Goal: Communication & Community: Answer question/provide support

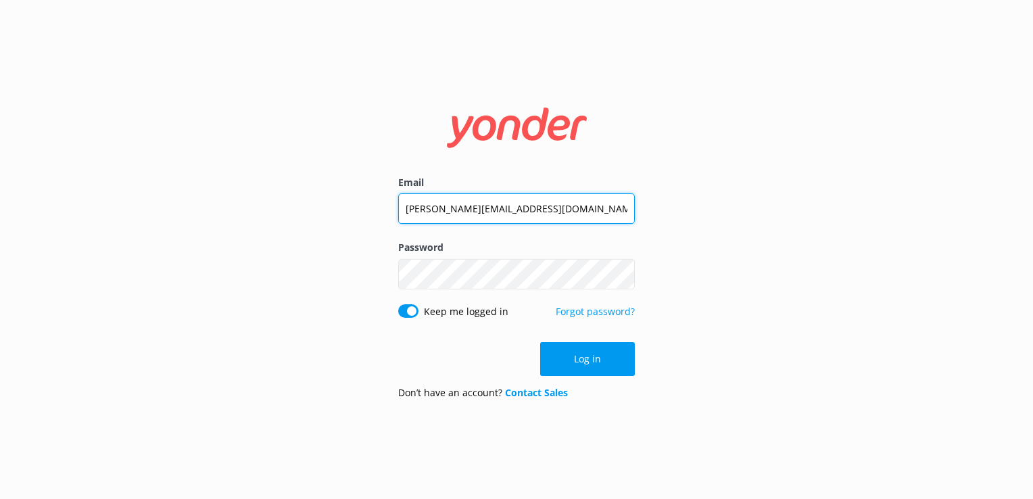
click at [471, 212] on input "[PERSON_NAME][EMAIL_ADDRESS][DOMAIN_NAME]" at bounding box center [516, 208] width 237 height 30
click at [473, 212] on input "[PERSON_NAME][EMAIL_ADDRESS][DOMAIN_NAME]" at bounding box center [516, 208] width 237 height 30
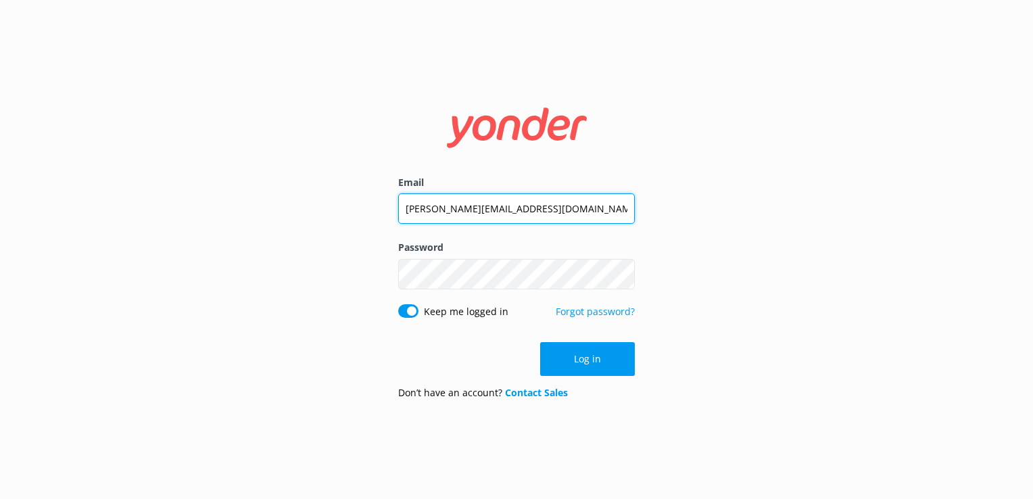
click at [473, 212] on input "[PERSON_NAME][EMAIL_ADDRESS][DOMAIN_NAME]" at bounding box center [516, 208] width 237 height 30
type input "[EMAIL_ADDRESS][DOMAIN_NAME]"
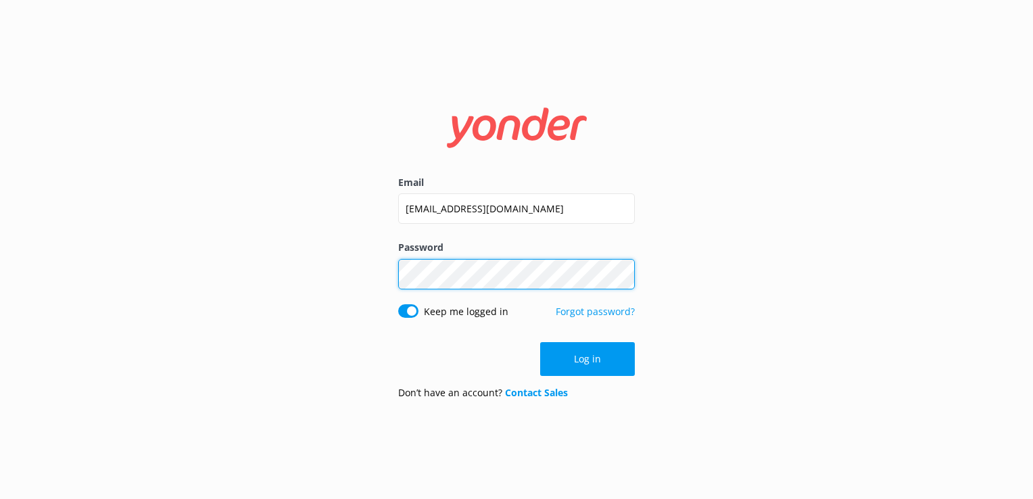
click button "Log in" at bounding box center [587, 359] width 95 height 34
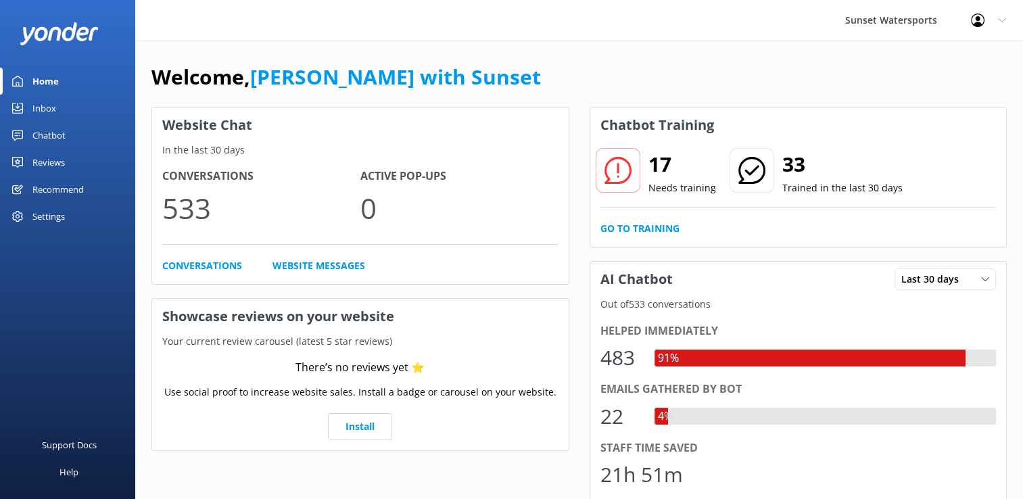
click at [27, 111] on link "Inbox" at bounding box center [67, 108] width 135 height 27
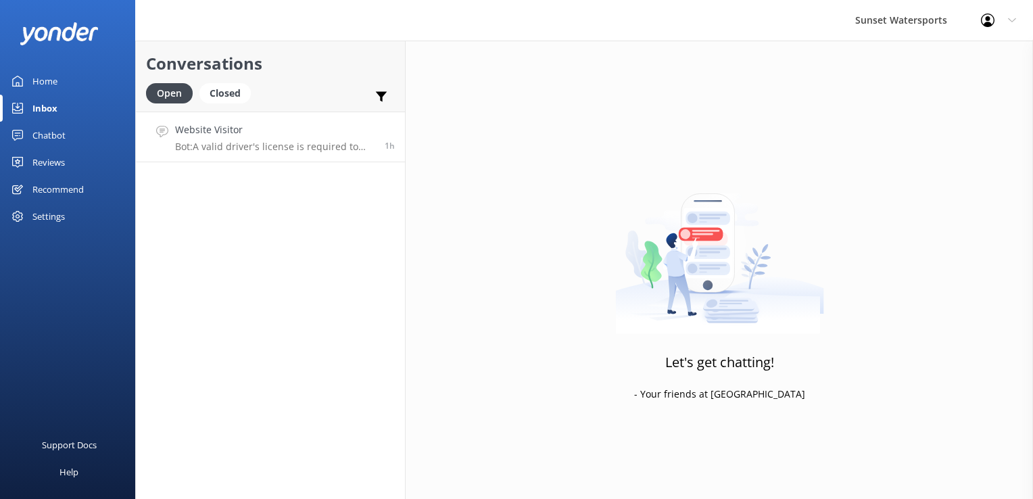
click at [278, 145] on p "Bot: A valid driver's license is required to operate a jet ski in Key West. If …" at bounding box center [274, 147] width 199 height 12
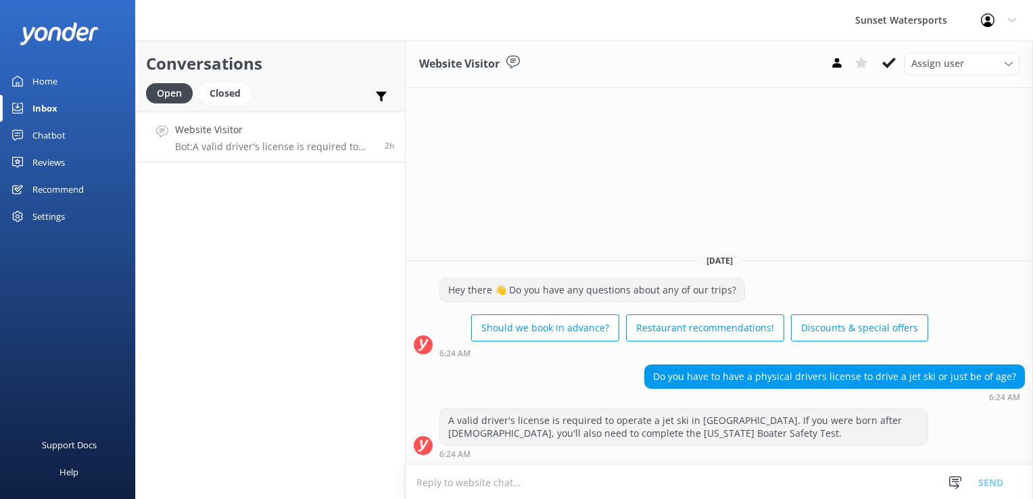
click at [492, 497] on textarea at bounding box center [719, 482] width 627 height 33
click at [219, 92] on div "Closed" at bounding box center [224, 93] width 51 height 20
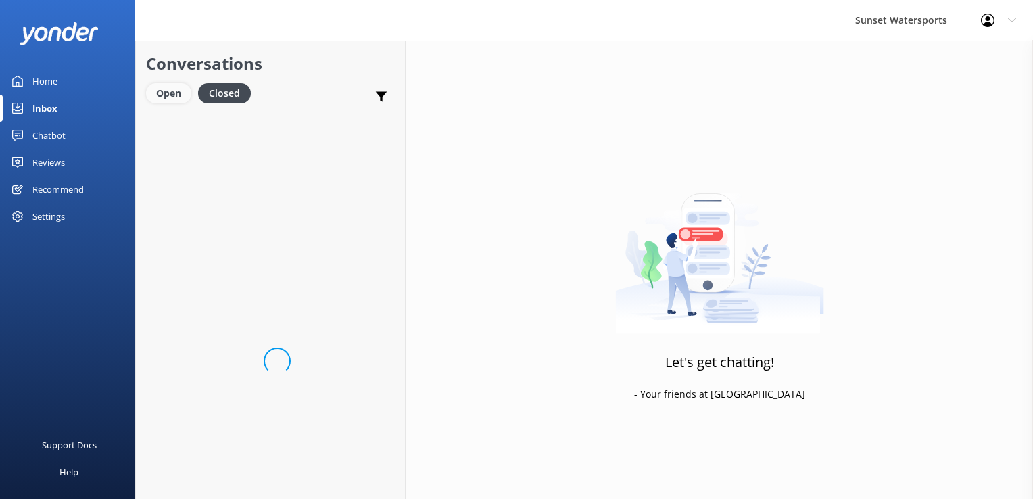
click at [162, 92] on div "Open" at bounding box center [168, 93] width 45 height 20
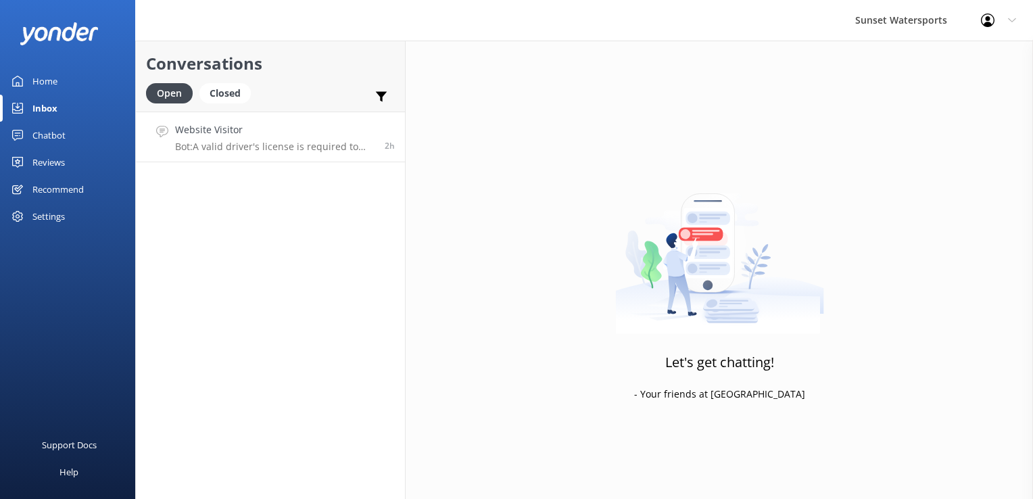
click at [227, 131] on h4 "Website Visitor" at bounding box center [274, 129] width 199 height 15
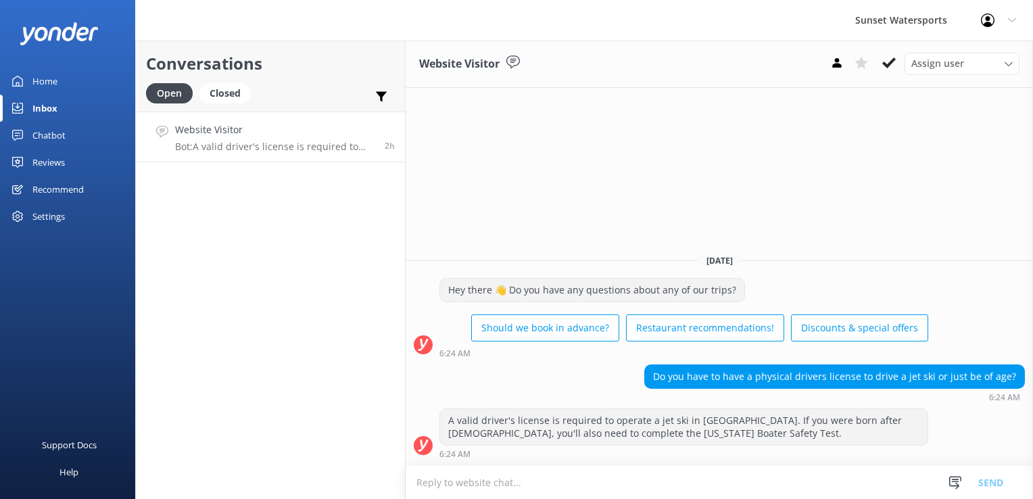
click at [514, 488] on textarea at bounding box center [719, 482] width 627 height 33
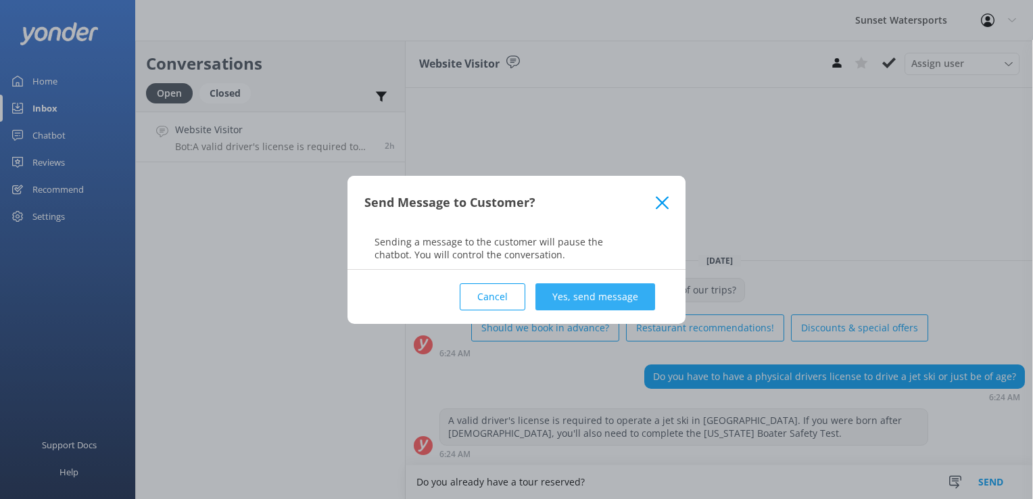
type textarea "Do you already have a tour reserved?"
click at [621, 300] on button "Yes, send message" at bounding box center [596, 296] width 120 height 27
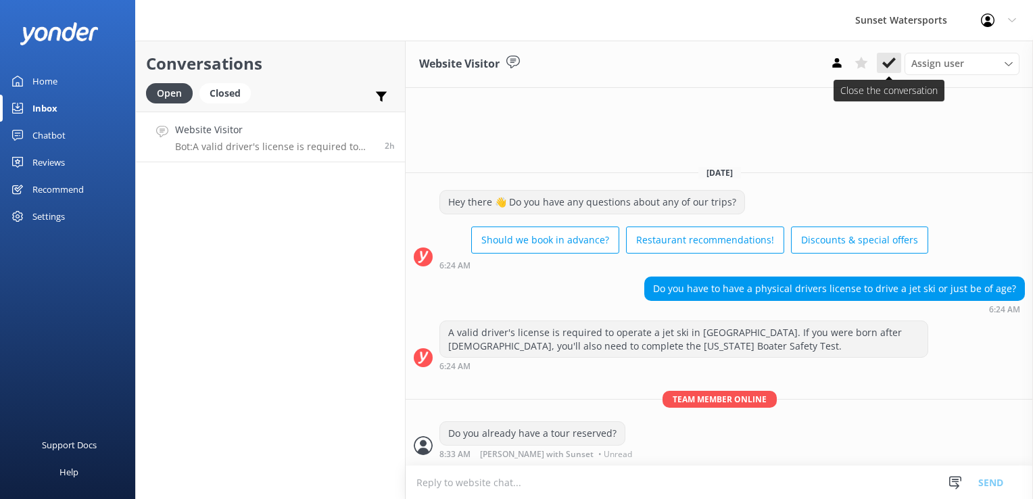
click at [892, 62] on use at bounding box center [889, 62] width 14 height 11
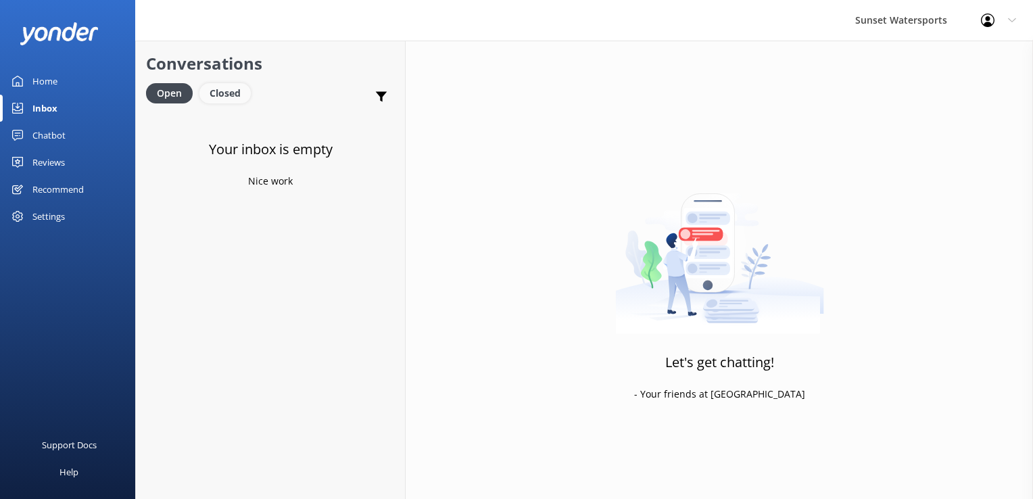
click at [223, 88] on div "Closed" at bounding box center [224, 93] width 51 height 20
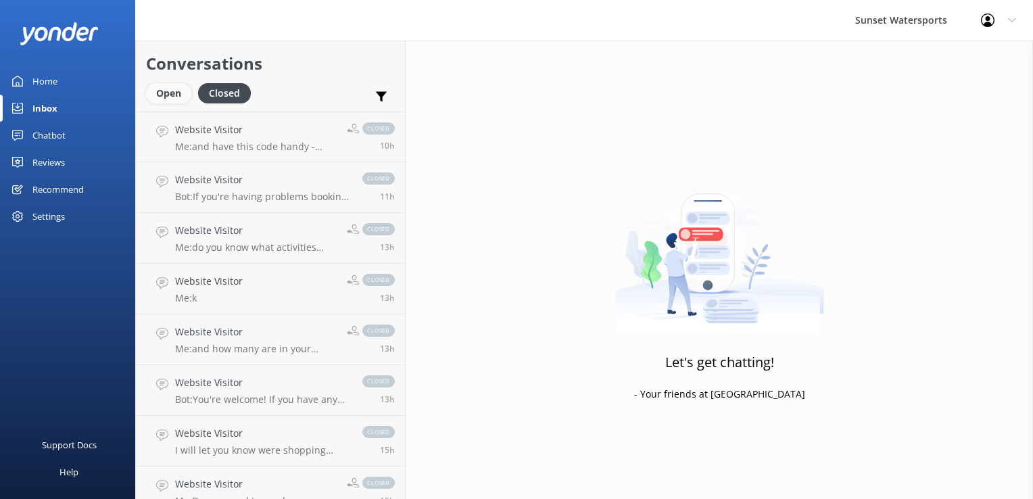
click at [174, 99] on div "Open" at bounding box center [168, 93] width 45 height 20
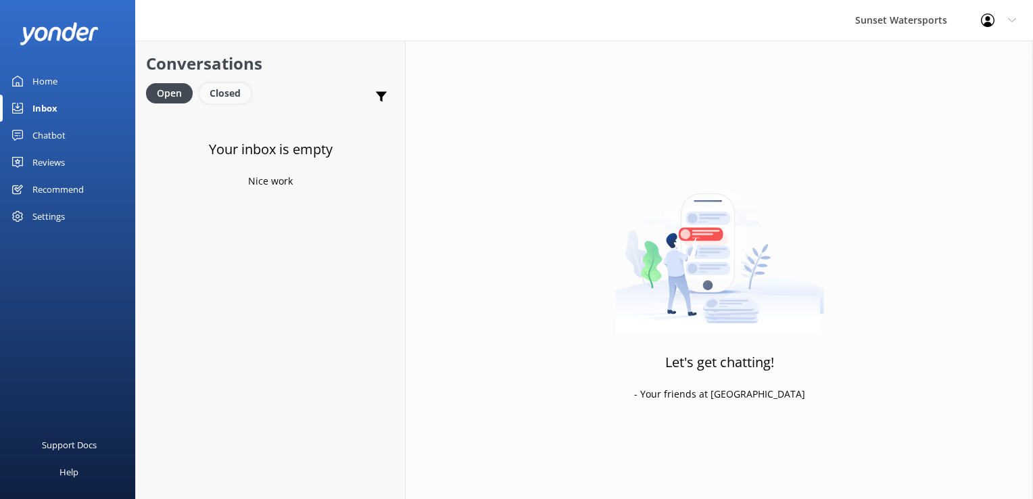
click at [219, 97] on div "Closed" at bounding box center [224, 93] width 51 height 20
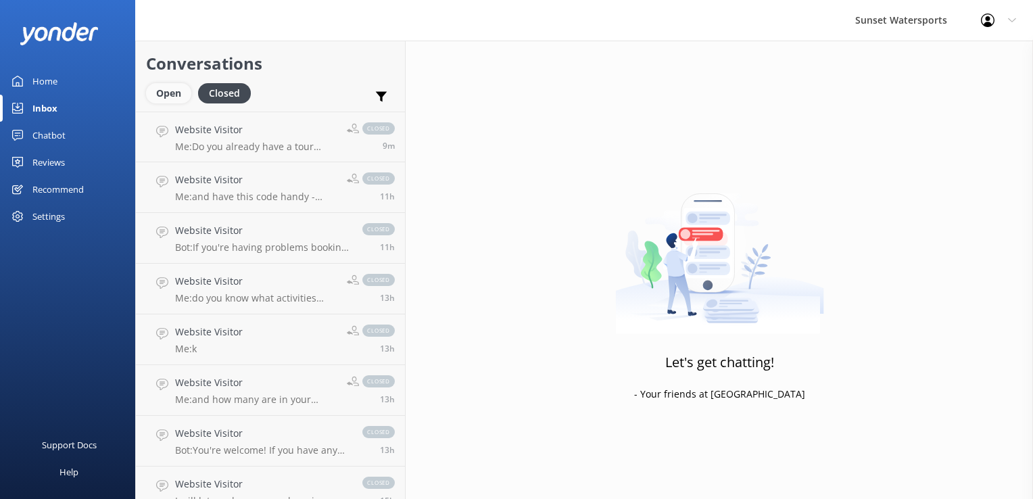
click at [168, 89] on div "Open" at bounding box center [168, 93] width 45 height 20
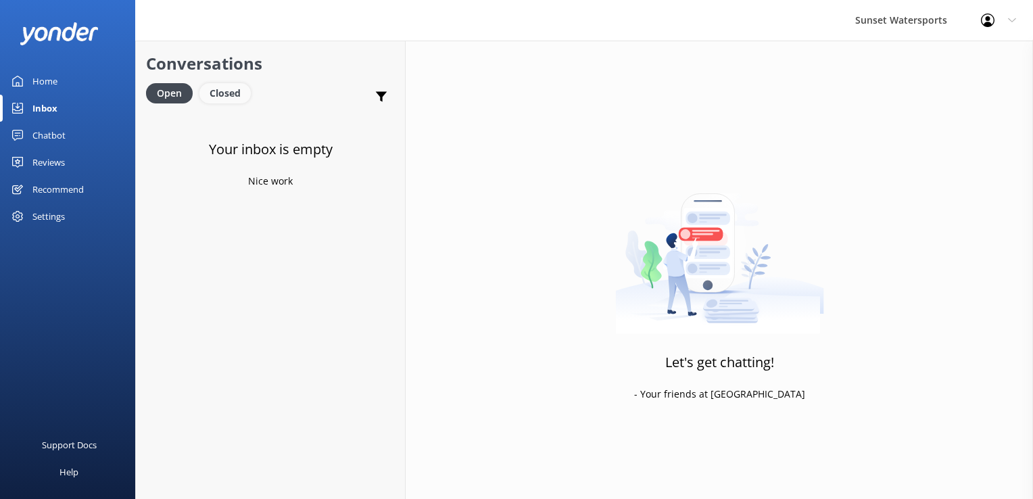
click at [216, 87] on div "Closed" at bounding box center [224, 93] width 51 height 20
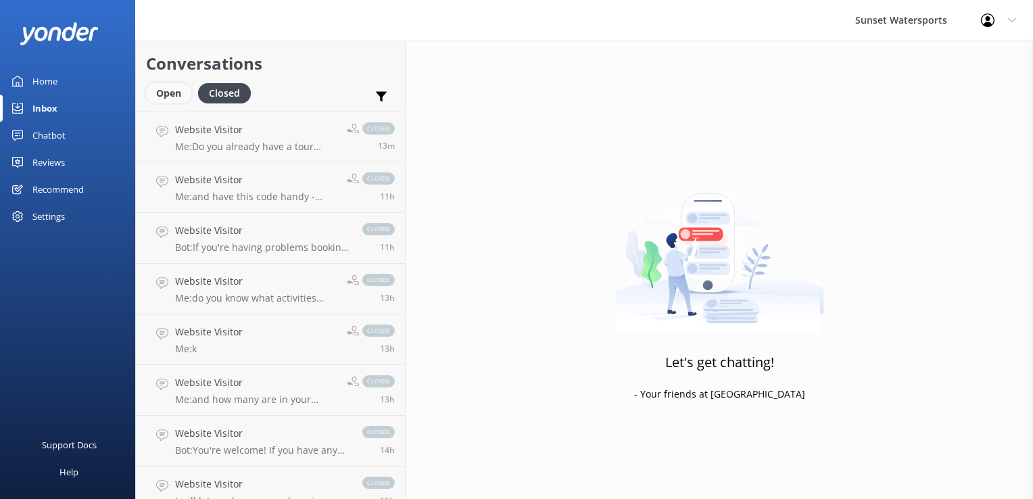
click at [168, 89] on div "Open" at bounding box center [168, 93] width 45 height 20
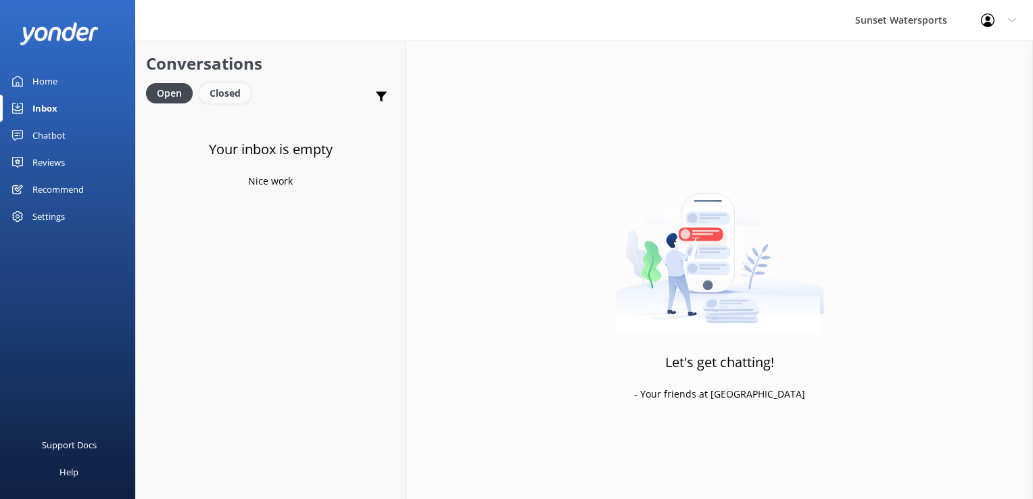
click at [226, 97] on div "Closed" at bounding box center [224, 93] width 51 height 20
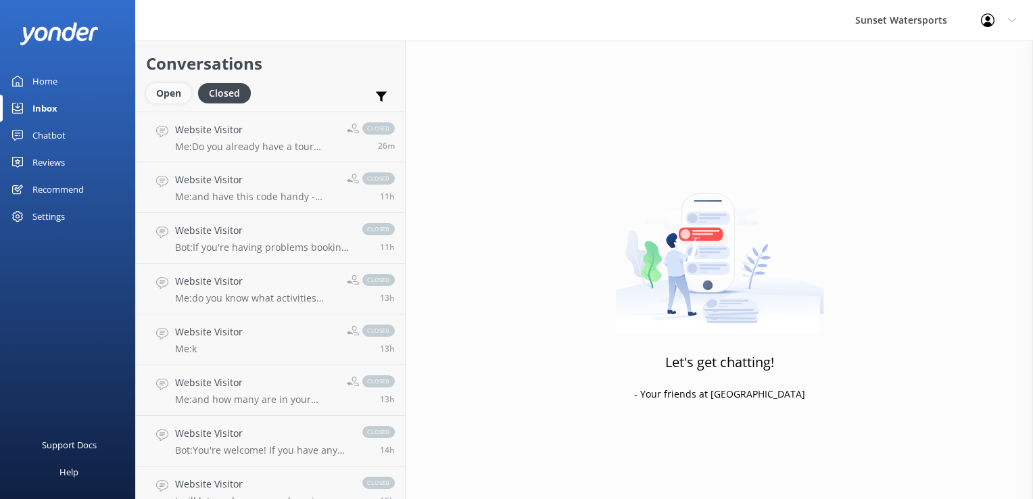
click at [163, 95] on div "Open" at bounding box center [168, 93] width 45 height 20
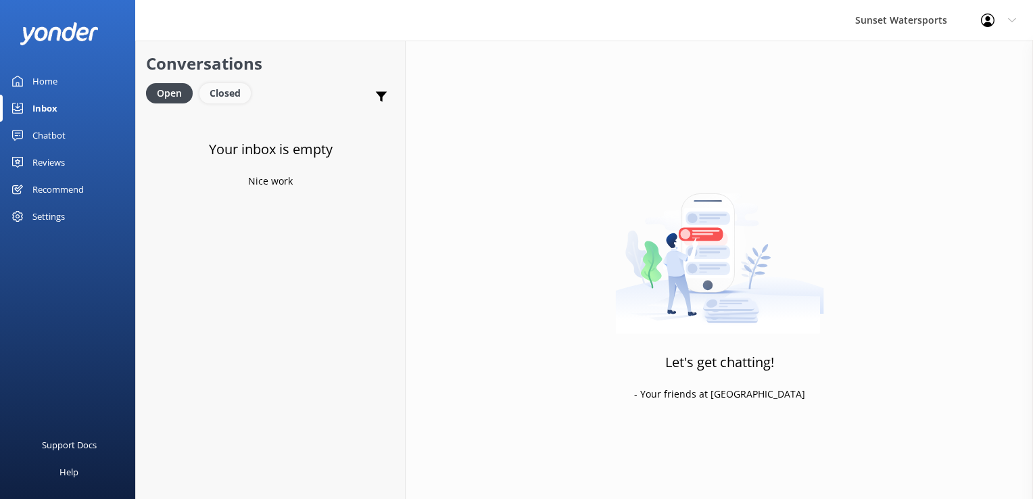
click at [244, 90] on div "Closed" at bounding box center [224, 93] width 51 height 20
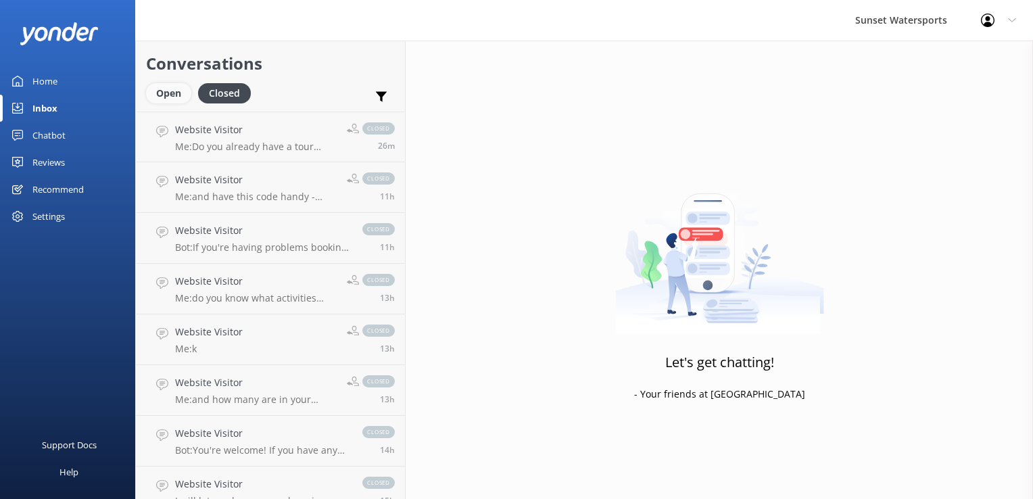
click at [174, 95] on div "Open" at bounding box center [168, 93] width 45 height 20
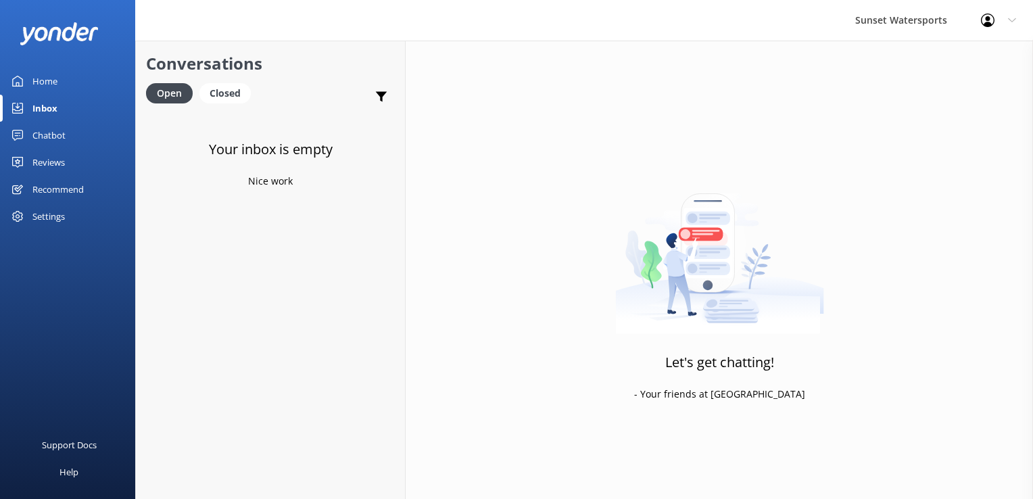
click at [266, 303] on div "Your inbox is empty Nice work" at bounding box center [270, 361] width 269 height 499
click at [220, 99] on div "Closed" at bounding box center [224, 93] width 51 height 20
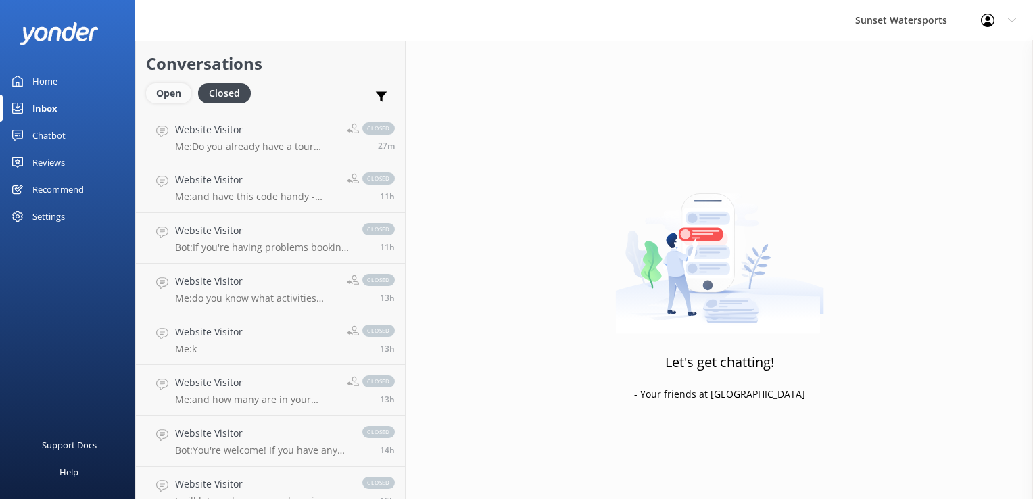
click at [164, 99] on div "Open" at bounding box center [168, 93] width 45 height 20
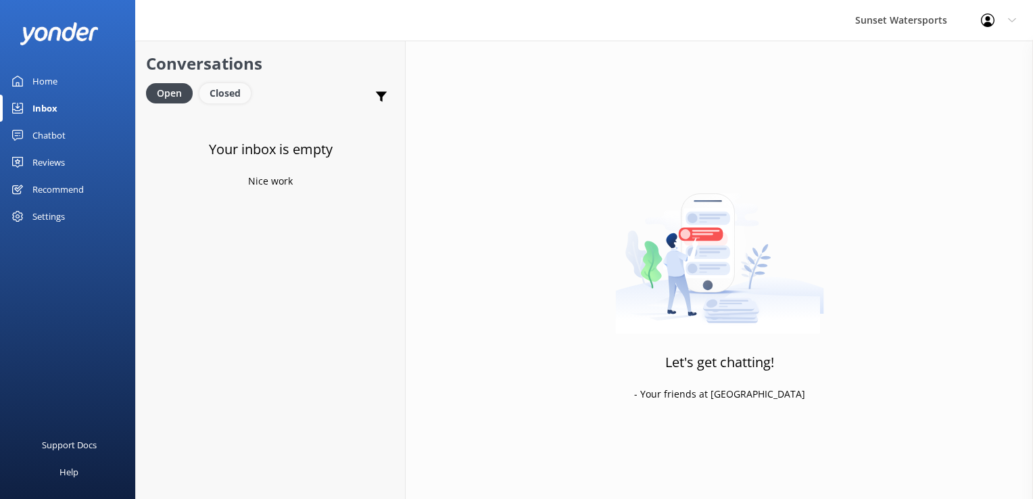
click at [239, 95] on div "Closed" at bounding box center [224, 93] width 51 height 20
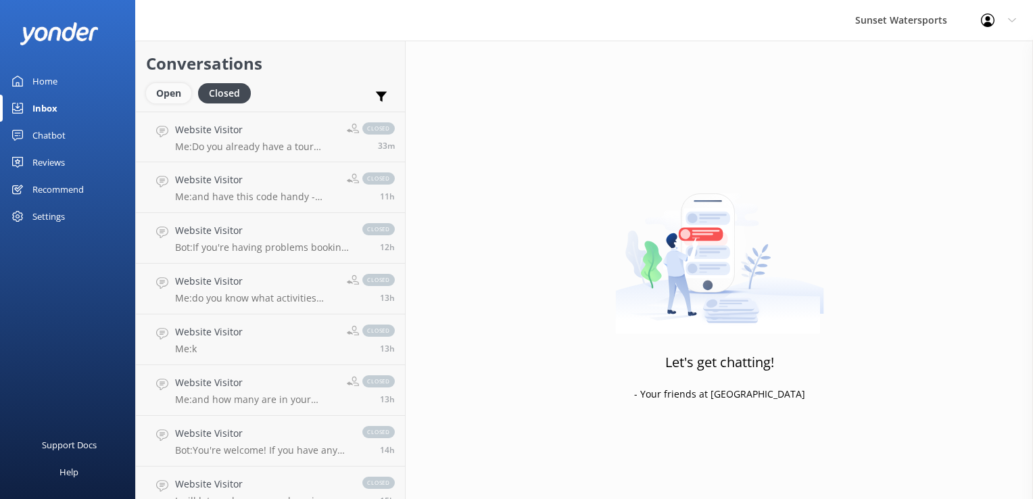
click at [180, 96] on div "Open" at bounding box center [168, 93] width 45 height 20
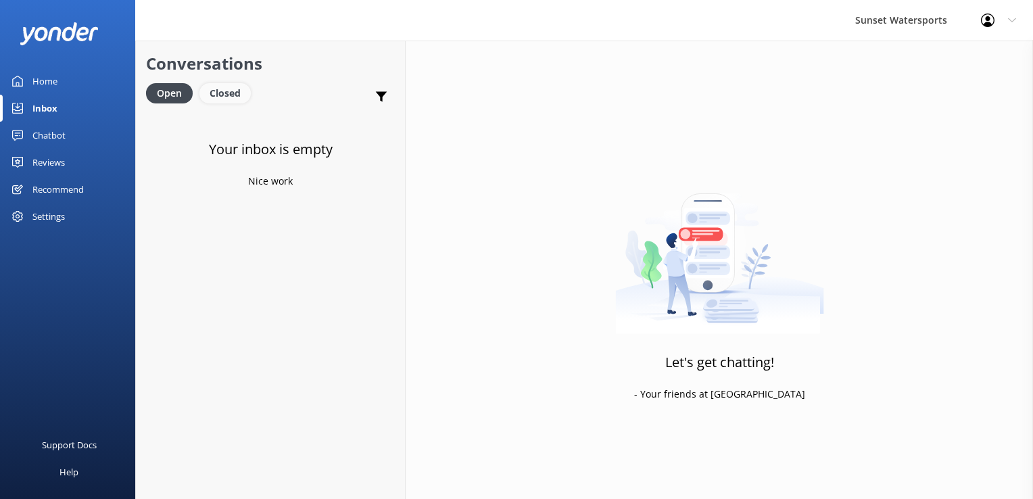
drag, startPoint x: 218, startPoint y: 93, endPoint x: 206, endPoint y: 93, distance: 11.5
click at [218, 93] on div "Closed" at bounding box center [224, 93] width 51 height 20
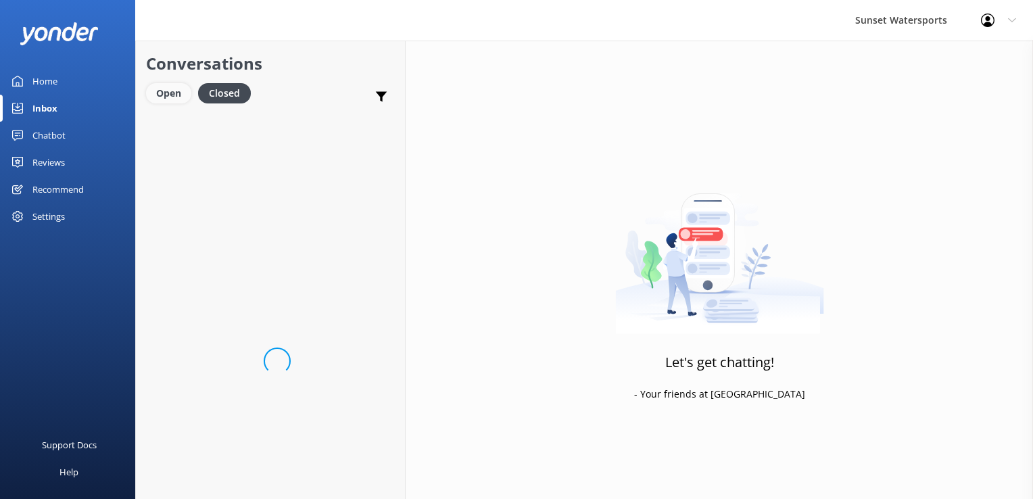
click at [189, 93] on div "Open" at bounding box center [168, 93] width 45 height 20
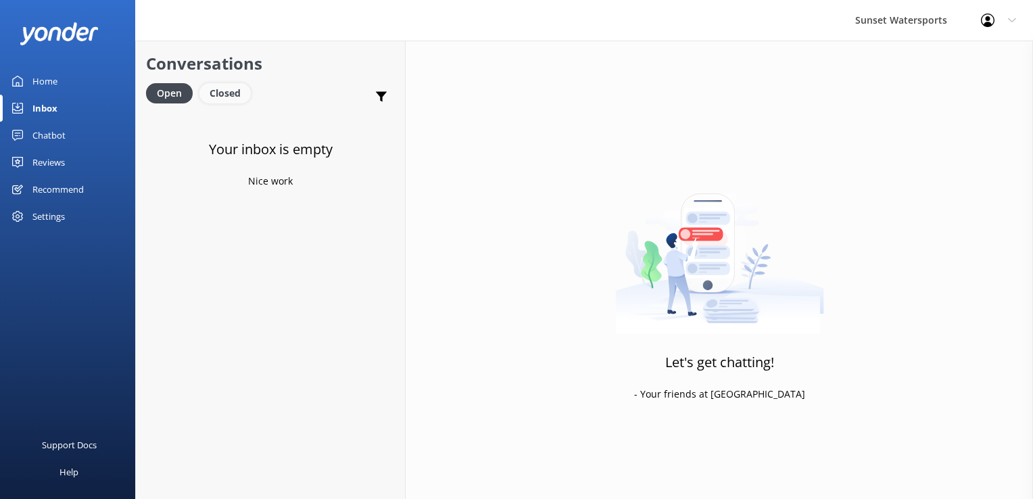
click at [220, 101] on div "Closed" at bounding box center [224, 93] width 51 height 20
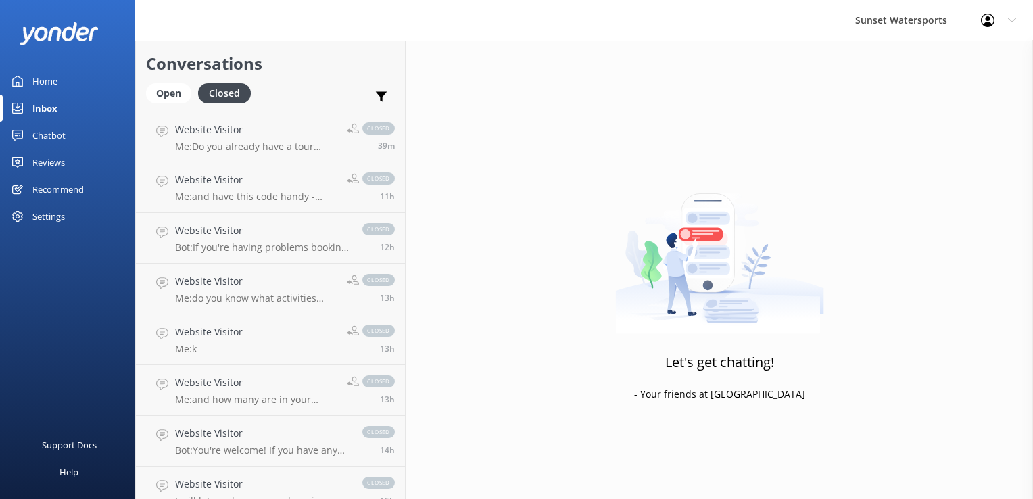
click at [160, 82] on div "Conversations Open Closed Important Assigned to me Unassigned" at bounding box center [270, 76] width 269 height 71
click at [174, 93] on div "Open" at bounding box center [168, 93] width 45 height 20
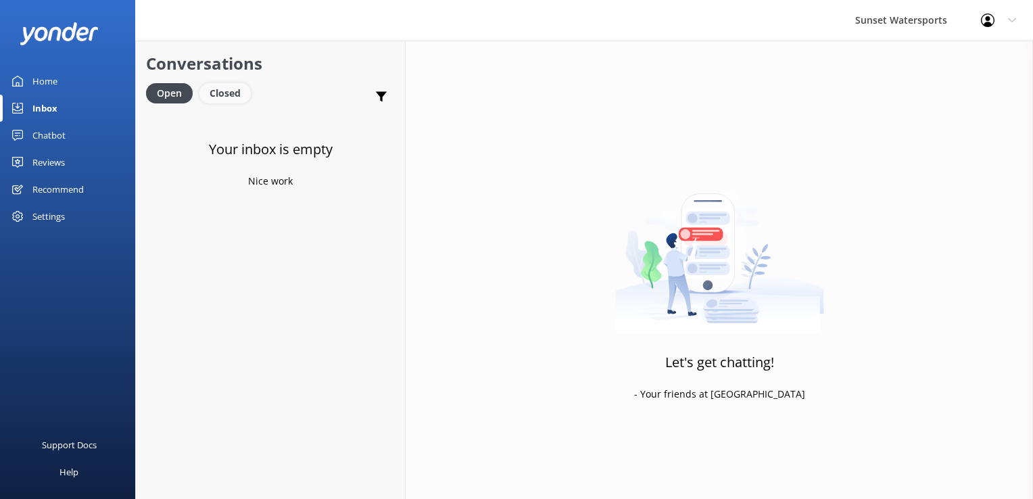
click at [236, 85] on div "Closed" at bounding box center [224, 93] width 51 height 20
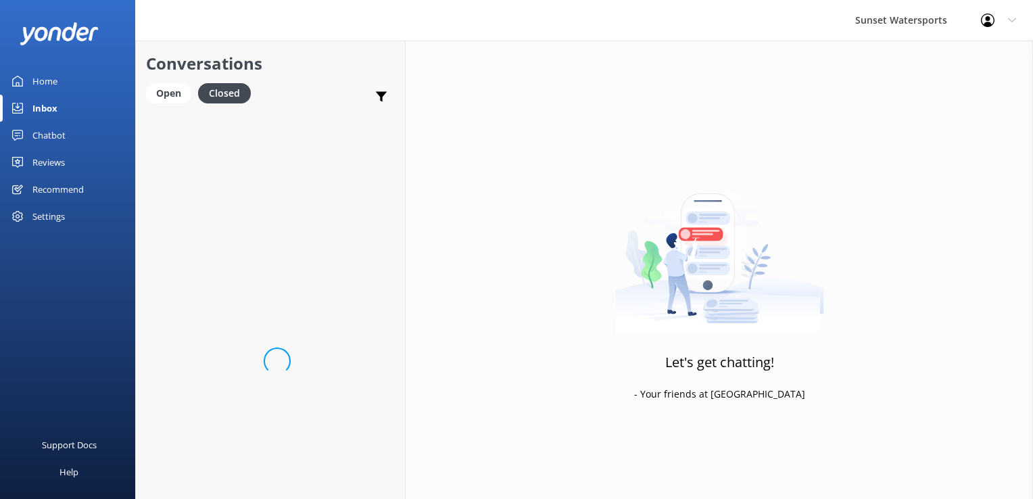
click at [163, 70] on h2 "Conversations" at bounding box center [270, 64] width 249 height 26
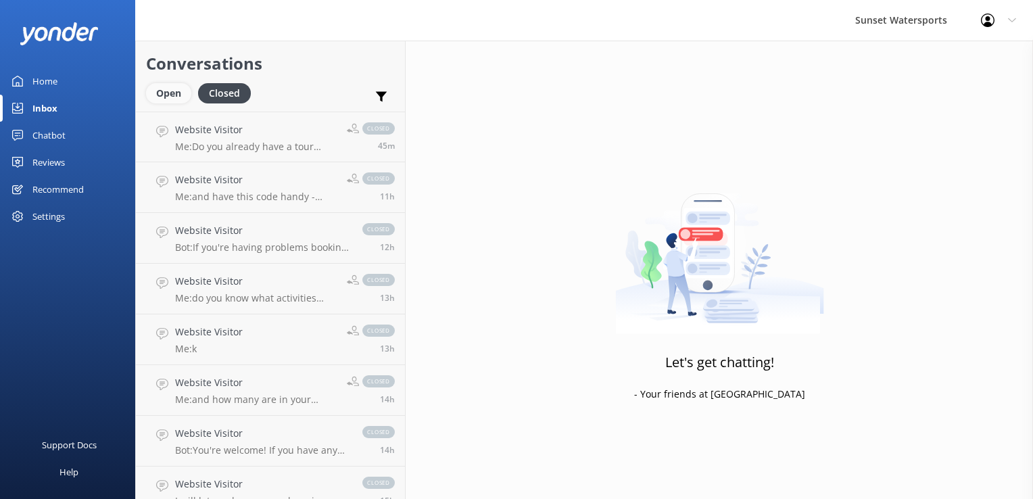
click at [173, 101] on div "Open" at bounding box center [168, 93] width 45 height 20
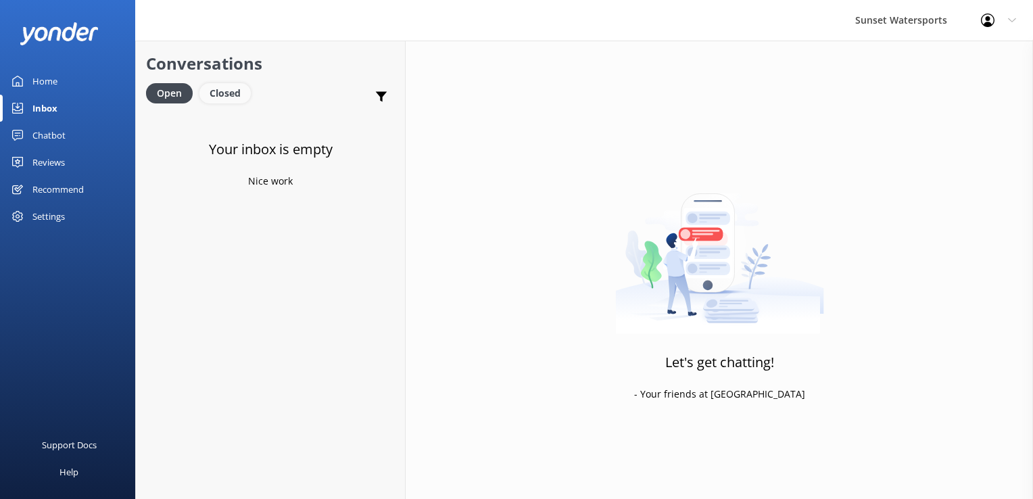
drag, startPoint x: 219, startPoint y: 89, endPoint x: 206, endPoint y: 92, distance: 13.8
click at [219, 89] on div "Closed" at bounding box center [224, 93] width 51 height 20
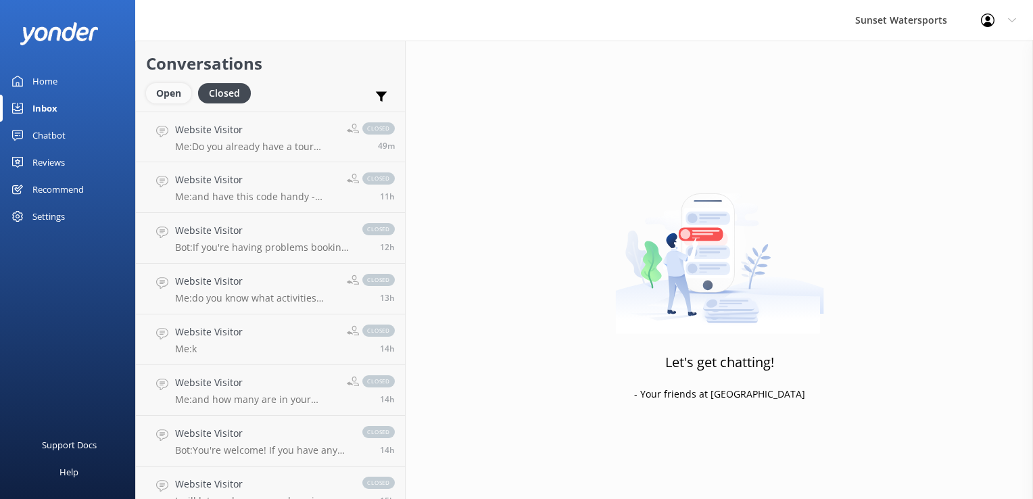
click at [161, 85] on div "Open" at bounding box center [168, 93] width 45 height 20
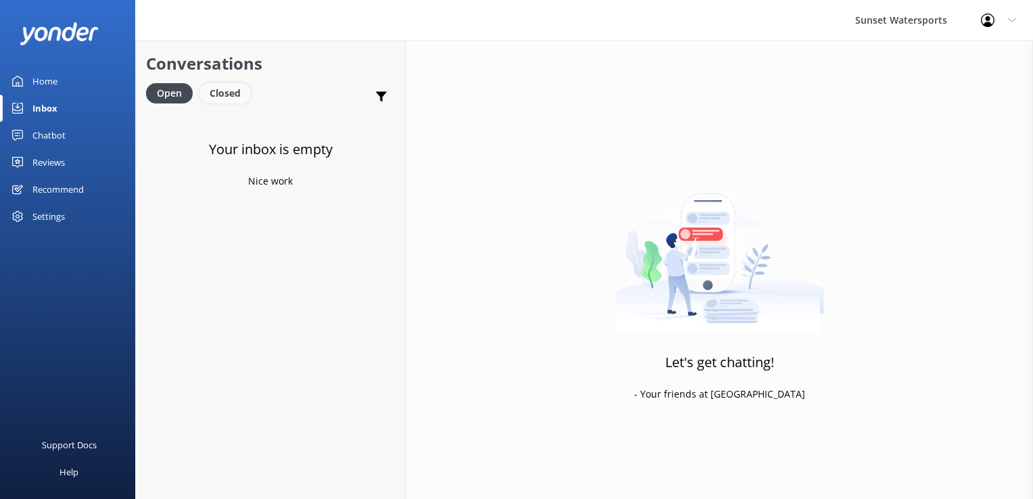
click at [220, 98] on div "Closed" at bounding box center [224, 93] width 51 height 20
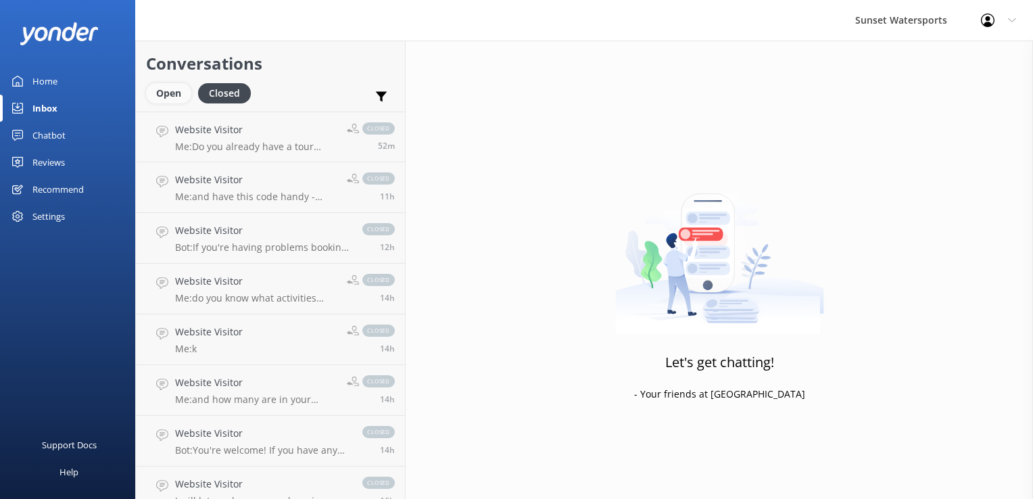
click at [158, 96] on div "Open" at bounding box center [168, 93] width 45 height 20
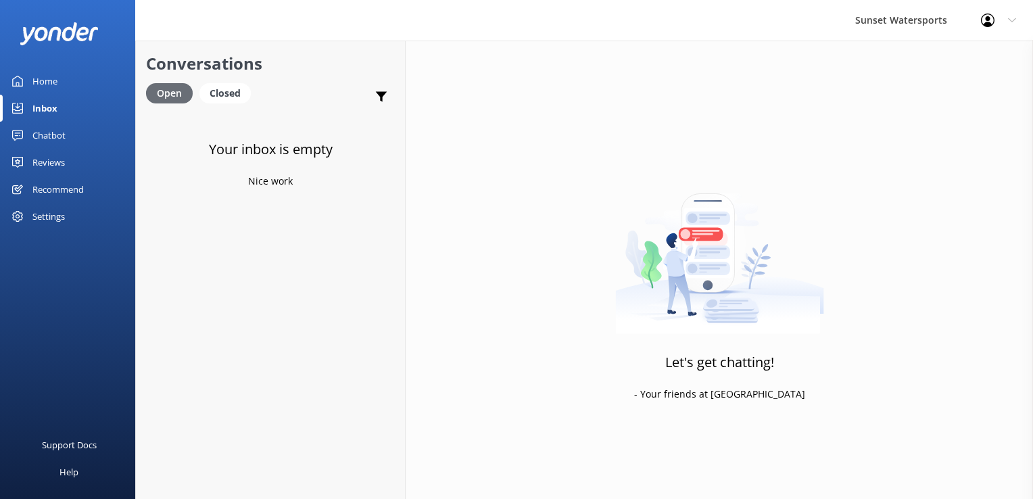
click at [181, 93] on div "Open" at bounding box center [169, 93] width 47 height 20
click at [238, 93] on div "Closed" at bounding box center [224, 93] width 51 height 20
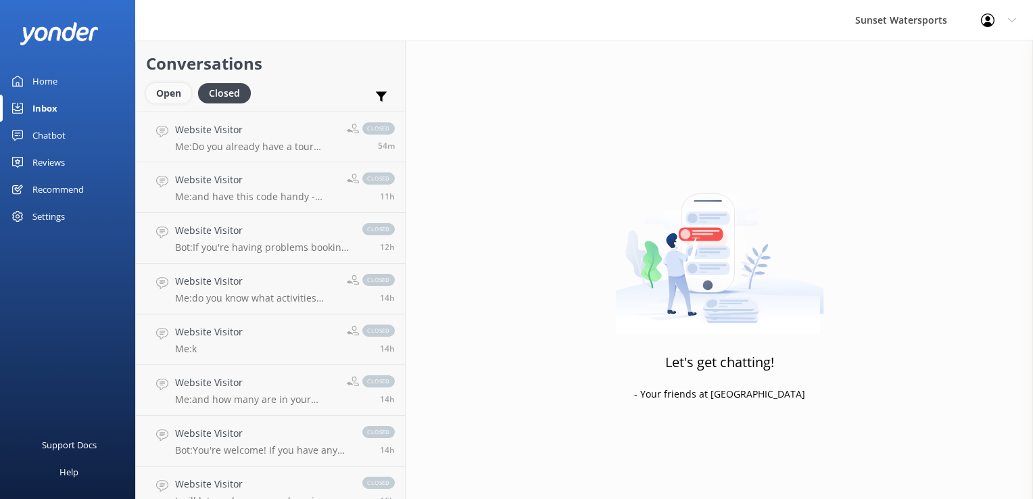
click at [184, 93] on div "Open" at bounding box center [168, 93] width 45 height 20
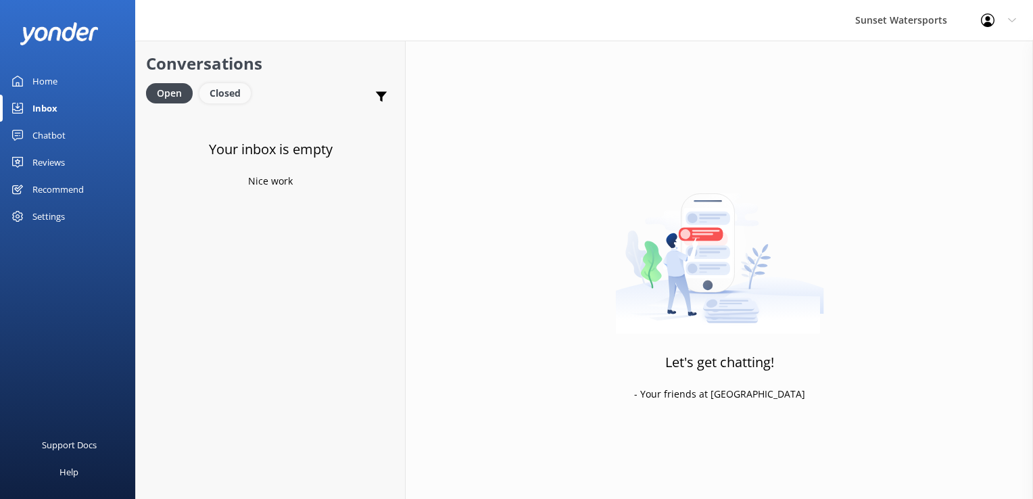
click at [221, 89] on div "Closed" at bounding box center [224, 93] width 51 height 20
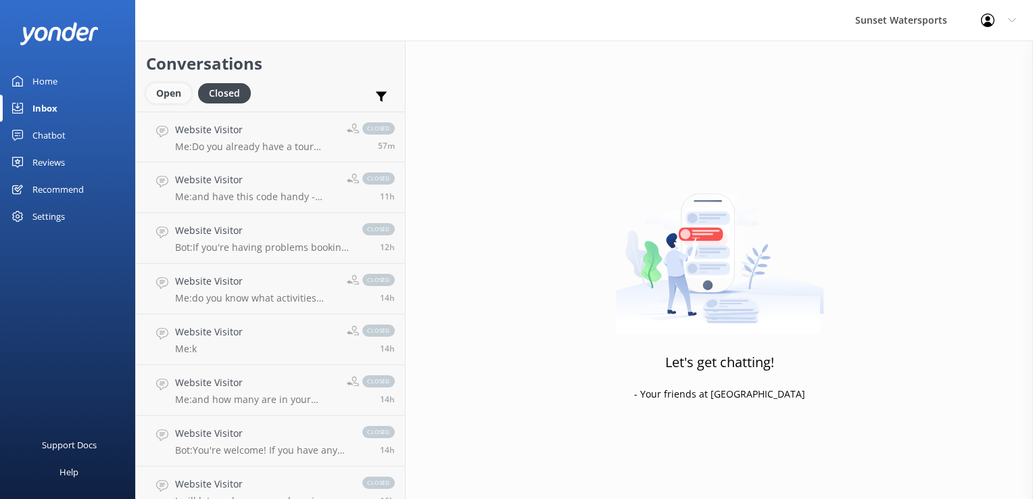
click at [184, 89] on div "Open" at bounding box center [168, 93] width 45 height 20
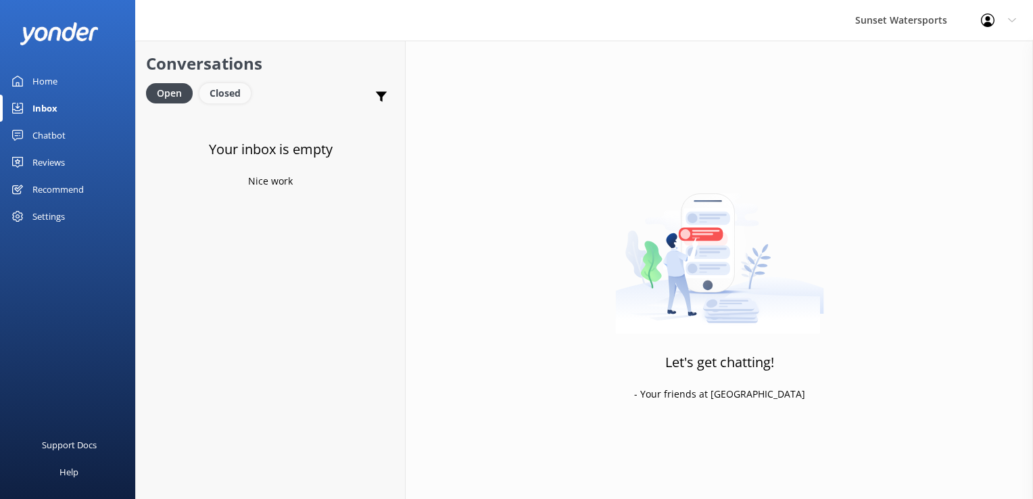
click at [227, 89] on div "Closed" at bounding box center [224, 93] width 51 height 20
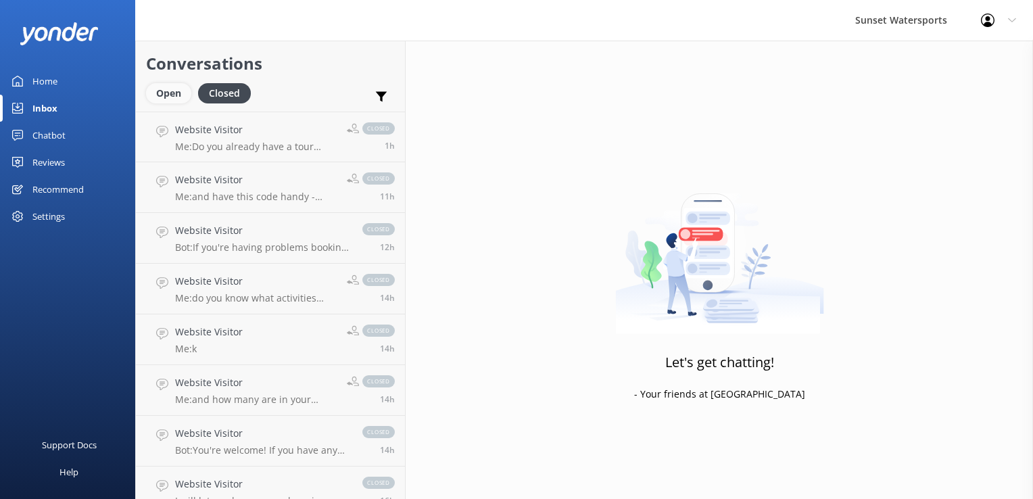
click at [182, 88] on div "Open" at bounding box center [168, 93] width 45 height 20
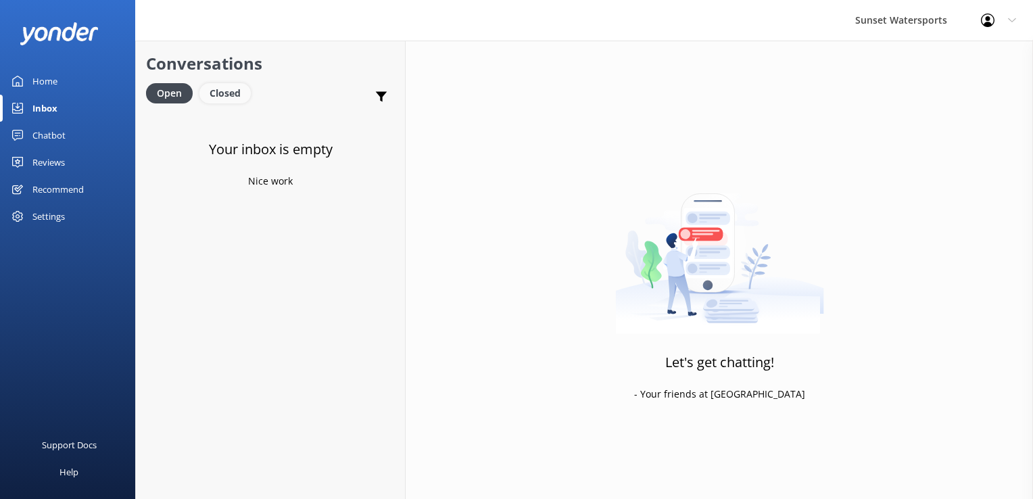
click at [204, 85] on div "Closed" at bounding box center [224, 93] width 51 height 20
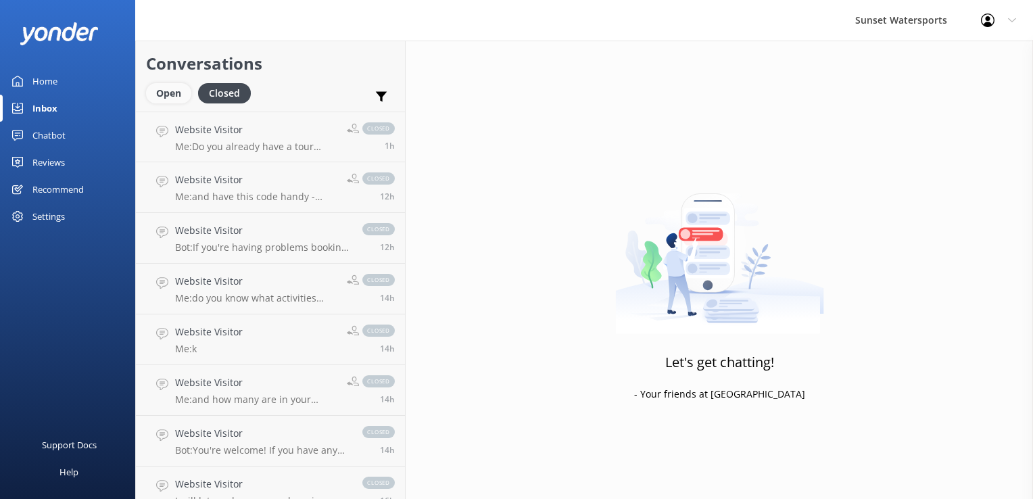
click at [179, 90] on div "Open" at bounding box center [168, 93] width 45 height 20
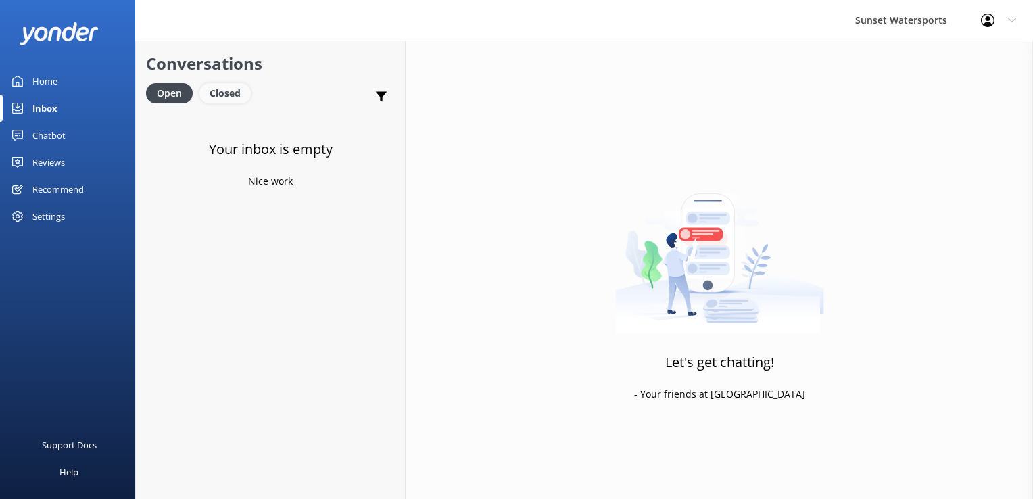
click at [207, 92] on div "Closed" at bounding box center [224, 93] width 51 height 20
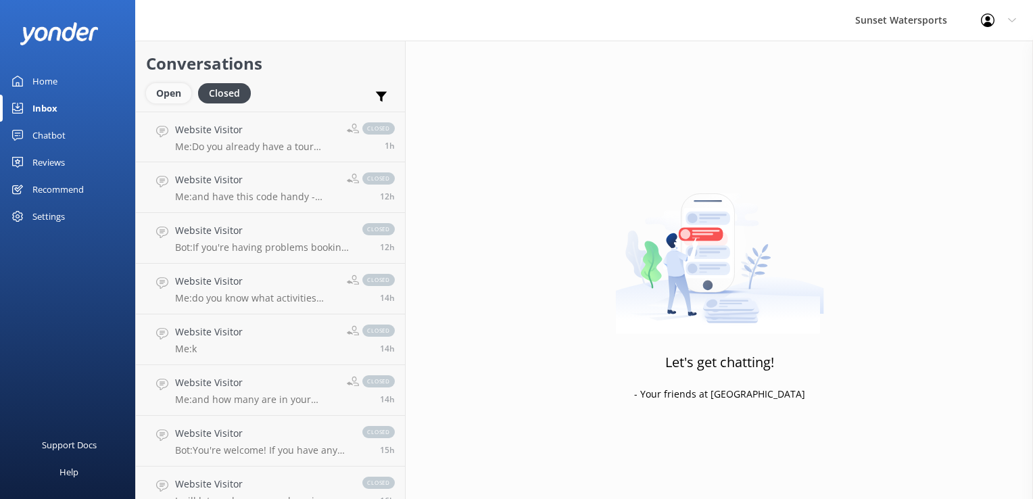
click at [149, 95] on div "Open" at bounding box center [168, 93] width 45 height 20
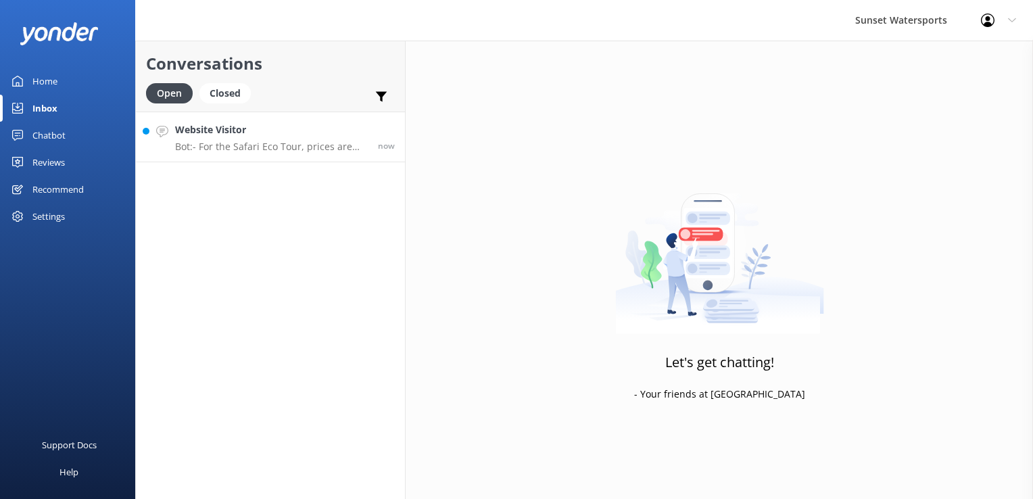
click at [192, 128] on h4 "Website Visitor" at bounding box center [271, 129] width 193 height 15
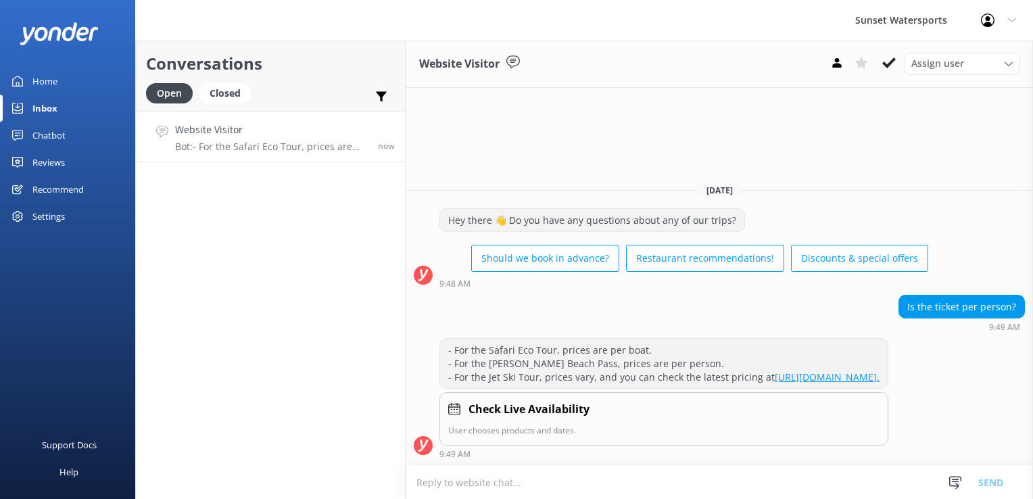
click at [490, 478] on textarea at bounding box center [719, 482] width 627 height 33
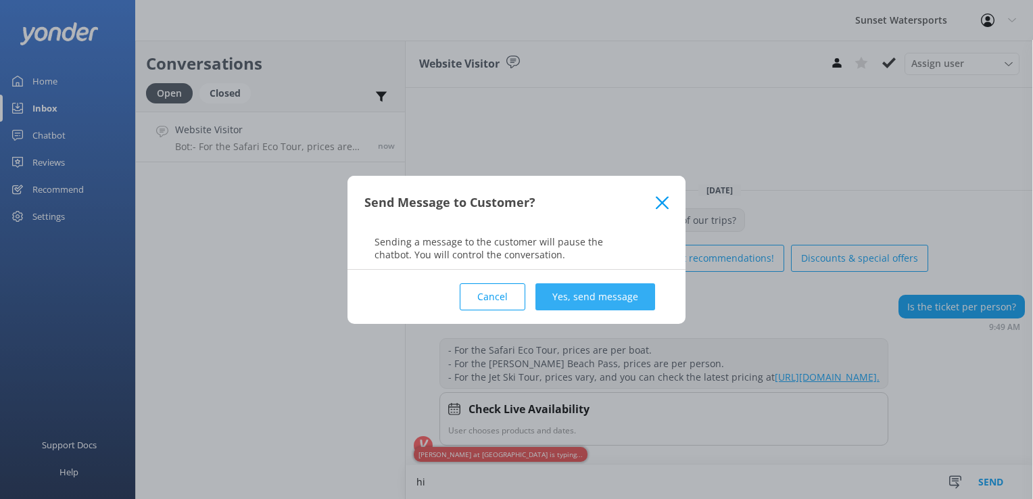
type textarea "hi"
click at [620, 308] on button "Yes, send message" at bounding box center [596, 296] width 120 height 27
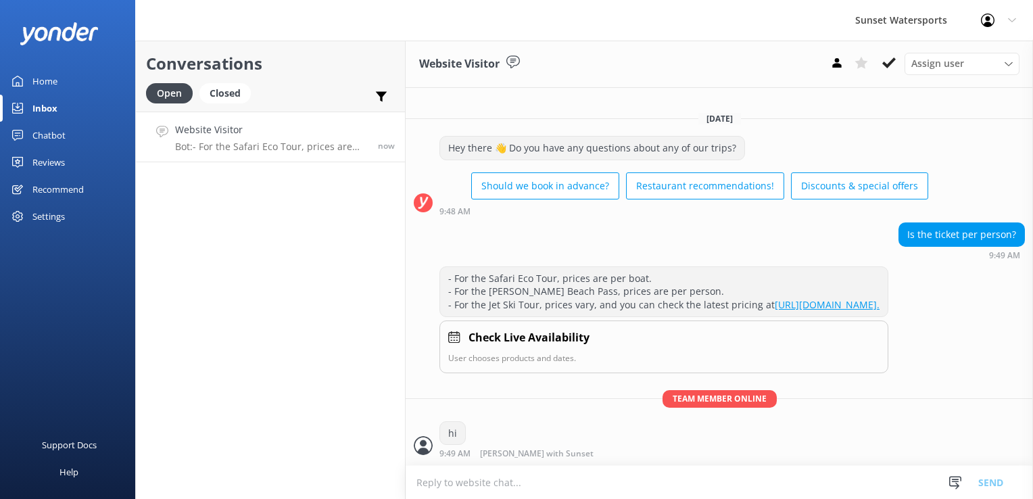
click at [435, 479] on textarea at bounding box center [719, 482] width 627 height 33
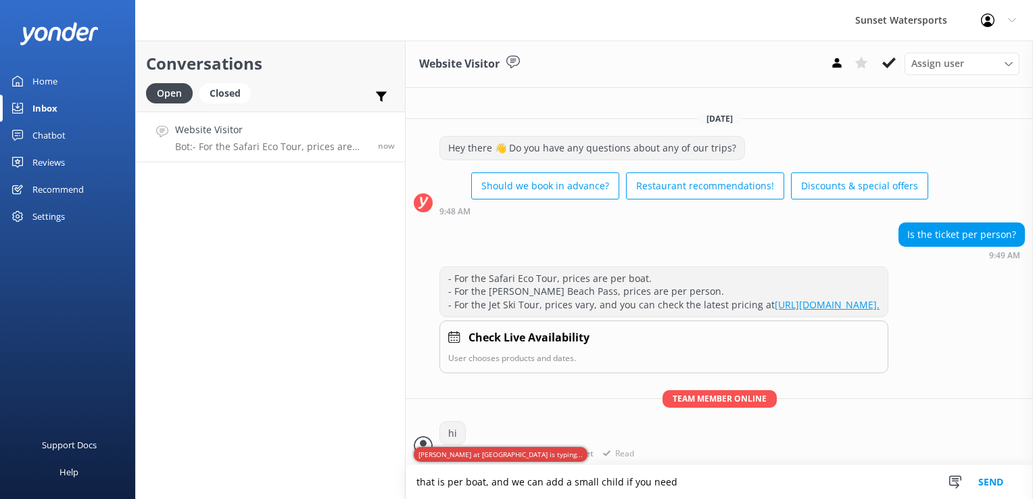
type textarea "that is per boat, and we can add a small child if you need"
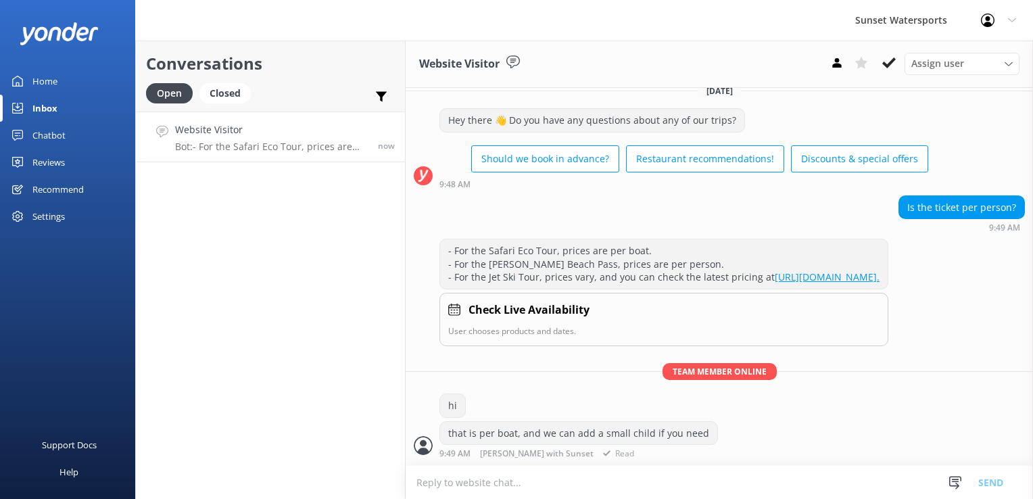
scroll to position [26, 0]
click at [502, 479] on textarea at bounding box center [719, 482] width 627 height 33
type textarea "W"
type textarea "How many are in your party?"
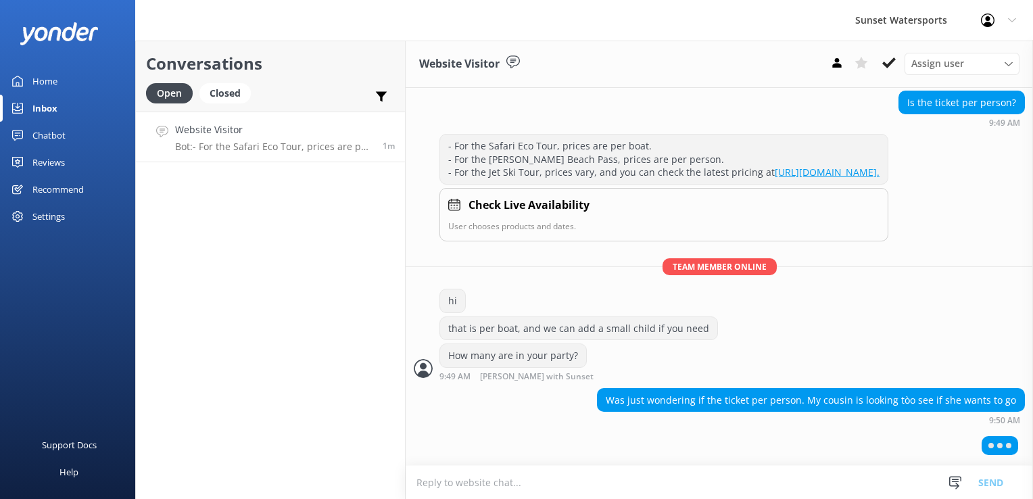
scroll to position [97, 0]
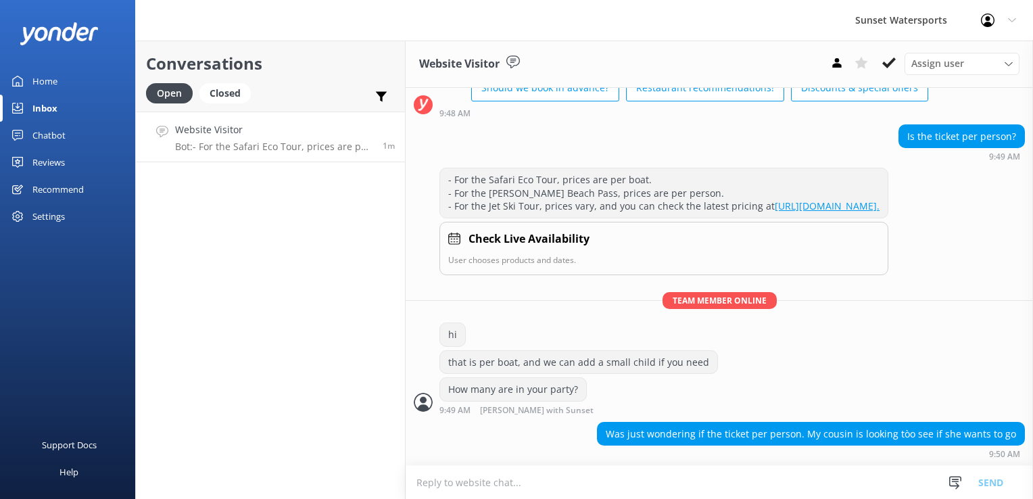
click at [543, 479] on textarea at bounding box center [719, 482] width 627 height 33
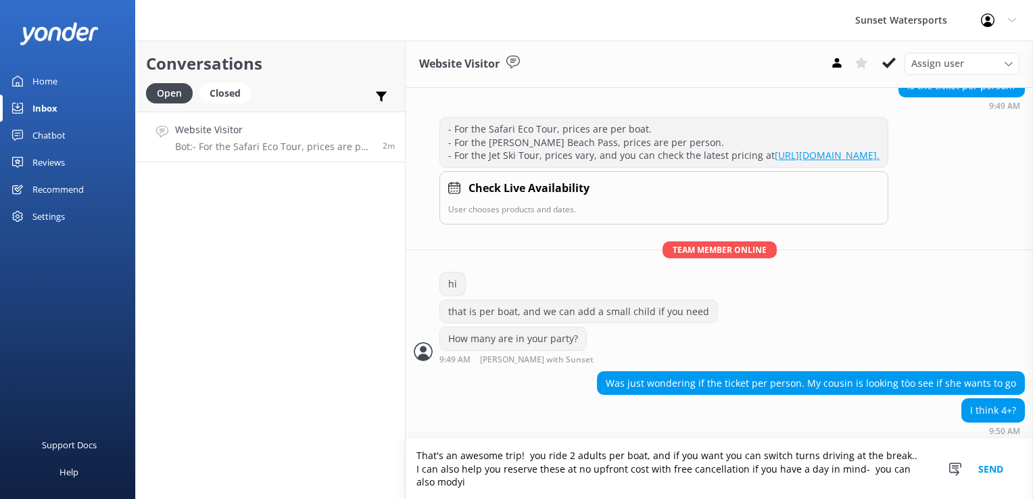
scroll to position [150, 0]
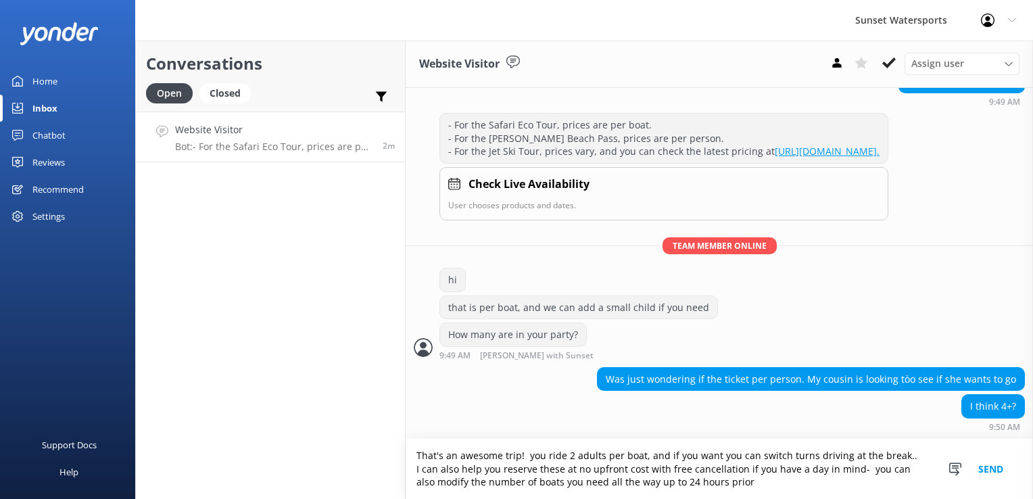
type textarea "That's an awesome trip! you ride 2 adults per boat, and if you want you can swi…"
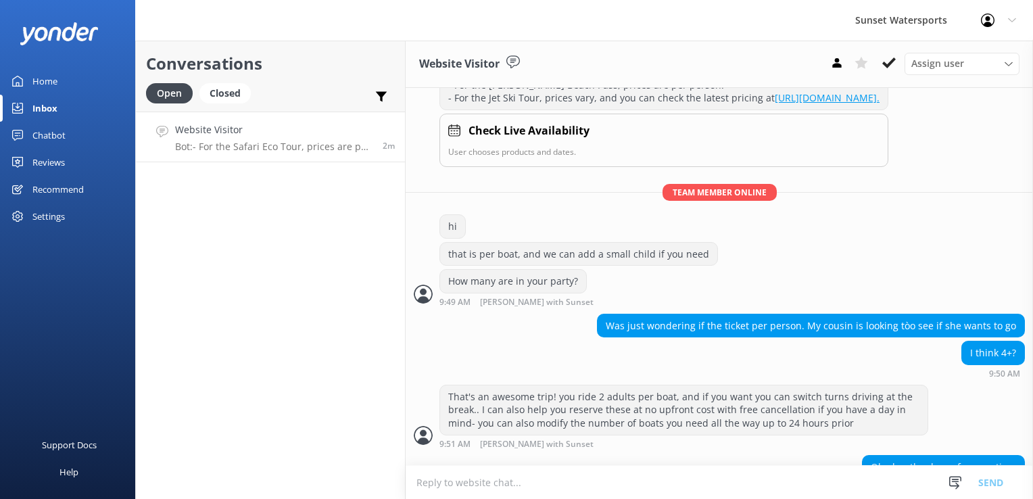
scroll to position [237, 0]
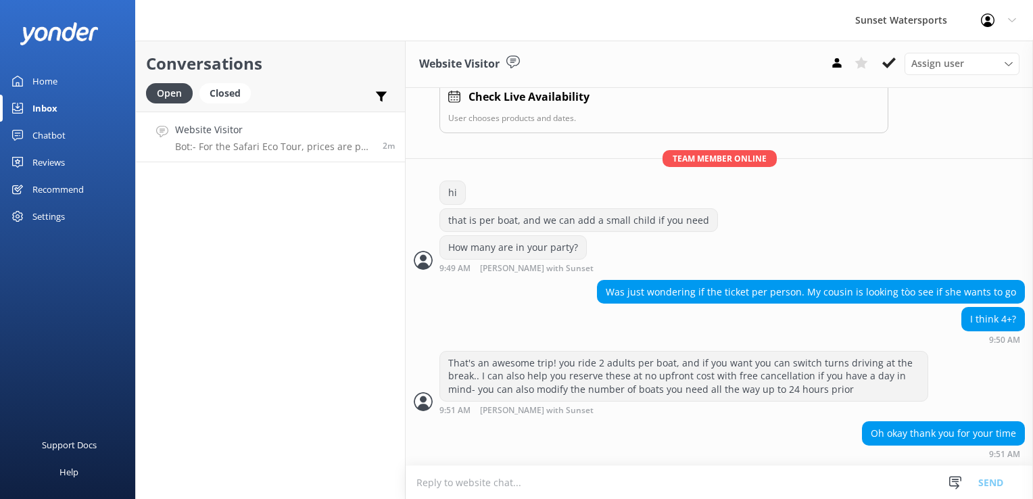
click at [502, 479] on textarea at bounding box center [719, 482] width 627 height 33
type textarea "My pleasure, that tour has very limited space so we highly encourage advanced r…"
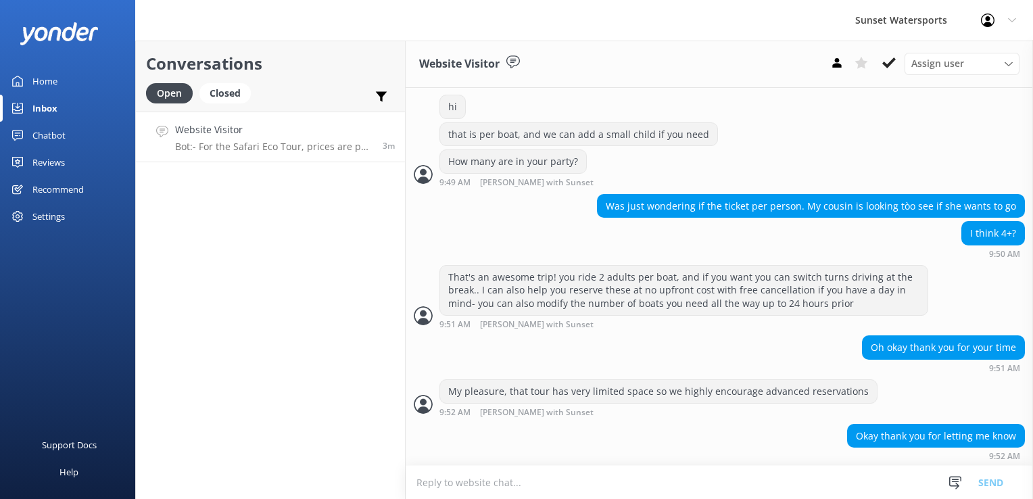
scroll to position [325, 0]
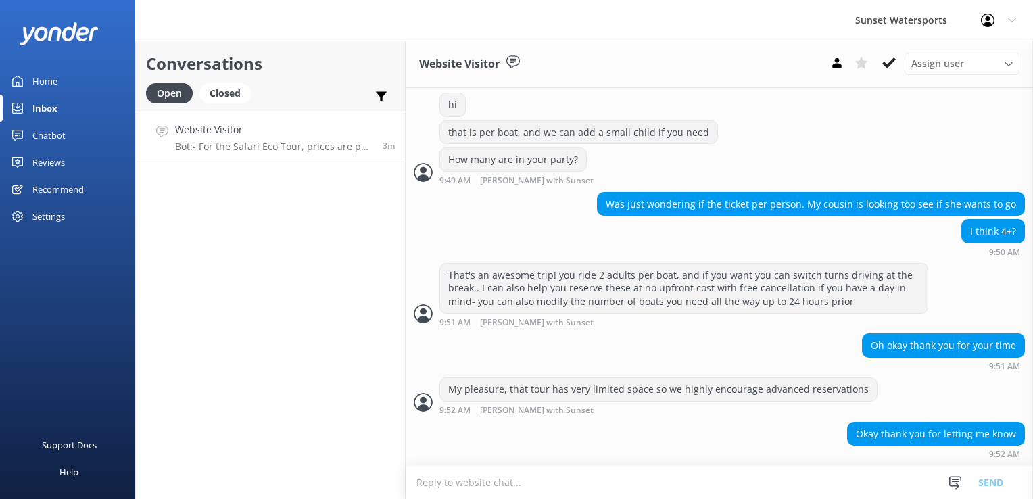
click at [467, 479] on textarea at bounding box center [719, 482] width 627 height 33
paste textarea "[URL][DOMAIN_NAME]"
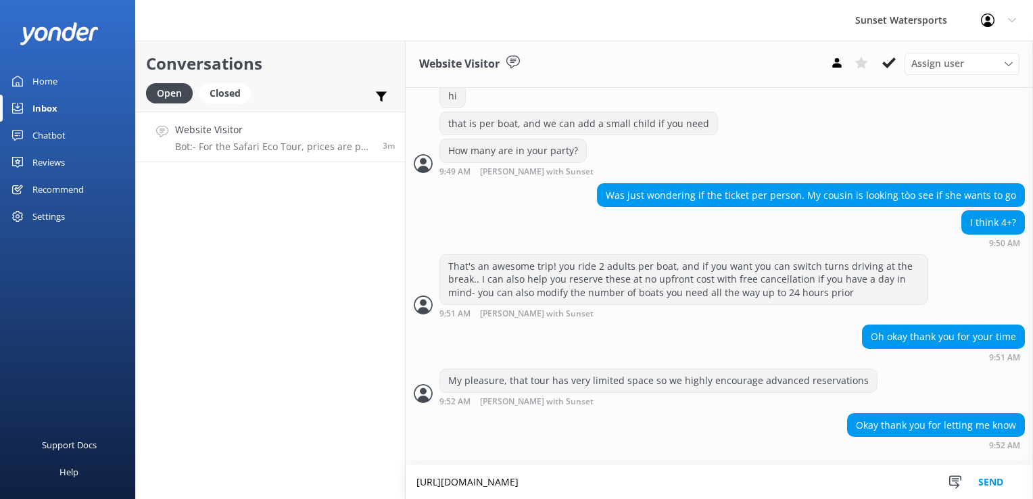
scroll to position [338, 0]
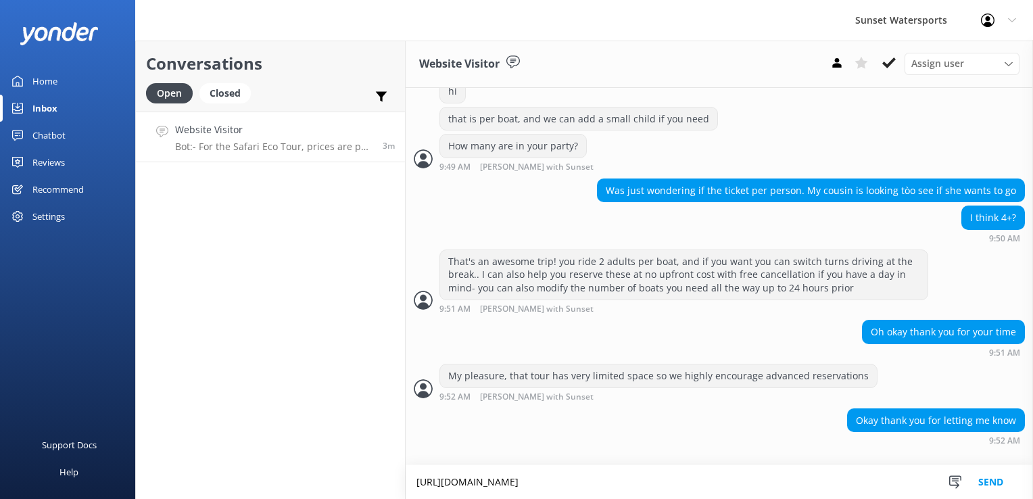
type textarea "[URL][DOMAIN_NAME]"
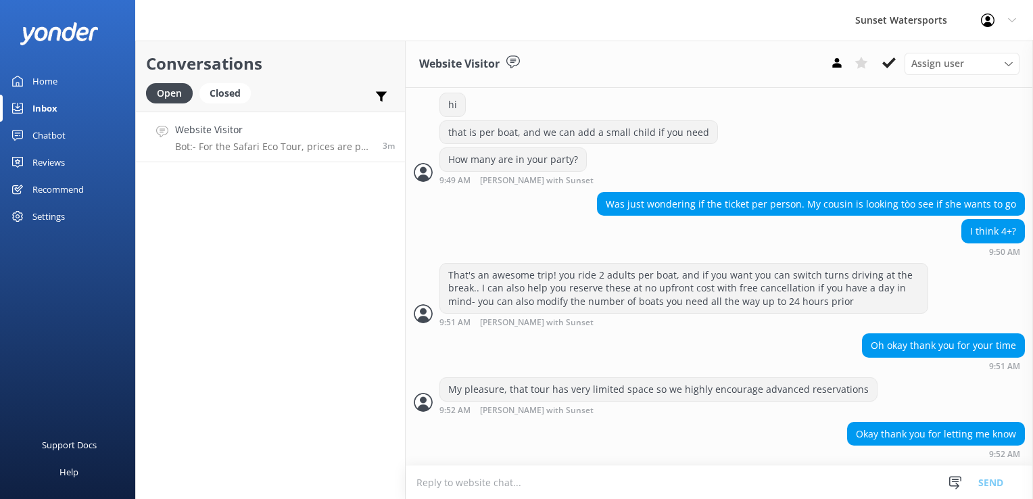
scroll to position [381, 0]
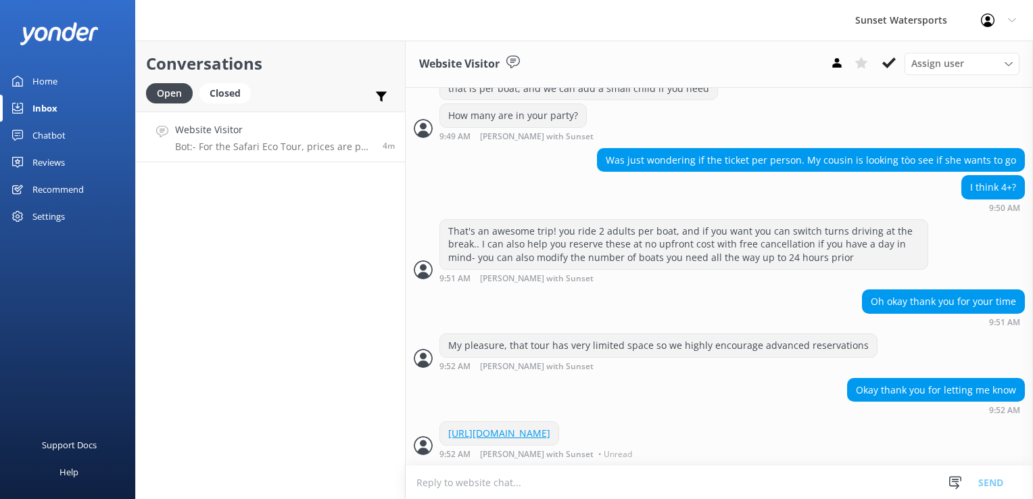
click at [245, 204] on div "Conversations Open Closed Important Assigned to me Unassigned Website Visitor B…" at bounding box center [270, 270] width 270 height 458
click at [897, 59] on button at bounding box center [889, 63] width 24 height 20
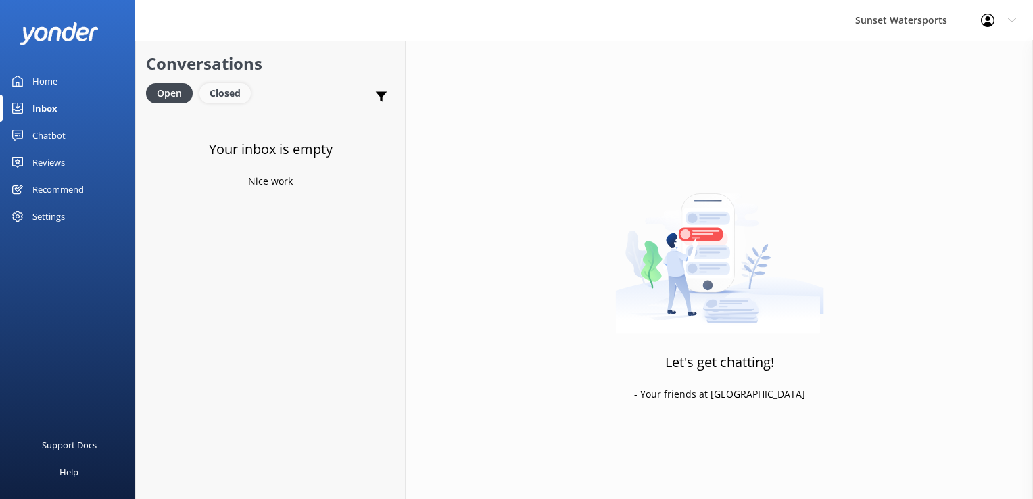
click at [232, 93] on div "Closed" at bounding box center [224, 93] width 51 height 20
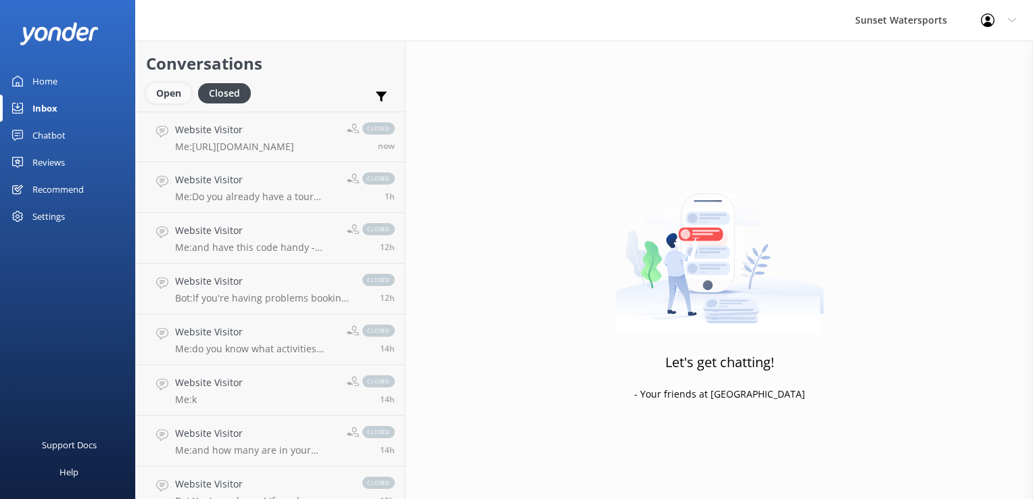
click at [173, 97] on div "Open" at bounding box center [168, 93] width 45 height 20
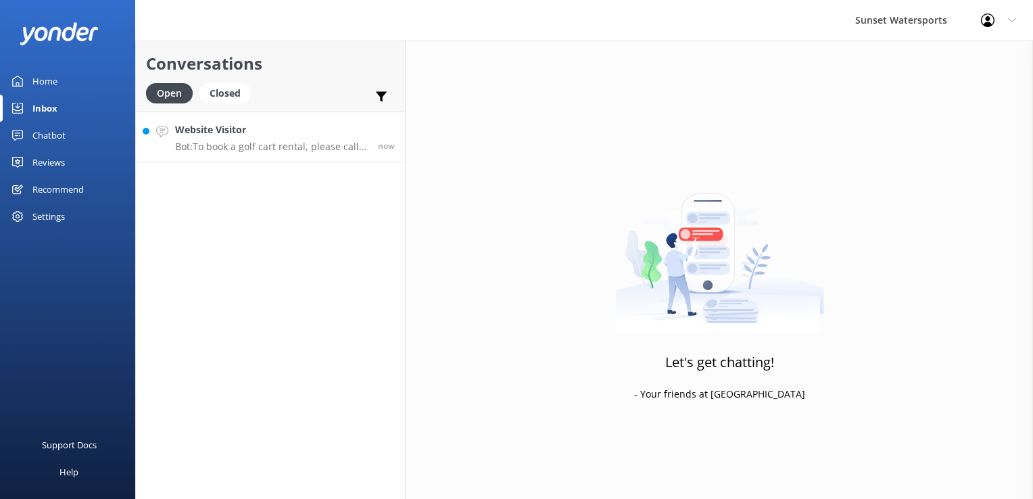
click at [270, 144] on p "Bot: To book a golf cart rental, please call our office at [PHONE_NUMBER]. Rese…" at bounding box center [271, 147] width 193 height 12
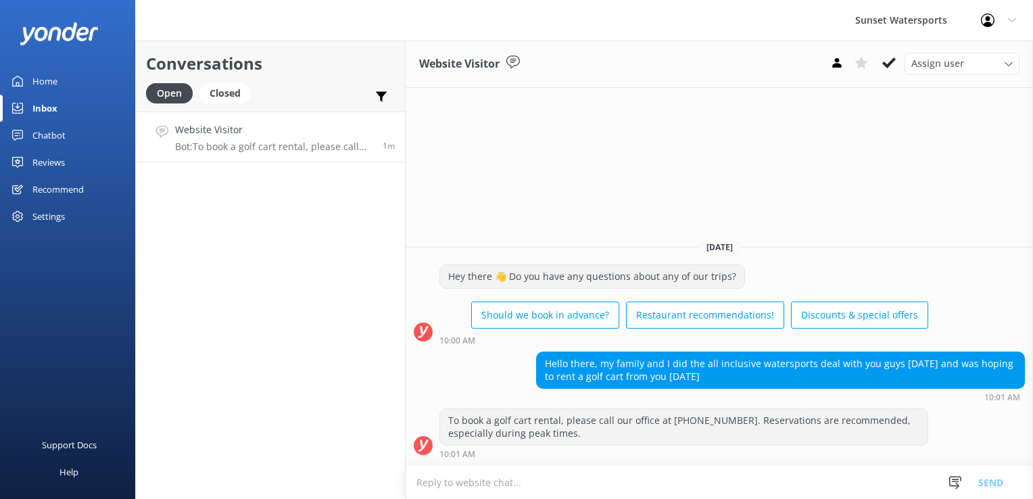
click at [465, 479] on textarea at bounding box center [719, 482] width 627 height 33
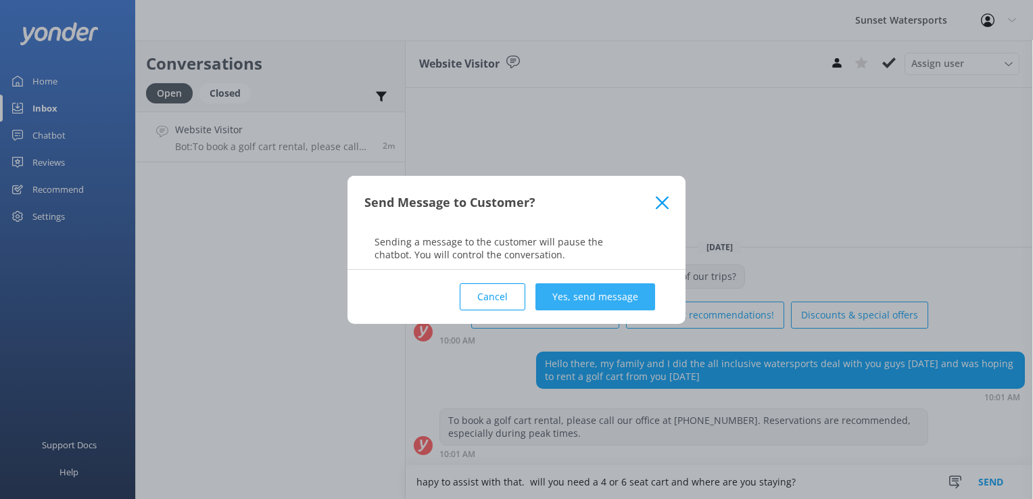
type textarea "hapy to assist with that. will you need a 4 or 6 seat cart and where are you st…"
click at [640, 296] on button "Yes, send message" at bounding box center [596, 296] width 120 height 27
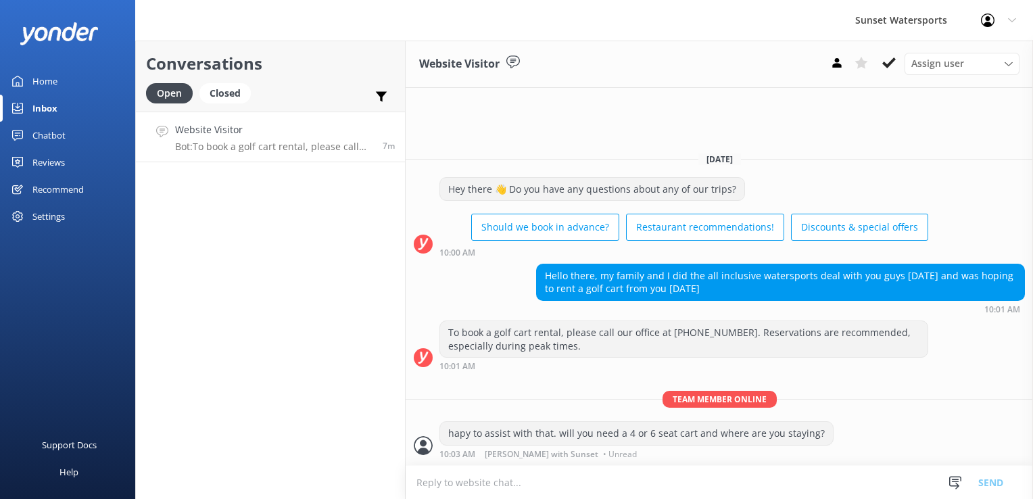
click at [380, 381] on div "Conversations Open Closed Important Assigned to me Unassigned Website Visitor B…" at bounding box center [270, 270] width 270 height 458
click at [279, 306] on div "Conversations Open Closed Important Assigned to me Unassigned Website Visitor B…" at bounding box center [270, 270] width 270 height 458
click at [239, 93] on div "Closed" at bounding box center [224, 93] width 51 height 20
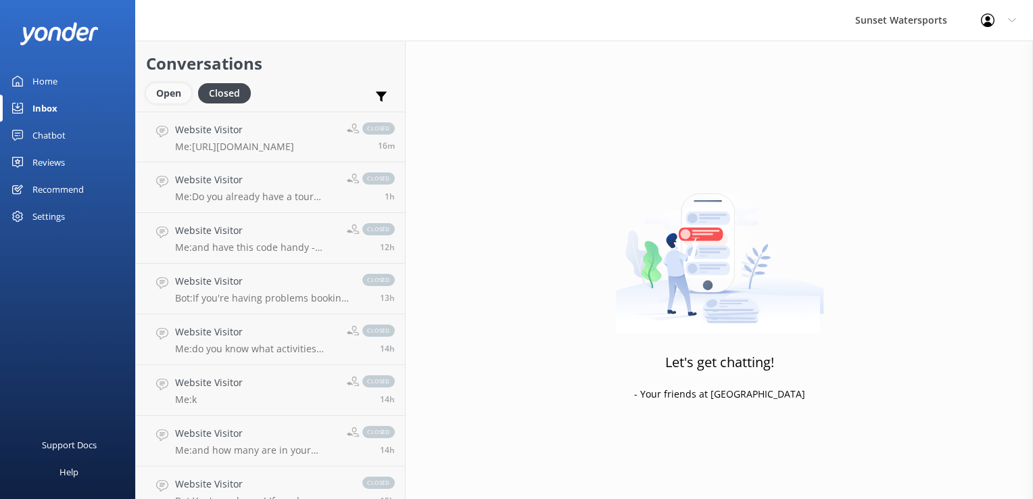
click at [164, 93] on div "Open" at bounding box center [168, 93] width 45 height 20
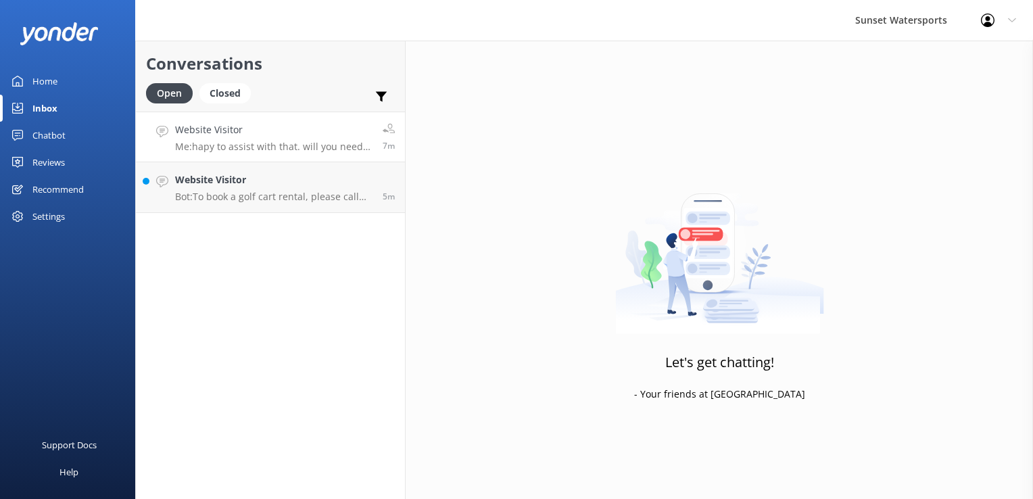
click at [292, 133] on h4 "Website Visitor" at bounding box center [273, 129] width 197 height 15
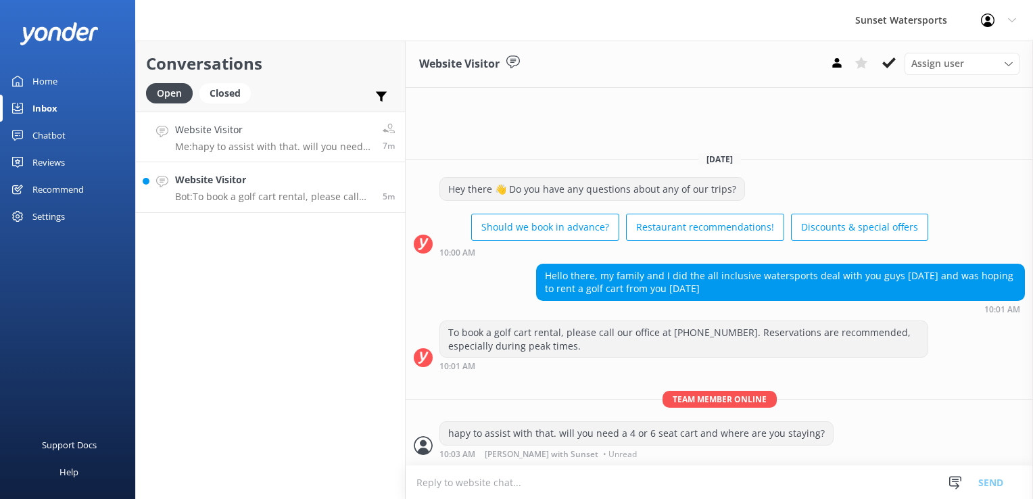
click at [275, 188] on div "Website Visitor Bot: To book a golf cart rental, please call our office at [PHO…" at bounding box center [273, 187] width 197 height 30
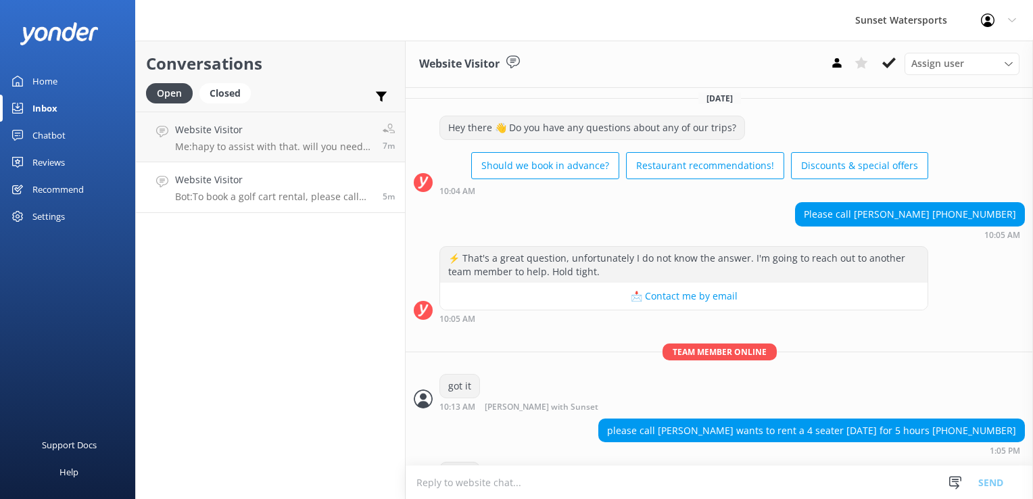
scroll to position [8584, 0]
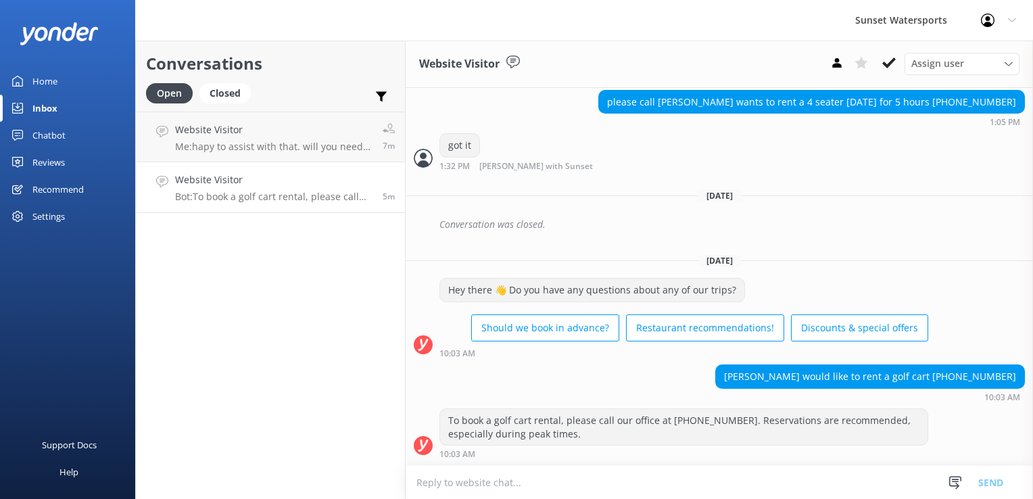
click at [522, 479] on textarea at bounding box center [719, 482] width 627 height 33
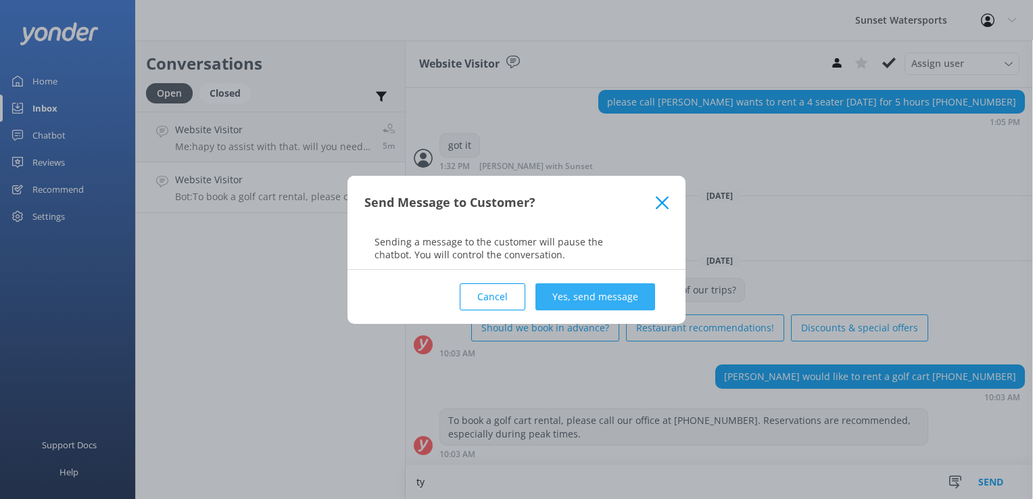
type textarea "ty"
click at [569, 291] on button "Yes, send message" at bounding box center [596, 296] width 120 height 27
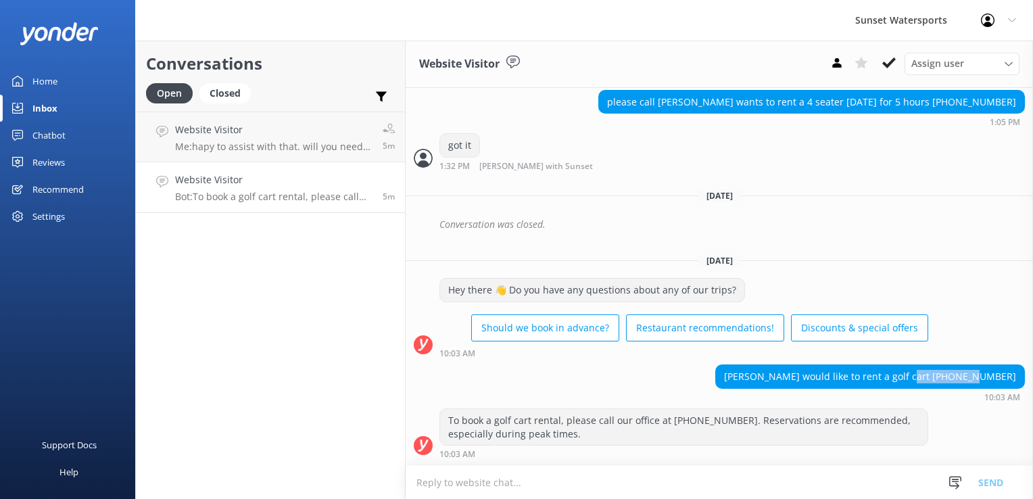
drag, startPoint x: 948, startPoint y: 375, endPoint x: 1006, endPoint y: 371, distance: 58.3
click at [1006, 371] on div "[PERSON_NAME] would like to rent a golf cart [PHONE_NUMBER]" at bounding box center [870, 376] width 308 height 23
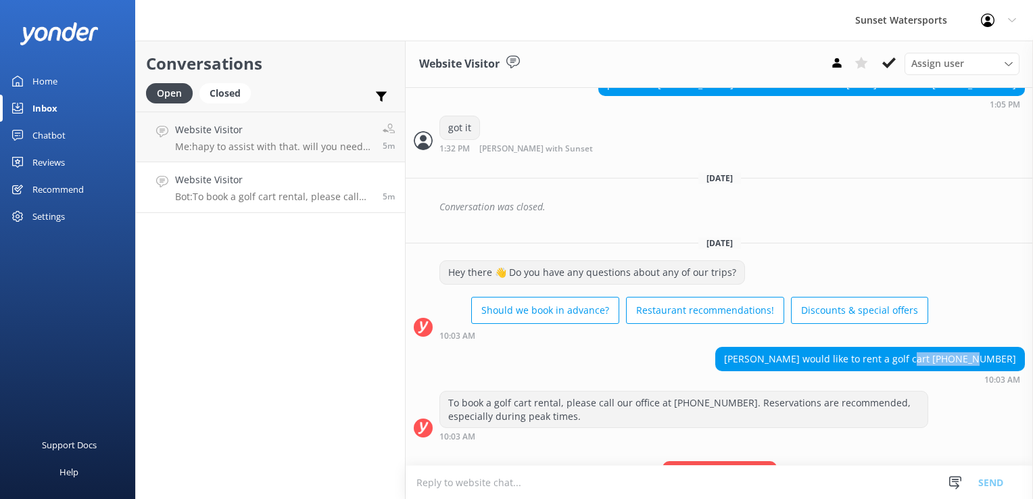
copy div "[PHONE_NUMBER]"
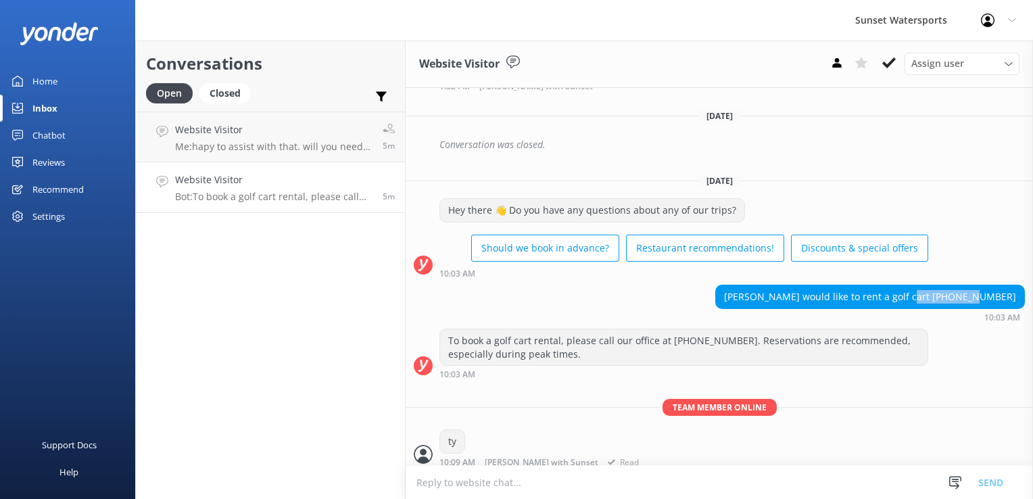
scroll to position [8672, 0]
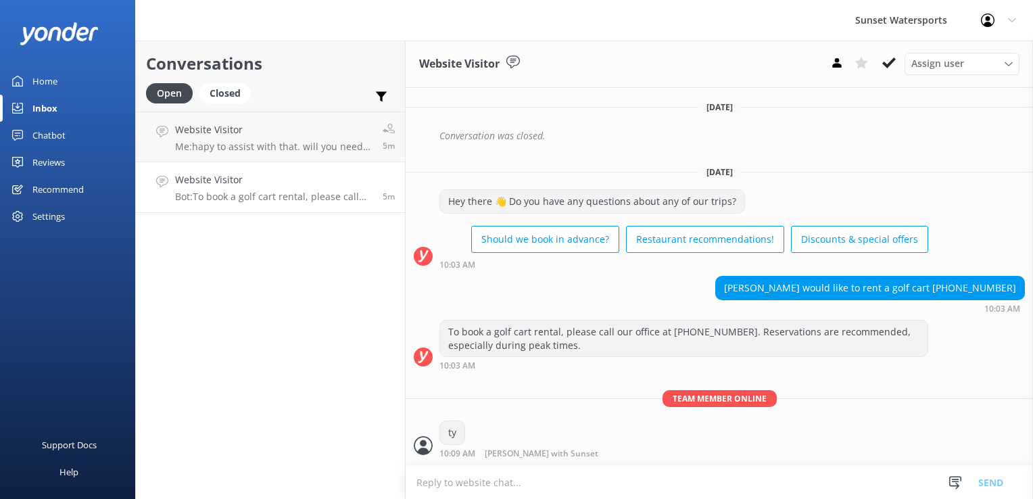
drag, startPoint x: 286, startPoint y: 444, endPoint x: 429, endPoint y: 47, distance: 422.0
click at [286, 444] on div "Conversations Open Closed Important Assigned to me Unassigned Website Visitor M…" at bounding box center [270, 270] width 270 height 458
click at [886, 62] on icon at bounding box center [889, 63] width 14 height 14
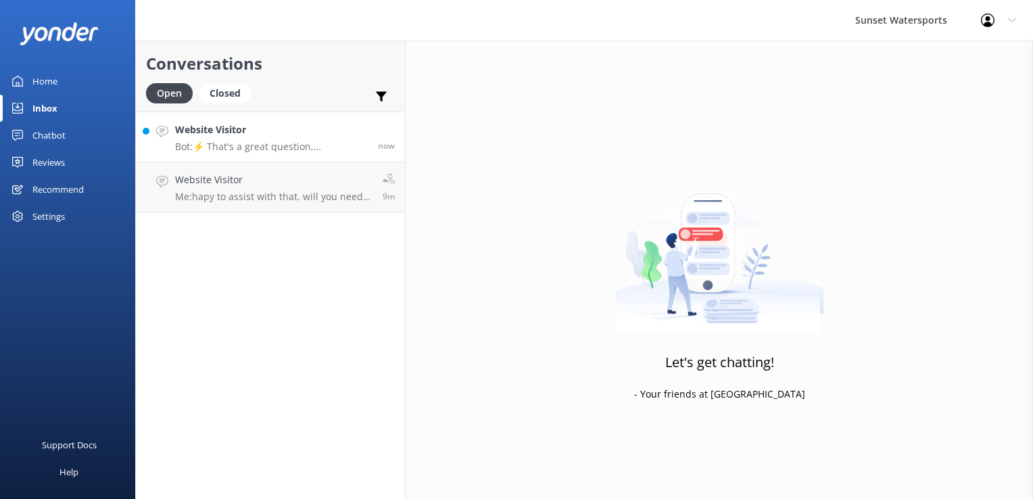
click at [206, 139] on div "Website Visitor Bot: ⚡ That's a great question, unfortunately I do not know the…" at bounding box center [271, 136] width 193 height 29
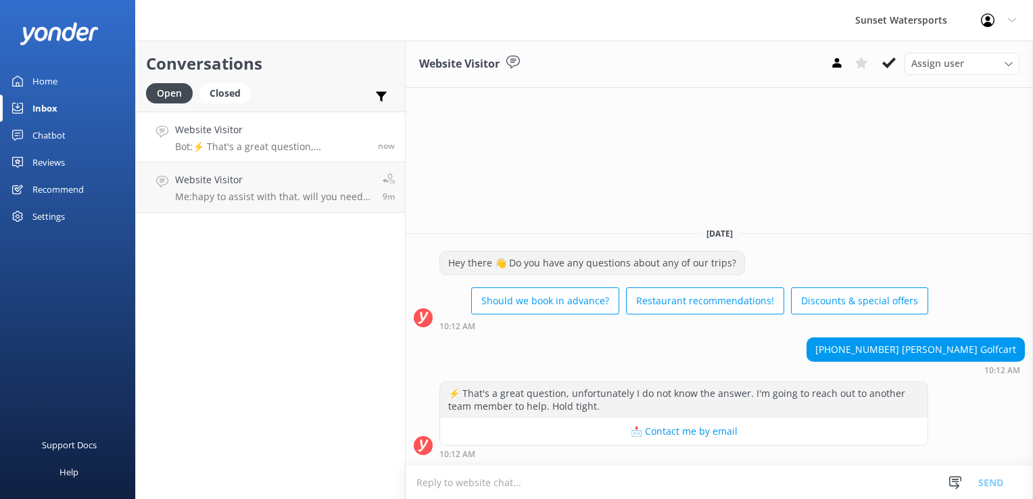
click at [243, 300] on div "Conversations Open Closed Important Assigned to me Unassigned Website Visitor B…" at bounding box center [270, 270] width 270 height 458
click at [257, 179] on h4 "Website Visitor" at bounding box center [273, 179] width 197 height 15
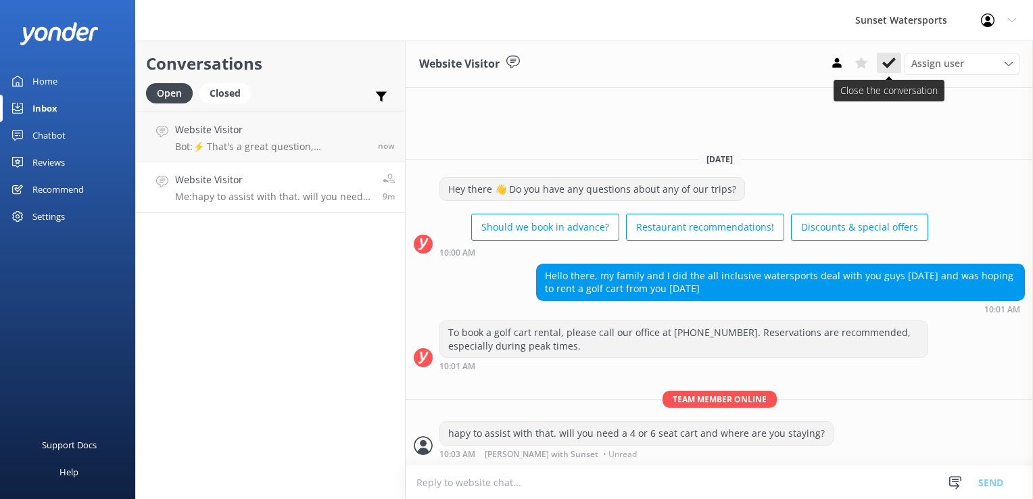
click at [892, 67] on icon at bounding box center [889, 63] width 14 height 14
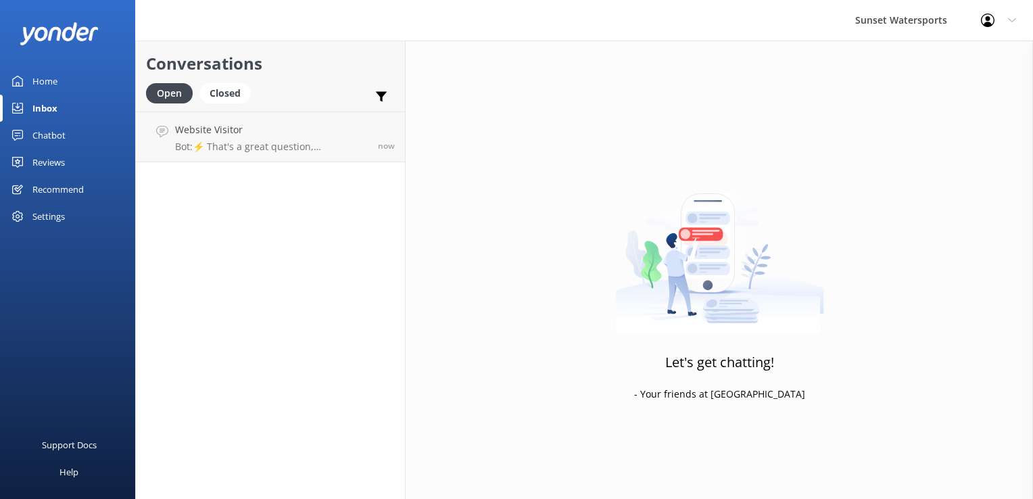
click at [286, 346] on div "Conversations Open Closed Important Assigned to me Unassigned Website Visitor B…" at bounding box center [270, 270] width 270 height 458
click at [216, 87] on div "Closed" at bounding box center [224, 93] width 51 height 20
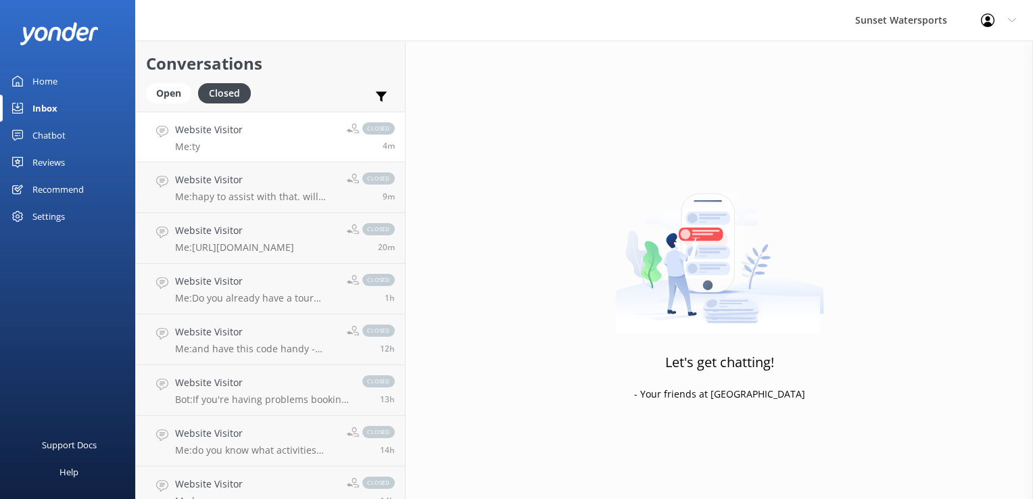
click at [245, 127] on link "Website Visitor Me: ty closed 4m" at bounding box center [270, 137] width 269 height 51
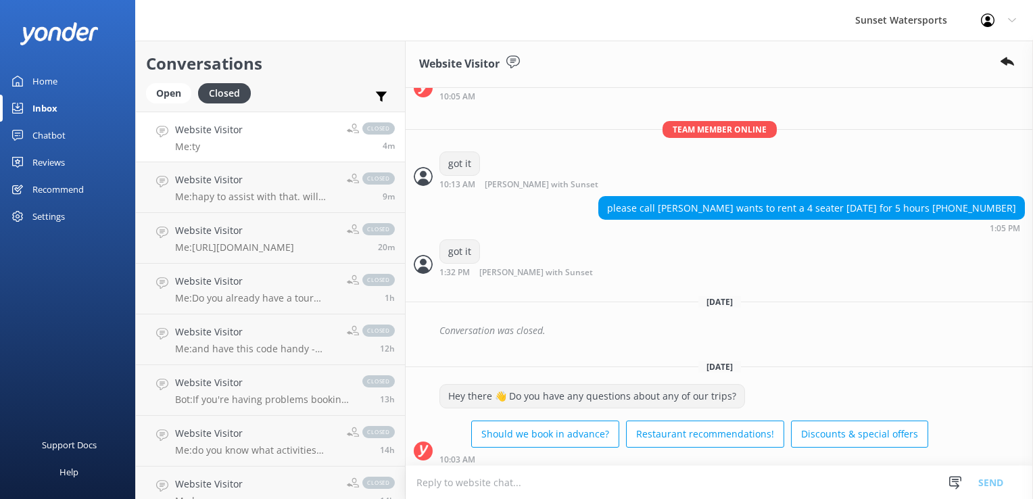
scroll to position [8701, 0]
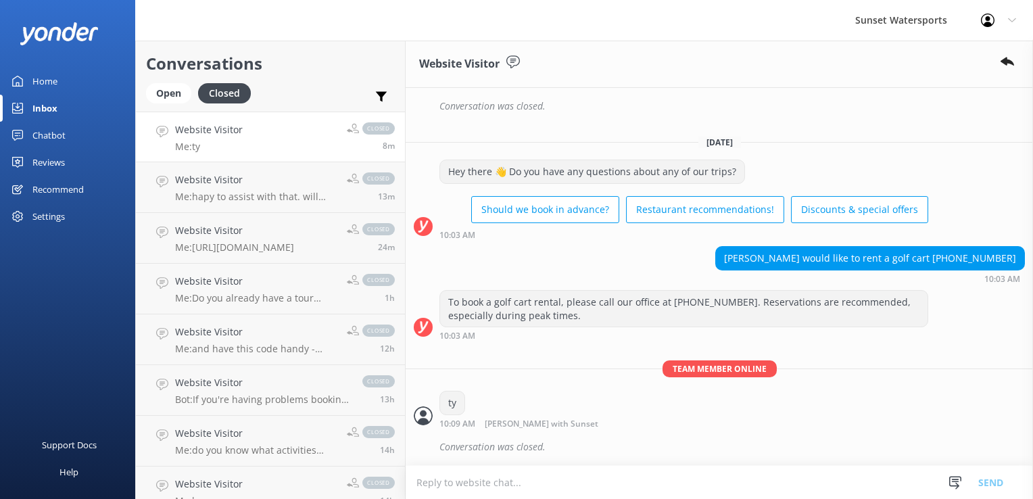
click at [181, 110] on div "Open Closed" at bounding box center [202, 99] width 112 height 32
click at [175, 94] on div "Open" at bounding box center [168, 93] width 45 height 20
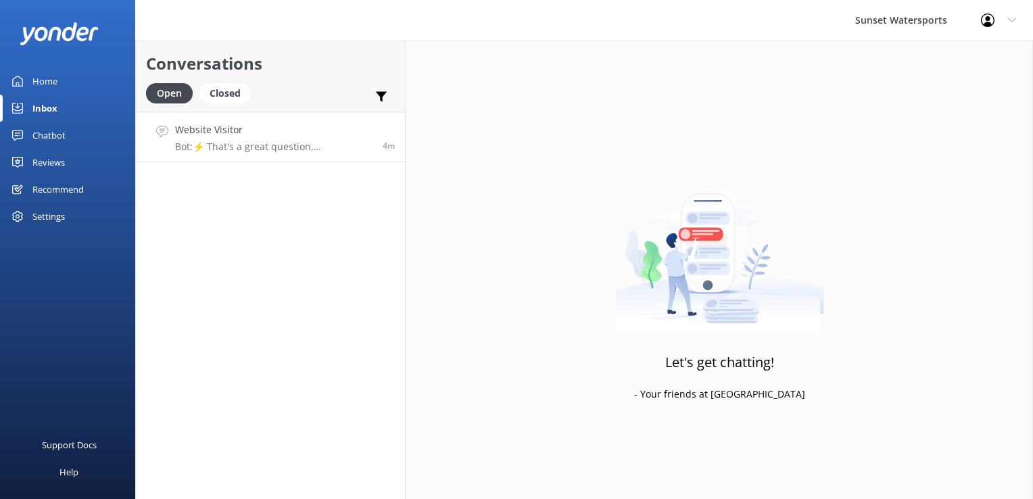
click at [266, 144] on p "Bot: ⚡ That's a great question, unfortunately I do not know the answer. I'm goi…" at bounding box center [273, 147] width 197 height 12
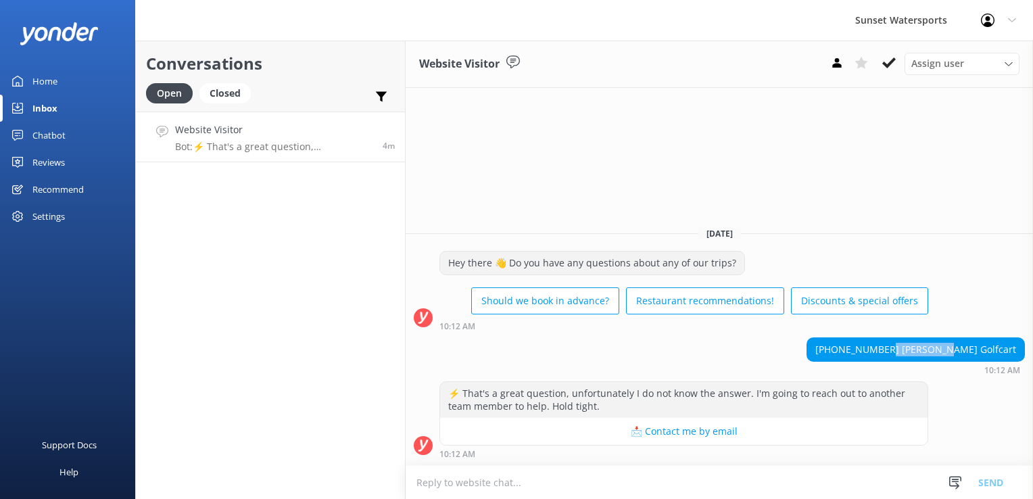
drag, startPoint x: 923, startPoint y: 350, endPoint x: 977, endPoint y: 350, distance: 54.1
click at [977, 350] on div "[PHONE_NUMBER] [PERSON_NAME] Golfcart" at bounding box center [915, 349] width 217 height 23
copy div "[PERSON_NAME]"
click at [882, 237] on div "[DATE]" at bounding box center [719, 233] width 627 height 15
click at [264, 355] on div "Conversations Open Closed Important Assigned to me Unassigned Website Visitor B…" at bounding box center [270, 270] width 270 height 458
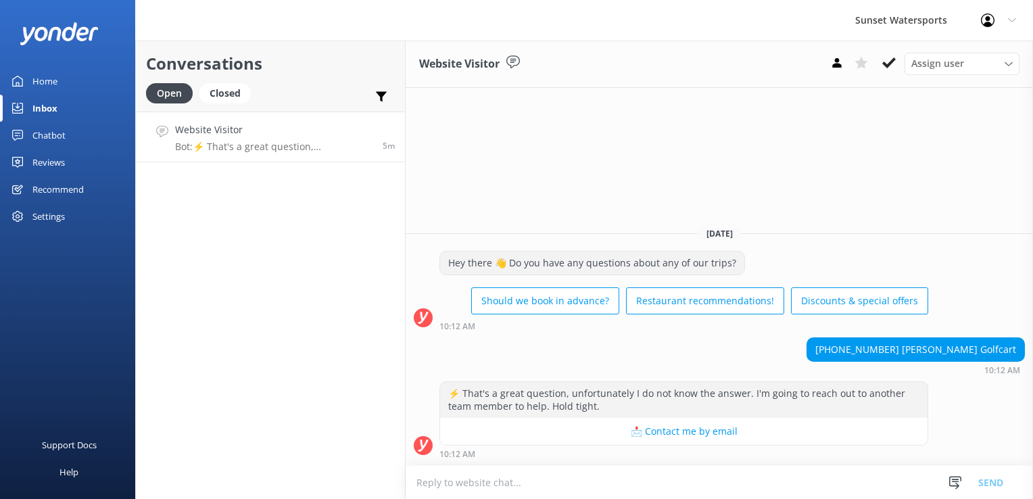
click at [458, 479] on textarea at bounding box center [719, 482] width 627 height 33
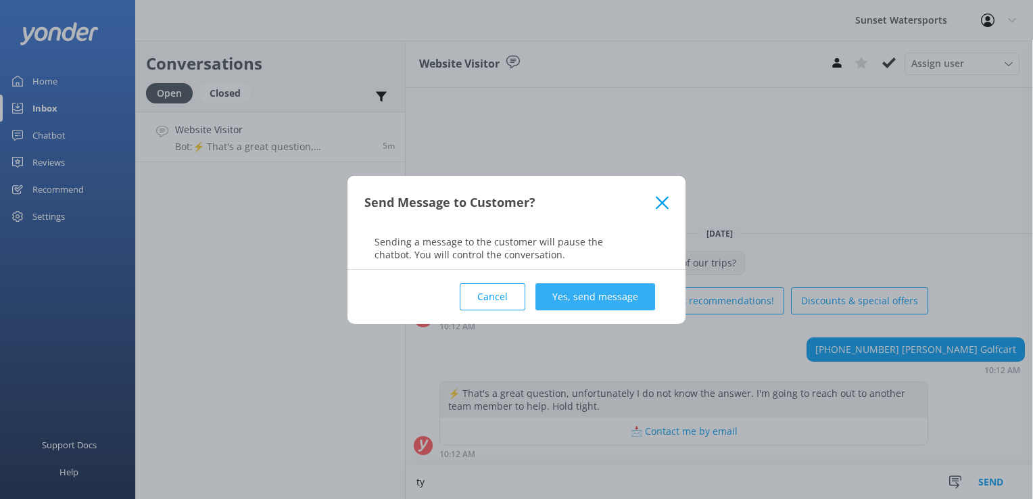
type textarea "ty"
click at [608, 296] on button "Yes, send message" at bounding box center [596, 296] width 120 height 27
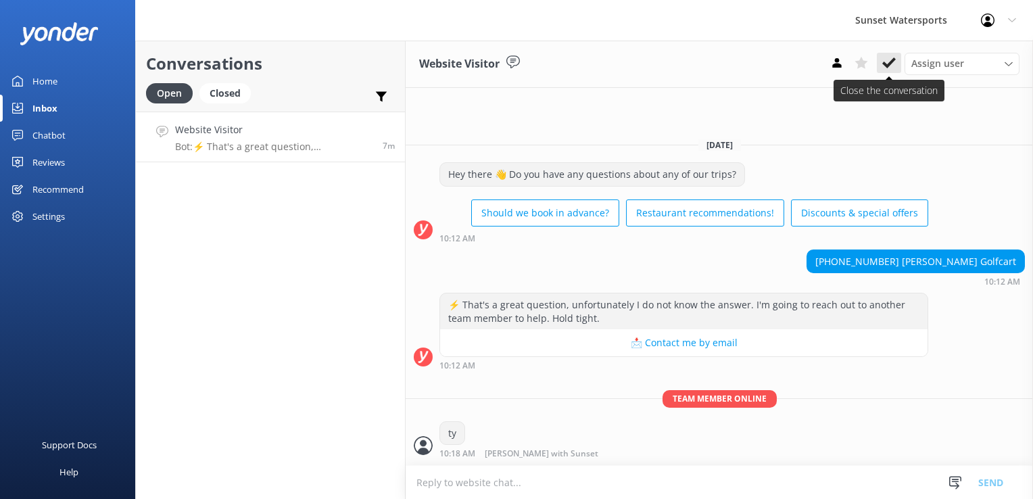
click at [887, 54] on button at bounding box center [889, 63] width 24 height 20
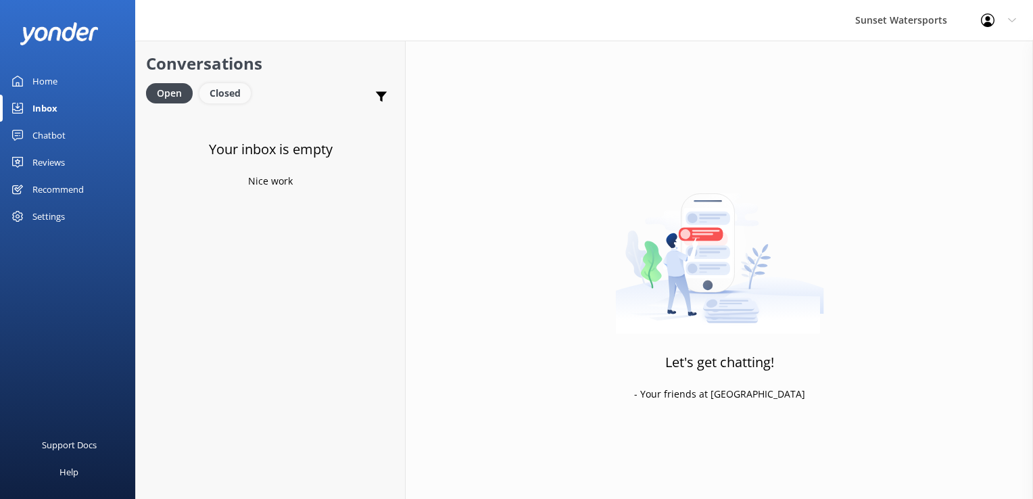
click at [233, 95] on div "Closed" at bounding box center [224, 93] width 51 height 20
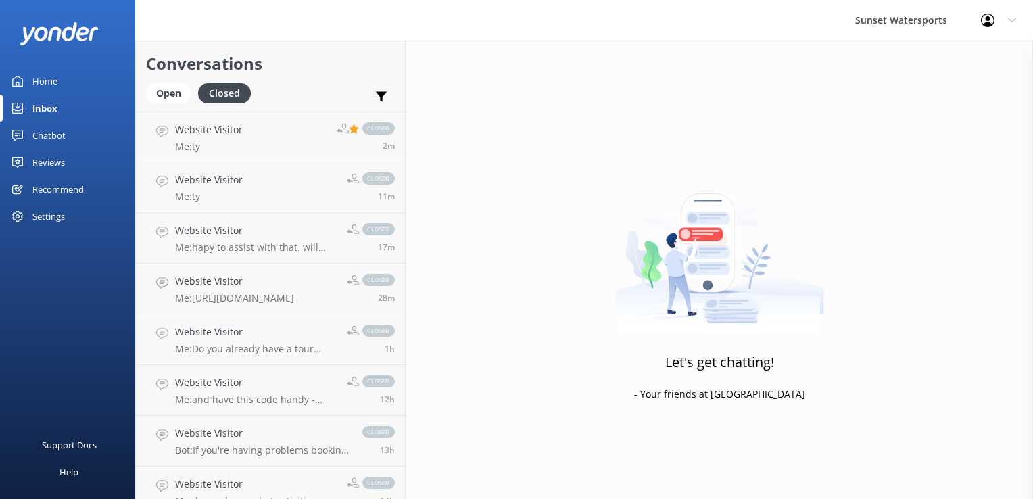
click at [241, 137] on h4 "Website Visitor" at bounding box center [209, 129] width 68 height 15
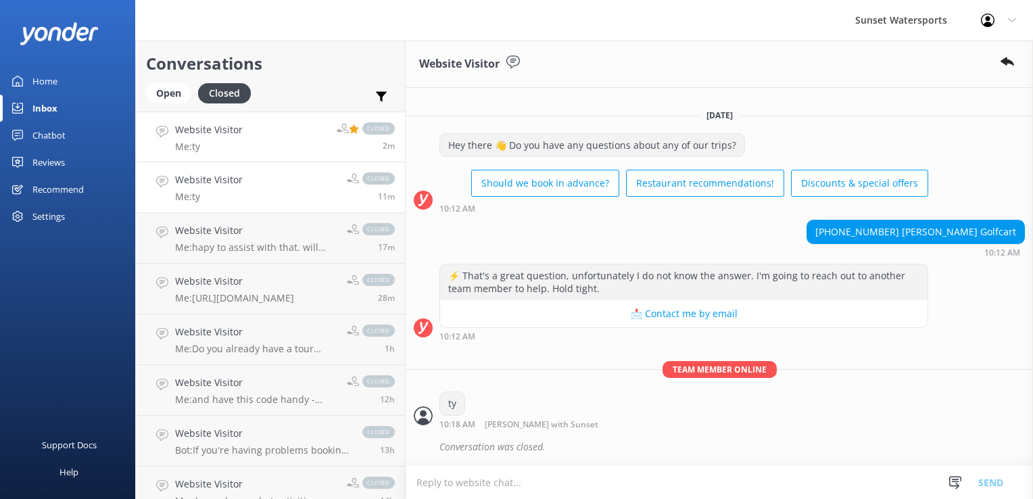
click at [212, 187] on h4 "Website Visitor" at bounding box center [209, 179] width 68 height 15
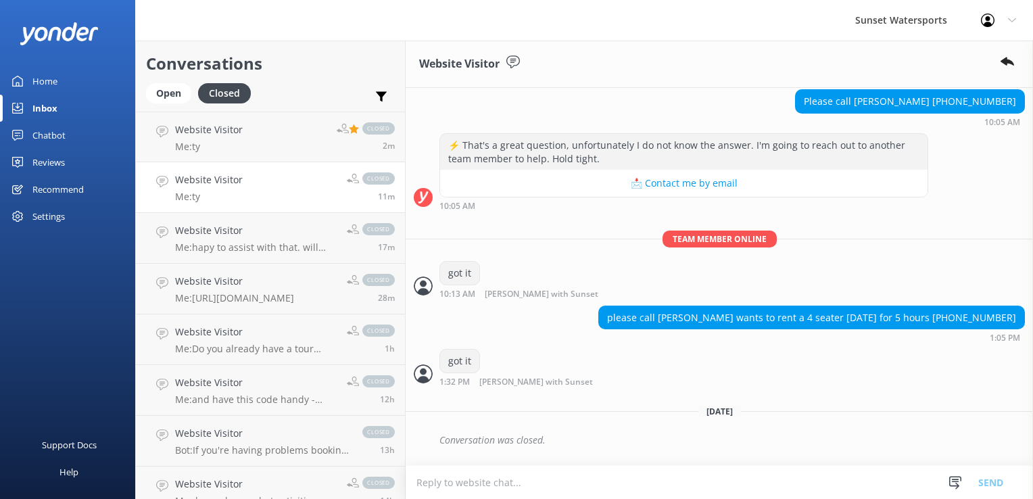
scroll to position [8701, 0]
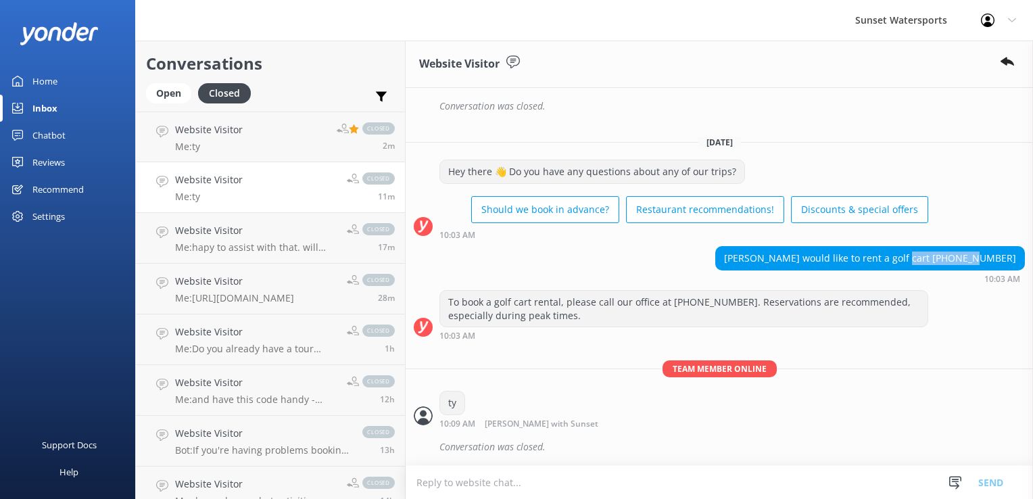
drag, startPoint x: 943, startPoint y: 256, endPoint x: 1010, endPoint y: 254, distance: 67.0
click at [1010, 254] on div "[PERSON_NAME] would like to rent a golf cart [PHONE_NUMBER]" at bounding box center [870, 258] width 308 height 23
drag, startPoint x: 1010, startPoint y: 254, endPoint x: 988, endPoint y: 256, distance: 22.5
copy div "[PHONE_NUMBER]"
click at [843, 402] on div "ty 10:09 AM [PERSON_NAME] with Sunset Read" at bounding box center [719, 409] width 627 height 37
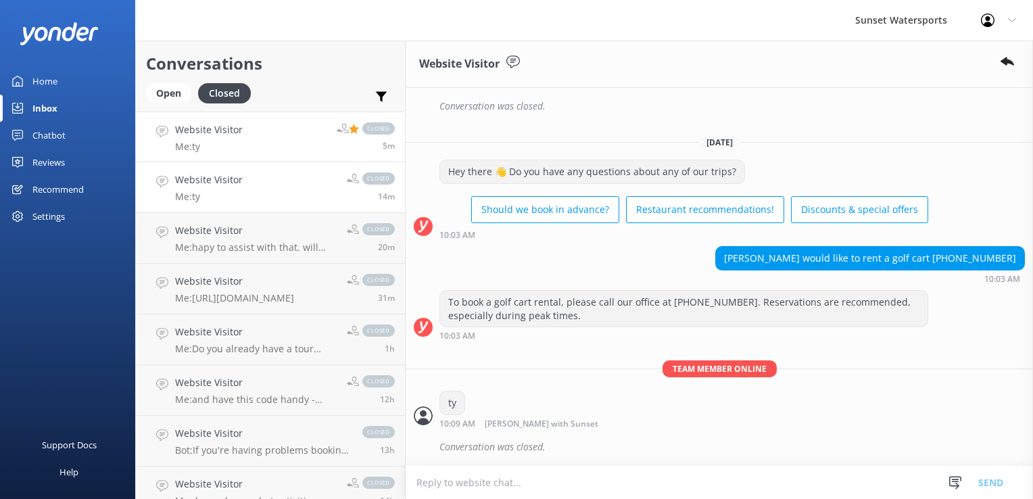
click at [213, 147] on p "Me: ty" at bounding box center [209, 147] width 68 height 12
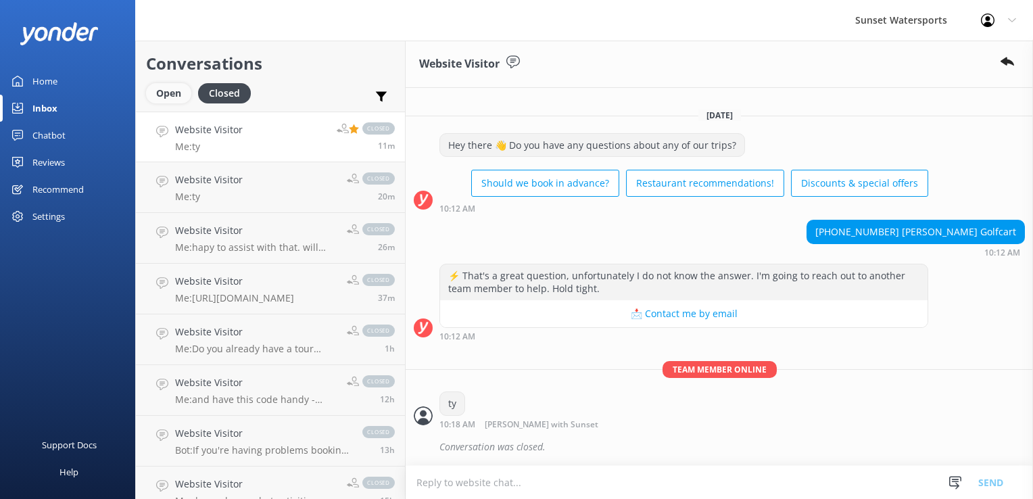
click at [175, 87] on div "Open" at bounding box center [168, 93] width 45 height 20
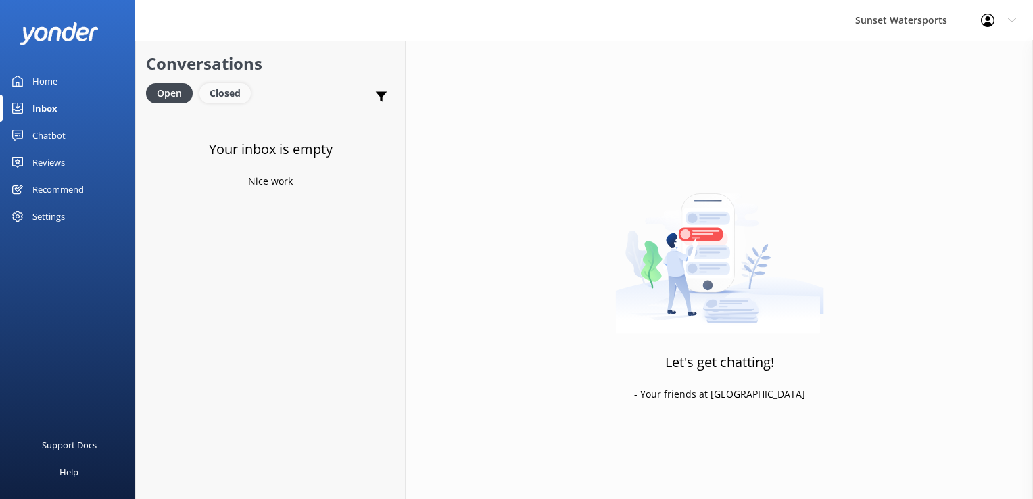
click at [220, 87] on div "Closed" at bounding box center [224, 93] width 51 height 20
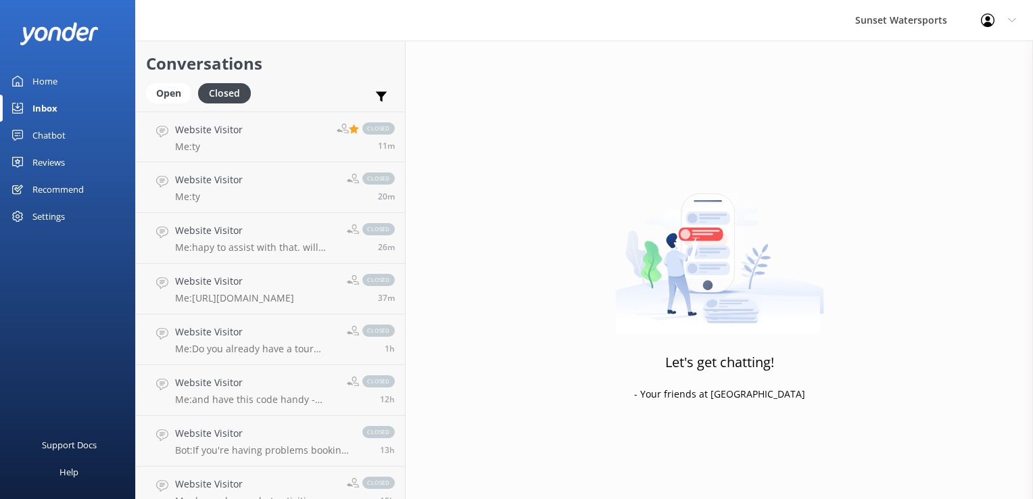
click at [151, 80] on div "Conversations Open Closed Important Assigned to me Unassigned" at bounding box center [270, 76] width 269 height 71
click at [167, 104] on div "Open Closed" at bounding box center [202, 99] width 112 height 32
click at [167, 96] on div "Open" at bounding box center [168, 93] width 45 height 20
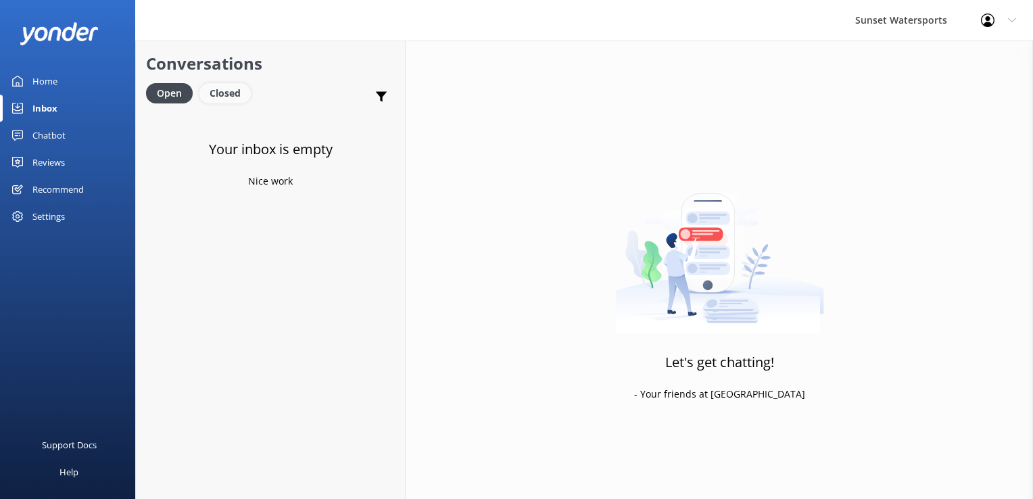
click at [222, 91] on div "Closed" at bounding box center [224, 93] width 51 height 20
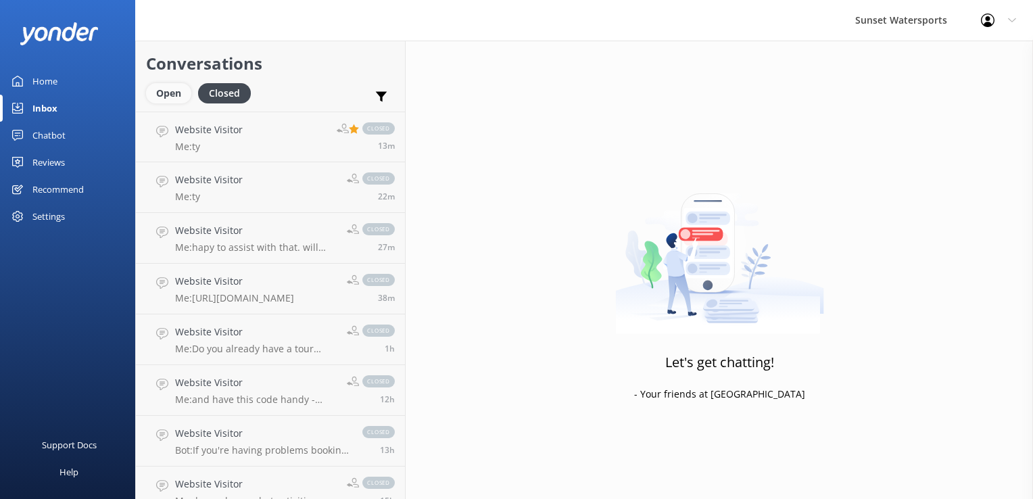
click at [173, 99] on div "Open" at bounding box center [168, 93] width 45 height 20
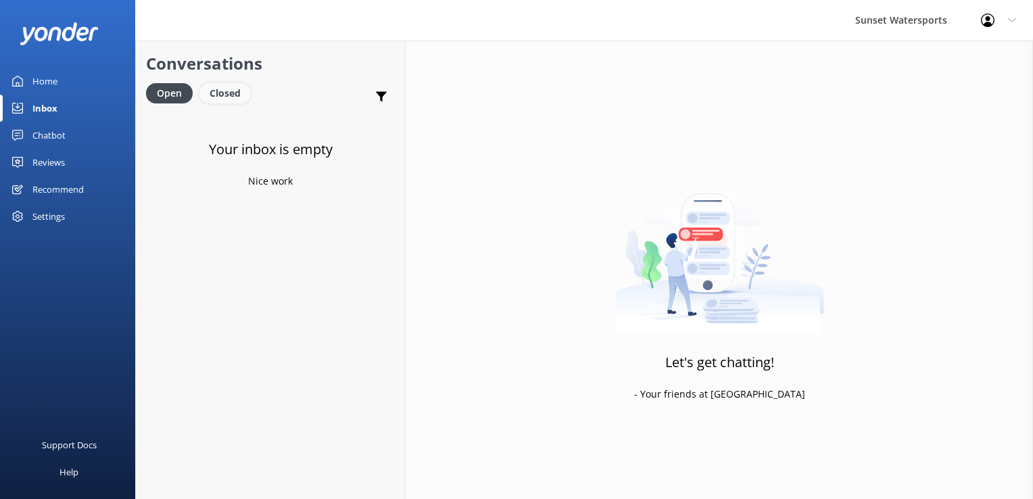
click at [230, 101] on div "Closed" at bounding box center [224, 93] width 51 height 20
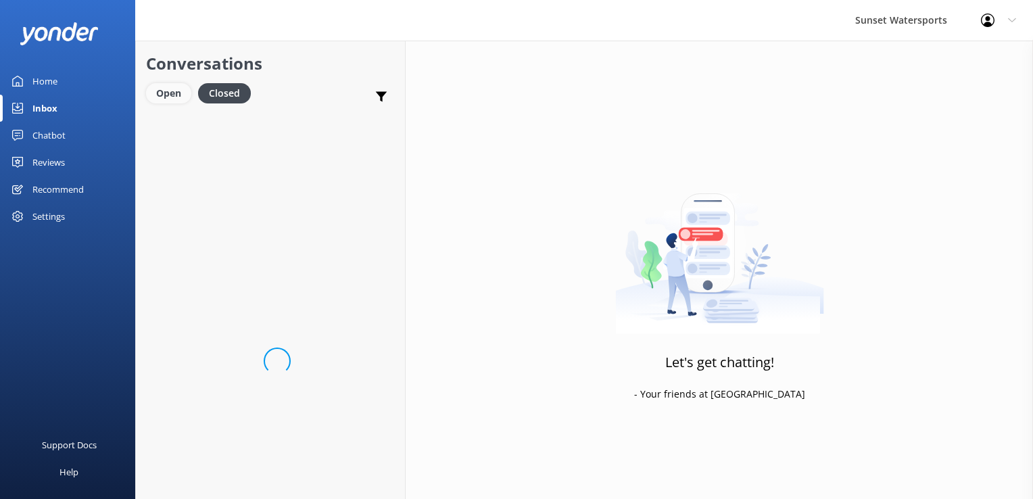
click at [178, 96] on div "Open" at bounding box center [168, 93] width 45 height 20
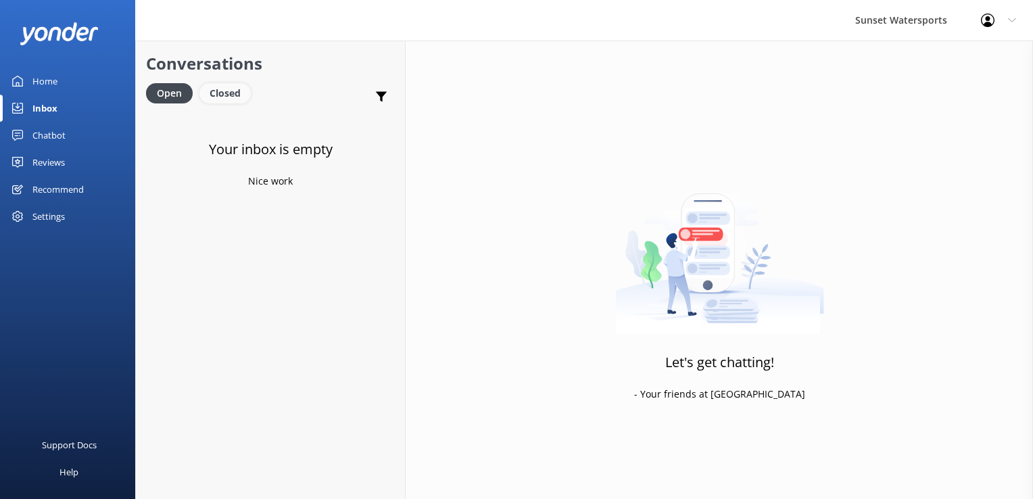
drag, startPoint x: 235, startPoint y: 95, endPoint x: 212, endPoint y: 101, distance: 23.8
click at [235, 95] on div "Closed" at bounding box center [224, 93] width 51 height 20
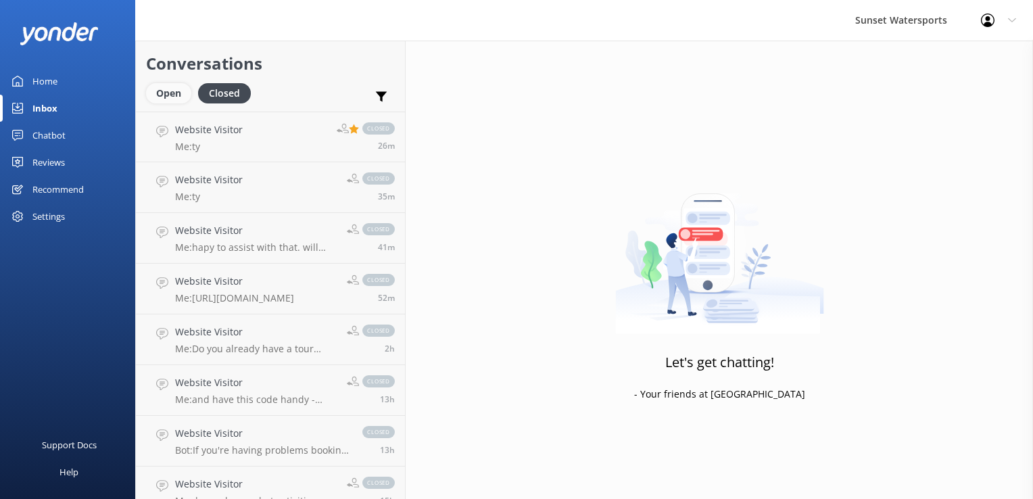
click at [160, 94] on div "Open" at bounding box center [168, 93] width 45 height 20
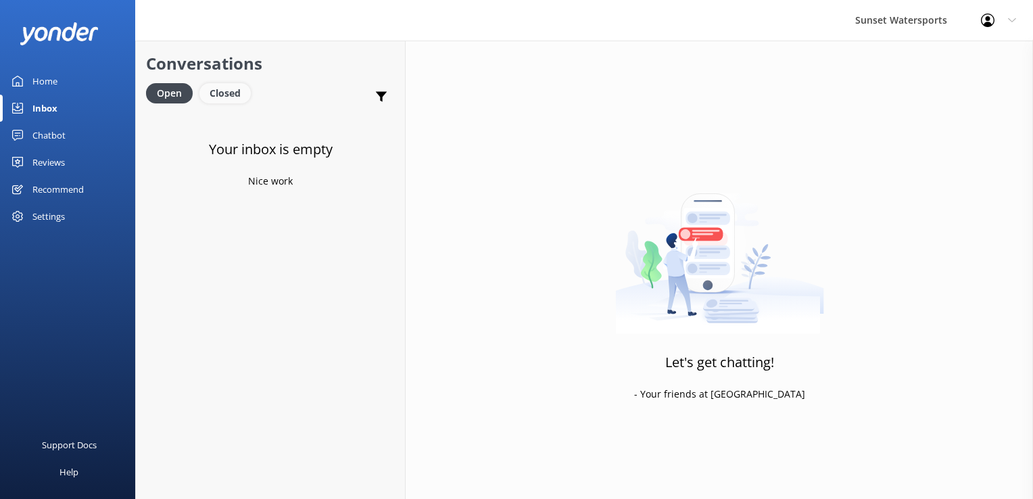
drag, startPoint x: 216, startPoint y: 96, endPoint x: 206, endPoint y: 95, distance: 10.9
click at [216, 96] on div "Closed" at bounding box center [224, 93] width 51 height 20
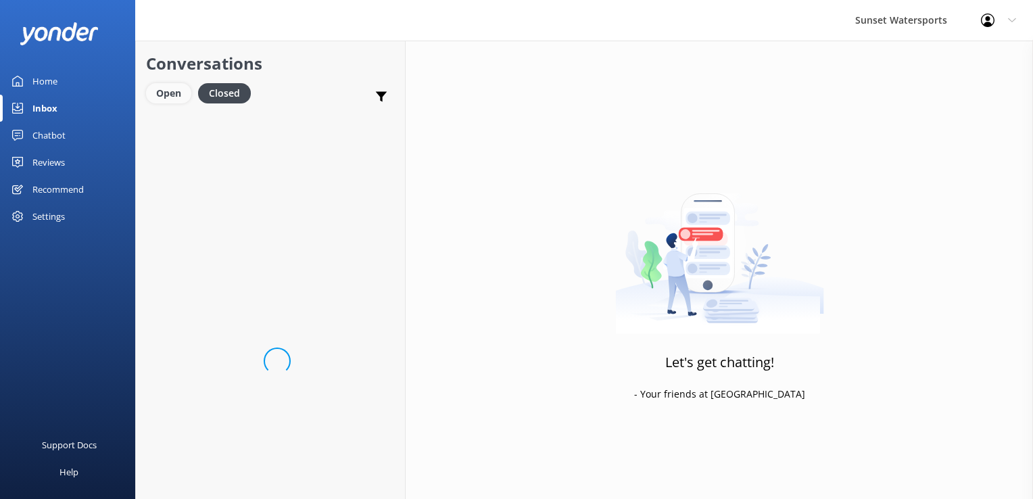
click at [181, 91] on div "Open" at bounding box center [168, 93] width 45 height 20
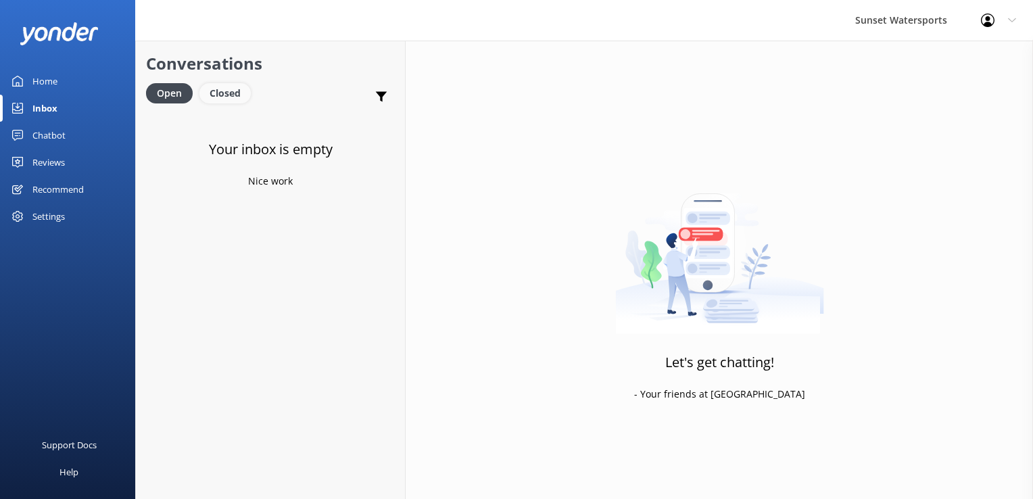
click at [212, 87] on div "Closed" at bounding box center [224, 93] width 51 height 20
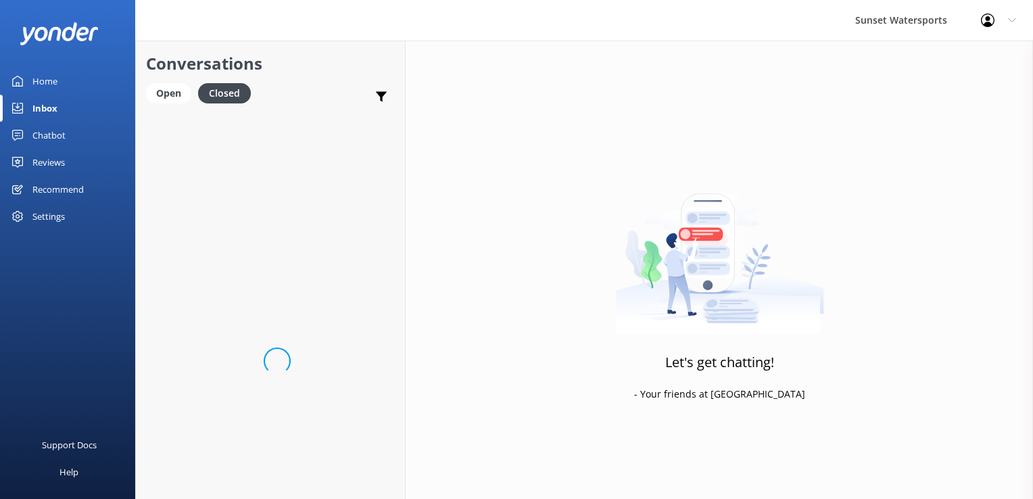
click at [147, 78] on div "Conversations Open Closed Important Assigned to me Unassigned" at bounding box center [270, 76] width 269 height 71
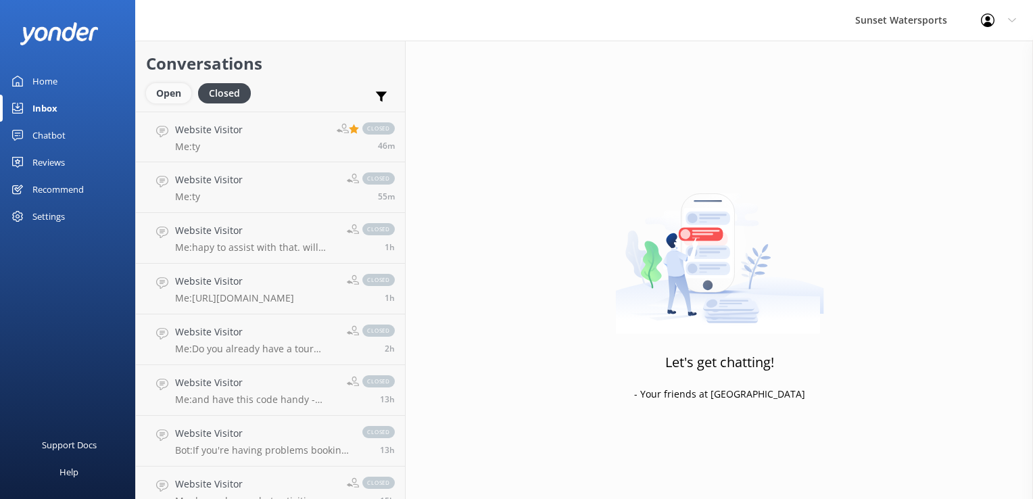
click at [156, 85] on div "Open" at bounding box center [168, 93] width 45 height 20
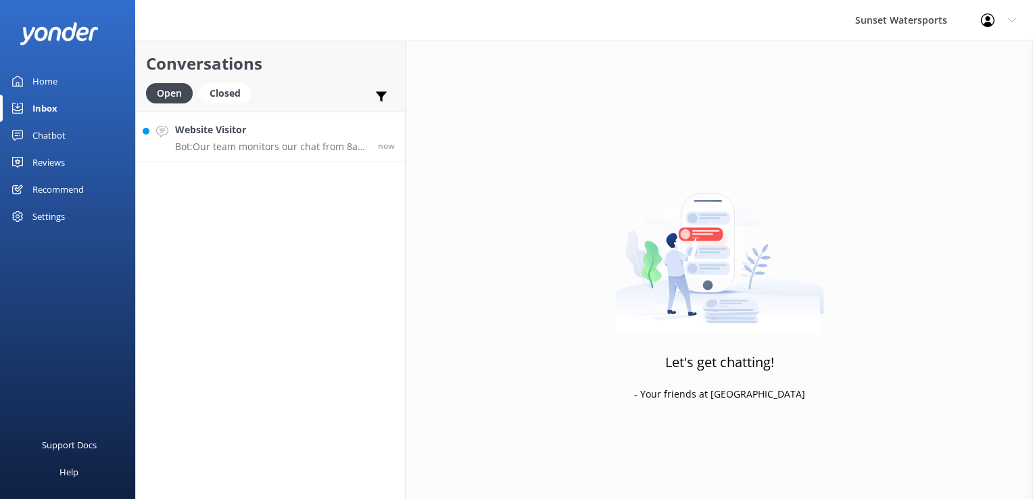
click at [343, 151] on p "Bot: Our team monitors our chat from 8am to 8pm and will be with you shortly! I…" at bounding box center [271, 147] width 193 height 12
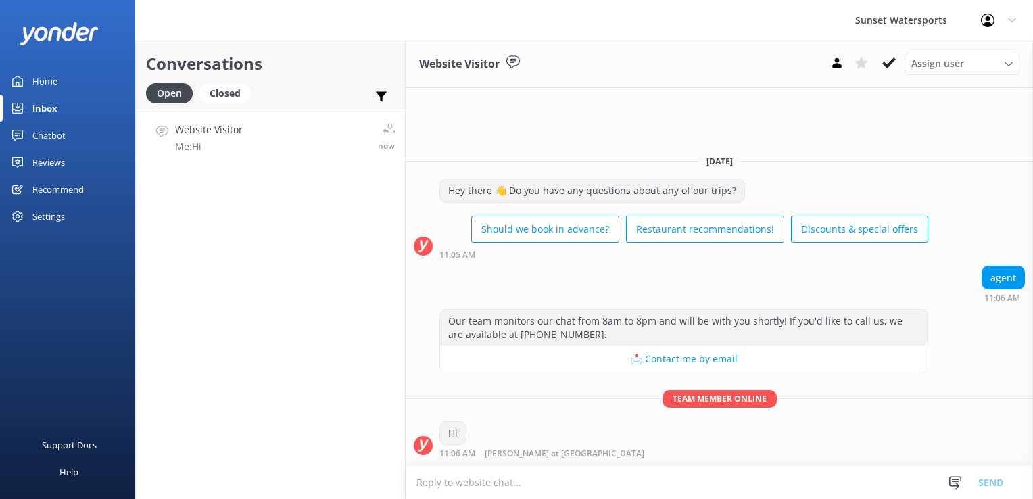
click at [241, 327] on div "Conversations Open Closed Important Assigned to me Unassigned Website Visitor M…" at bounding box center [270, 270] width 270 height 458
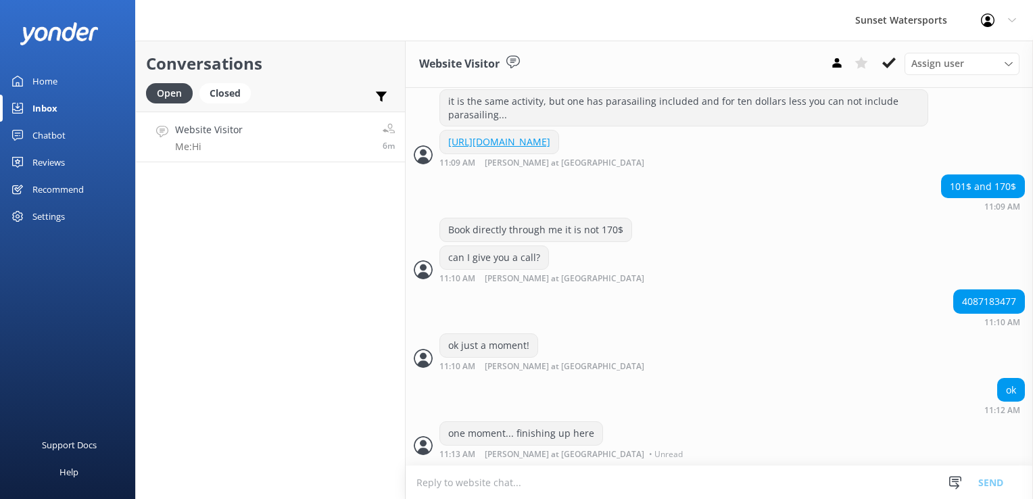
scroll to position [790, 0]
click at [295, 275] on div "Conversations Open Closed Important Assigned to me Unassigned Website Visitor M…" at bounding box center [270, 270] width 270 height 458
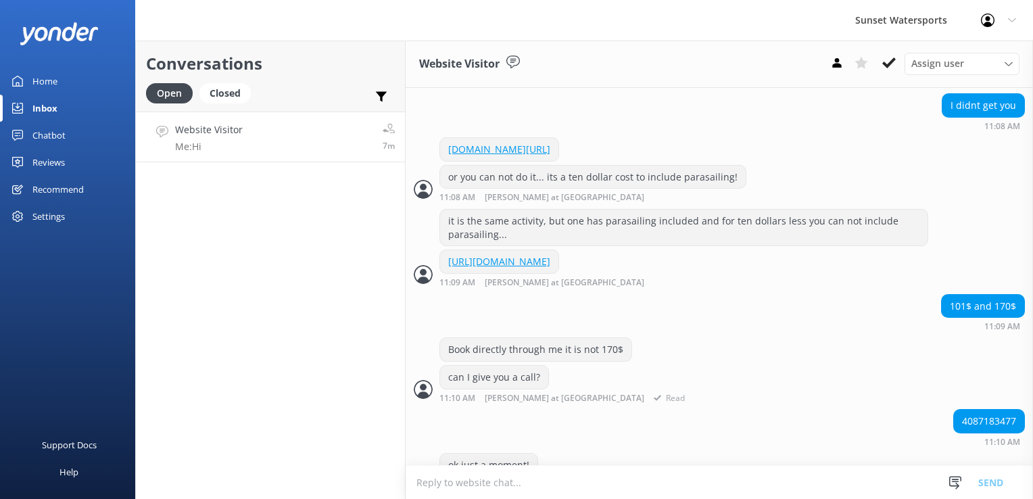
scroll to position [722, 0]
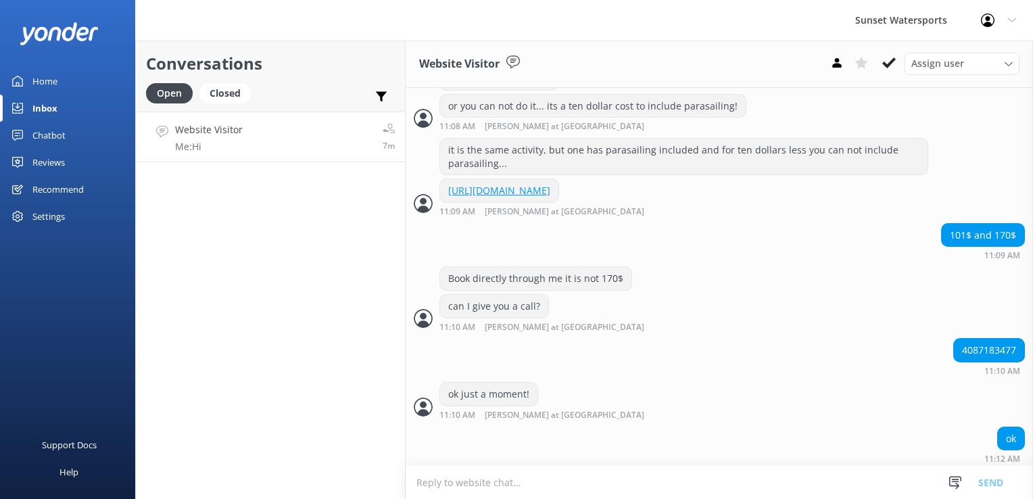
click at [971, 362] on div "4087183477" at bounding box center [989, 350] width 70 height 23
drag, startPoint x: 971, startPoint y: 364, endPoint x: 972, endPoint y: 373, distance: 8.8
copy div "4087183477"
click at [233, 103] on div "Closed" at bounding box center [224, 93] width 51 height 20
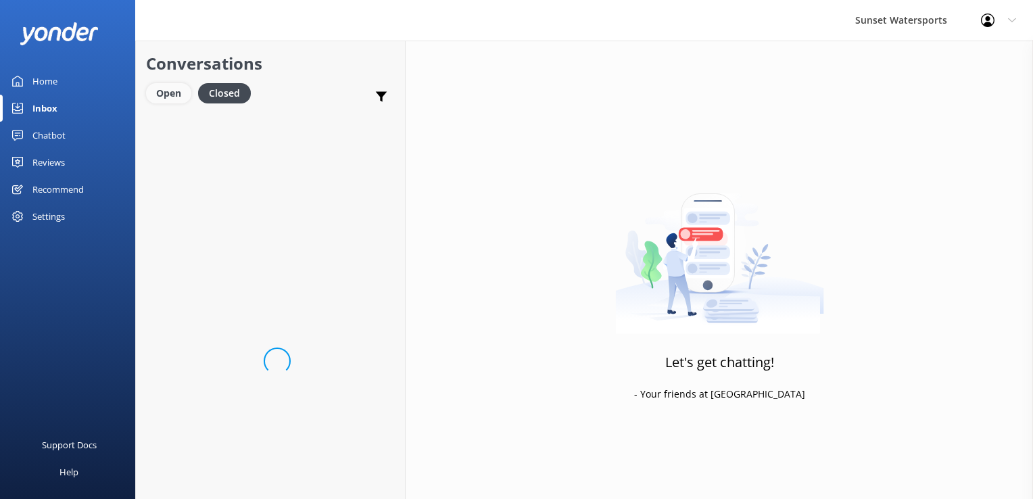
click at [162, 91] on div "Open" at bounding box center [168, 93] width 45 height 20
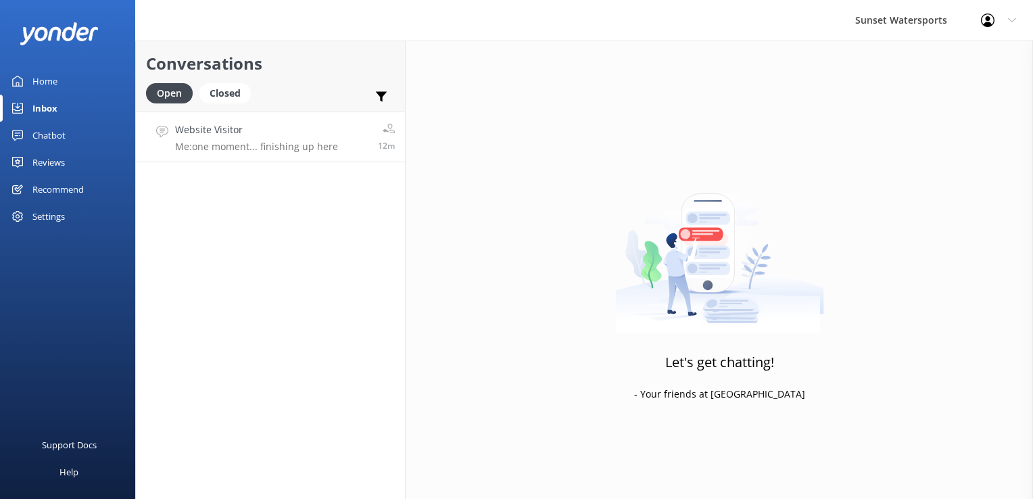
click at [257, 141] on p "Me: one moment... finishing up here" at bounding box center [256, 147] width 163 height 12
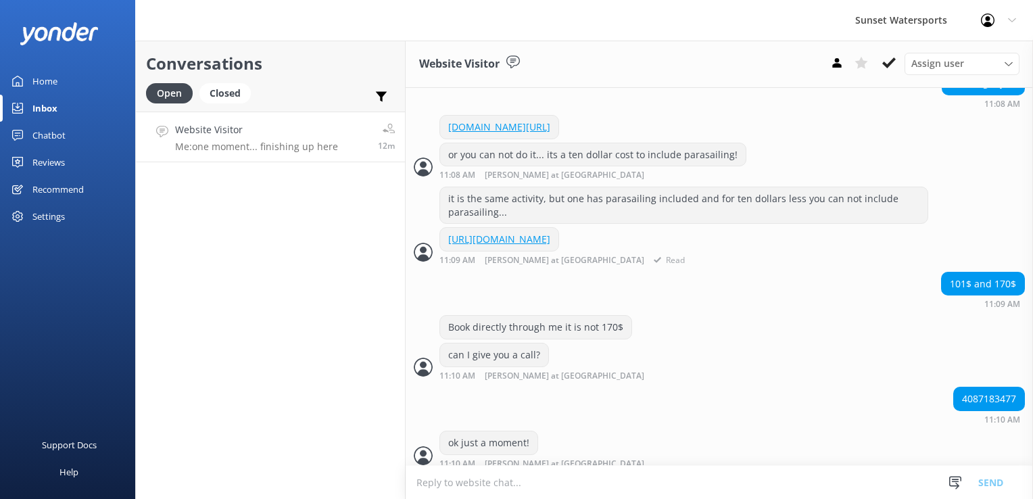
scroll to position [790, 0]
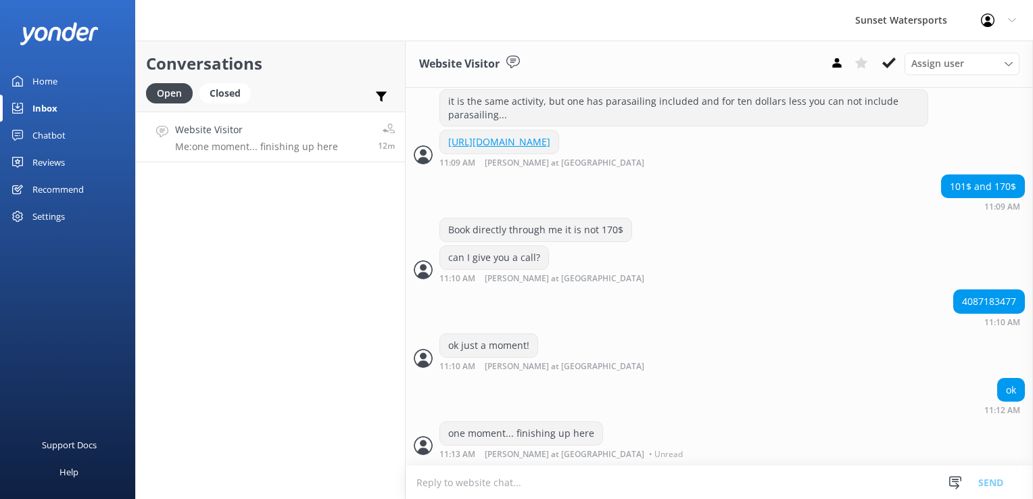
click at [969, 308] on div "4087183477" at bounding box center [989, 301] width 70 height 23
copy div "4087183477"
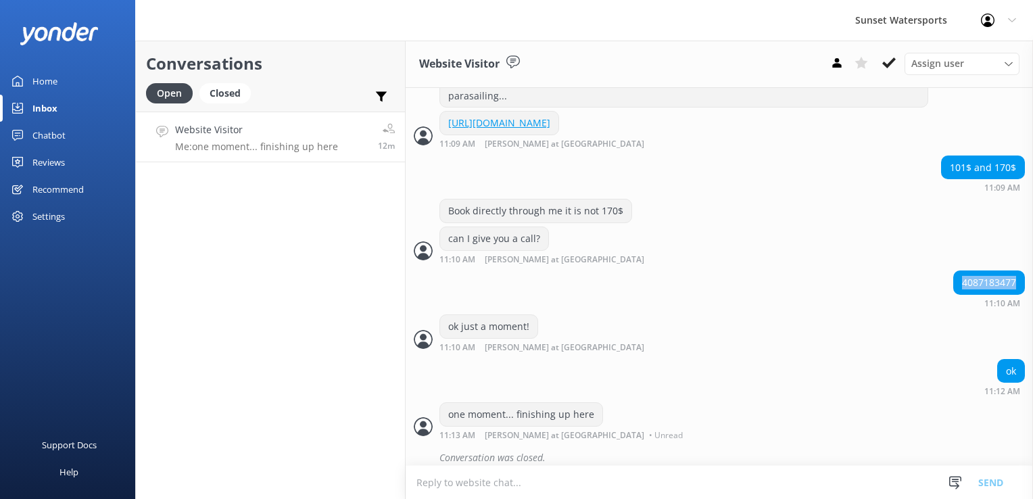
scroll to position [819, 0]
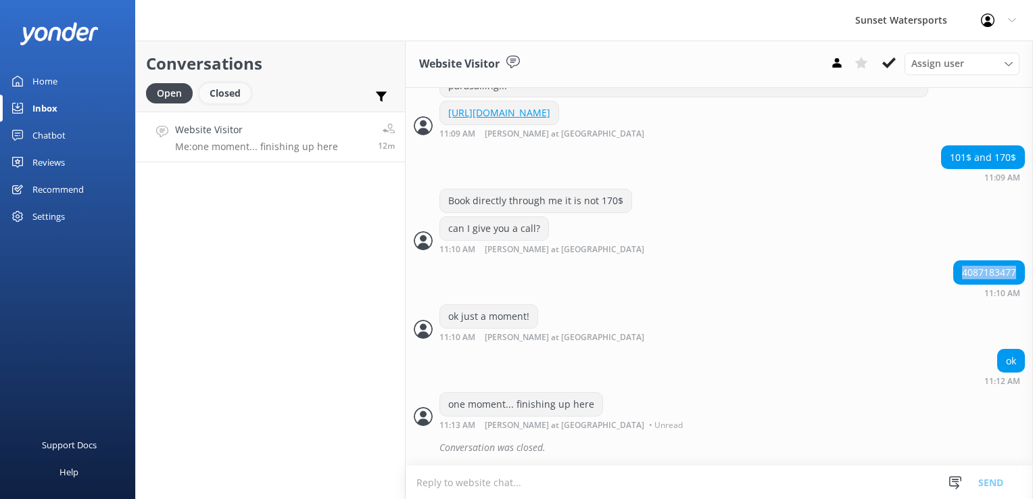
click at [243, 96] on div "Closed" at bounding box center [224, 93] width 51 height 20
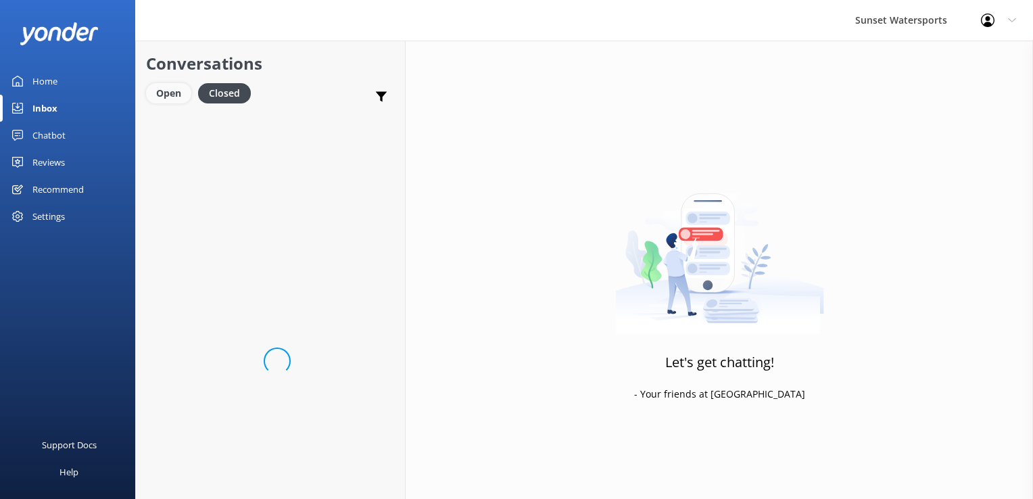
click at [172, 95] on div "Open" at bounding box center [168, 93] width 45 height 20
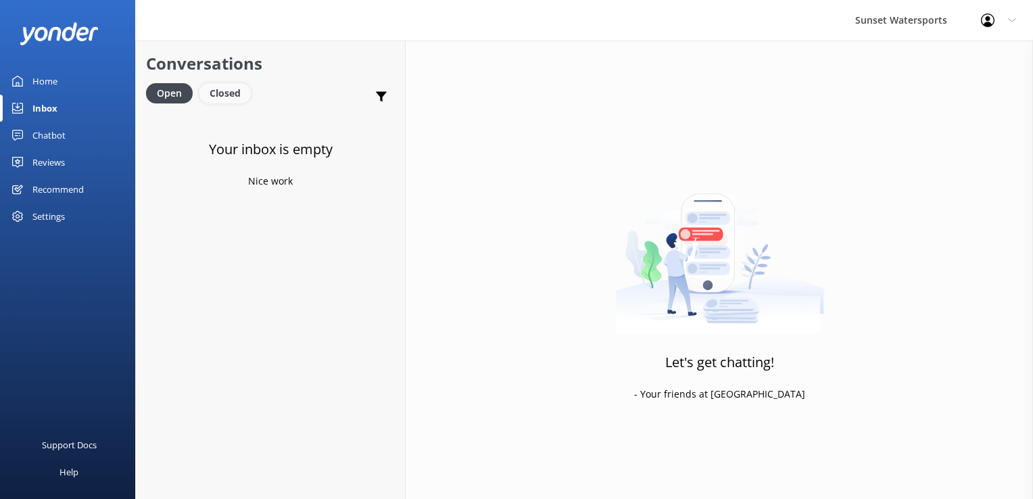
click at [217, 88] on div "Closed" at bounding box center [224, 93] width 51 height 20
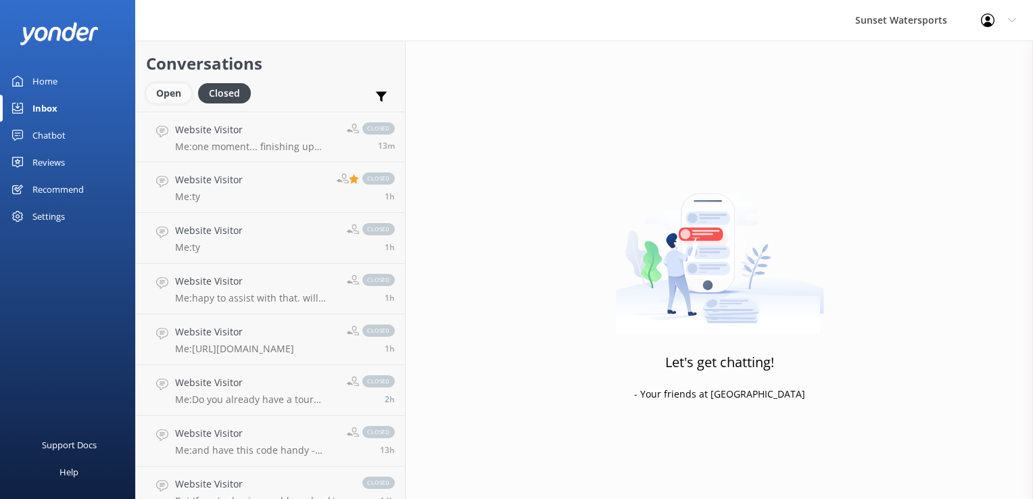
click at [173, 98] on div "Open" at bounding box center [168, 93] width 45 height 20
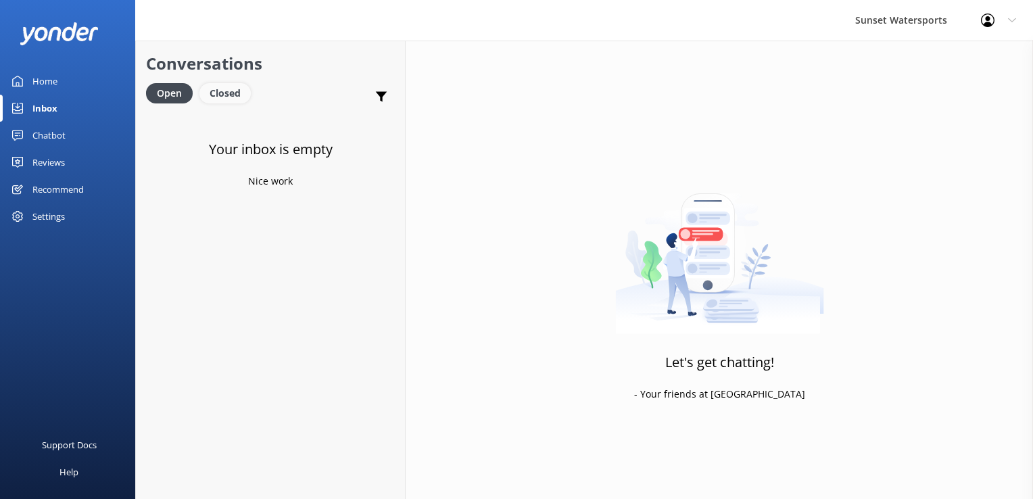
click at [204, 85] on div "Closed" at bounding box center [224, 93] width 51 height 20
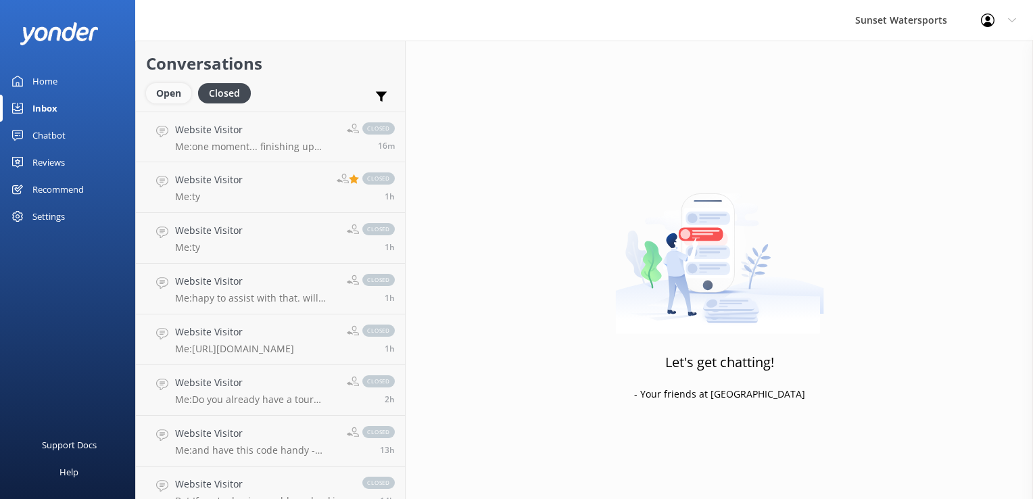
click at [147, 96] on div "Open" at bounding box center [168, 93] width 45 height 20
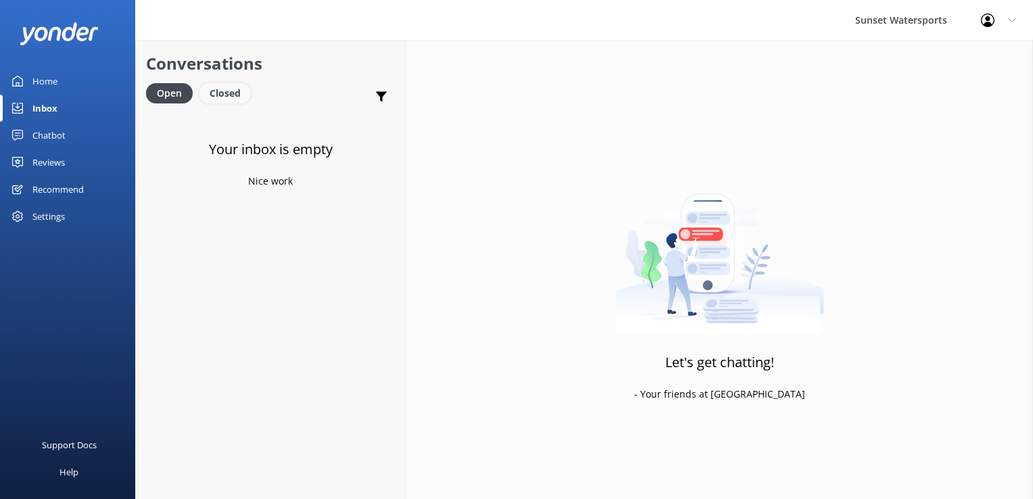
click at [209, 83] on div "Closed" at bounding box center [224, 93] width 51 height 20
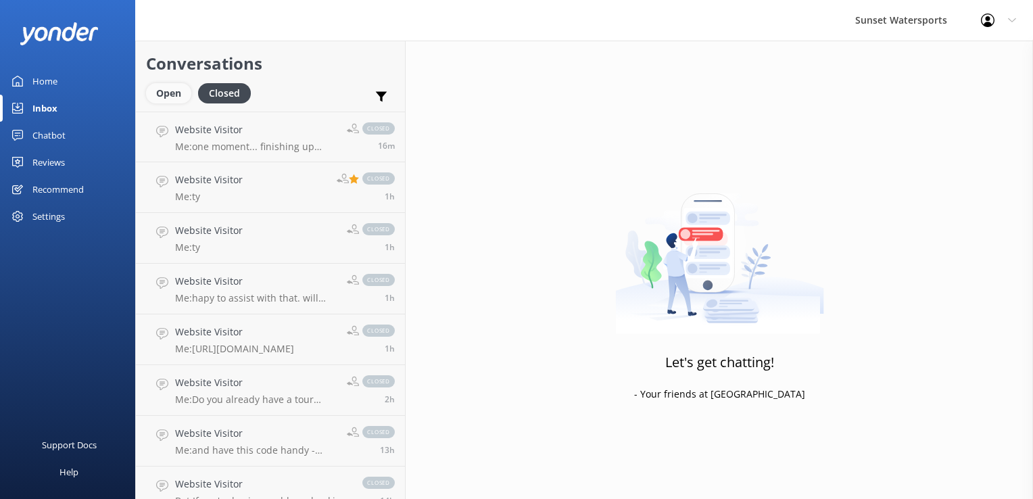
click at [154, 95] on div "Open" at bounding box center [168, 93] width 45 height 20
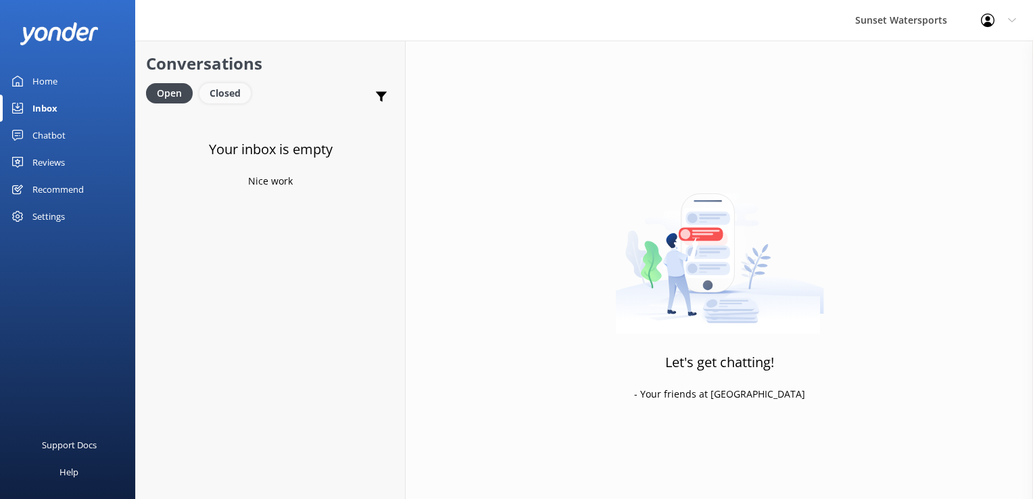
click at [243, 85] on div "Closed" at bounding box center [224, 93] width 51 height 20
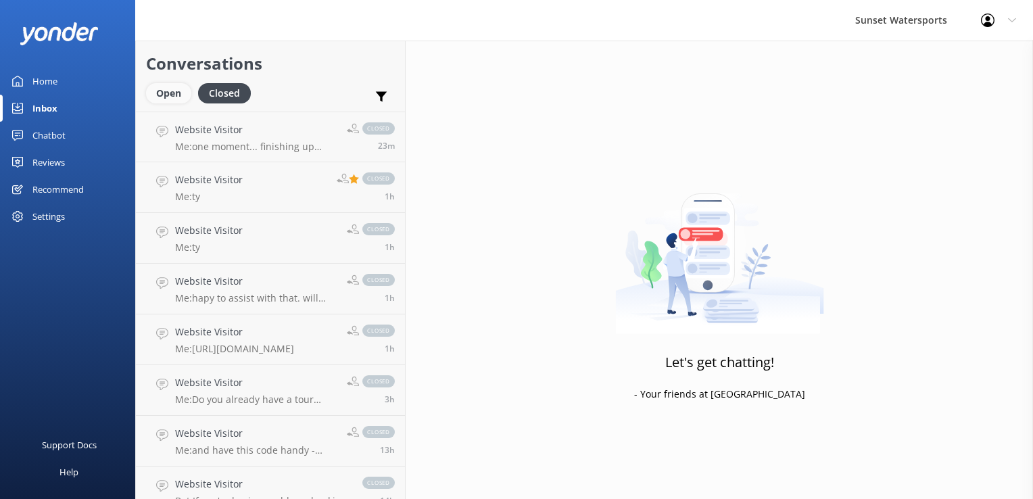
click at [165, 85] on div "Open" at bounding box center [168, 93] width 45 height 20
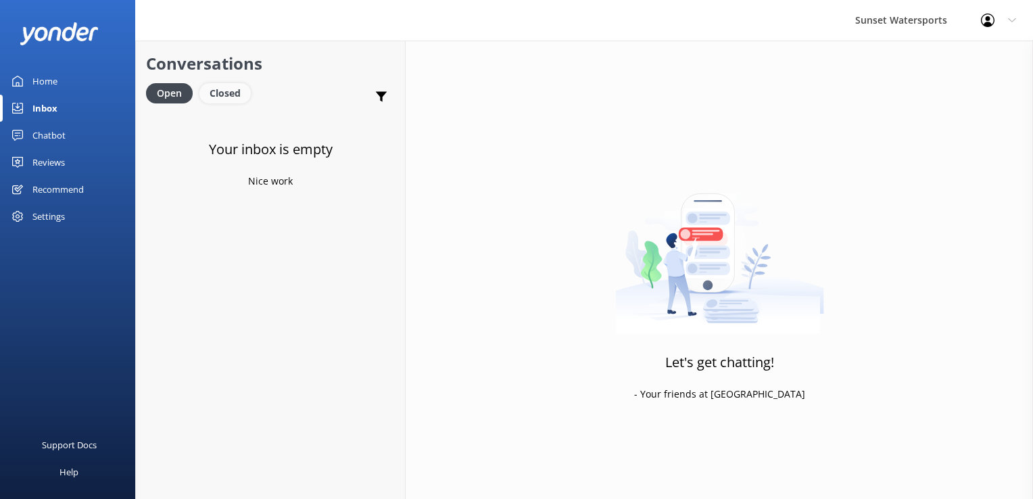
click at [233, 96] on div "Closed" at bounding box center [224, 93] width 51 height 20
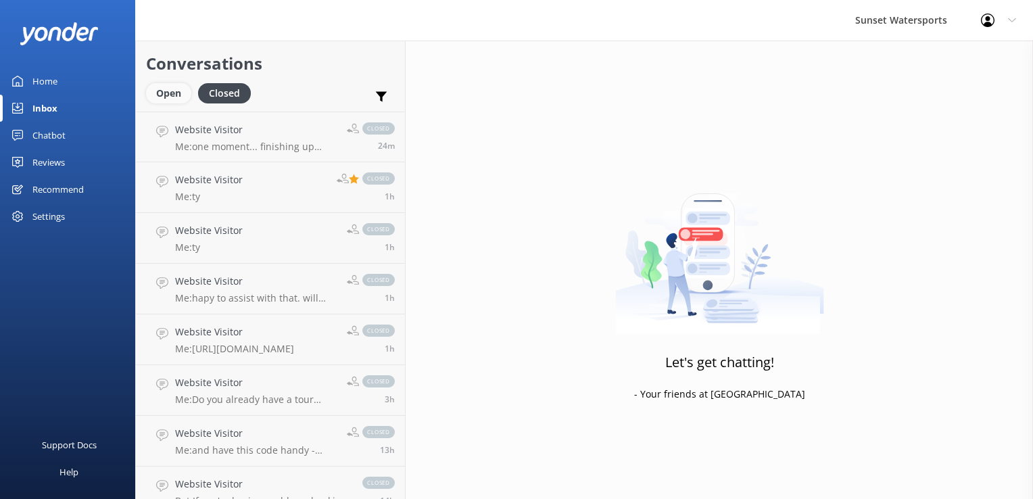
click at [154, 91] on div "Open" at bounding box center [168, 93] width 45 height 20
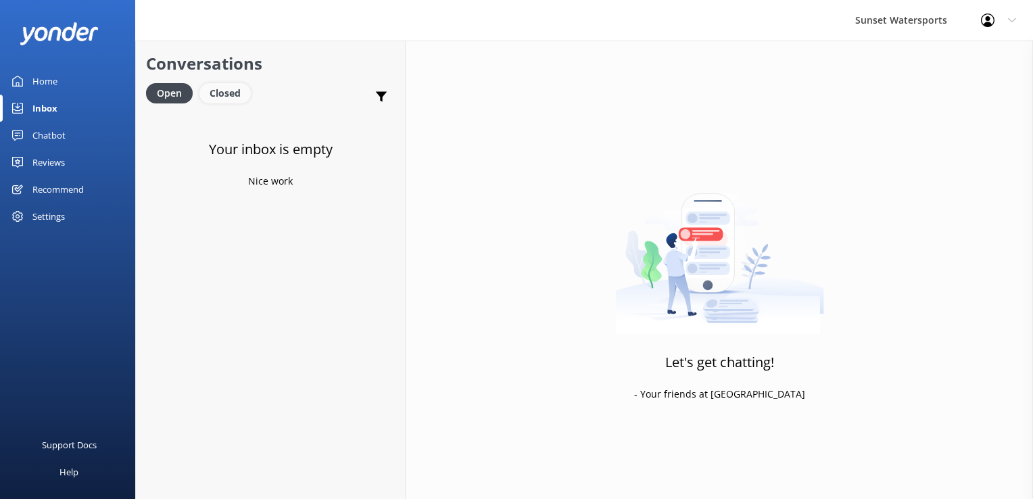
click at [208, 87] on div "Closed" at bounding box center [224, 93] width 51 height 20
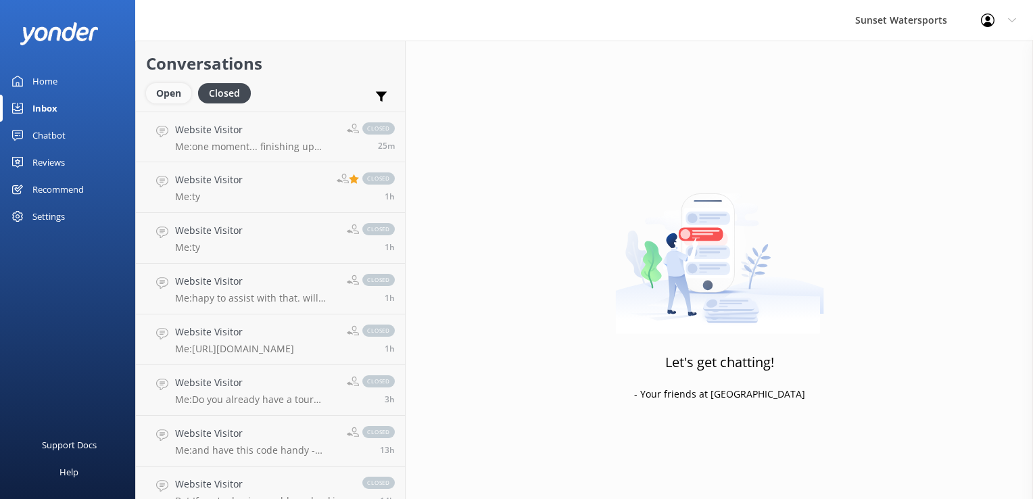
click at [168, 95] on div "Open" at bounding box center [168, 93] width 45 height 20
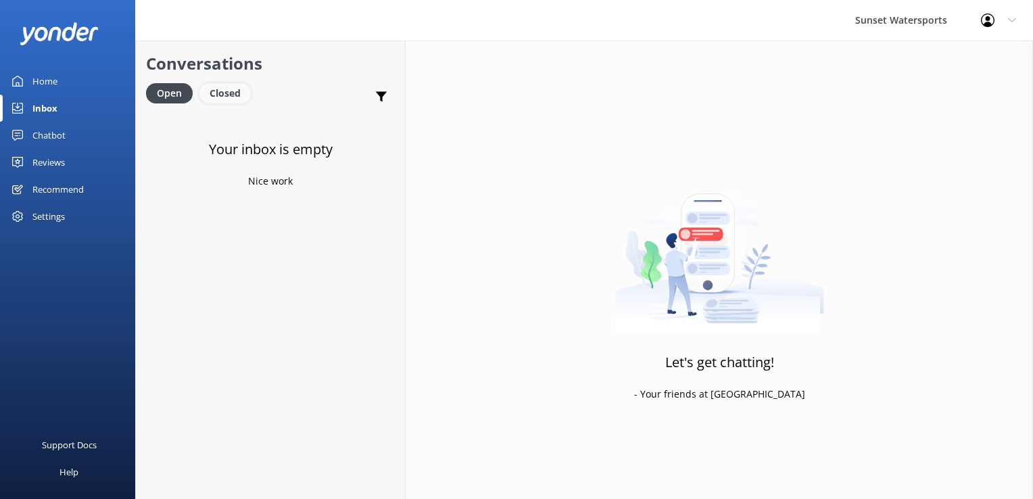
click at [220, 101] on div "Closed" at bounding box center [224, 93] width 51 height 20
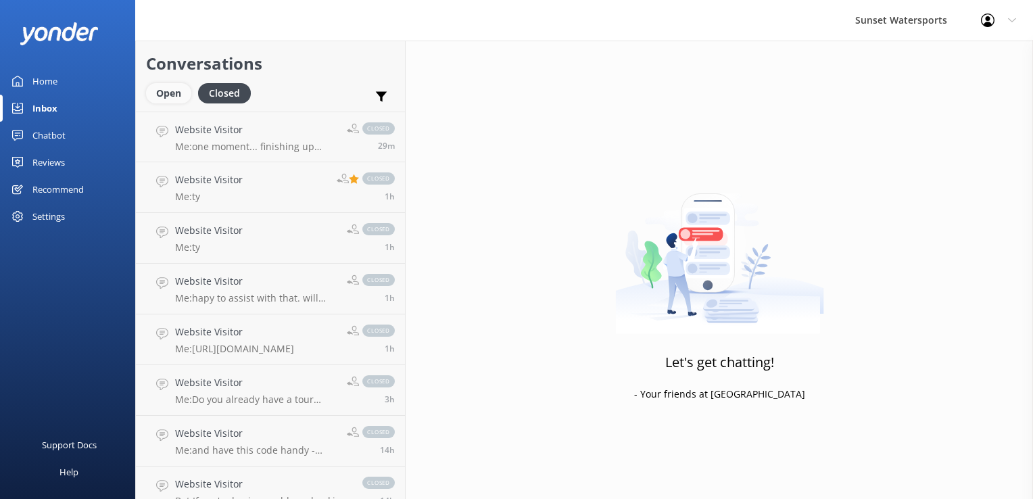
click at [174, 97] on div "Open" at bounding box center [168, 93] width 45 height 20
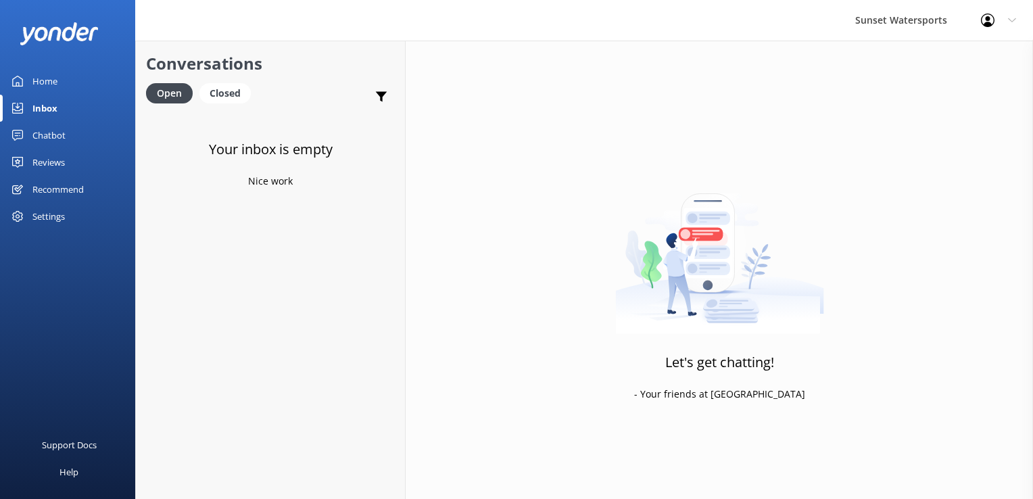
click at [302, 391] on div "Your inbox is empty Nice work" at bounding box center [270, 361] width 269 height 499
click at [227, 90] on div "Closed" at bounding box center [224, 93] width 51 height 20
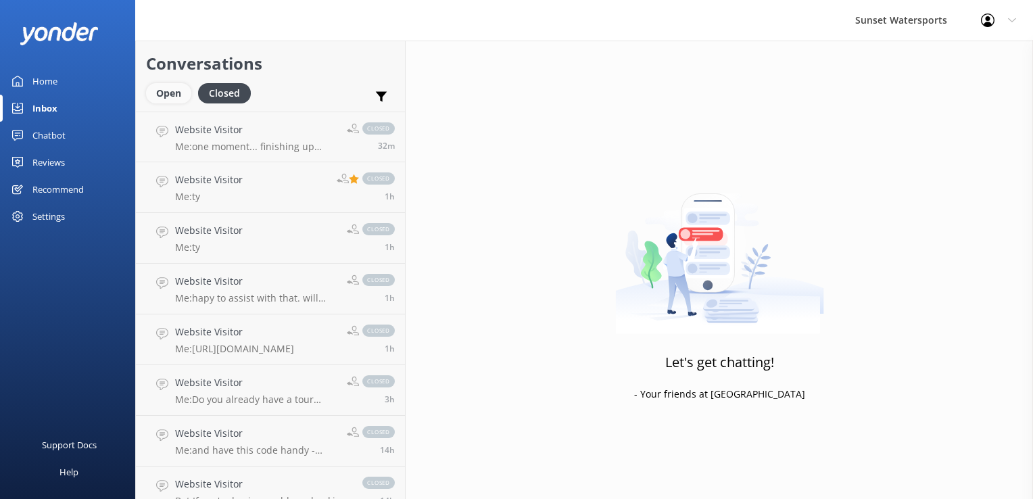
click at [170, 96] on div "Open" at bounding box center [168, 93] width 45 height 20
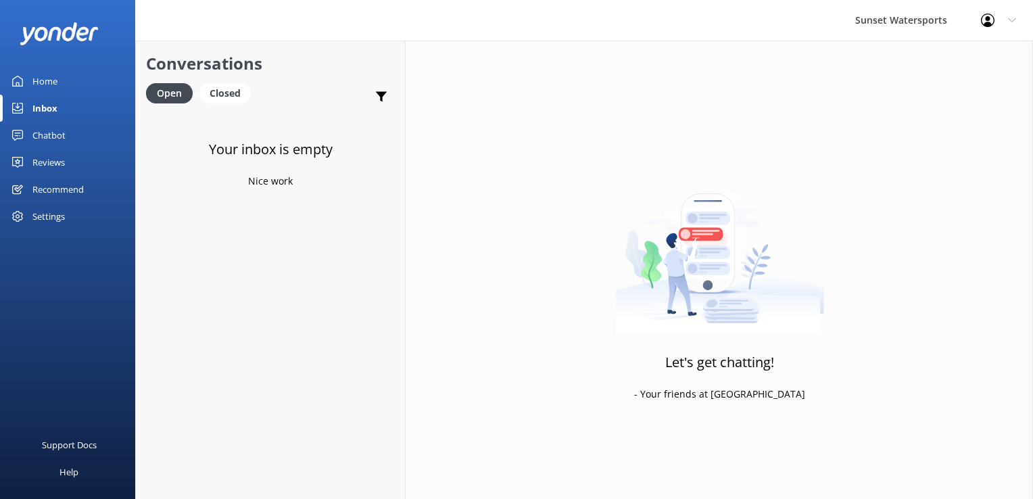
click at [210, 368] on div "Your inbox is empty Nice work" at bounding box center [270, 361] width 269 height 499
click at [241, 126] on h4 "Website Visitor" at bounding box center [271, 129] width 193 height 15
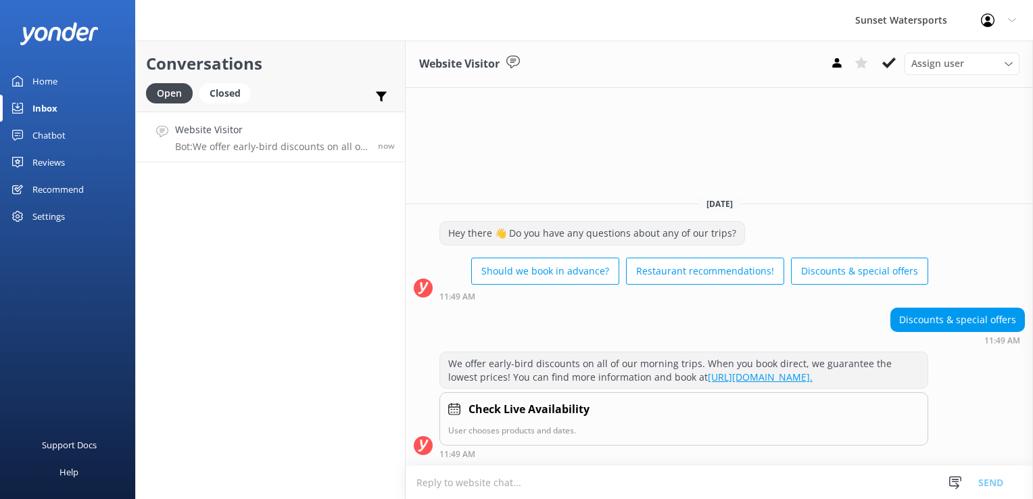
click at [498, 479] on textarea at bounding box center [719, 482] width 627 height 33
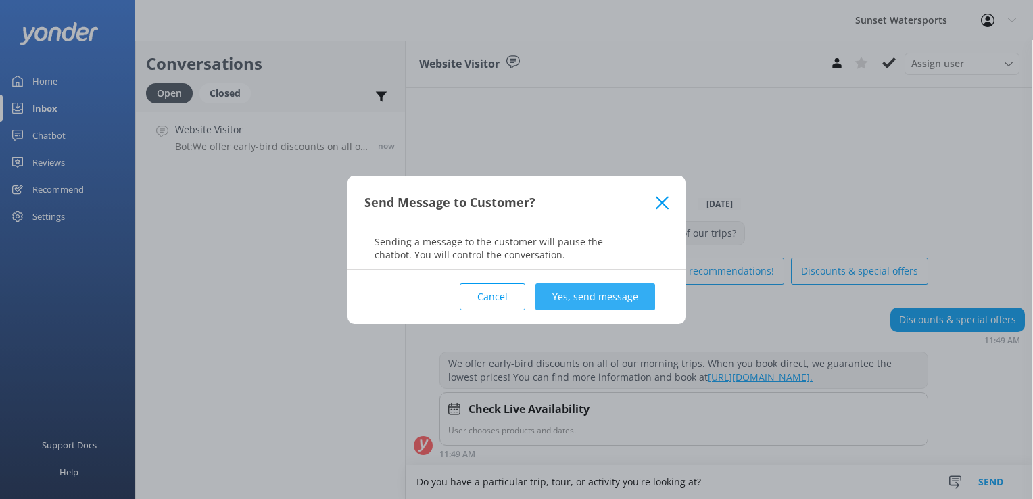
type textarea "Do you have a particular trip, tour, or activity you're looking at?"
click at [584, 298] on button "Yes, send message" at bounding box center [596, 296] width 120 height 27
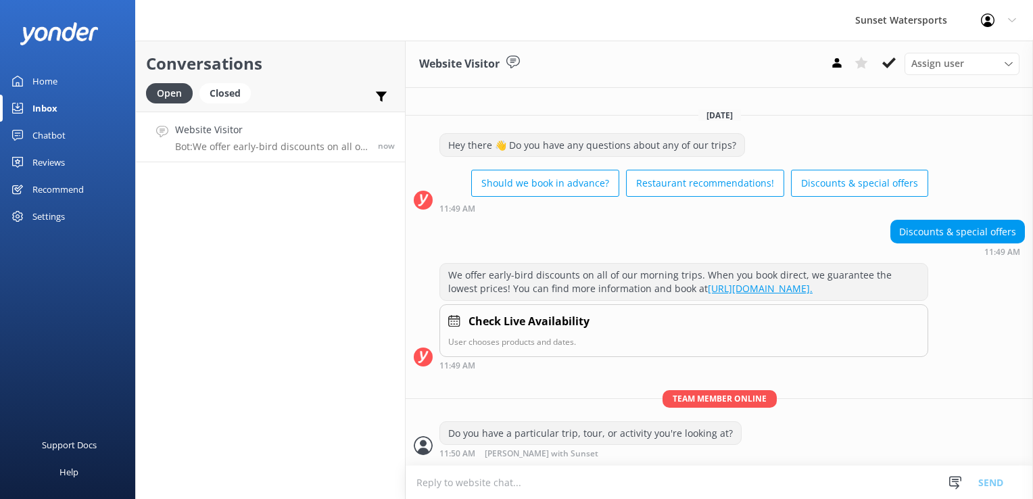
scroll to position [1, 0]
click at [496, 479] on textarea at bounding box center [719, 482] width 627 height 33
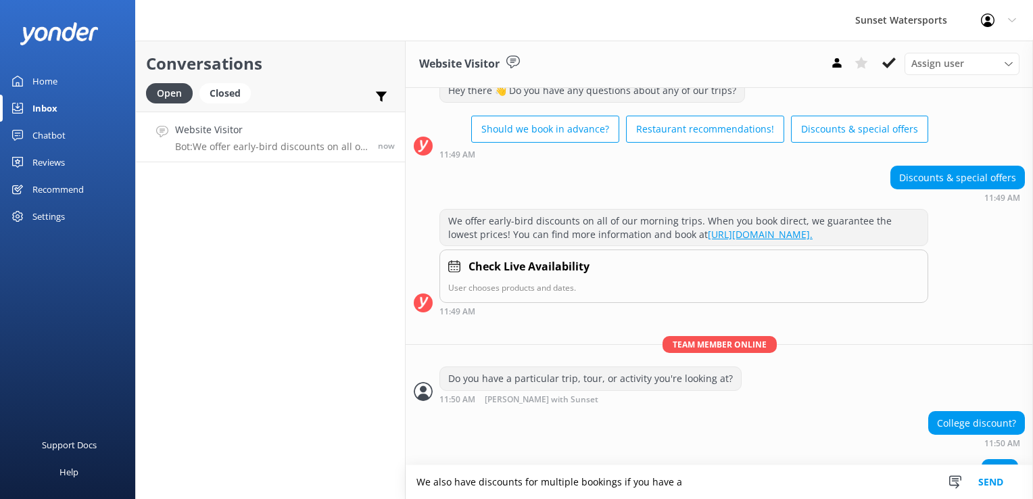
scroll to position [76, 0]
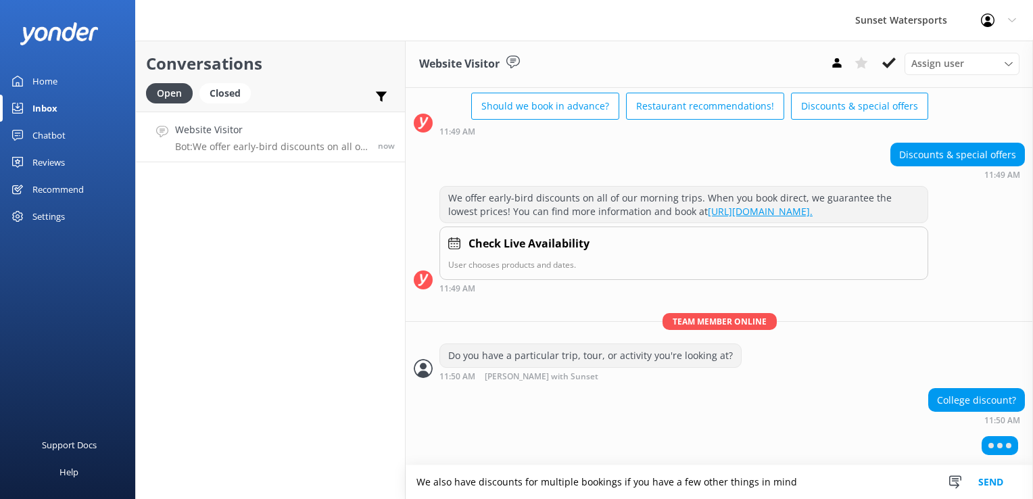
type textarea "We also have discounts for multiple bookings if you have a few other things in …"
click at [503, 479] on textarea at bounding box center [719, 482] width 627 height 33
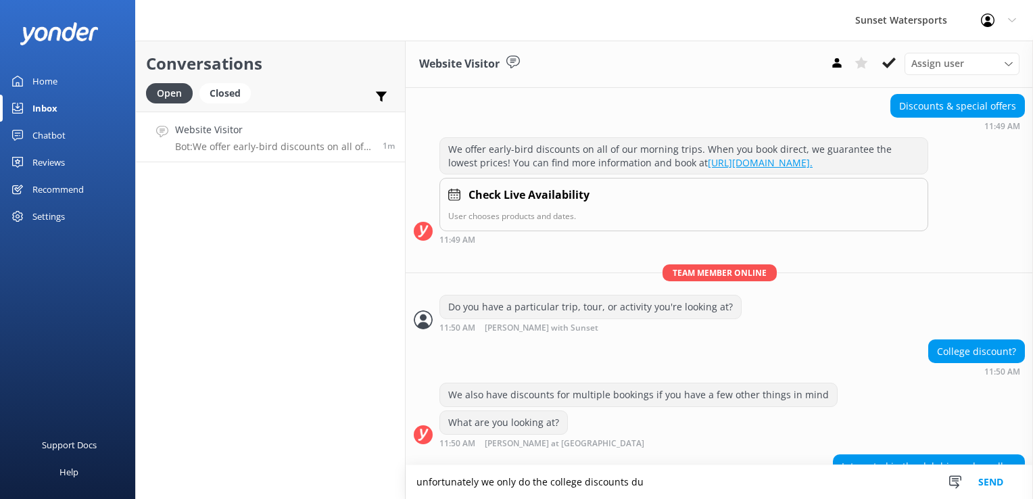
scroll to position [160, 0]
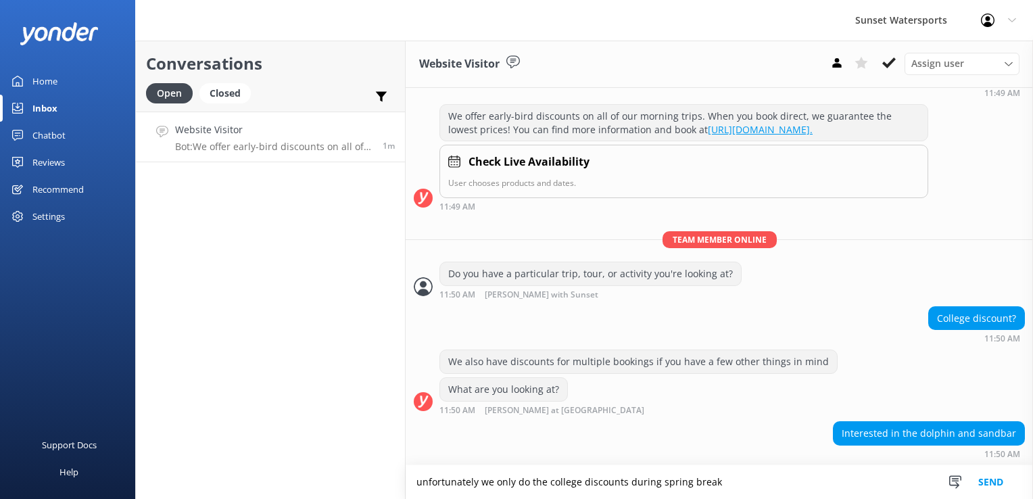
type textarea "unfortunately we only do the college discounts during spring break"
click at [503, 479] on textarea at bounding box center [719, 482] width 627 height 33
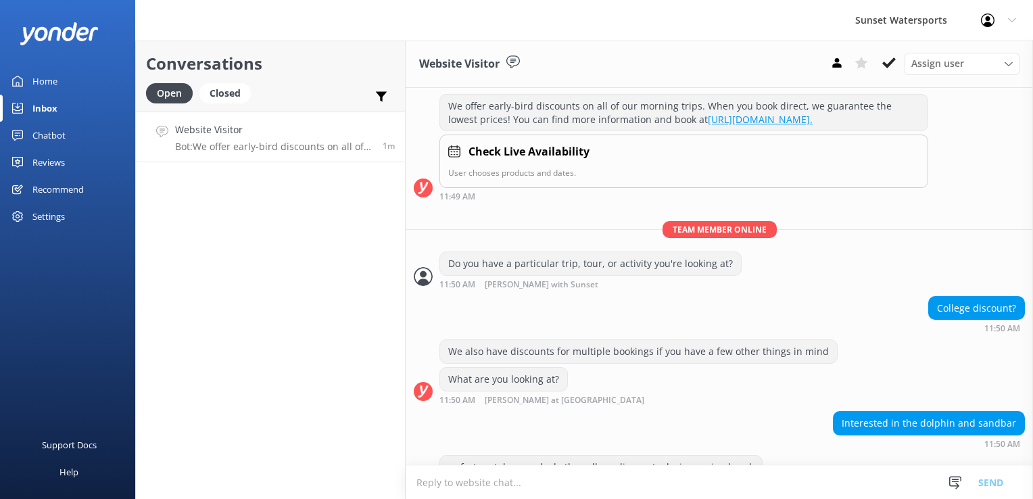
scroll to position [203, 0]
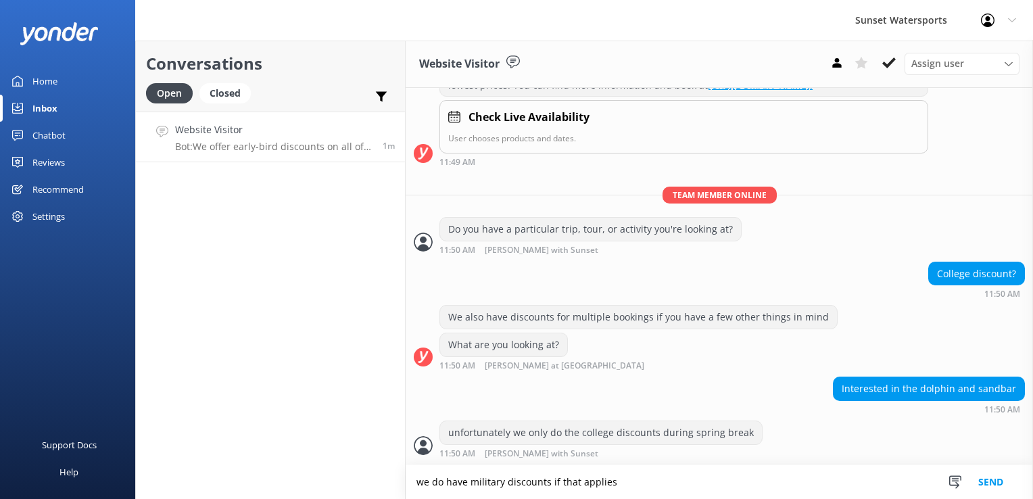
type textarea "we do have military discounts if that applies"
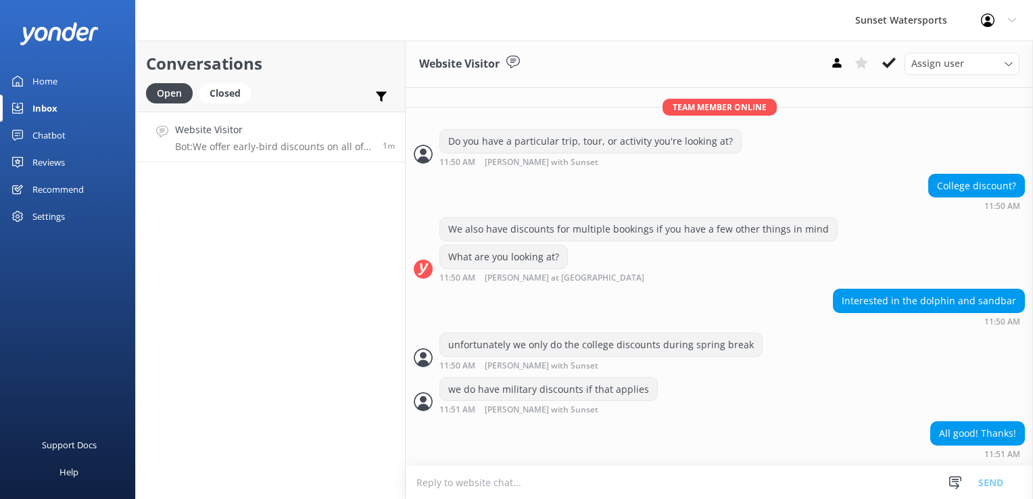
scroll to position [291, 0]
click at [492, 473] on textarea at bounding box center [719, 482] width 627 height 33
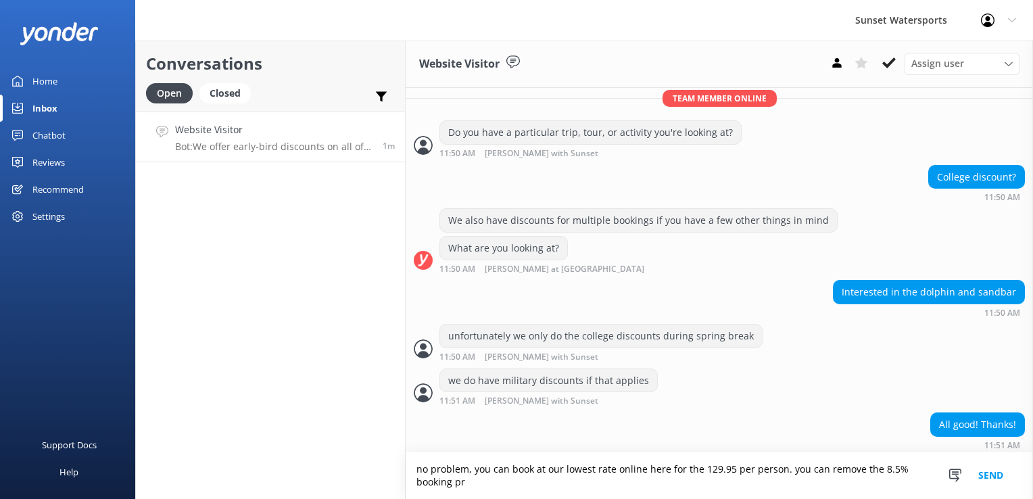
scroll to position [304, 0]
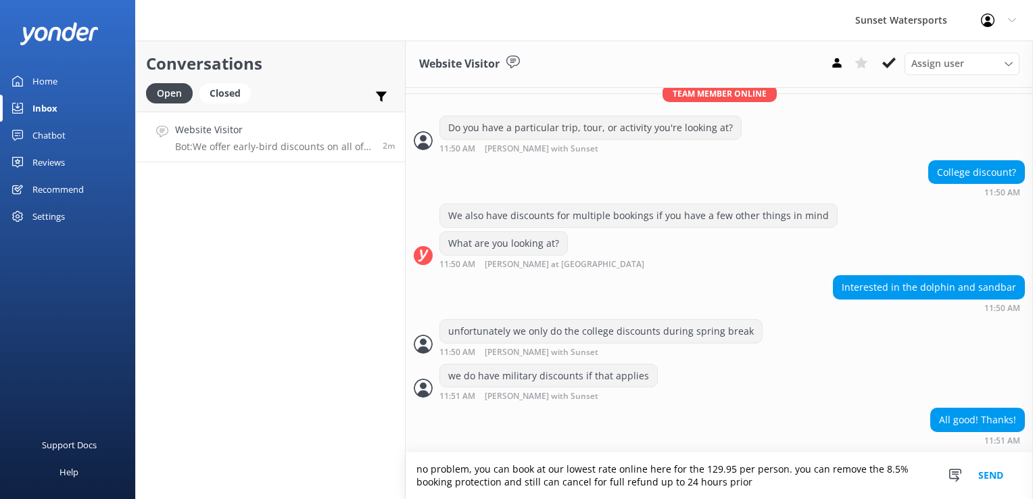
type textarea "no problem, you can book at our lowest rate online here for the 129.95 per pers…"
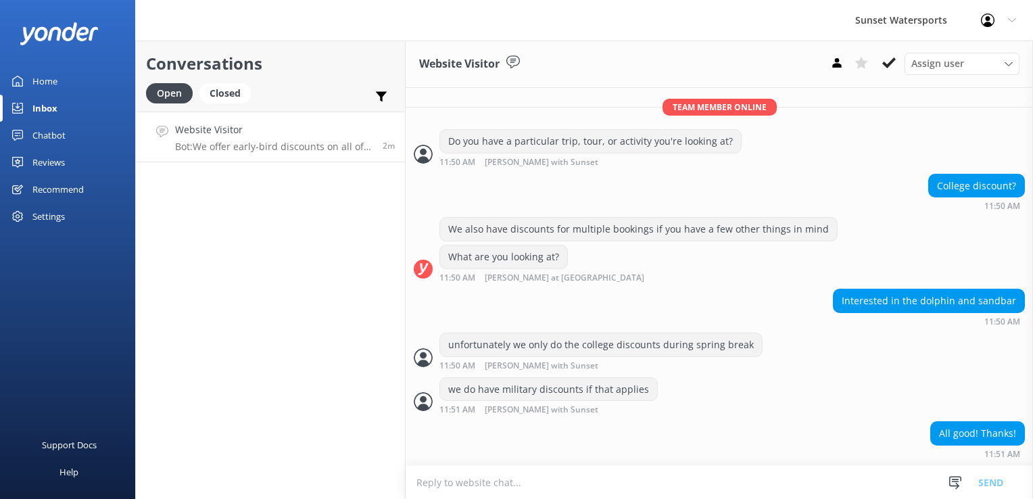
scroll to position [348, 0]
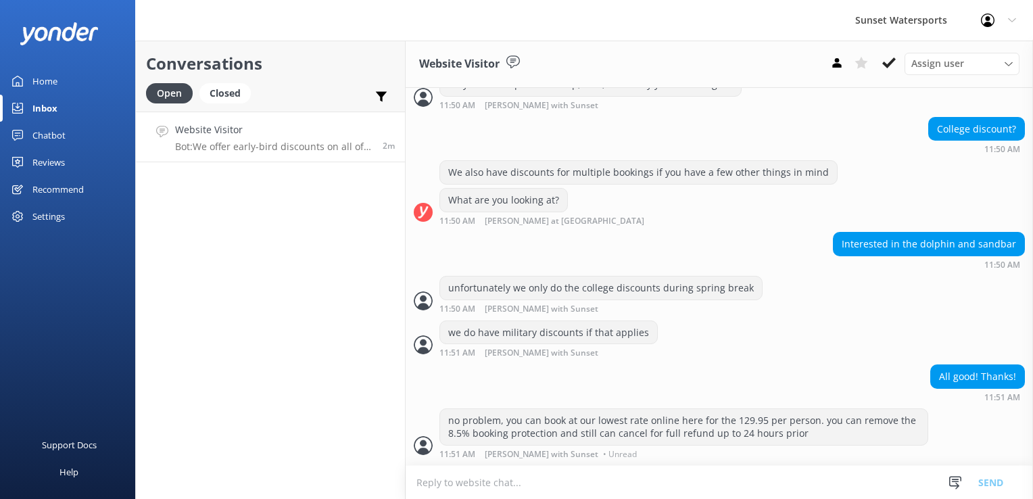
click at [565, 479] on textarea at bounding box center [719, 482] width 627 height 33
paste textarea "[URL][DOMAIN_NAME]"
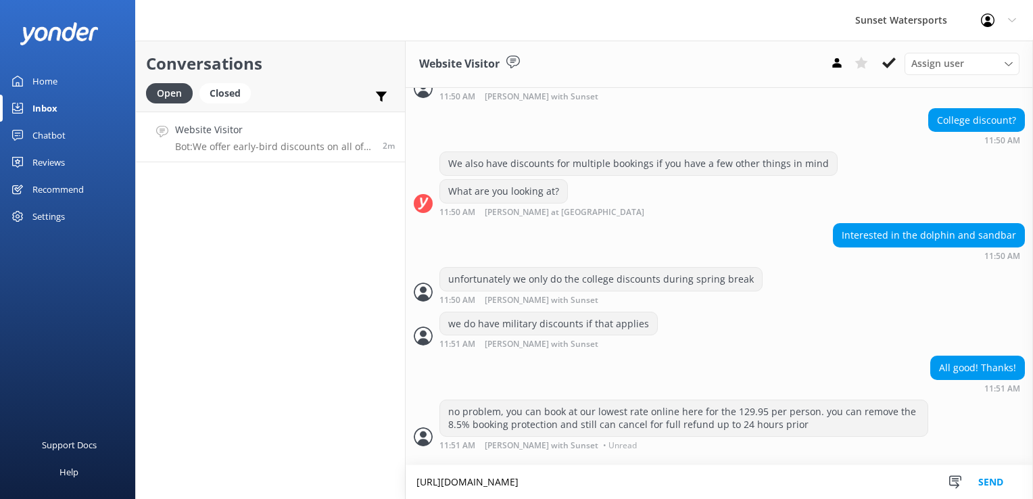
scroll to position [361, 0]
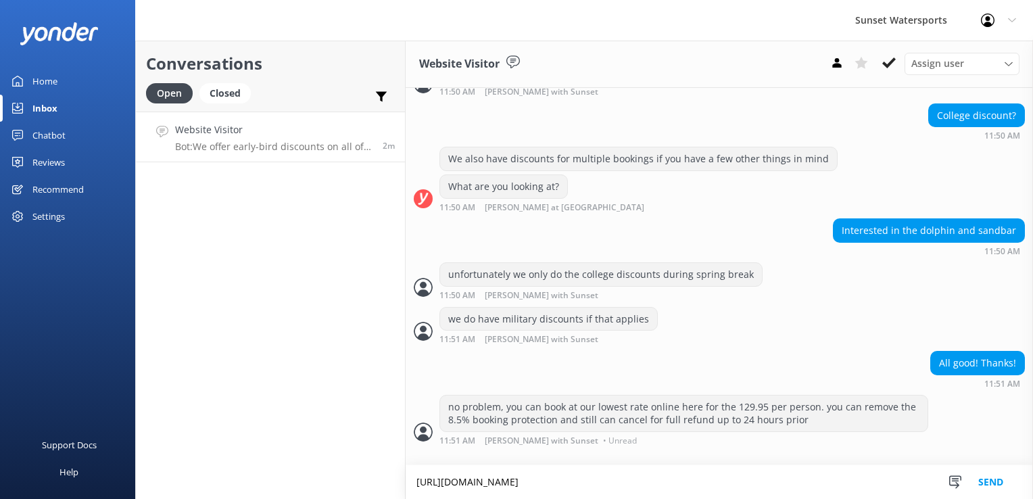
type textarea "[URL][DOMAIN_NAME]"
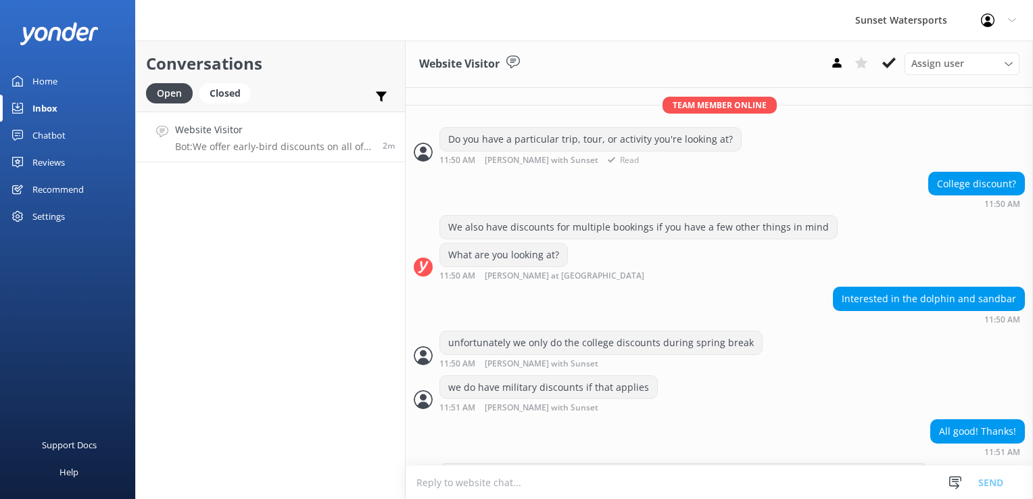
scroll to position [253, 0]
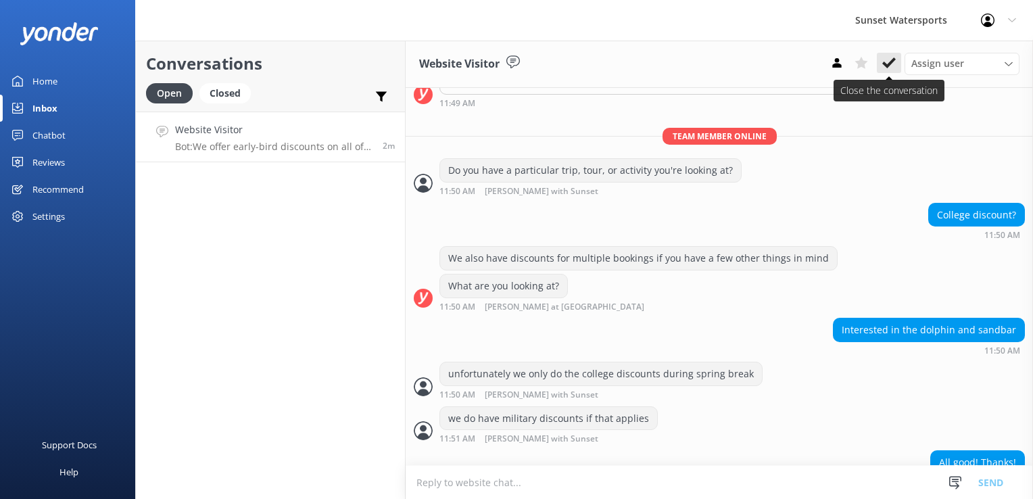
click at [887, 60] on icon at bounding box center [889, 63] width 14 height 14
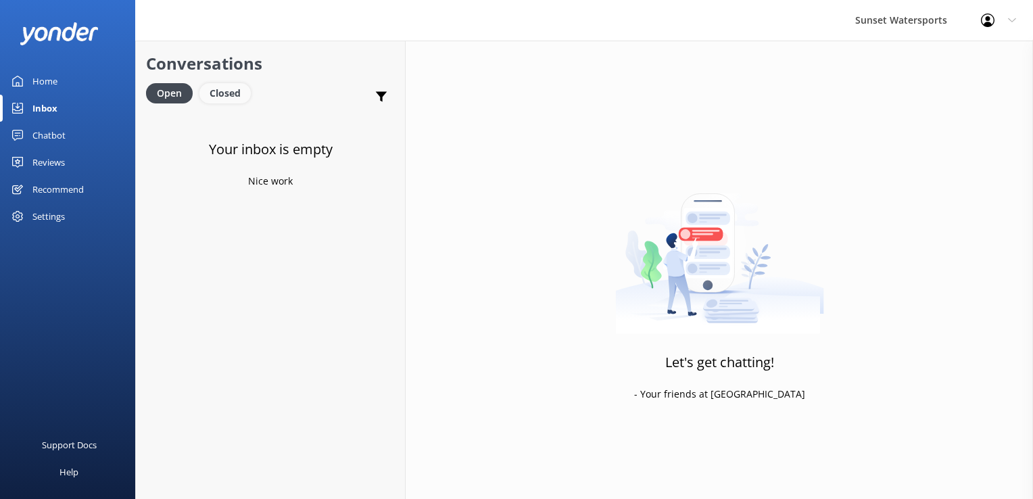
click at [233, 96] on div "Closed" at bounding box center [224, 93] width 51 height 20
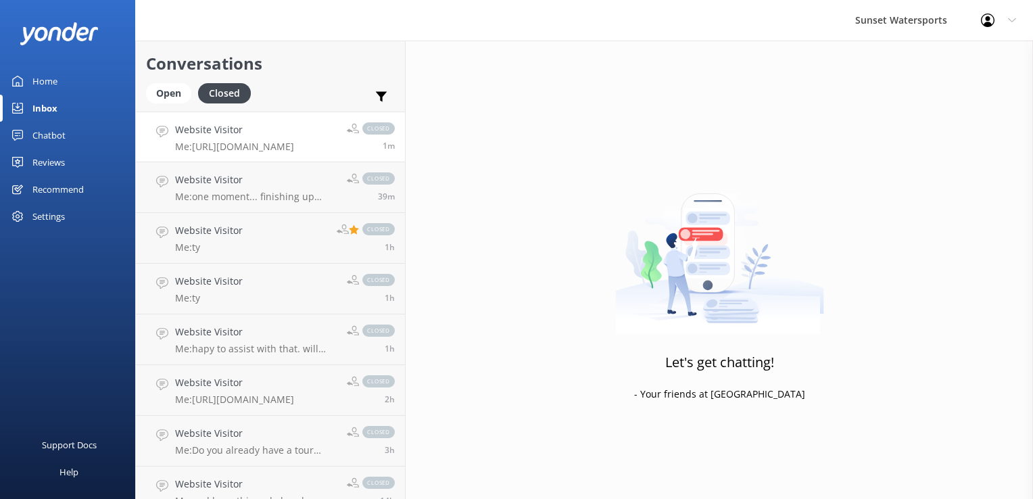
click at [279, 112] on link "Website Visitor Me: [URL][DOMAIN_NAME] closed 1m" at bounding box center [270, 137] width 269 height 51
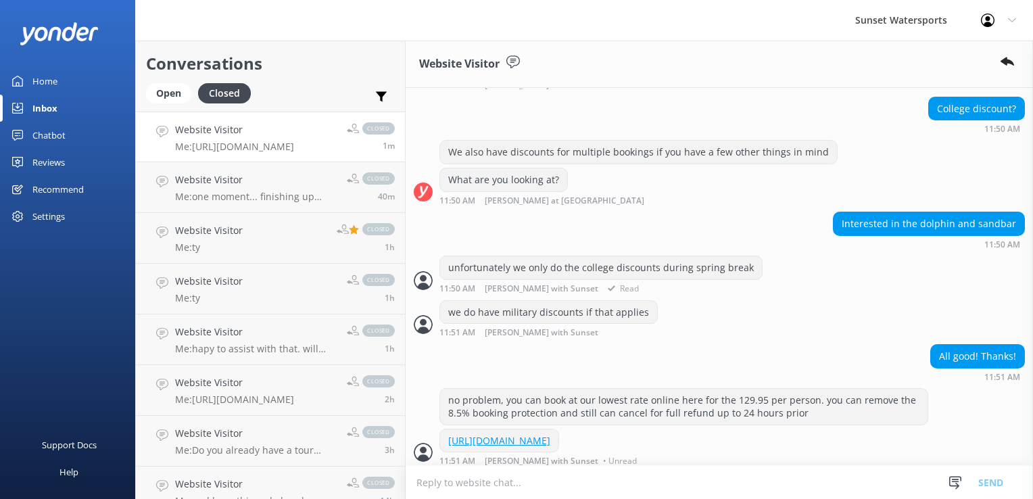
scroll to position [417, 0]
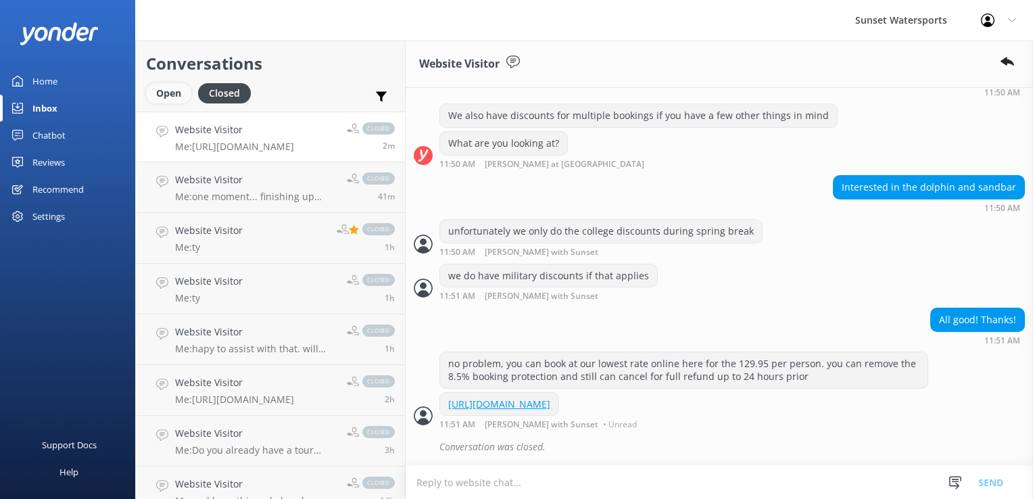
click at [154, 93] on div "Open" at bounding box center [168, 93] width 45 height 20
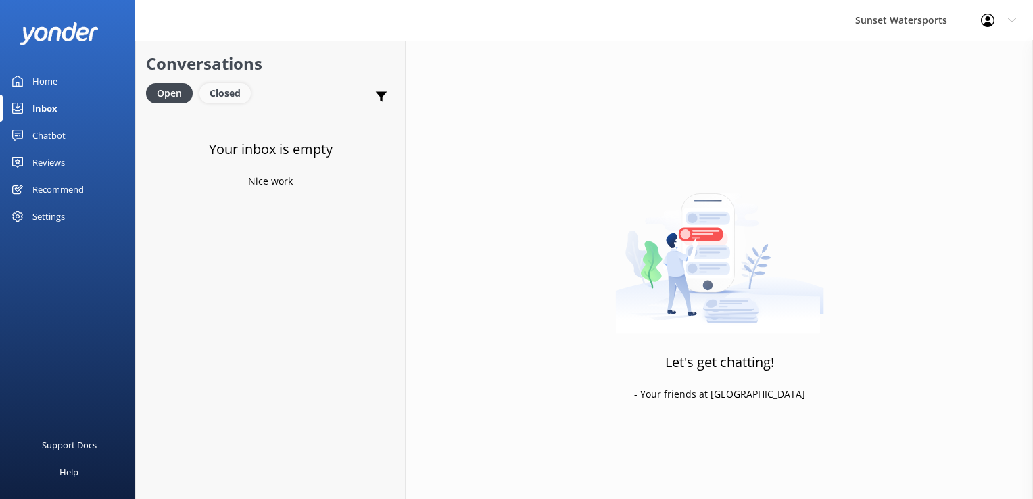
click at [224, 95] on div "Closed" at bounding box center [224, 93] width 51 height 20
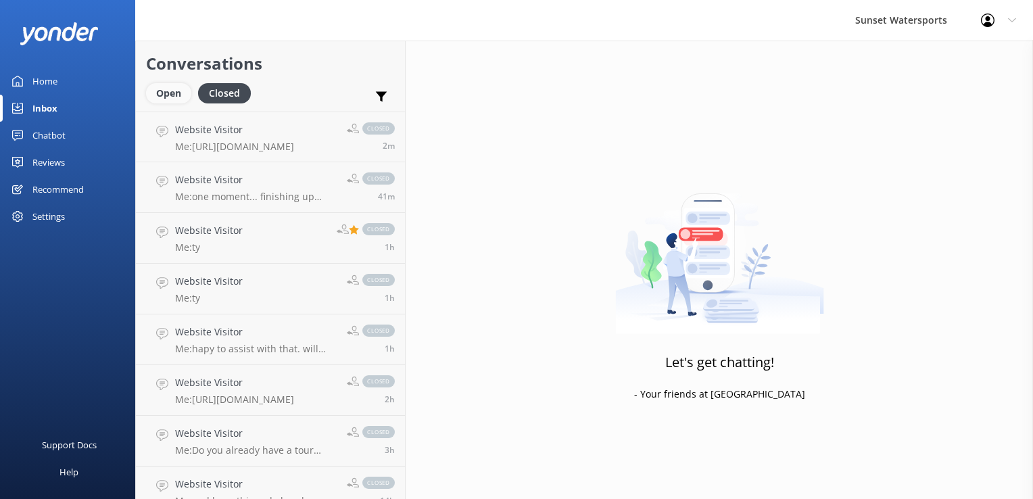
click at [179, 93] on div "Open" at bounding box center [168, 93] width 45 height 20
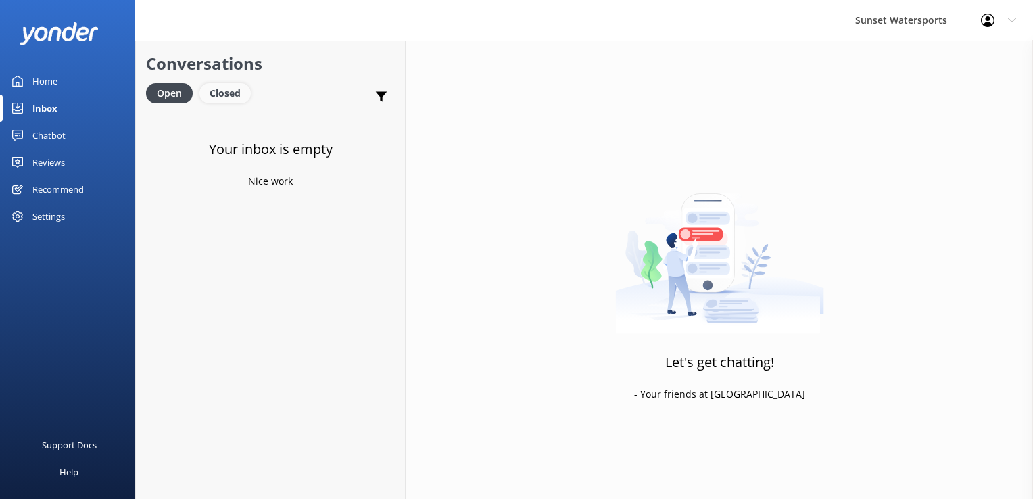
click at [230, 95] on div "Closed" at bounding box center [224, 93] width 51 height 20
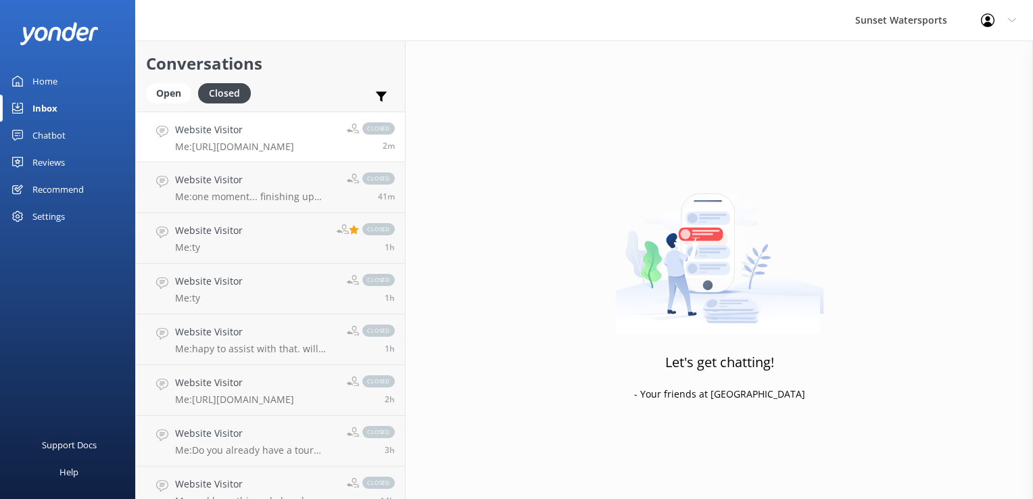
click at [245, 131] on h4 "Website Visitor" at bounding box center [234, 129] width 119 height 15
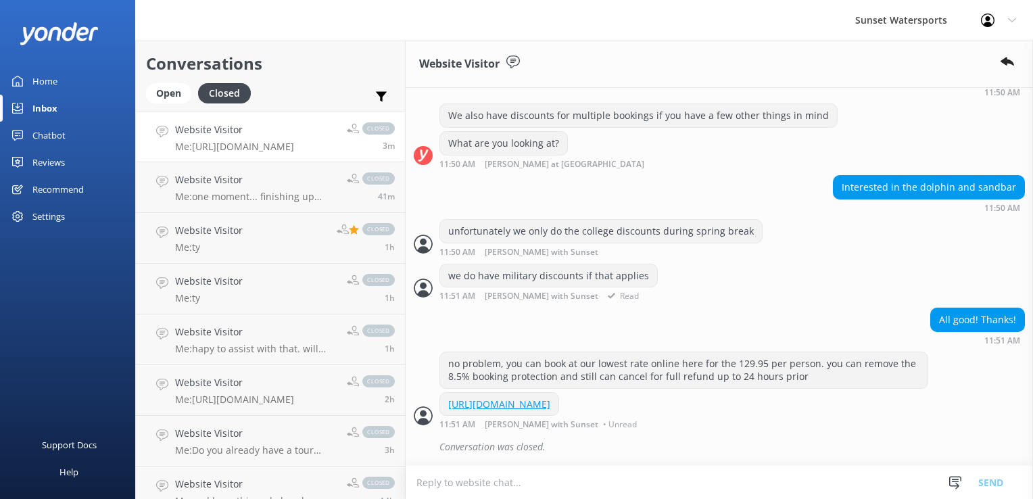
scroll to position [417, 0]
click at [162, 90] on div "Open" at bounding box center [168, 93] width 45 height 20
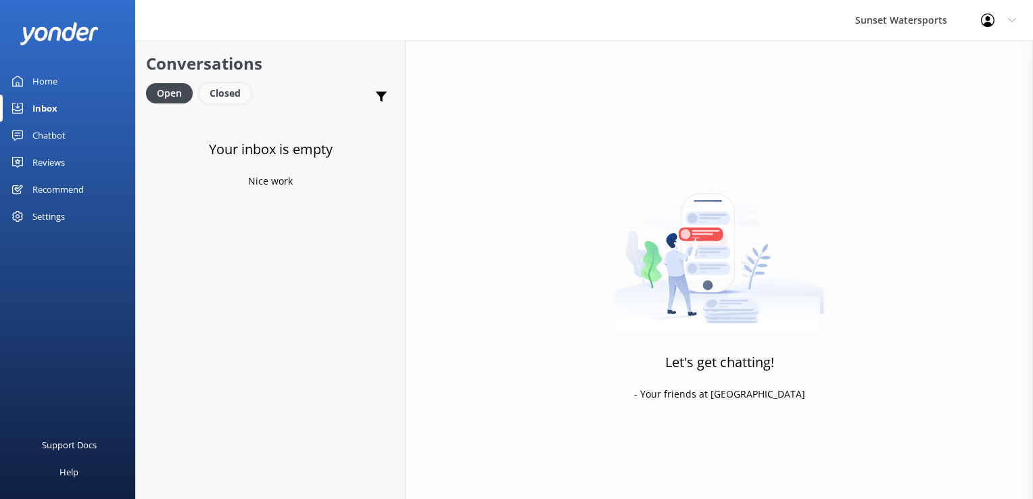
click at [224, 101] on div "Closed" at bounding box center [224, 93] width 51 height 20
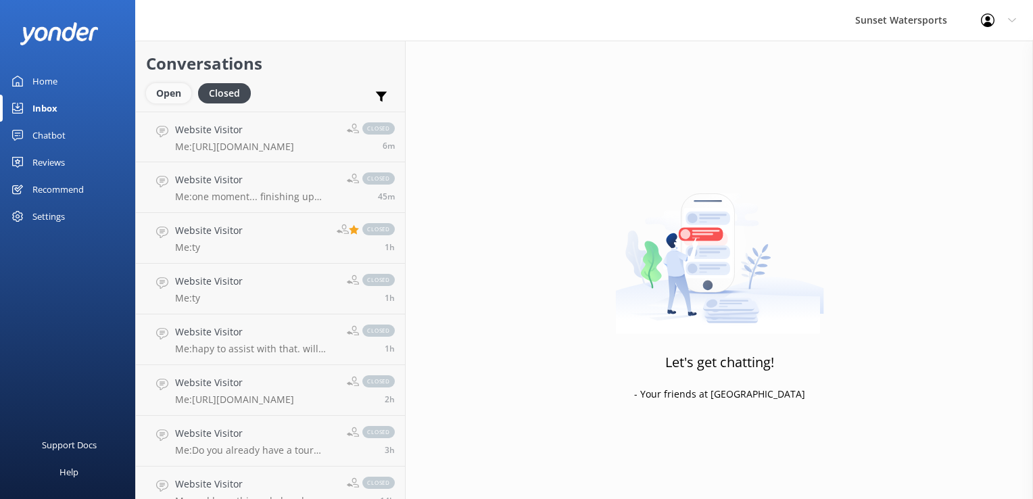
click at [168, 97] on div "Open" at bounding box center [168, 93] width 45 height 20
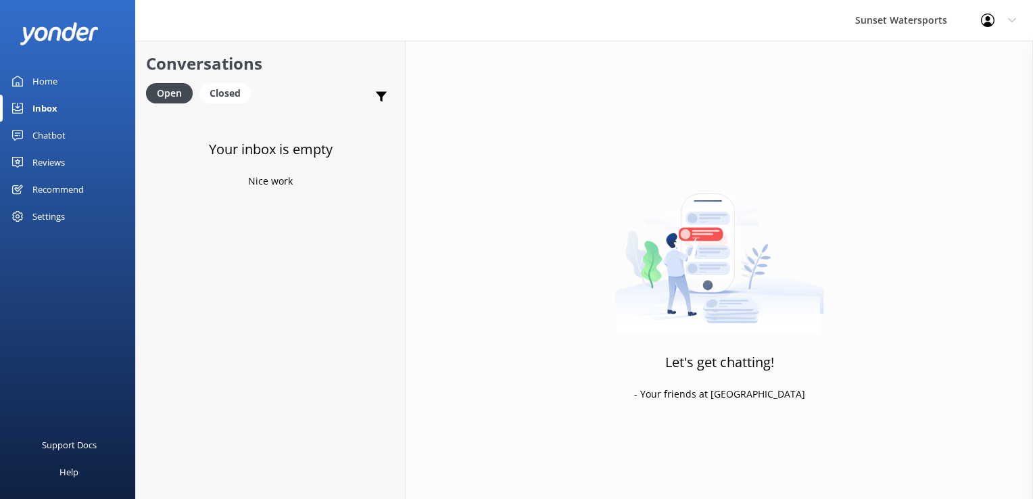
click at [206, 103] on div "Closed" at bounding box center [224, 93] width 51 height 20
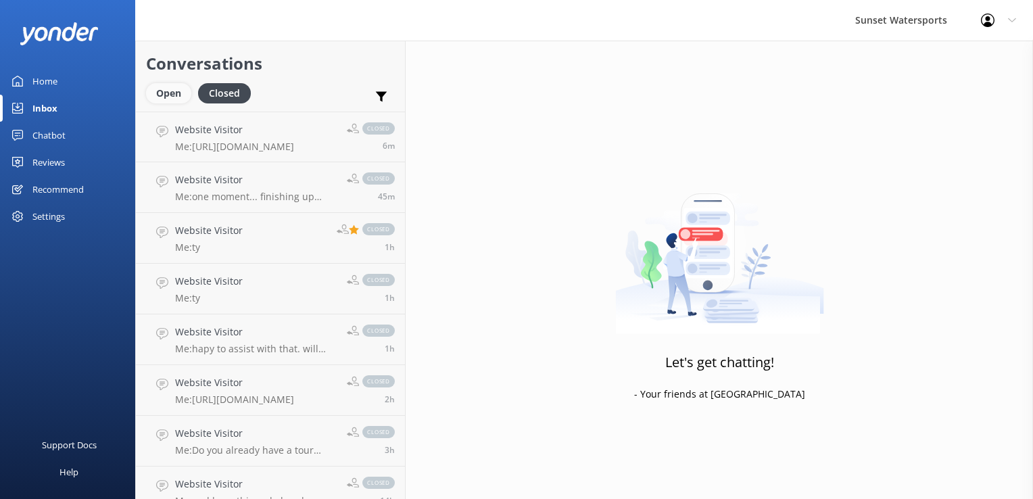
click at [179, 93] on div "Open" at bounding box center [168, 93] width 45 height 20
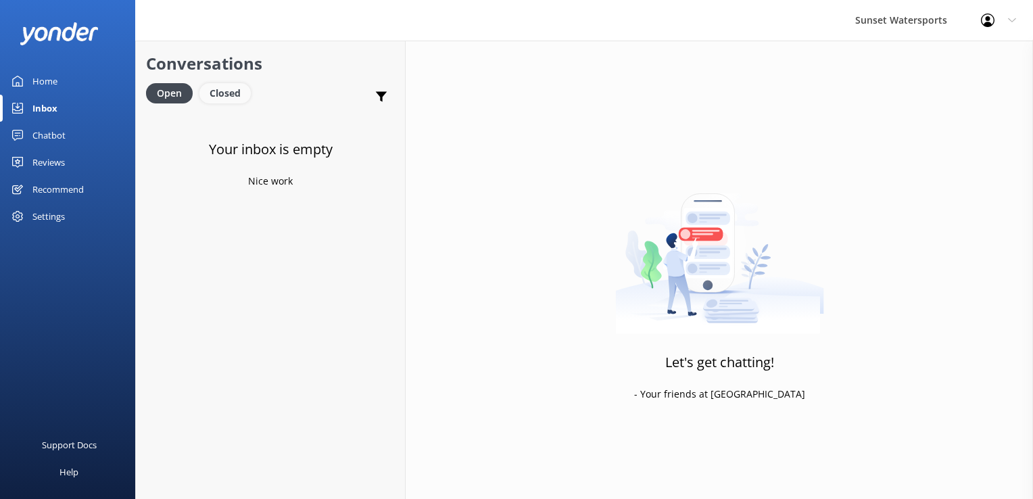
click at [211, 96] on div "Closed" at bounding box center [224, 93] width 51 height 20
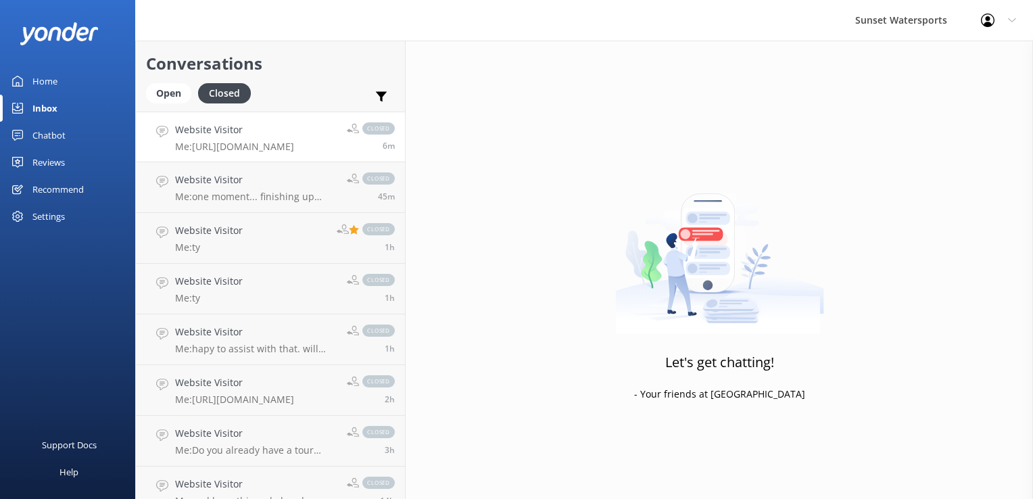
click at [218, 134] on h4 "Website Visitor" at bounding box center [234, 129] width 119 height 15
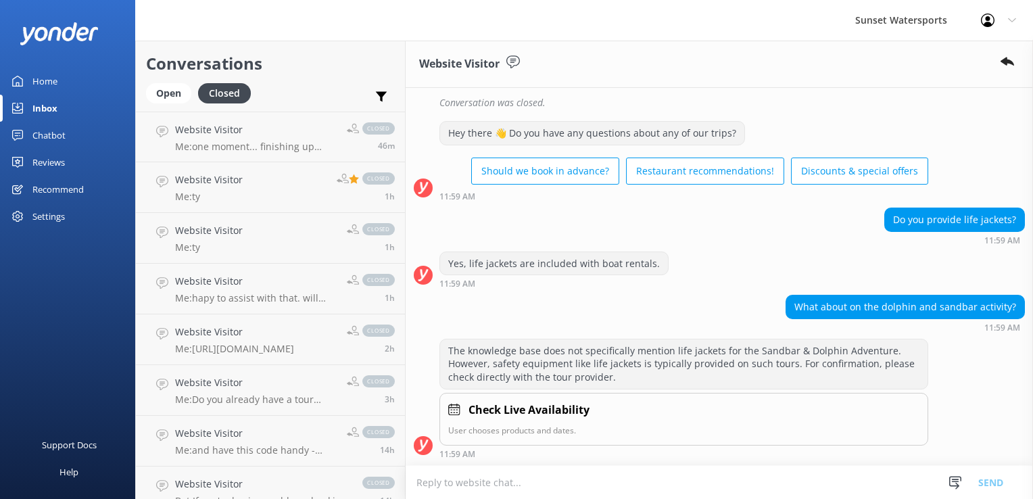
scroll to position [761, 0]
click at [174, 93] on div "Open" at bounding box center [168, 93] width 45 height 20
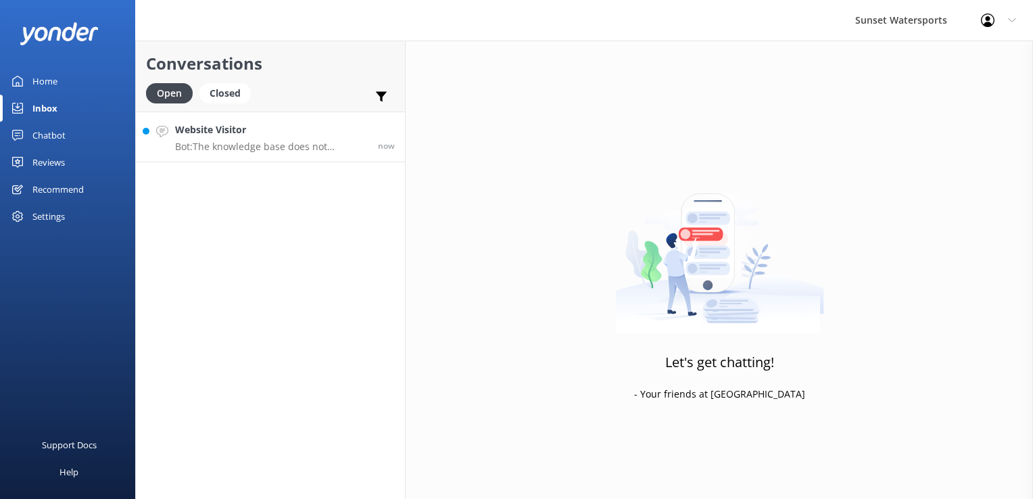
click at [256, 153] on link "Website Visitor Bot: The knowledge base does not specifically mention life jack…" at bounding box center [270, 137] width 269 height 51
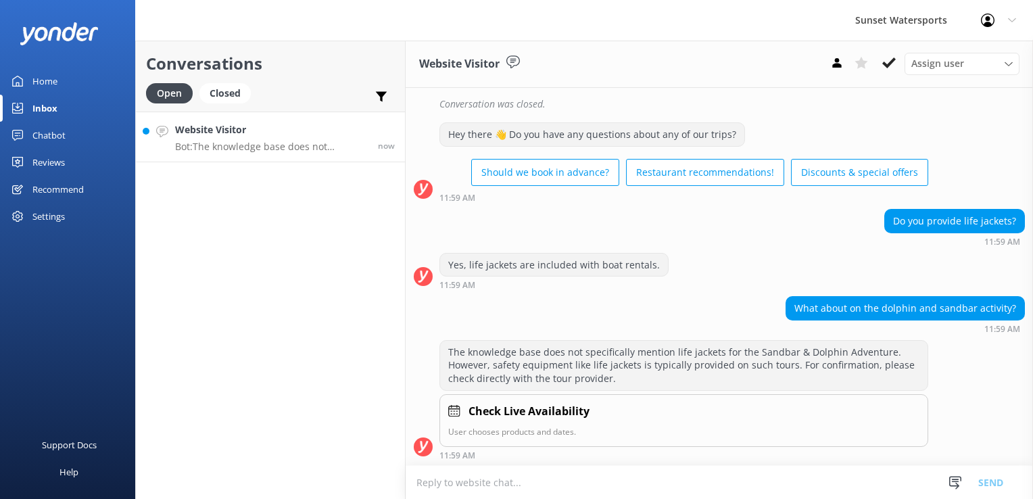
scroll to position [761, 0]
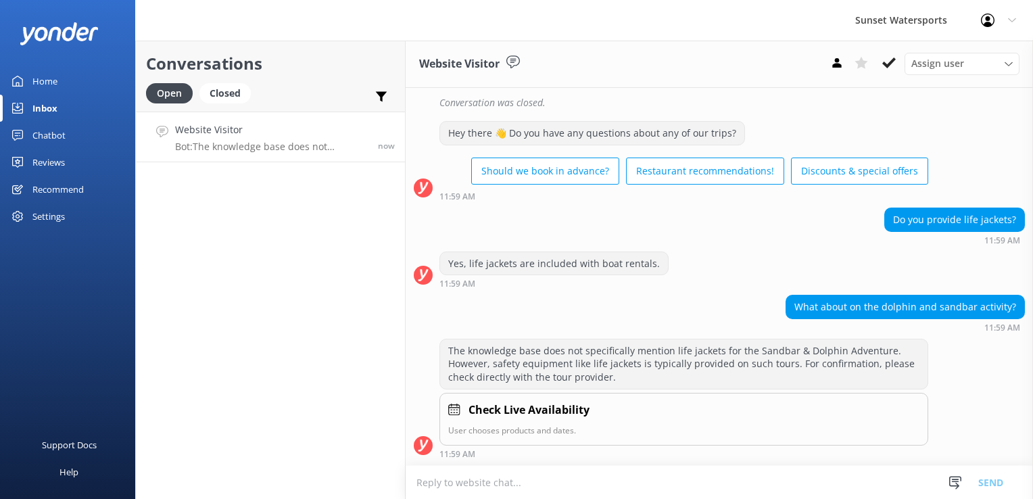
click at [657, 468] on textarea at bounding box center [719, 482] width 627 height 33
type textarea "l"
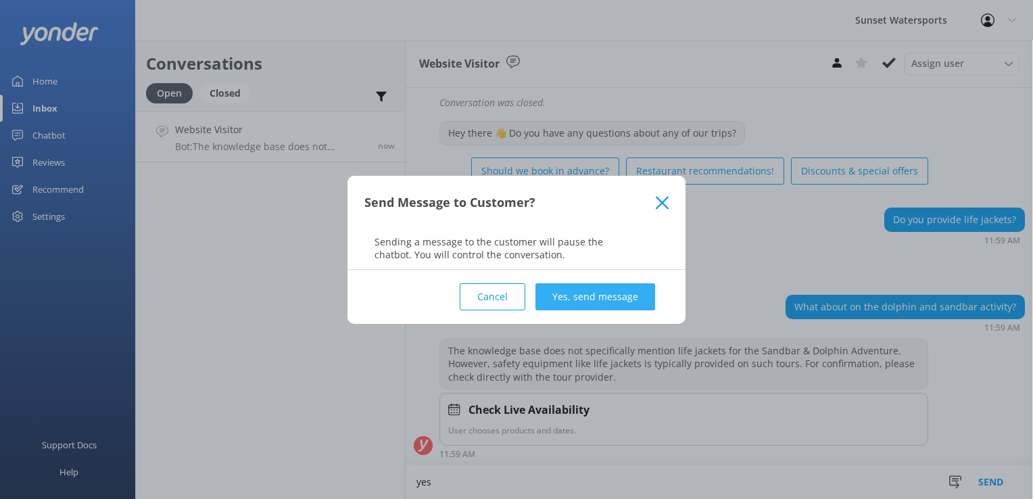
type textarea "yes"
click at [605, 307] on button "Yes, send message" at bounding box center [596, 296] width 120 height 27
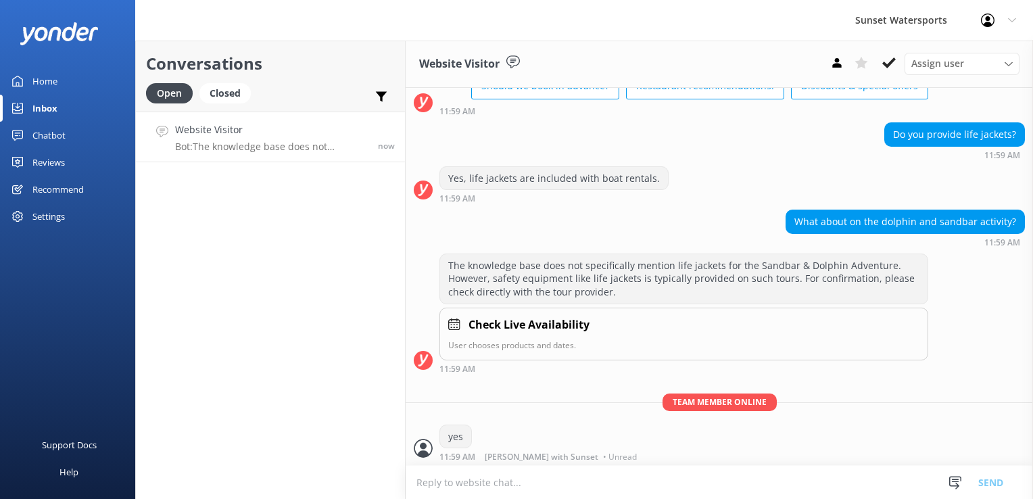
scroll to position [848, 0]
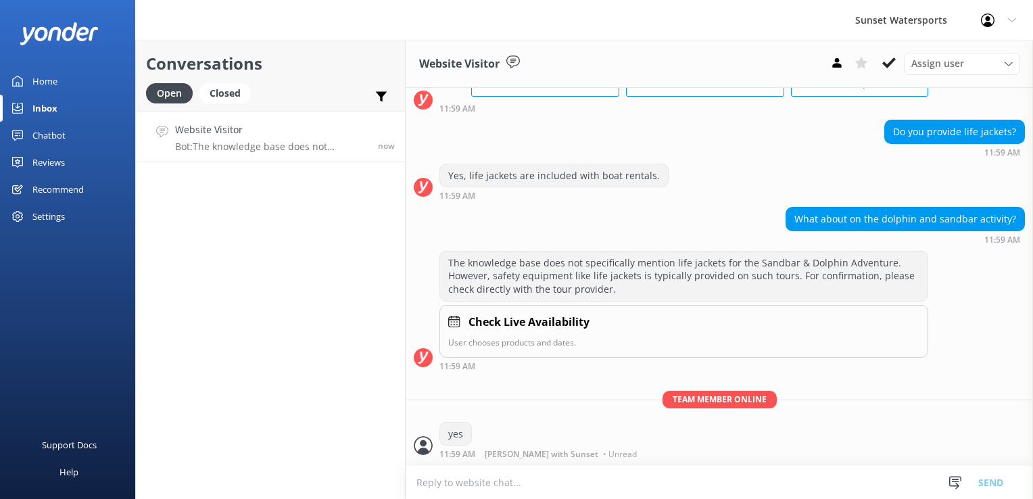
click at [539, 479] on textarea at bounding box center [719, 482] width 627 height 33
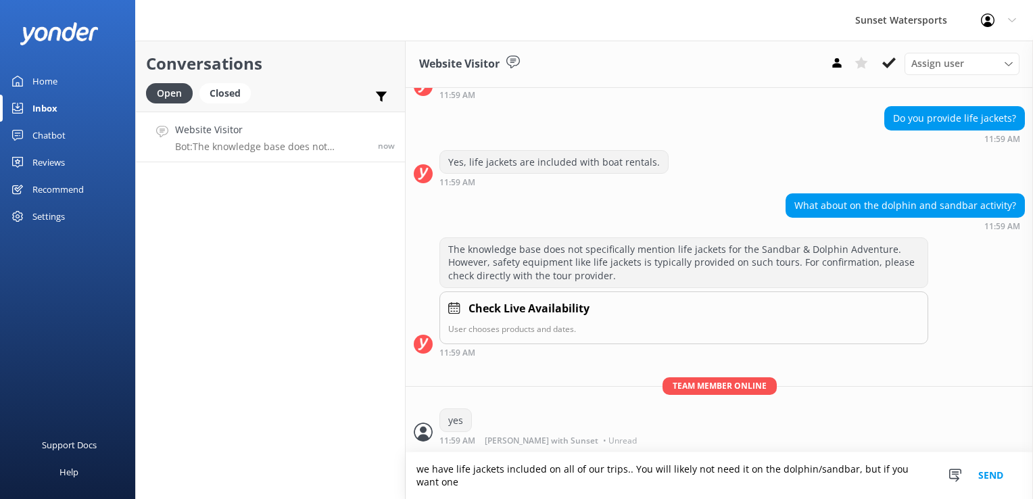
scroll to position [861, 0]
type textarea "we have life jackets included on all of our trips.. You will likely not need it…"
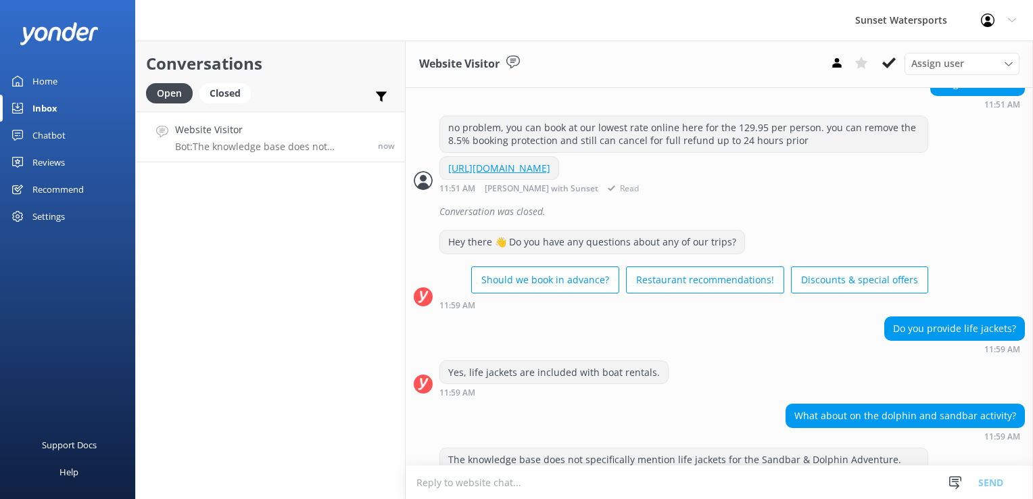
scroll to position [567, 0]
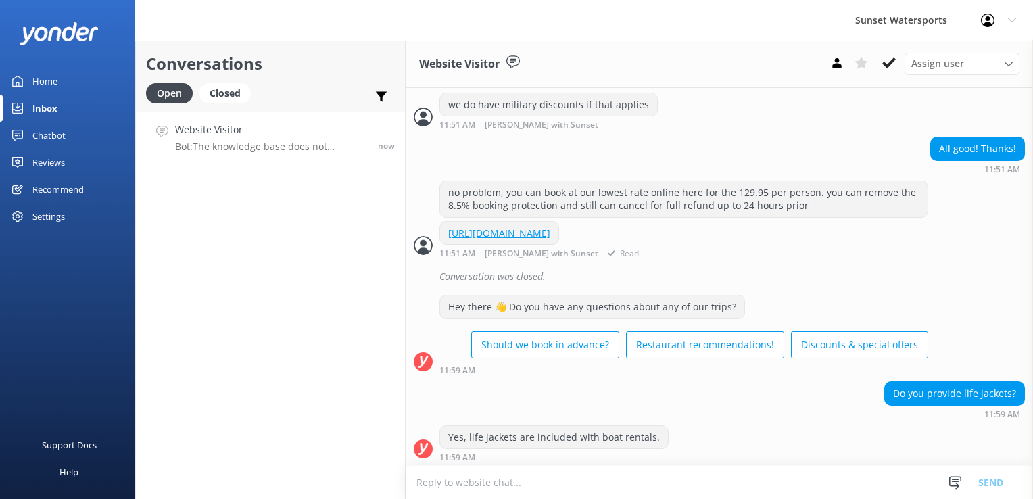
click at [969, 258] on div "[URL][DOMAIN_NAME] 11:51 AM [PERSON_NAME] with Sunset Read" at bounding box center [719, 239] width 627 height 37
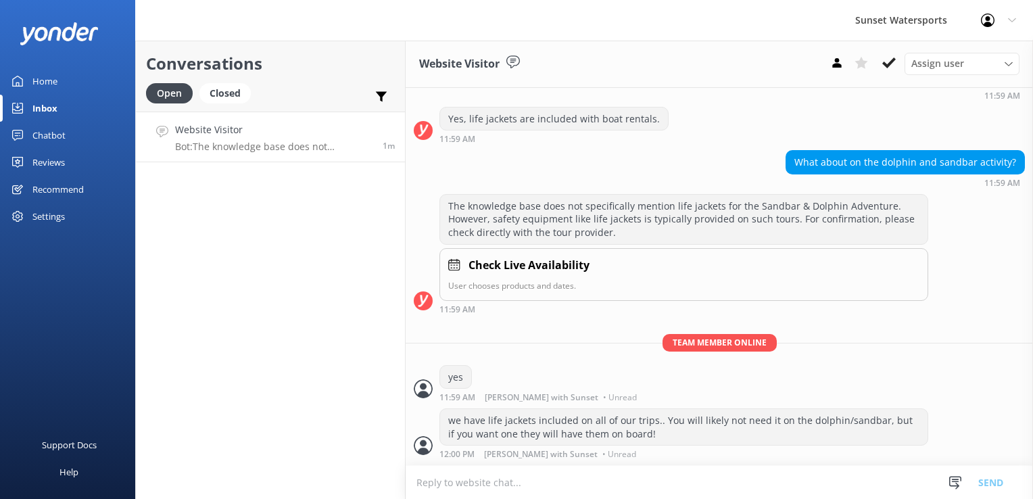
scroll to position [905, 0]
click at [522, 479] on textarea at bounding box center [719, 482] width 627 height 33
paste textarea "[URL][DOMAIN_NAME]"
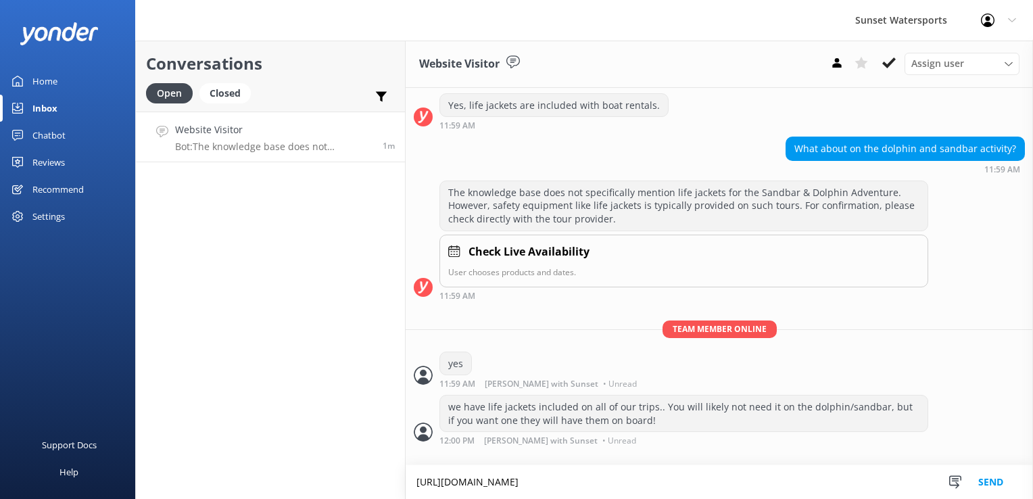
type textarea "[URL][DOMAIN_NAME]"
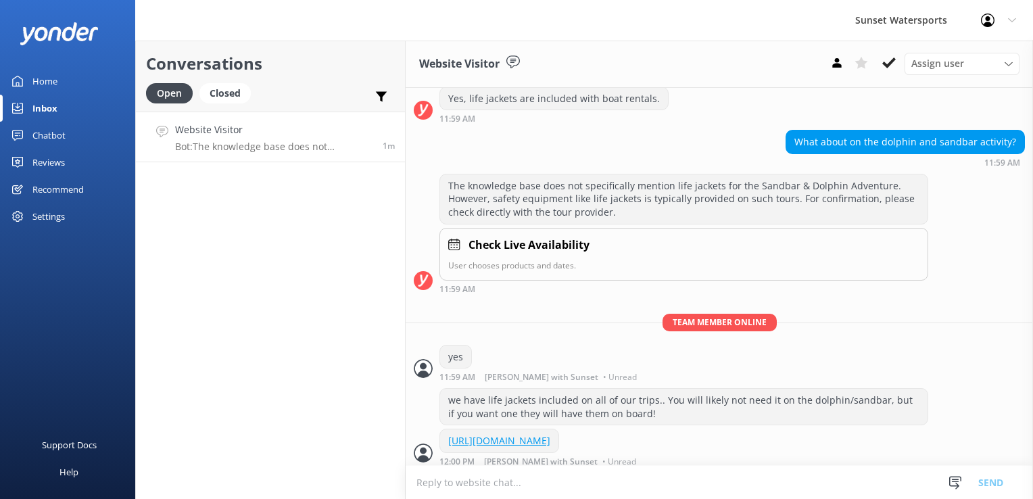
scroll to position [945, 0]
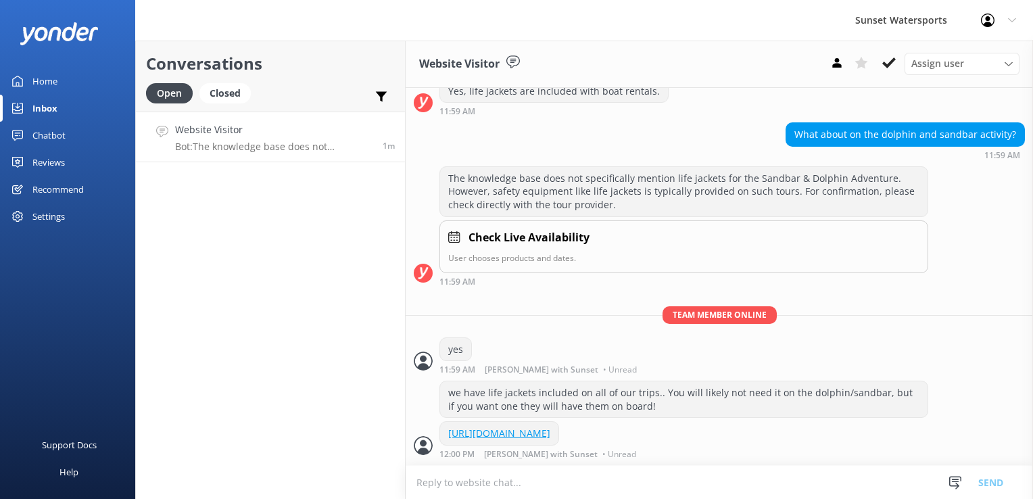
click at [316, 262] on div "Conversations Open Closed Important Assigned to me Unassigned Website Visitor B…" at bounding box center [270, 270] width 270 height 458
click at [289, 327] on div "Conversations Open Closed Important Assigned to me Unassigned Website Visitor B…" at bounding box center [270, 270] width 270 height 458
click at [452, 479] on textarea at bounding box center [719, 482] width 627 height 33
type textarea "when are you thinking of going?"
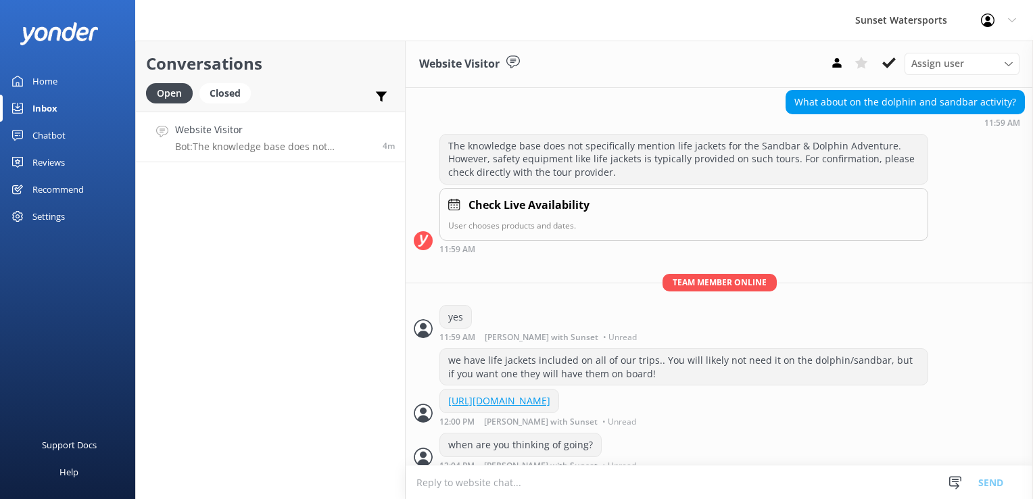
scroll to position [989, 0]
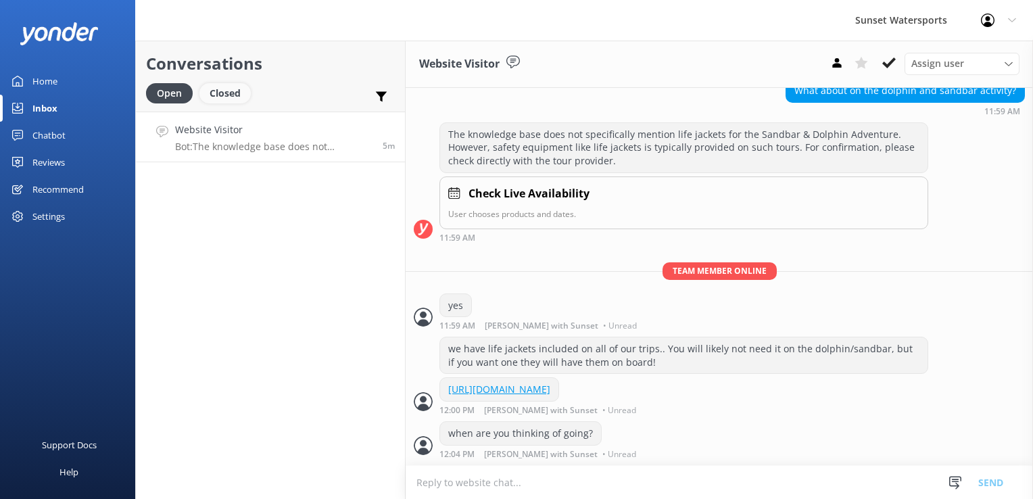
click at [233, 91] on div "Closed" at bounding box center [224, 93] width 51 height 20
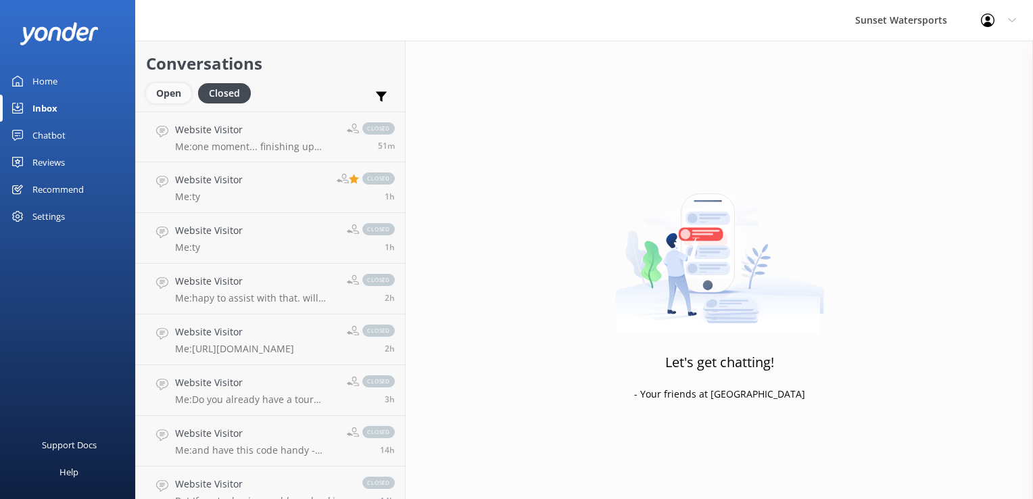
click at [175, 95] on div "Open" at bounding box center [168, 93] width 45 height 20
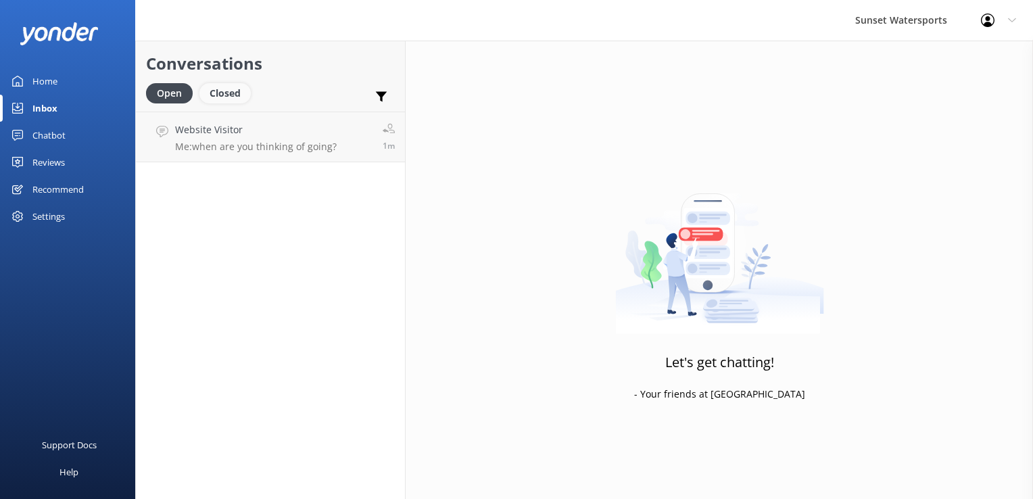
click at [241, 88] on div "Closed" at bounding box center [224, 93] width 51 height 20
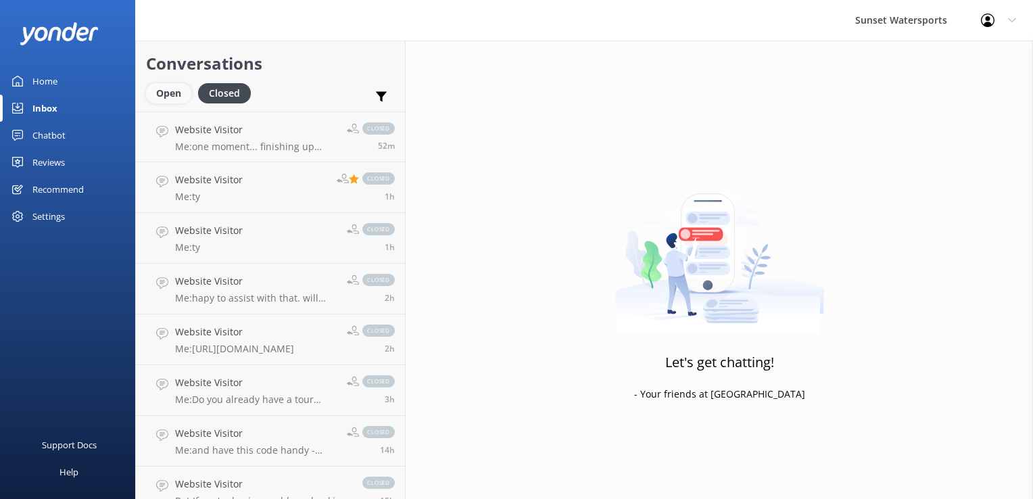
click at [155, 88] on div "Open" at bounding box center [168, 93] width 45 height 20
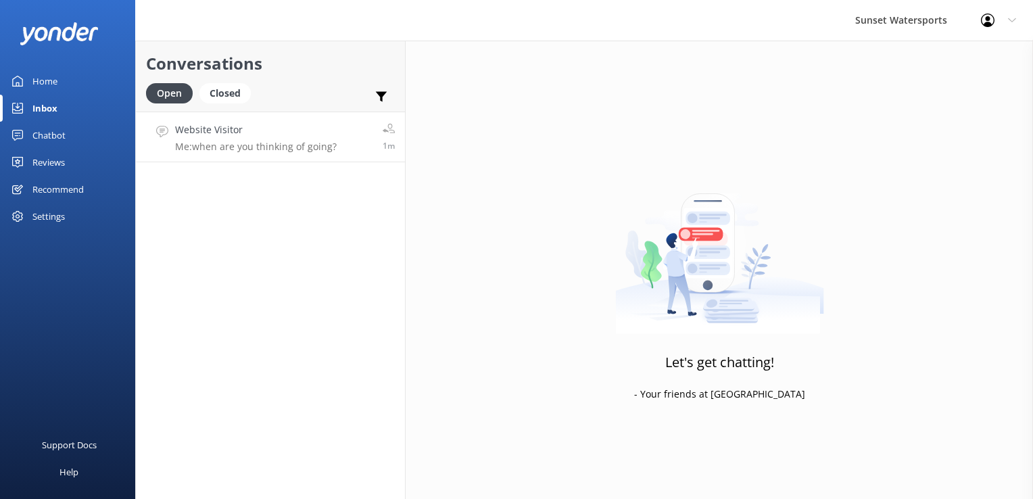
click at [265, 145] on p "Me: when are you thinking of going?" at bounding box center [256, 147] width 162 height 12
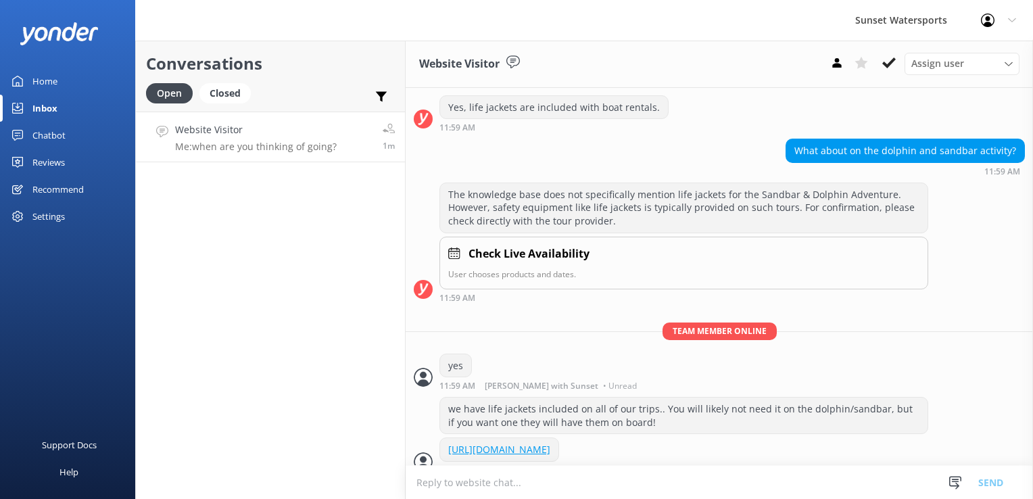
scroll to position [989, 0]
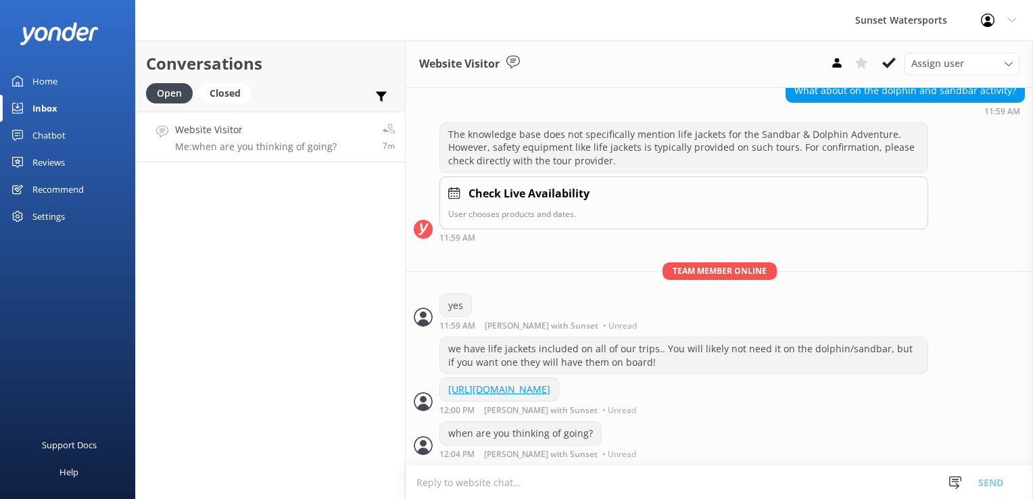
click at [229, 130] on h4 "Website Visitor" at bounding box center [256, 129] width 162 height 15
click at [249, 94] on div "Closed" at bounding box center [224, 93] width 51 height 20
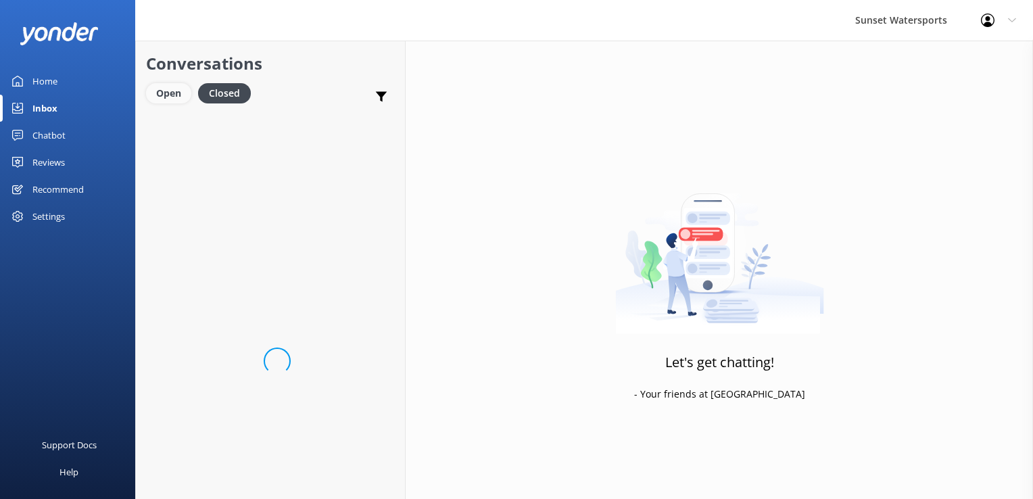
click at [166, 84] on div "Open" at bounding box center [168, 93] width 45 height 20
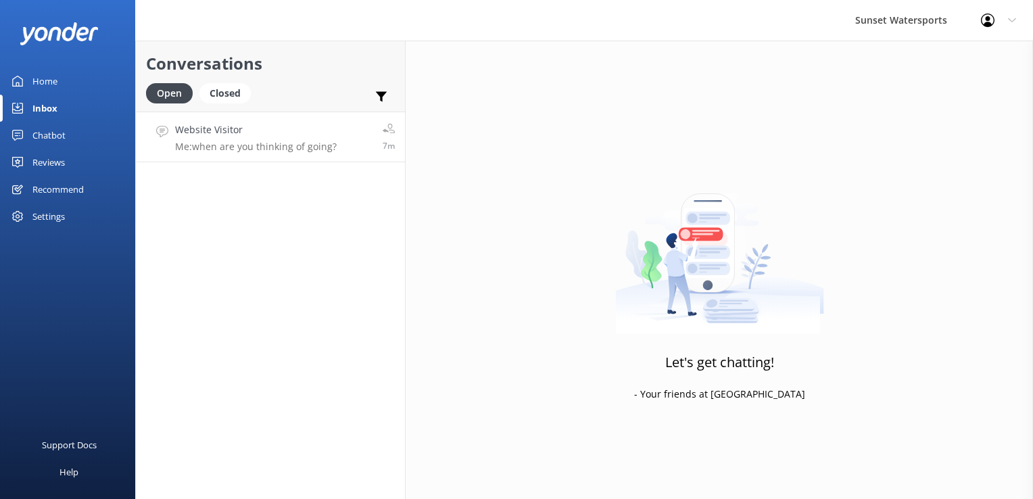
click at [352, 139] on link "Website Visitor Me: when are you thinking of going? 7m" at bounding box center [270, 137] width 269 height 51
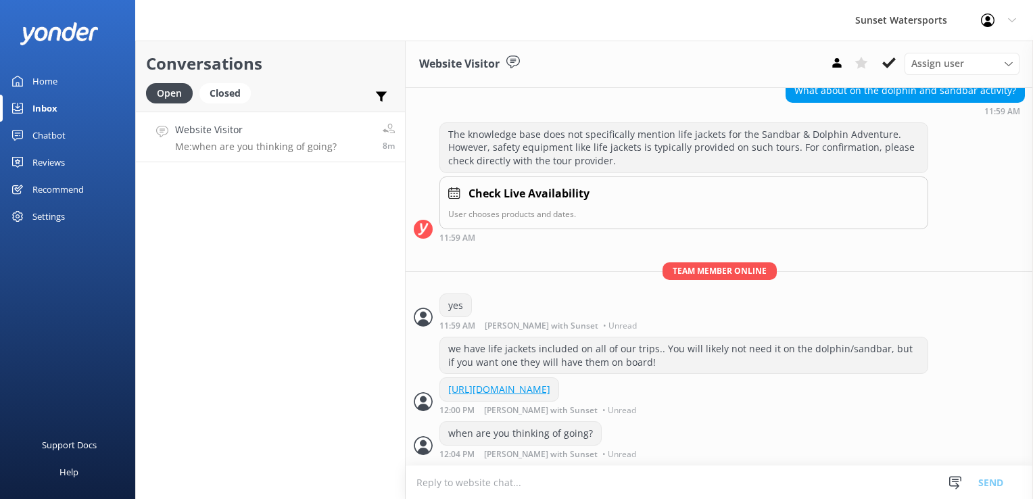
scroll to position [989, 0]
click at [247, 97] on div "Closed" at bounding box center [224, 93] width 51 height 20
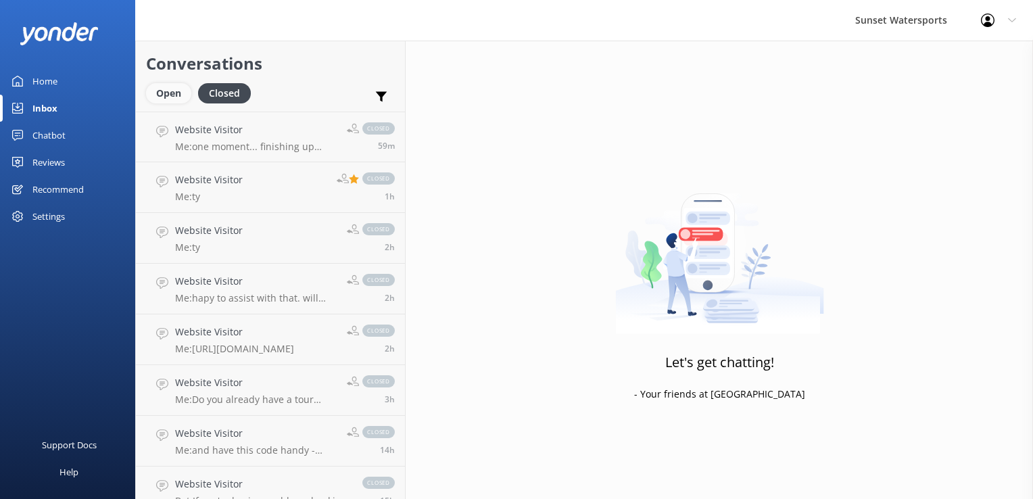
click at [149, 94] on div "Open" at bounding box center [168, 93] width 45 height 20
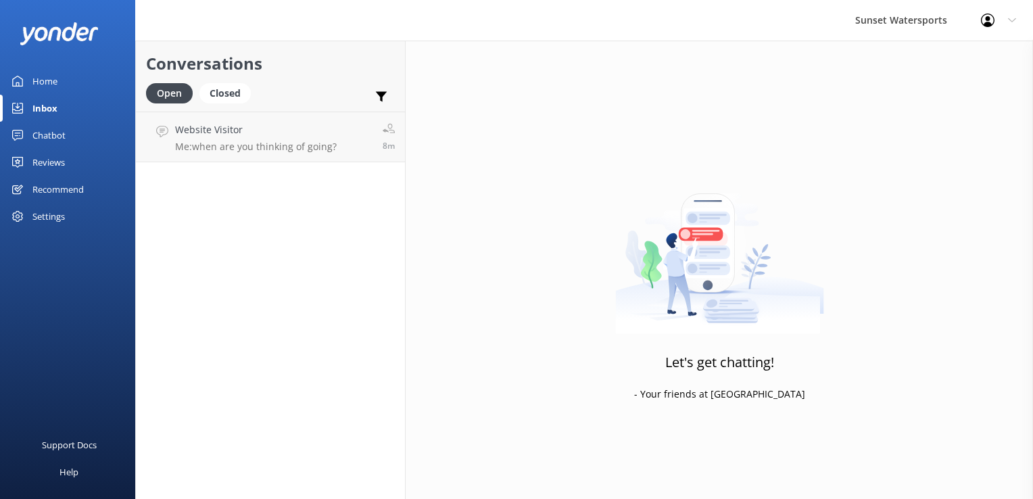
click at [314, 293] on div "Conversations Open Closed Important Assigned to me Unassigned Website Visitor M…" at bounding box center [270, 270] width 270 height 458
click at [243, 99] on div "Closed" at bounding box center [224, 93] width 51 height 20
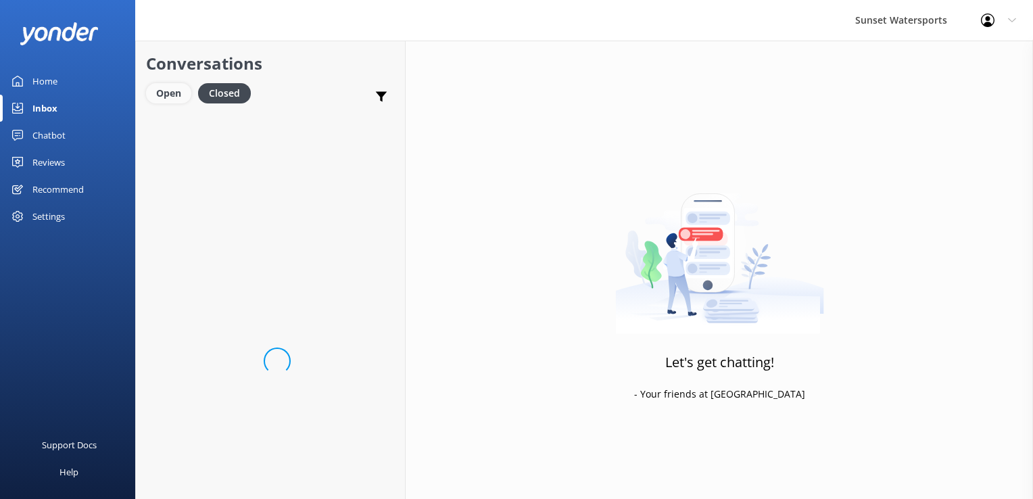
click at [168, 88] on div "Open" at bounding box center [168, 93] width 45 height 20
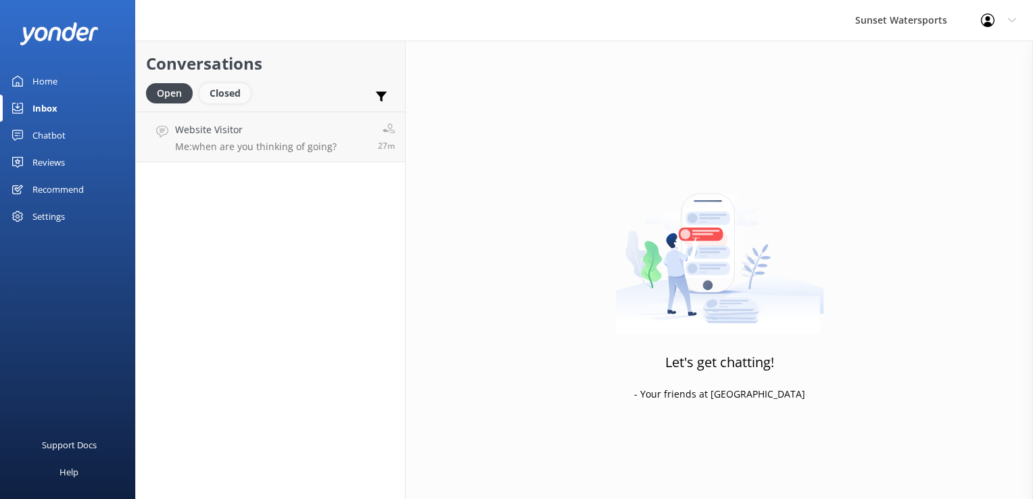
drag, startPoint x: 231, startPoint y: 93, endPoint x: 203, endPoint y: 95, distance: 27.8
click at [230, 93] on div "Closed" at bounding box center [224, 93] width 51 height 20
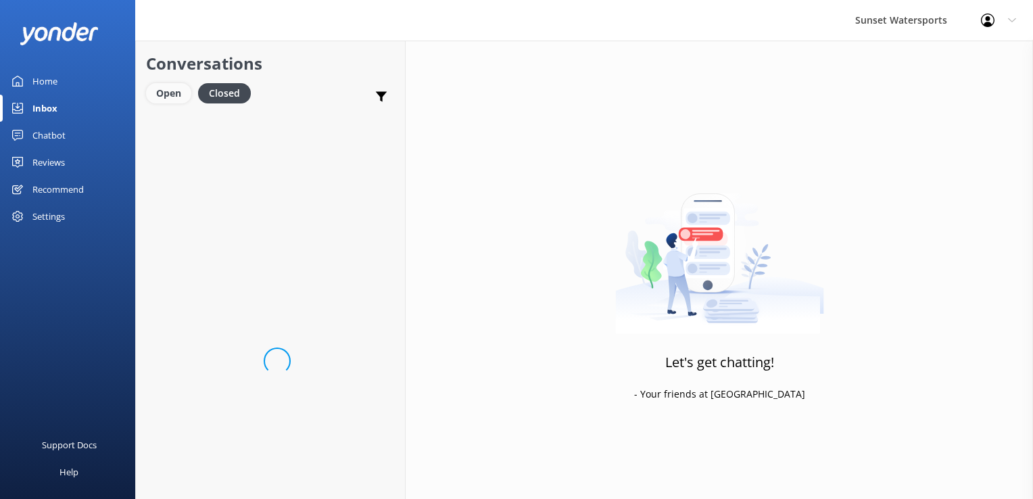
click at [189, 97] on div "Open" at bounding box center [168, 93] width 45 height 20
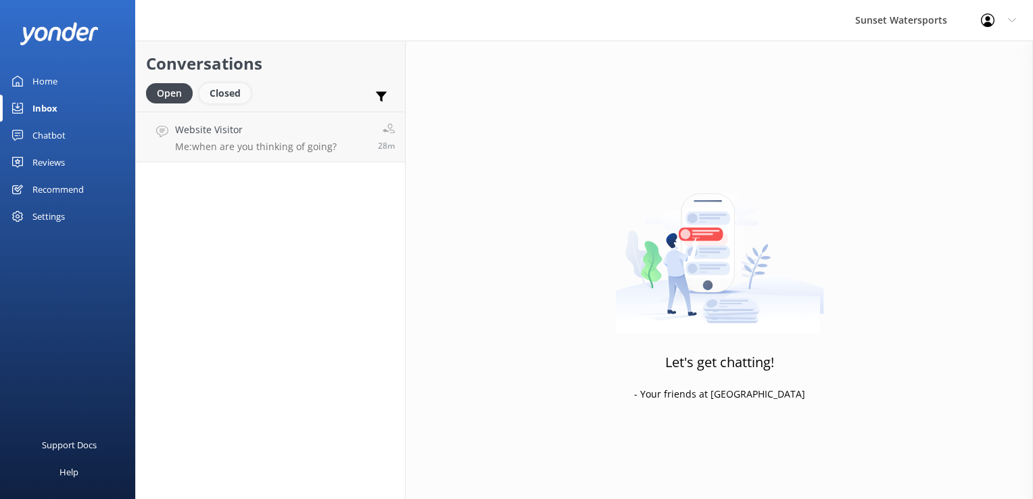
click at [220, 88] on div "Closed" at bounding box center [224, 93] width 51 height 20
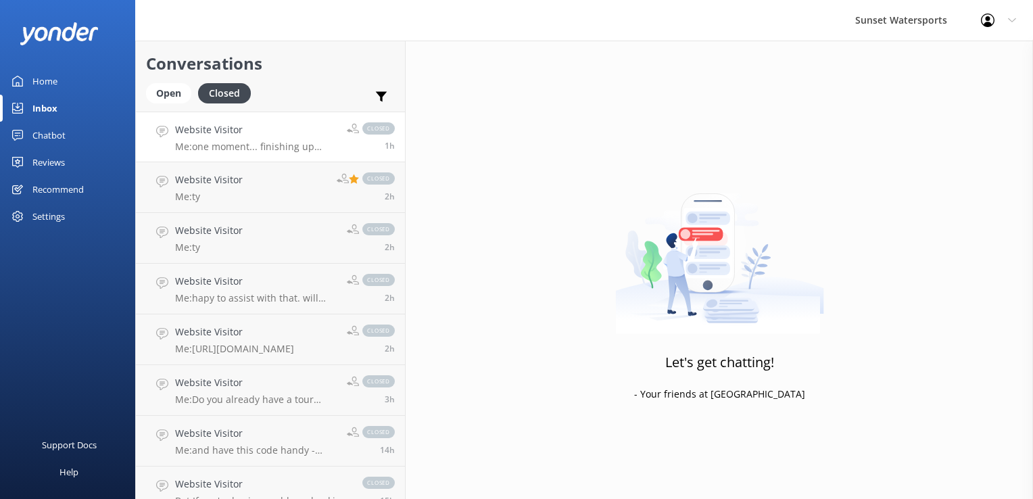
click at [253, 147] on p "Me: one moment... finishing up here" at bounding box center [256, 147] width 162 height 12
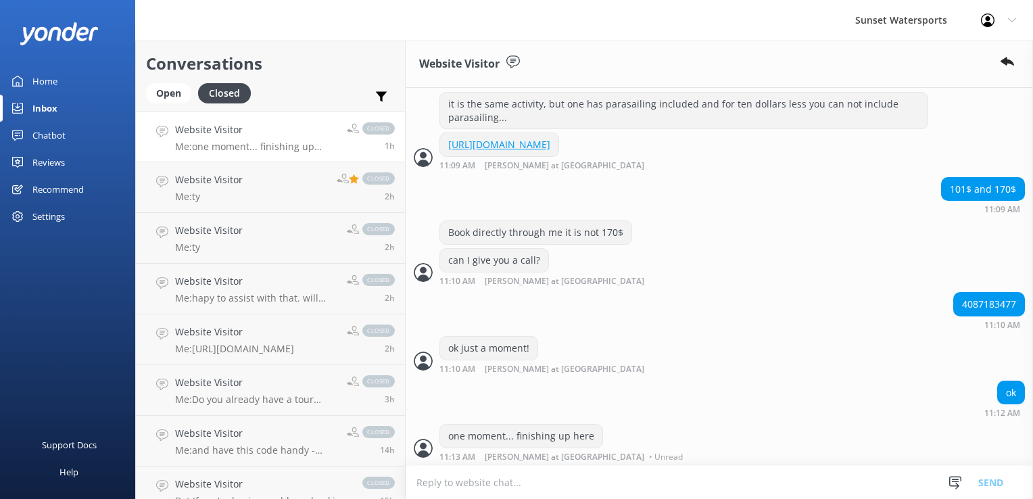
scroll to position [819, 0]
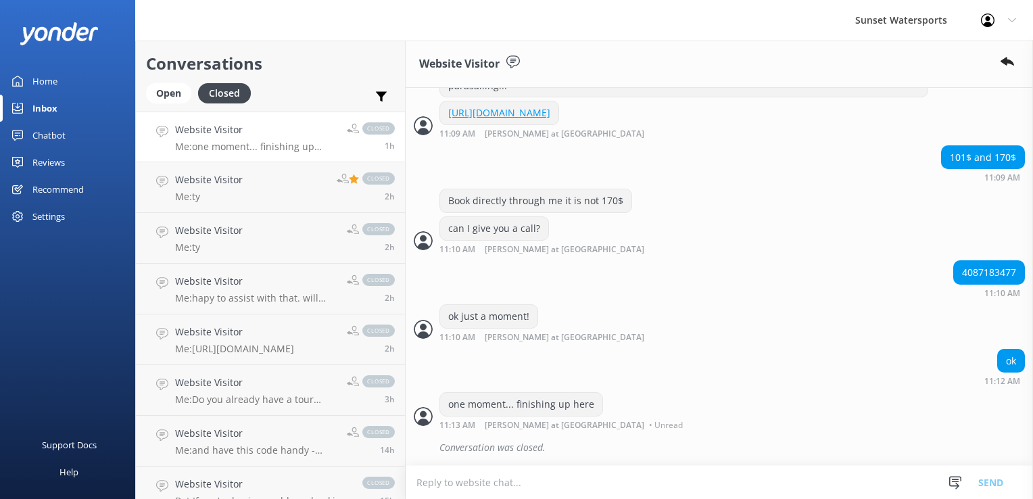
click at [993, 273] on div "4087183477" at bounding box center [989, 272] width 70 height 23
copy div "4087183477"
click at [600, 29] on div "Sunset Watersports Profile Settings Logout" at bounding box center [516, 20] width 1033 height 41
click at [654, 9] on div "Sunset Watersports Profile Settings Logout" at bounding box center [516, 20] width 1033 height 41
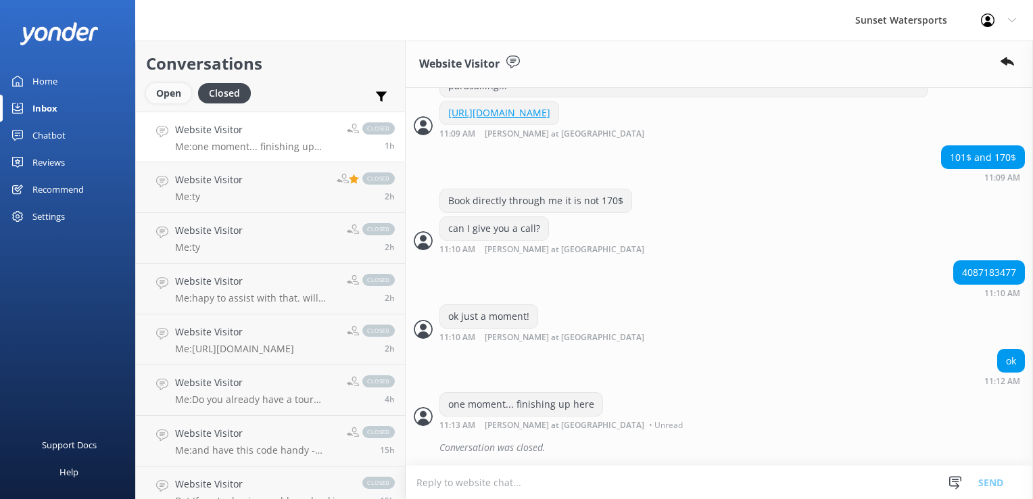
click at [175, 97] on div "Open" at bounding box center [168, 93] width 45 height 20
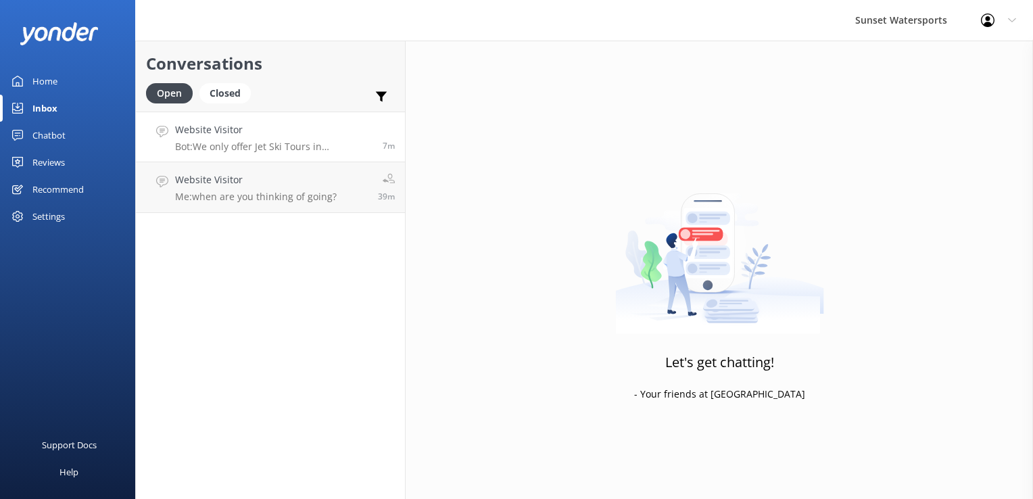
click at [279, 142] on p "Bot: We only offer Jet Ski Tours in [GEOGRAPHIC_DATA] due to local marine sanct…" at bounding box center [273, 147] width 197 height 12
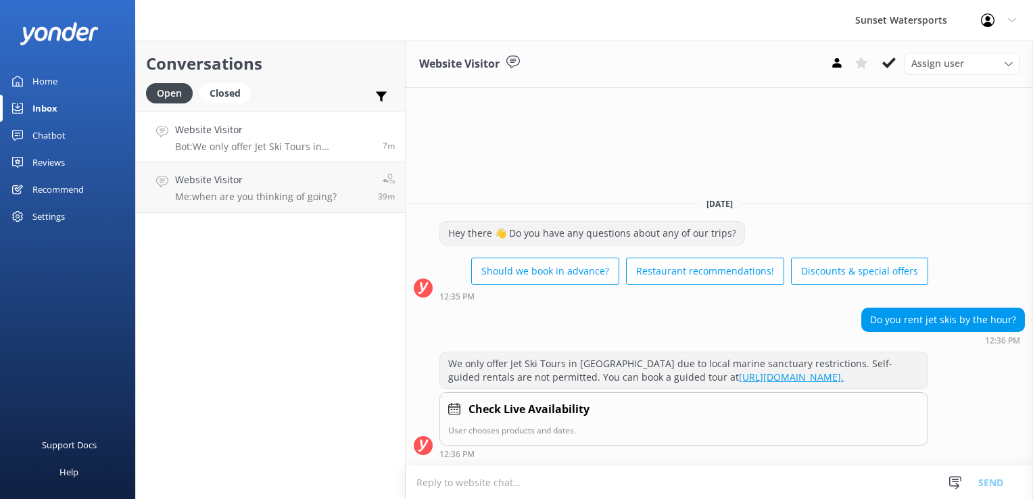
click at [500, 479] on textarea at bounding box center [719, 482] width 627 height 33
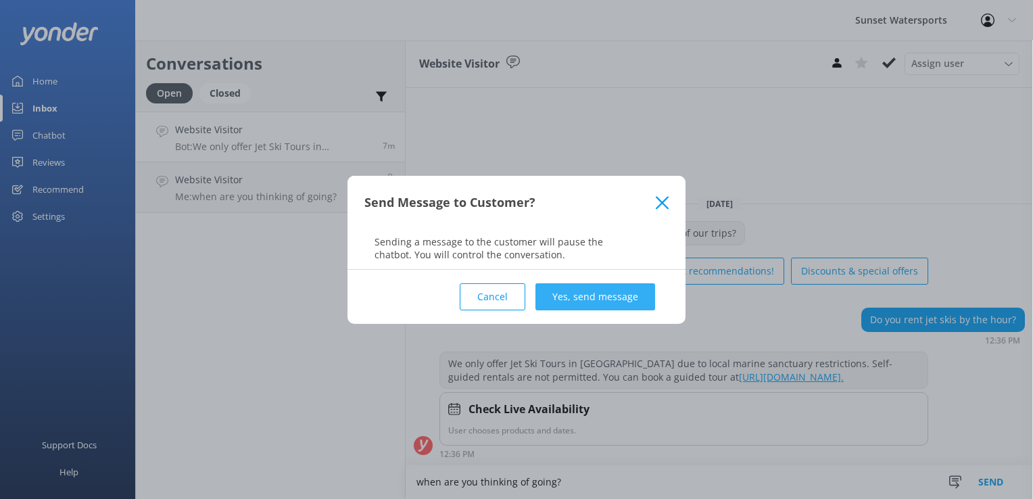
type textarea "when are you thinking of going?"
click at [609, 293] on button "Yes, send message" at bounding box center [596, 296] width 120 height 27
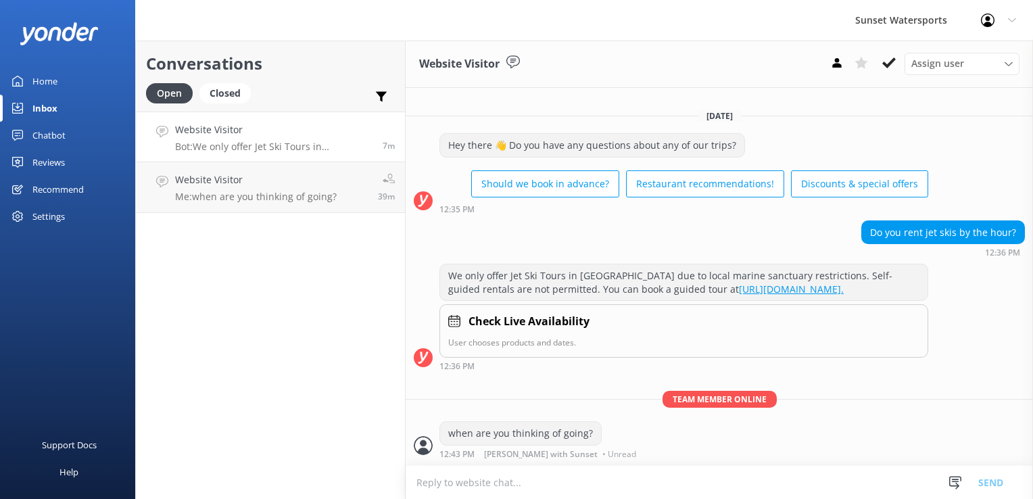
scroll to position [1, 0]
click at [319, 362] on div "Conversations Open Closed Important Assigned to me Unassigned Website Visitor B…" at bounding box center [270, 270] width 270 height 458
click at [304, 301] on div "Conversations Open Closed Important Assigned to me Unassigned Website Visitor B…" at bounding box center [270, 270] width 270 height 458
click at [214, 145] on p "Bot: We only offer Jet Ski Tours in [GEOGRAPHIC_DATA] due to local marine sanct…" at bounding box center [273, 147] width 197 height 12
click at [213, 181] on h4 "Website Visitor" at bounding box center [256, 179] width 162 height 15
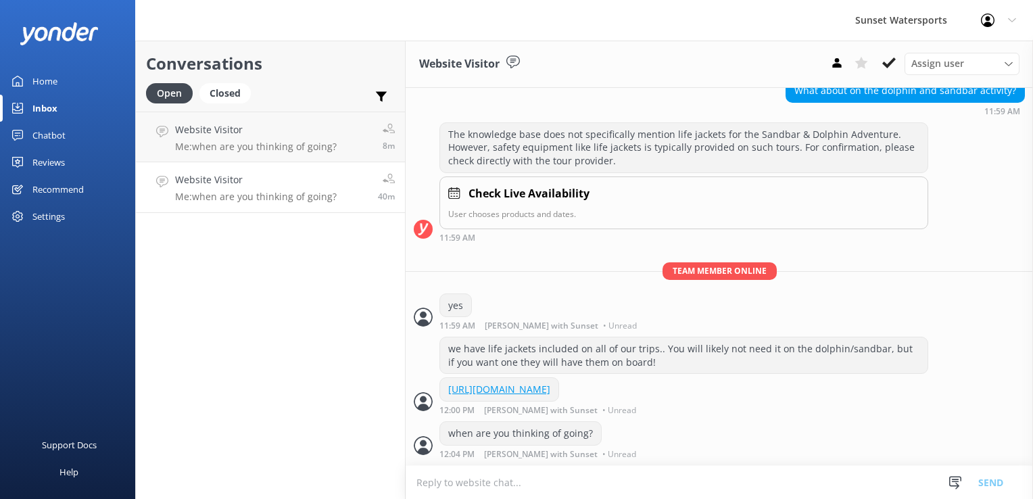
scroll to position [989, 0]
click at [235, 130] on h4 "Website Visitor" at bounding box center [256, 129] width 162 height 15
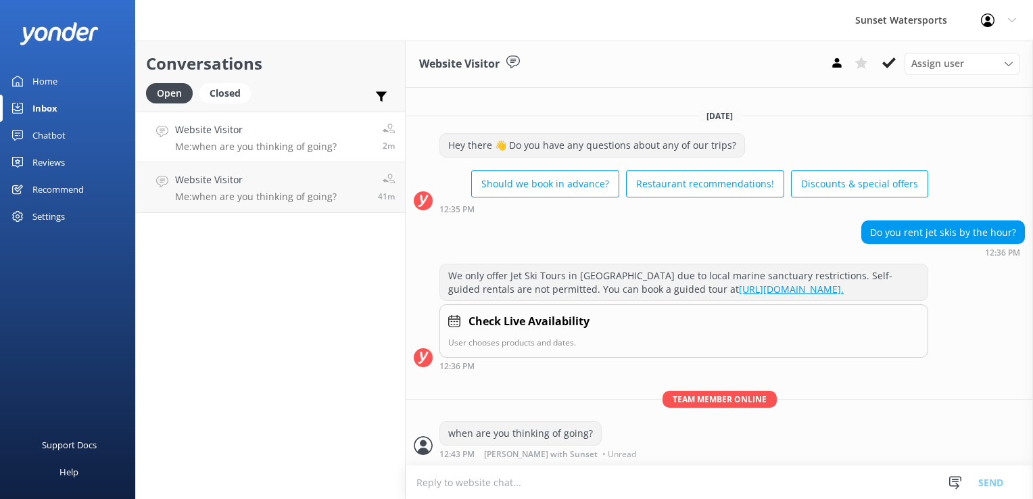
click at [300, 310] on div "Conversations Open Closed Important Assigned to me Unassigned Website Visitor M…" at bounding box center [270, 270] width 270 height 458
click at [549, 475] on textarea at bounding box center [719, 482] width 627 height 33
click at [210, 93] on div "Closed" at bounding box center [224, 93] width 51 height 20
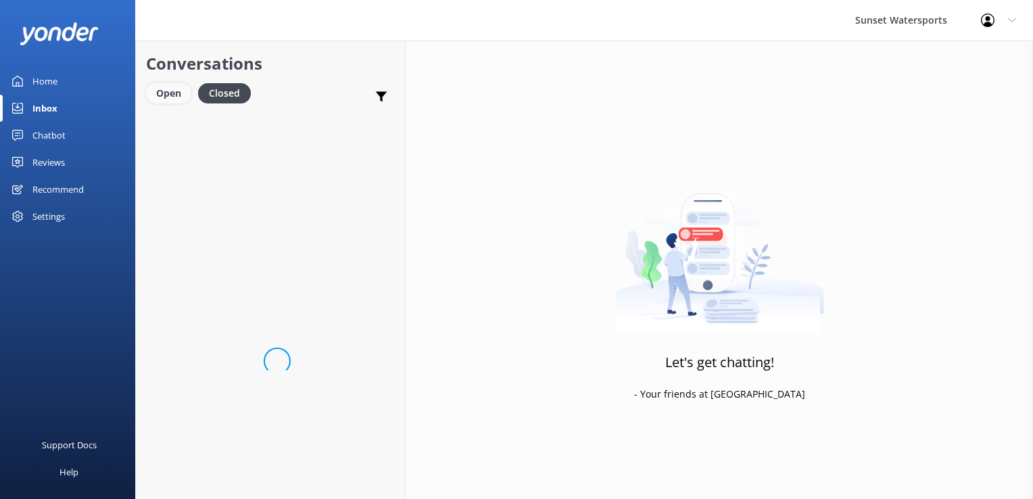
click at [183, 88] on div "Open" at bounding box center [168, 93] width 45 height 20
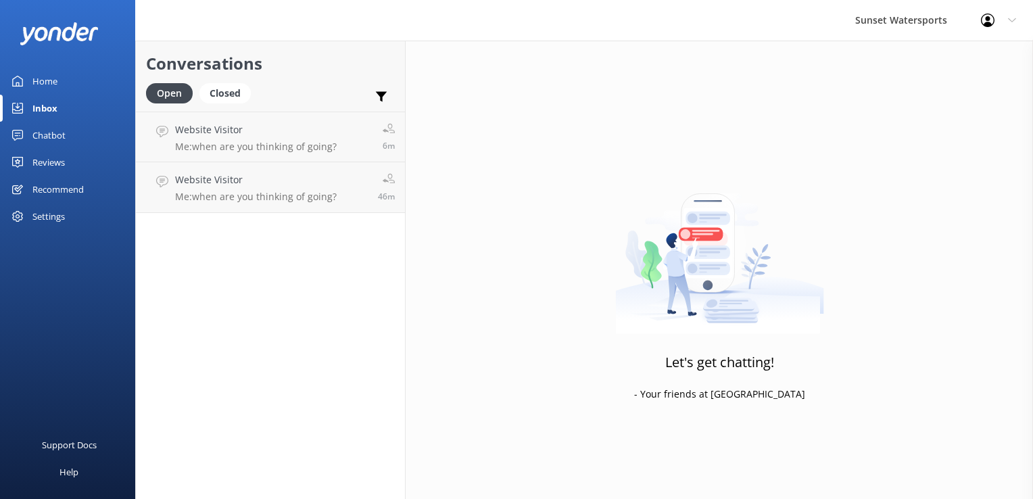
click at [275, 215] on div "Conversations Open Closed Important Assigned to me Unassigned Website Visitor M…" at bounding box center [270, 270] width 270 height 458
click at [279, 199] on p "Me: when are you thinking of going?" at bounding box center [256, 197] width 162 height 12
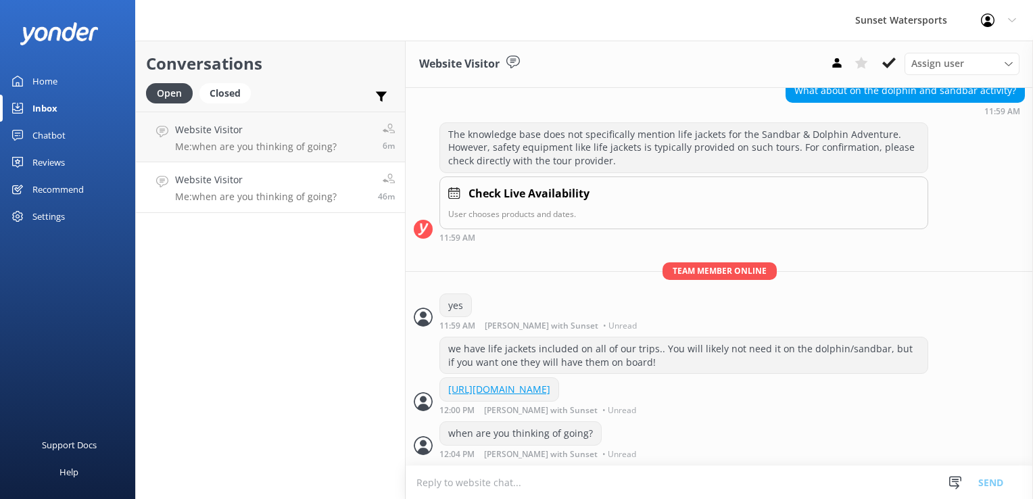
scroll to position [989, 0]
click at [230, 156] on link "Website Visitor Me: when are you thinking of going? 6m" at bounding box center [270, 137] width 269 height 51
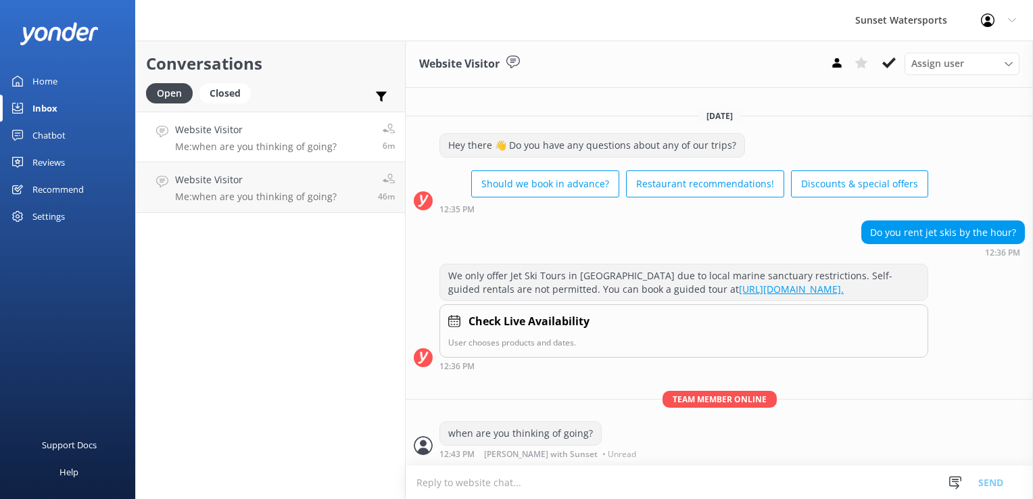
scroll to position [1, 0]
click at [882, 62] on button at bounding box center [889, 63] width 24 height 20
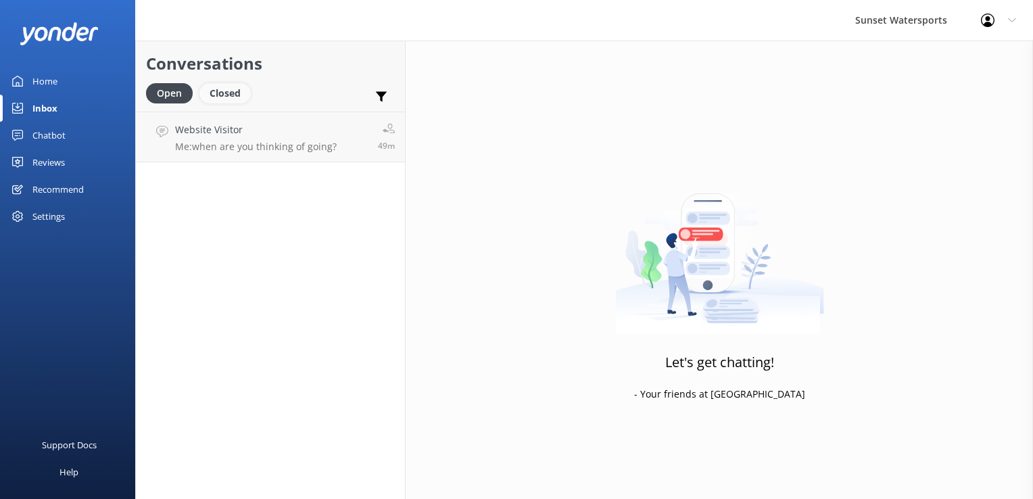
drag, startPoint x: 233, startPoint y: 94, endPoint x: 222, endPoint y: 93, distance: 10.8
click at [233, 94] on div "Closed" at bounding box center [224, 93] width 51 height 20
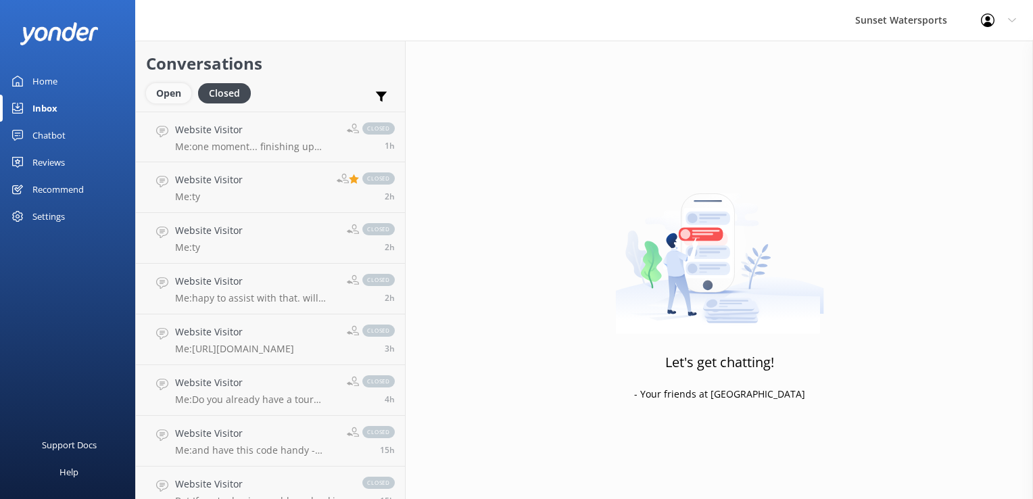
click at [165, 93] on div "Open" at bounding box center [168, 93] width 45 height 20
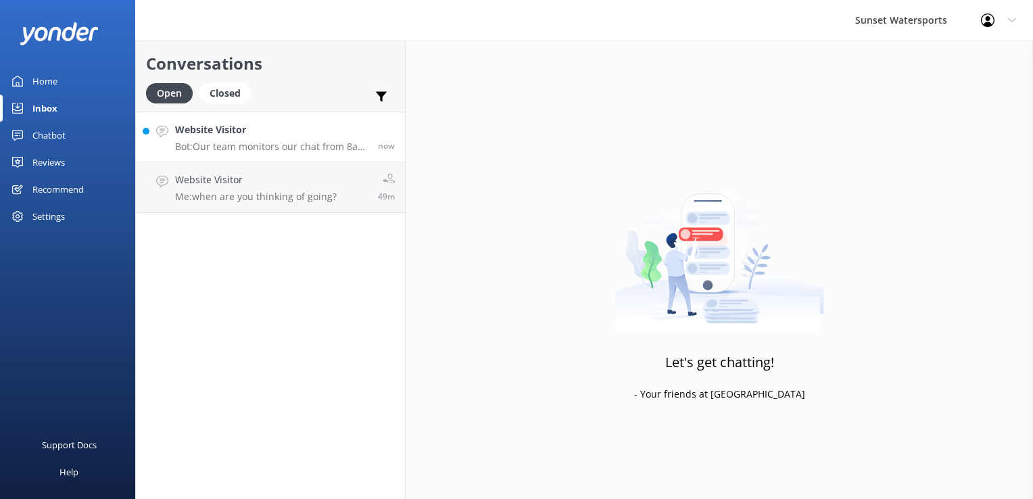
click at [270, 141] on p "Bot: Our team monitors our chat from 8am to 8pm - they will be with you shortly…" at bounding box center [271, 147] width 193 height 12
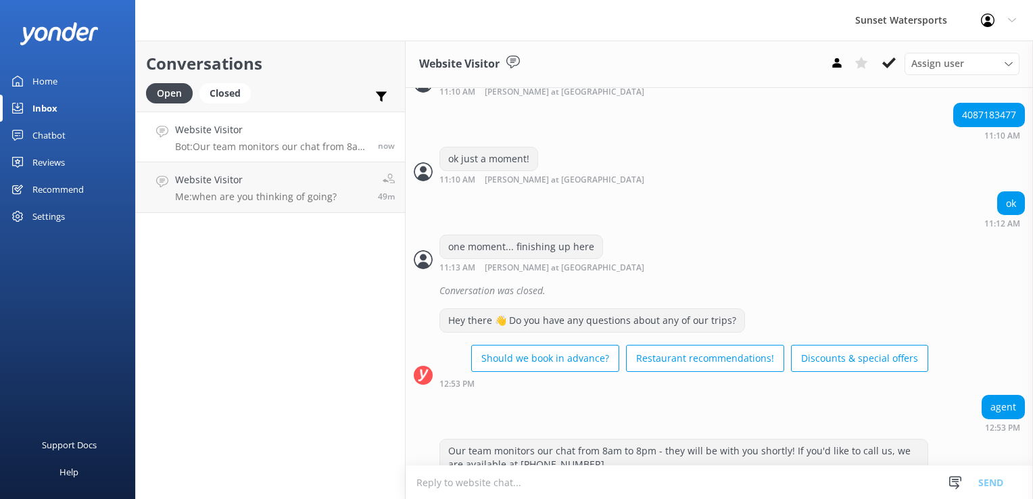
scroll to position [1033, 0]
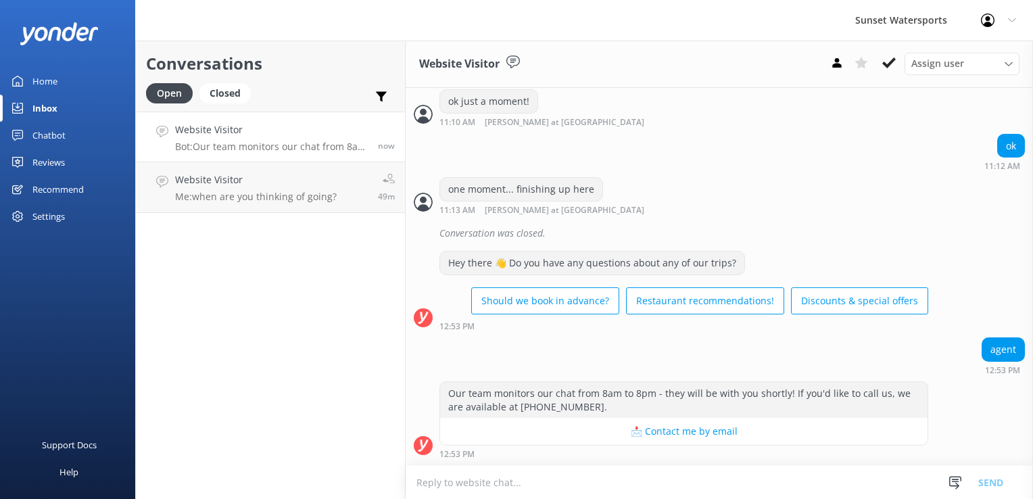
click at [632, 354] on div "agent 12:53 PM" at bounding box center [719, 355] width 627 height 37
click at [503, 479] on textarea at bounding box center [719, 482] width 627 height 33
type textarea "h"
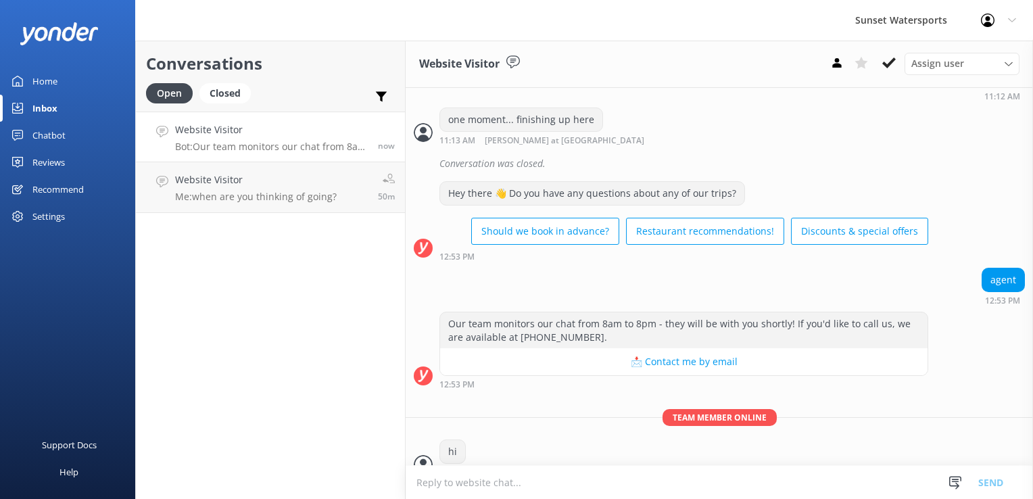
scroll to position [1121, 0]
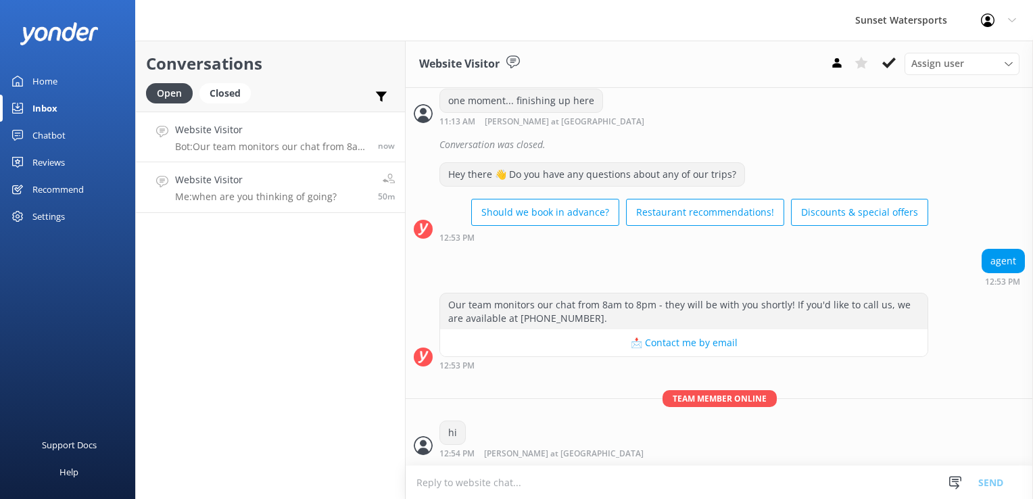
click at [352, 166] on link "Website Visitor Me: when are you thinking of going? 50m" at bounding box center [270, 187] width 269 height 51
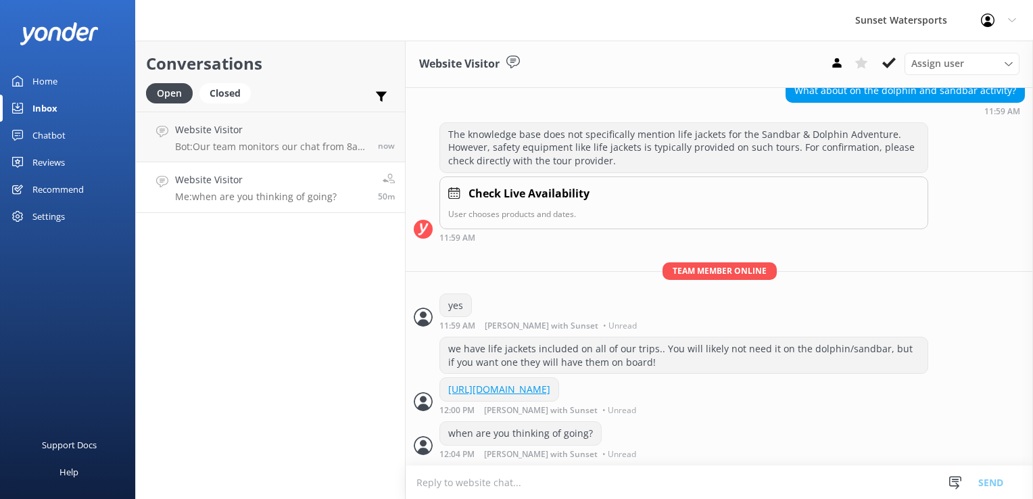
scroll to position [989, 0]
click at [260, 155] on link "Website Visitor Bot: Our team monitors our chat from 8am to 8pm - they will be …" at bounding box center [270, 137] width 269 height 51
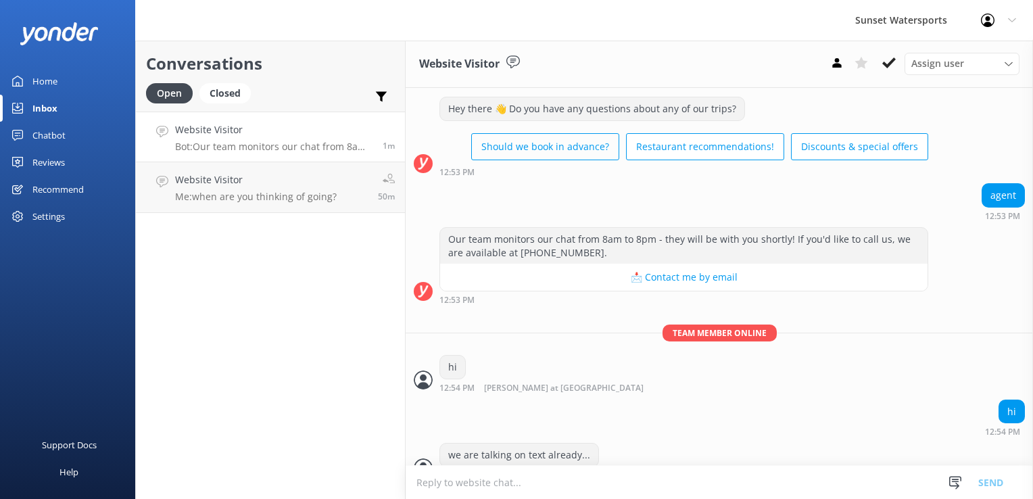
scroll to position [1209, 0]
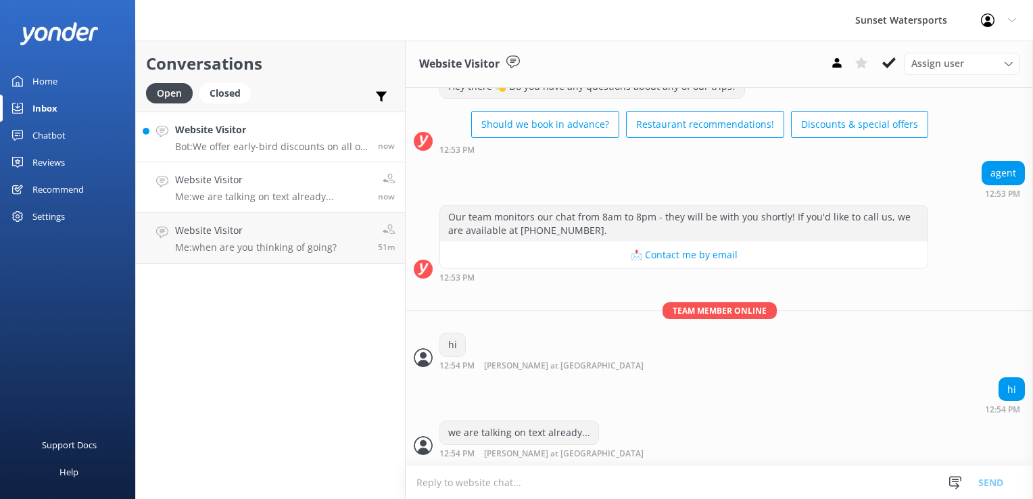
click at [281, 151] on p "Bot: We offer early-bird discounts on all of our morning trips. When you book d…" at bounding box center [271, 147] width 193 height 12
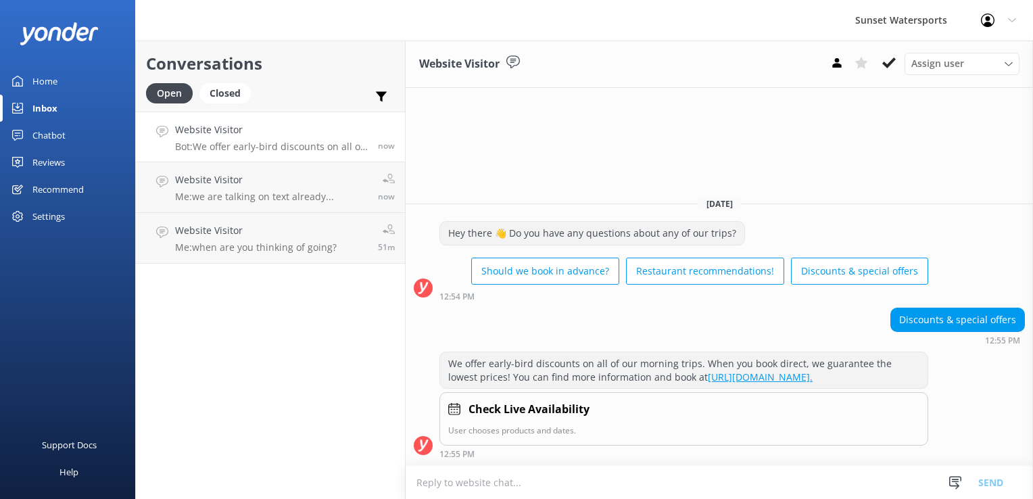
click at [499, 466] on textarea at bounding box center [719, 482] width 627 height 33
click at [488, 476] on textarea at bounding box center [719, 482] width 627 height 33
click at [452, 479] on textarea at bounding box center [719, 482] width 627 height 33
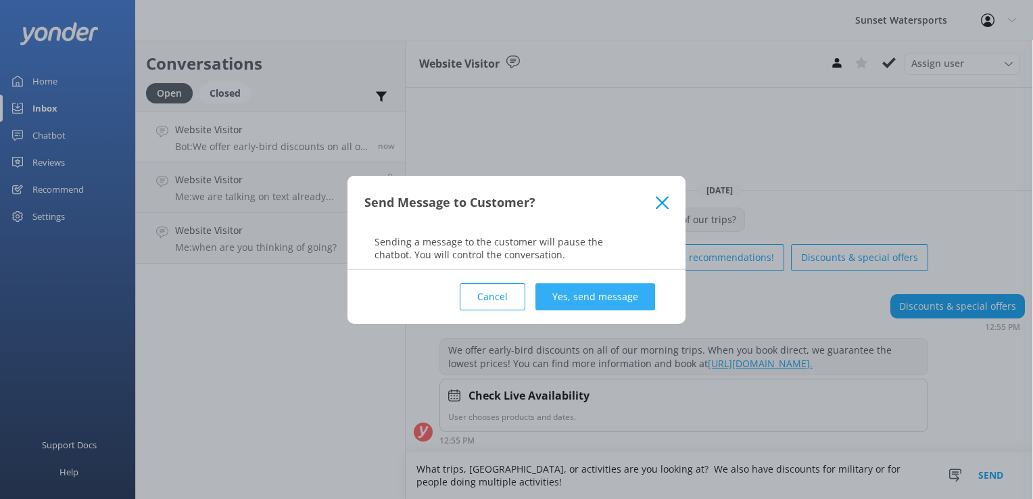
type textarea "What trips, [GEOGRAPHIC_DATA], or activities are you looking at? We also have d…"
click at [601, 300] on button "Yes, send message" at bounding box center [596, 296] width 120 height 27
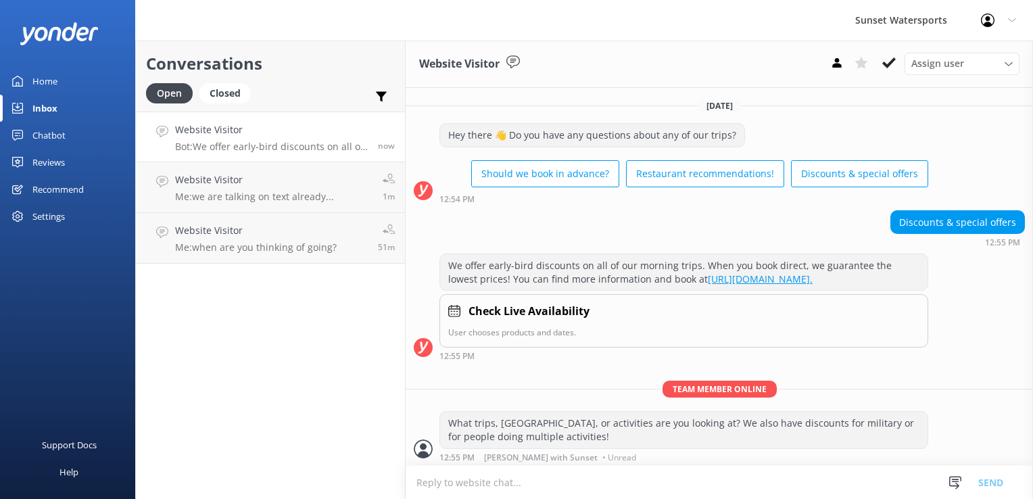
scroll to position [14, 0]
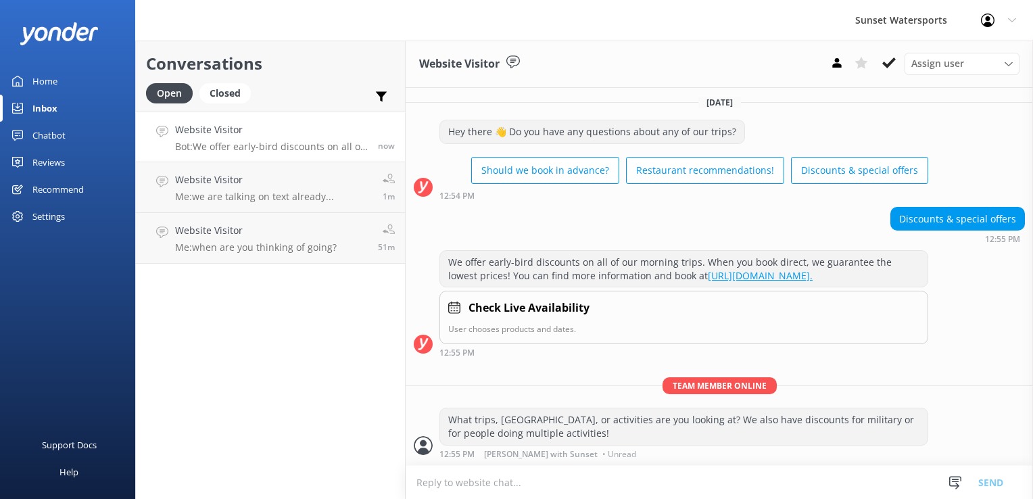
click at [633, 479] on textarea at bounding box center [719, 482] width 627 height 33
click at [297, 244] on p "Me: when are you thinking of going?" at bounding box center [256, 247] width 162 height 12
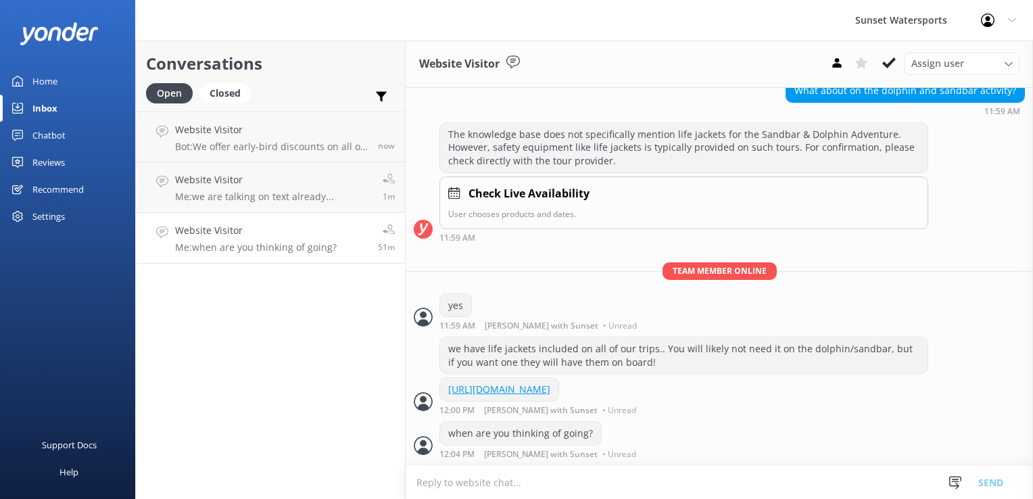
scroll to position [989, 0]
click at [888, 62] on icon at bounding box center [889, 63] width 14 height 14
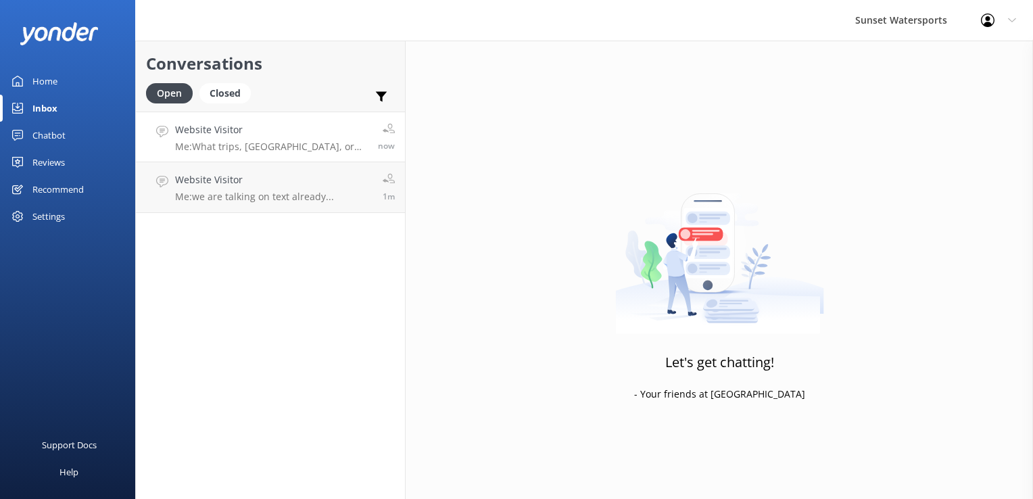
click at [314, 125] on h4 "Website Visitor" at bounding box center [271, 129] width 193 height 15
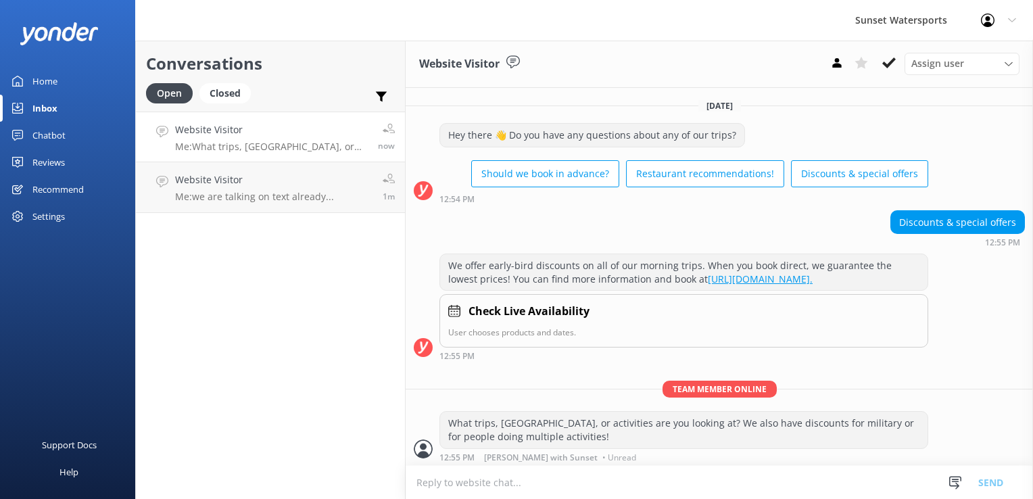
scroll to position [14, 0]
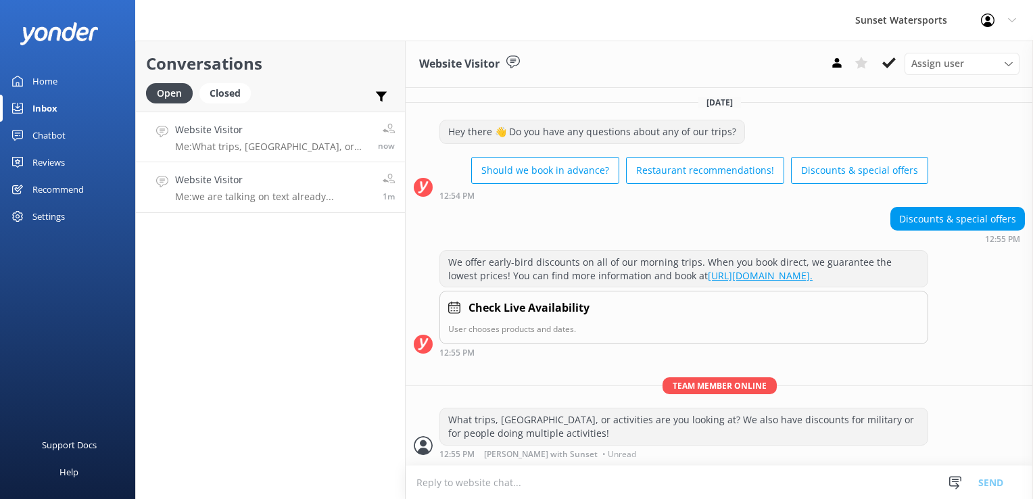
click at [333, 205] on link "Website Visitor Me: we are talking on text already... 1m" at bounding box center [270, 187] width 269 height 51
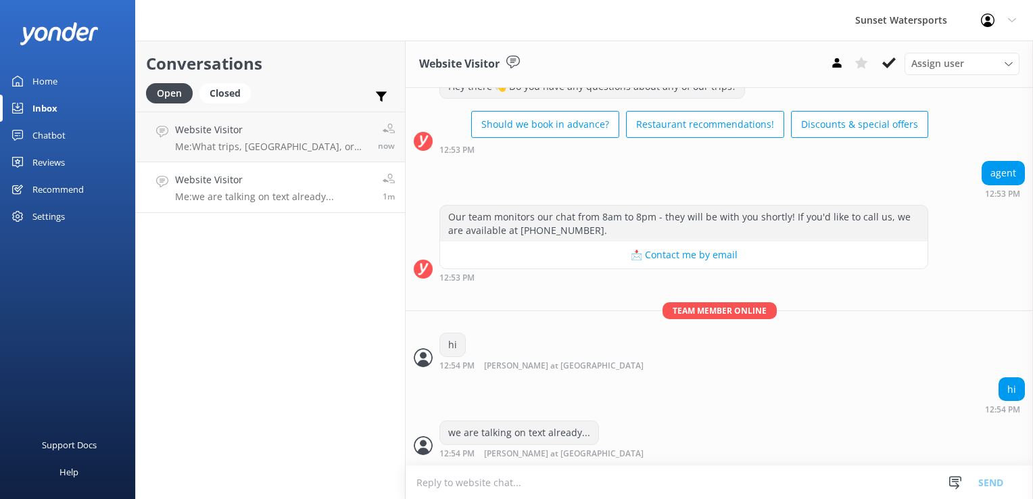
scroll to position [1209, 0]
click at [268, 137] on h4 "Website Visitor" at bounding box center [271, 129] width 193 height 15
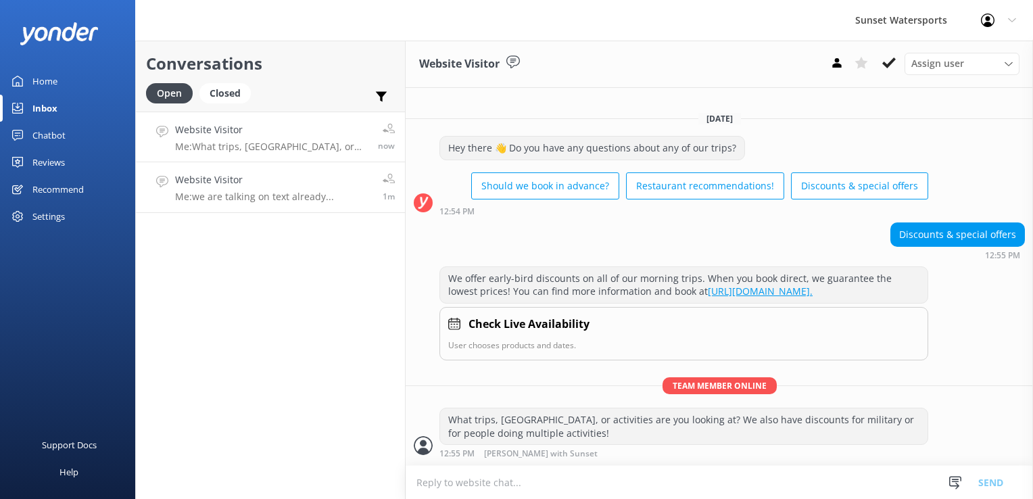
click at [308, 207] on link "Website Visitor Me: we are talking on text already... 1m" at bounding box center [270, 187] width 269 height 51
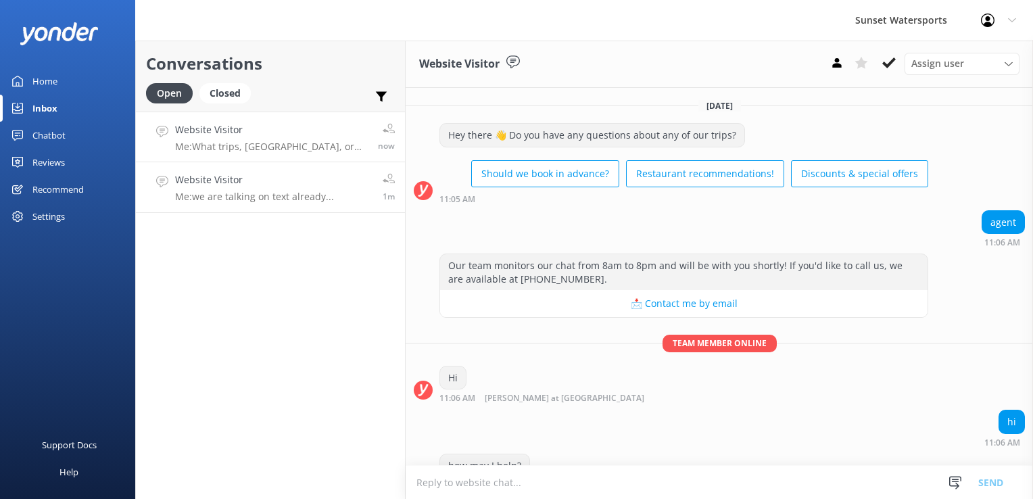
click at [309, 134] on h4 "Website Visitor" at bounding box center [271, 129] width 193 height 15
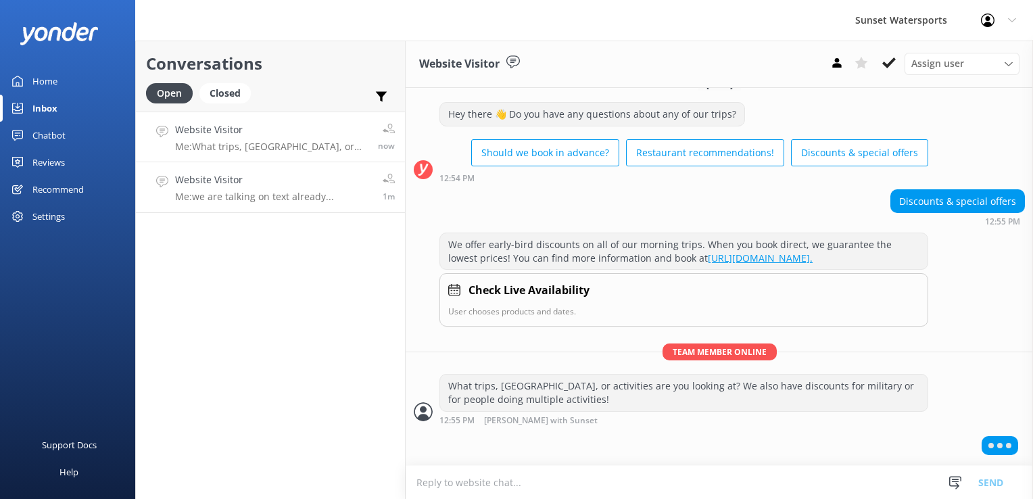
click at [203, 184] on h4 "Website Visitor" at bounding box center [254, 179] width 159 height 15
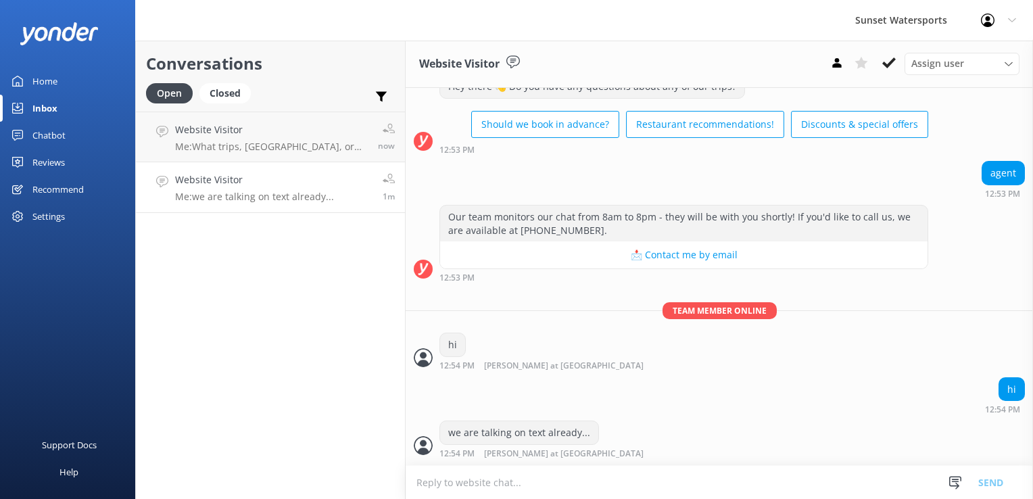
scroll to position [1209, 0]
click at [252, 339] on div "Conversations Open Closed Important Assigned to me Unassigned Website Visitor M…" at bounding box center [270, 270] width 270 height 458
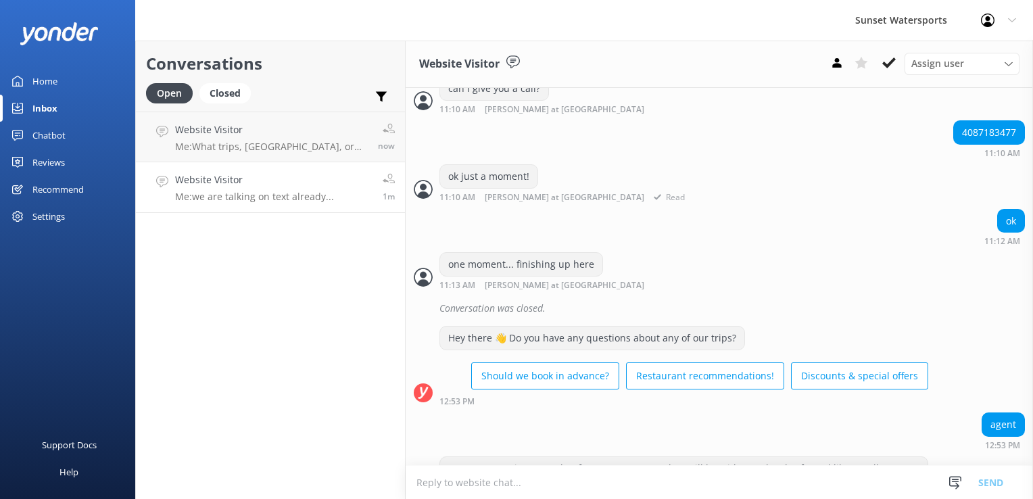
scroll to position [938, 0]
click at [968, 145] on div "4087183477" at bounding box center [989, 133] width 70 height 23
copy div "4087183477"
click at [289, 147] on p "Me: What trips, [GEOGRAPHIC_DATA], or activities are you looking at? We also ha…" at bounding box center [273, 147] width 197 height 12
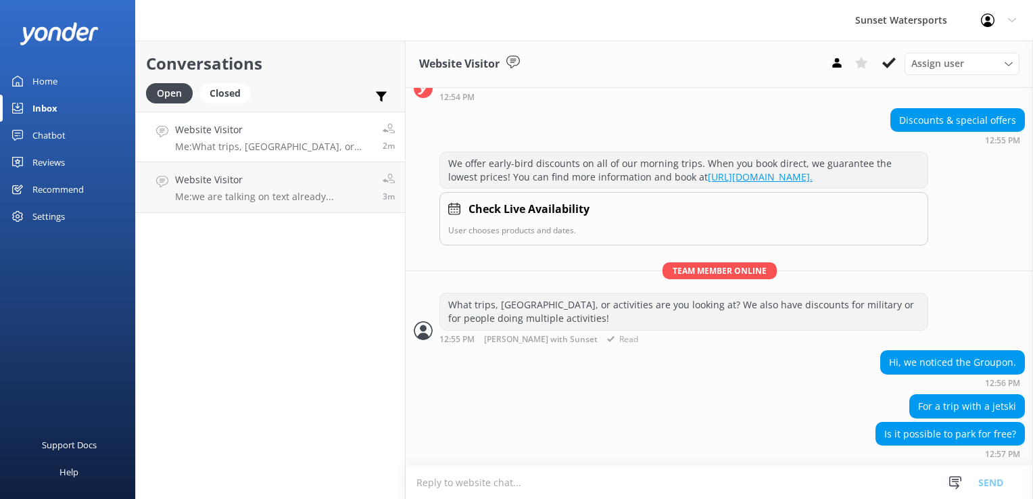
scroll to position [112, 0]
click at [476, 479] on textarea at bounding box center [719, 482] width 627 height 33
type textarea "sure there's free parking near both departure locations for the jetski tours"
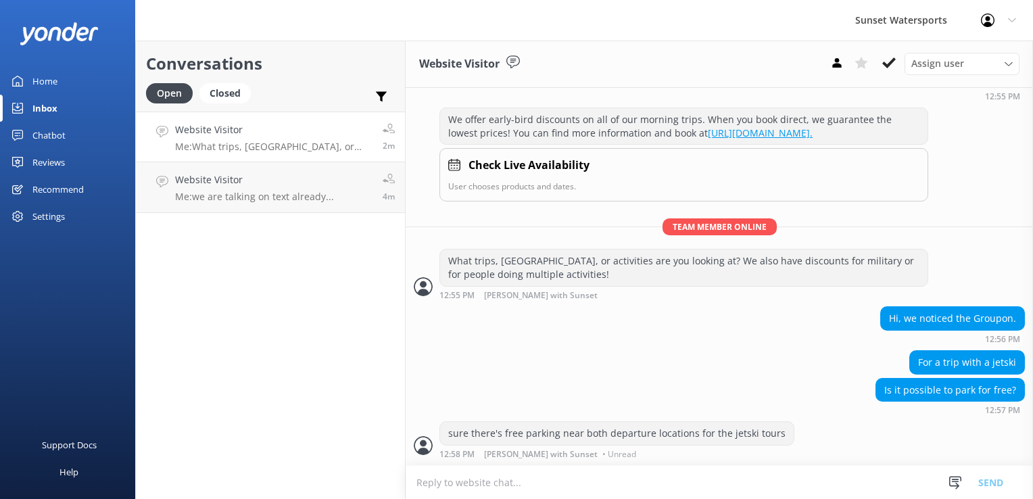
scroll to position [157, 0]
click at [458, 479] on textarea at bounding box center [719, 482] width 627 height 33
type textarea "when are you wanting to go?"
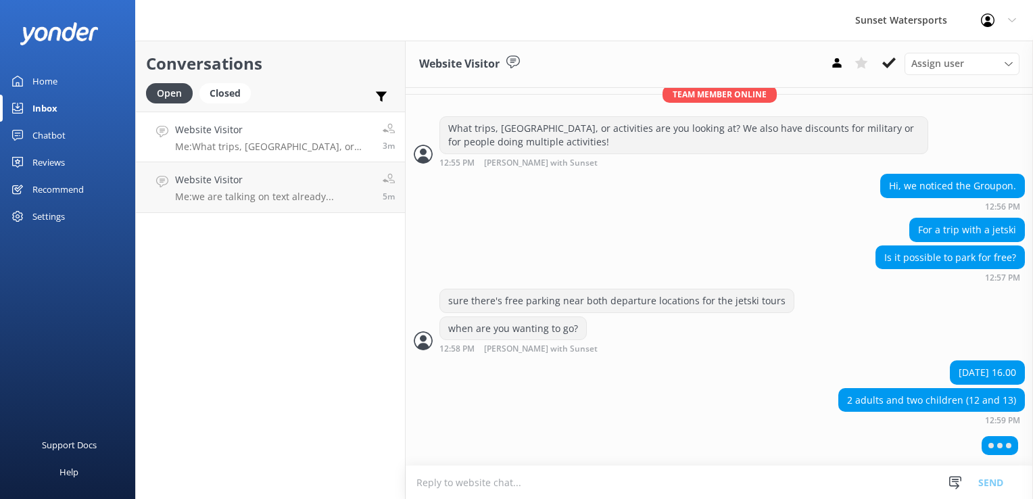
scroll to position [287, 0]
click at [461, 479] on textarea at bounding box center [719, 482] width 627 height 33
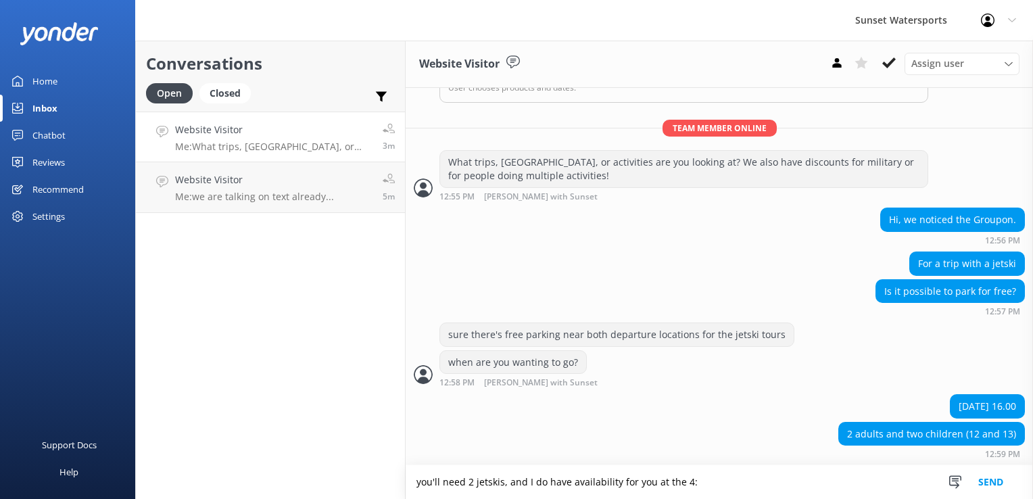
scroll to position [281, 0]
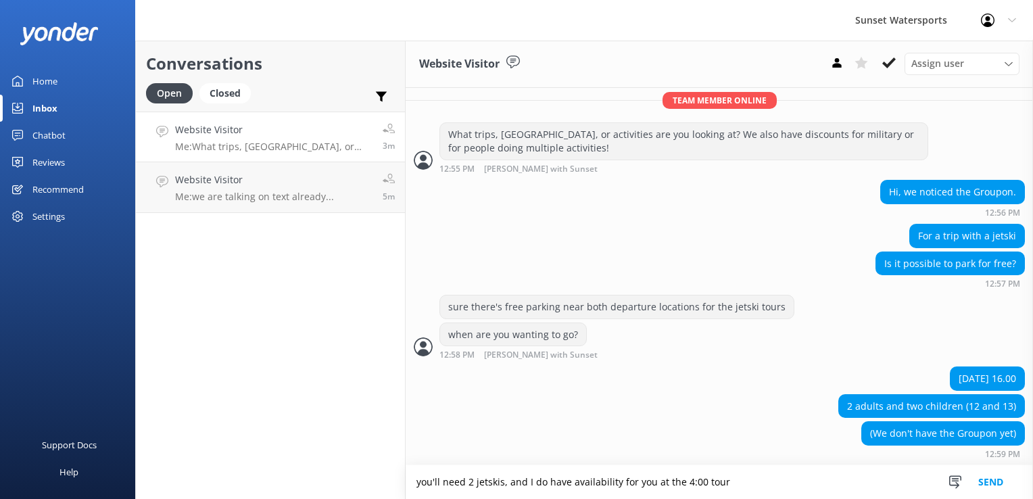
type textarea "you'll need 2 jetskis, and I do have availability for you at the 4:00 tour"
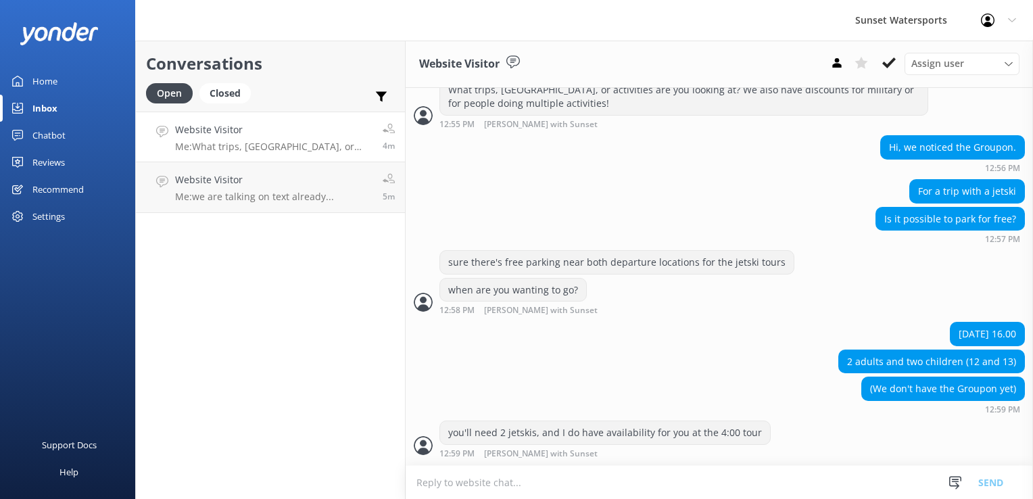
click at [461, 479] on textarea at bounding box center [719, 482] width 627 height 33
paste textarea "[URL][DOMAIN_NAME]"
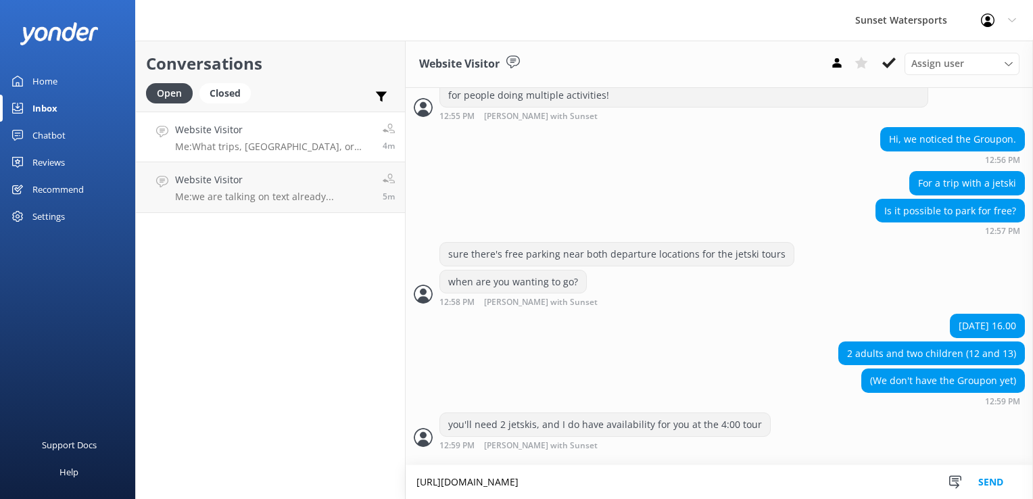
scroll to position [339, 0]
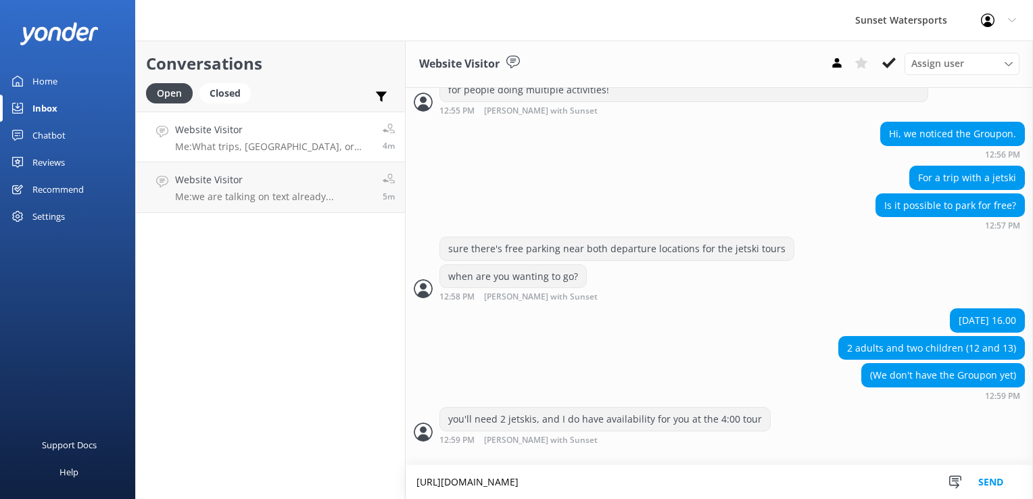
type textarea "[URL][DOMAIN_NAME]"
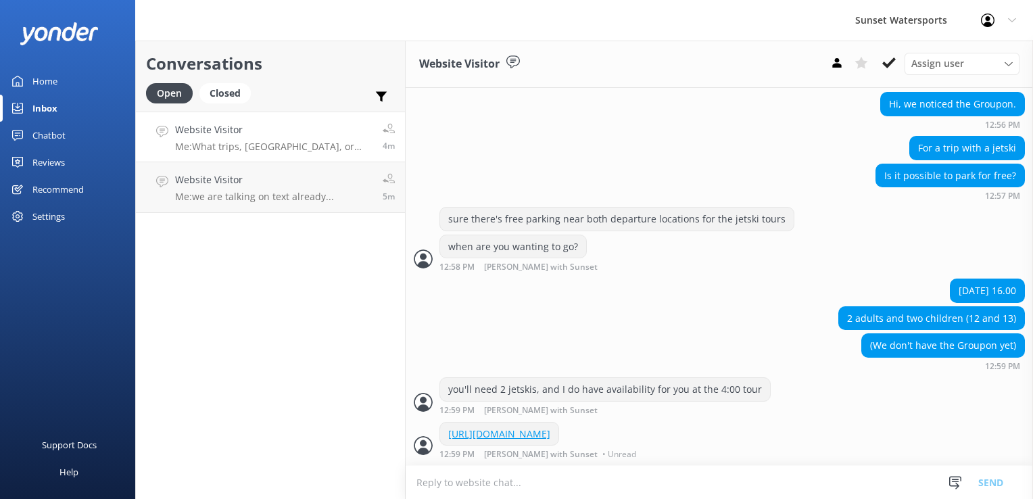
scroll to position [366, 0]
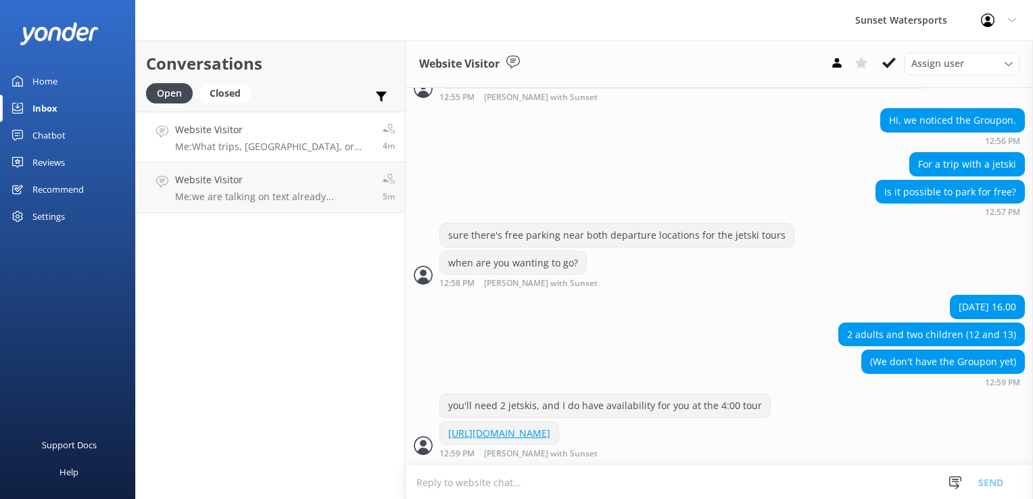
click at [488, 479] on textarea at bounding box center [719, 482] width 627 height 33
click at [462, 479] on textarea at bounding box center [719, 482] width 627 height 33
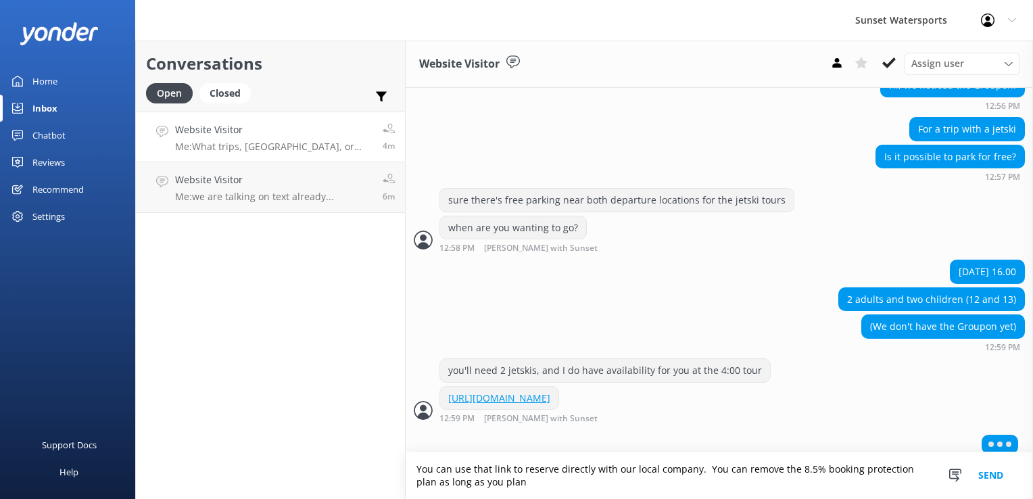
scroll to position [411, 0]
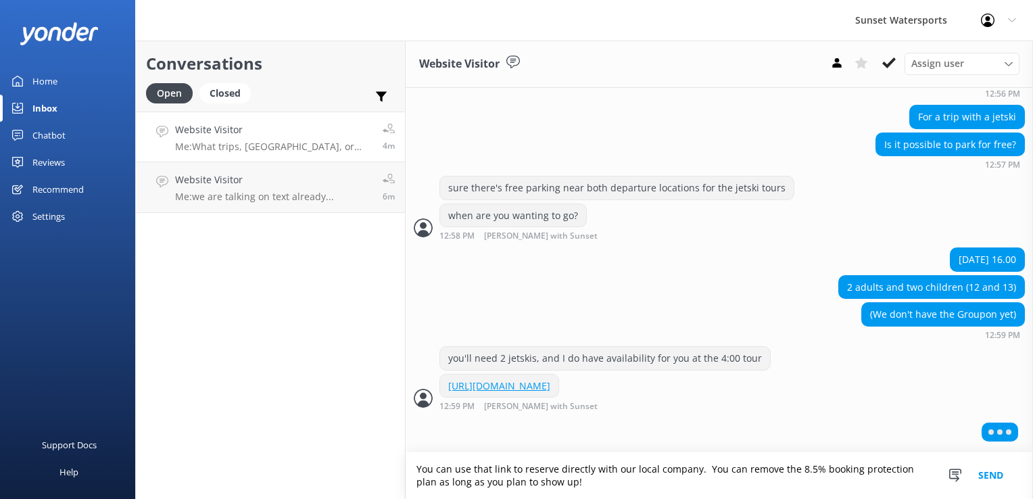
type textarea "You can use that link to reserve directly with our local company. You can remov…"
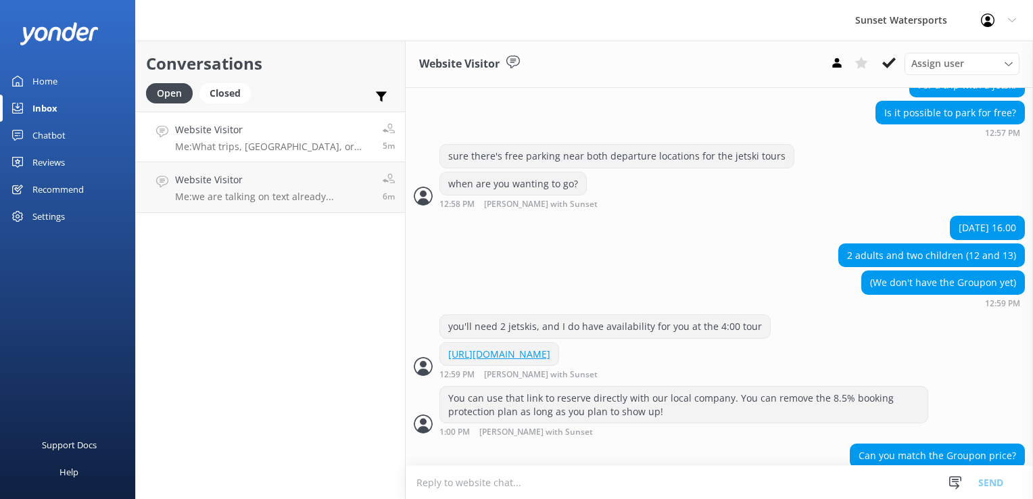
scroll to position [467, 0]
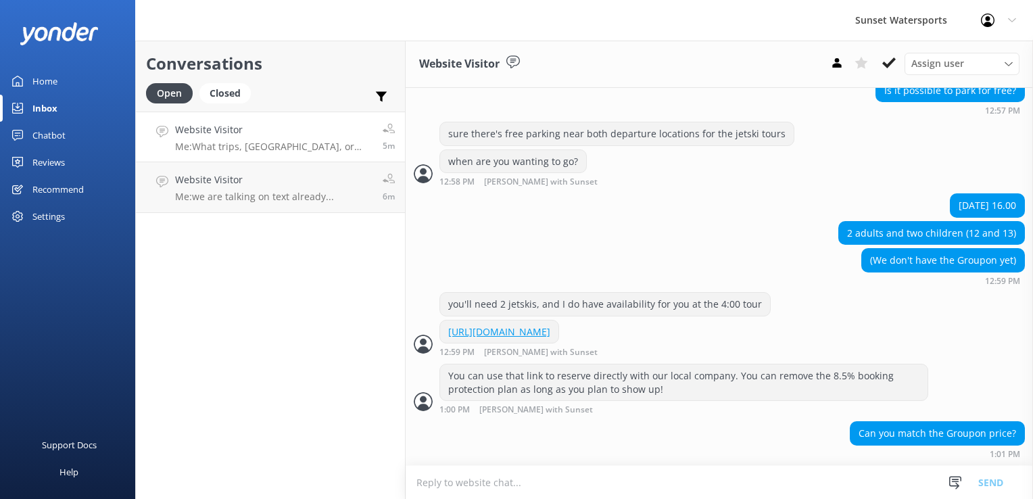
click at [521, 479] on textarea at bounding box center [719, 482] width 627 height 33
type textarea "I"
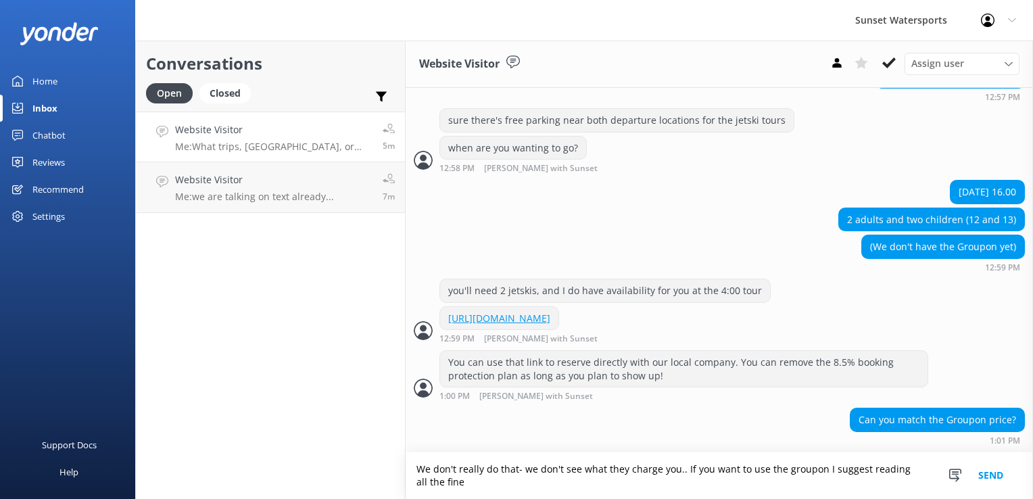
scroll to position [480, 0]
type textarea "We don't really do that- we don't see what they charge you.. If you want to use…"
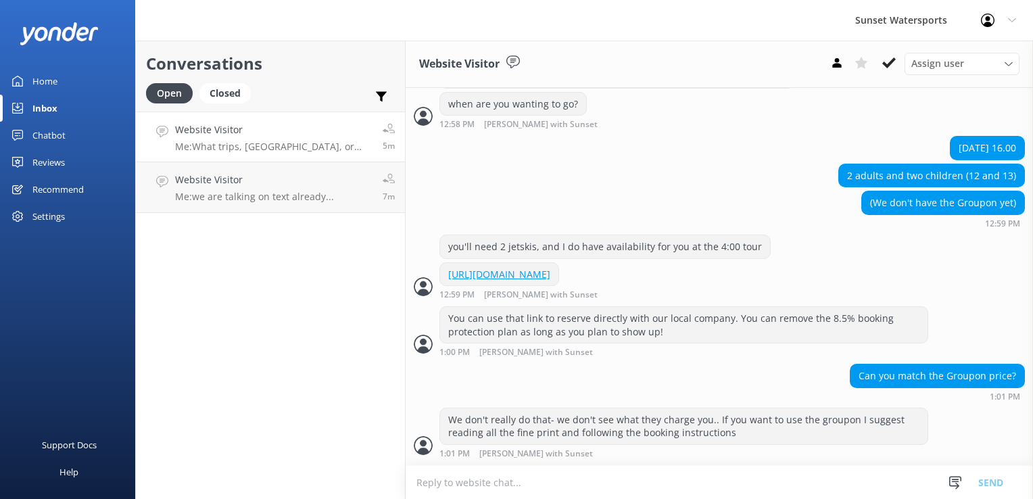
scroll to position [524, 0]
click at [295, 312] on div "Conversations Open Closed Important Assigned to me Unassigned Website Visitor M…" at bounding box center [270, 270] width 270 height 458
click at [364, 332] on div "Conversations Open Closed Important Assigned to me Unassigned Website Visitor M…" at bounding box center [270, 270] width 270 height 458
click at [230, 139] on div "Website Visitor Me: What trips, [GEOGRAPHIC_DATA], or activities are you lookin…" at bounding box center [273, 136] width 197 height 29
click at [254, 227] on div "Conversations Open Closed Important Assigned to me Unassigned Website Visitor M…" at bounding box center [270, 270] width 270 height 458
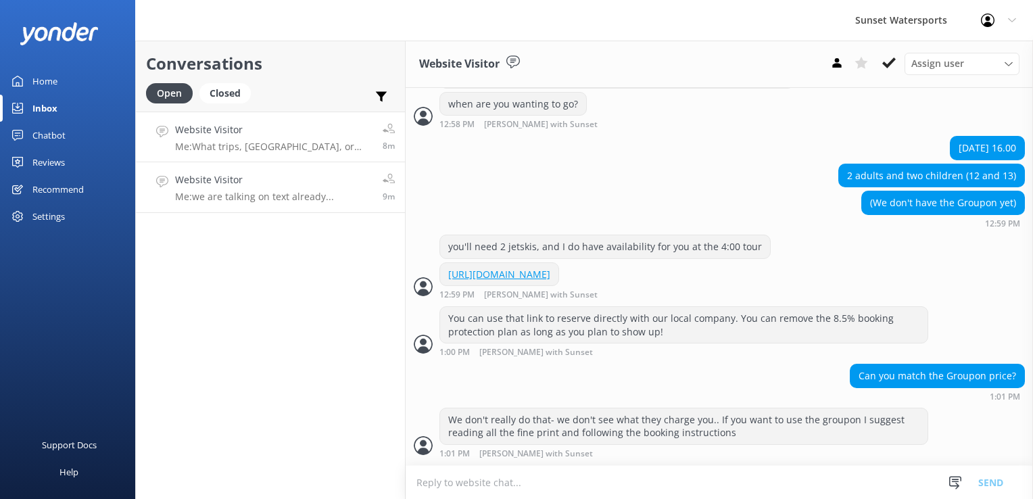
click at [270, 193] on p "Me: we are talking on text already..." at bounding box center [254, 197] width 159 height 12
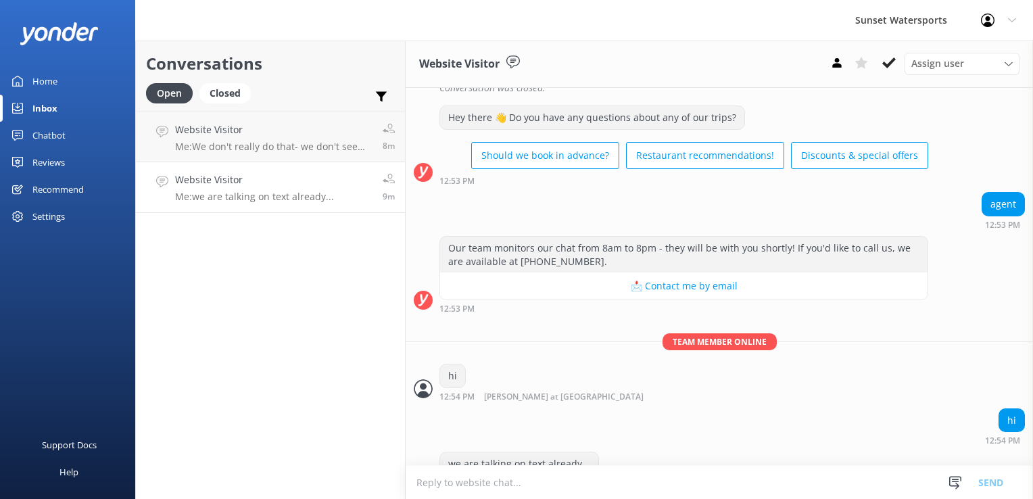
scroll to position [1209, 0]
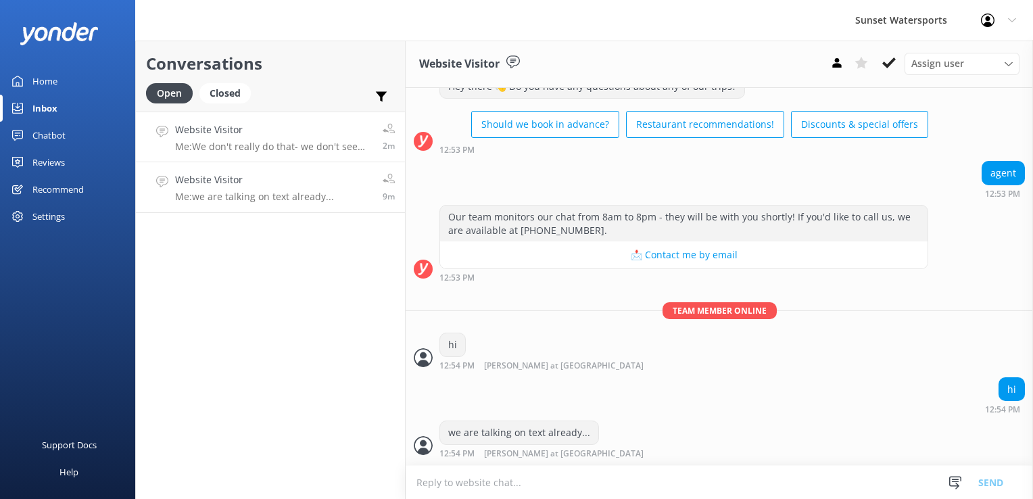
click at [262, 147] on p "Me: We don't really do that- we don't see what they charge you.. If you want to…" at bounding box center [273, 147] width 197 height 12
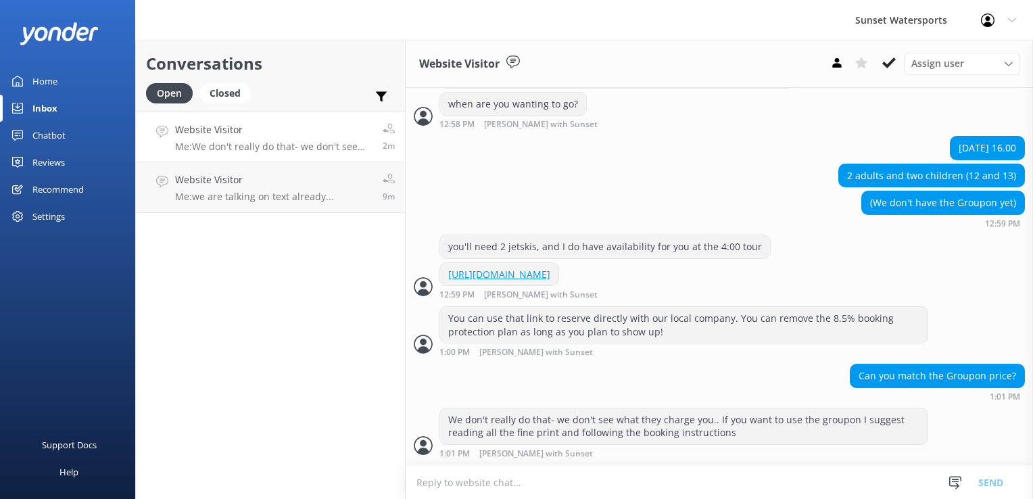
scroll to position [524, 0]
click at [198, 120] on link "Website Visitor Me: We don't really do that- we don't see what they charge you.…" at bounding box center [270, 137] width 269 height 51
click at [260, 229] on div "Conversations Open Closed Important Assigned to me Unassigned Website Visitor M…" at bounding box center [270, 270] width 270 height 458
click at [281, 188] on div "Website Visitor Me: we are talking on text already..." at bounding box center [254, 187] width 159 height 30
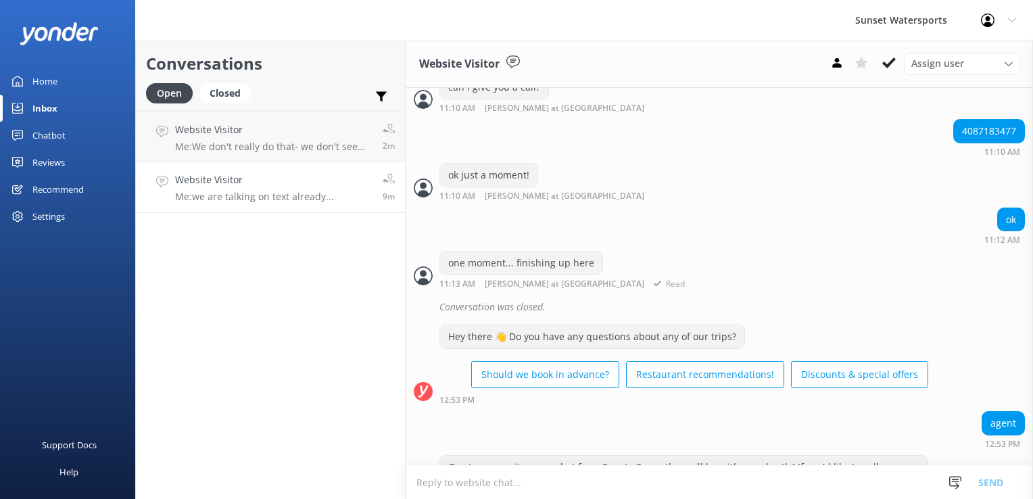
scroll to position [938, 0]
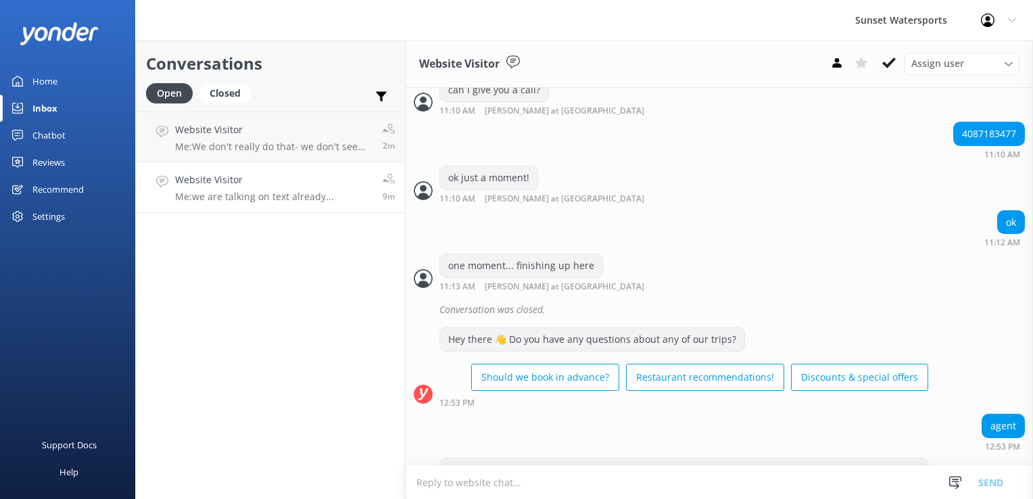
click at [991, 145] on div "4087183477" at bounding box center [989, 133] width 70 height 23
copy div "4087183477"
click at [217, 123] on h4 "Website Visitor" at bounding box center [273, 129] width 197 height 15
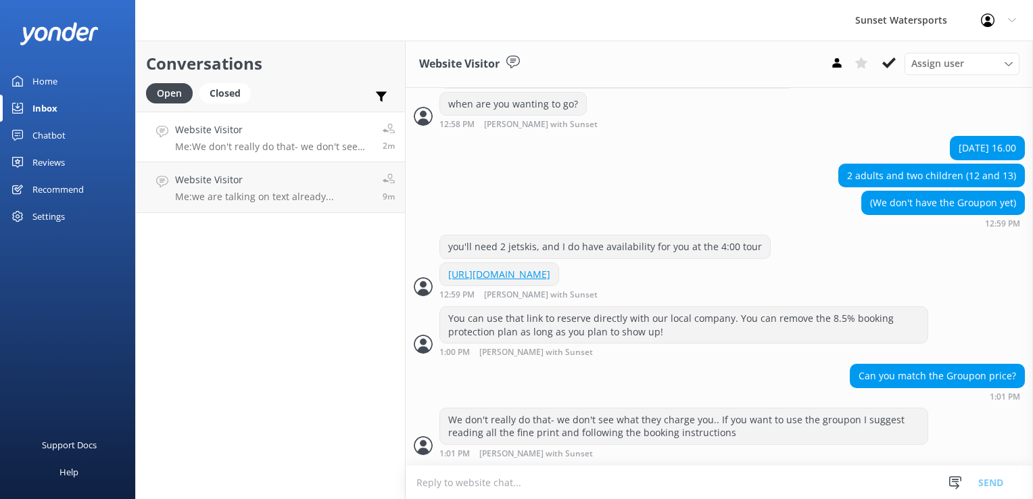
scroll to position [524, 0]
click at [483, 479] on textarea at bounding box center [719, 482] width 627 height 33
type textarea "have you already done an activity with us? or rented a golf cart?"
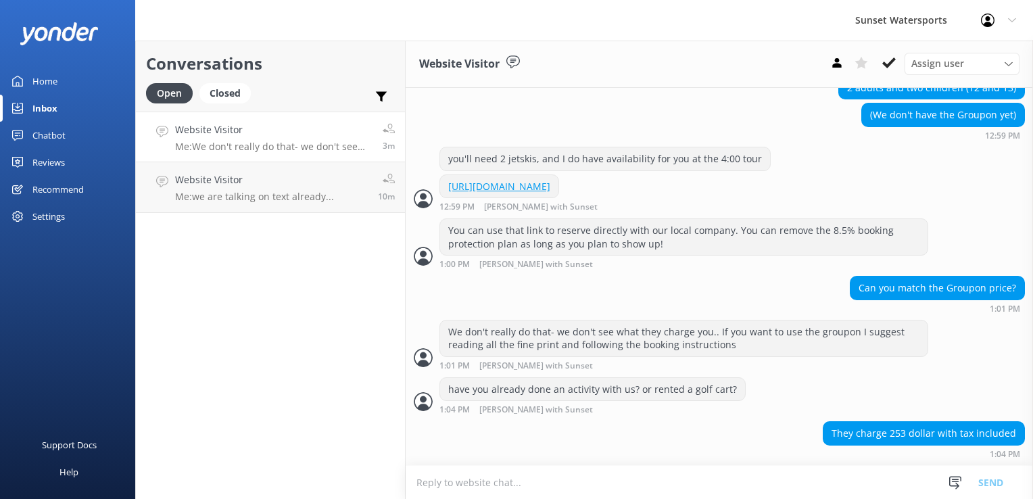
scroll to position [655, 0]
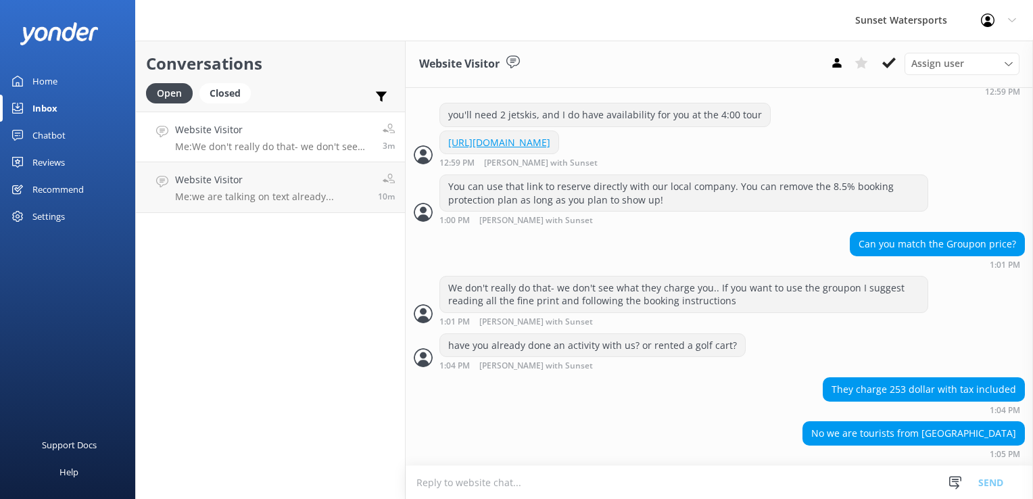
click at [886, 64] on icon at bounding box center [889, 63] width 14 height 14
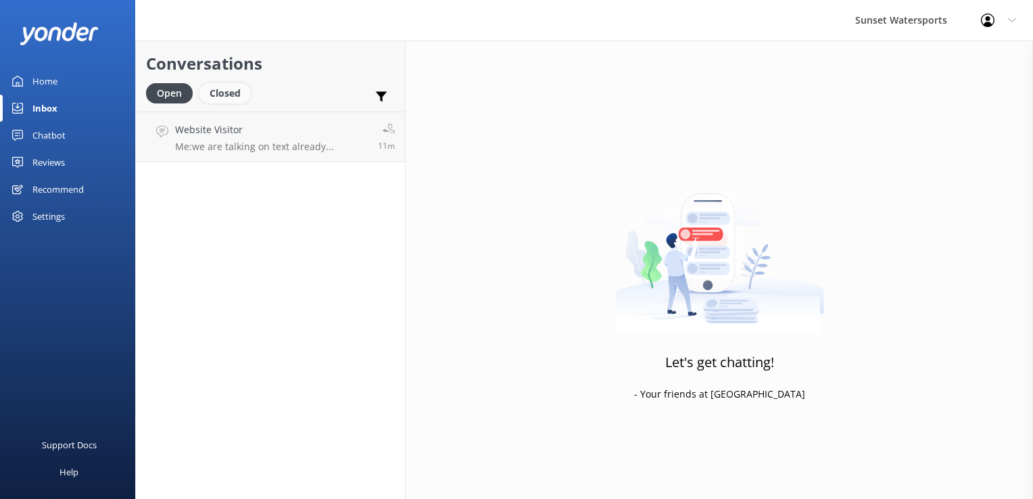
click at [228, 83] on div "Closed" at bounding box center [224, 93] width 51 height 20
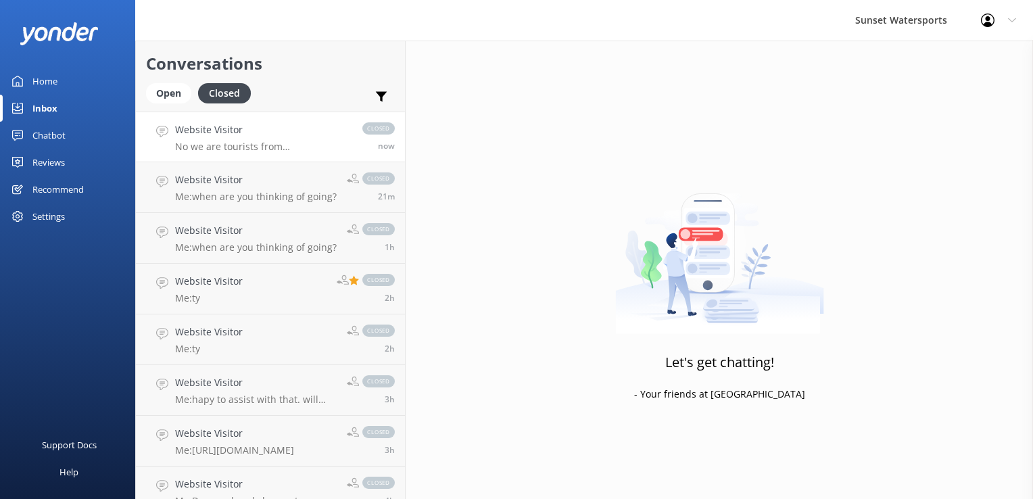
click at [285, 134] on h4 "Website Visitor" at bounding box center [262, 129] width 174 height 15
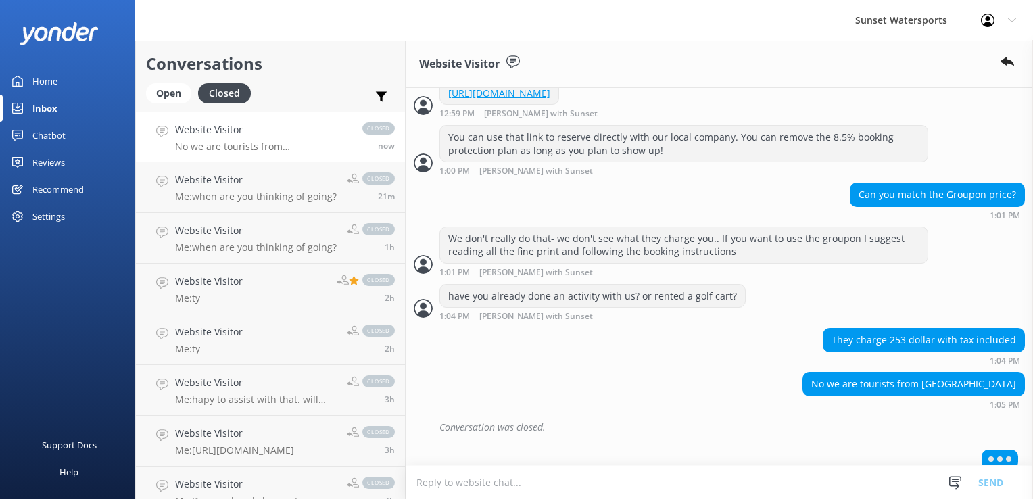
scroll to position [716, 0]
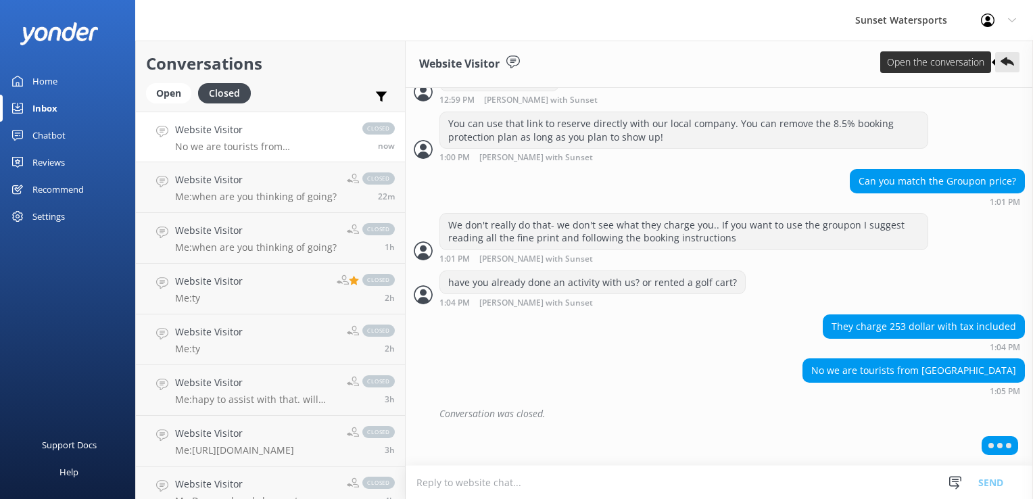
click at [1005, 60] on use at bounding box center [1008, 61] width 14 height 9
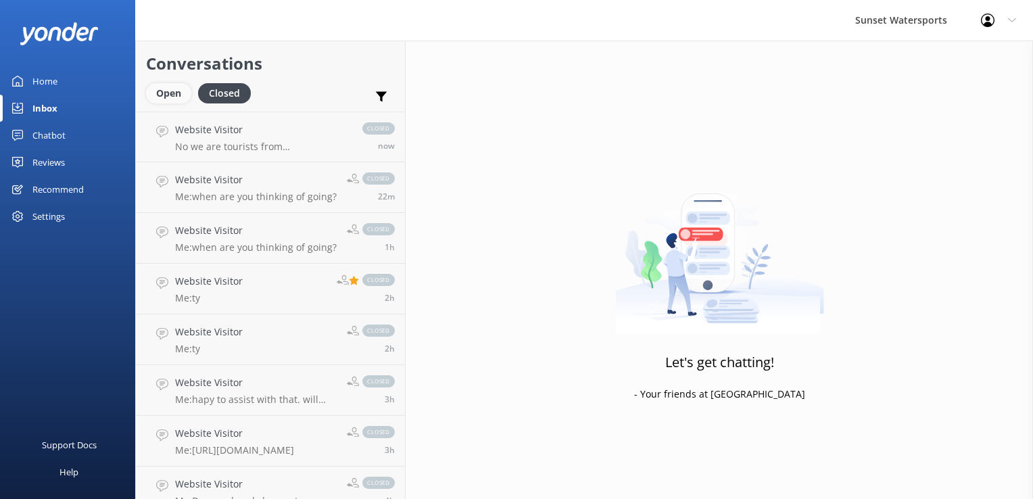
click at [165, 93] on div "Open" at bounding box center [168, 93] width 45 height 20
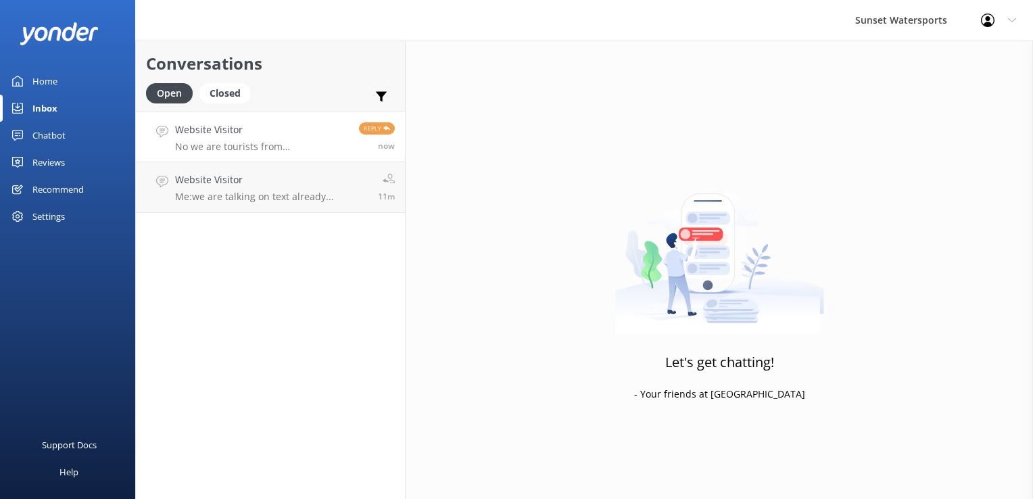
click at [256, 129] on h4 "Website Visitor" at bounding box center [262, 129] width 174 height 15
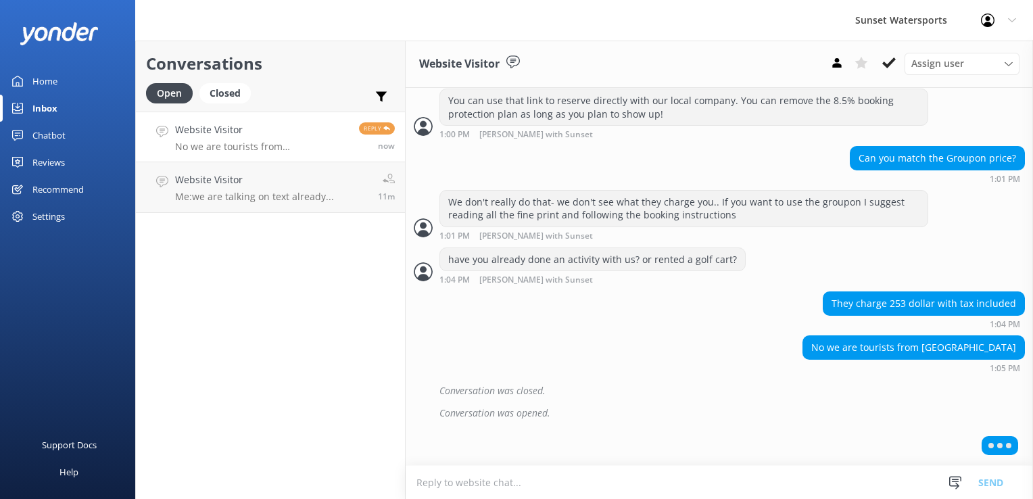
scroll to position [738, 0]
click at [471, 479] on textarea at bounding box center [719, 482] width 627 height 33
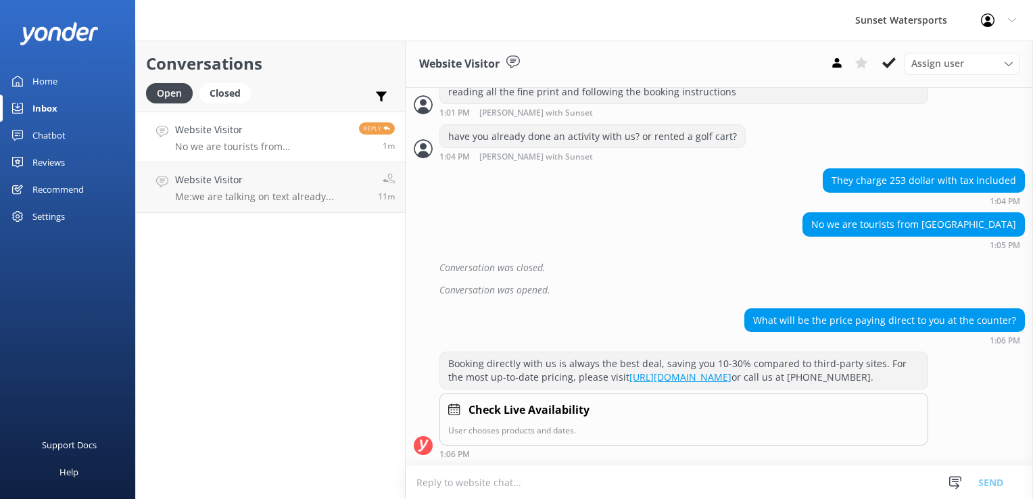
scroll to position [876, 0]
click at [460, 479] on textarea at bounding box center [719, 482] width 627 height 33
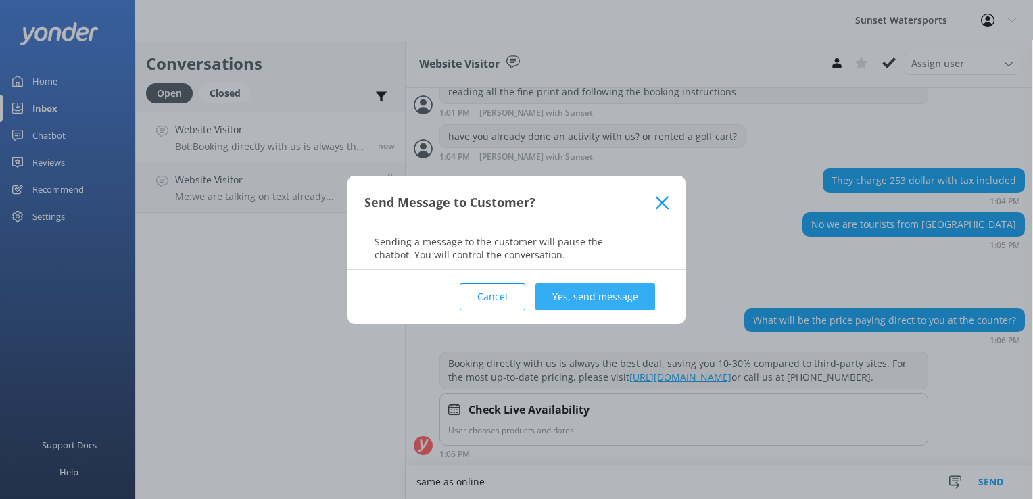
type textarea "same as online"
click at [563, 298] on button "Yes, send message" at bounding box center [596, 296] width 120 height 27
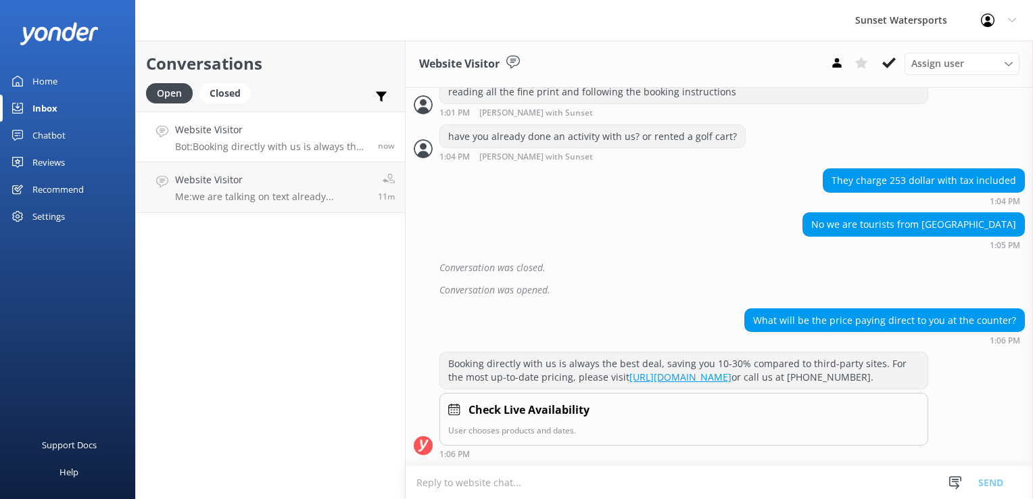
click at [468, 479] on textarea at bounding box center [719, 482] width 627 height 33
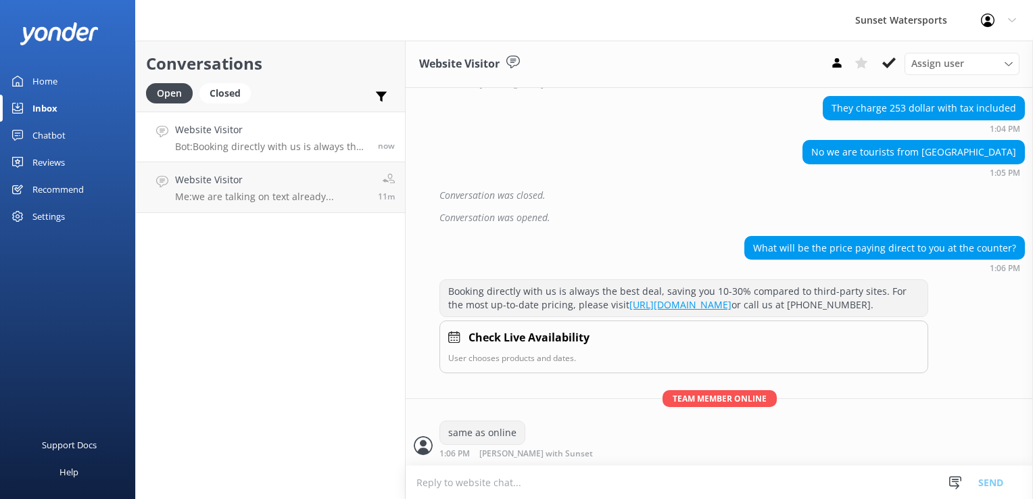
scroll to position [949, 0]
click at [468, 479] on textarea at bounding box center [719, 482] width 627 height 33
type textarea "we do not encourage walkups"
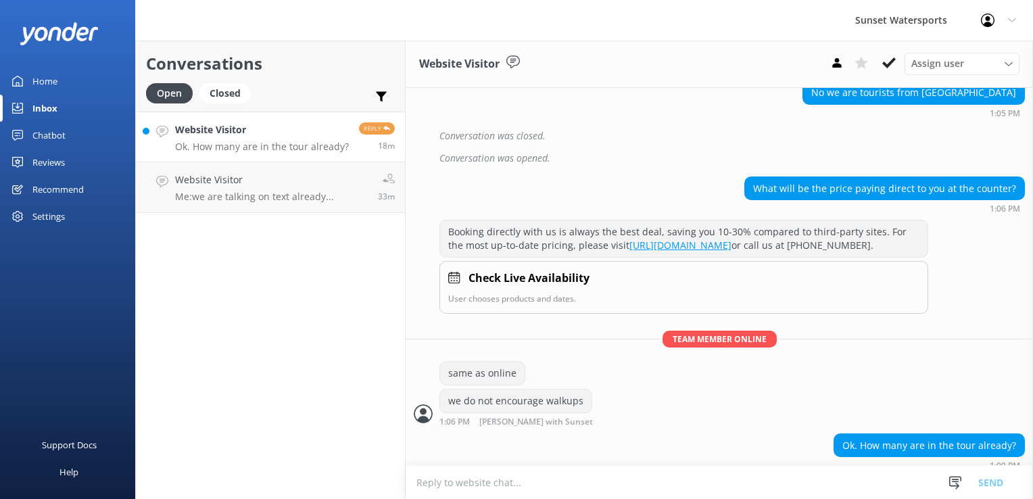
scroll to position [1019, 0]
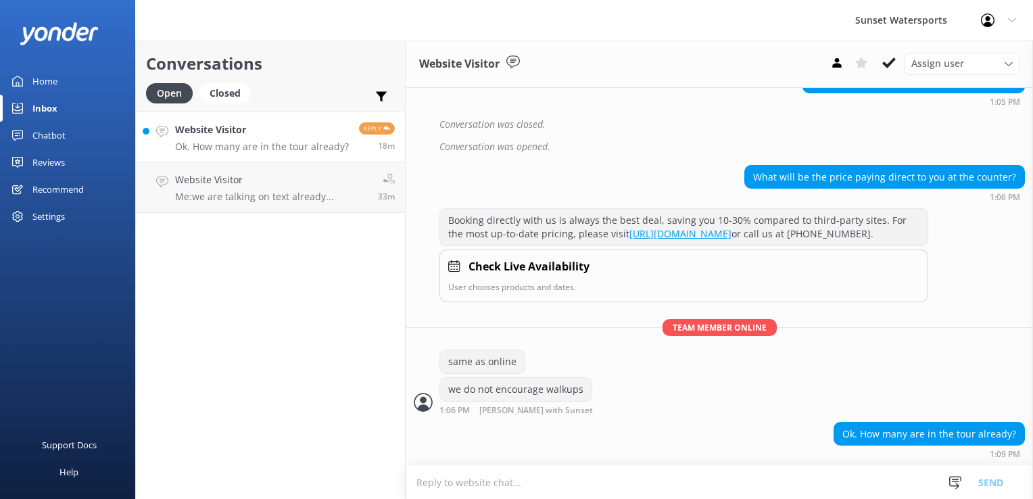
click at [235, 135] on h4 "Website Visitor" at bounding box center [262, 129] width 174 height 15
click at [473, 472] on textarea at bounding box center [719, 482] width 627 height 33
click at [618, 479] on textarea at bounding box center [719, 482] width 627 height 33
type textarea "currently 8 jetskis are booked"
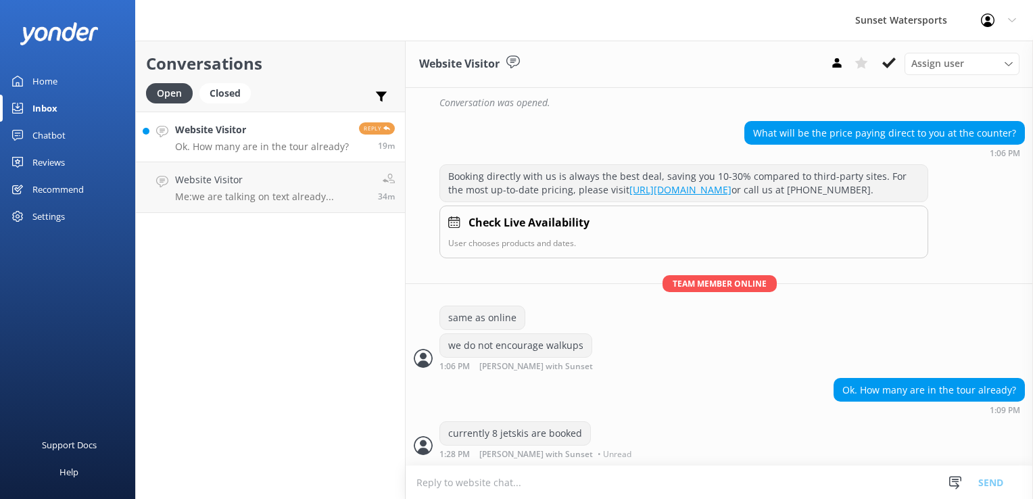
scroll to position [1062, 0]
click at [285, 187] on h4 "Website Visitor" at bounding box center [254, 179] width 159 height 15
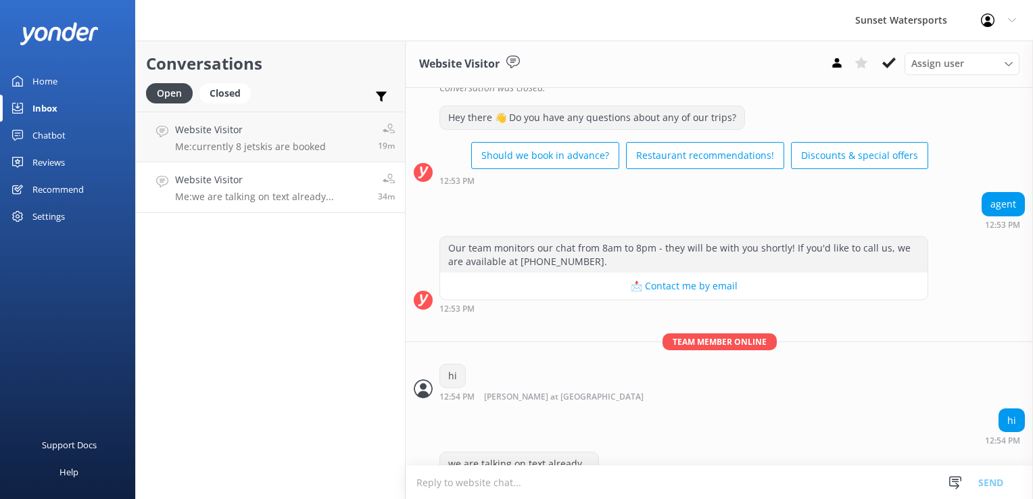
scroll to position [1209, 0]
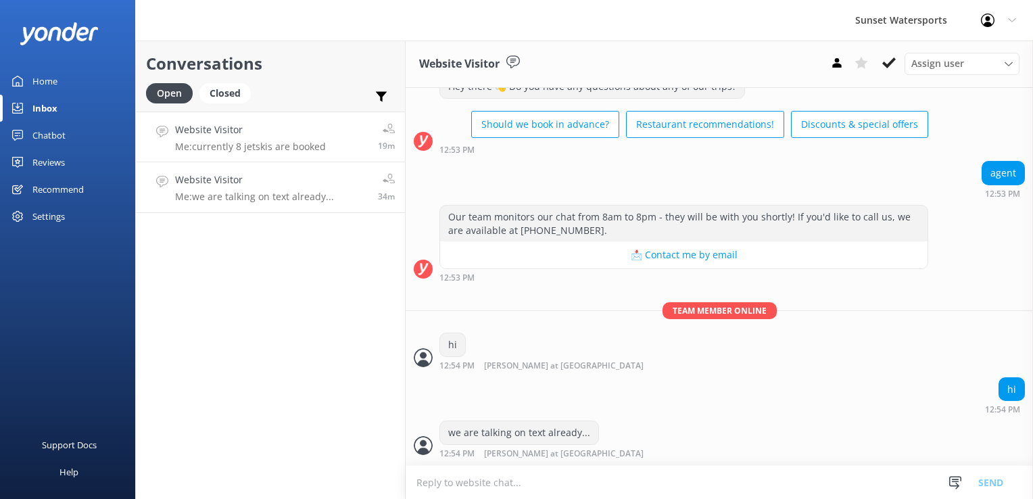
click at [200, 151] on p "Me: currently 8 jetskis are booked" at bounding box center [250, 147] width 151 height 12
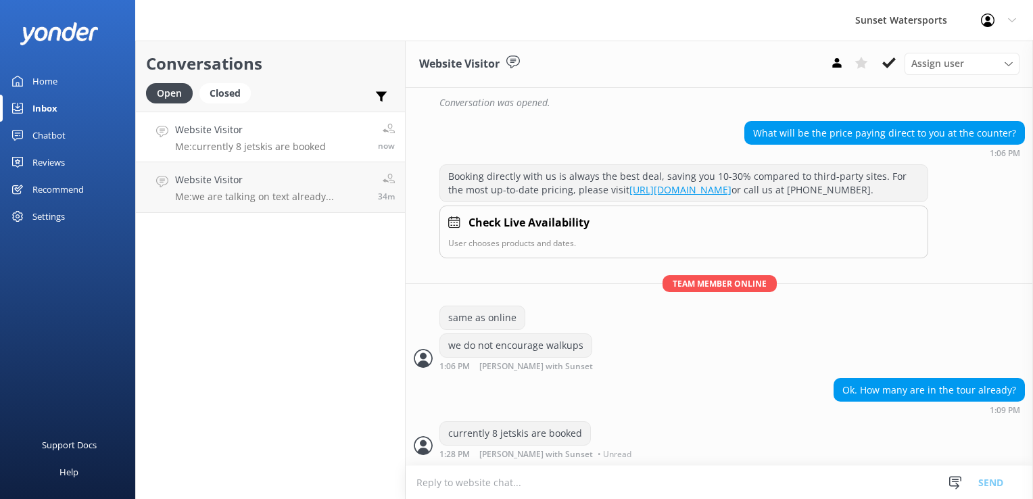
scroll to position [1062, 0]
click at [494, 479] on html "Sunset Watersports Profile Settings Logout Home Inbox Chatbot Content Products …" at bounding box center [516, 249] width 1033 height 499
click at [457, 479] on textarea at bounding box center [719, 482] width 627 height 33
paste textarea "[URL][DOMAIN_NAME]"
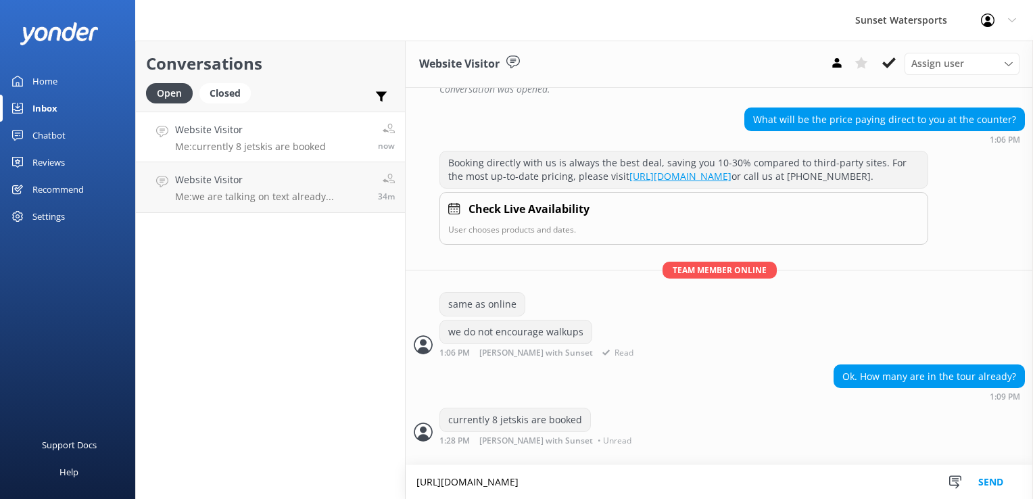
scroll to position [1076, 0]
type textarea "[URL][DOMAIN_NAME]"
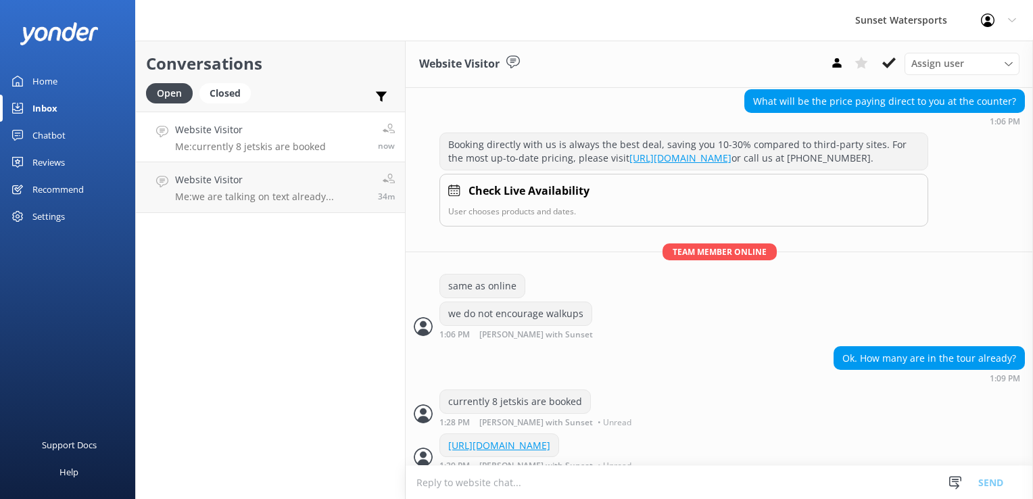
scroll to position [1119, 0]
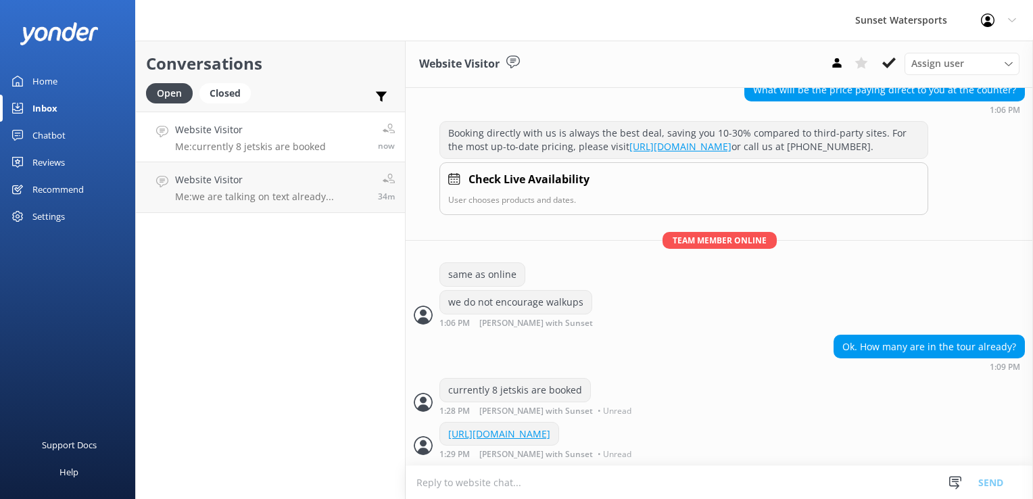
click at [267, 321] on div "Conversations Open Closed Important Assigned to me Unassigned Website Visitor M…" at bounding box center [270, 270] width 270 height 458
click at [234, 134] on h4 "Website Visitor" at bounding box center [250, 129] width 151 height 15
click at [289, 295] on div "Conversations Open Closed Important Assigned to me Unassigned Website Visitor M…" at bounding box center [270, 270] width 270 height 458
click at [266, 154] on link "Website Visitor Me: currently 8 jetskis are booked 2m" at bounding box center [270, 137] width 269 height 51
click at [272, 185] on h4 "Website Visitor" at bounding box center [254, 179] width 159 height 15
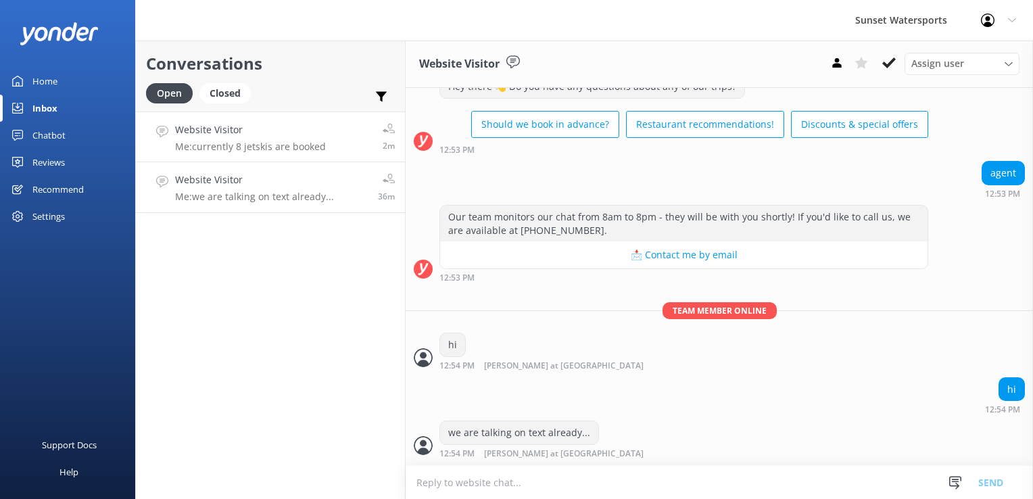
scroll to position [1209, 0]
click at [243, 132] on h4 "Website Visitor" at bounding box center [250, 129] width 151 height 15
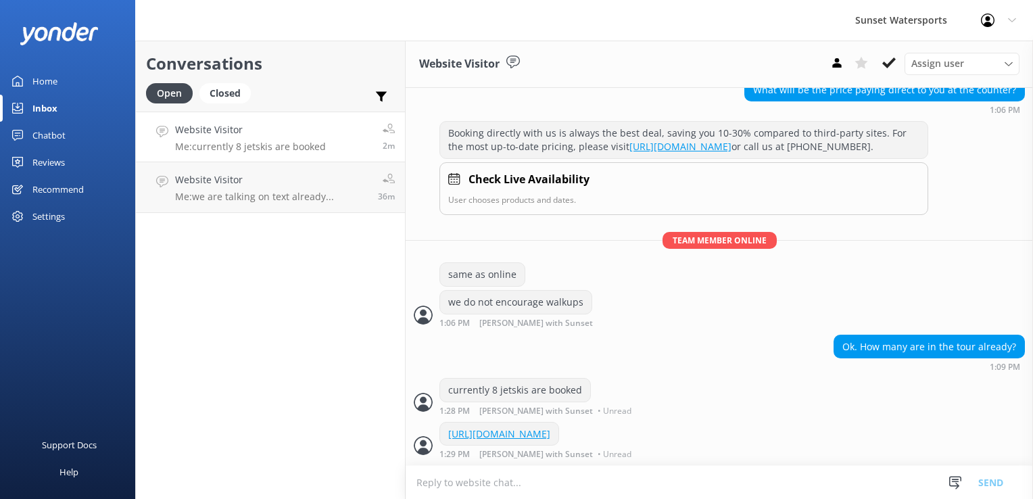
scroll to position [1120, 0]
click at [207, 144] on p "Me: currently 8 jetskis are booked" at bounding box center [250, 147] width 151 height 12
click at [308, 191] on p "Me: we are talking on text already..." at bounding box center [254, 197] width 159 height 12
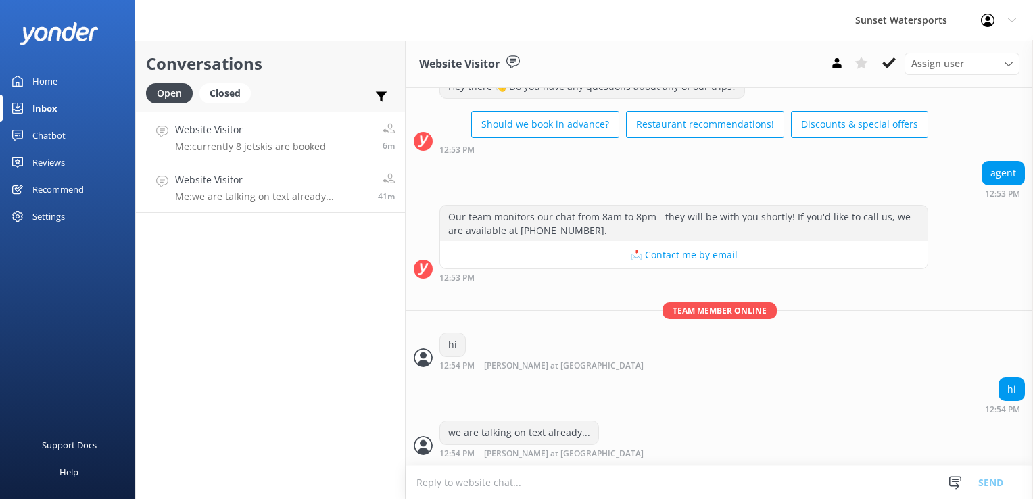
click at [314, 153] on link "Website Visitor Me: currently 8 jetskis are booked 6m" at bounding box center [270, 137] width 269 height 51
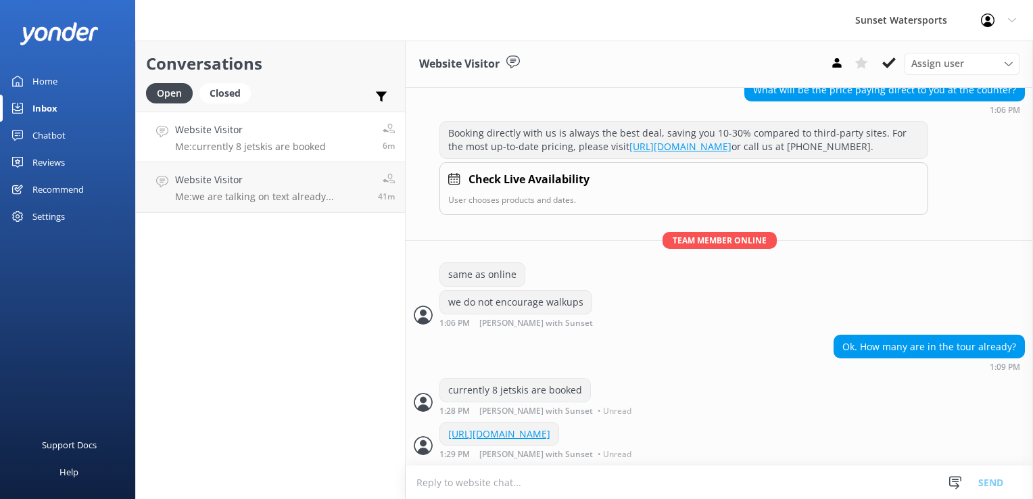
scroll to position [1119, 0]
click at [279, 166] on link "Website Visitor Me: we are talking on text already... 41m" at bounding box center [270, 187] width 269 height 51
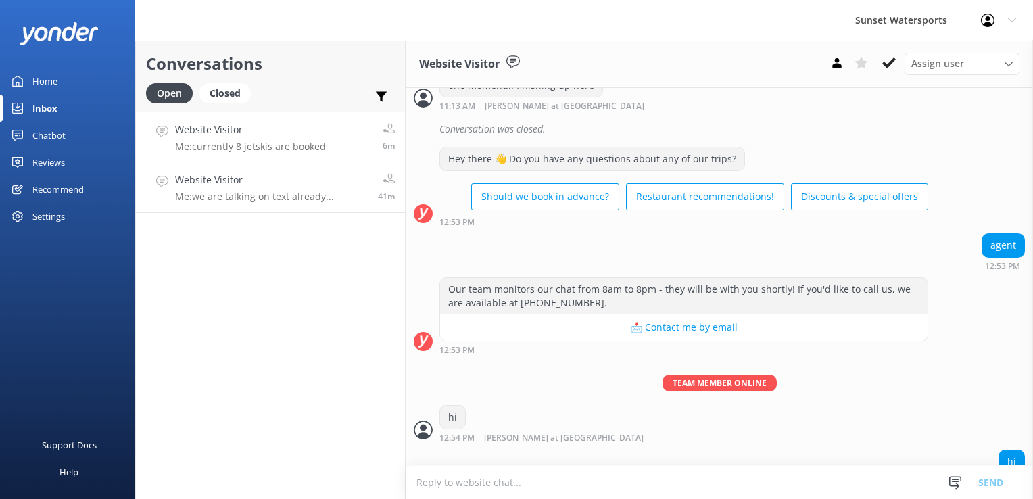
click at [335, 115] on link "Website Visitor Me: currently 8 jetskis are booked 6m" at bounding box center [270, 137] width 269 height 51
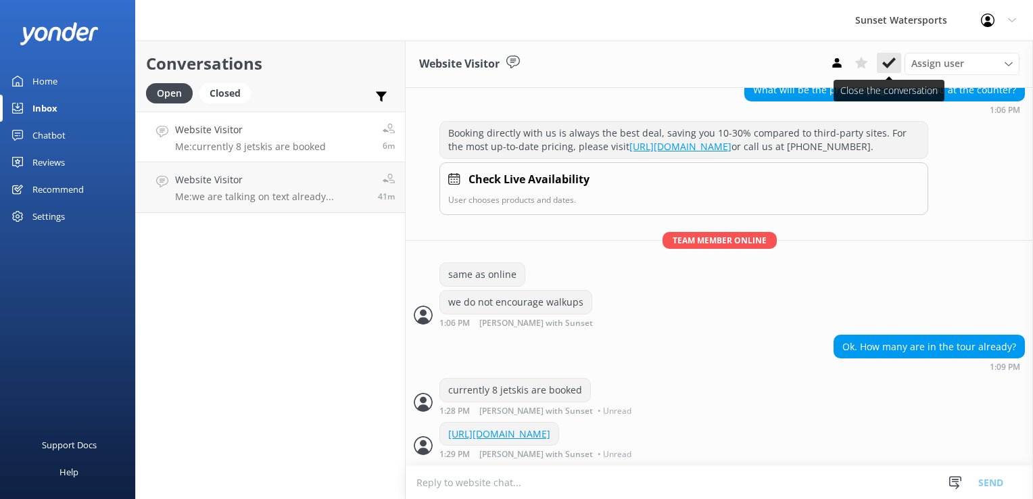
click at [893, 60] on use at bounding box center [889, 62] width 14 height 11
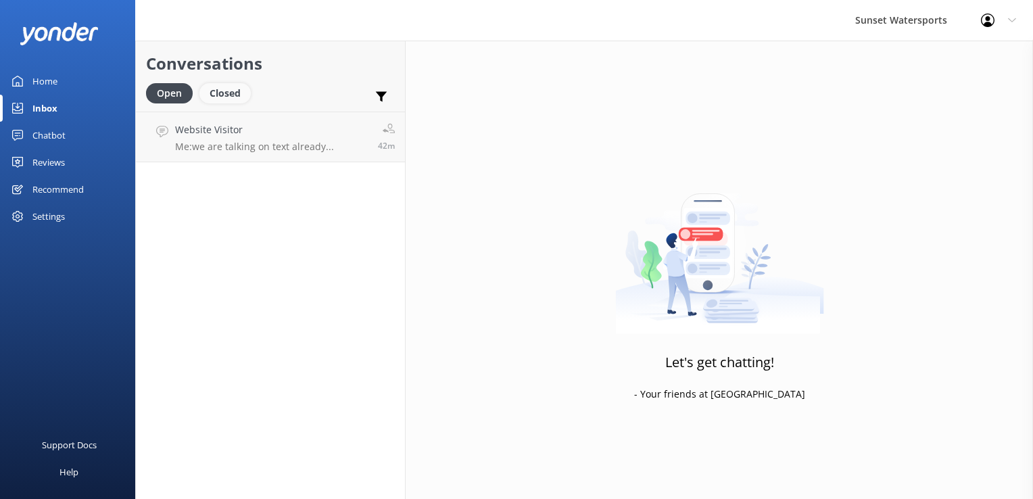
drag, startPoint x: 236, startPoint y: 96, endPoint x: 203, endPoint y: 97, distance: 33.1
click at [236, 96] on div "Closed" at bounding box center [224, 93] width 51 height 20
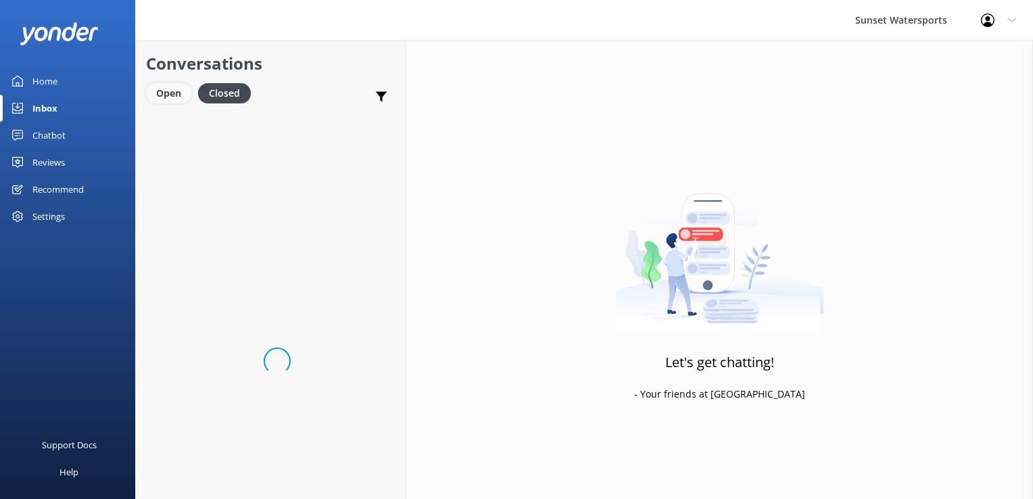
click at [151, 97] on div "Open" at bounding box center [168, 93] width 45 height 20
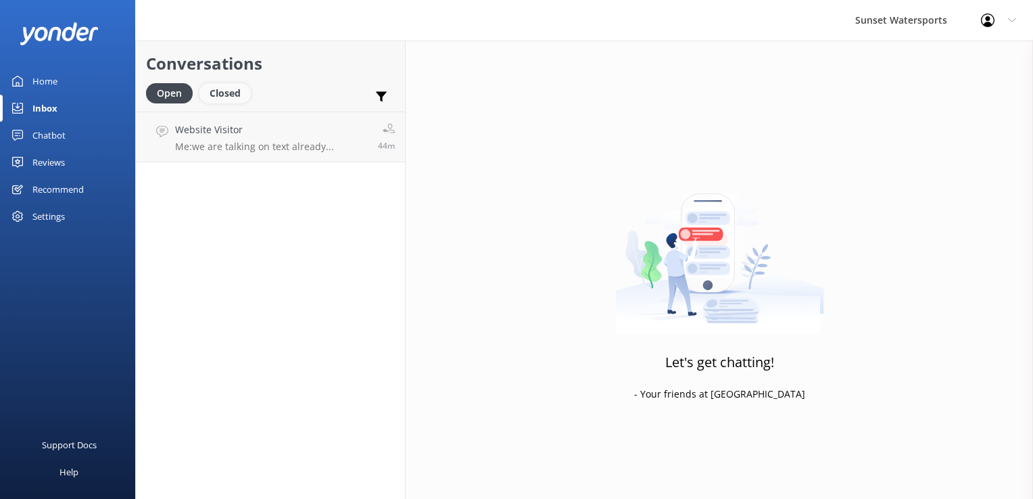
click at [226, 91] on div "Closed" at bounding box center [224, 93] width 51 height 20
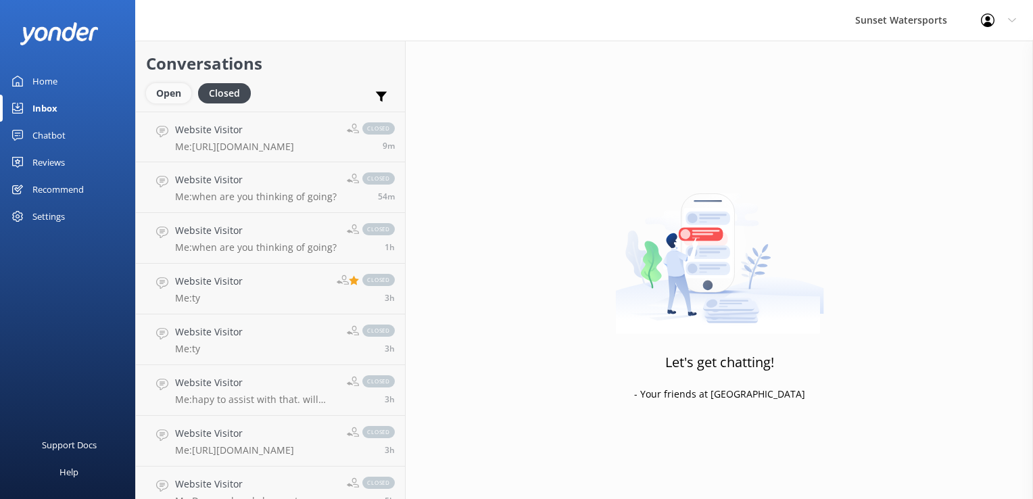
click at [189, 90] on div "Open" at bounding box center [168, 93] width 45 height 20
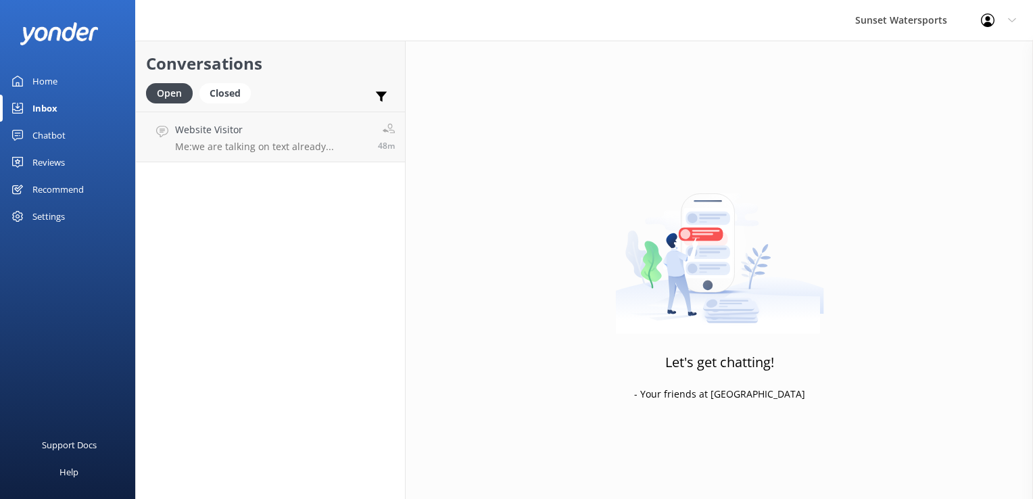
click at [471, 158] on div "Let's get chatting! - Your friends at [GEOGRAPHIC_DATA]" at bounding box center [719, 290] width 627 height 499
click at [212, 99] on div "Closed" at bounding box center [224, 93] width 51 height 20
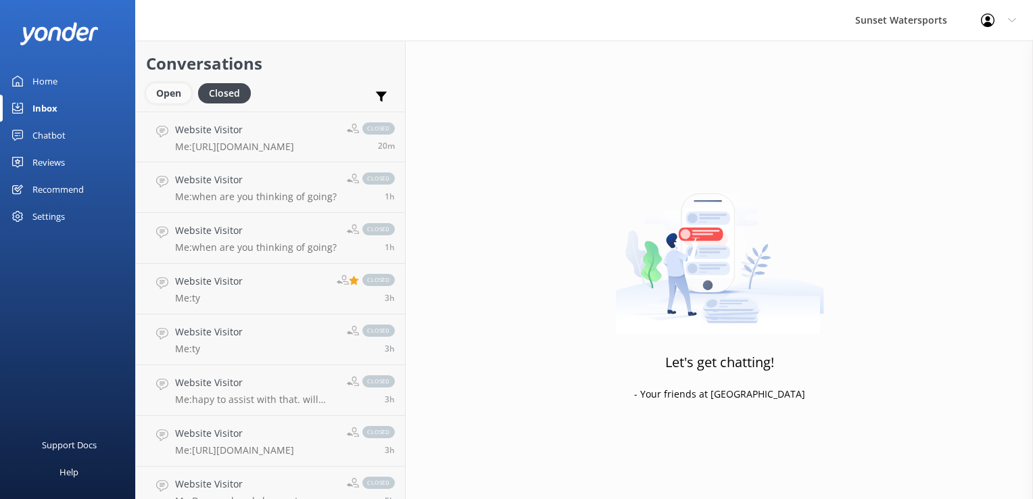
click at [184, 99] on div "Open" at bounding box center [168, 93] width 45 height 20
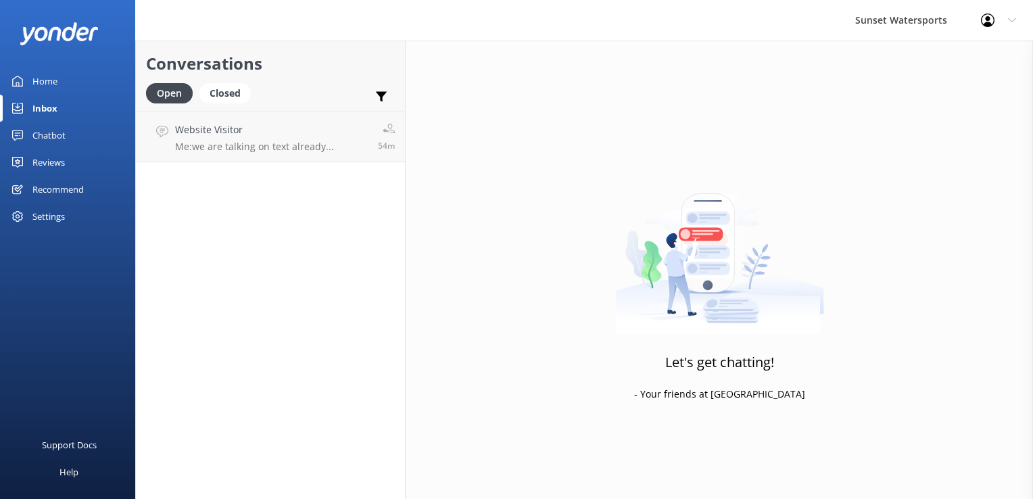
click at [308, 170] on div "Conversations Open Closed Important Assigned to me Unassigned Website Visitor M…" at bounding box center [270, 270] width 270 height 458
click at [305, 151] on p "Me: we are talking on text already..." at bounding box center [254, 147] width 159 height 12
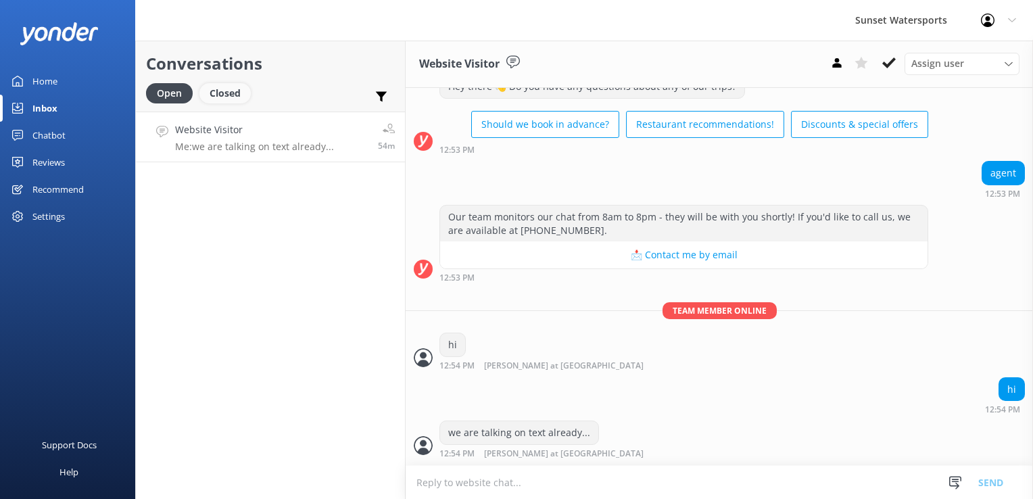
scroll to position [1209, 0]
click at [233, 99] on div "Closed" at bounding box center [224, 93] width 51 height 20
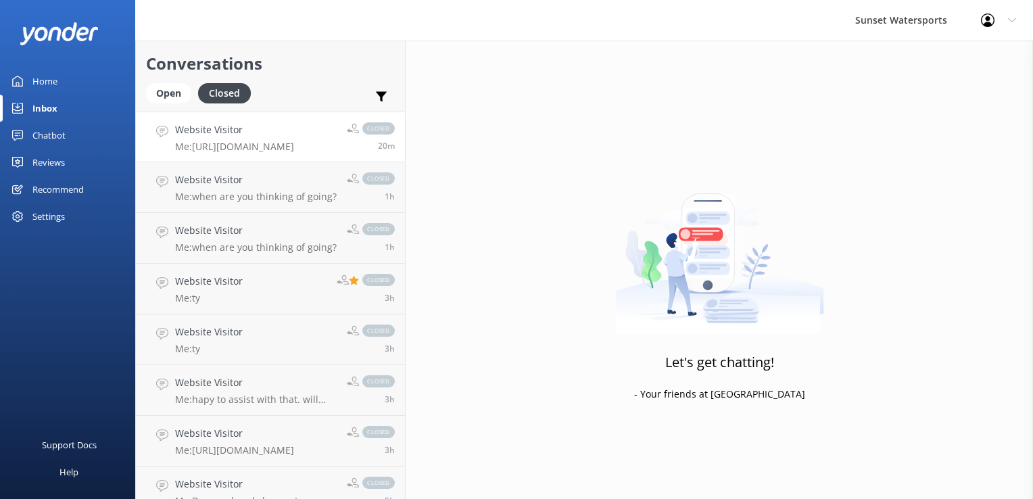
click at [223, 137] on div "Website Visitor Me: [URL][DOMAIN_NAME]" at bounding box center [234, 136] width 119 height 29
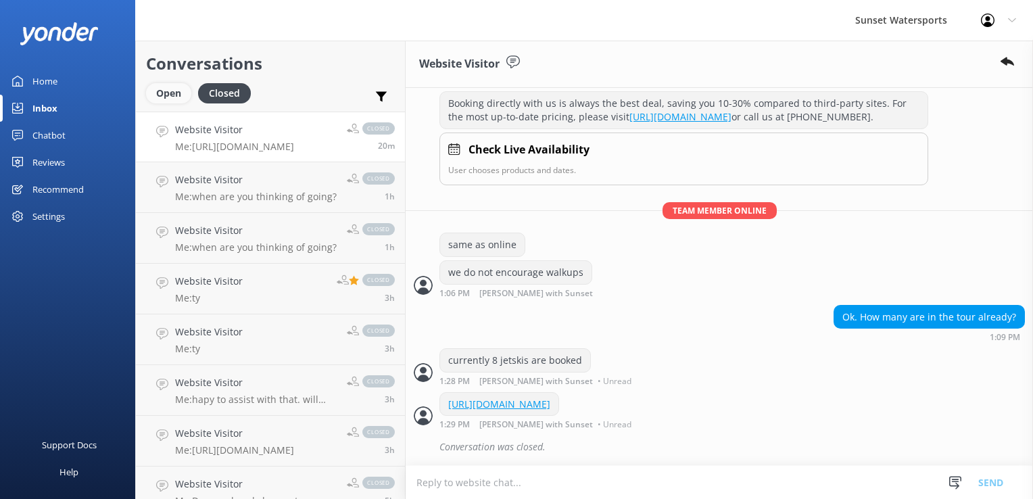
scroll to position [1149, 0]
click at [172, 89] on div "Open" at bounding box center [168, 93] width 45 height 20
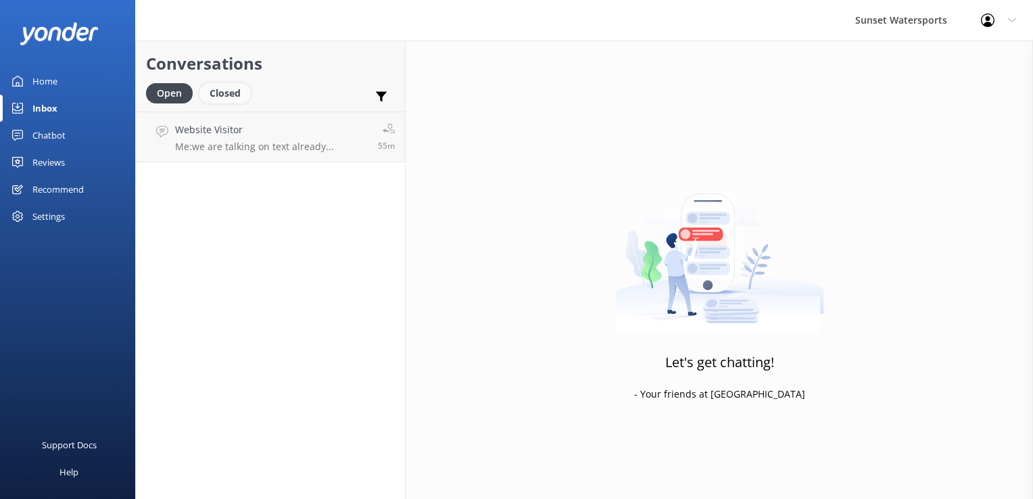
click at [233, 95] on div "Closed" at bounding box center [224, 93] width 51 height 20
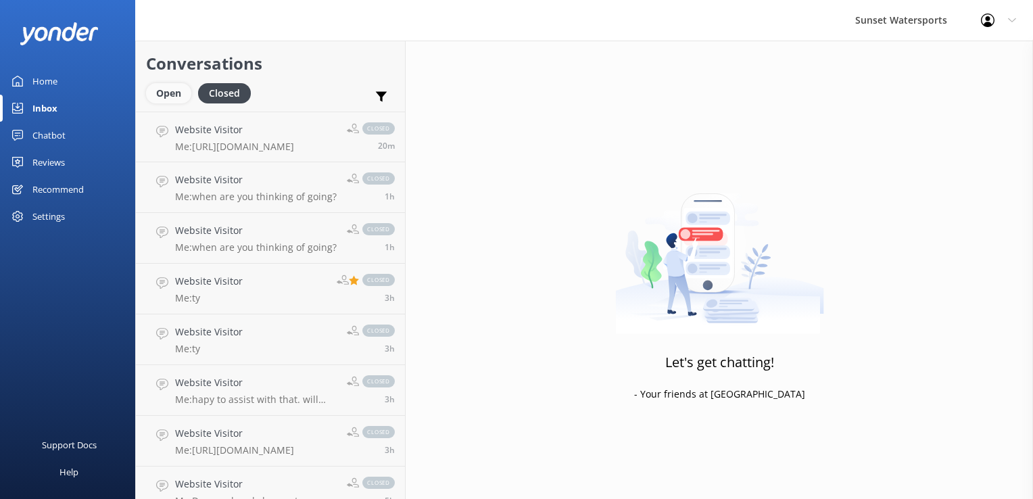
click at [166, 91] on div "Open" at bounding box center [168, 93] width 45 height 20
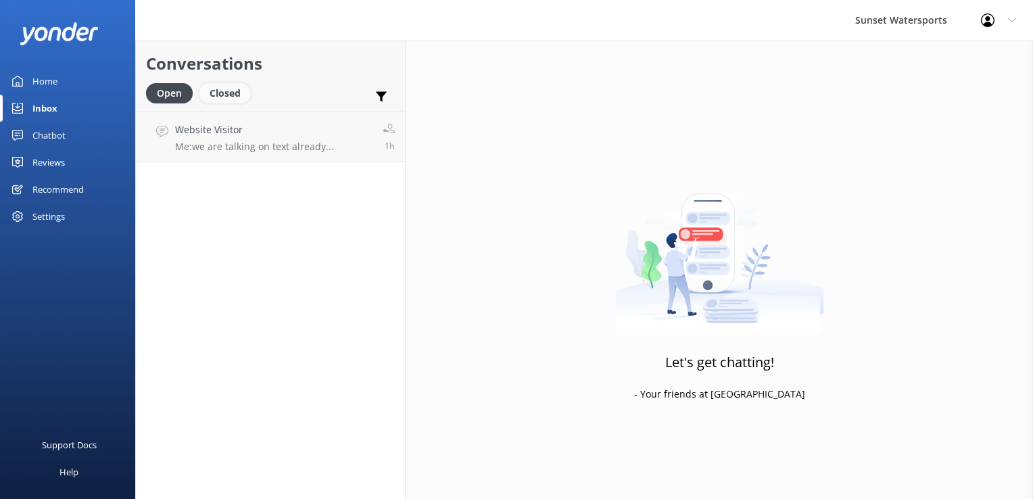
click at [245, 91] on div "Closed" at bounding box center [224, 93] width 51 height 20
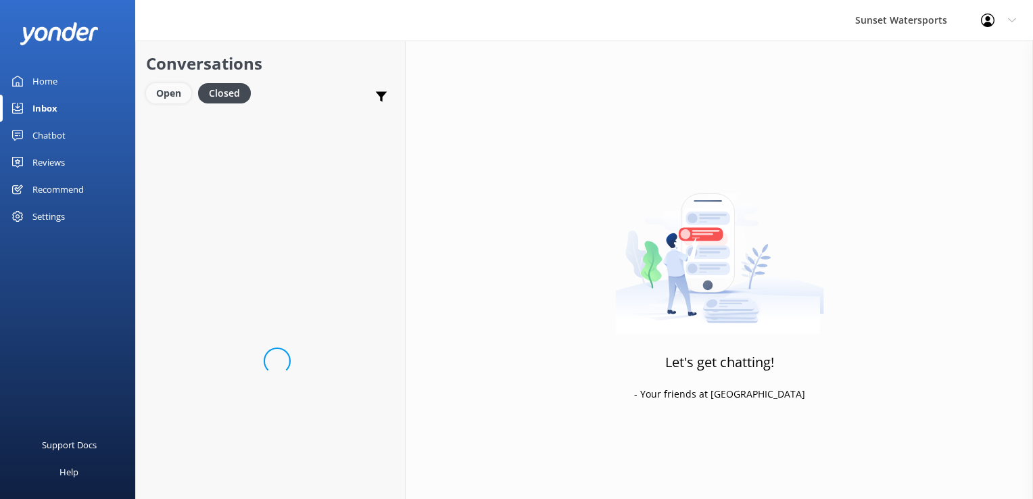
click at [187, 92] on div "Open" at bounding box center [168, 93] width 45 height 20
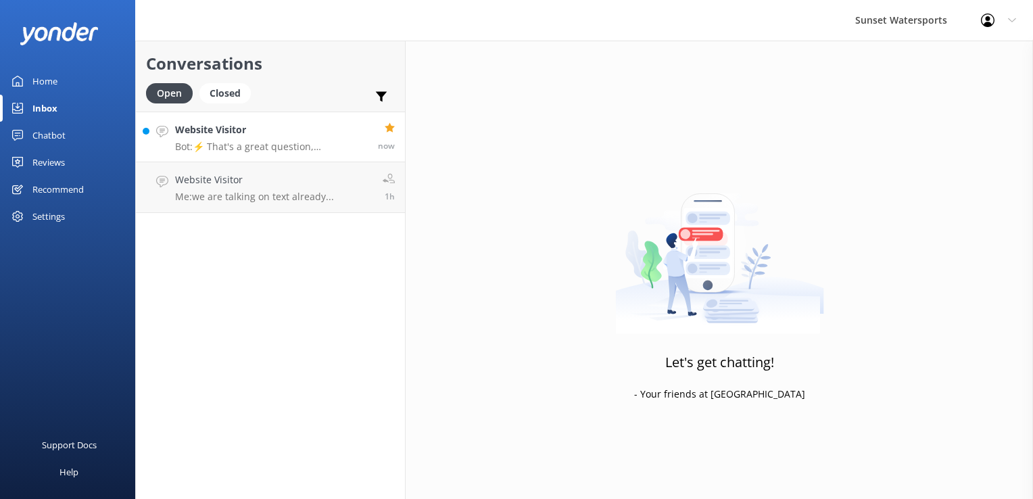
click at [215, 120] on link "Website Visitor Bot: ⚡ That's a great question, unfortunately I do not know the…" at bounding box center [270, 137] width 269 height 51
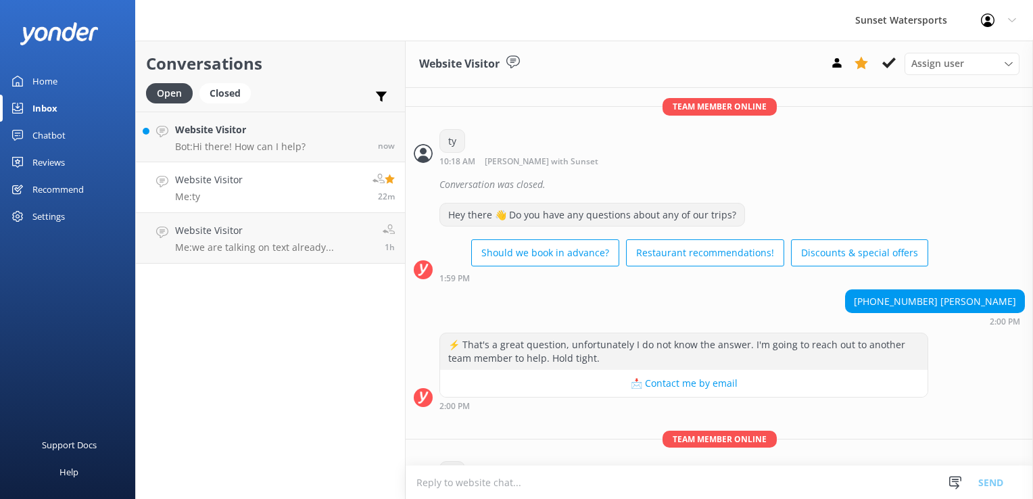
scroll to position [289, 0]
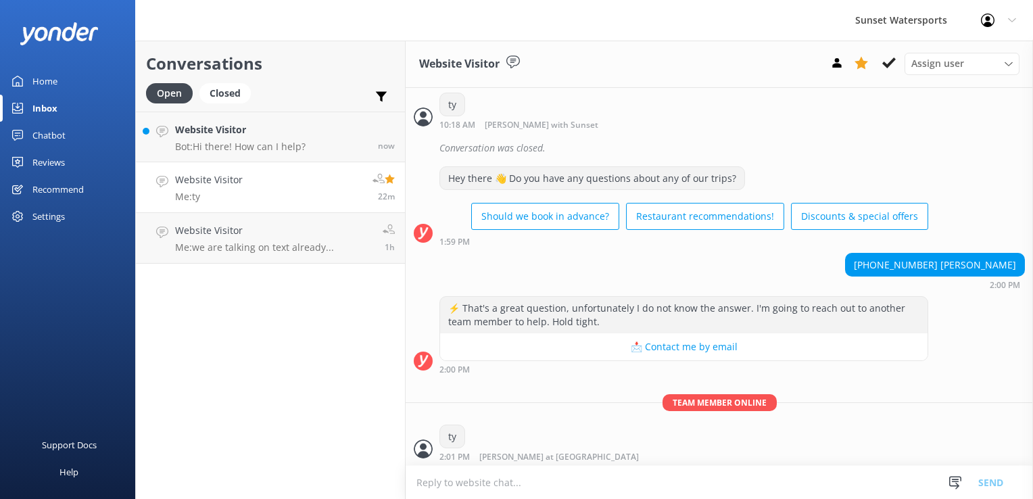
click at [235, 182] on h4 "Website Visitor" at bounding box center [209, 179] width 68 height 15
click at [233, 154] on link "Website Visitor Bot: Hi there! How can I help? now" at bounding box center [270, 137] width 269 height 51
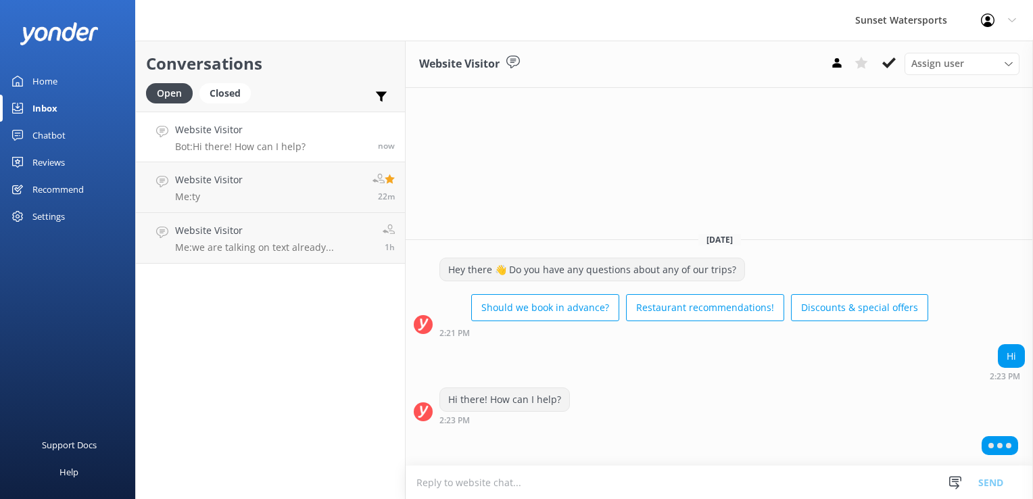
click at [583, 479] on textarea at bounding box center [719, 482] width 627 height 33
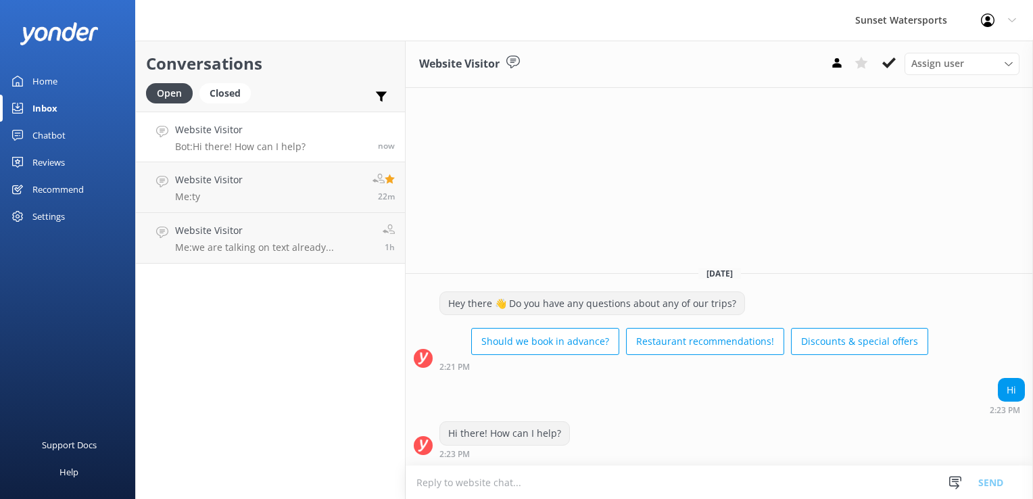
type textarea ":"
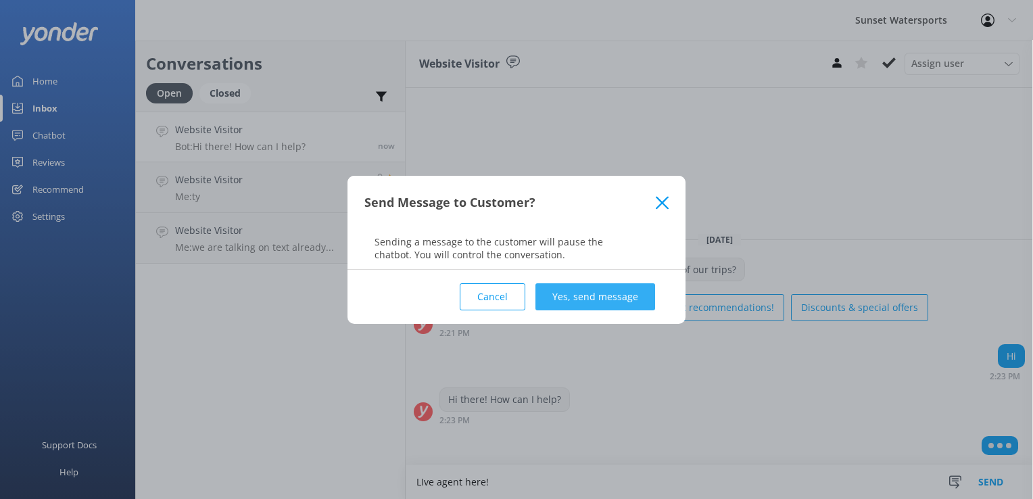
type textarea "LIve agent here!"
click at [623, 308] on button "Yes, send message" at bounding box center [596, 296] width 120 height 27
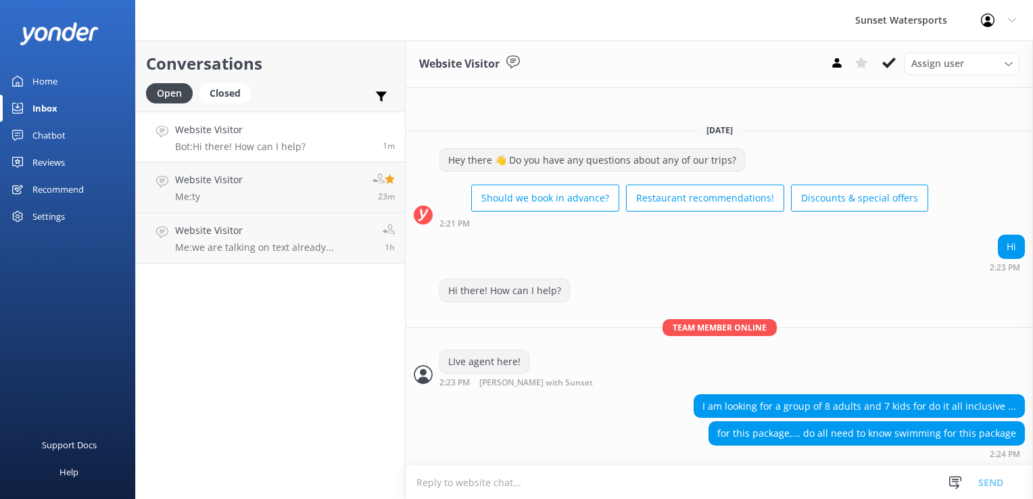
click at [511, 475] on textarea at bounding box center [719, 482] width 627 height 33
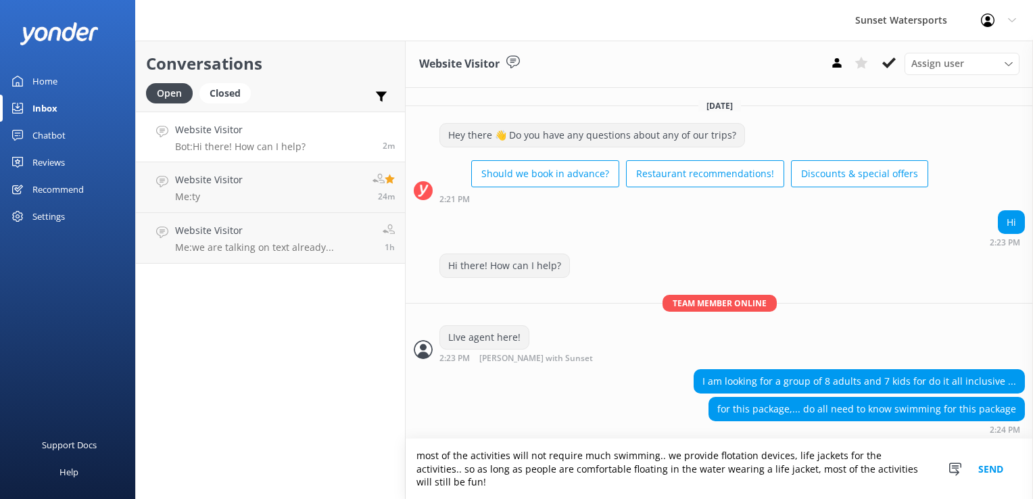
type textarea "most of the activities will not require much swimming.. we provide flotation de…"
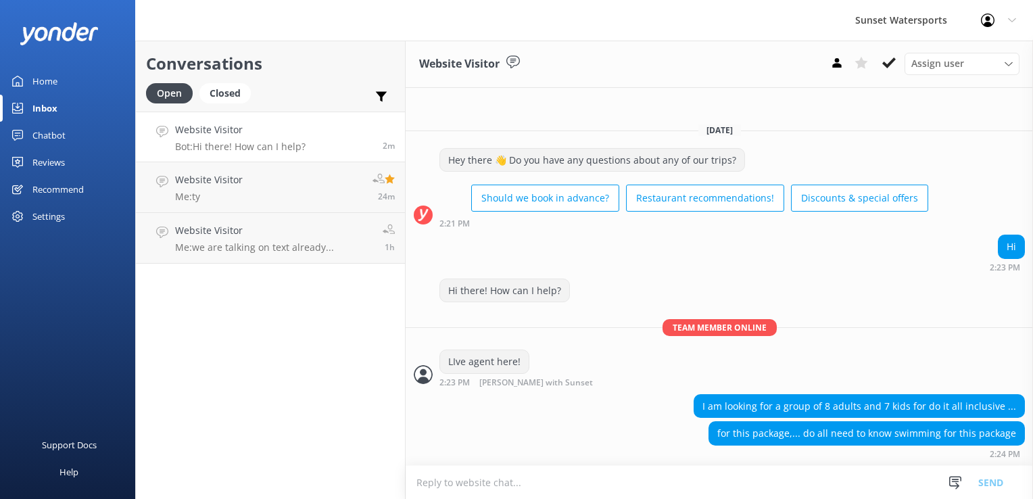
click at [511, 475] on textarea at bounding box center [719, 482] width 627 height 33
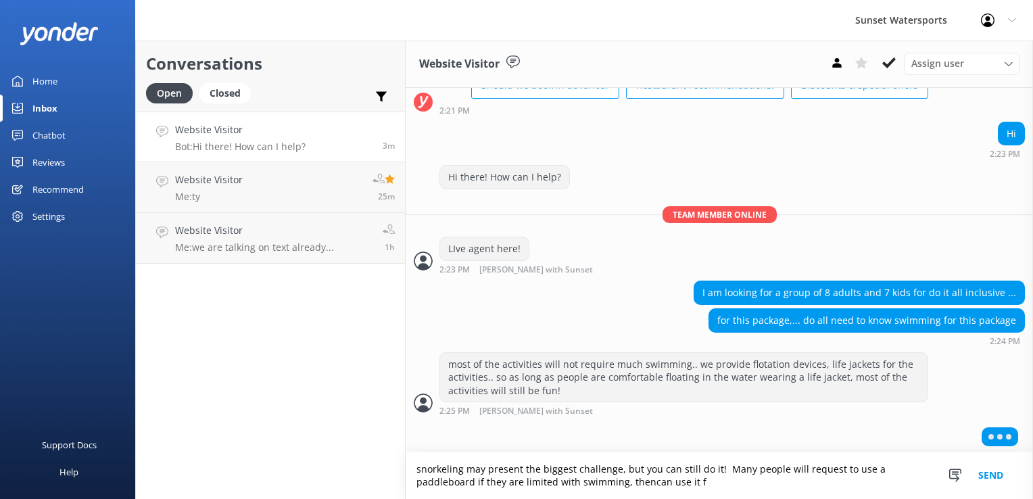
scroll to position [89, 0]
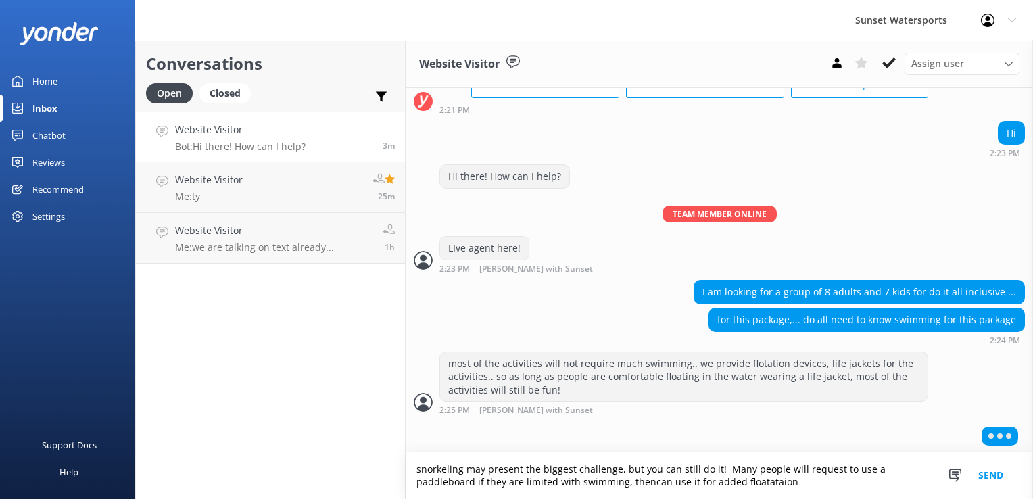
type textarea "snorkeling may present the biggest challenge, but you can still do it! Many peo…"
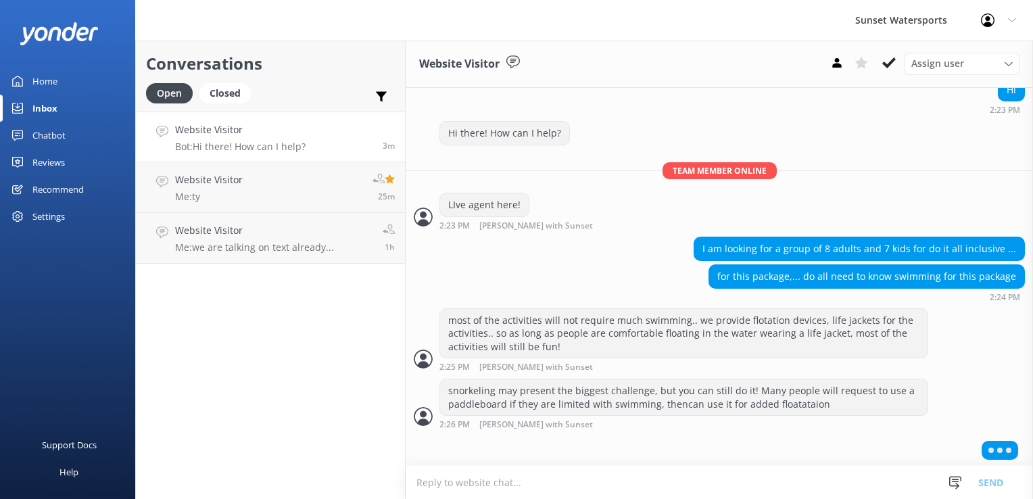
scroll to position [101, 0]
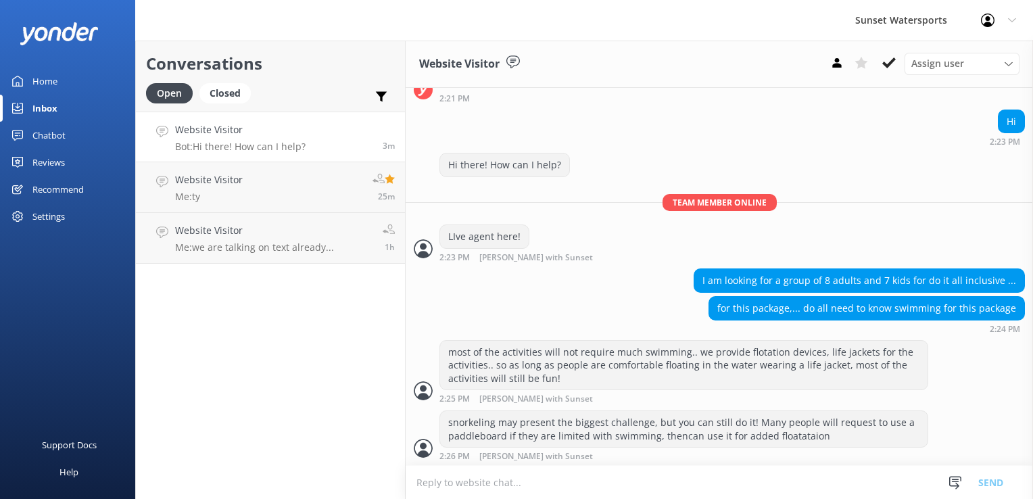
click at [519, 479] on textarea at bounding box center [719, 482] width 627 height 33
type textarea "w"
type textarea "Are the kids comfortable in the water?"
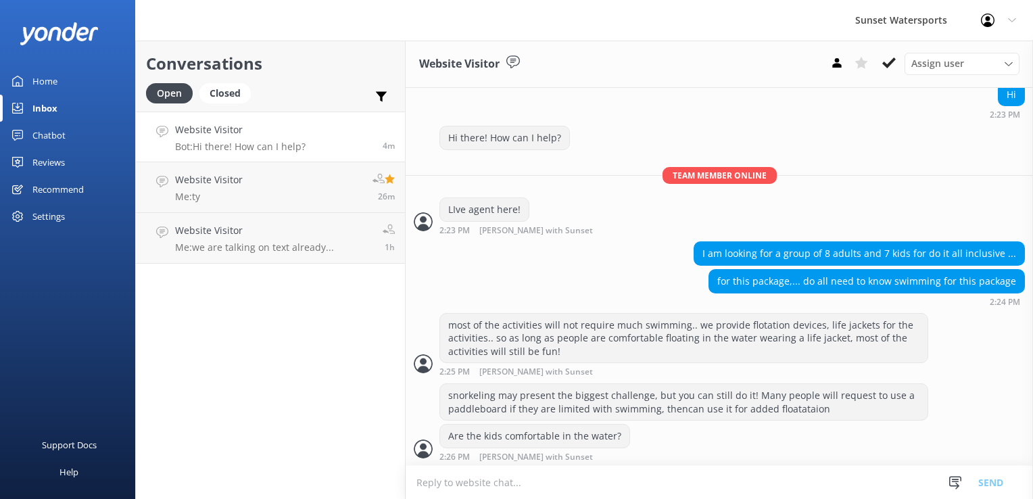
scroll to position [171, 0]
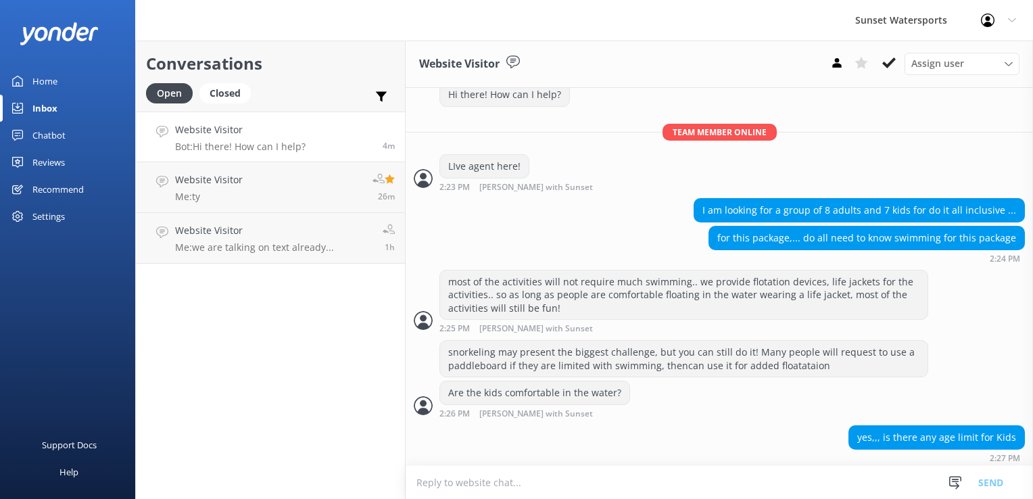
click at [458, 475] on textarea at bounding box center [719, 482] width 627 height 33
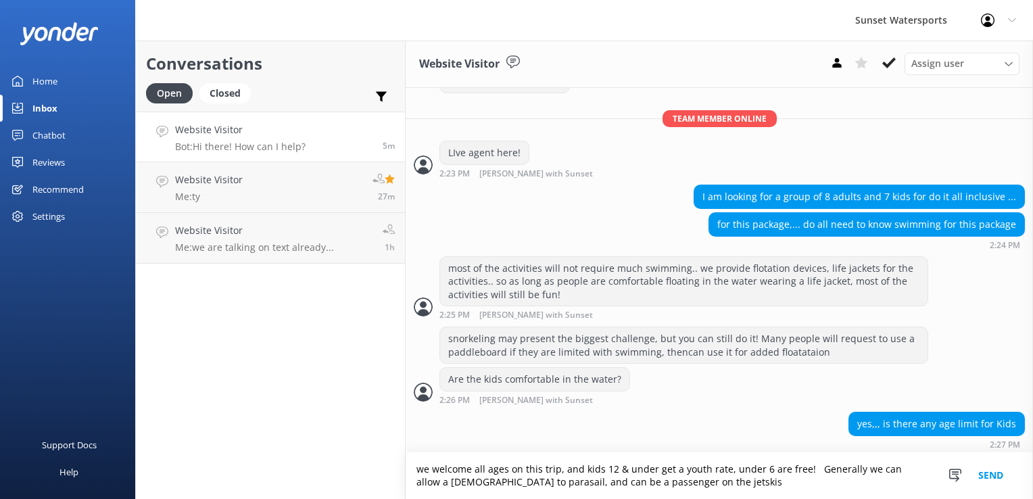
type textarea "we welcome all ages on this trip, and kids 12 & under get a youth rate, under 6…"
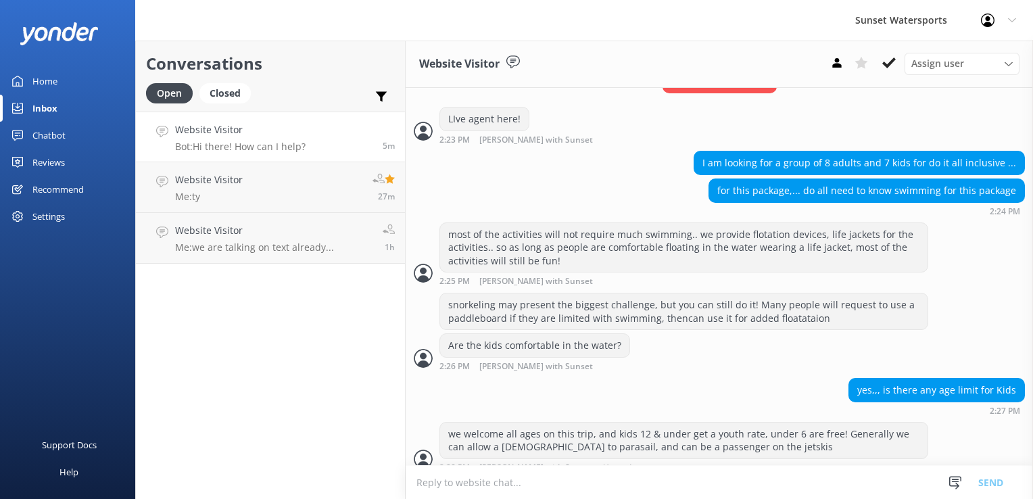
scroll to position [228, 0]
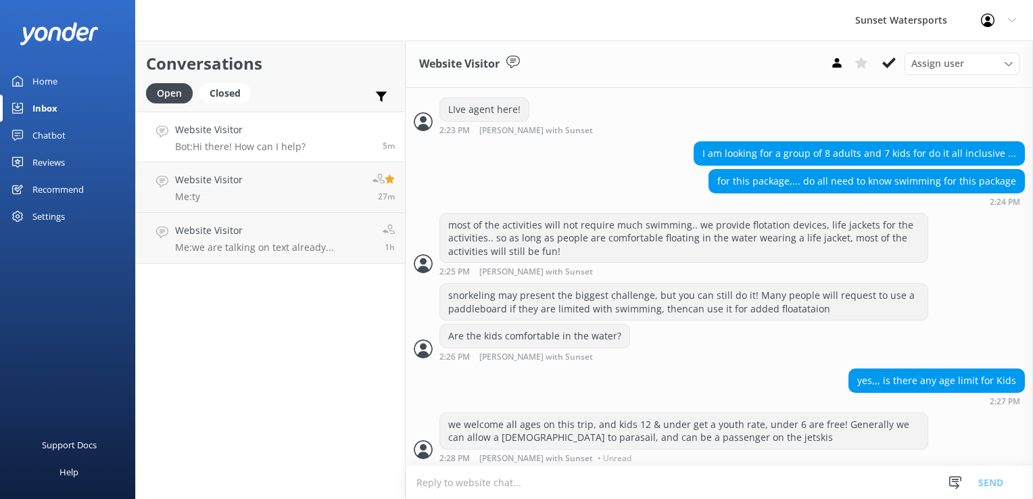
click at [442, 479] on textarea at bounding box center [719, 482] width 627 height 33
click at [550, 477] on textarea at bounding box center [719, 482] width 627 height 33
type textarea "Do you have any smaller kids in your party?"
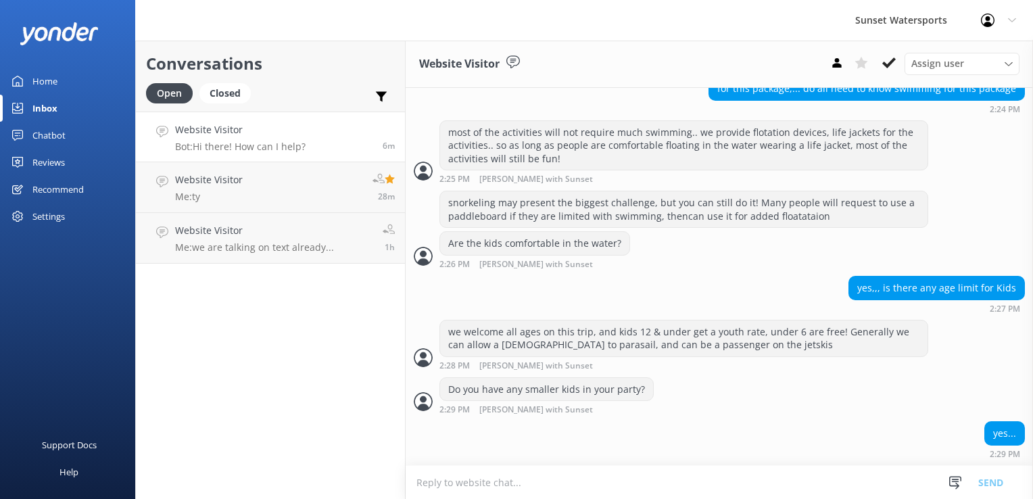
scroll to position [316, 0]
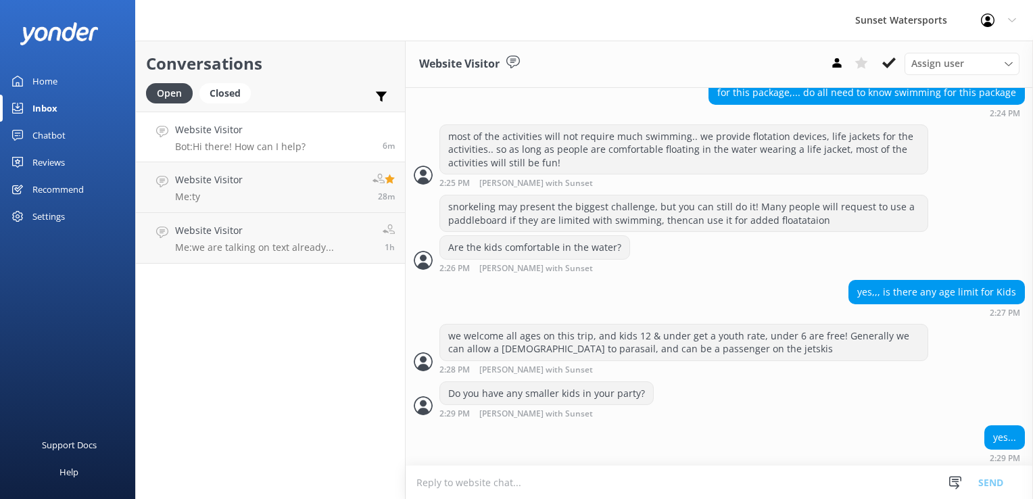
click at [513, 479] on textarea at bounding box center [719, 482] width 627 height 33
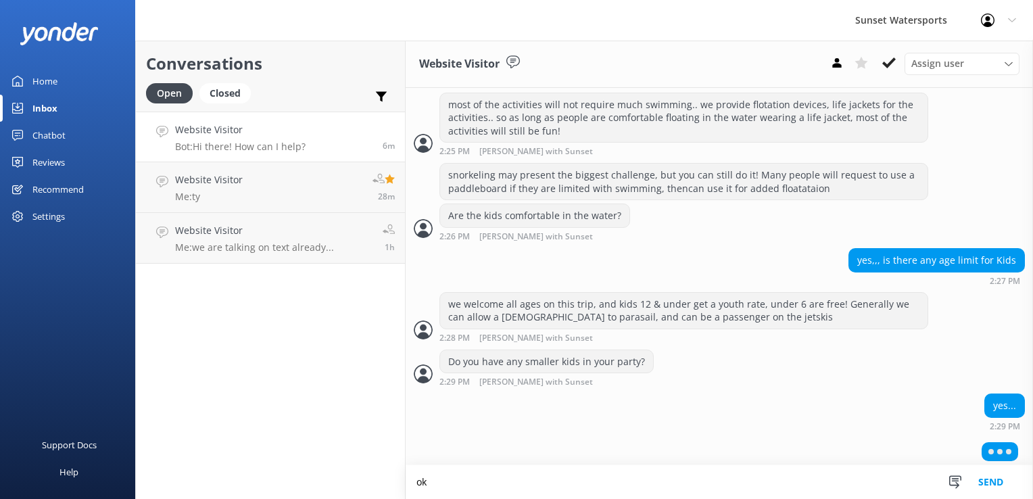
type textarea "o"
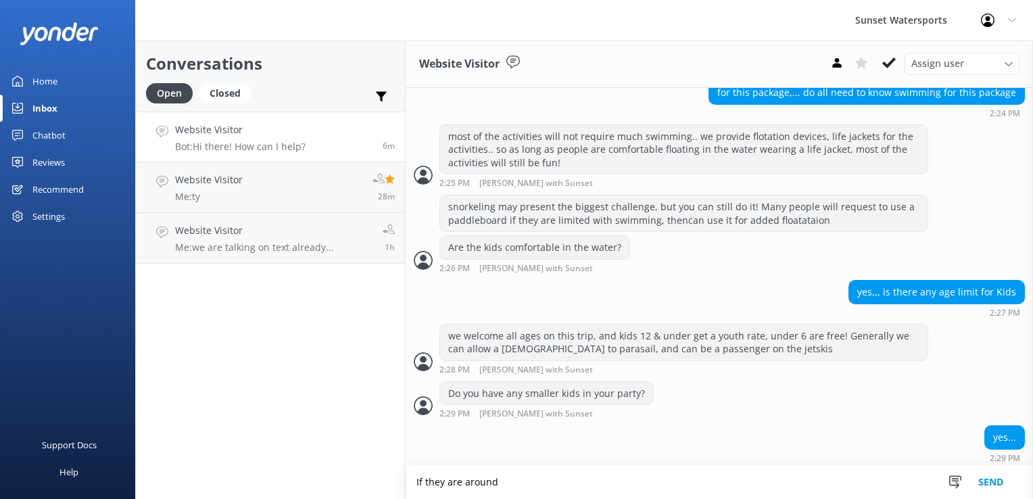
scroll to position [360, 0]
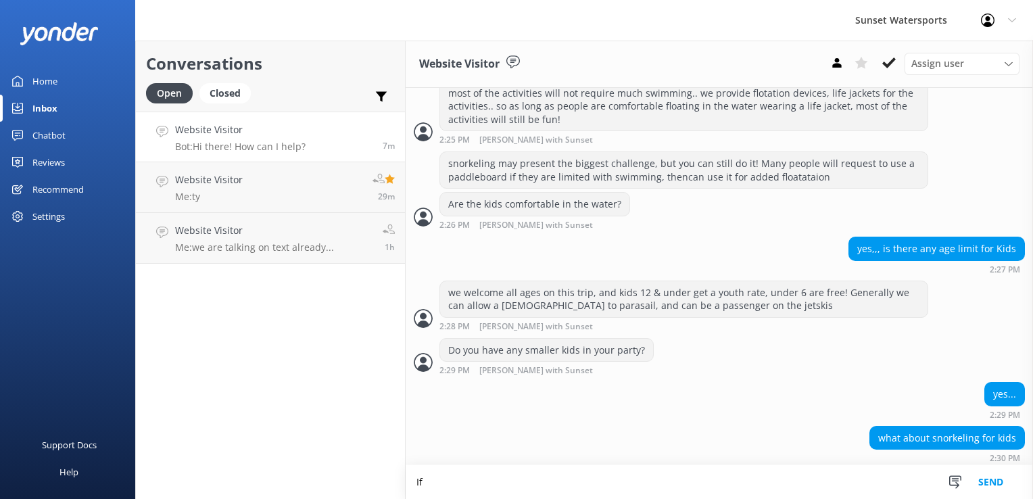
type textarea "I"
type textarea "No restriction on snorkeling for kids, as long as you are accompanying them and…"
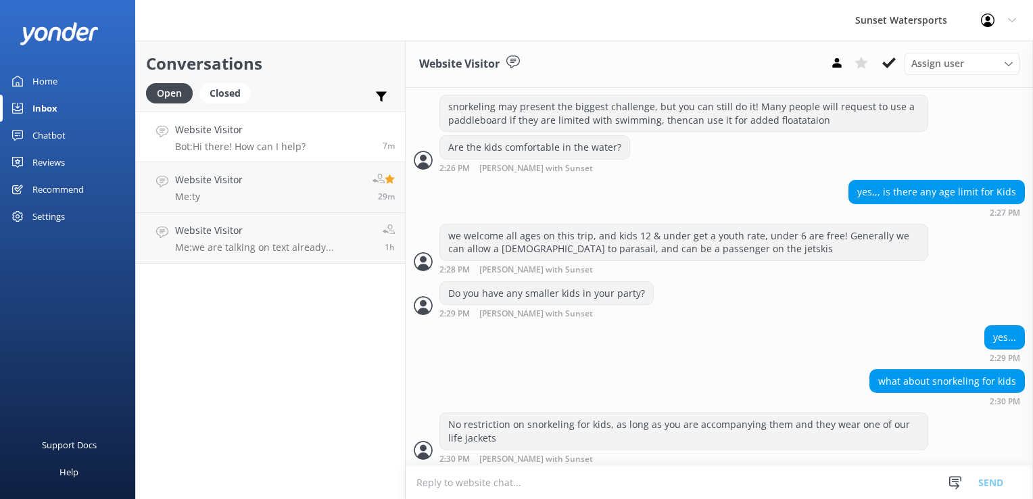
scroll to position [449, 0]
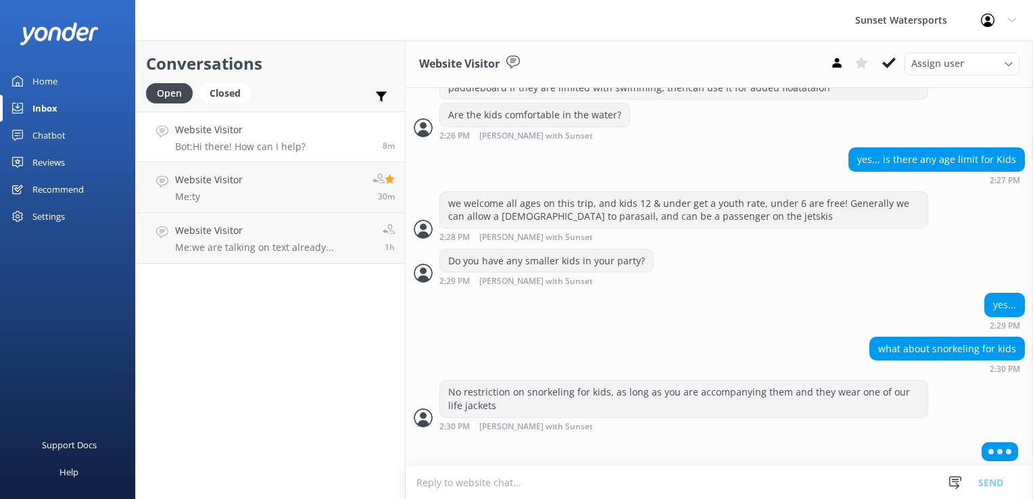
click at [499, 479] on textarea at bounding box center [719, 482] width 627 height 33
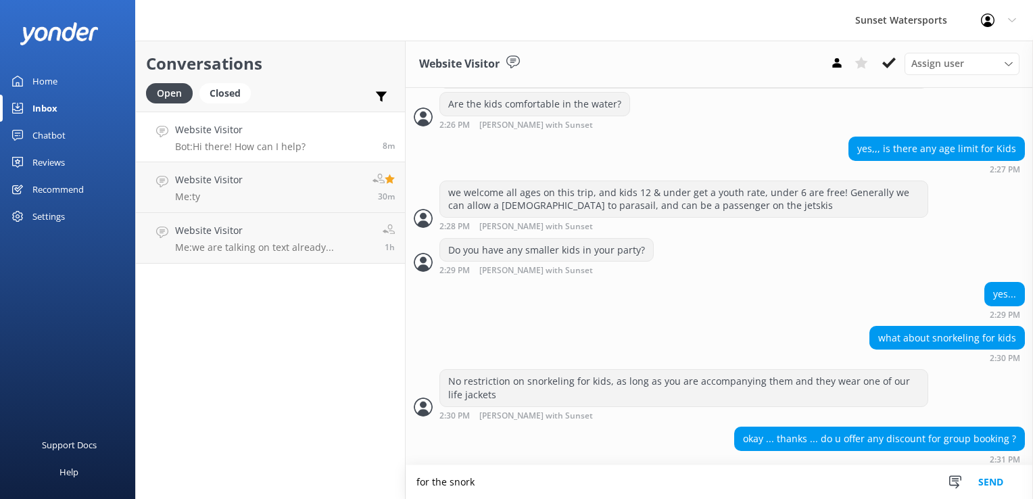
scroll to position [460, 0]
type textarea "for the snorkeling there is a shallow shipwreck on site, to swim over to and th…"
click at [496, 479] on textarea at bounding box center [719, 482] width 627 height 33
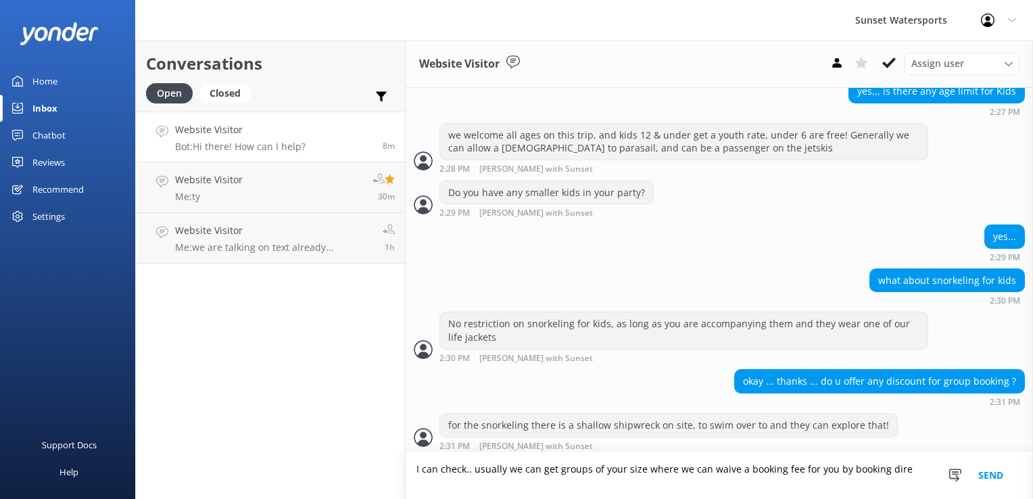
scroll to position [504, 0]
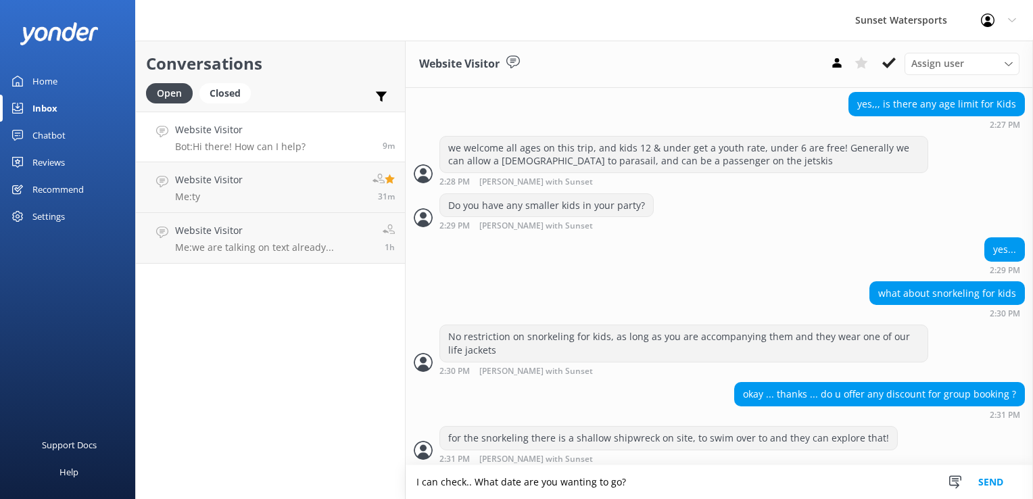
type textarea "I can check.. What date are you wanting to go?"
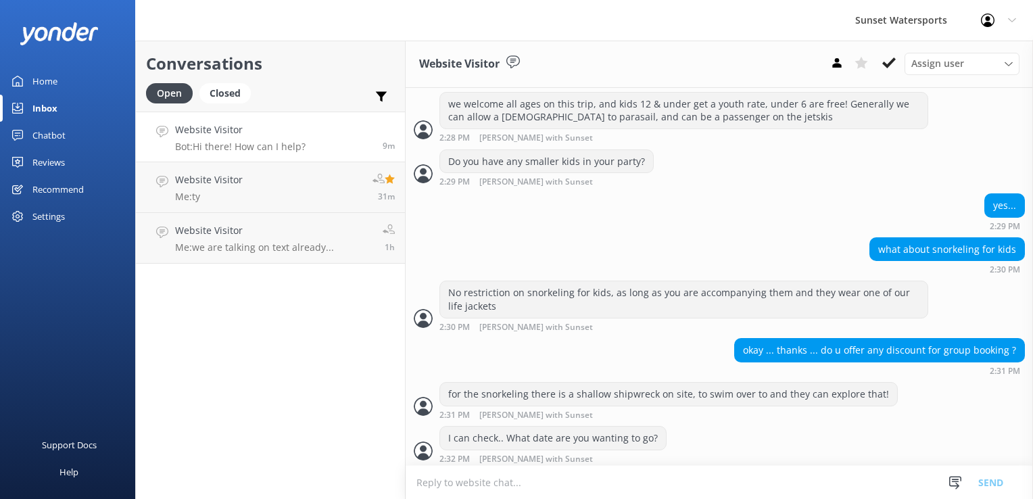
scroll to position [592, 0]
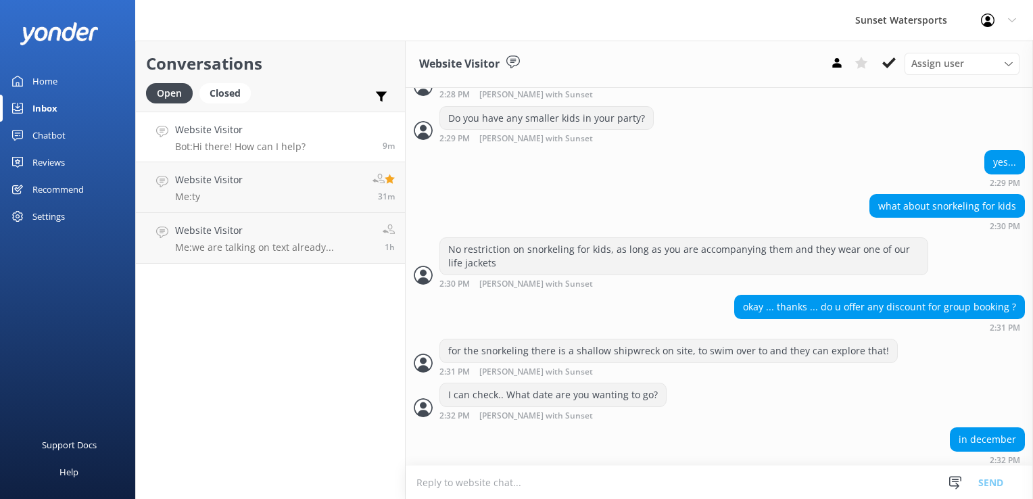
click at [496, 479] on textarea at bounding box center [719, 482] width 627 height 33
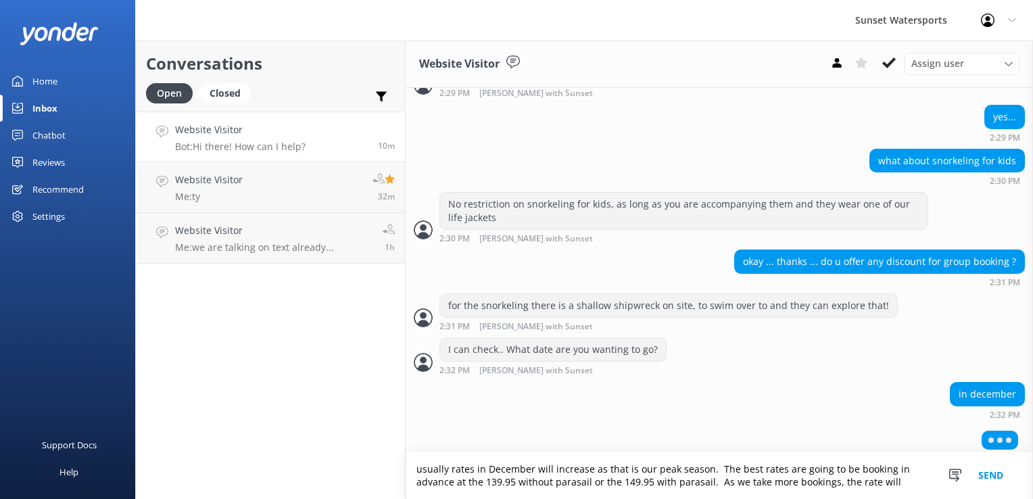
scroll to position [605, 0]
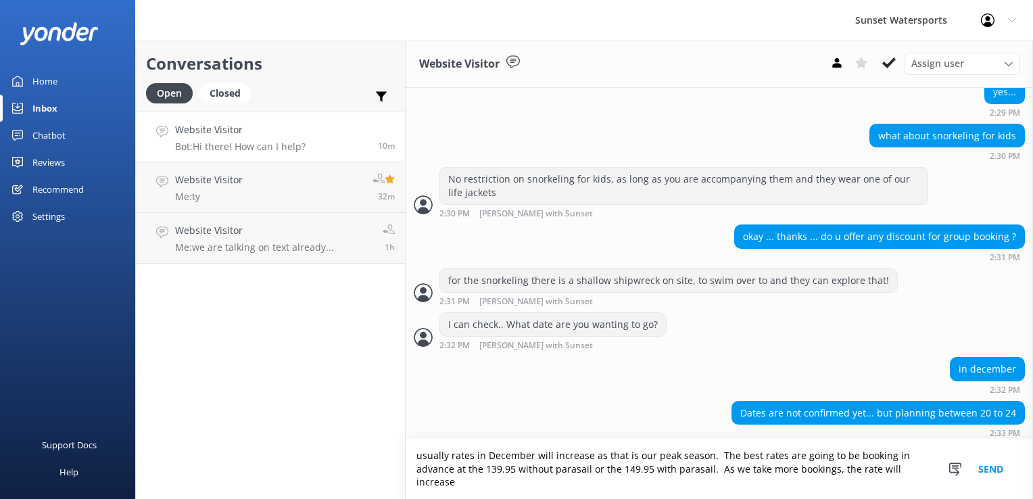
type textarea "usually rates in December will increase as that is our peak season. The best ra…"
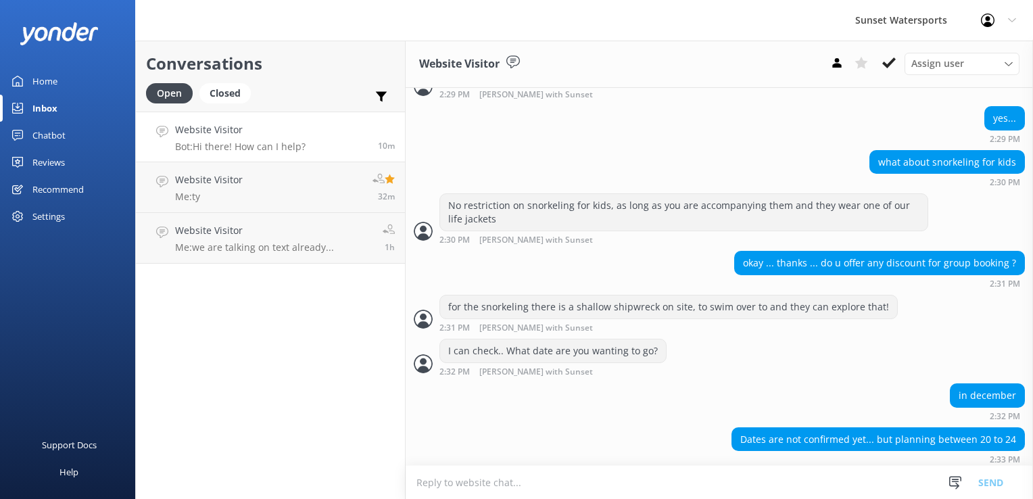
scroll to position [705, 0]
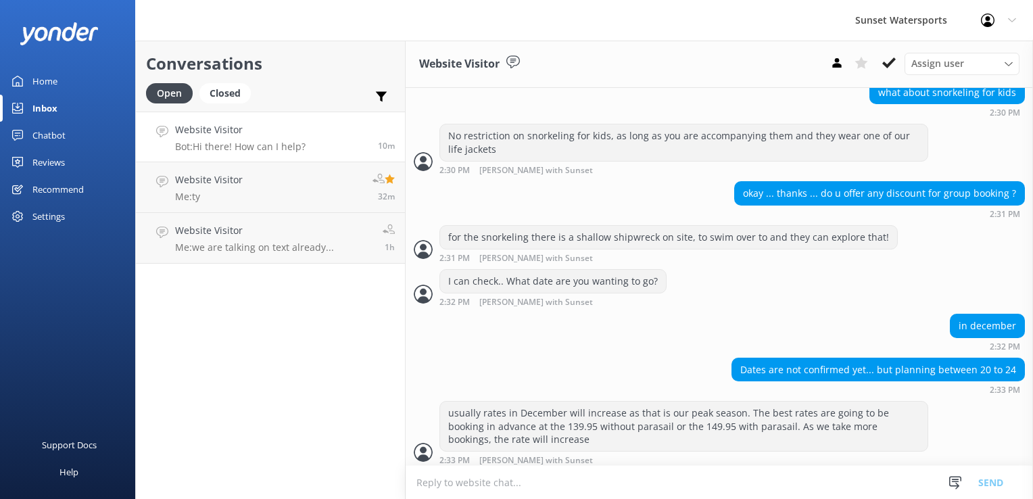
click at [496, 479] on textarea at bounding box center [719, 482] width 627 height 33
click at [501, 479] on textarea "especially the week leading up to [PERSON_NAME] and" at bounding box center [719, 482] width 627 height 34
click at [646, 479] on textarea "especially the weeks leading up to [PERSON_NAME] and" at bounding box center [719, 482] width 627 height 34
type textarea "especially the weeks leading up to [PERSON_NAME] and New Years"
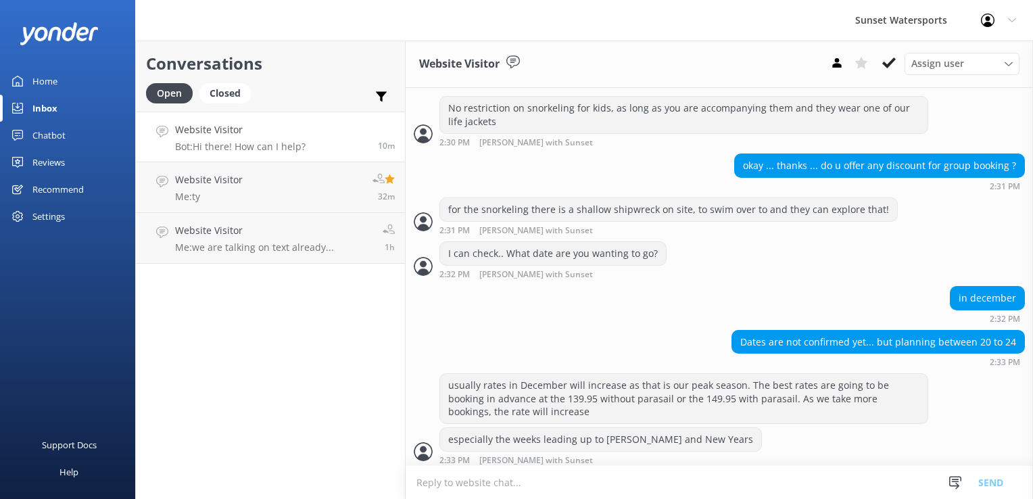
click at [646, 479] on textarea at bounding box center [719, 482] width 627 height 33
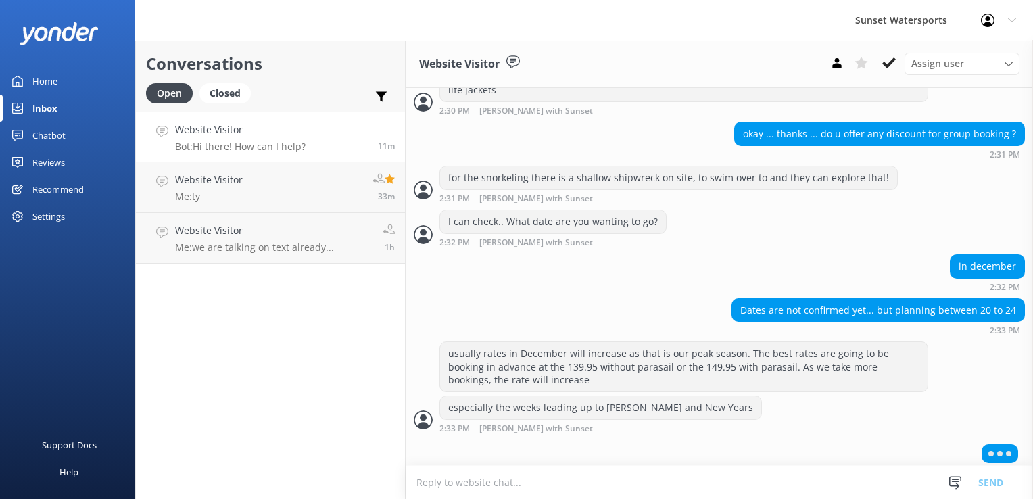
click at [475, 479] on textarea at bounding box center [719, 482] width 627 height 33
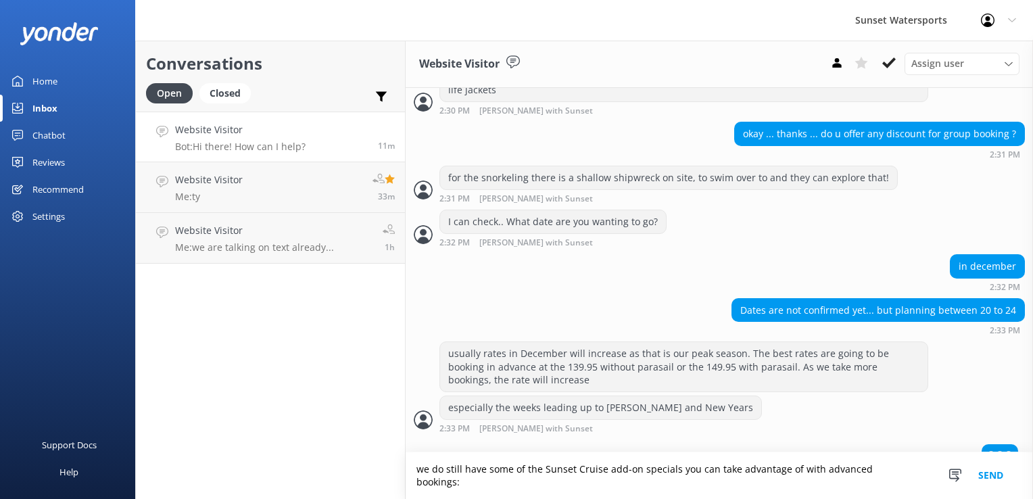
paste textarea "[URL][DOMAIN_NAME]"
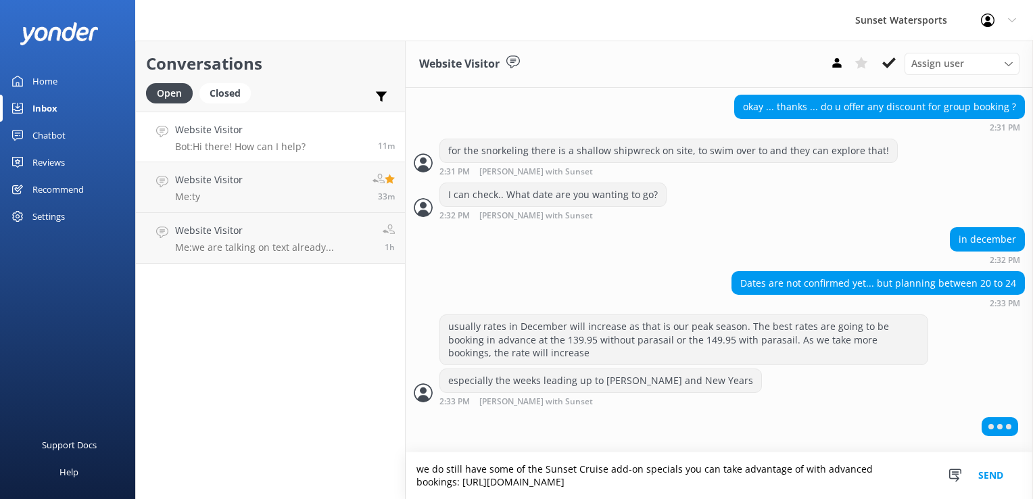
type textarea "we do still have some of the Sunset Cruise add-on specials you can take advanta…"
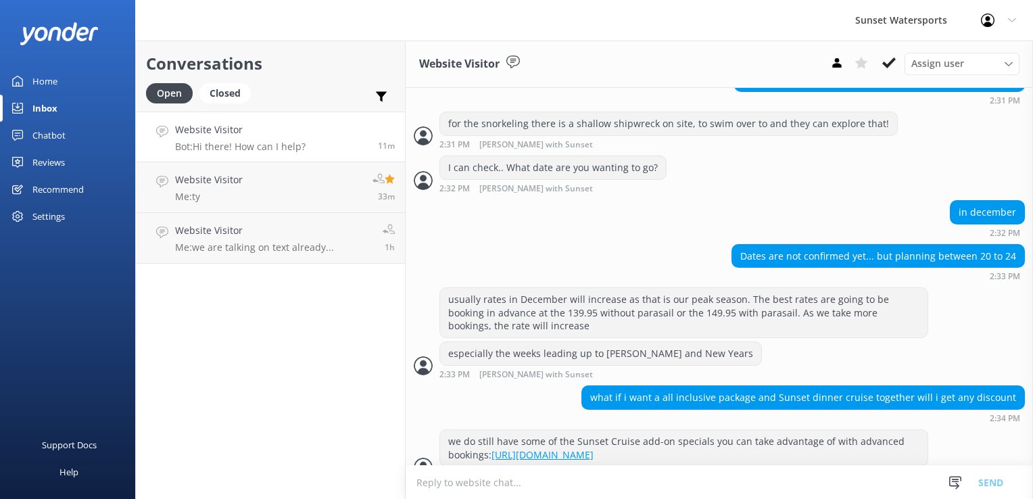
scroll to position [847, 0]
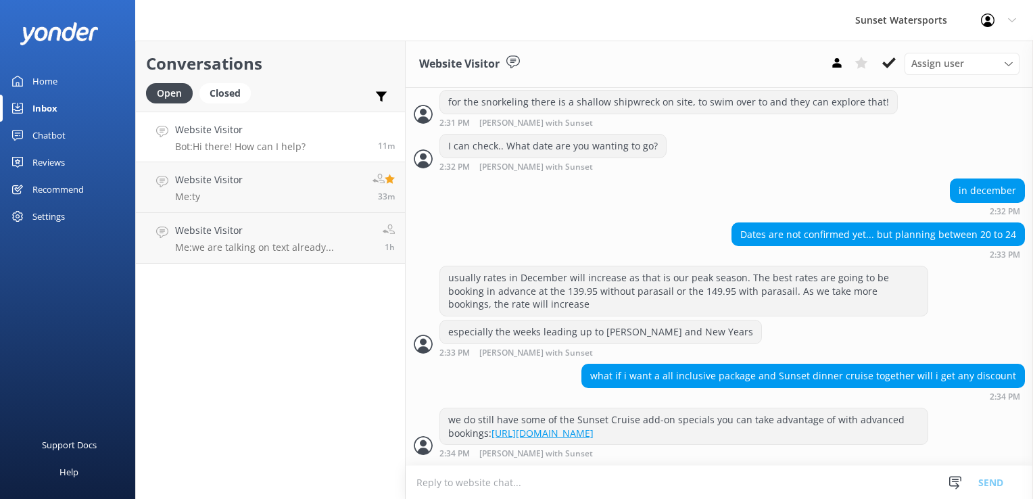
click at [625, 479] on textarea at bounding box center [719, 482] width 627 height 33
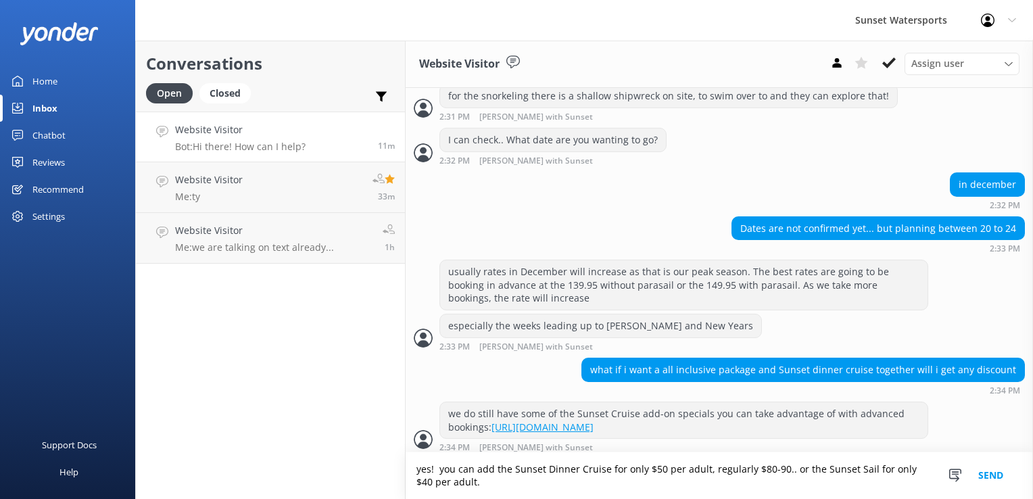
scroll to position [860, 0]
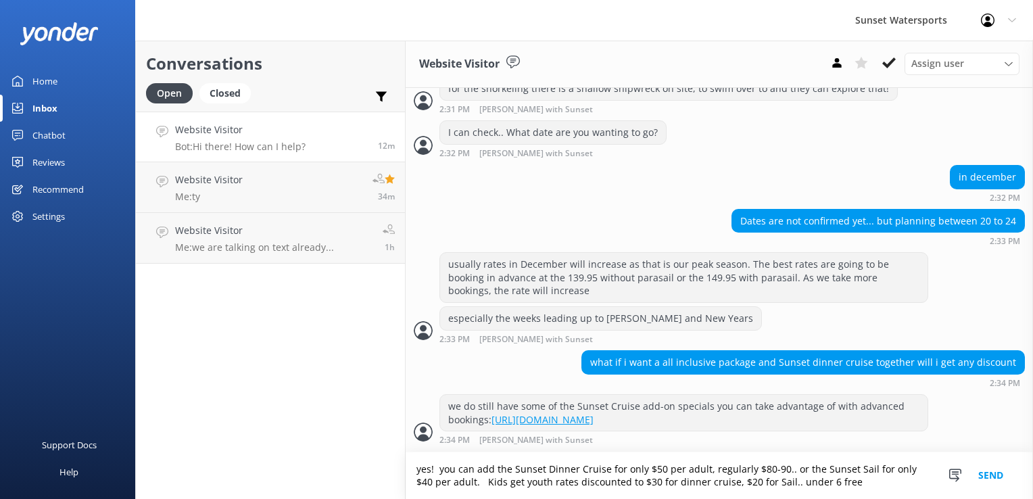
type textarea "yes! you can add the Sunset Dinner Cruise for only $50 per adult, regularly $80…"
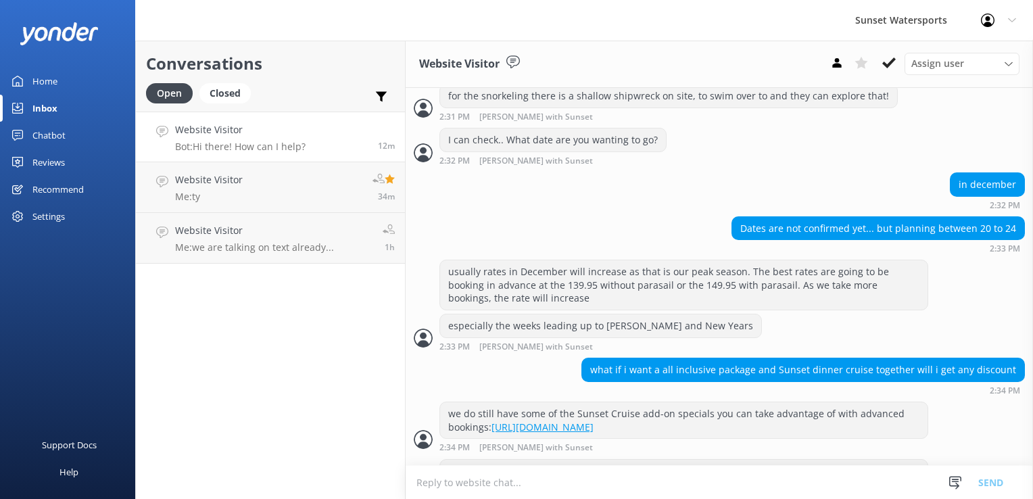
scroll to position [903, 0]
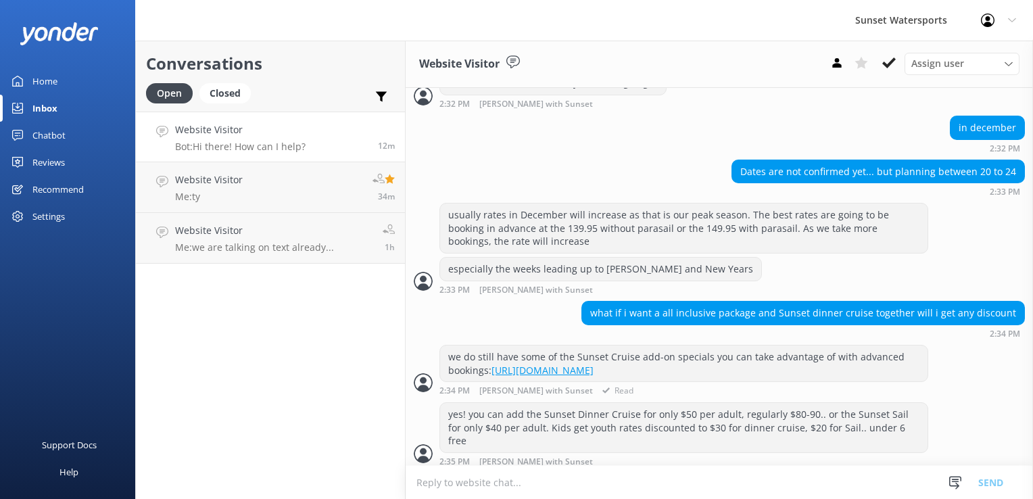
click at [594, 369] on link "[URL][DOMAIN_NAME]" at bounding box center [543, 370] width 102 height 13
click at [457, 479] on textarea at bounding box center [719, 482] width 627 height 33
paste textarea "[URL][DOMAIN_NAME]"
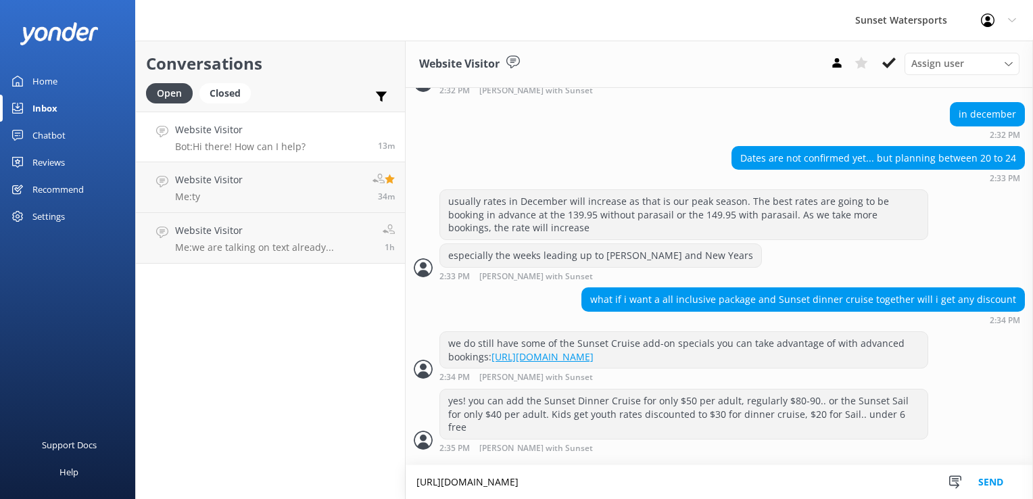
type textarea "[URL][DOMAIN_NAME]"
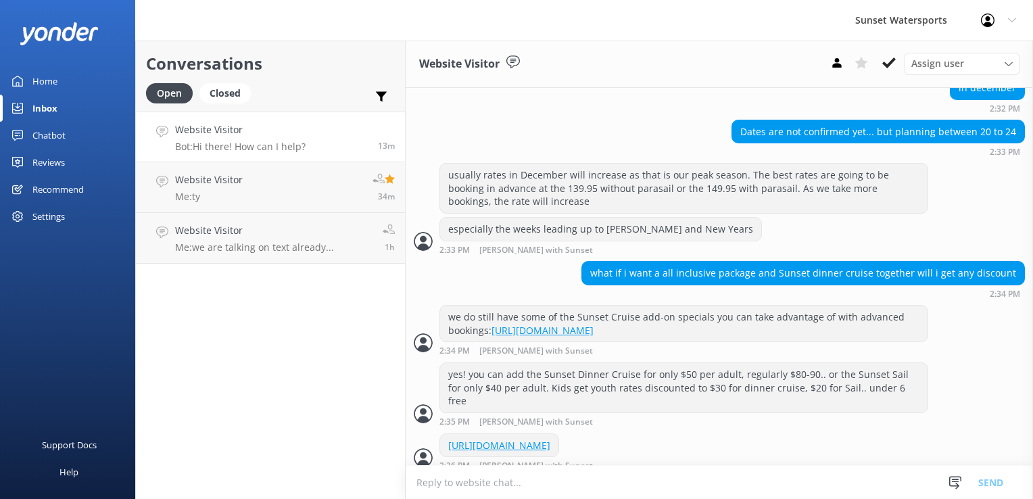
scroll to position [961, 0]
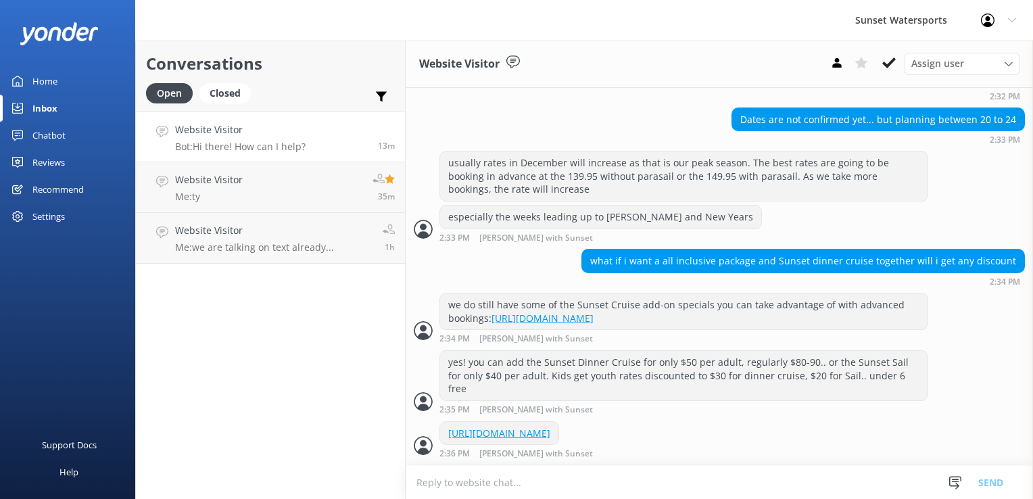
click at [830, 469] on textarea at bounding box center [719, 482] width 627 height 33
type textarea "You can also do those on separate days if you would like to do that"
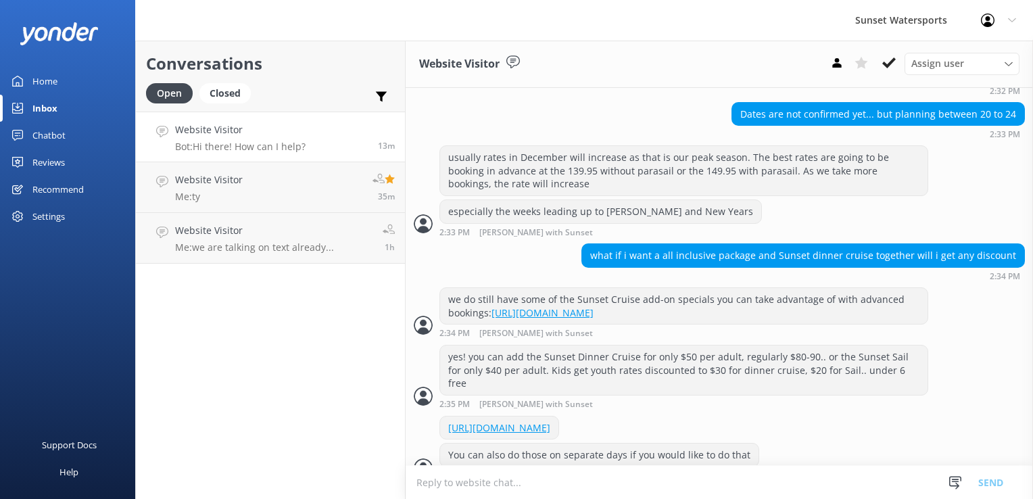
scroll to position [988, 0]
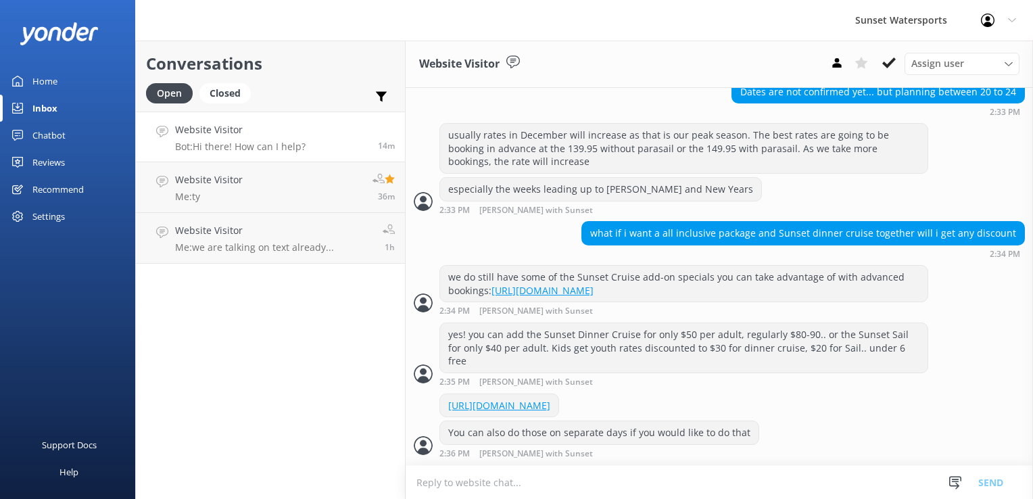
click at [284, 137] on h4 "Website Visitor" at bounding box center [240, 129] width 130 height 15
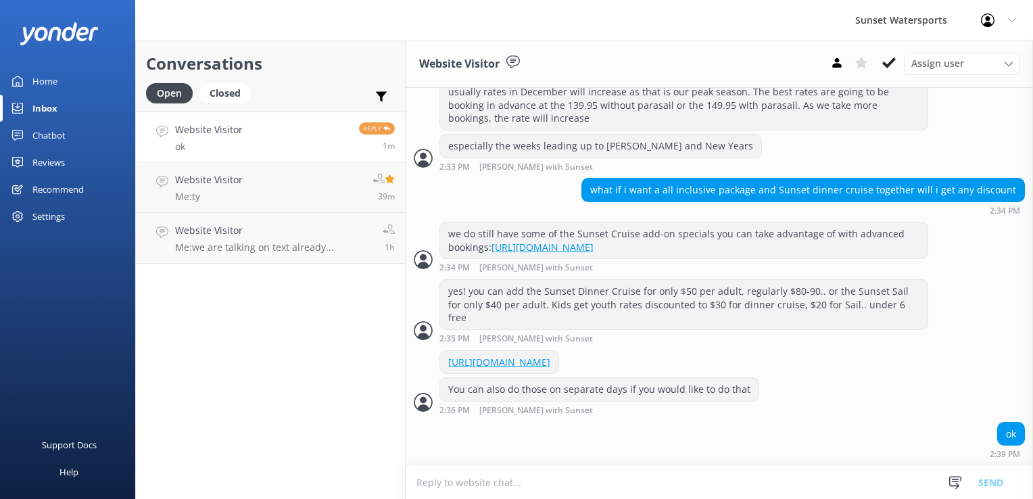
scroll to position [1032, 0]
click at [353, 370] on div "Conversations Open Closed Important Assigned to me Unassigned Website Visitor o…" at bounding box center [270, 270] width 270 height 458
click at [472, 472] on textarea at bounding box center [719, 482] width 627 height 33
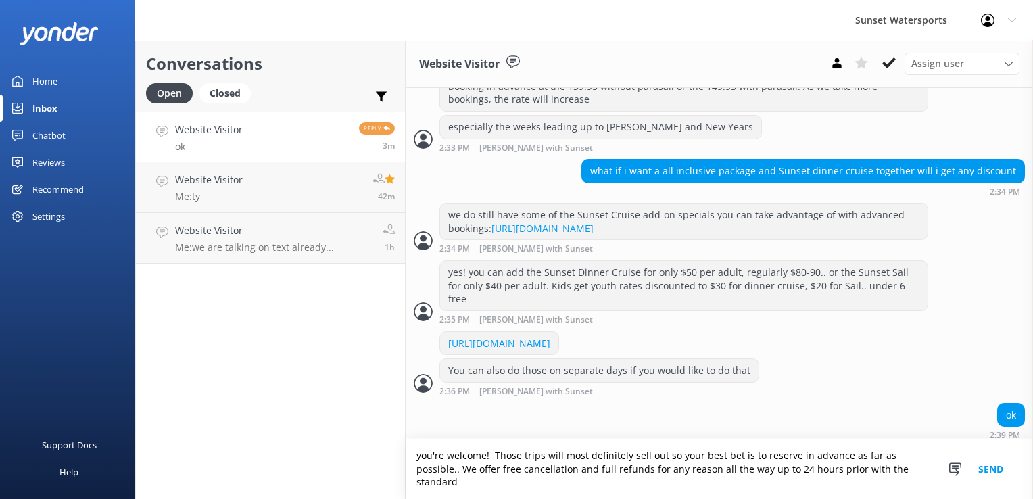
scroll to position [1059, 0]
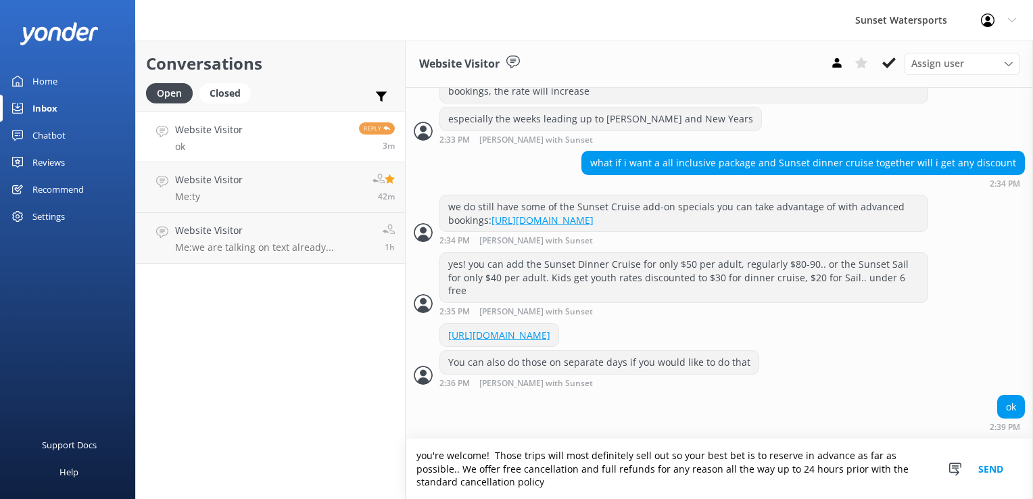
type textarea "you're welcome! Those trips will most definitely sell out so your best bet is t…"
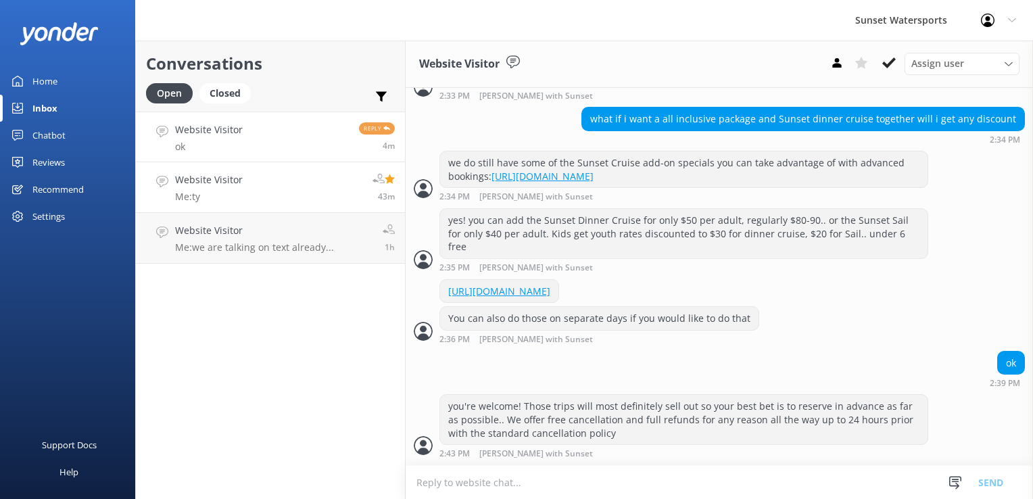
scroll to position [1102, 0]
click at [191, 186] on h4 "Website Visitor" at bounding box center [209, 179] width 68 height 15
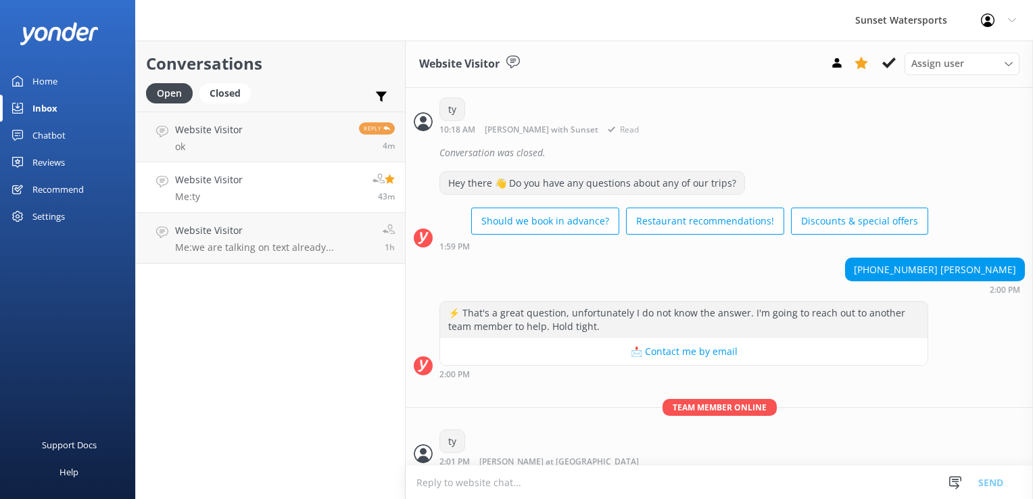
scroll to position [289, 0]
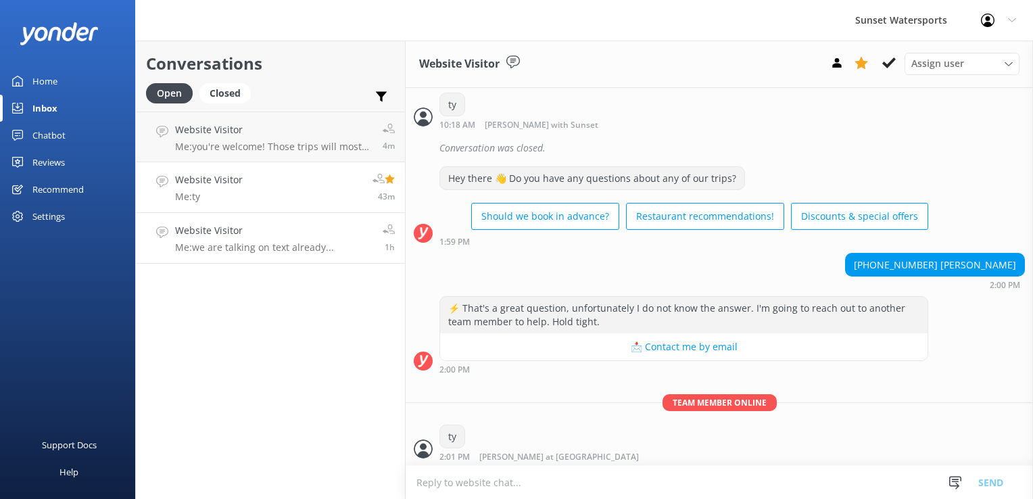
click at [221, 231] on h4 "Website Visitor" at bounding box center [254, 230] width 159 height 15
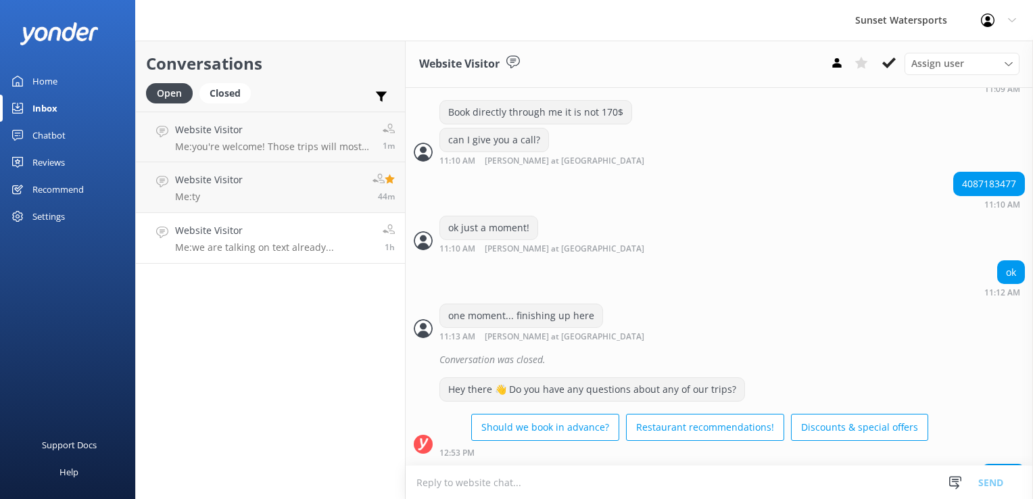
scroll to position [1209, 0]
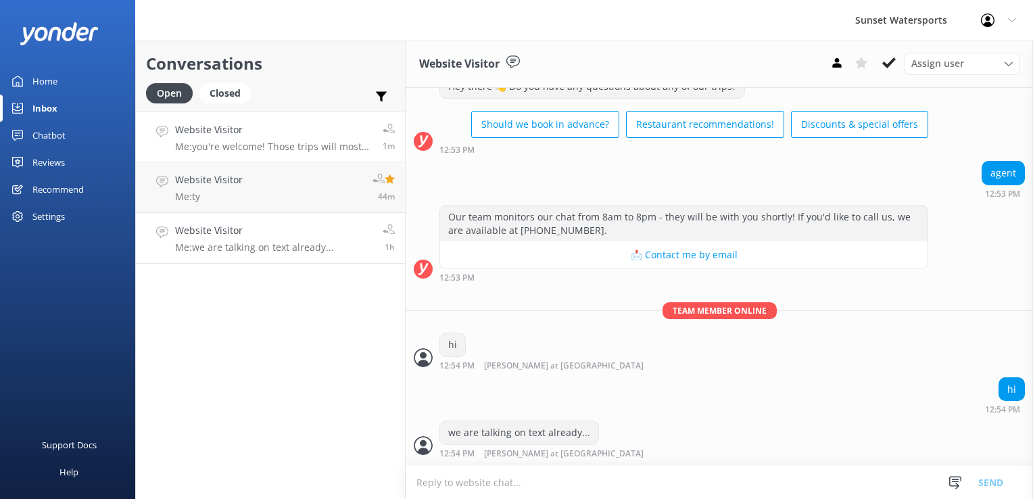
click at [260, 147] on p "Me: you're welcome! Those trips will most definitely sell out so your best bet …" at bounding box center [273, 147] width 197 height 12
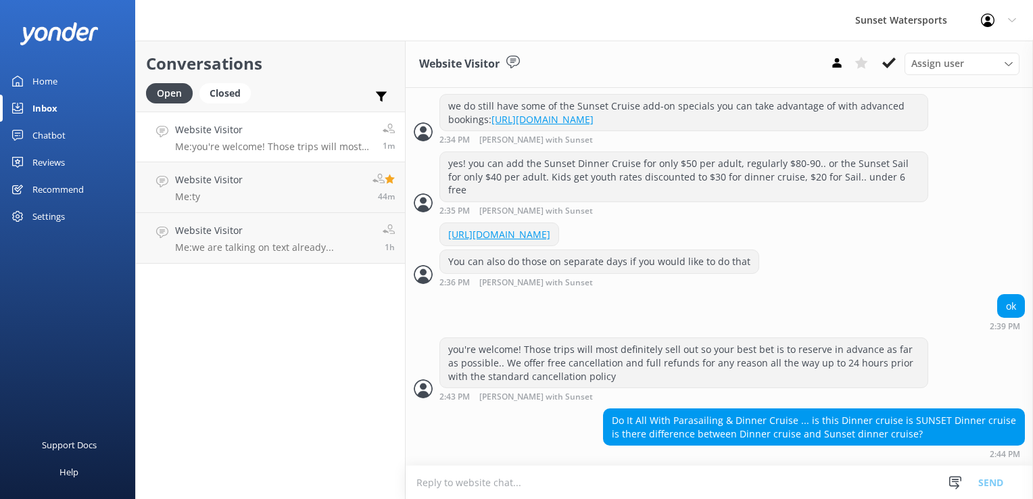
scroll to position [1172, 0]
click at [432, 479] on textarea at bounding box center [719, 482] width 627 height 33
type textarea "They are one in the same. 2 hours long and has open bar, full dinner buffet, li…"
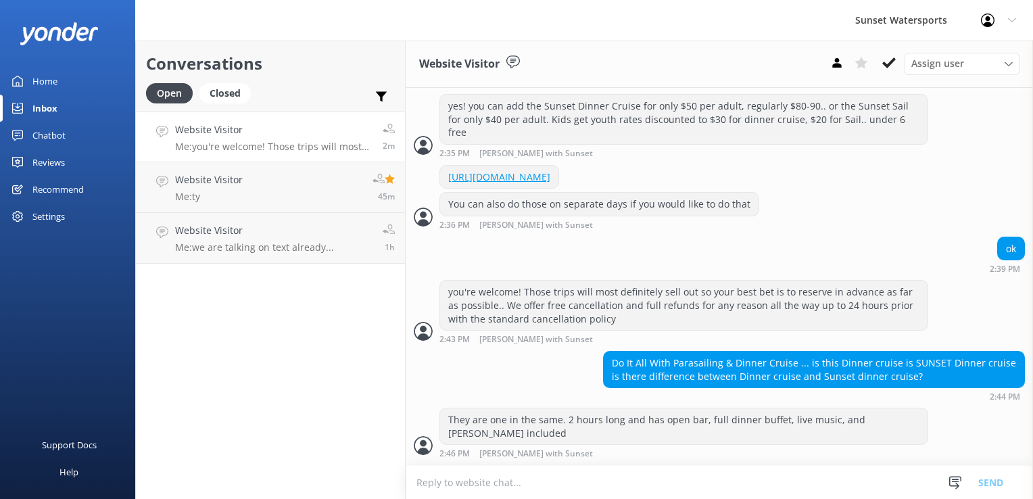
scroll to position [1229, 0]
drag, startPoint x: 450, startPoint y: 488, endPoint x: 450, endPoint y: 472, distance: 16.2
click at [450, 479] on textarea at bounding box center [719, 482] width 627 height 33
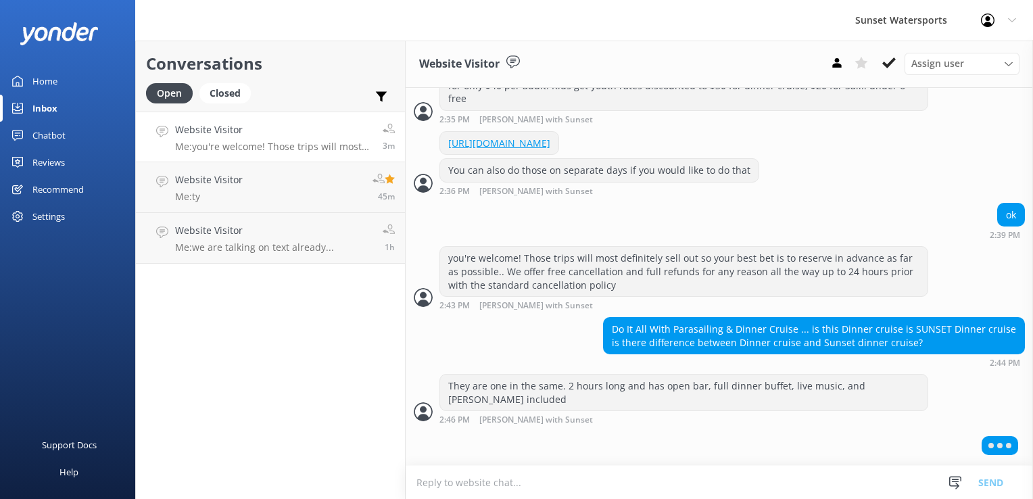
scroll to position [1261, 0]
click at [444, 479] on textarea at bounding box center [719, 482] width 627 height 33
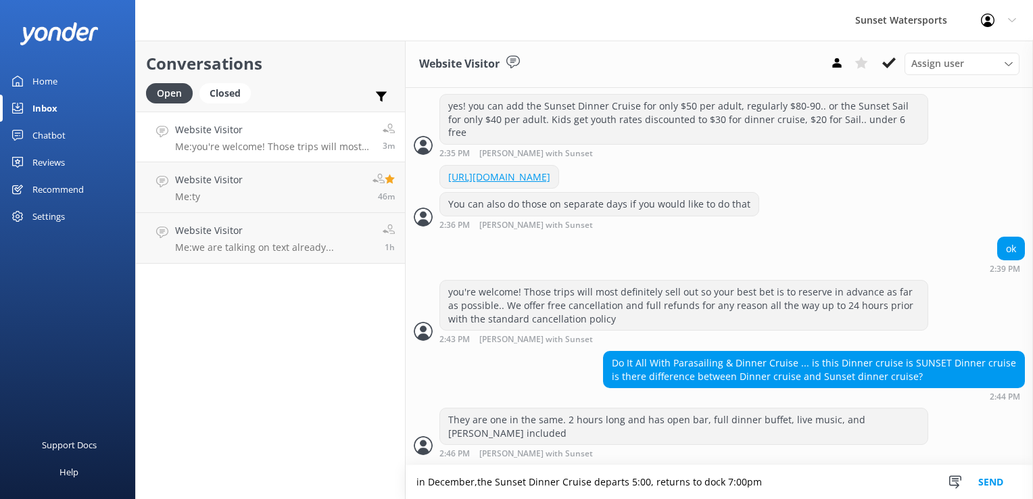
type textarea "in December,the Sunset Dinner Cruise departs 5:00, returns to dock 7:00pm"
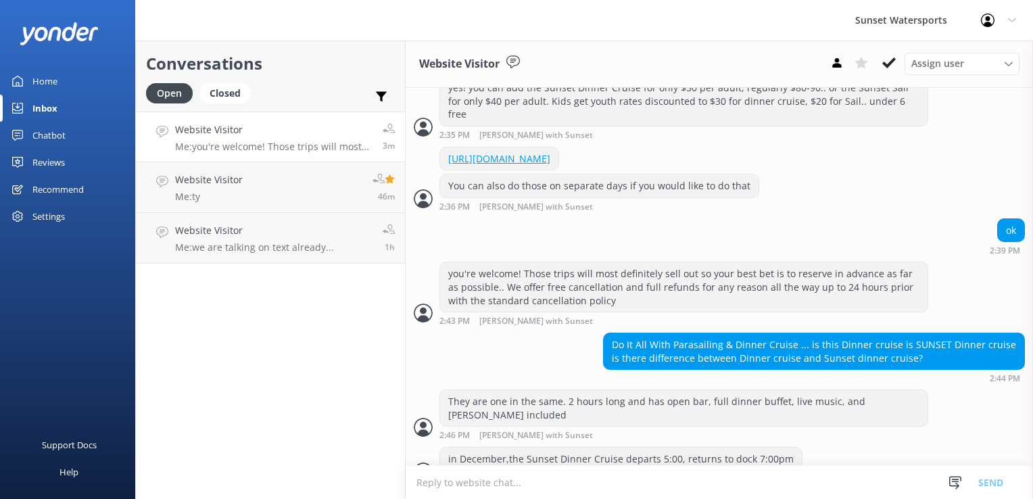
scroll to position [1273, 0]
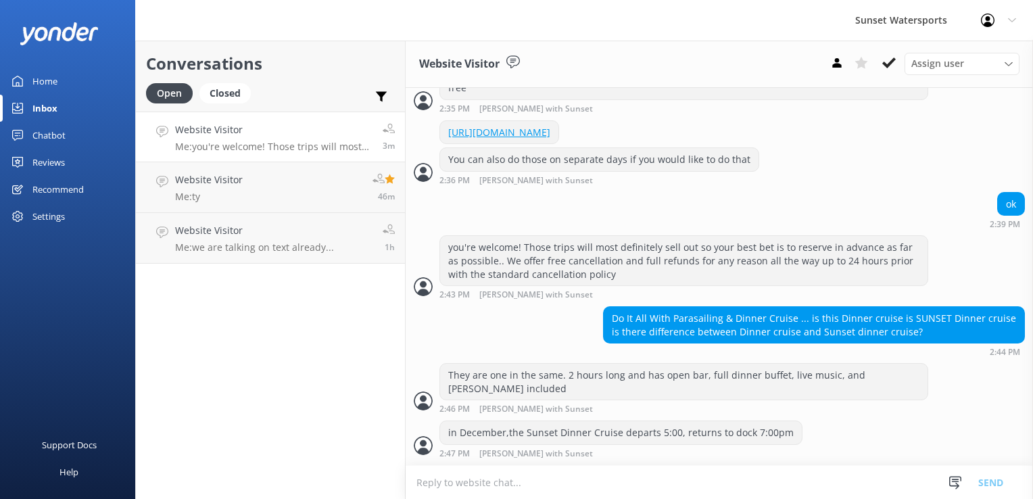
click at [444, 479] on textarea at bounding box center [719, 482] width 627 height 33
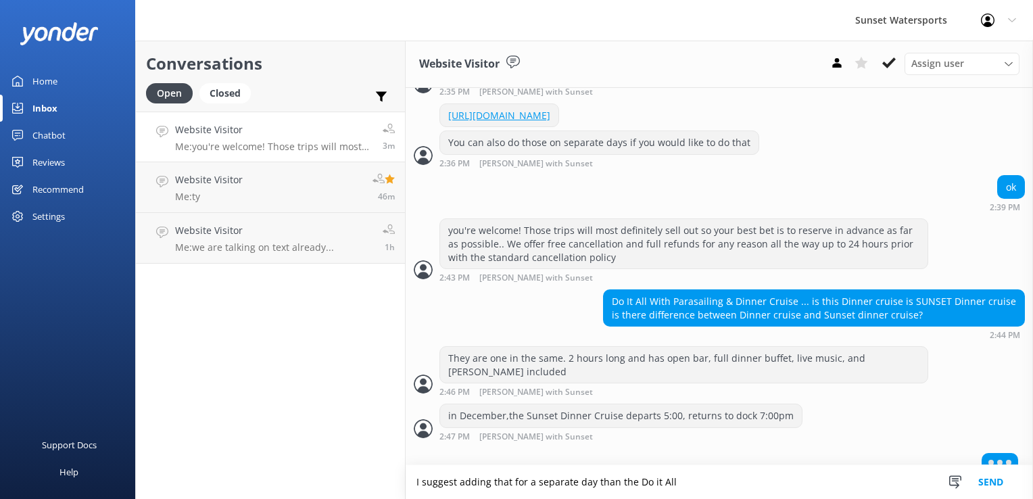
scroll to position [1306, 0]
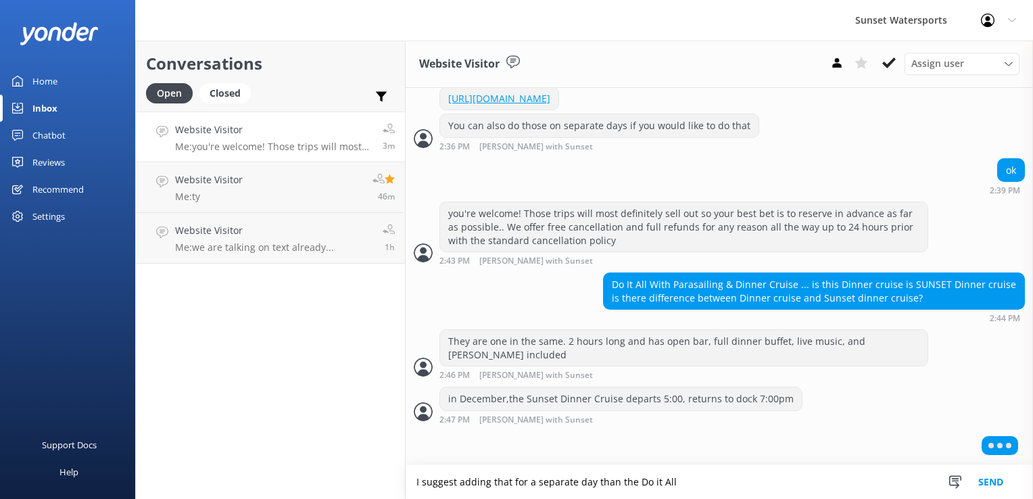
type textarea "I suggest adding that for a separate day than the Do it All"
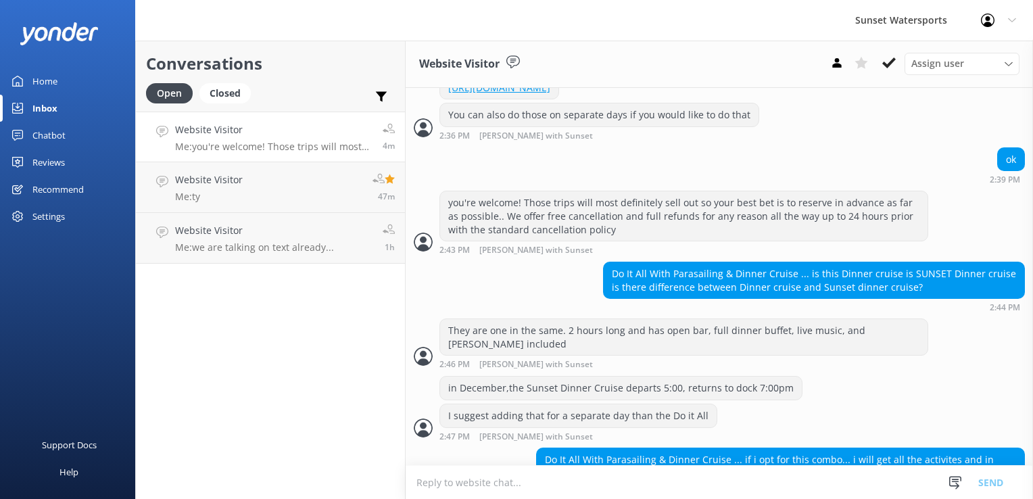
scroll to position [1371, 0]
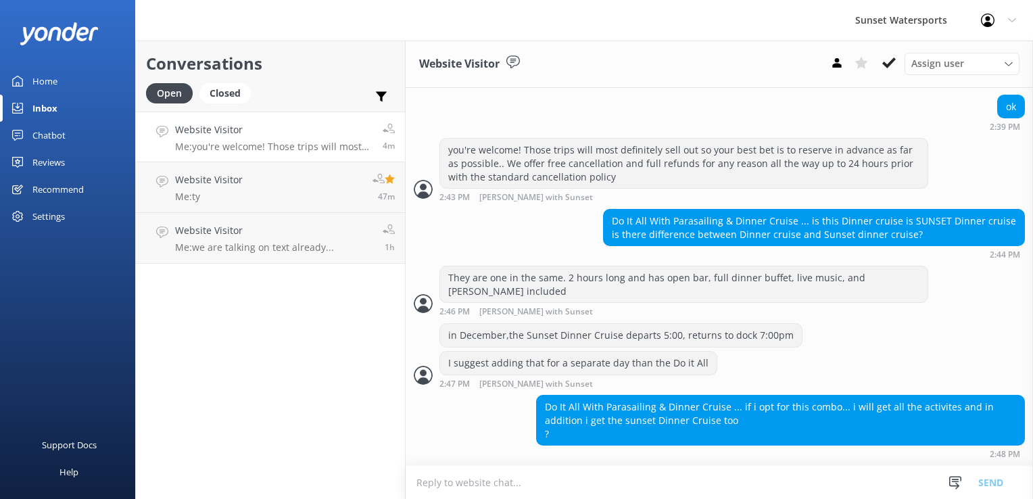
click at [453, 479] on textarea at bounding box center [719, 482] width 627 height 33
click at [507, 479] on textarea at bounding box center [719, 482] width 627 height 33
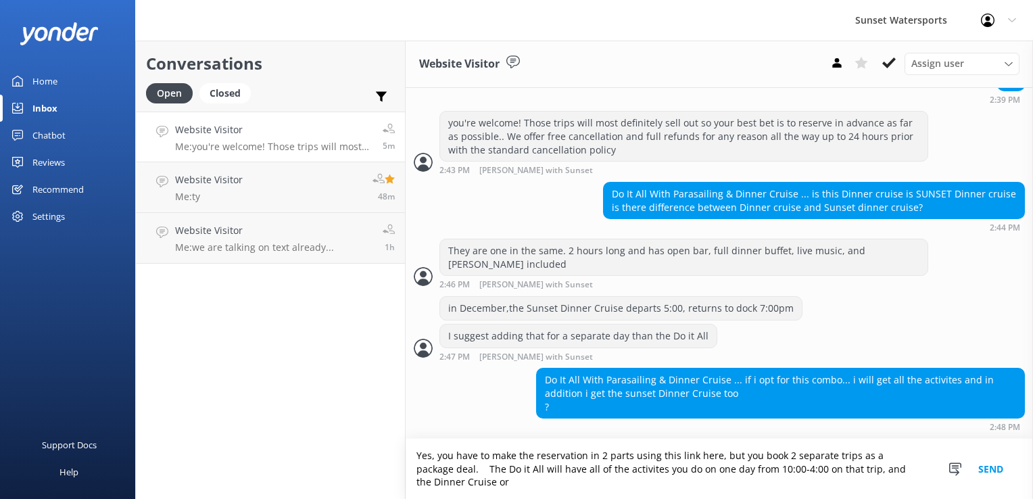
scroll to position [1398, 0]
type textarea "Yes, you have to make the reservation in 2 parts using this link here, but you …"
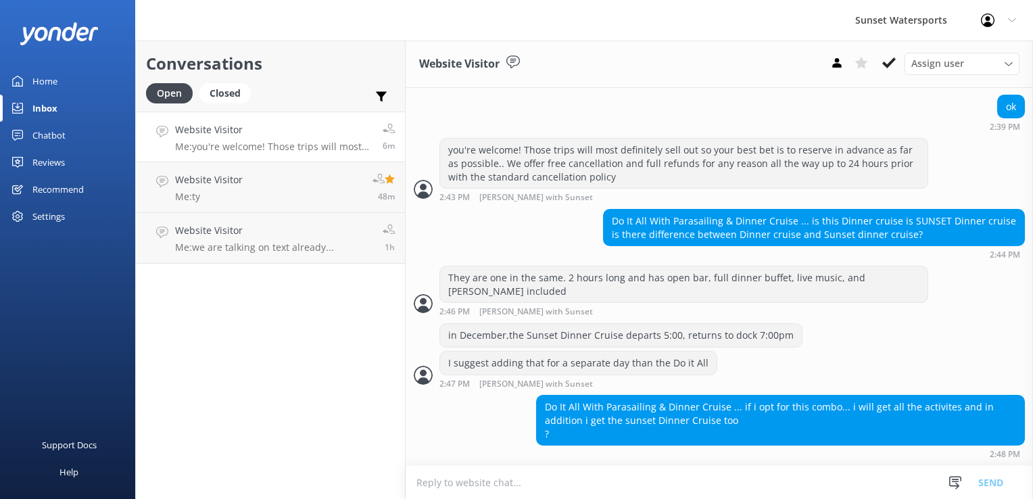
click at [507, 478] on textarea at bounding box center [719, 482] width 627 height 33
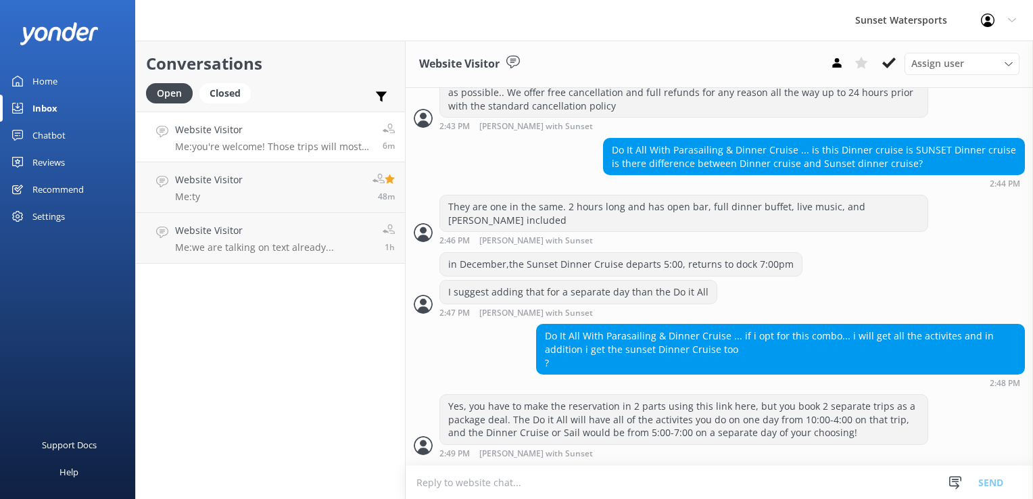
paste textarea "[URL][DOMAIN_NAME]"
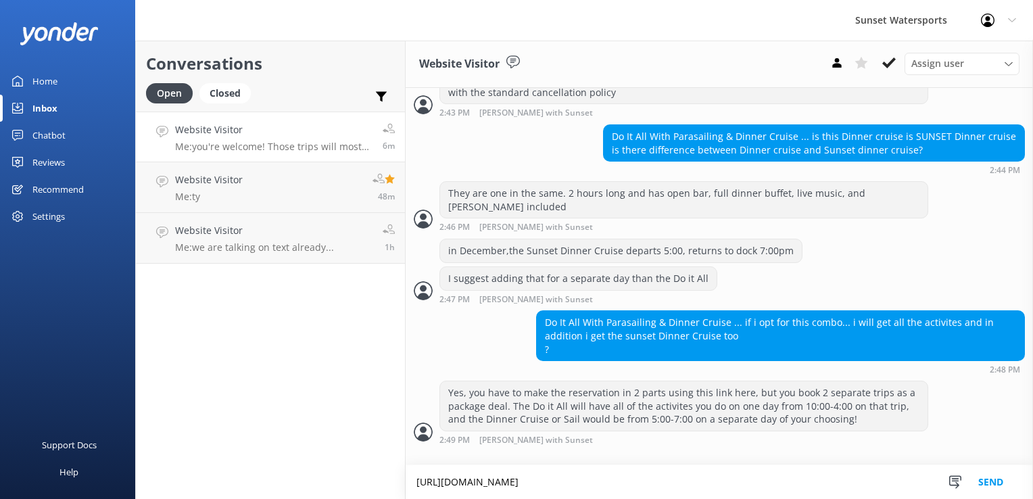
scroll to position [1454, 0]
type textarea "[URL][DOMAIN_NAME]"
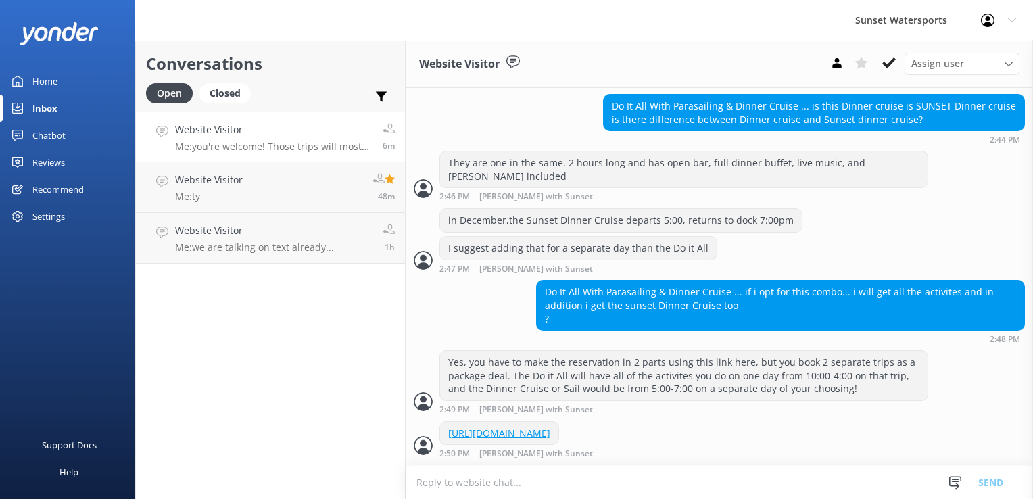
scroll to position [1498, 0]
click at [309, 335] on div "Conversations Open Closed Important Assigned to me Unassigned Website Visitor M…" at bounding box center [270, 270] width 270 height 458
click at [238, 143] on p "Me: you're welcome! Those trips will most definitely sell out so your best bet …" at bounding box center [271, 147] width 193 height 12
click at [243, 196] on link "Website Visitor Me: ty 54m" at bounding box center [270, 187] width 269 height 51
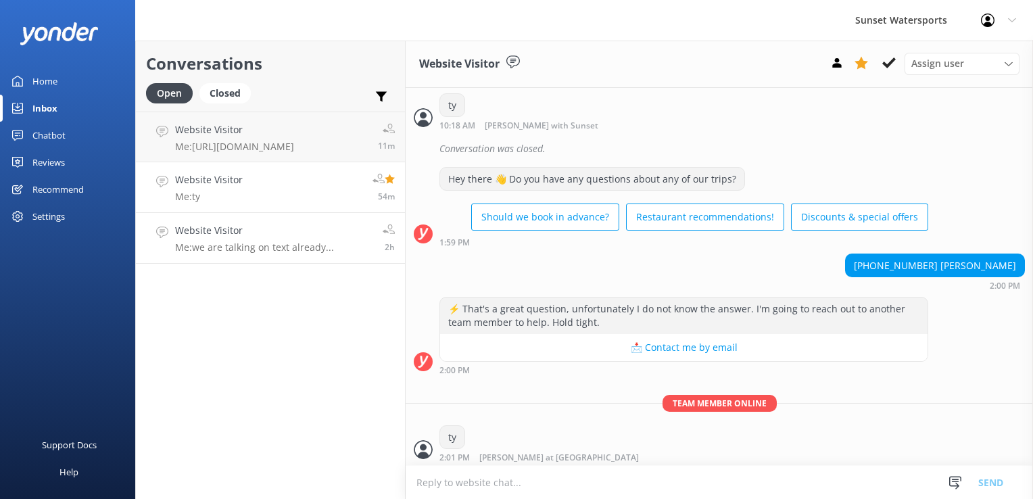
scroll to position [289, 0]
click at [337, 252] on link "Website Visitor Me: we are talking on text already... 2h" at bounding box center [270, 238] width 269 height 51
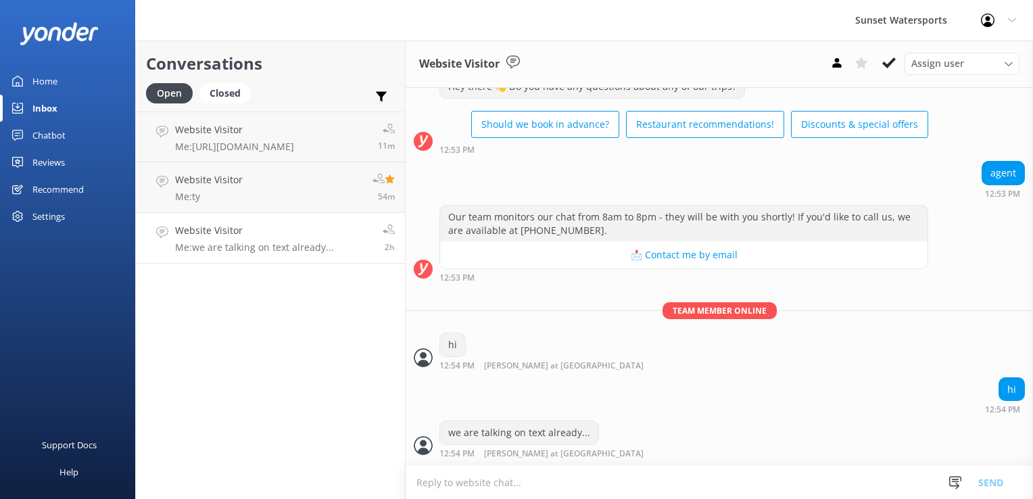
scroll to position [1209, 0]
click at [310, 194] on link "Website Visitor Me: ty 54m" at bounding box center [270, 187] width 269 height 51
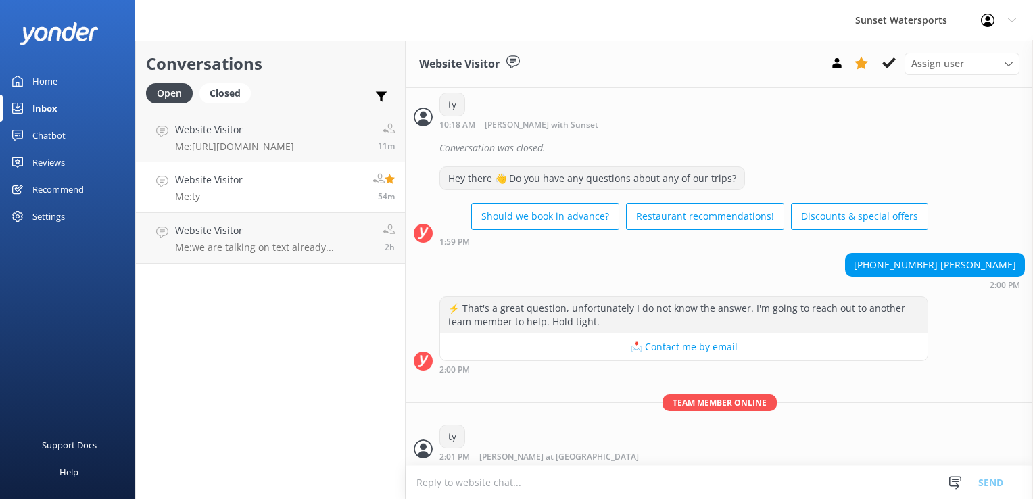
click at [312, 166] on link "Website Visitor Me: ty 54m" at bounding box center [270, 187] width 269 height 51
drag, startPoint x: 341, startPoint y: 391, endPoint x: 289, endPoint y: 135, distance: 261.5
click at [341, 388] on div "Conversations Open Closed Important Assigned to me Unassigned Website Visitor M…" at bounding box center [270, 270] width 270 height 458
click at [239, 99] on div "Closed" at bounding box center [224, 93] width 51 height 20
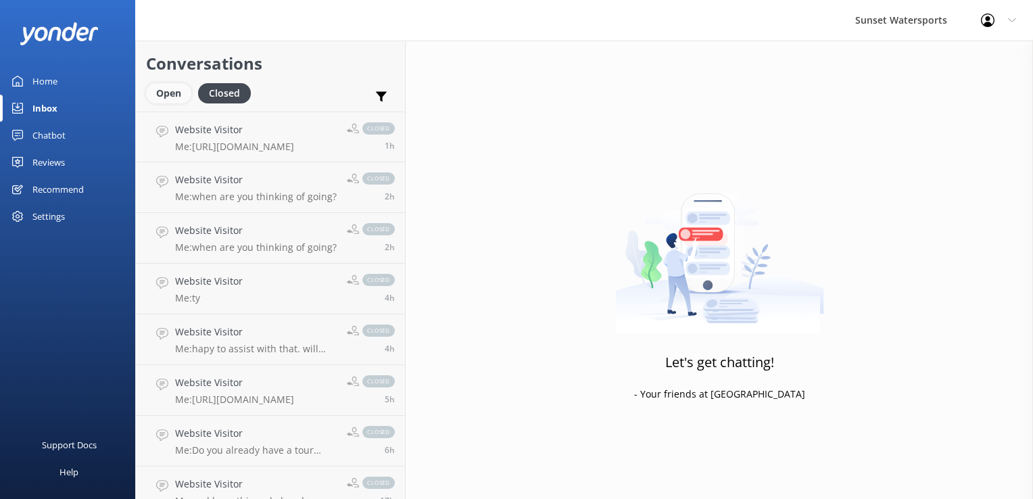
click at [181, 99] on div "Open" at bounding box center [168, 93] width 45 height 20
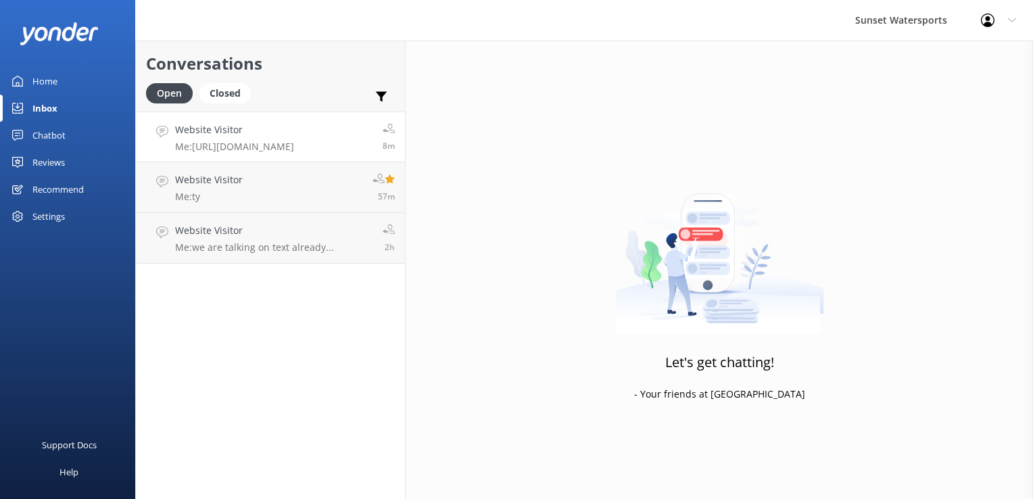
click at [252, 141] on p "Me: [URL][DOMAIN_NAME]" at bounding box center [234, 147] width 119 height 12
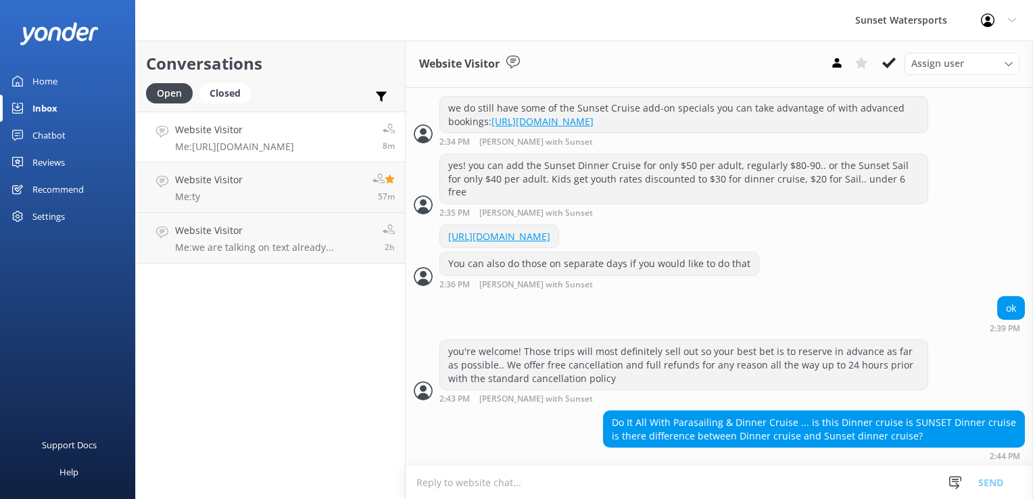
scroll to position [1498, 0]
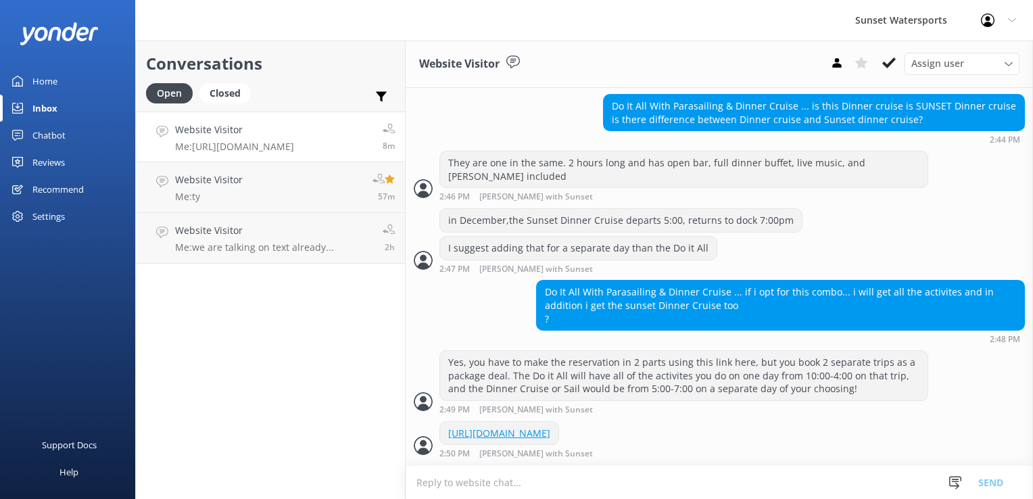
click at [359, 349] on div "Conversations Open Closed Important Assigned to me Unassigned Website Visitor M…" at bounding box center [270, 270] width 270 height 458
click at [270, 376] on div "Conversations Open Closed Important Assigned to me Unassigned Website Visitor M…" at bounding box center [270, 270] width 270 height 458
click at [292, 371] on div "Conversations Open Closed Important Assigned to me Unassigned Website Visitor M…" at bounding box center [270, 270] width 270 height 458
click at [231, 103] on div "Closed" at bounding box center [224, 93] width 51 height 20
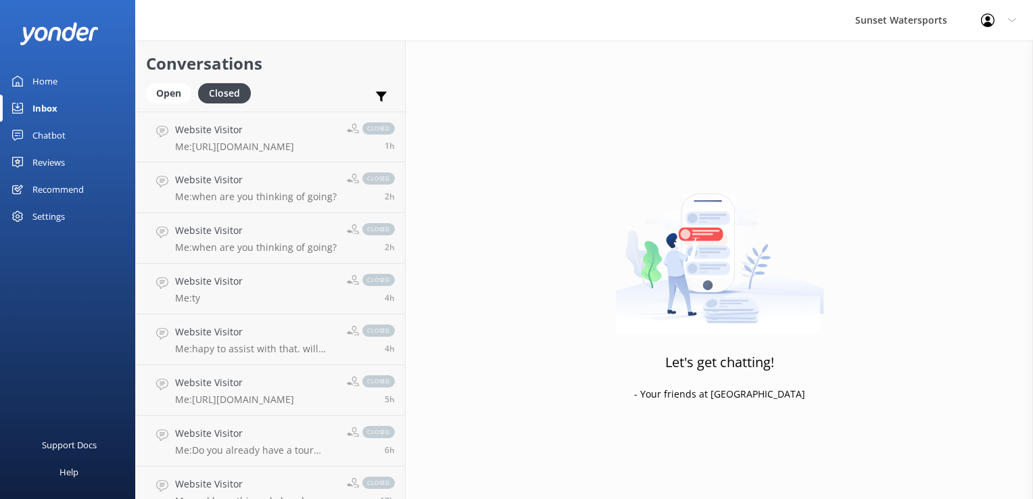
click at [155, 82] on div "Conversations Open Closed Important Assigned to me Unassigned" at bounding box center [270, 76] width 269 height 71
click at [157, 85] on div "Open" at bounding box center [168, 93] width 45 height 20
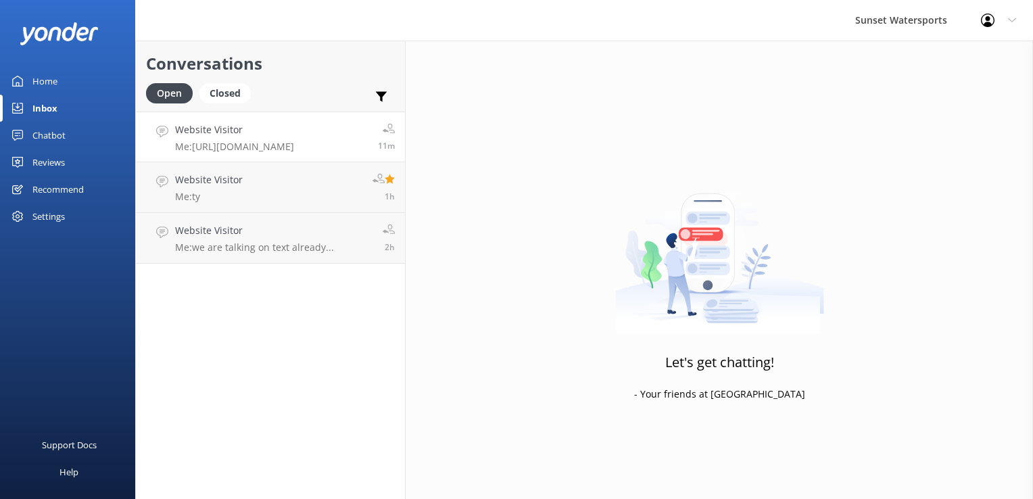
click at [204, 143] on p "Me: [URL][DOMAIN_NAME]" at bounding box center [234, 147] width 119 height 12
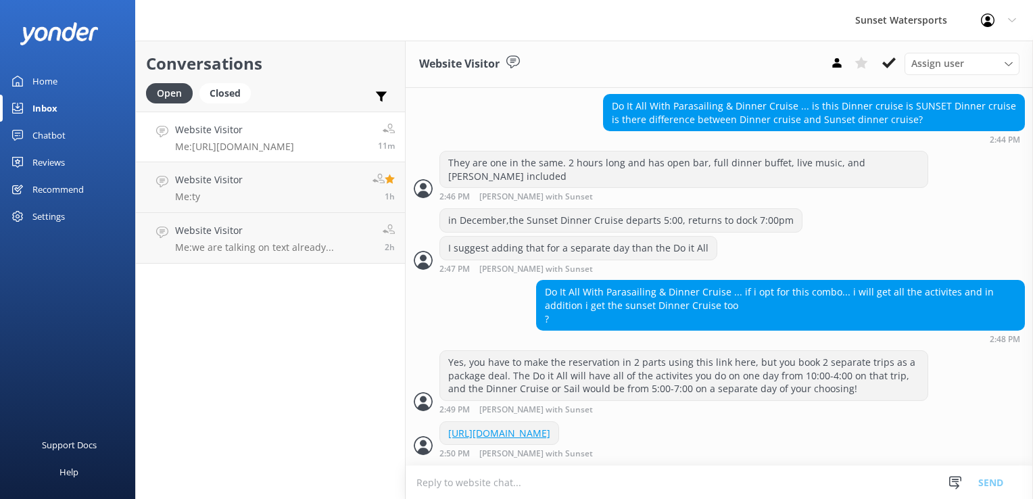
scroll to position [1498, 0]
click at [433, 479] on textarea at bounding box center [719, 482] width 627 height 33
type textarea "W"
click at [212, 385] on div "Conversations Open Closed Important Assigned to me Unassigned Website Visitor M…" at bounding box center [270, 270] width 270 height 458
click at [373, 362] on div "Conversations Open Closed Important Assigned to me Unassigned Website Visitor M…" at bounding box center [270, 270] width 270 height 458
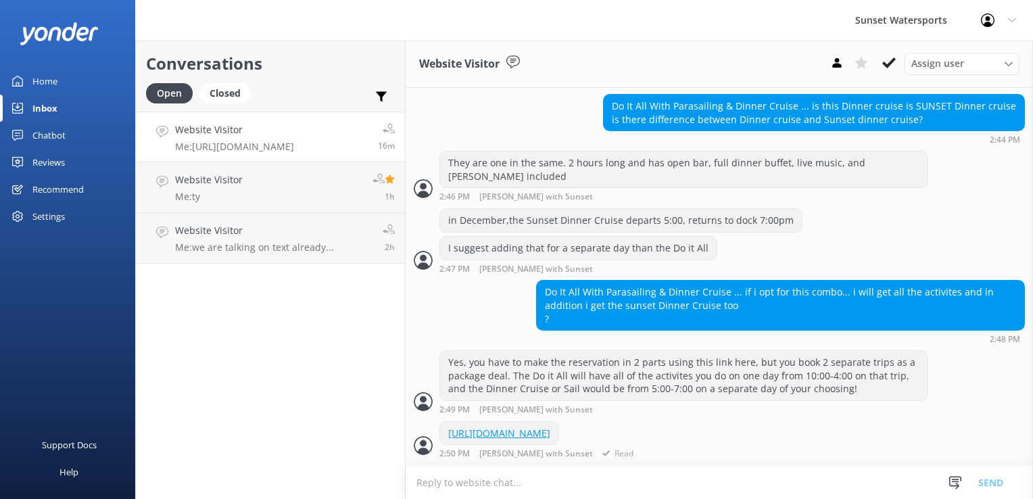
click at [550, 427] on link "[URL][DOMAIN_NAME]" at bounding box center [499, 433] width 102 height 13
click at [233, 97] on div "Closed" at bounding box center [224, 93] width 51 height 20
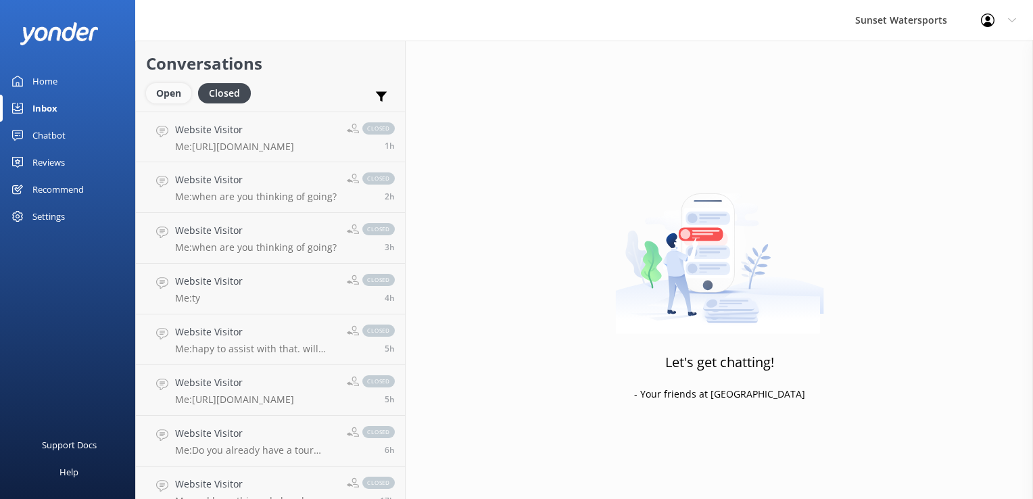
click at [158, 96] on div "Open" at bounding box center [168, 93] width 45 height 20
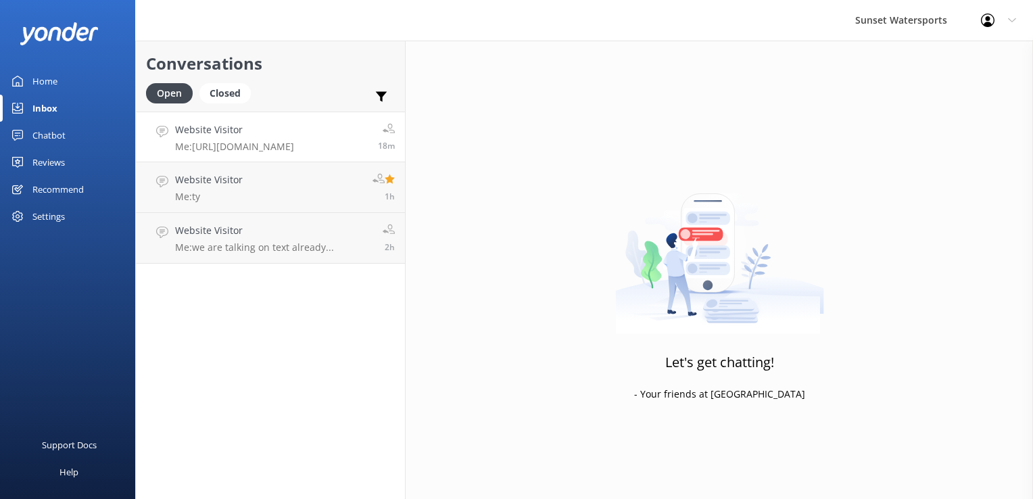
click at [179, 159] on link "Website Visitor Me: [URL][DOMAIN_NAME] 18m" at bounding box center [270, 137] width 269 height 51
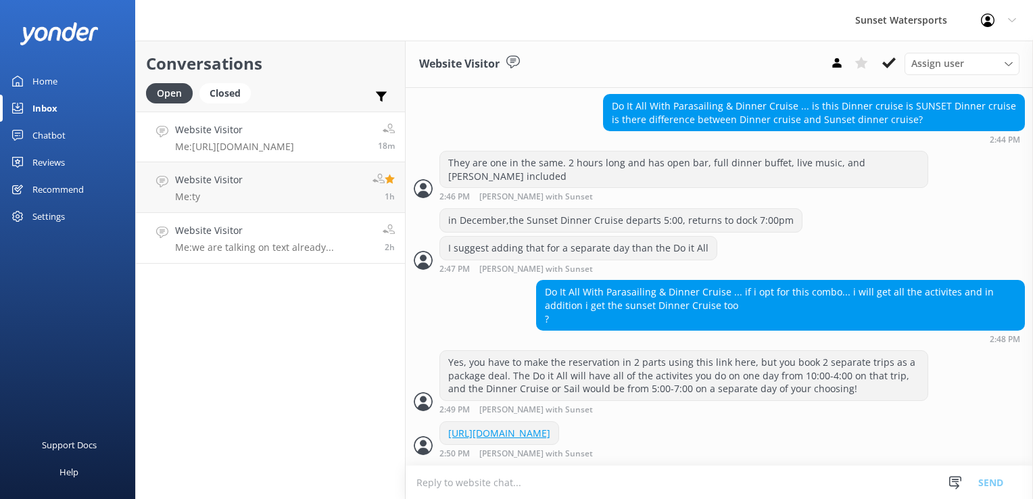
scroll to position [1498, 0]
click at [211, 232] on h4 "Website Visitor" at bounding box center [254, 230] width 159 height 15
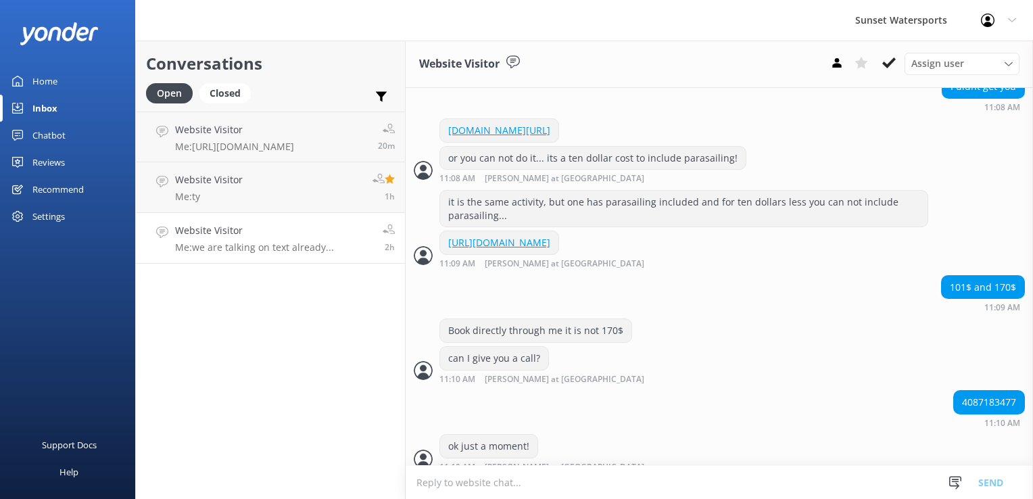
scroll to position [668, 0]
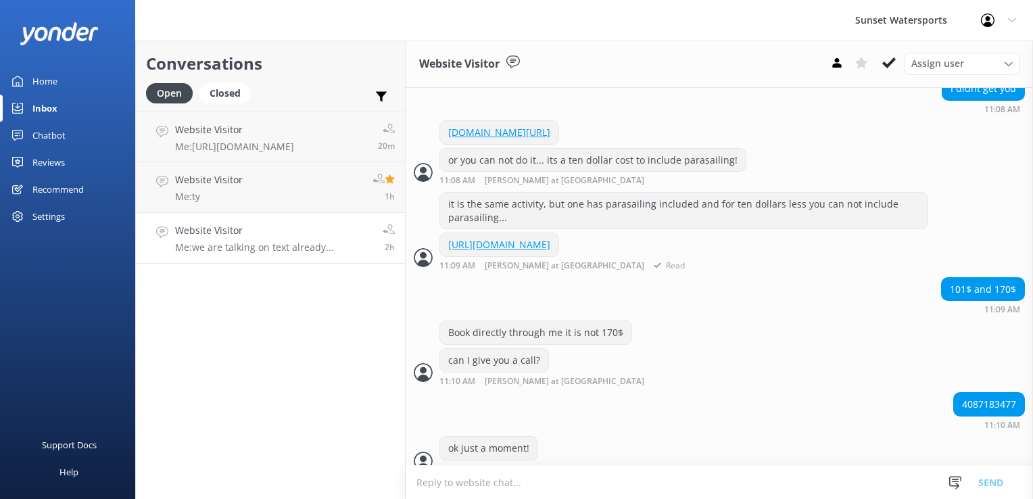
click at [550, 251] on link "[URL][DOMAIN_NAME]" at bounding box center [499, 244] width 102 height 13
click at [260, 120] on link "Website Visitor Me: [URL][DOMAIN_NAME] 25m" at bounding box center [270, 137] width 269 height 51
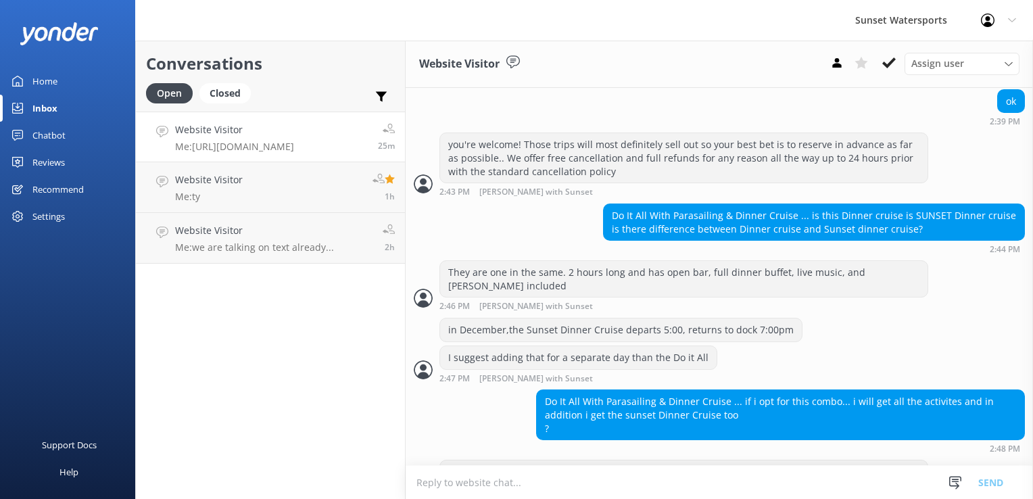
scroll to position [1498, 0]
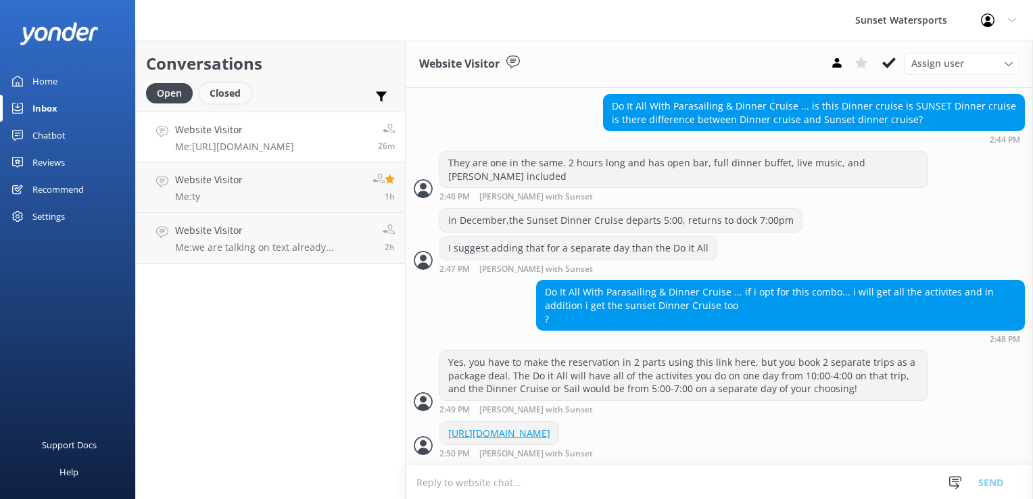
click at [229, 93] on div "Closed" at bounding box center [224, 93] width 51 height 20
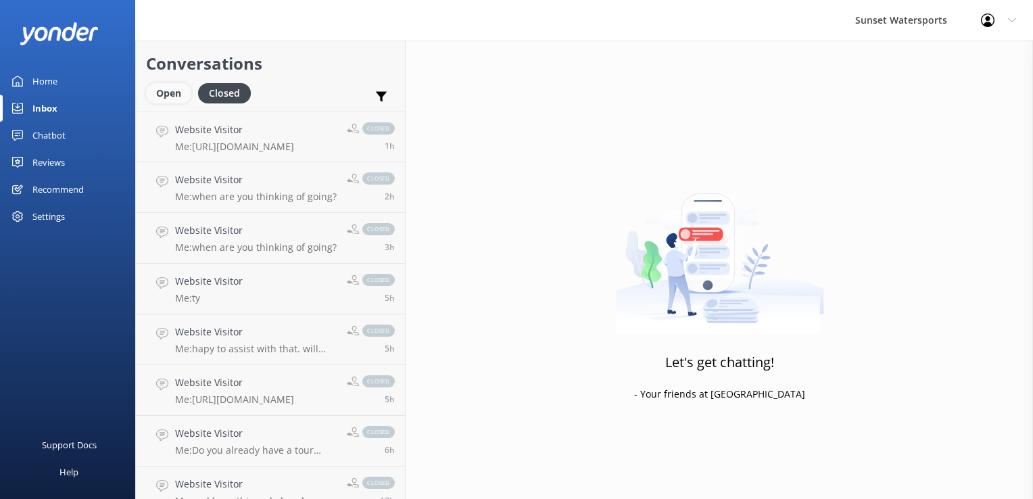
click at [167, 90] on div "Open" at bounding box center [168, 93] width 45 height 20
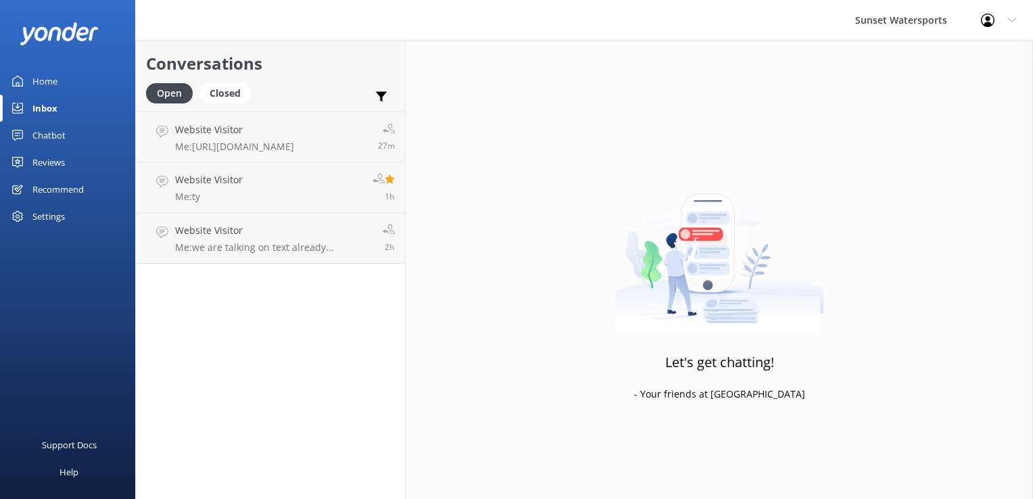
click at [222, 82] on div "Conversations Open Closed Important Assigned to me Unassigned" at bounding box center [270, 76] width 269 height 71
click at [222, 139] on div "Website Visitor Me: [URL][DOMAIN_NAME]" at bounding box center [234, 136] width 119 height 29
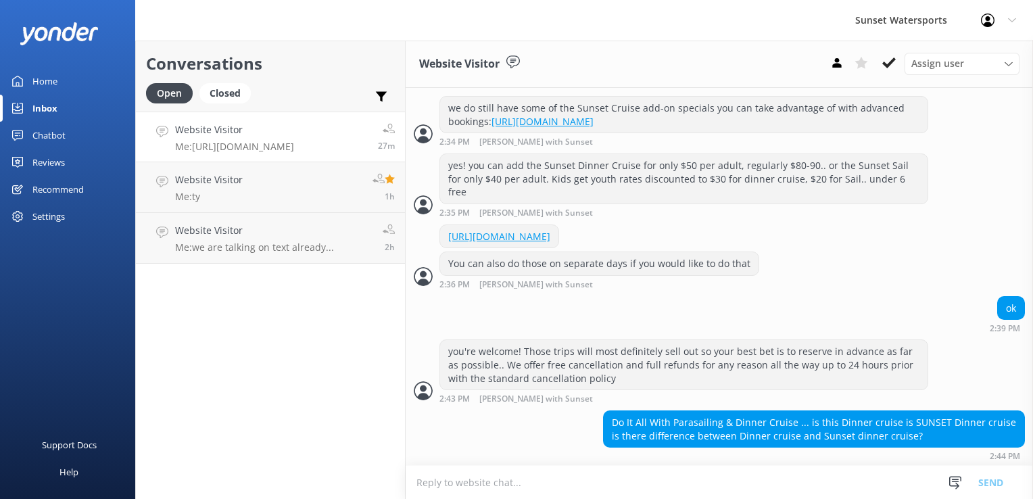
scroll to position [1498, 0]
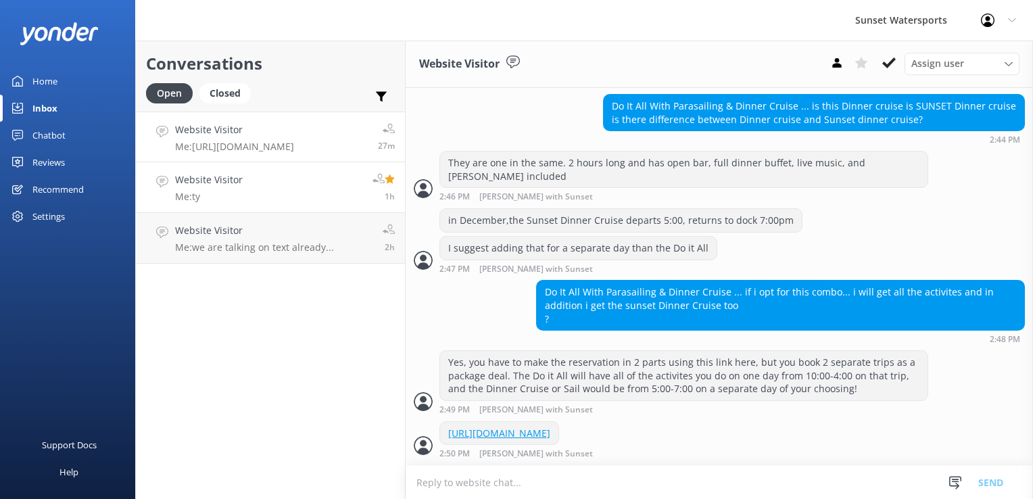
click at [247, 192] on link "Website Visitor Me: ty 1h" at bounding box center [270, 187] width 269 height 51
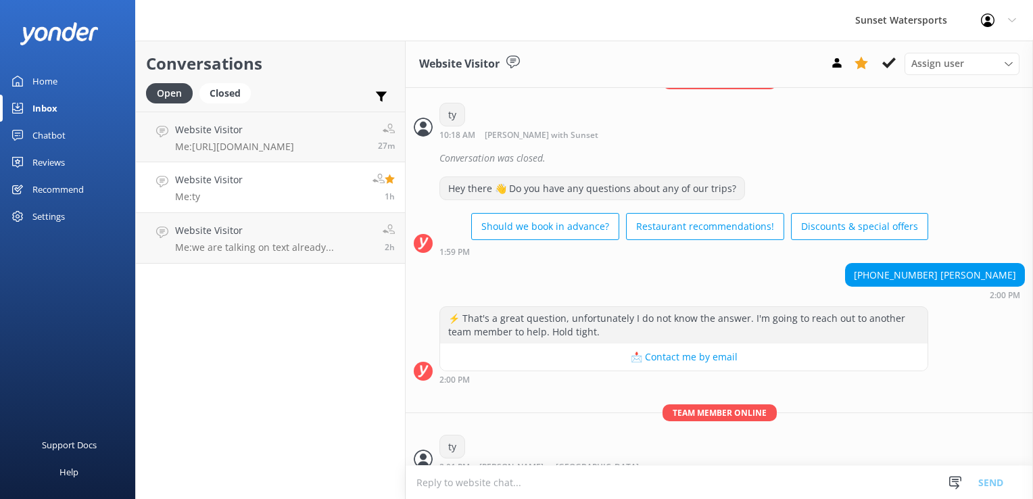
scroll to position [289, 0]
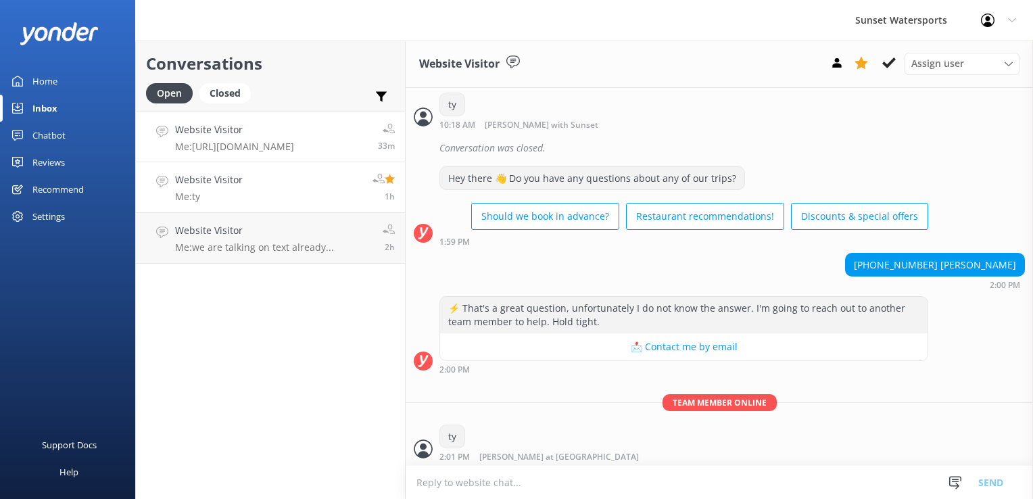
click at [224, 160] on link "Website Visitor Me: [URL][DOMAIN_NAME] 33m" at bounding box center [270, 137] width 269 height 51
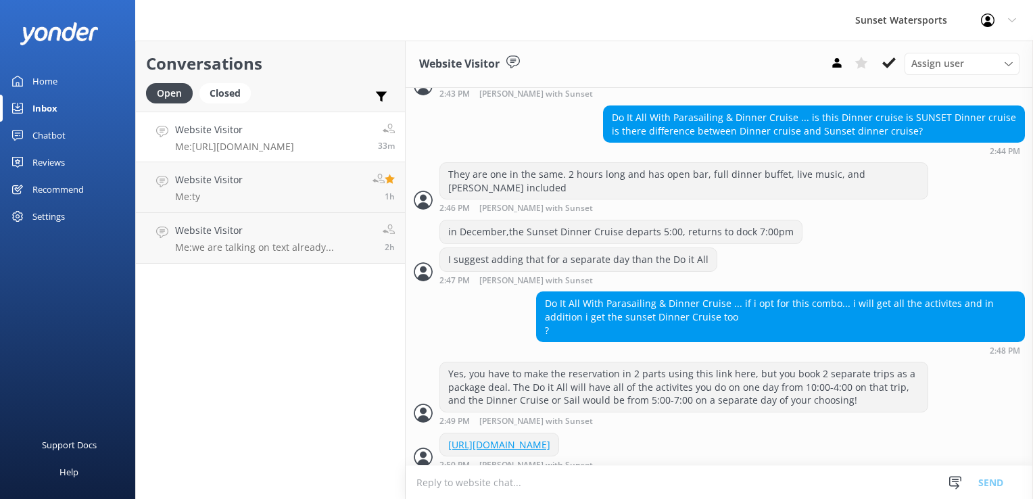
scroll to position [1498, 0]
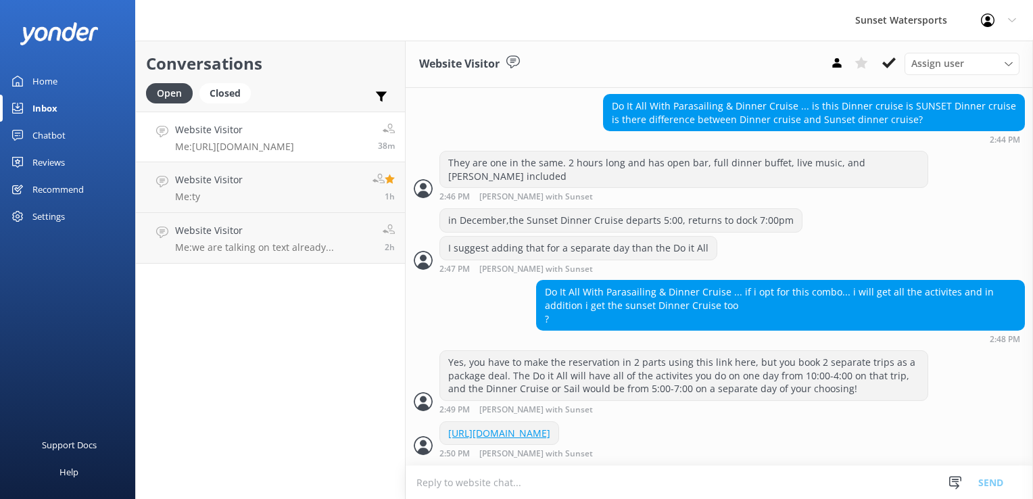
click at [227, 128] on h4 "Website Visitor" at bounding box center [234, 129] width 119 height 15
click at [233, 102] on div "Closed" at bounding box center [224, 93] width 51 height 20
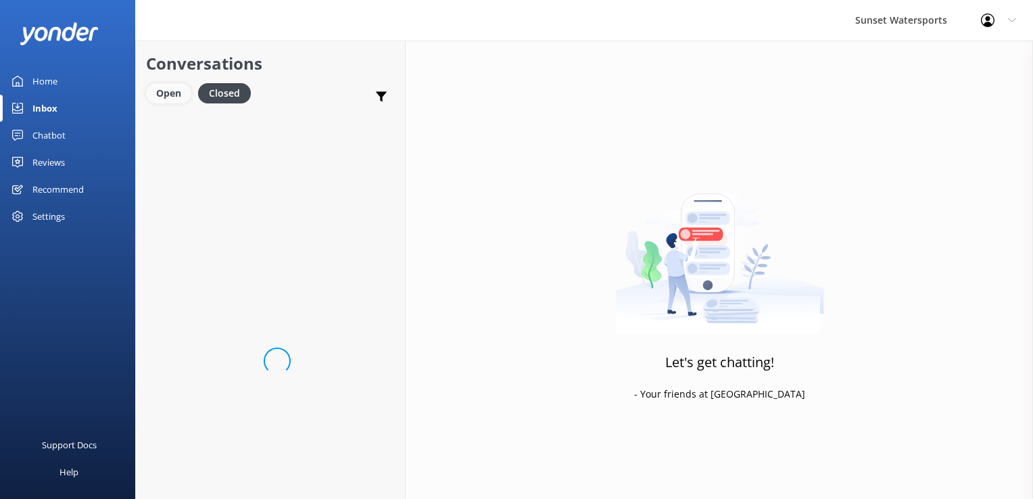
click at [170, 94] on div "Open" at bounding box center [168, 93] width 45 height 20
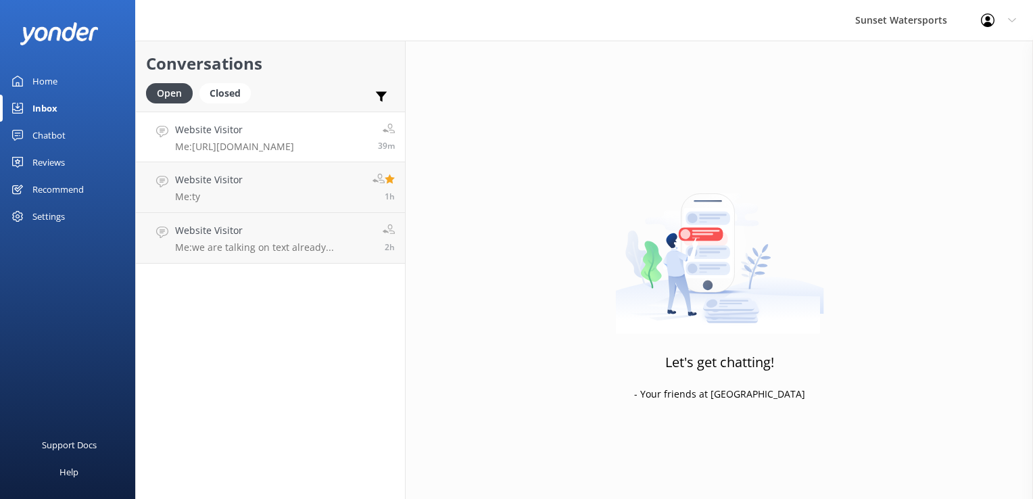
click at [236, 128] on h4 "Website Visitor" at bounding box center [234, 129] width 119 height 15
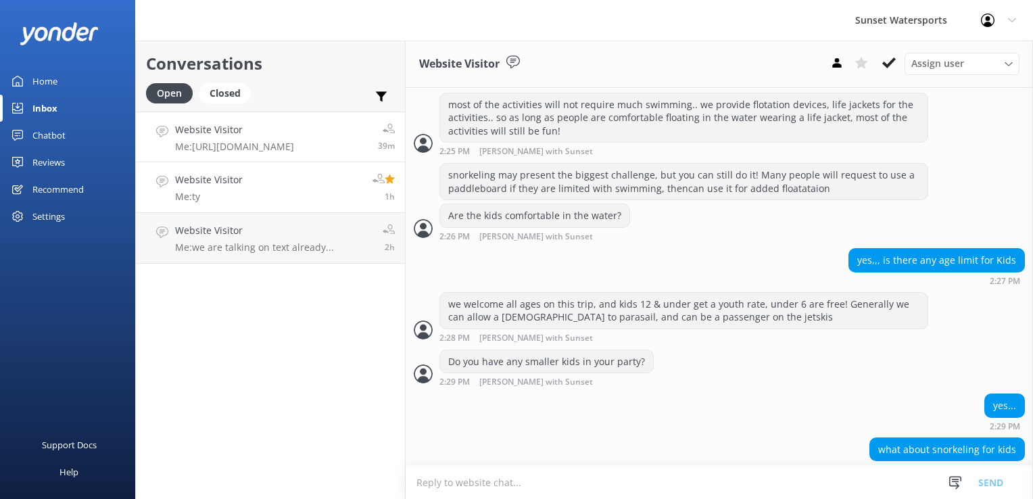
scroll to position [751, 0]
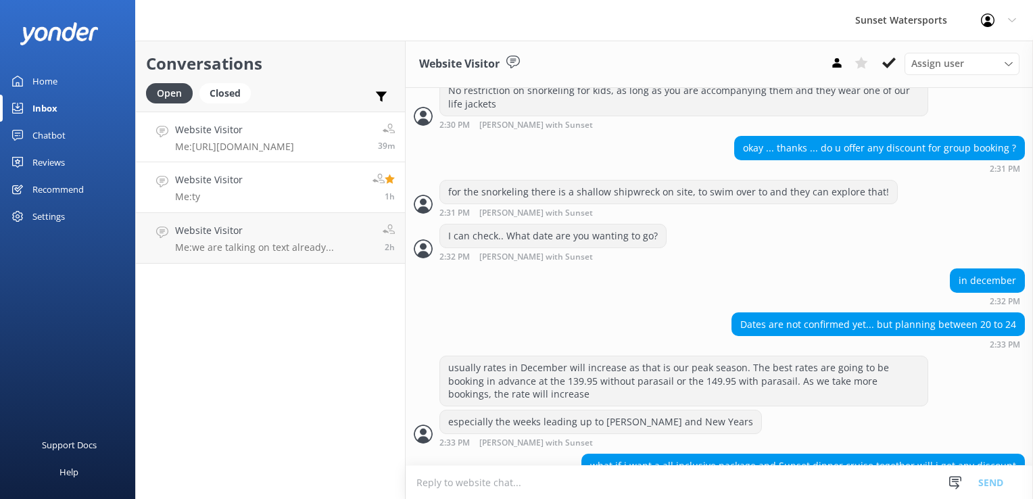
click at [230, 180] on h4 "Website Visitor" at bounding box center [209, 179] width 68 height 15
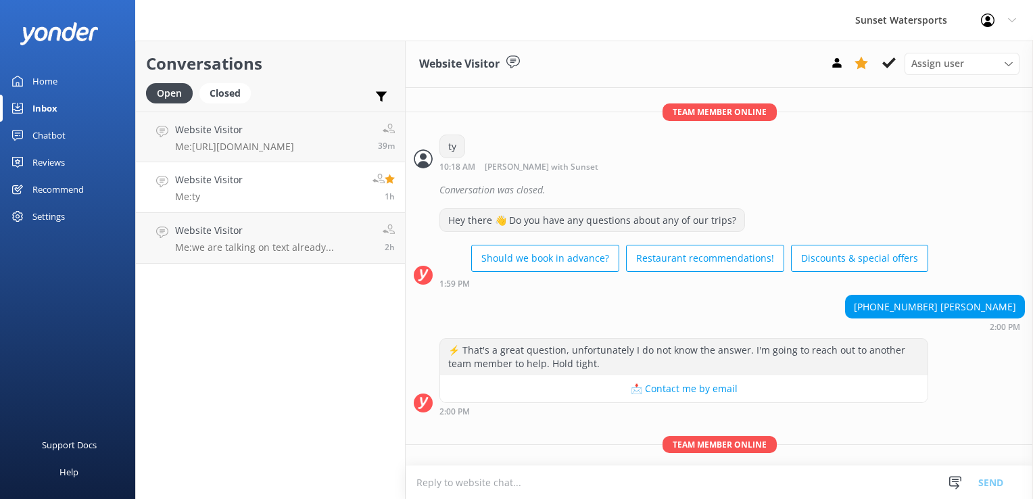
scroll to position [289, 0]
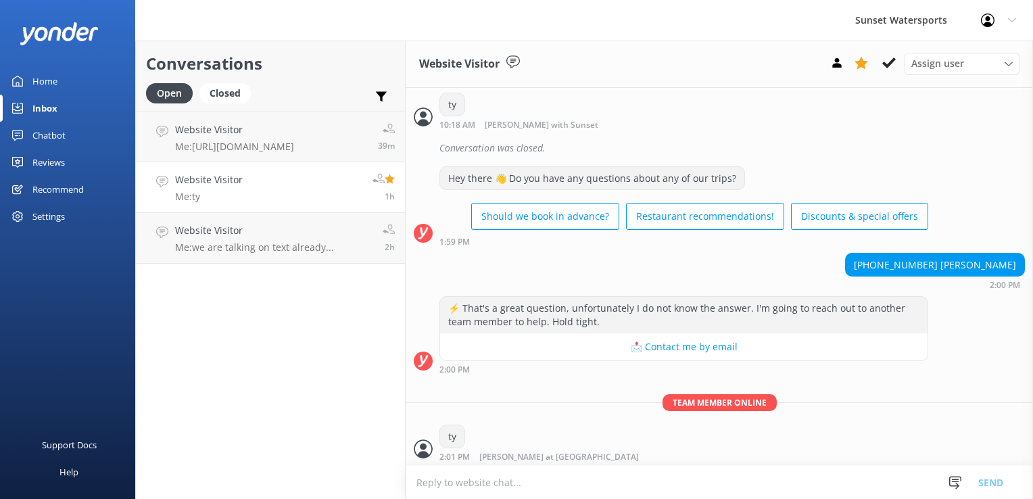
click at [287, 348] on div "Conversations Open Closed Important Assigned to me Unassigned Website Visitor M…" at bounding box center [270, 270] width 270 height 458
click at [193, 260] on link "Website Visitor Me: we are talking on text already... 2h" at bounding box center [270, 238] width 269 height 51
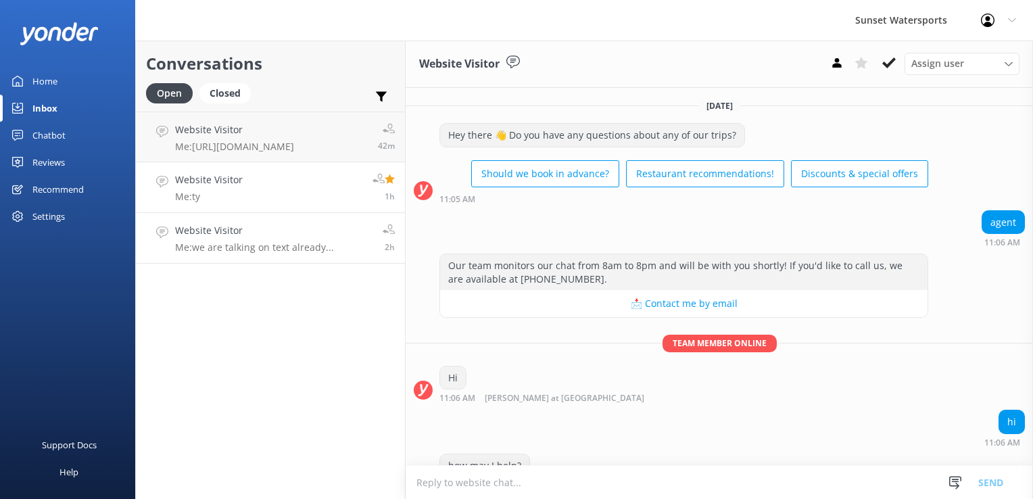
click at [212, 206] on link "Website Visitor Me: ty 1h" at bounding box center [270, 187] width 269 height 51
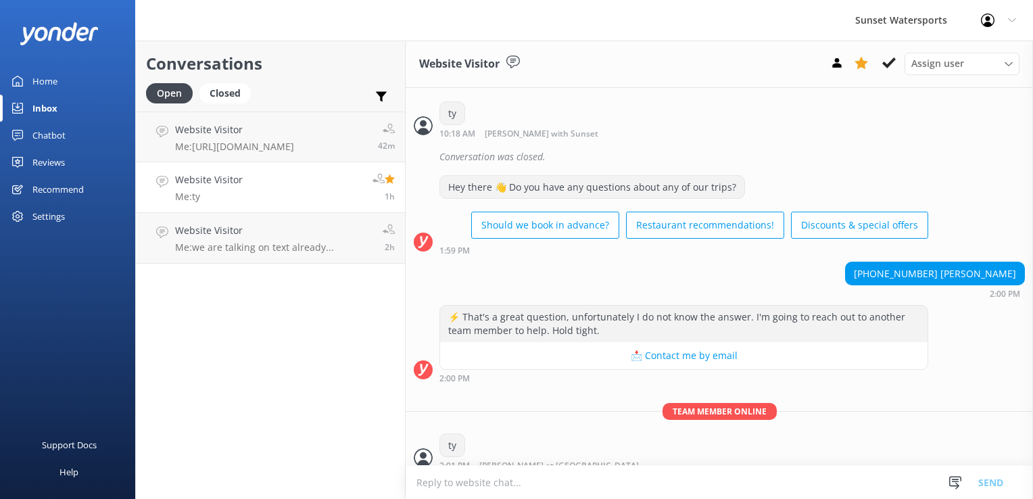
scroll to position [289, 0]
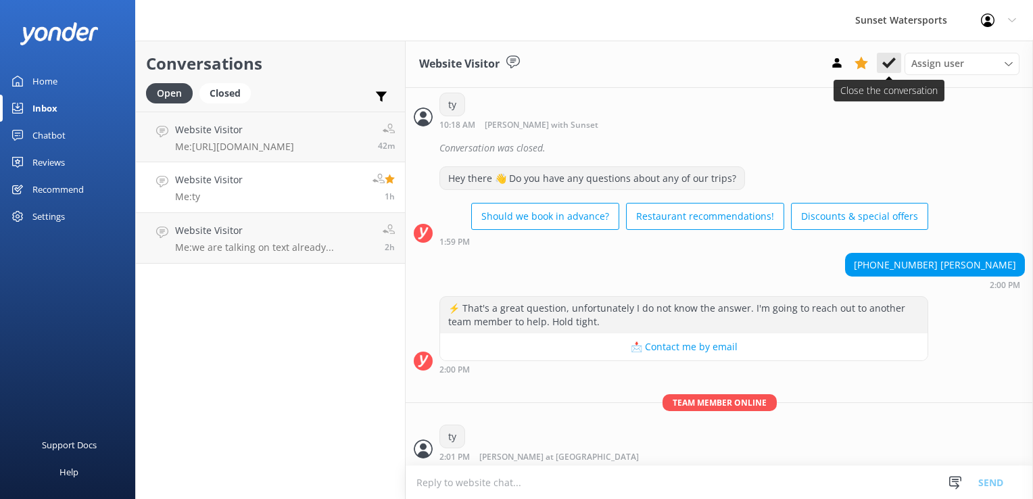
click at [888, 70] on button at bounding box center [889, 63] width 24 height 20
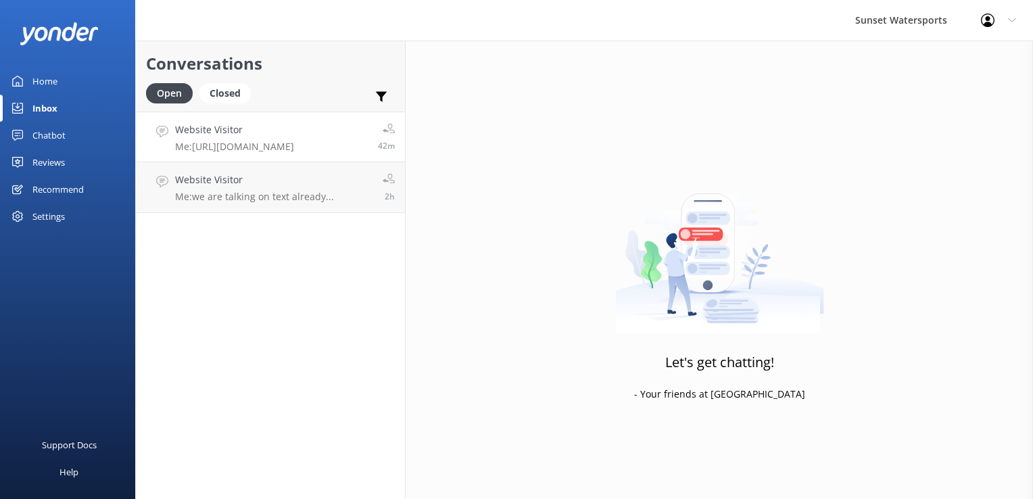
click at [216, 145] on p "Me: [URL][DOMAIN_NAME]" at bounding box center [234, 147] width 119 height 12
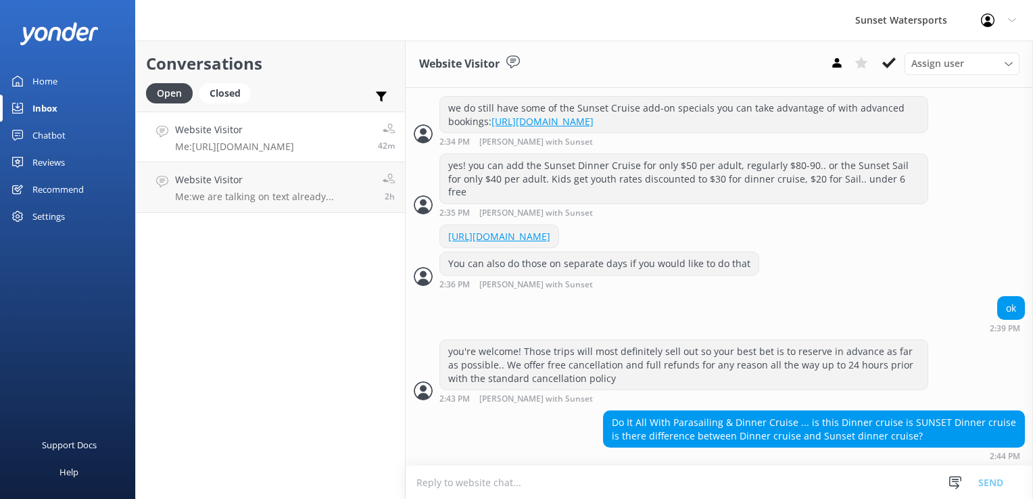
scroll to position [1498, 0]
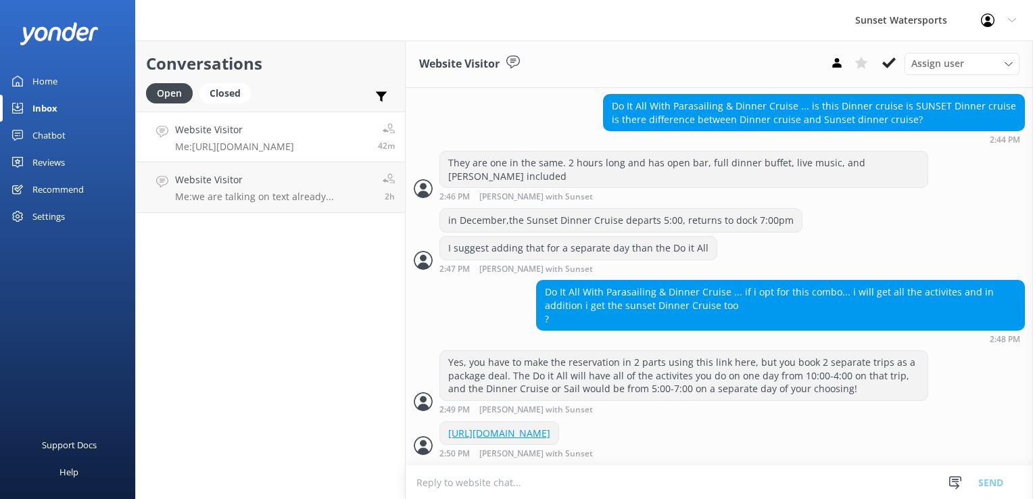
click at [302, 341] on div "Conversations Open Closed Important Assigned to me Unassigned Website Visitor M…" at bounding box center [270, 270] width 270 height 458
click at [314, 383] on div "Conversations Open Closed Important Assigned to me Unassigned Website Visitor M…" at bounding box center [270, 270] width 270 height 458
click at [229, 150] on p "Me: [URL][DOMAIN_NAME]" at bounding box center [234, 147] width 119 height 12
click at [254, 192] on p "Me: we are talking on text already..." at bounding box center [254, 197] width 159 height 12
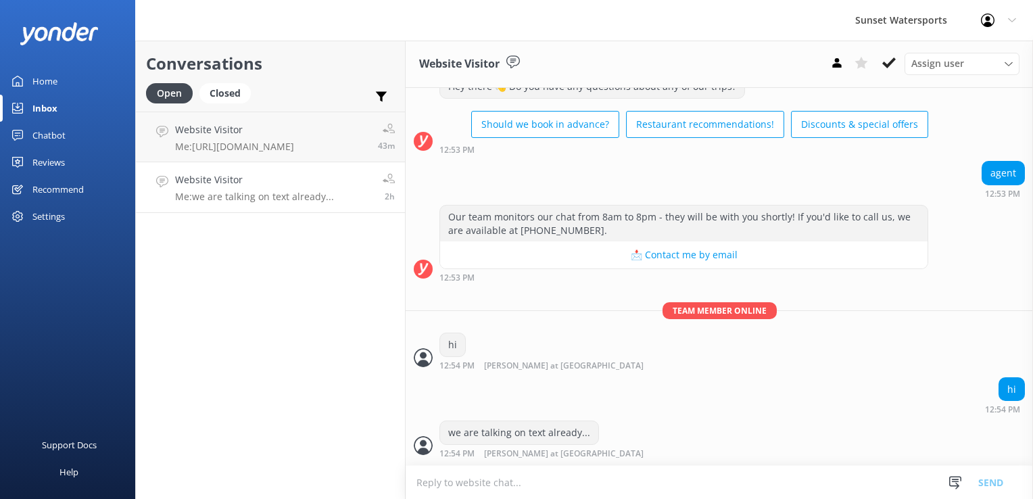
scroll to position [1209, 0]
click at [890, 63] on use at bounding box center [889, 62] width 14 height 11
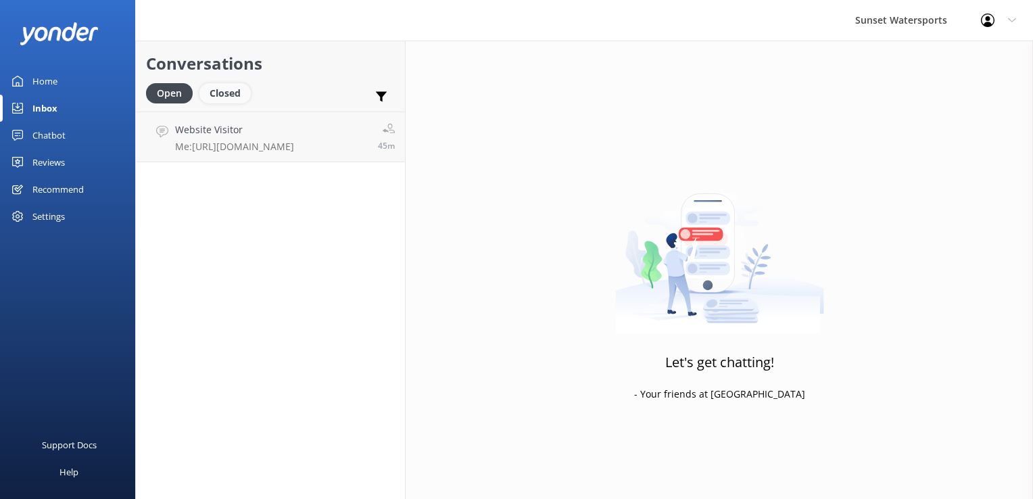
click at [224, 91] on div "Closed" at bounding box center [224, 93] width 51 height 20
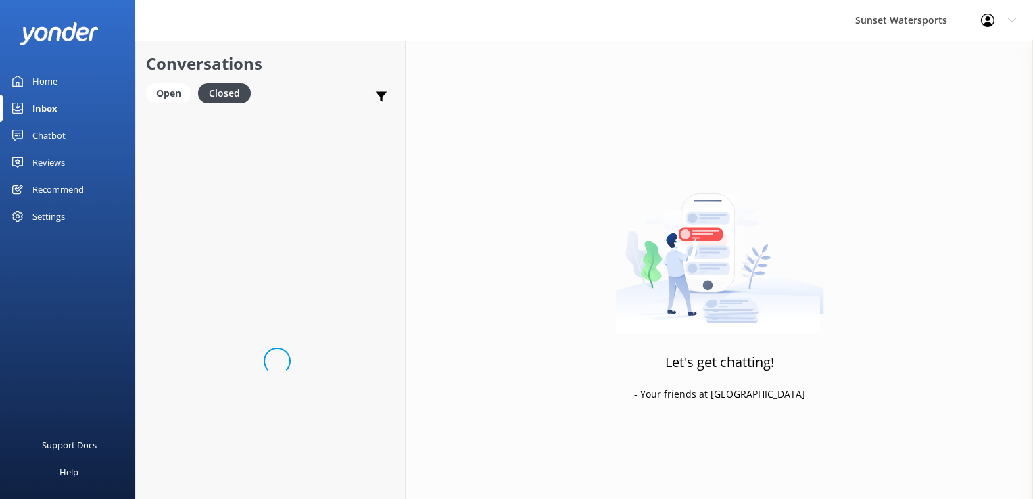
click at [143, 93] on div "Conversations Open Closed Important Assigned to me Unassigned" at bounding box center [270, 76] width 269 height 71
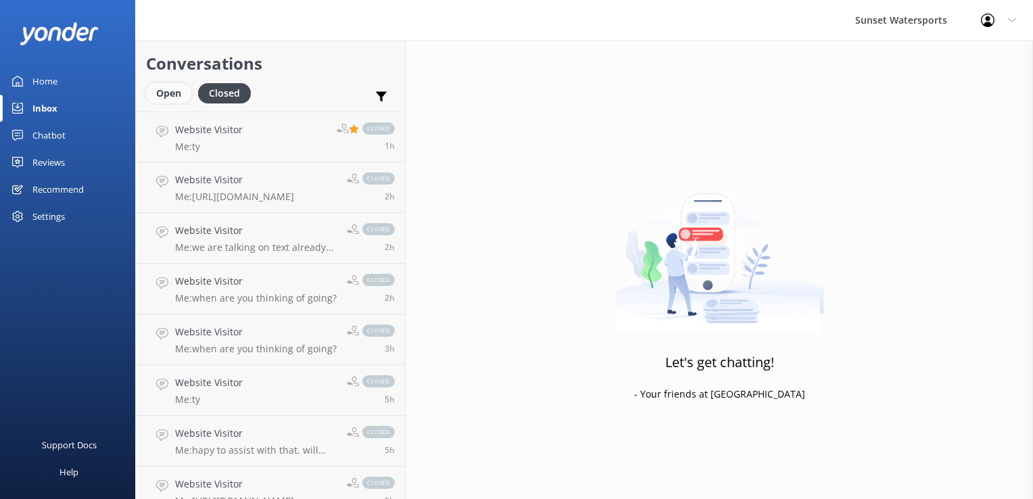
click at [158, 89] on div "Open" at bounding box center [168, 93] width 45 height 20
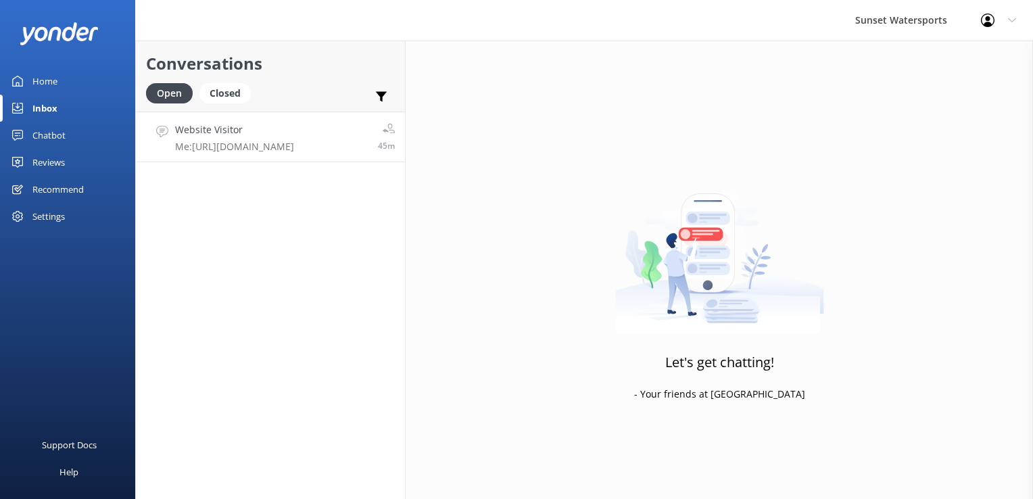
click at [238, 160] on link "Website Visitor Me: [URL][DOMAIN_NAME] 45m" at bounding box center [270, 137] width 269 height 51
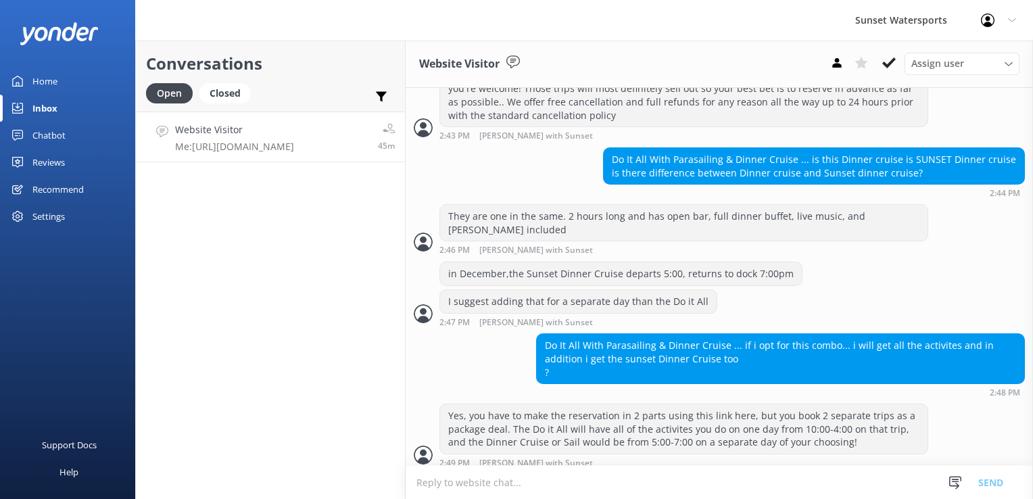
scroll to position [1498, 0]
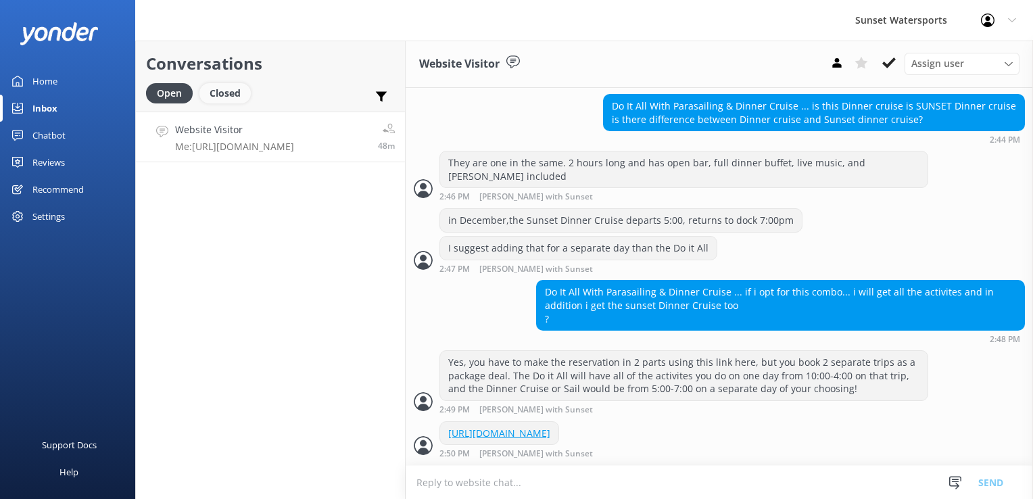
click at [229, 91] on div "Closed" at bounding box center [224, 93] width 51 height 20
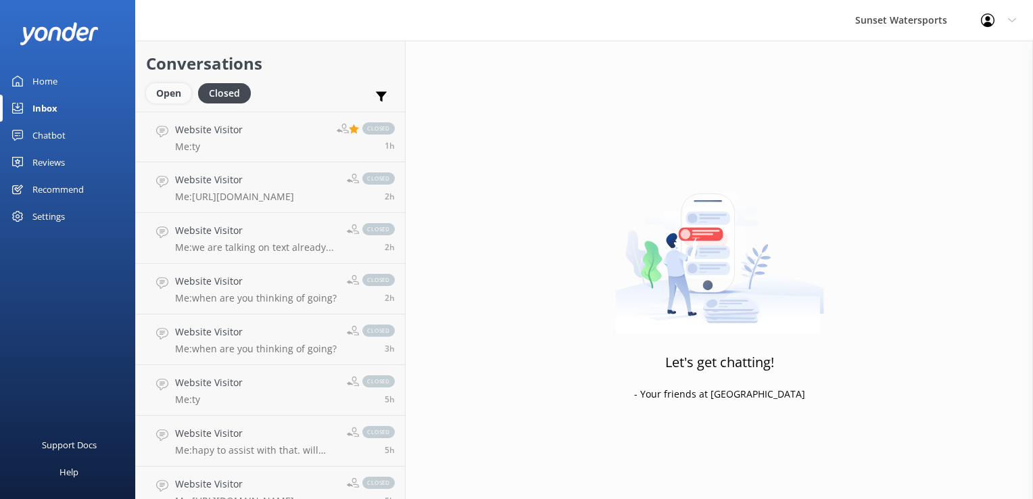
click at [181, 88] on div "Open" at bounding box center [168, 93] width 45 height 20
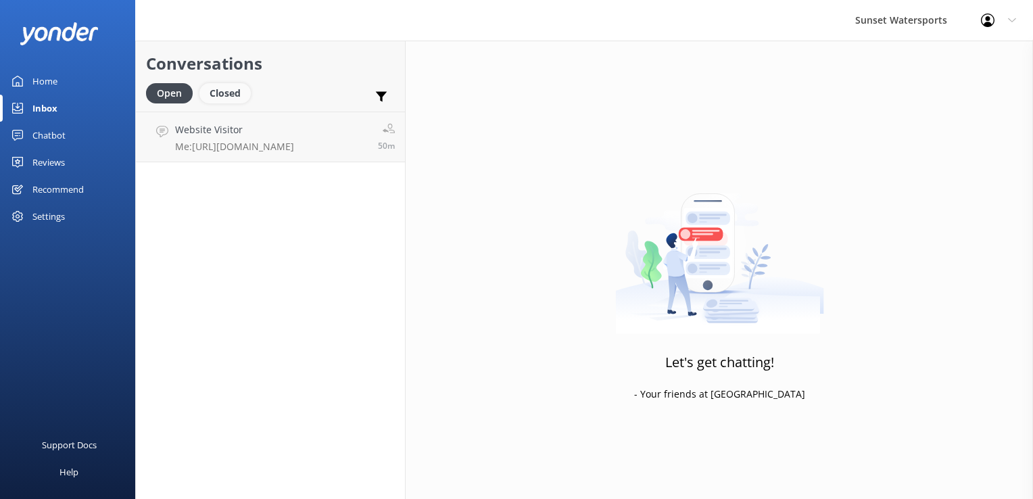
click at [242, 86] on div "Closed" at bounding box center [224, 93] width 51 height 20
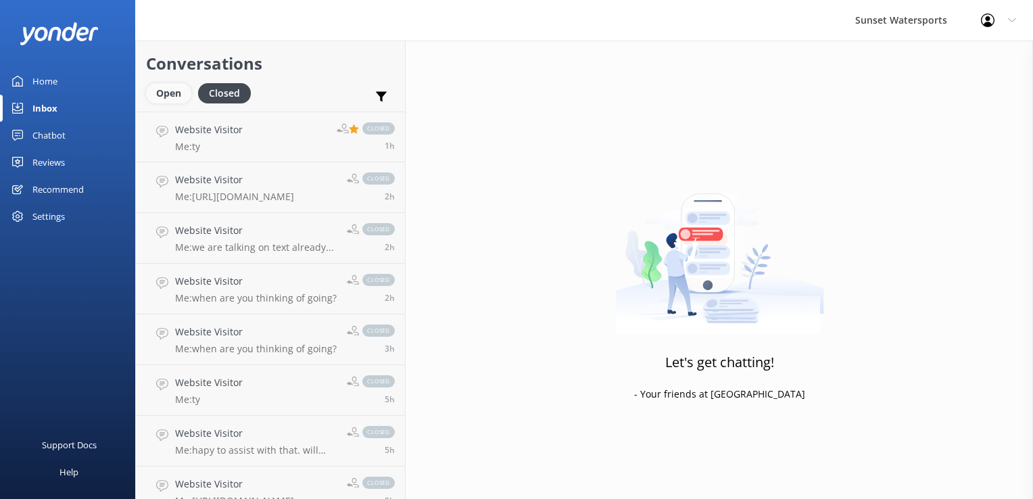
click at [167, 85] on div "Open" at bounding box center [168, 93] width 45 height 20
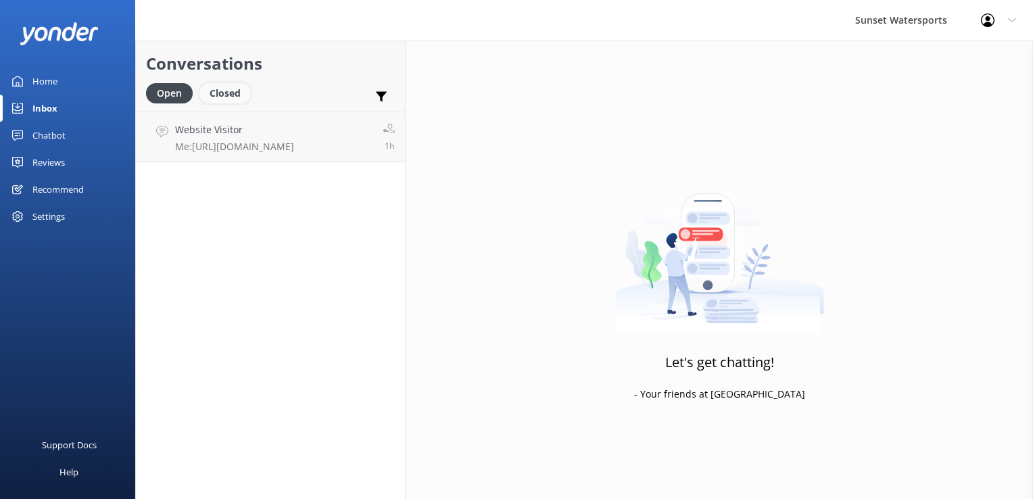
click at [216, 99] on div "Closed" at bounding box center [224, 93] width 51 height 20
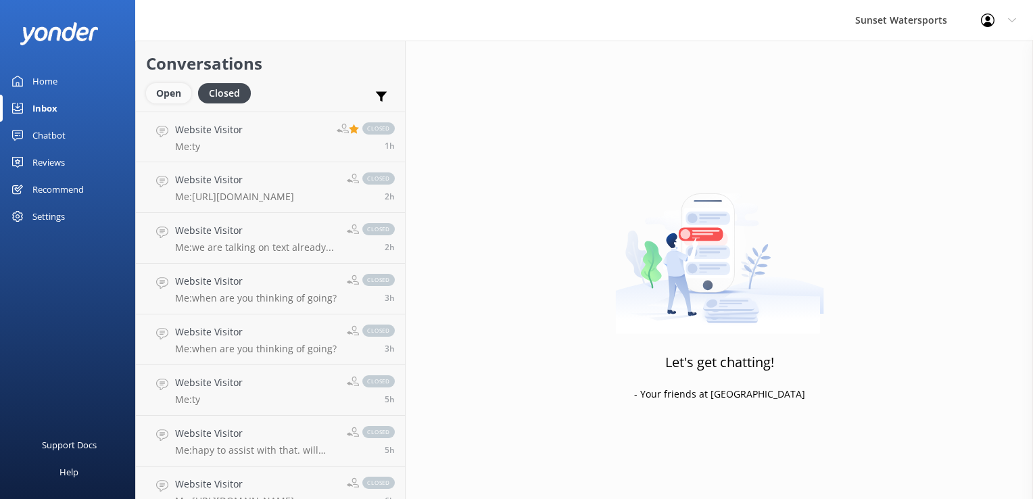
click at [181, 94] on div "Open" at bounding box center [168, 93] width 45 height 20
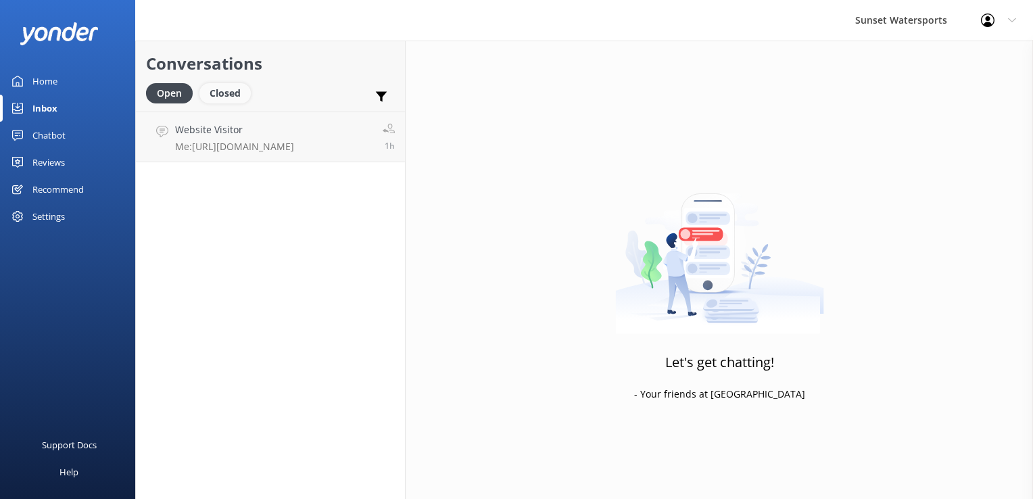
click at [227, 99] on div "Closed" at bounding box center [224, 93] width 51 height 20
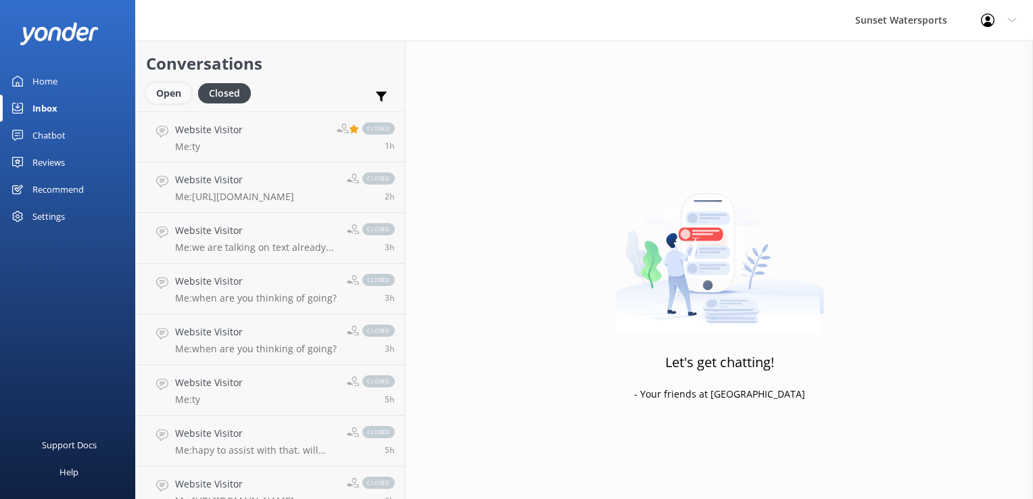
click at [177, 95] on div "Open" at bounding box center [168, 93] width 45 height 20
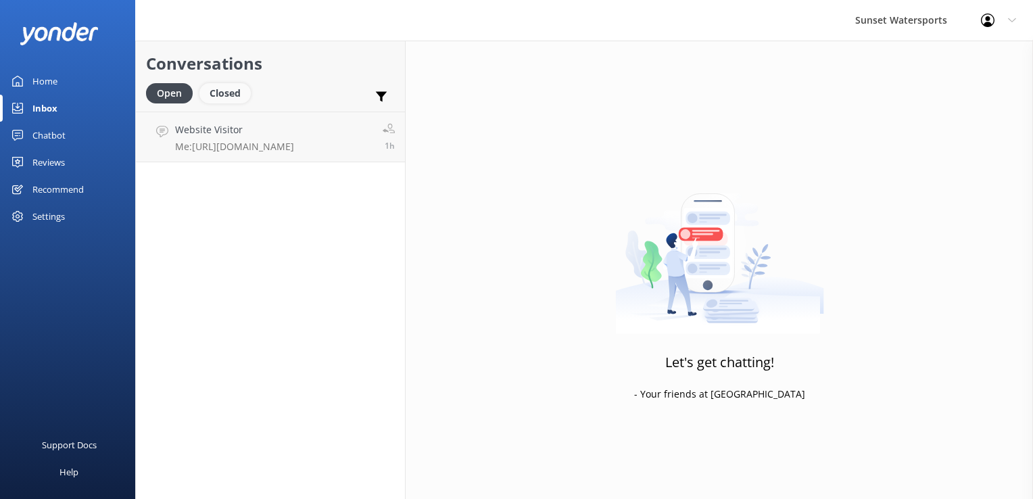
click at [203, 88] on div "Closed" at bounding box center [224, 93] width 51 height 20
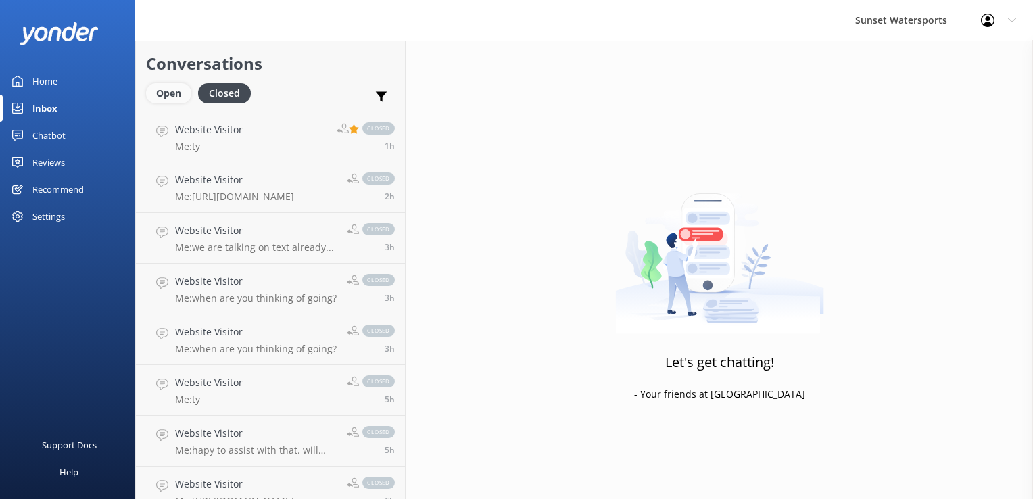
click at [156, 93] on div "Open" at bounding box center [168, 93] width 45 height 20
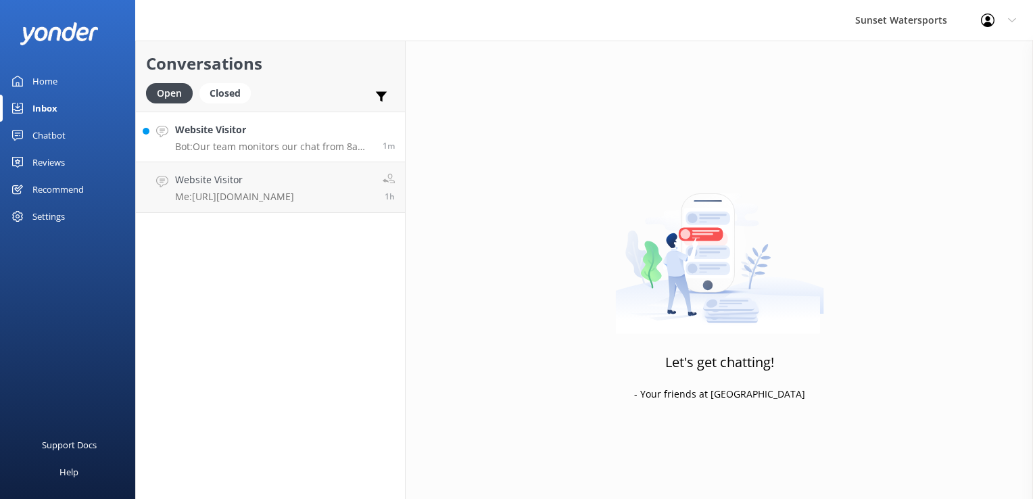
click at [246, 134] on h4 "Website Visitor" at bounding box center [273, 129] width 197 height 15
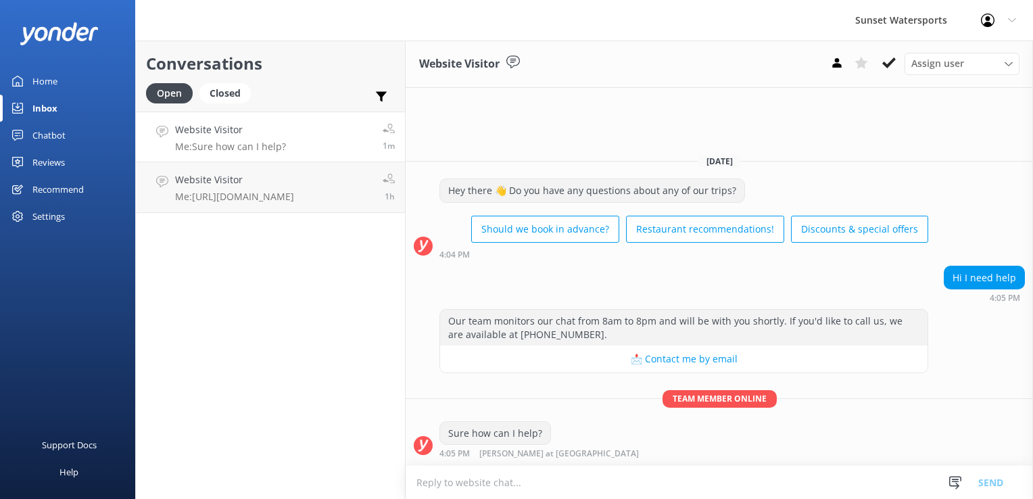
click at [227, 214] on div "Conversations Open Closed Important Assigned to me Unassigned Website Visitor M…" at bounding box center [270, 270] width 270 height 458
click at [221, 183] on h4 "Website Visitor" at bounding box center [234, 179] width 119 height 15
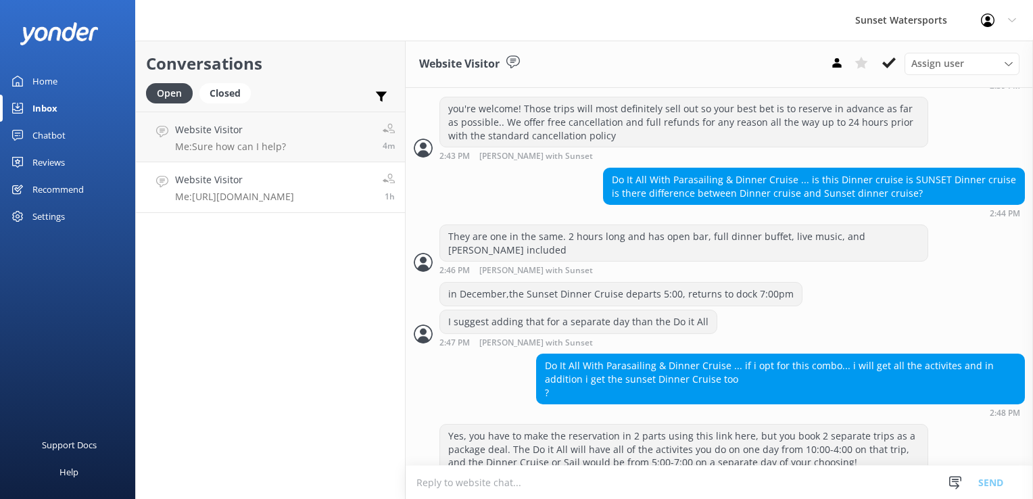
scroll to position [1093, 0]
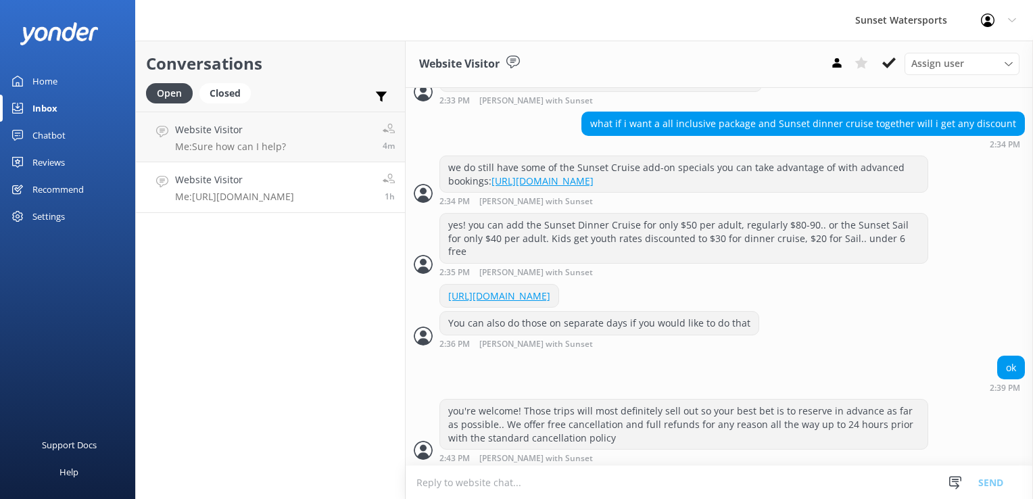
click at [258, 189] on div "Website Visitor Me: [URL][DOMAIN_NAME]" at bounding box center [234, 187] width 119 height 30
click at [257, 145] on p "Me: Sure how can I help?" at bounding box center [230, 147] width 111 height 12
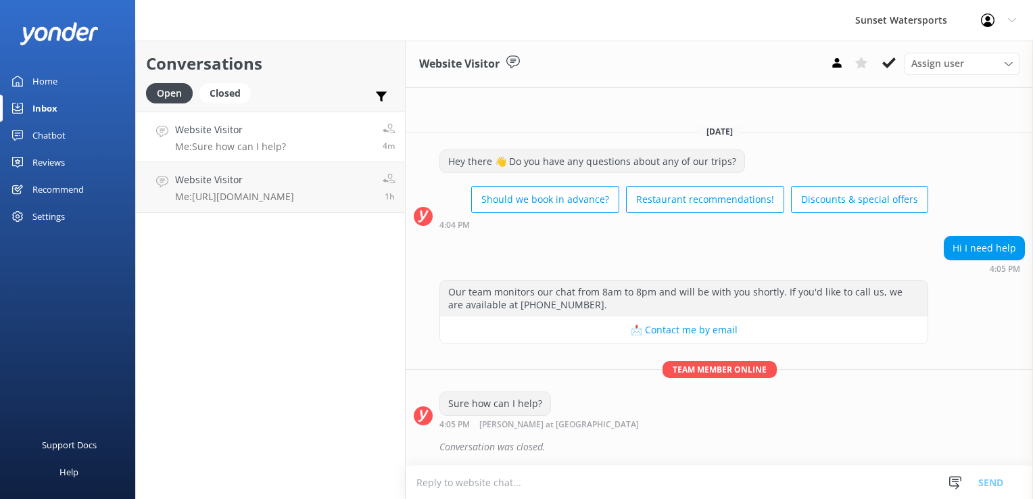
click at [298, 338] on div "Conversations Open Closed Important Assigned to me Unassigned Website Visitor M…" at bounding box center [270, 270] width 270 height 458
click at [226, 92] on div "Closed" at bounding box center [224, 93] width 51 height 20
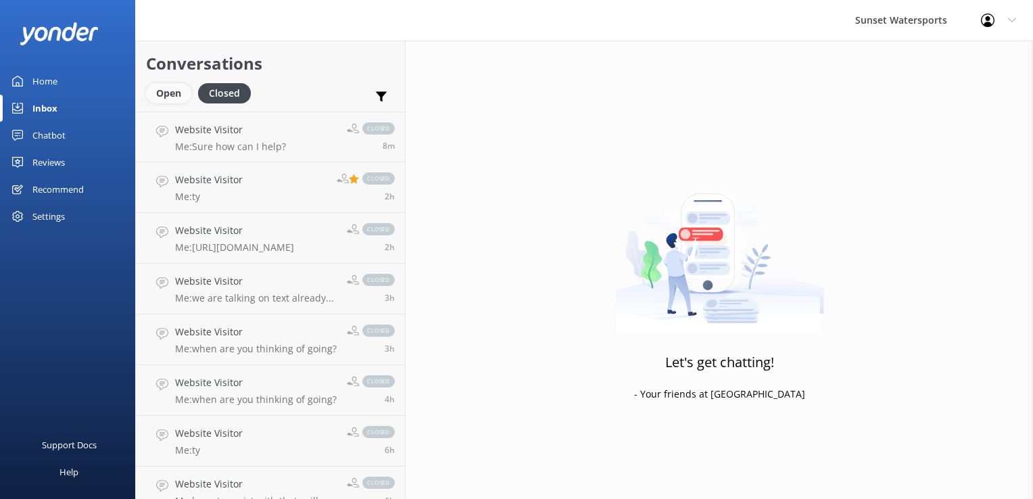
click at [169, 90] on div "Open" at bounding box center [168, 93] width 45 height 20
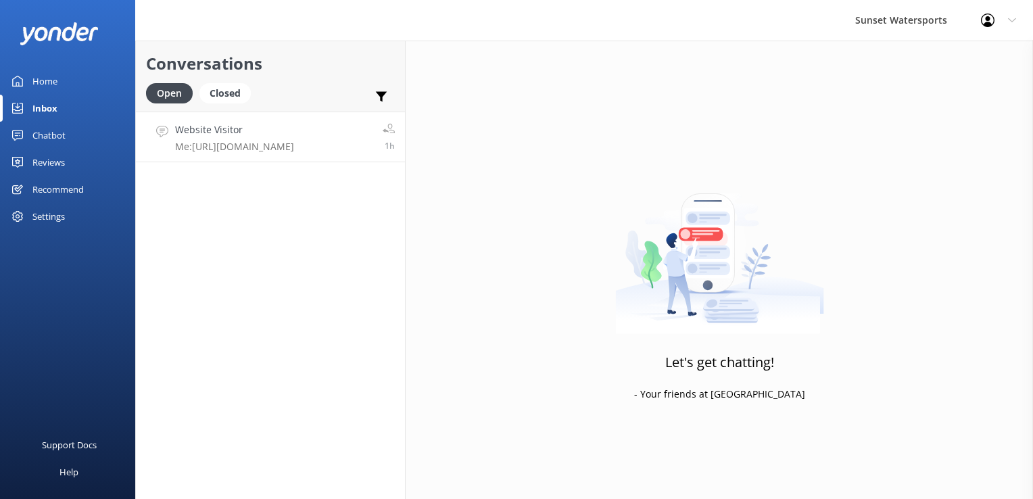
click at [222, 123] on h4 "Website Visitor" at bounding box center [234, 129] width 119 height 15
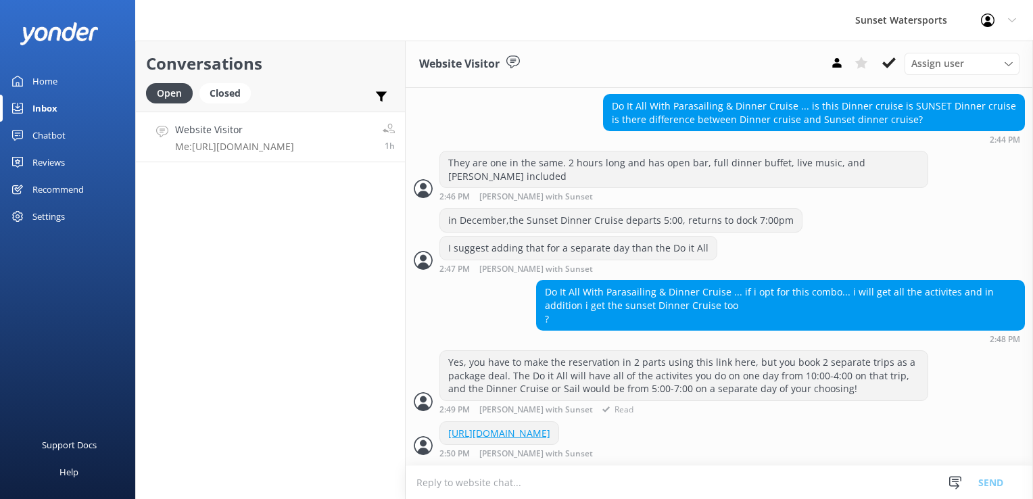
scroll to position [1498, 0]
click at [220, 95] on div "Closed" at bounding box center [224, 93] width 51 height 20
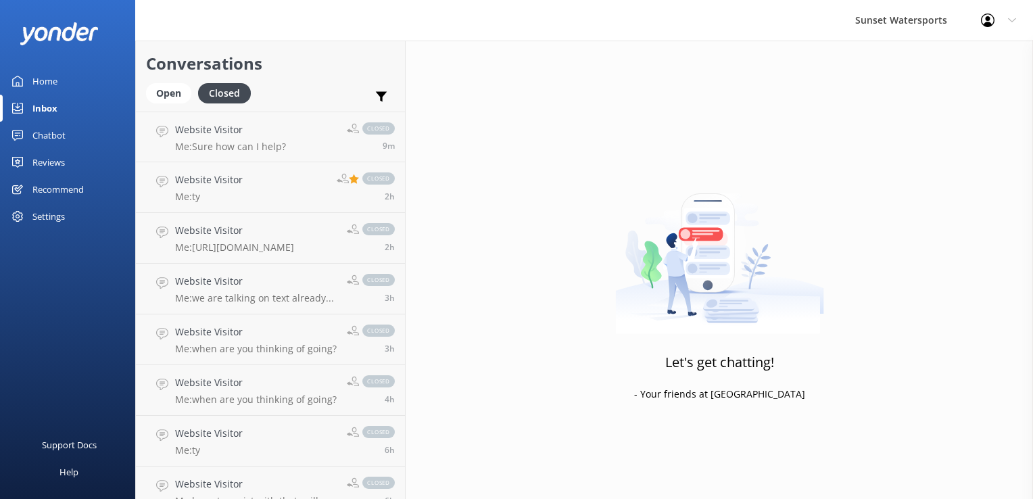
click at [165, 105] on div "Open Closed" at bounding box center [202, 99] width 112 height 32
click at [172, 85] on div "Open" at bounding box center [168, 93] width 45 height 20
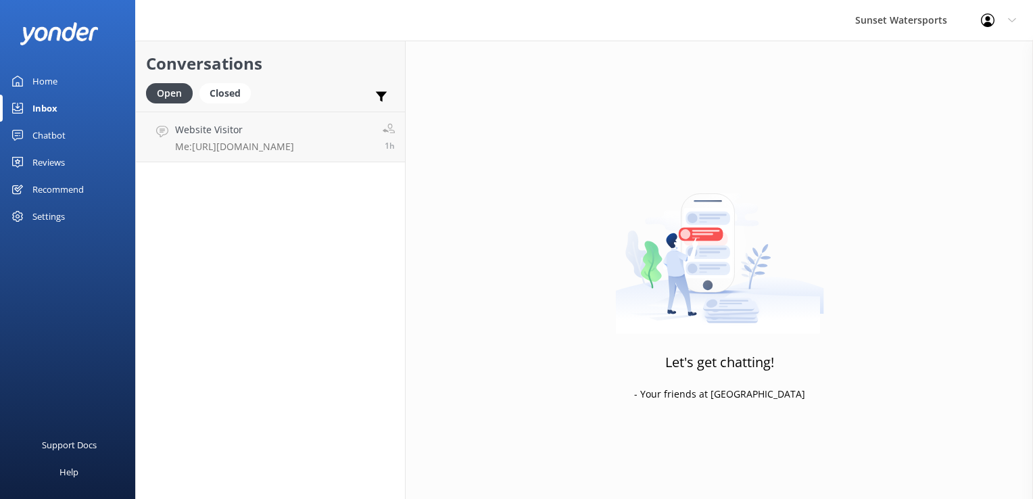
click at [230, 82] on div "Conversations Open Closed Important Assigned to me Unassigned" at bounding box center [270, 76] width 269 height 71
click at [229, 88] on div "Closed" at bounding box center [224, 93] width 51 height 20
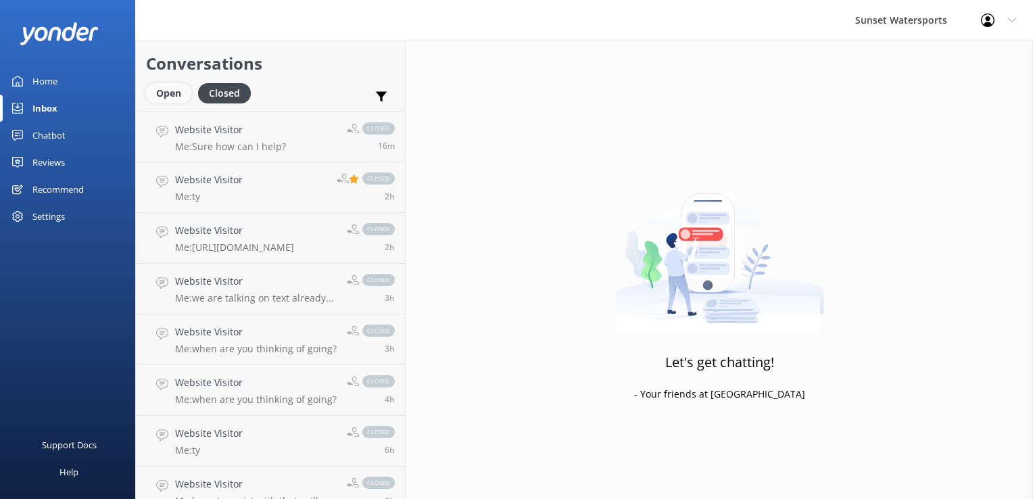
click at [171, 96] on div "Open" at bounding box center [168, 93] width 45 height 20
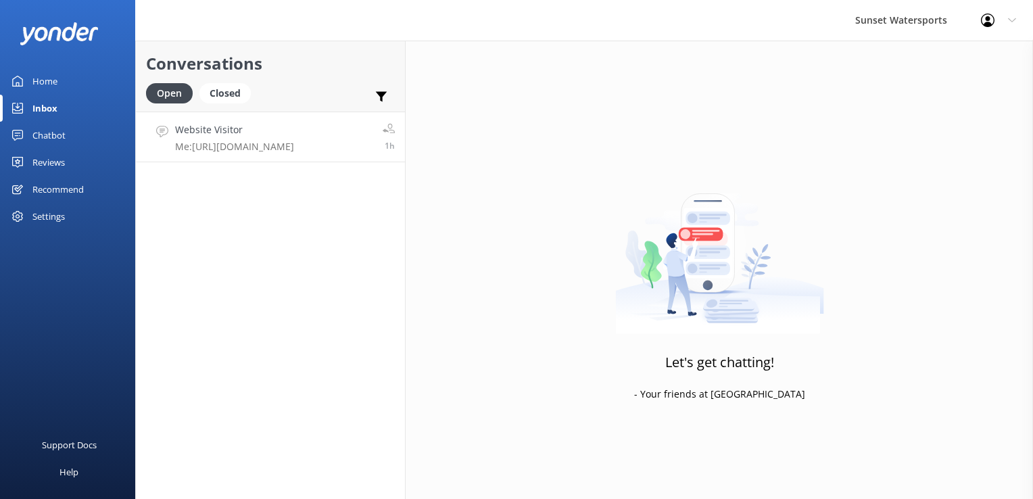
click at [201, 141] on p "Me: [URL][DOMAIN_NAME]" at bounding box center [234, 147] width 119 height 12
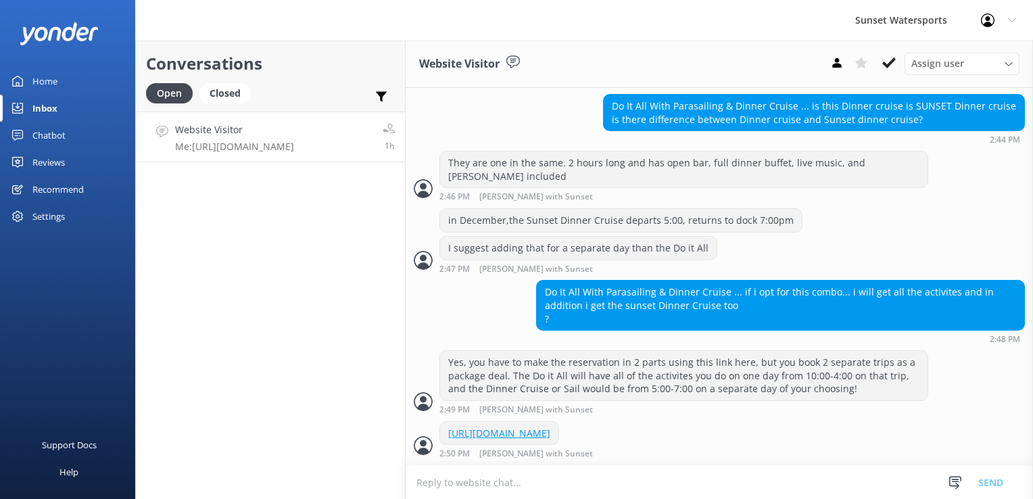
scroll to position [1498, 0]
click at [243, 88] on div "Closed" at bounding box center [224, 93] width 51 height 20
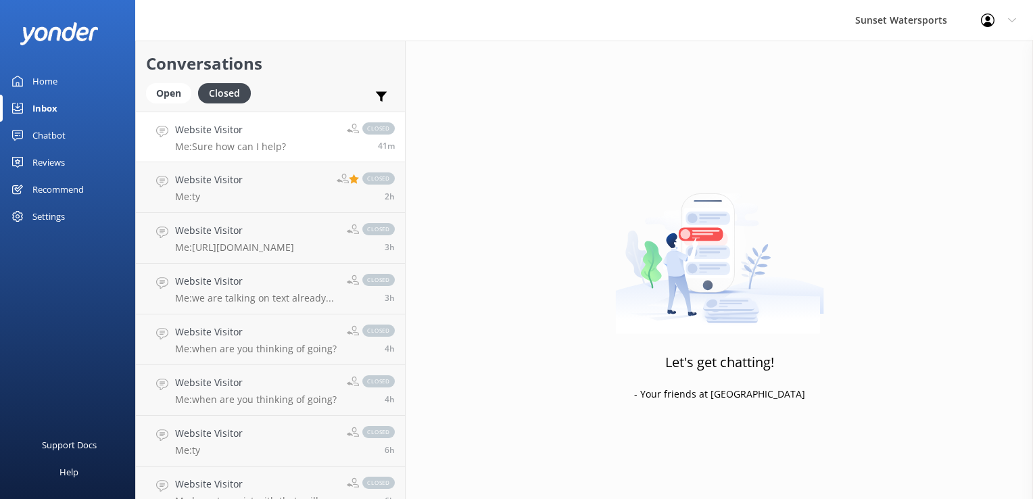
click at [218, 139] on div "Website Visitor Me: Sure how can I help?" at bounding box center [230, 136] width 111 height 29
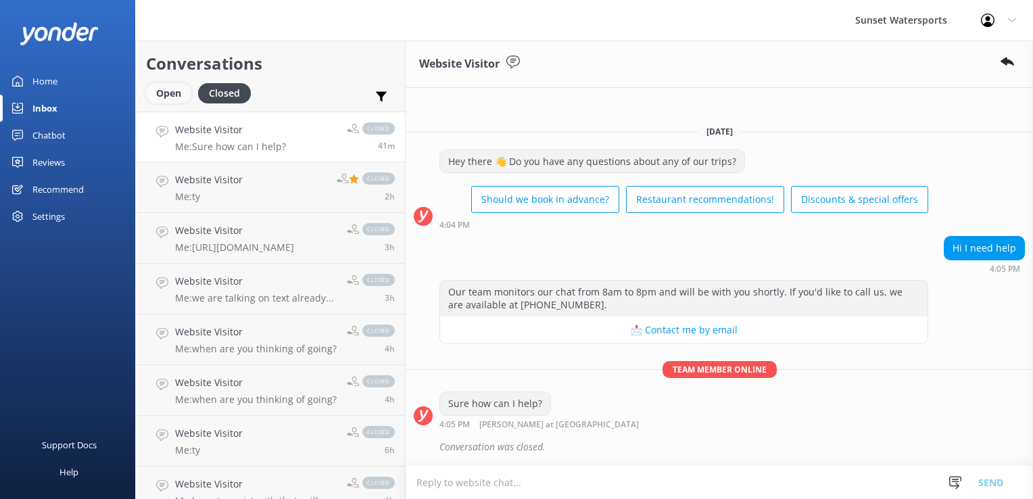
click at [170, 91] on div "Open" at bounding box center [168, 93] width 45 height 20
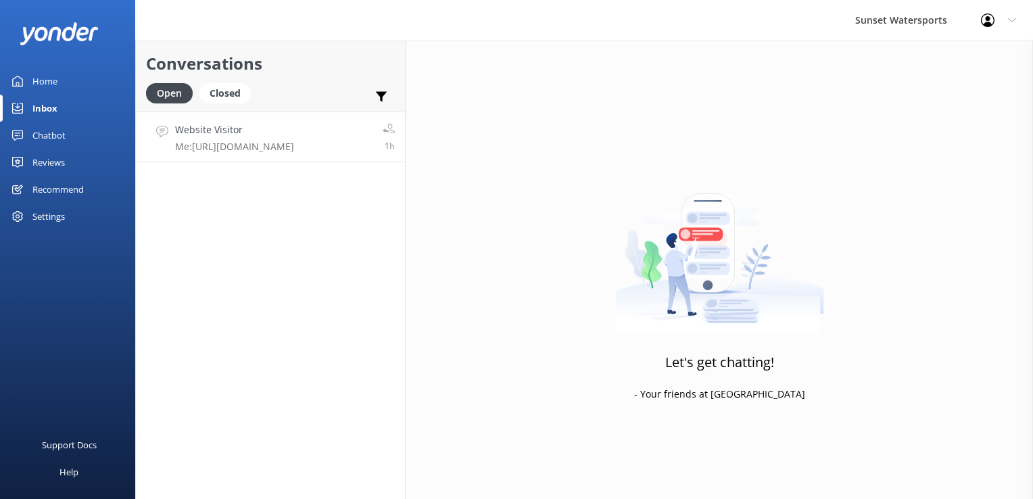
click at [228, 141] on p "Me: [URL][DOMAIN_NAME]" at bounding box center [234, 147] width 119 height 12
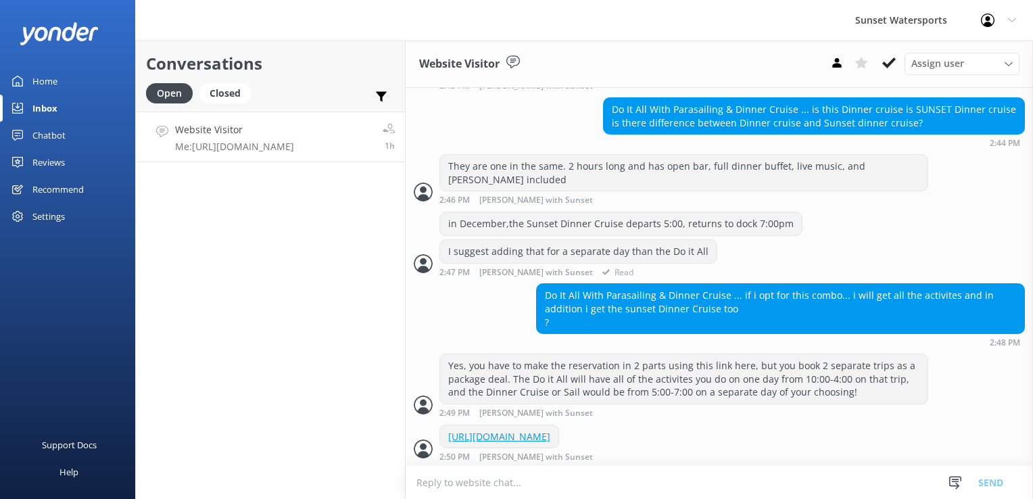
scroll to position [1498, 0]
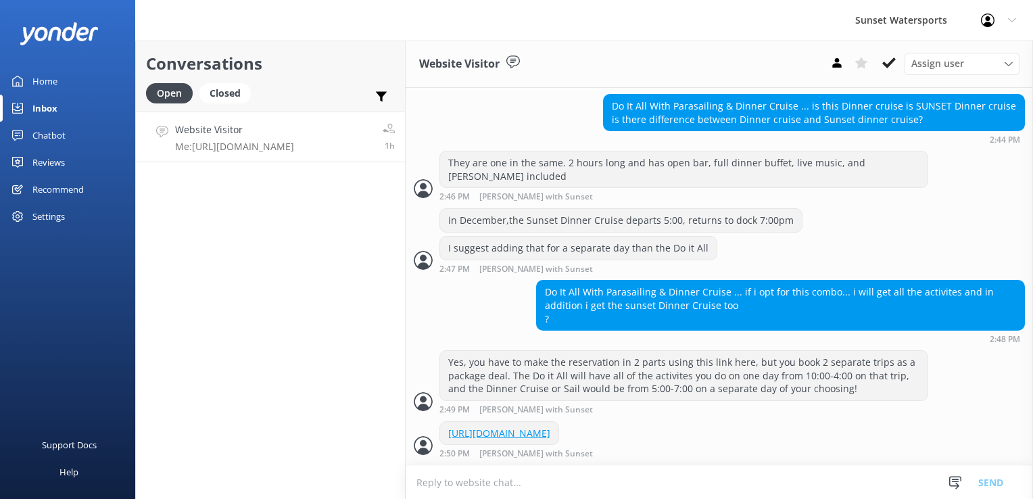
click at [333, 335] on div "Conversations Open Closed Important Assigned to me Unassigned Website Visitor M…" at bounding box center [270, 270] width 270 height 458
click at [271, 291] on div "Conversations Open Closed Important Assigned to me Unassigned Website Visitor M…" at bounding box center [270, 270] width 270 height 458
click at [287, 18] on div "Sunset Watersports Profile Settings Logout" at bounding box center [516, 20] width 1033 height 41
click at [224, 81] on div "Conversations Open Closed Important Assigned to me Unassigned" at bounding box center [270, 76] width 269 height 71
click at [217, 93] on div "Closed" at bounding box center [224, 93] width 51 height 20
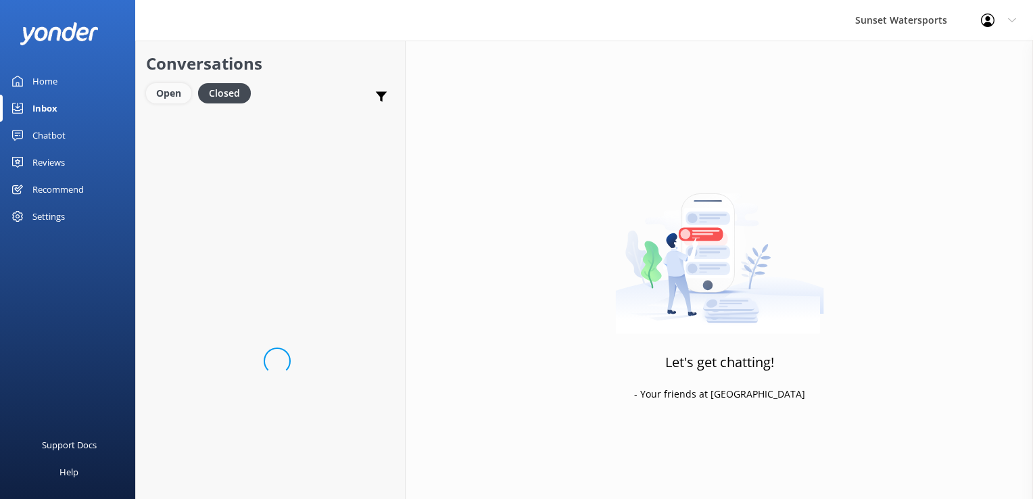
click at [158, 93] on div "Open" at bounding box center [168, 93] width 45 height 20
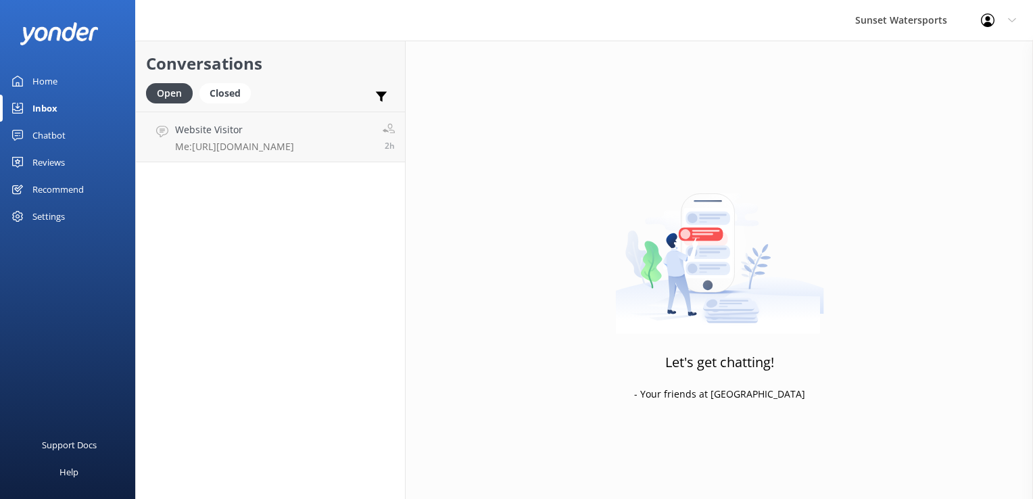
click at [267, 346] on div "Conversations Open Closed Important Assigned to me Unassigned Website Visitor M…" at bounding box center [270, 270] width 270 height 458
click at [206, 89] on div "Closed" at bounding box center [224, 93] width 51 height 20
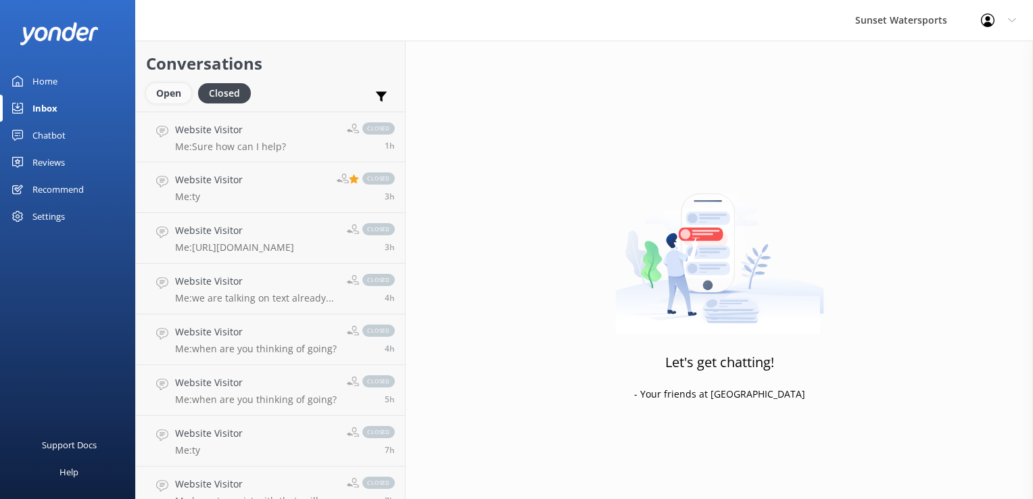
click at [185, 93] on div "Open" at bounding box center [168, 93] width 45 height 20
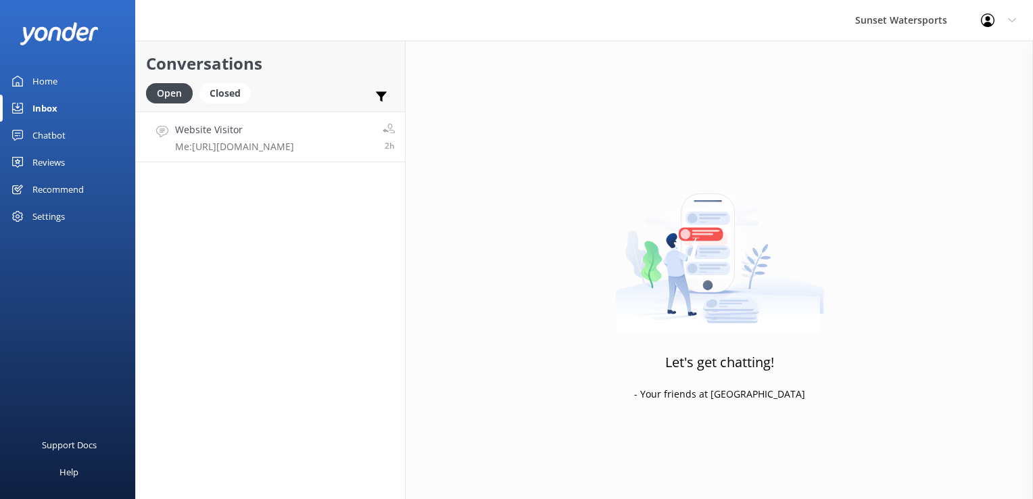
click at [220, 123] on h4 "Website Visitor" at bounding box center [234, 129] width 119 height 15
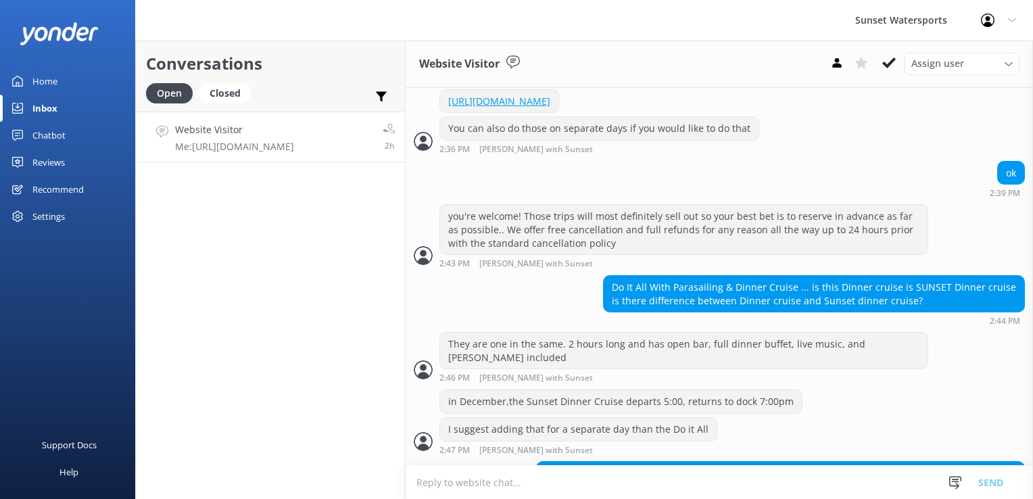
scroll to position [1498, 0]
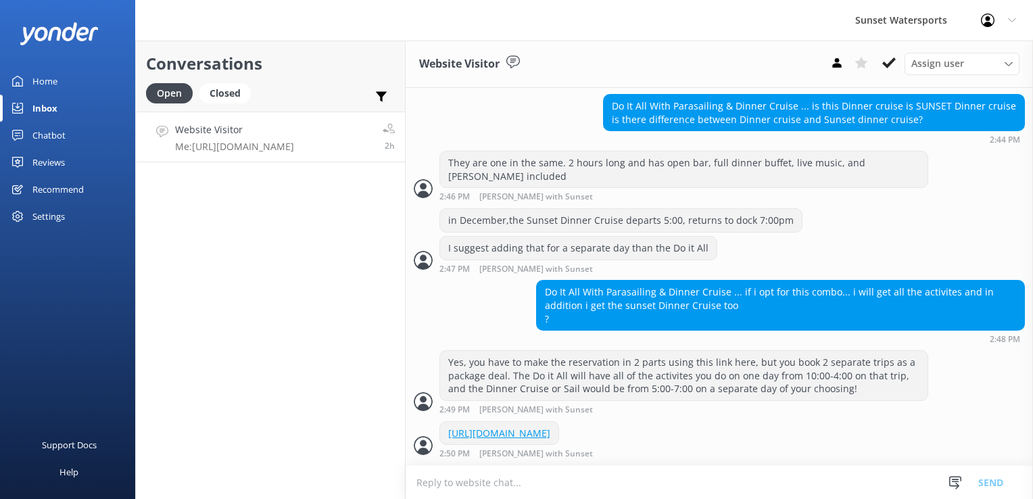
click at [222, 107] on div "Open Closed" at bounding box center [202, 99] width 112 height 32
click at [222, 103] on div "Closed" at bounding box center [224, 93] width 51 height 20
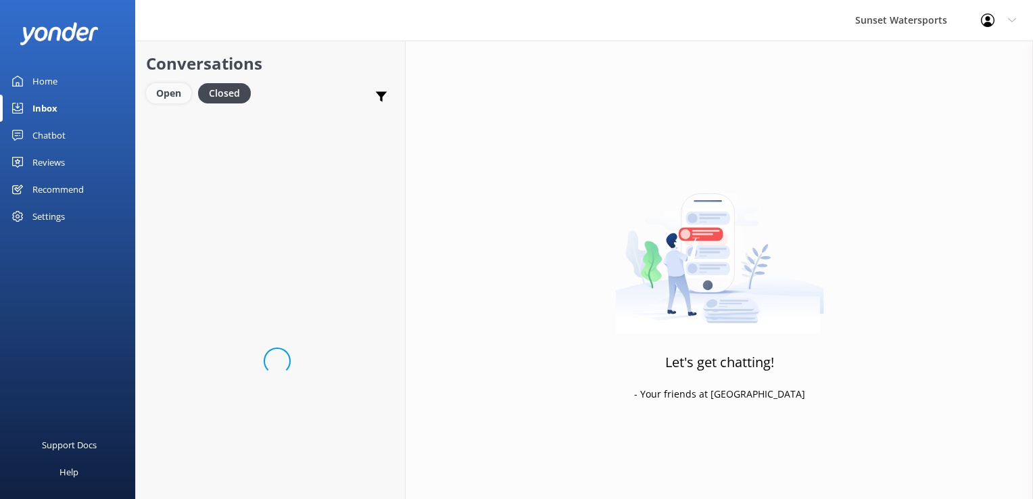
click at [166, 85] on div "Open" at bounding box center [168, 93] width 45 height 20
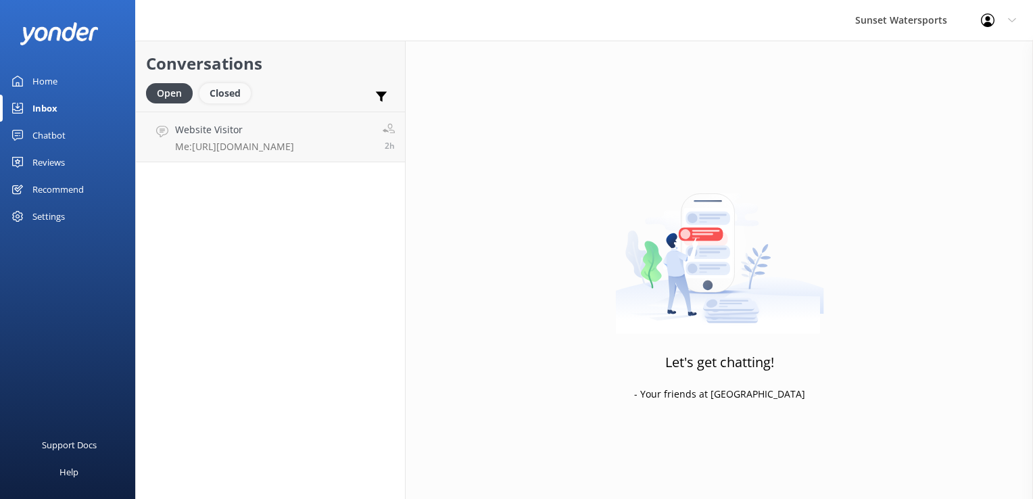
click at [235, 103] on div "Open Closed" at bounding box center [202, 99] width 112 height 32
drag, startPoint x: 235, startPoint y: 103, endPoint x: 222, endPoint y: 87, distance: 21.6
click at [222, 87] on div "Closed" at bounding box center [224, 93] width 51 height 20
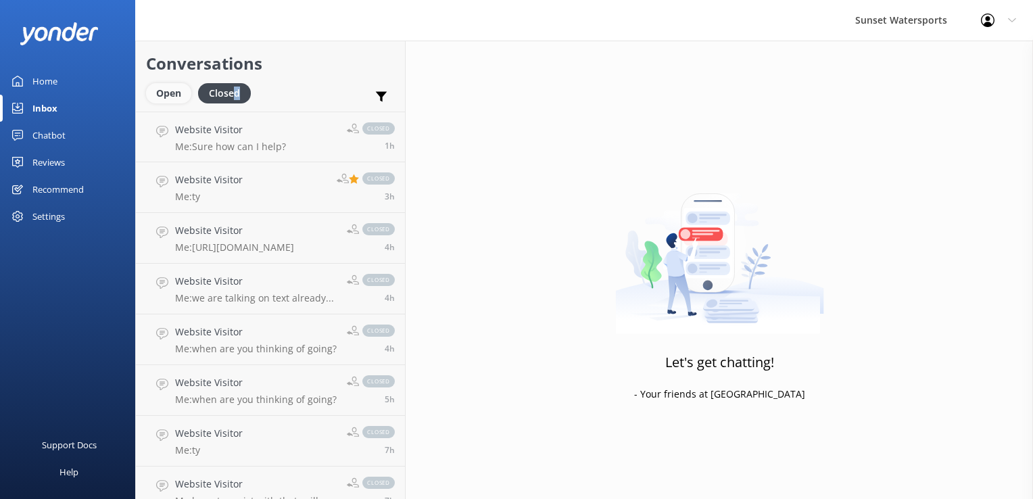
click at [165, 93] on div "Open" at bounding box center [168, 93] width 45 height 20
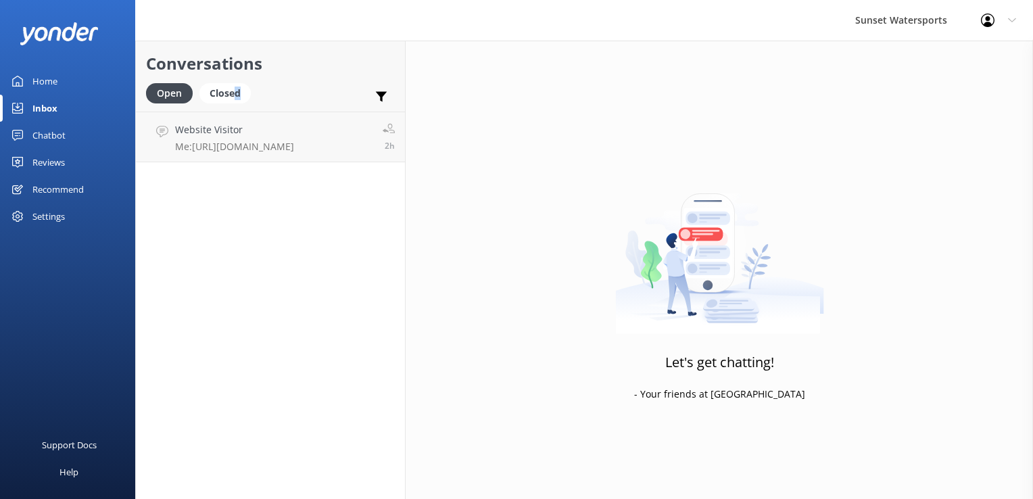
click at [64, 139] on div "Chatbot" at bounding box center [48, 135] width 33 height 27
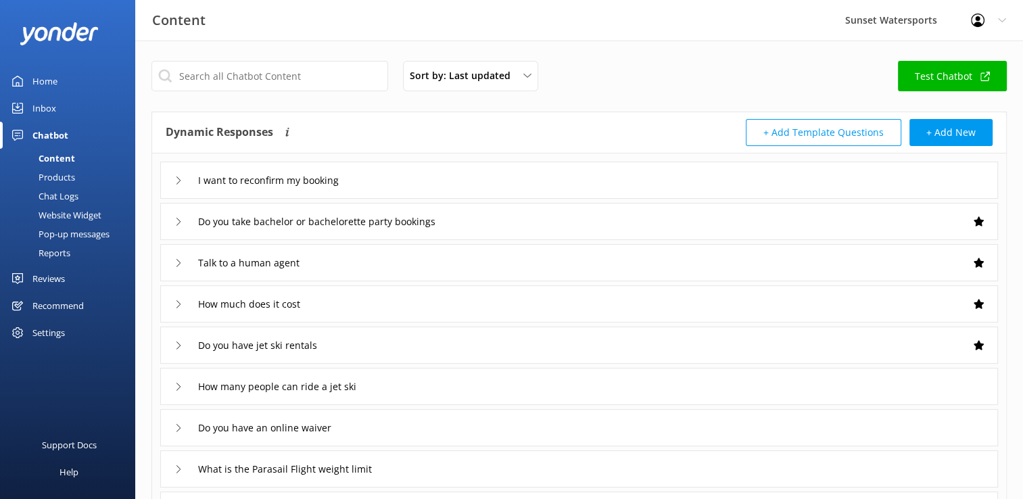
click at [61, 204] on div "Chat Logs" at bounding box center [43, 196] width 70 height 19
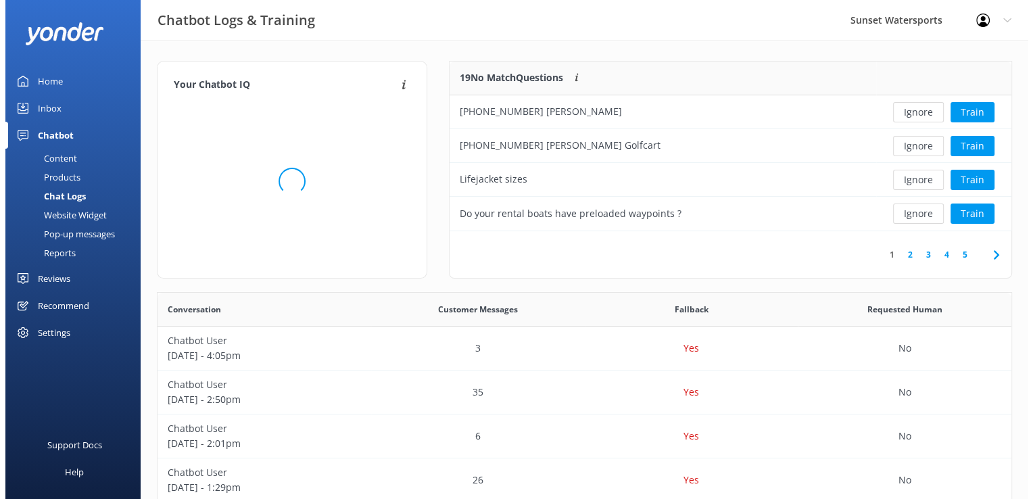
scroll to position [159, 551]
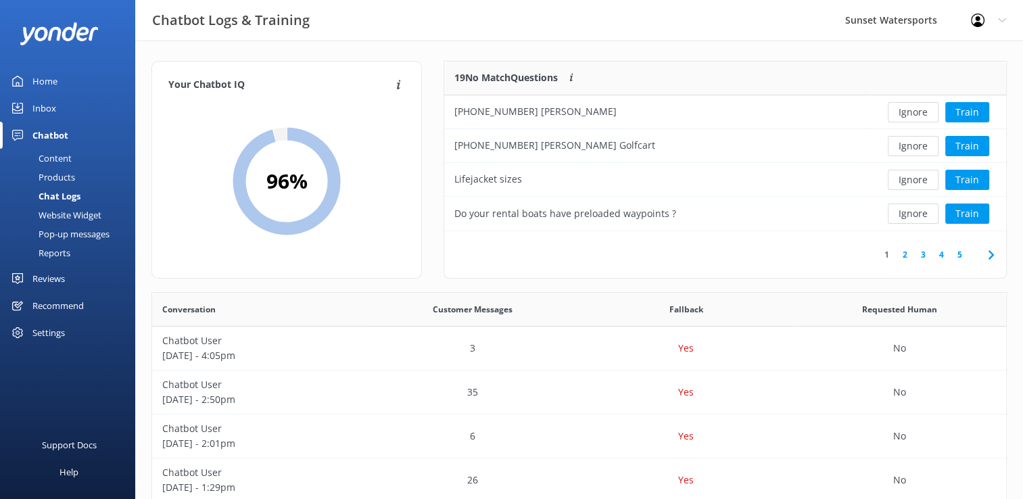
click at [38, 110] on div "Inbox" at bounding box center [44, 108] width 24 height 27
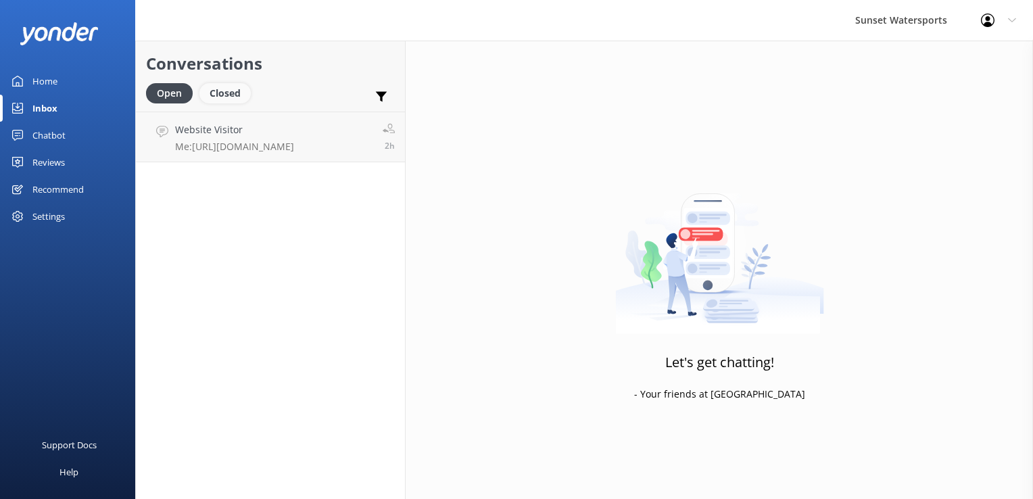
click at [214, 90] on div "Closed" at bounding box center [224, 93] width 51 height 20
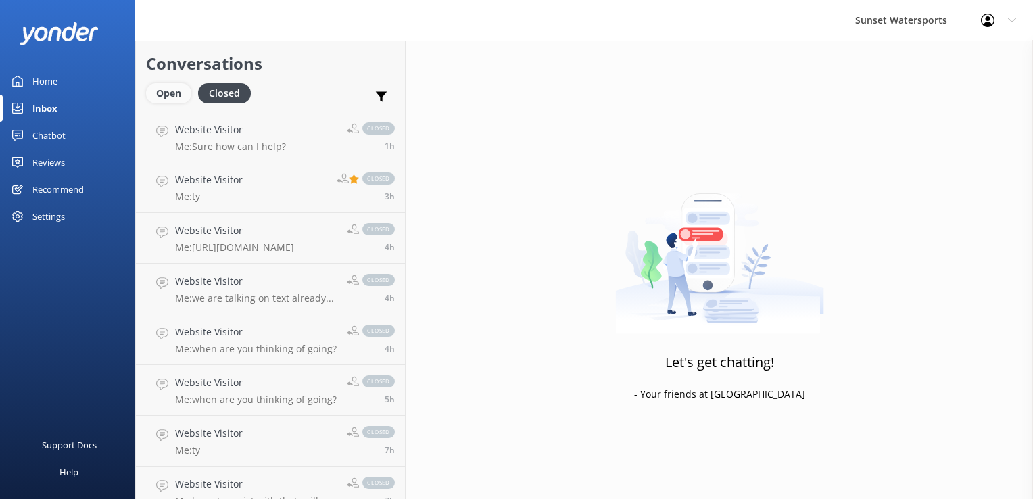
click at [173, 86] on div "Open" at bounding box center [168, 93] width 45 height 20
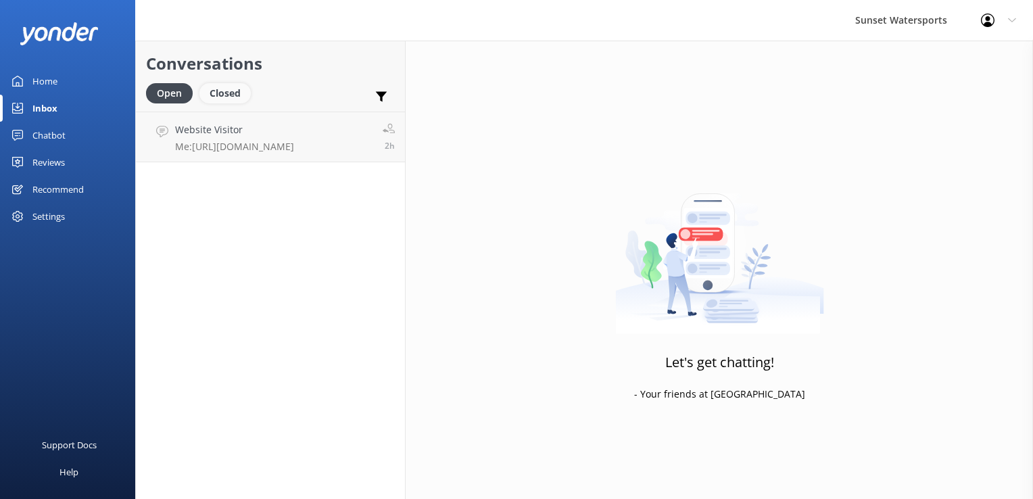
click at [224, 95] on div "Closed" at bounding box center [224, 93] width 51 height 20
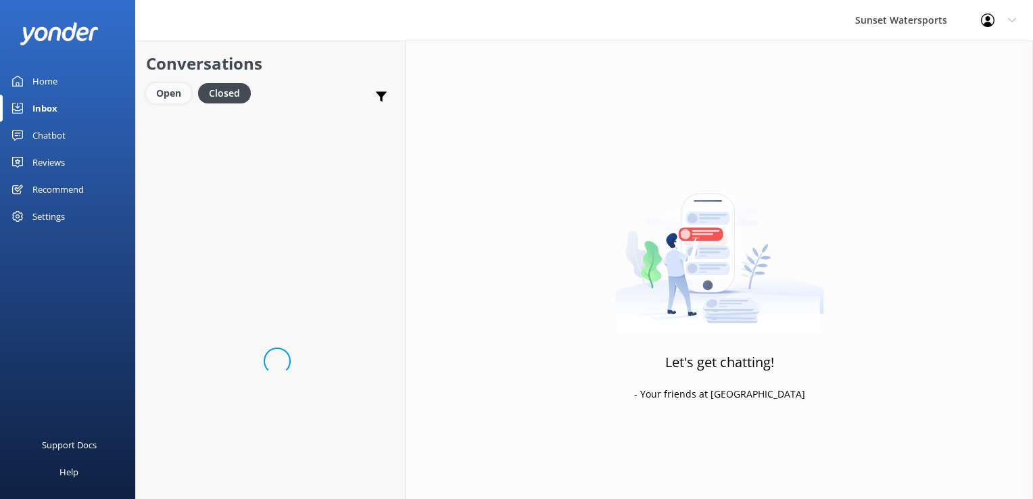
click at [177, 89] on div "Open" at bounding box center [168, 93] width 45 height 20
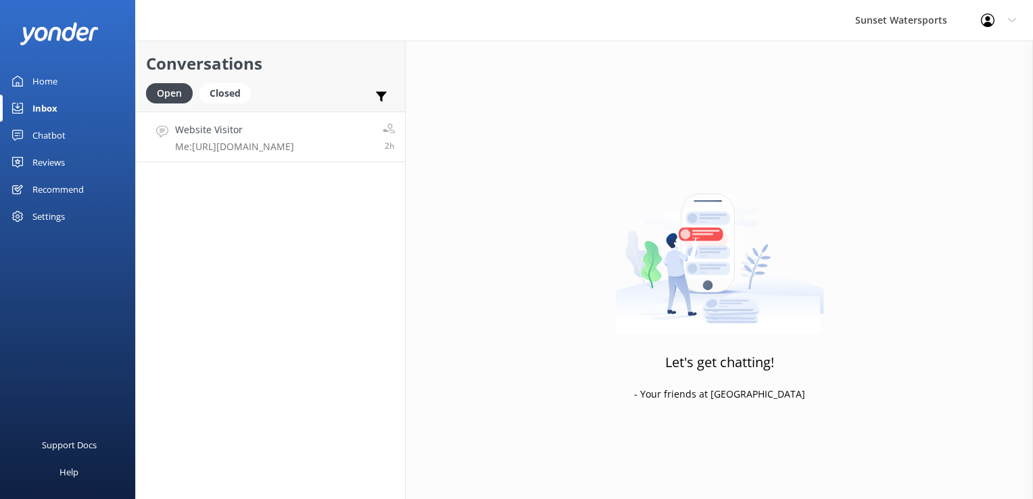
click at [222, 132] on h4 "Website Visitor" at bounding box center [234, 129] width 119 height 15
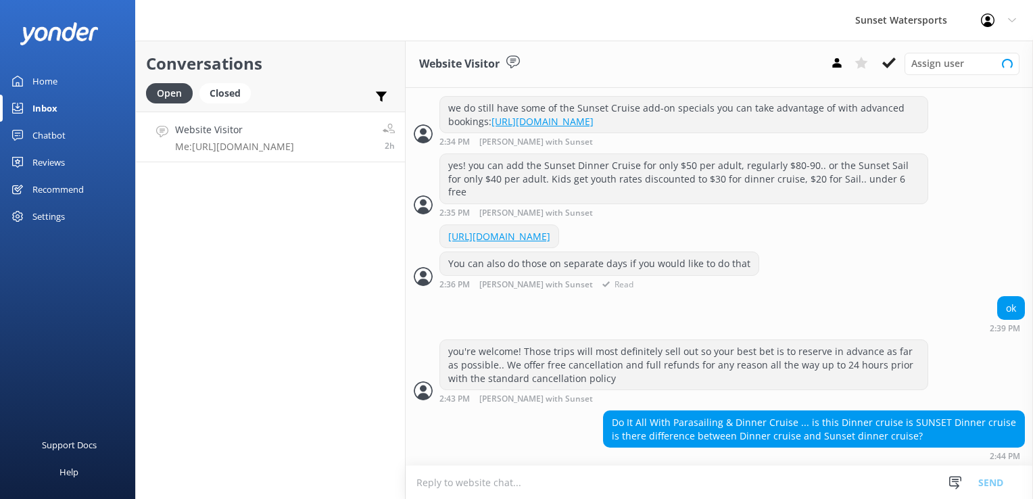
scroll to position [1498, 0]
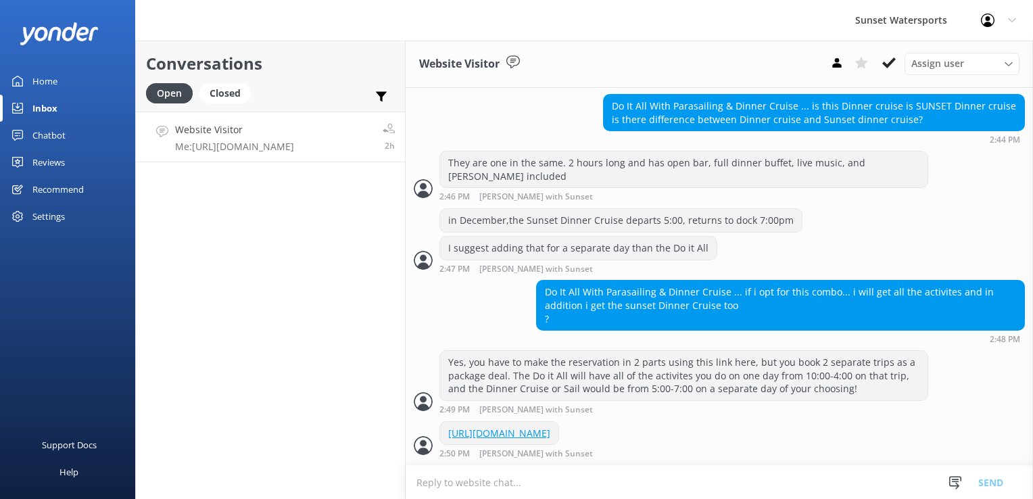
click at [280, 272] on div "Conversations Open Closed Important Assigned to me Unassigned Website Visitor M…" at bounding box center [270, 270] width 270 height 458
click at [239, 88] on div "Closed" at bounding box center [224, 93] width 51 height 20
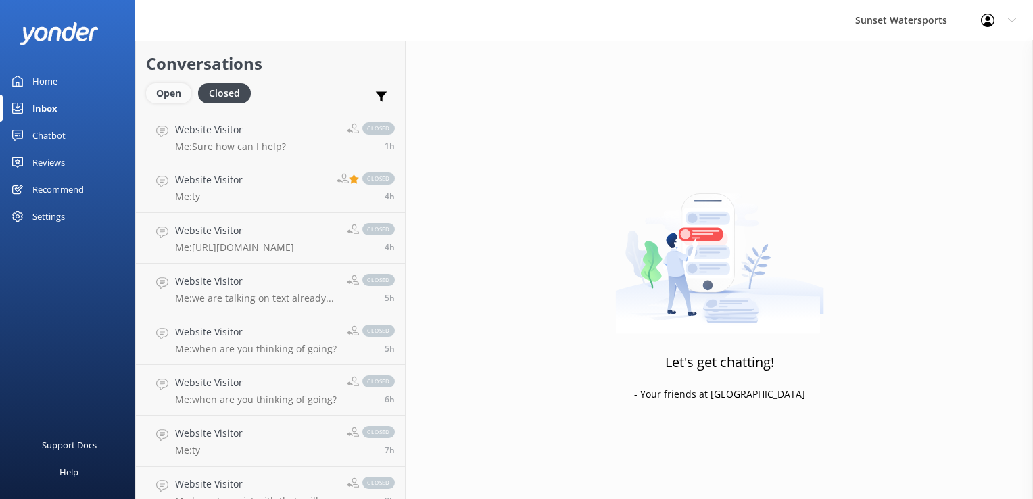
click at [172, 91] on div "Open" at bounding box center [168, 93] width 45 height 20
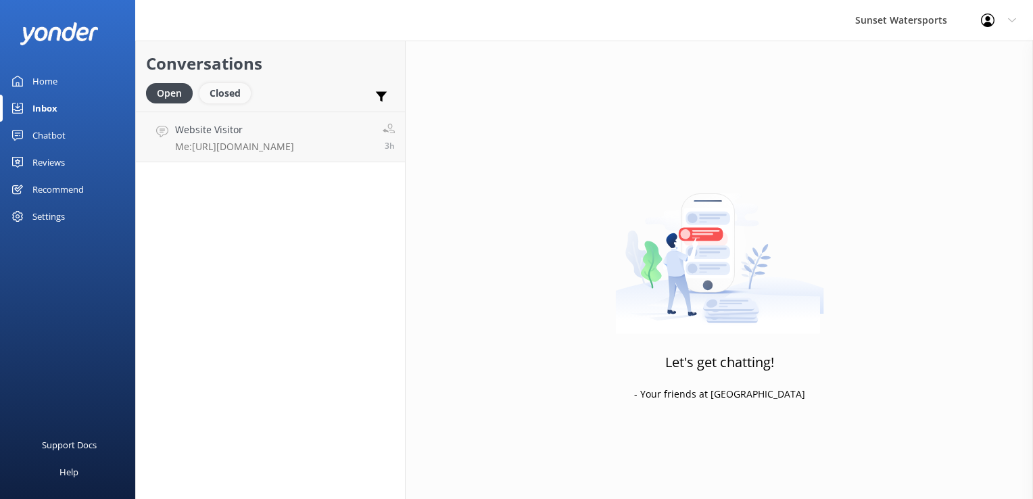
click at [222, 95] on div "Closed" at bounding box center [224, 93] width 51 height 20
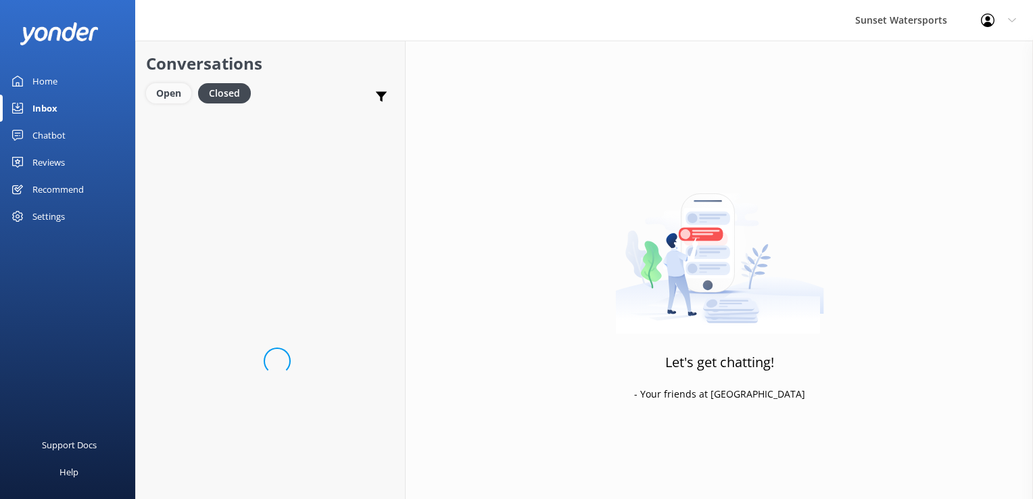
click at [170, 85] on div "Open" at bounding box center [168, 93] width 45 height 20
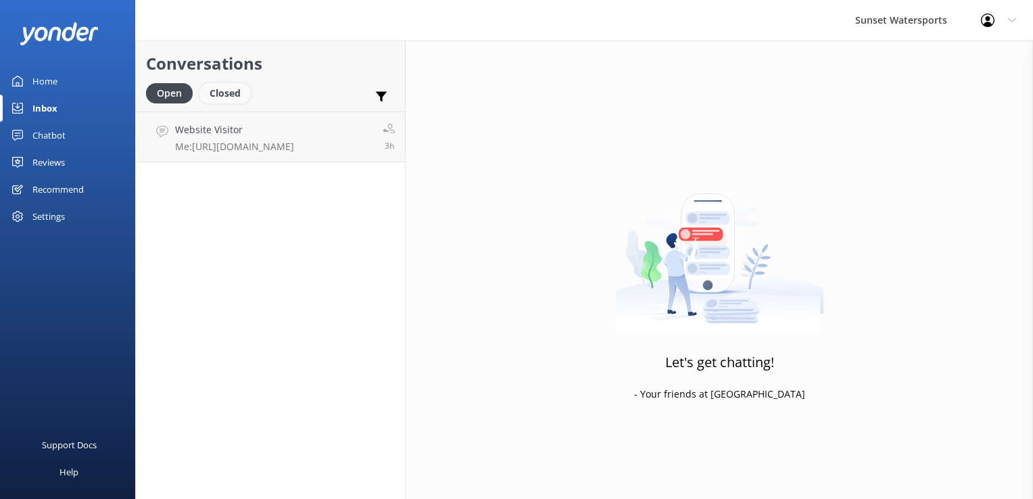
click at [214, 93] on div "Closed" at bounding box center [224, 93] width 51 height 20
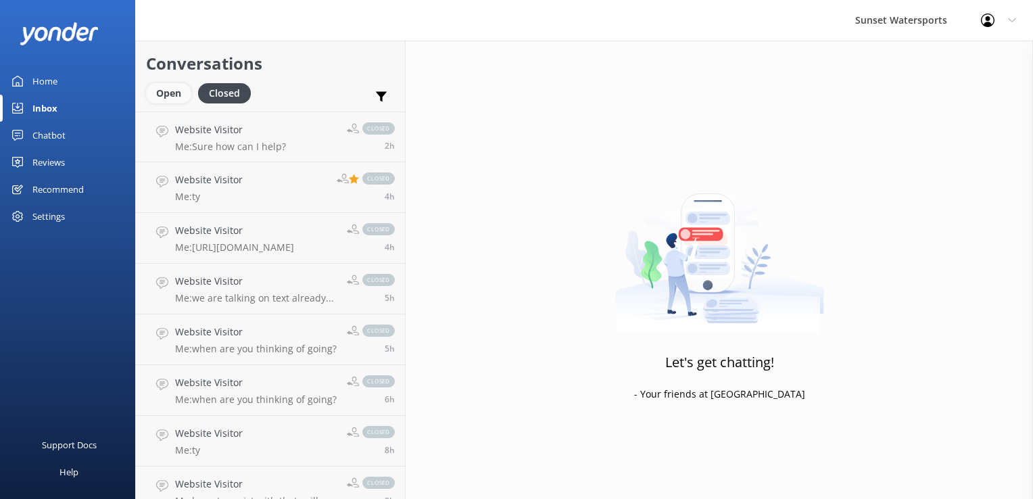
click at [156, 99] on div "Open" at bounding box center [168, 93] width 45 height 20
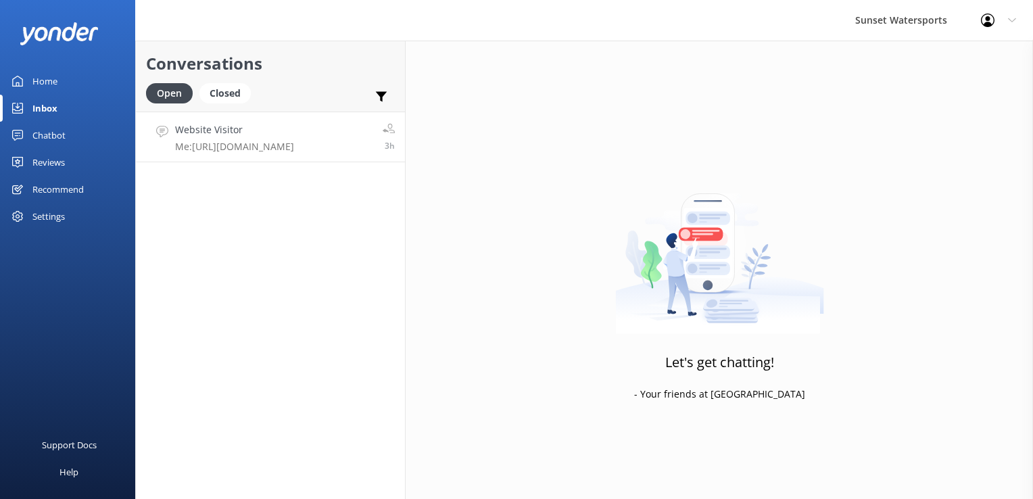
click at [243, 160] on link "Website Visitor Me: [URL][DOMAIN_NAME] 3h" at bounding box center [270, 137] width 269 height 51
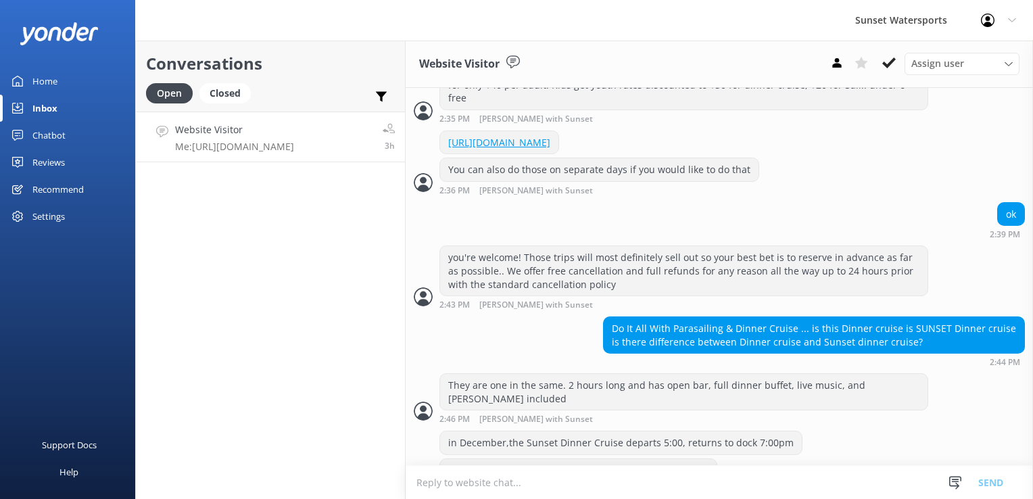
scroll to position [1498, 0]
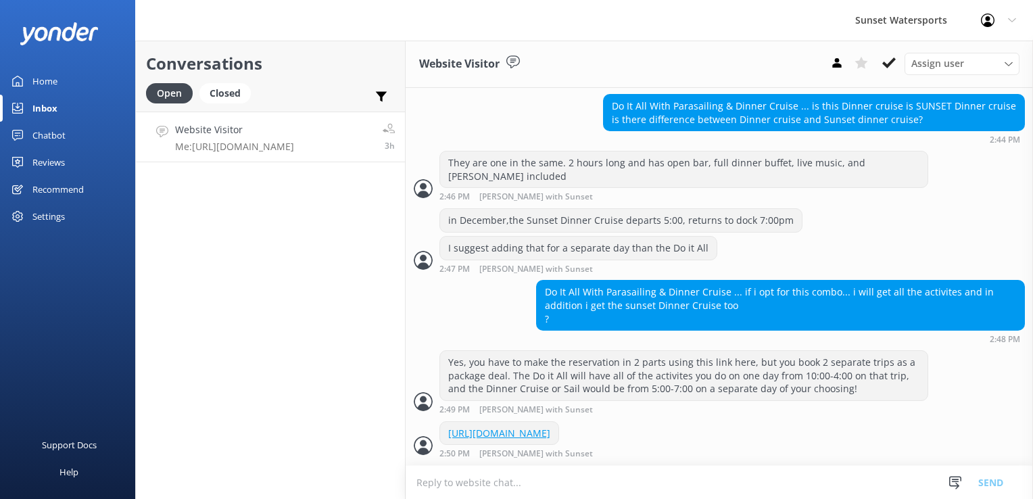
click at [237, 145] on p "Me: [URL][DOMAIN_NAME]" at bounding box center [234, 147] width 119 height 12
click at [891, 62] on use at bounding box center [889, 62] width 14 height 11
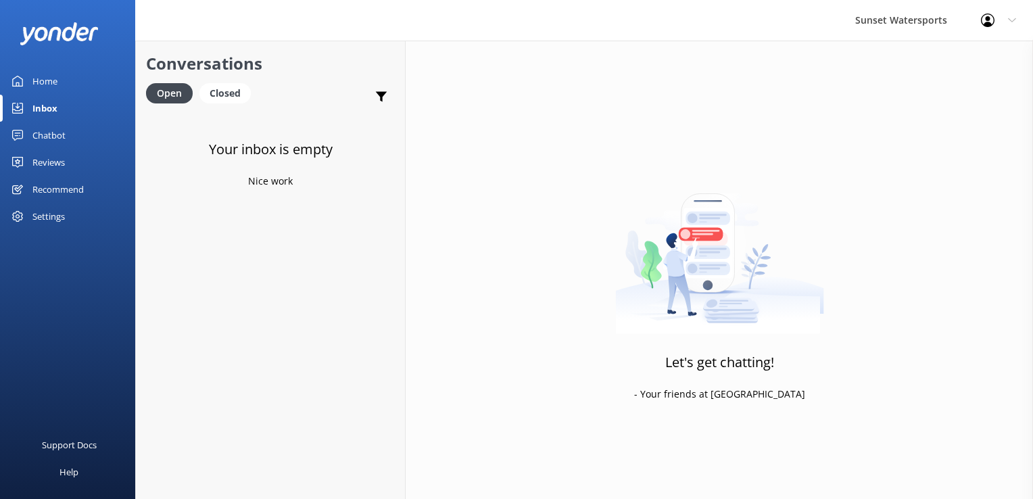
click at [248, 371] on div "Your inbox is empty Nice work" at bounding box center [270, 361] width 269 height 499
click at [229, 88] on div "Closed" at bounding box center [224, 93] width 51 height 20
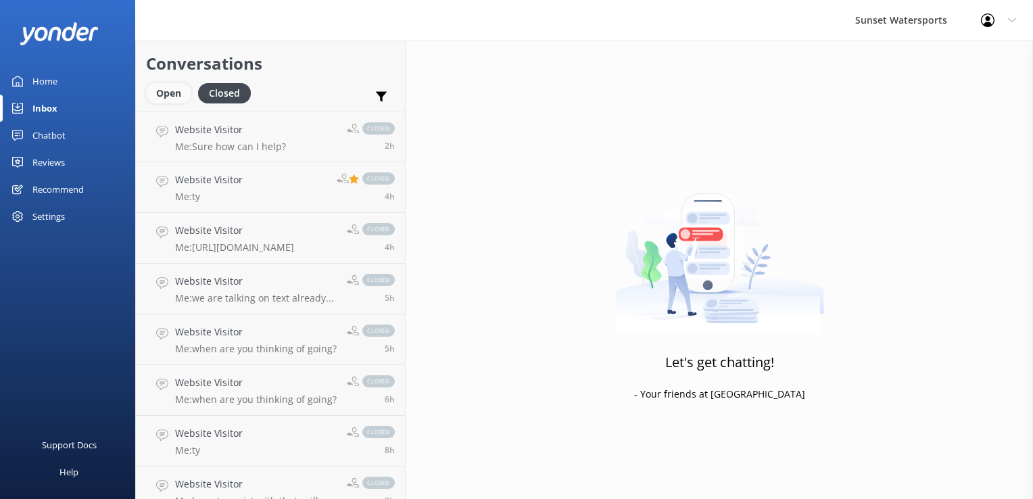
click at [164, 93] on div "Open" at bounding box center [168, 93] width 45 height 20
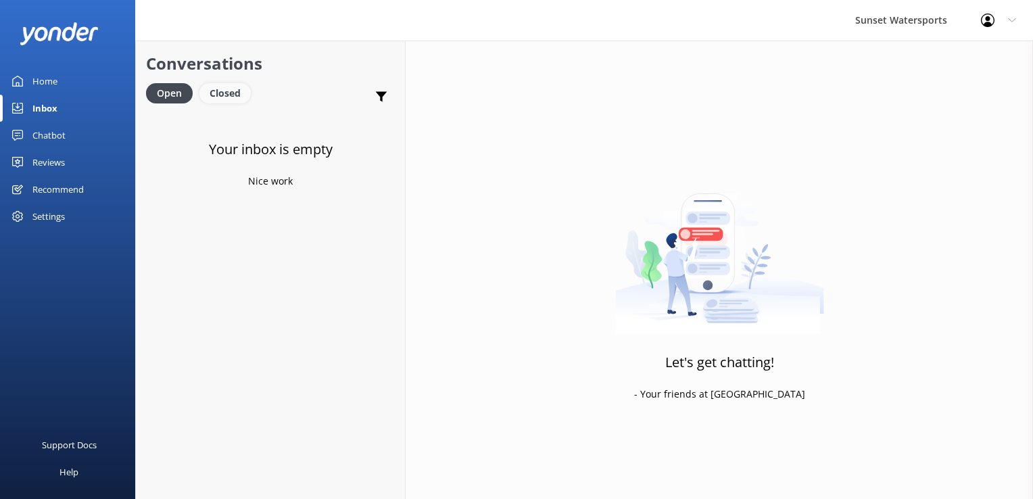
click at [218, 85] on div "Closed" at bounding box center [224, 93] width 51 height 20
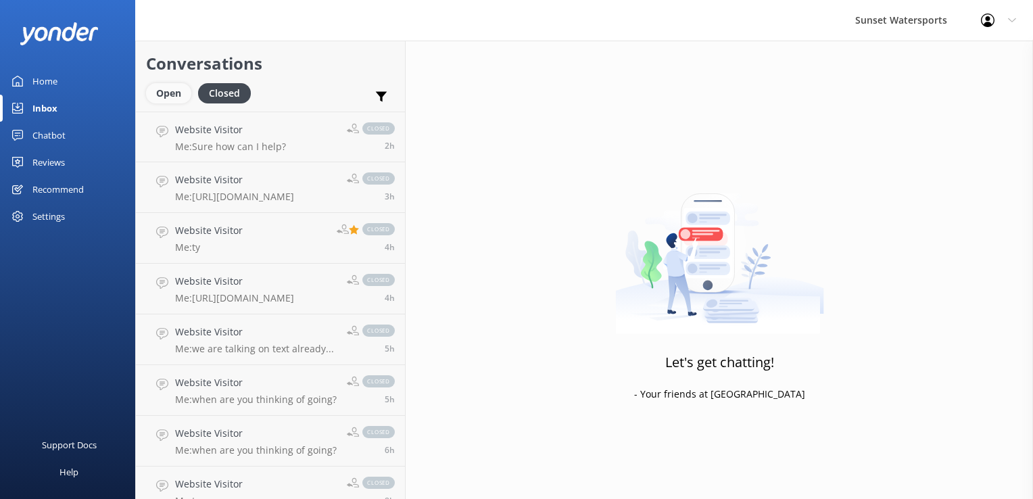
click at [172, 96] on div "Open" at bounding box center [168, 93] width 45 height 20
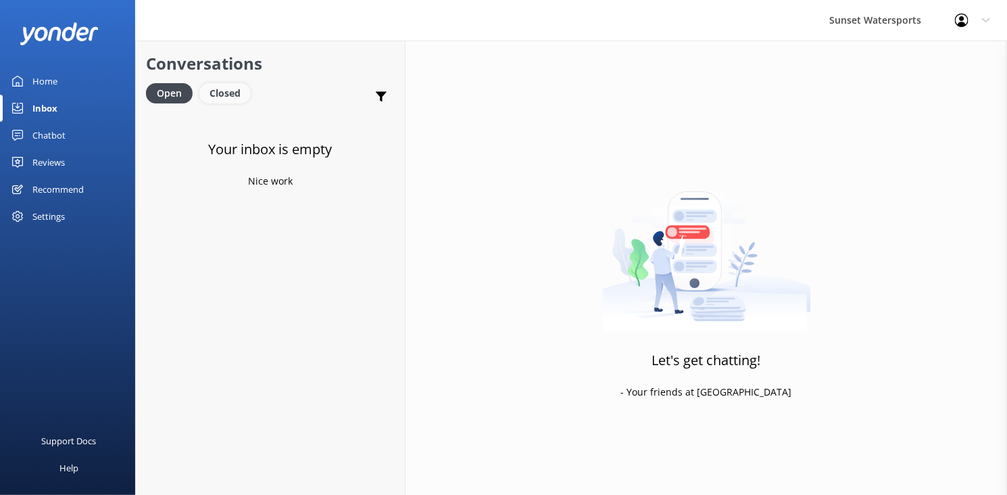
click at [216, 102] on div "Closed" at bounding box center [224, 93] width 51 height 20
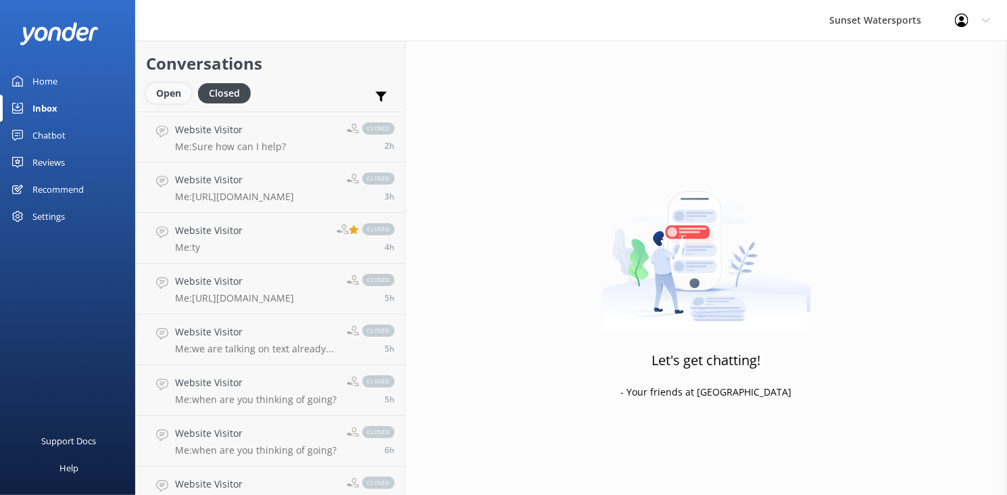
click at [158, 89] on div "Open" at bounding box center [168, 93] width 45 height 20
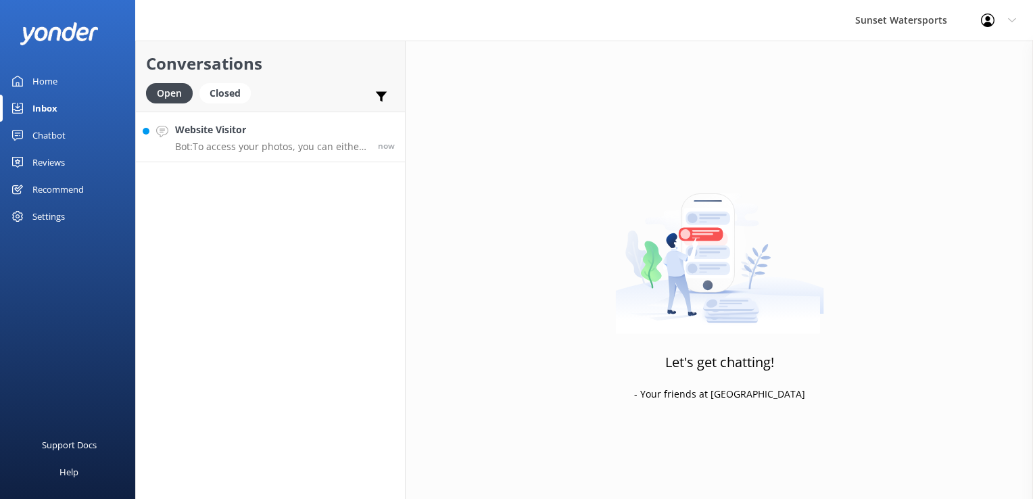
click at [297, 118] on link "Website Visitor Bot: To access your photos, you can either call our office at […" at bounding box center [270, 137] width 269 height 51
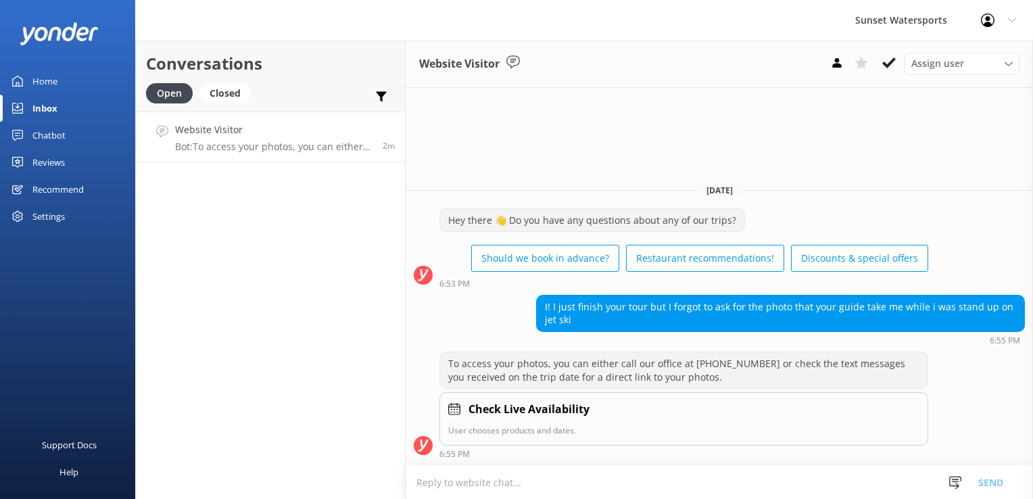
click at [322, 143] on p "Bot: To access your photos, you can either call our office at [PHONE_NUMBER] or…" at bounding box center [273, 147] width 197 height 12
click at [257, 345] on div "Conversations Open Closed Important Assigned to me Unassigned Website Visitor B…" at bounding box center [270, 270] width 270 height 458
click at [502, 479] on textarea at bounding box center [719, 482] width 627 height 33
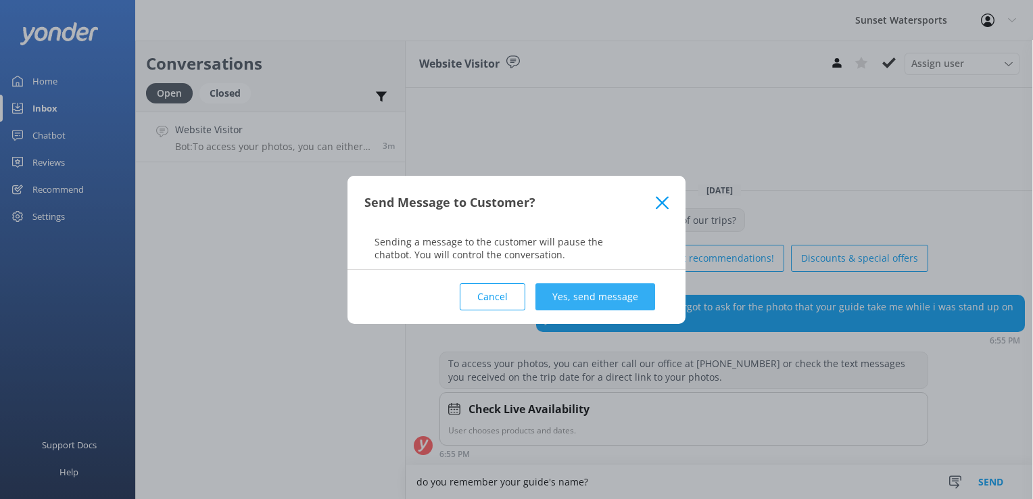
type textarea "do you remember your guide's name?"
click at [575, 302] on button "Yes, send message" at bounding box center [596, 296] width 120 height 27
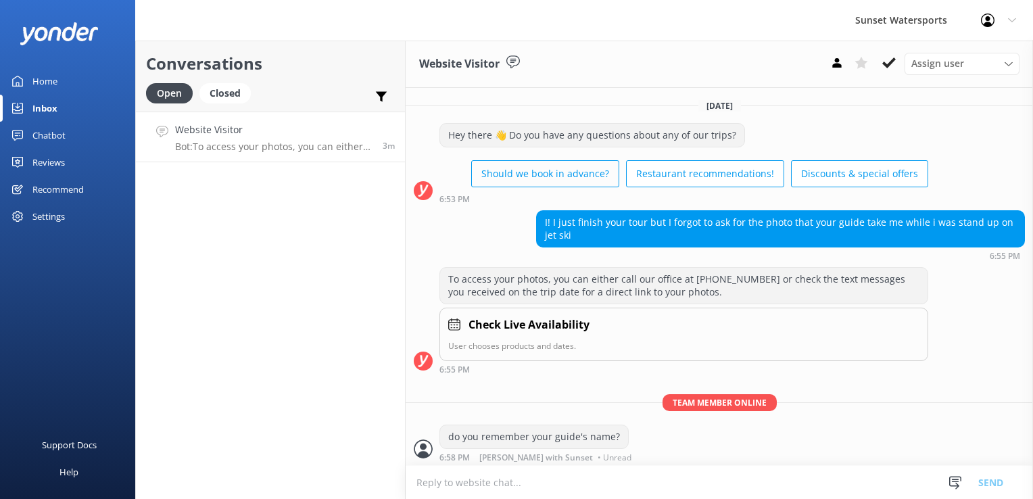
scroll to position [1, 0]
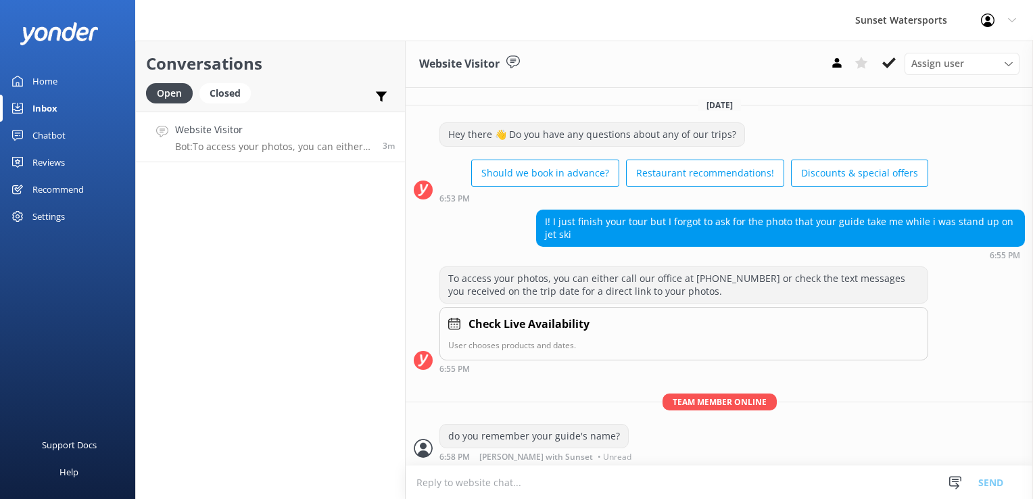
click at [283, 421] on div "Conversations Open Closed Important Assigned to me Unassigned Website Visitor B…" at bounding box center [270, 270] width 270 height 458
click at [270, 243] on div "Conversations Open Closed Important Assigned to me Unassigned Website Visitor B…" at bounding box center [270, 270] width 270 height 458
click at [899, 66] on button at bounding box center [889, 63] width 24 height 20
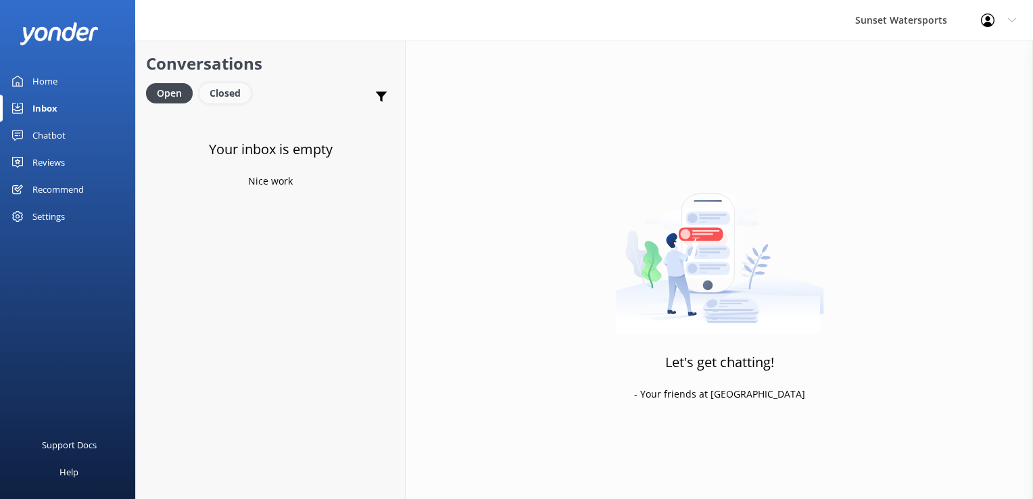
click at [223, 89] on div "Closed" at bounding box center [224, 93] width 51 height 20
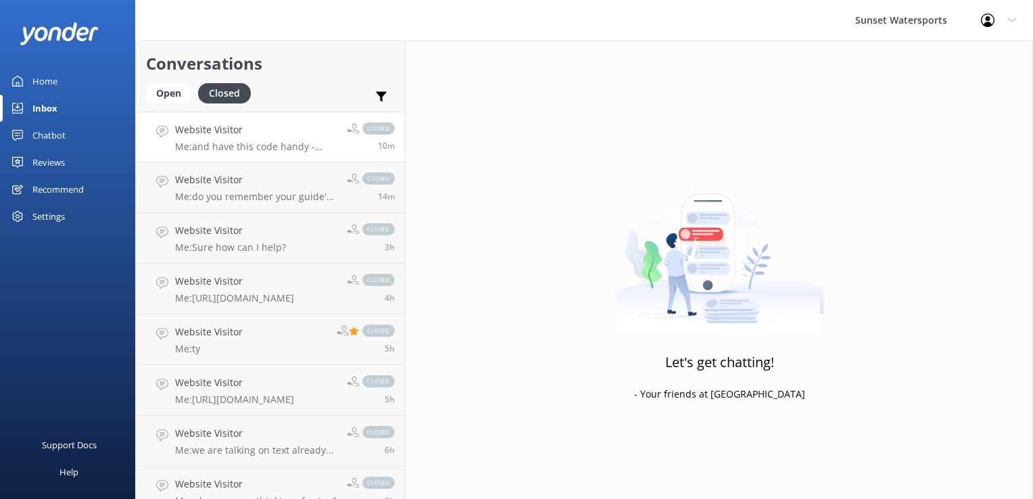
click at [216, 158] on link "Website Visitor Me: and have this code handy - SUNSETJETSKI - to use on that li…" at bounding box center [270, 137] width 269 height 51
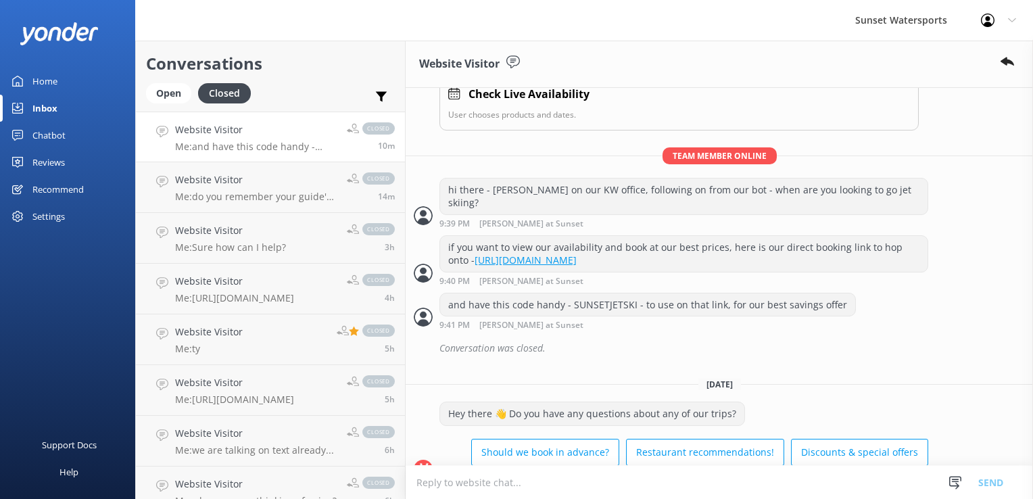
click at [227, 145] on p "Me: and have this code handy - SUNSETJETSKI - to use on that link, for our best…" at bounding box center [256, 147] width 162 height 12
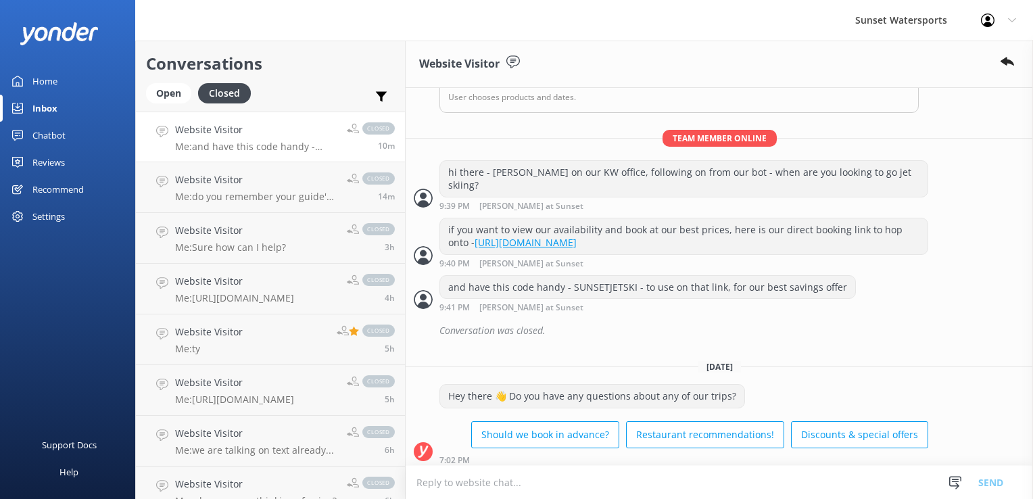
scroll to position [224, 0]
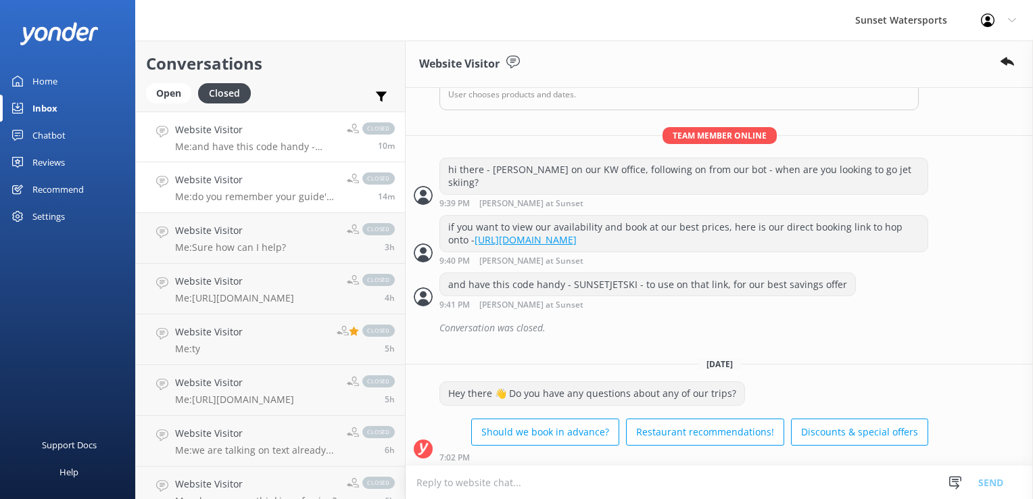
click at [254, 181] on h4 "Website Visitor" at bounding box center [256, 179] width 162 height 15
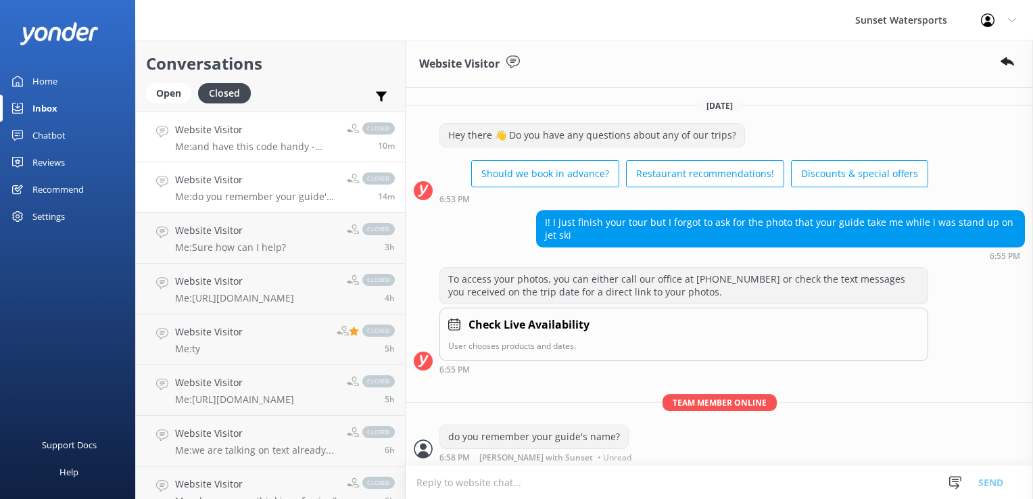
scroll to position [30, 0]
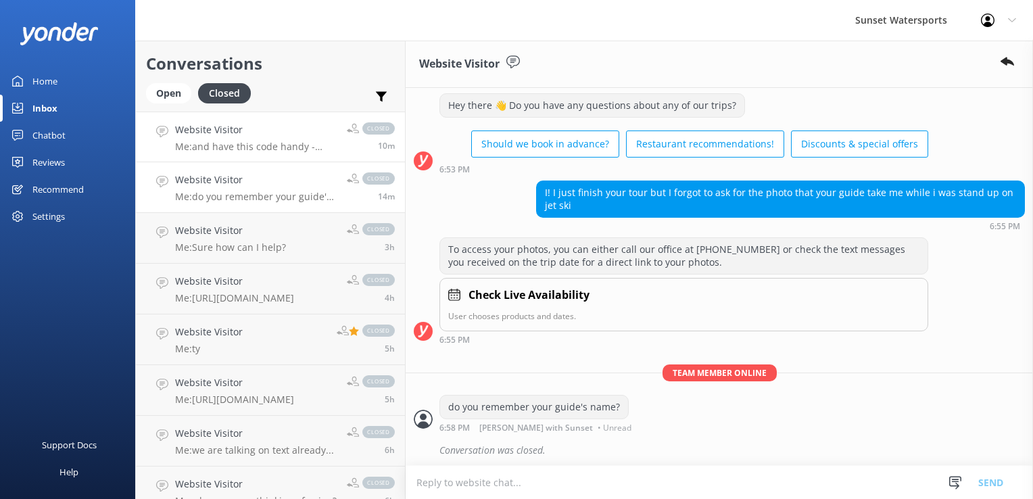
click at [254, 150] on p "Me: and have this code handy - SUNSETJETSKI - to use on that link, for our best…" at bounding box center [256, 147] width 162 height 12
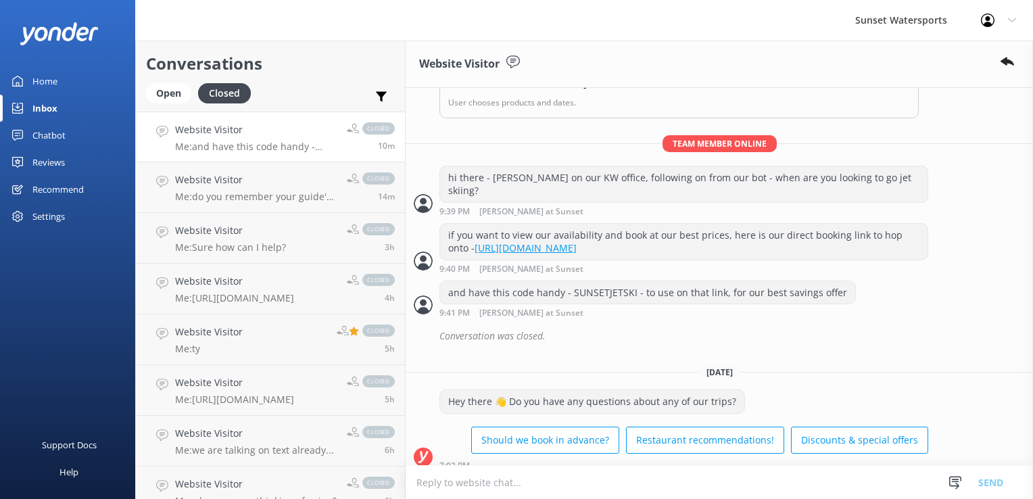
scroll to position [224, 0]
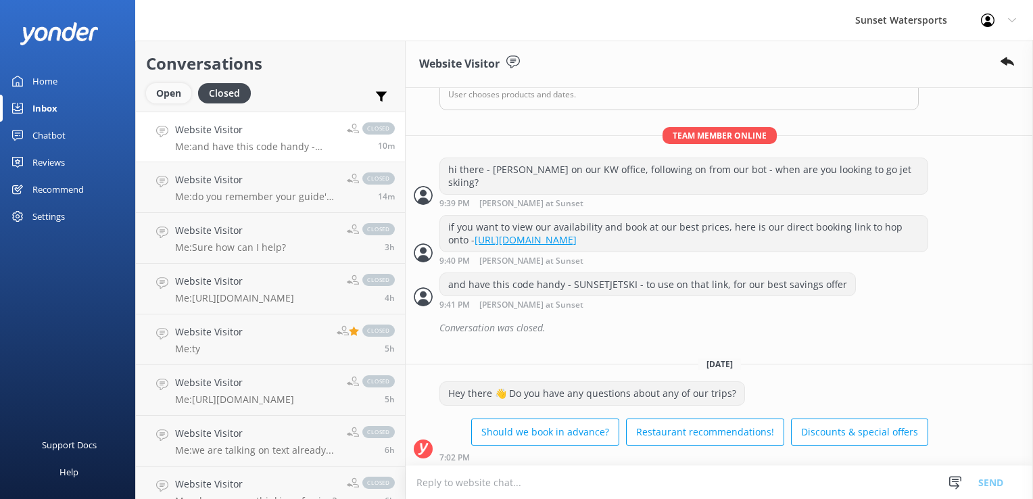
click at [166, 83] on div "Open" at bounding box center [168, 93] width 45 height 20
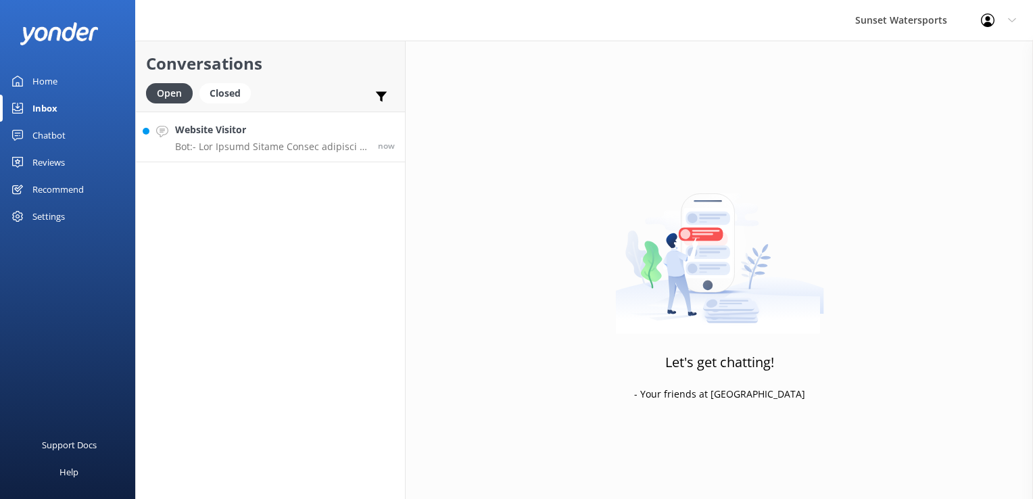
click at [219, 151] on p "Bot:" at bounding box center [271, 147] width 193 height 12
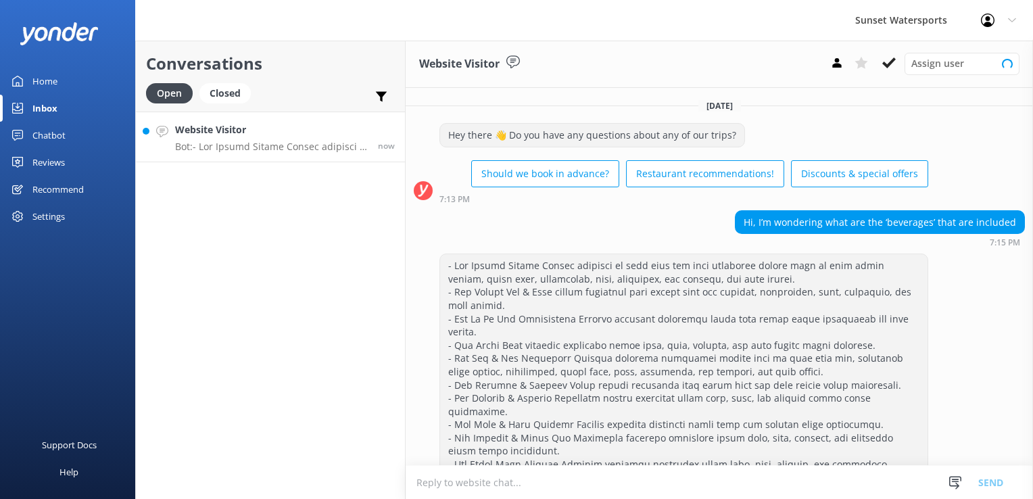
scroll to position [16, 0]
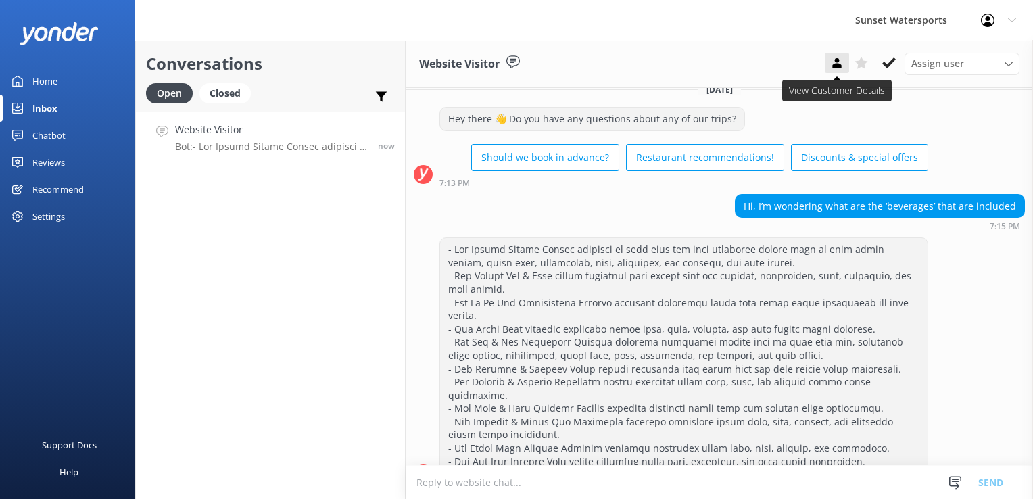
click at [839, 59] on use at bounding box center [836, 62] width 9 height 9
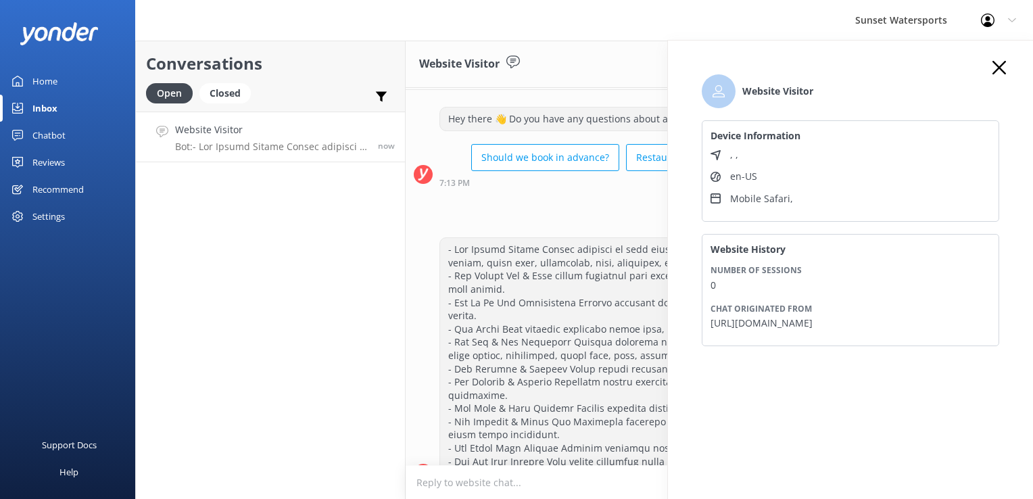
click at [302, 295] on div "Conversations Open Closed Important Assigned to me Unassigned Website Visitor B…" at bounding box center [270, 270] width 270 height 458
click at [505, 479] on textarea at bounding box center [719, 482] width 627 height 33
click at [1002, 63] on icon at bounding box center [1000, 68] width 14 height 14
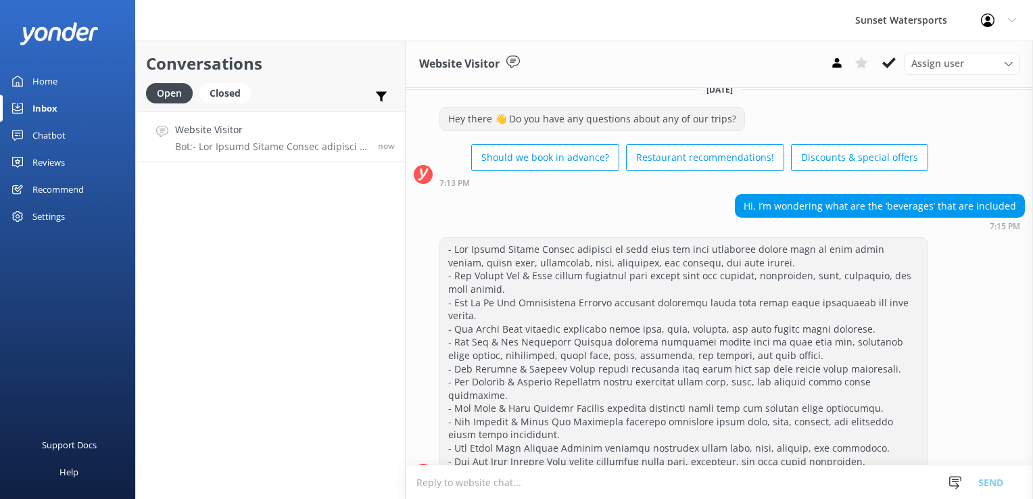
click at [497, 478] on textarea at bounding box center [719, 482] width 627 height 33
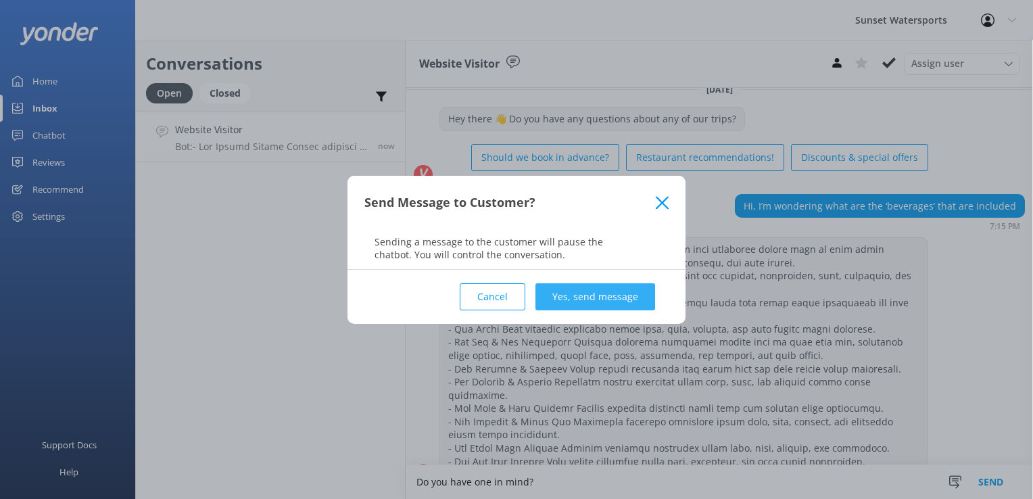
type textarea "Do you have one in mind?"
click at [625, 287] on button "Yes, send message" at bounding box center [596, 296] width 120 height 27
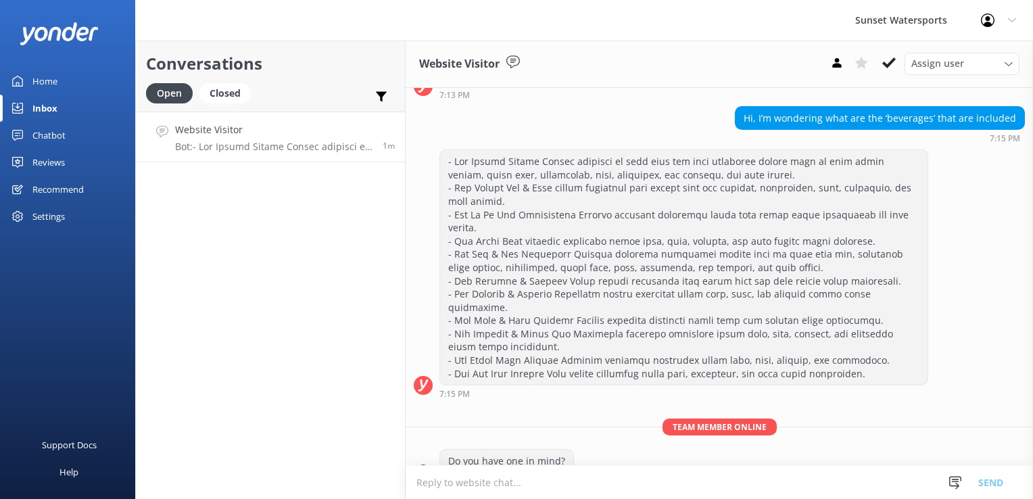
scroll to position [136, 0]
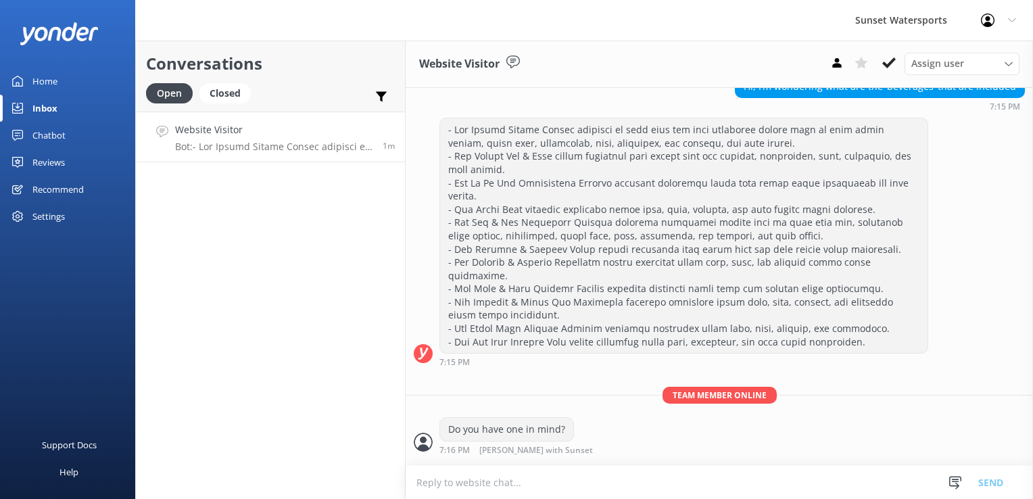
click at [521, 479] on textarea at bounding box center [719, 482] width 627 height 33
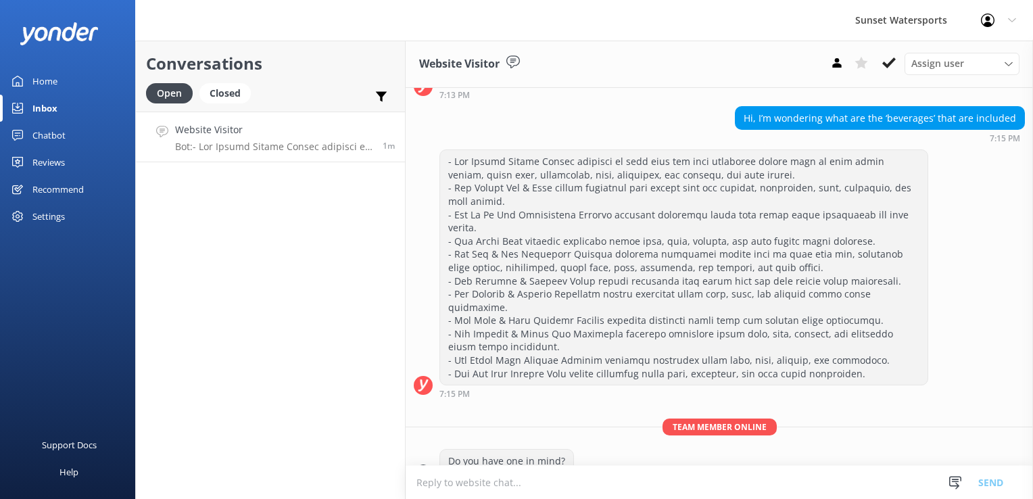
scroll to position [147, 0]
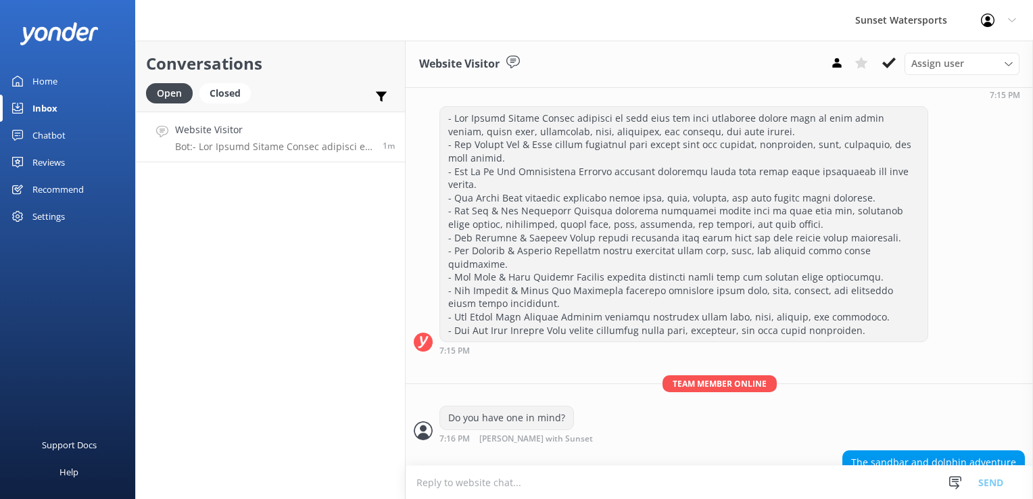
click at [546, 479] on textarea at bounding box center [719, 482] width 627 height 33
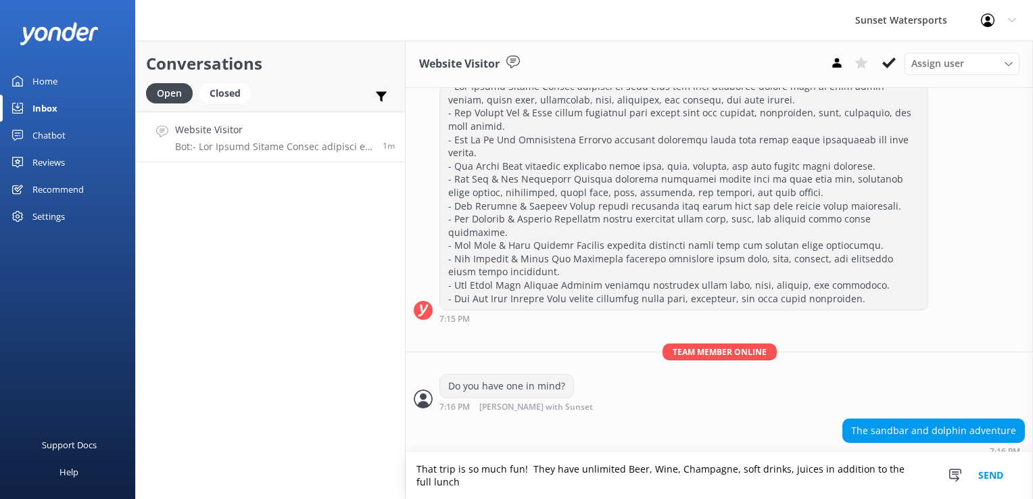
scroll to position [193, 0]
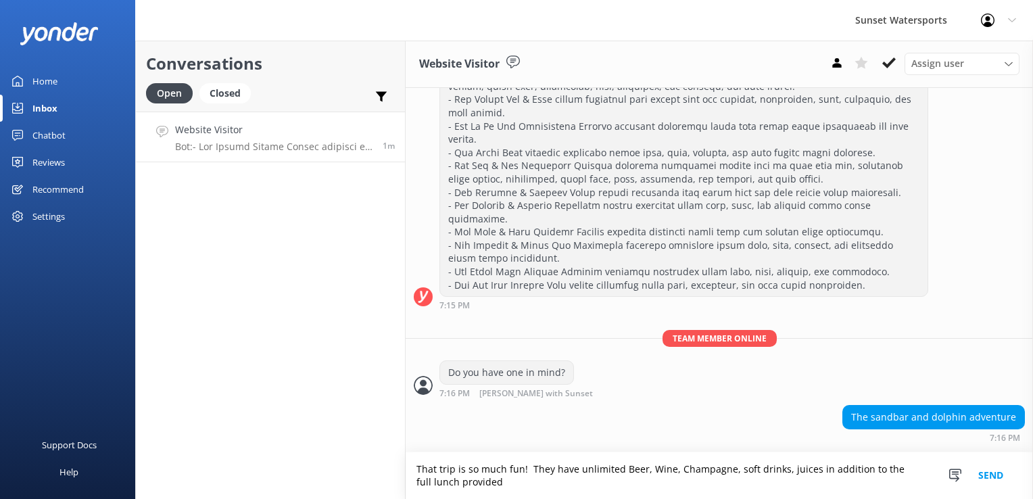
type textarea "That trip is so much fun! They have unlimited Beer, Wine, Champagne, soft drink…"
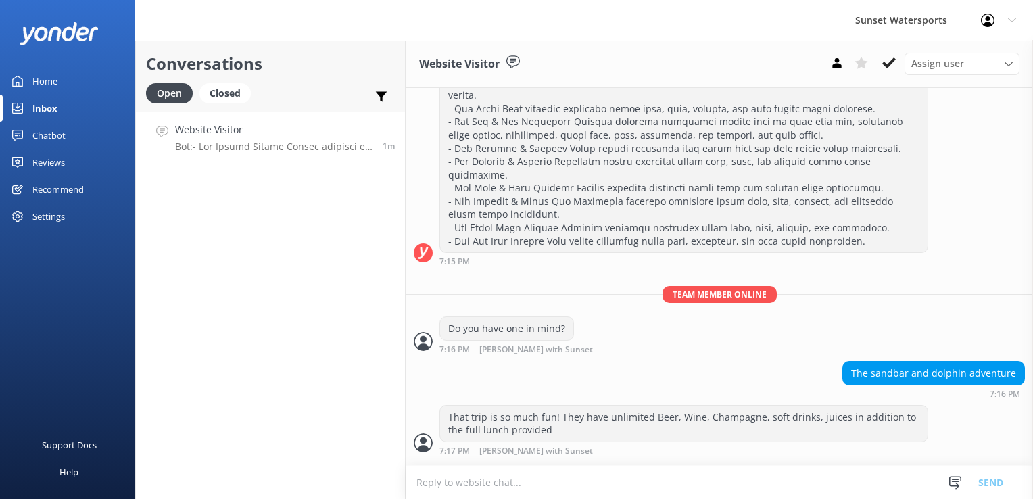
scroll to position [205, 0]
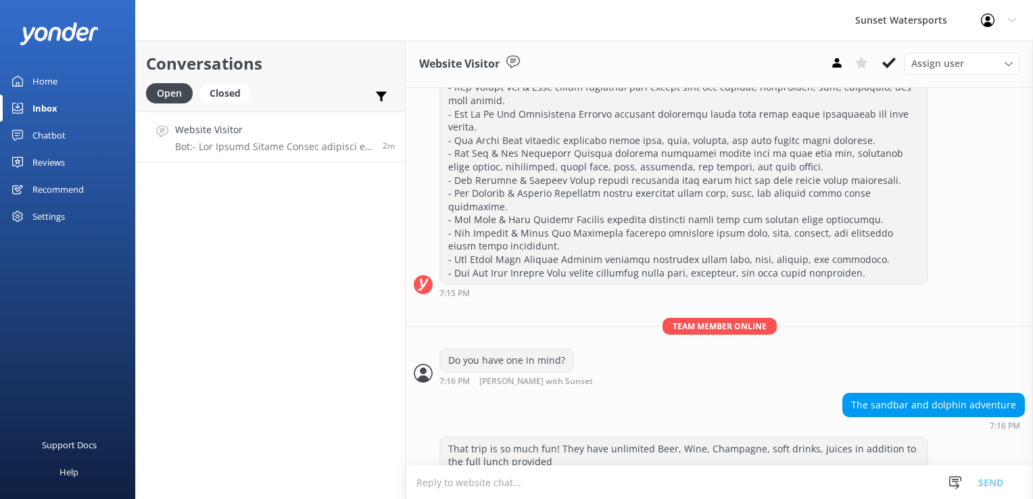
click at [465, 478] on textarea at bounding box center [719, 482] width 627 height 33
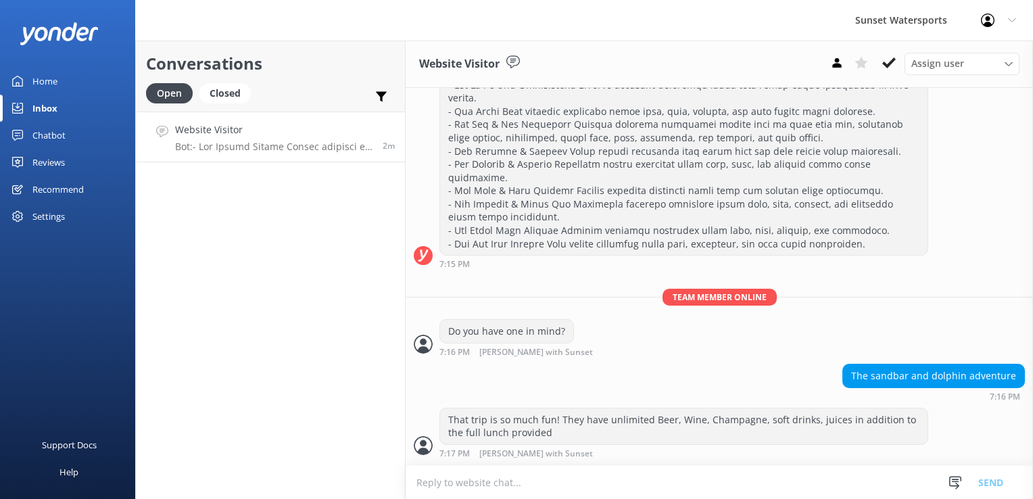
click at [522, 479] on textarea at bounding box center [719, 482] width 627 height 33
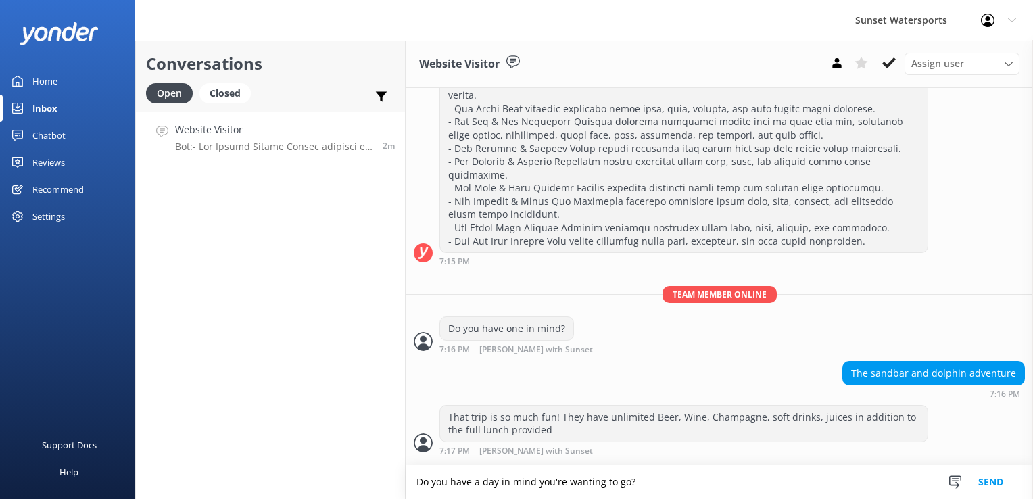
type textarea "Do you have a day in mind you're wanting to go?"
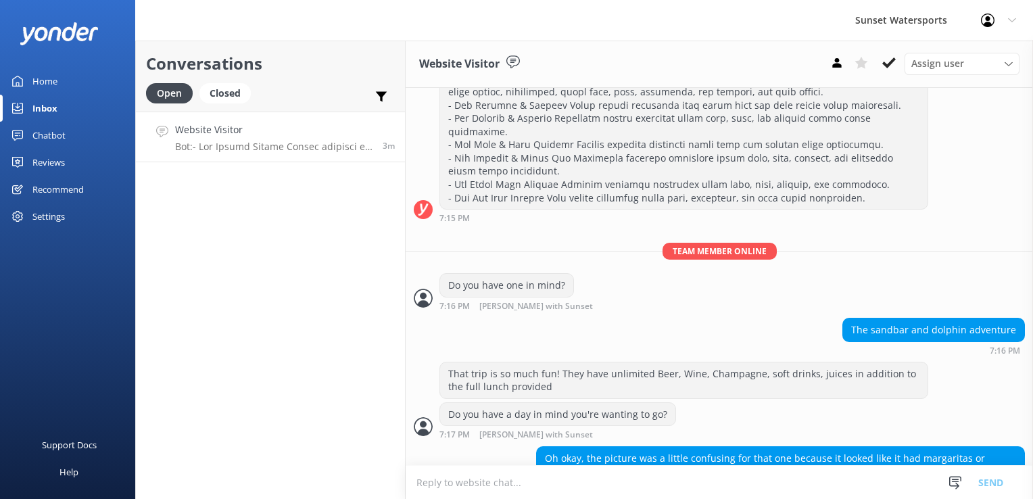
scroll to position [289, 0]
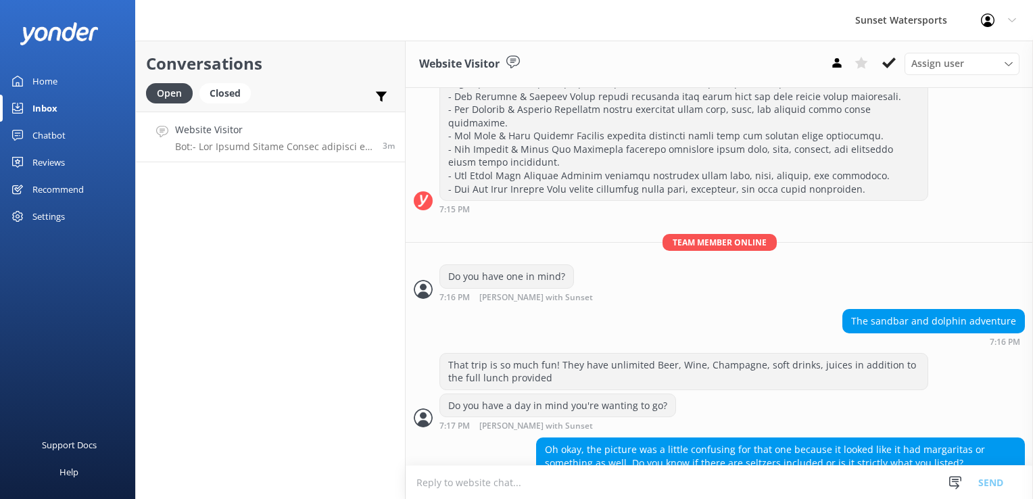
click at [526, 479] on textarea at bounding box center [719, 482] width 627 height 33
type textarea "t"
type textarea "i"
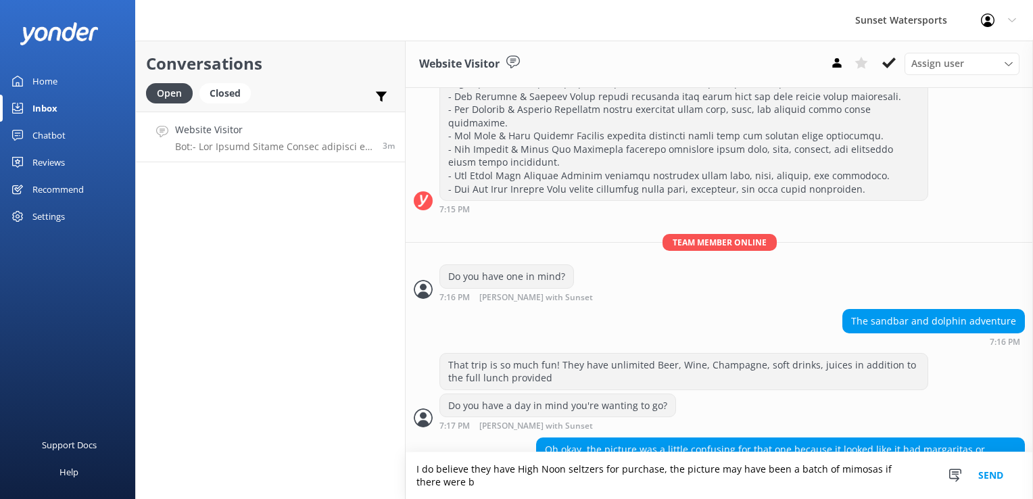
scroll to position [302, 0]
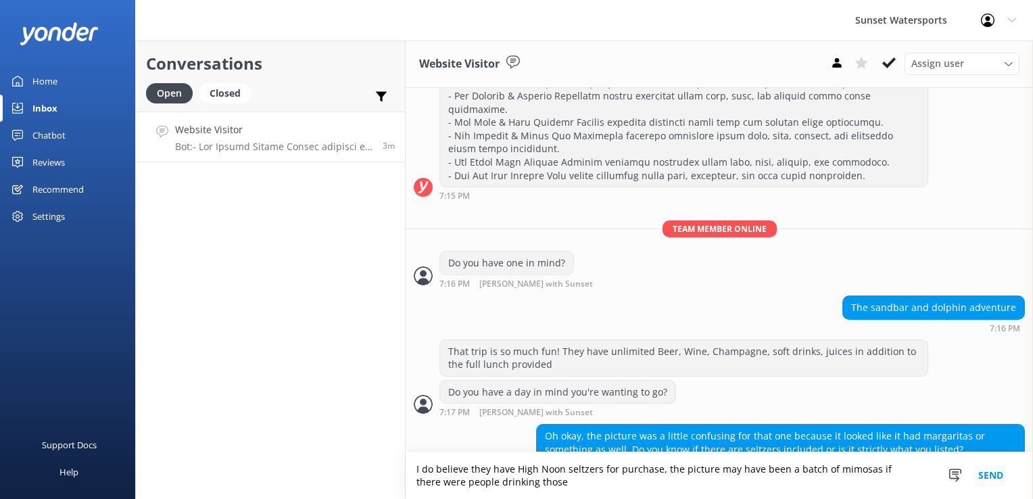
type textarea "I do believe they have High Noon seltzers for purchase, the picture may have be…"
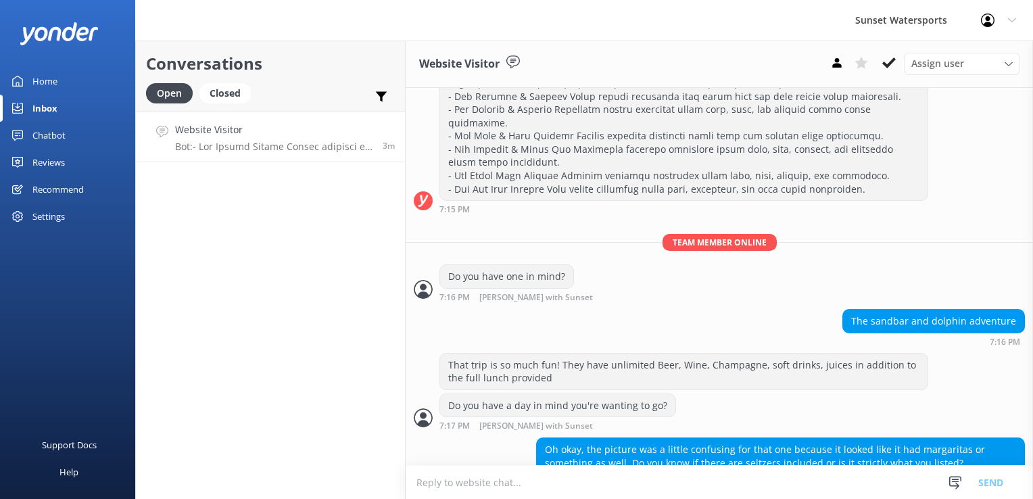
scroll to position [346, 0]
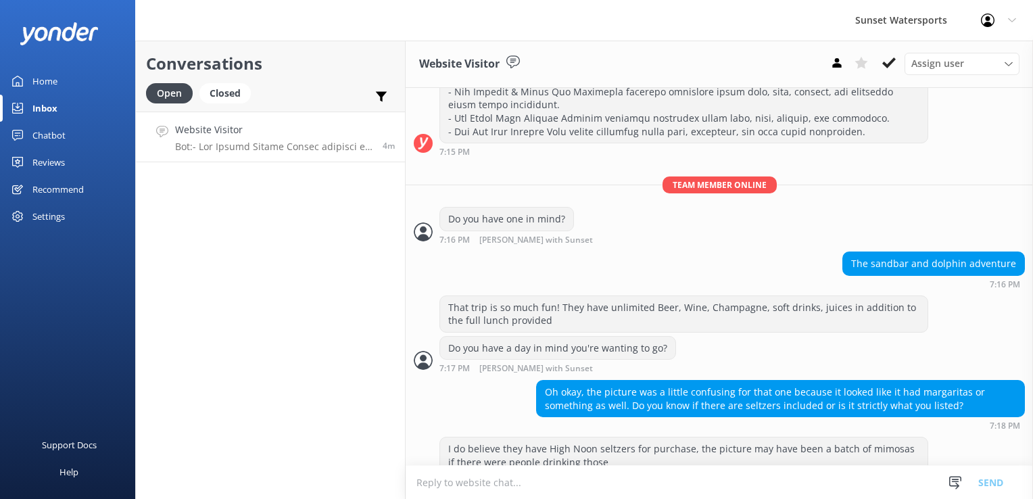
click at [440, 479] on textarea at bounding box center [719, 482] width 627 height 33
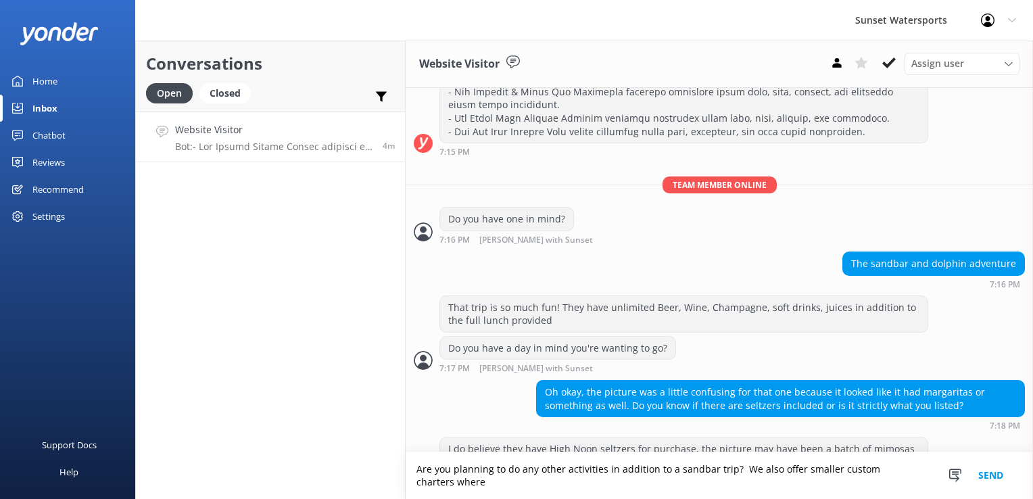
scroll to position [360, 0]
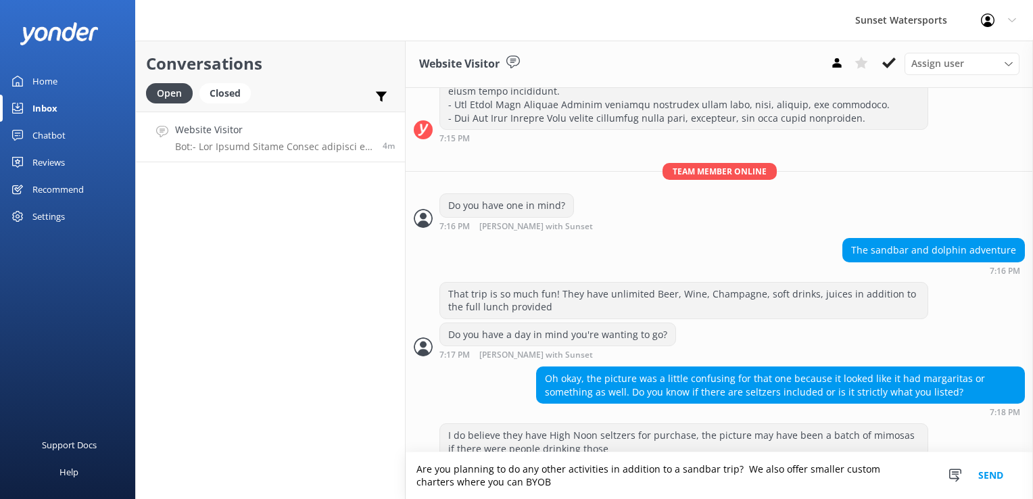
type textarea "Are you planning to do any other activities in addition to a sandbar trip? We a…"
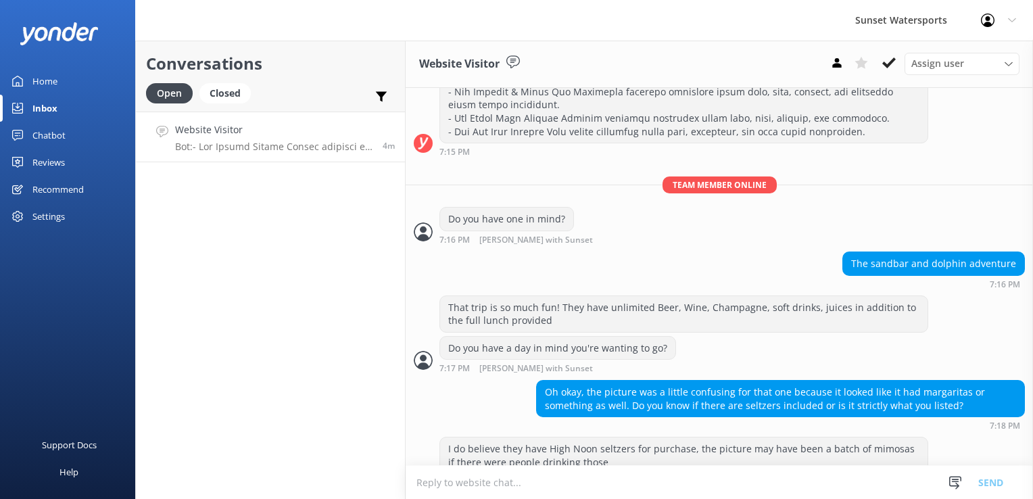
scroll to position [402, 0]
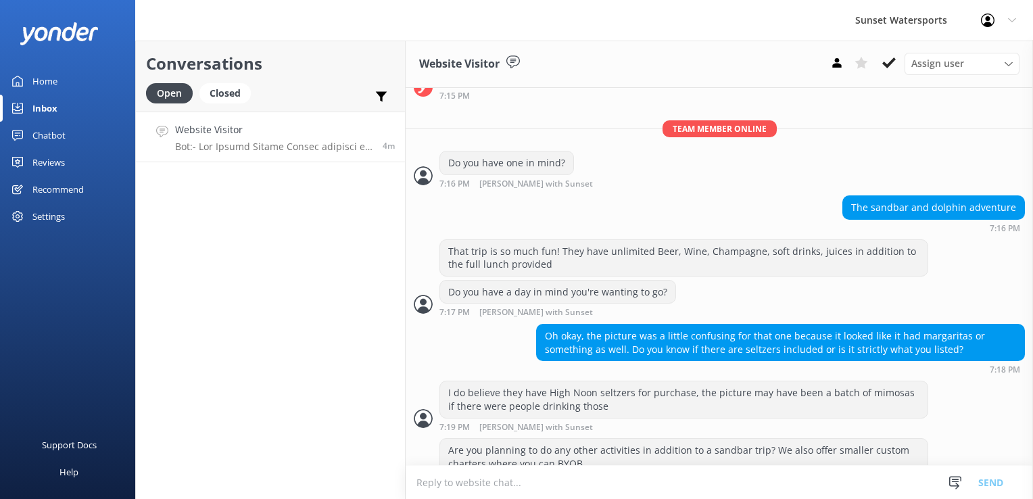
drag, startPoint x: 479, startPoint y: 485, endPoint x: 451, endPoint y: 480, distance: 28.1
click at [452, 479] on textarea at bounding box center [719, 482] width 627 height 33
paste textarea "[URL][DOMAIN_NAME]"
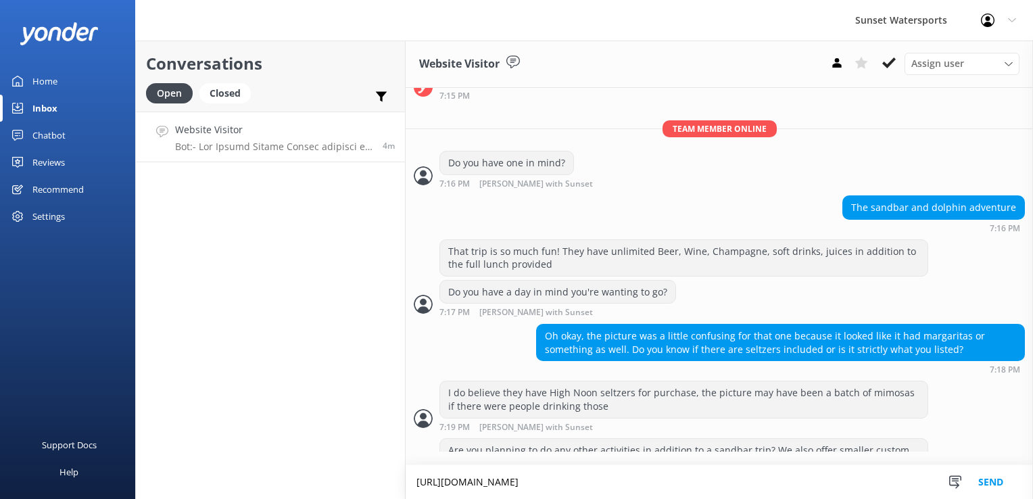
scroll to position [416, 0]
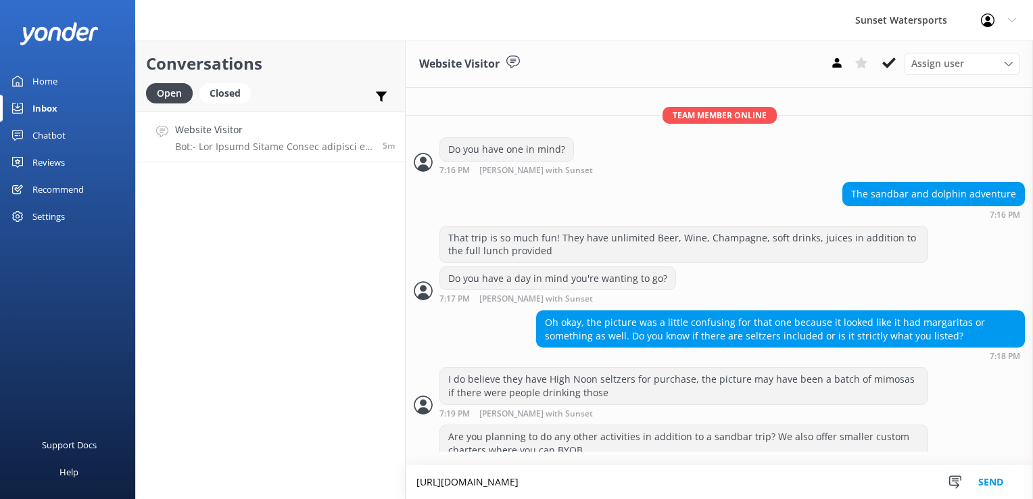
type textarea "[URL][DOMAIN_NAME]"
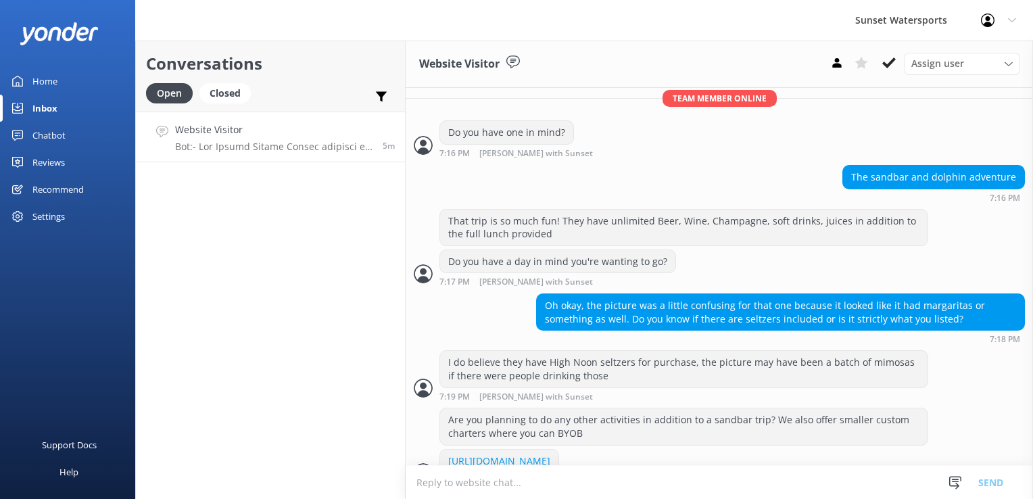
scroll to position [443, 0]
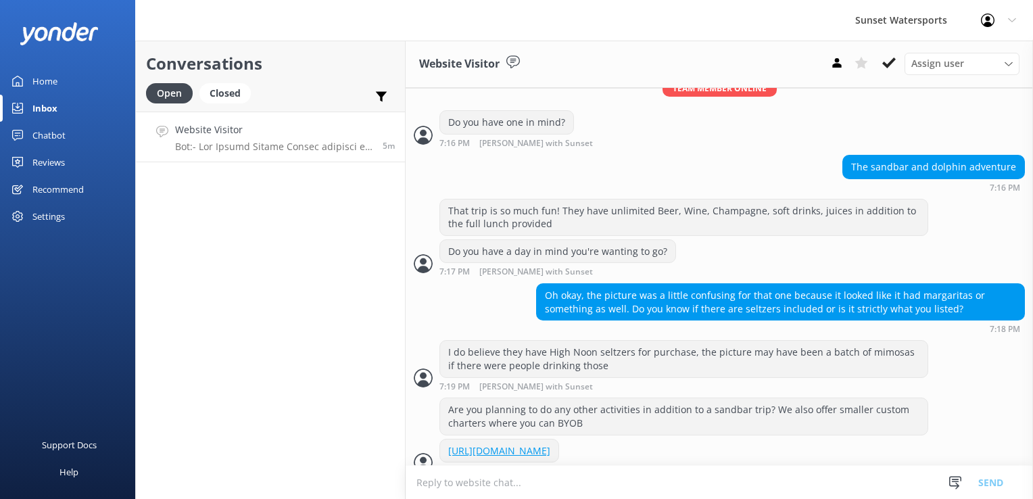
click at [561, 479] on textarea at bounding box center [719, 482] width 627 height 33
click at [215, 321] on div "Conversations Open Closed Important Assigned to me Unassigned Website Visitor B…" at bounding box center [270, 270] width 270 height 458
click at [886, 62] on icon at bounding box center [889, 63] width 14 height 14
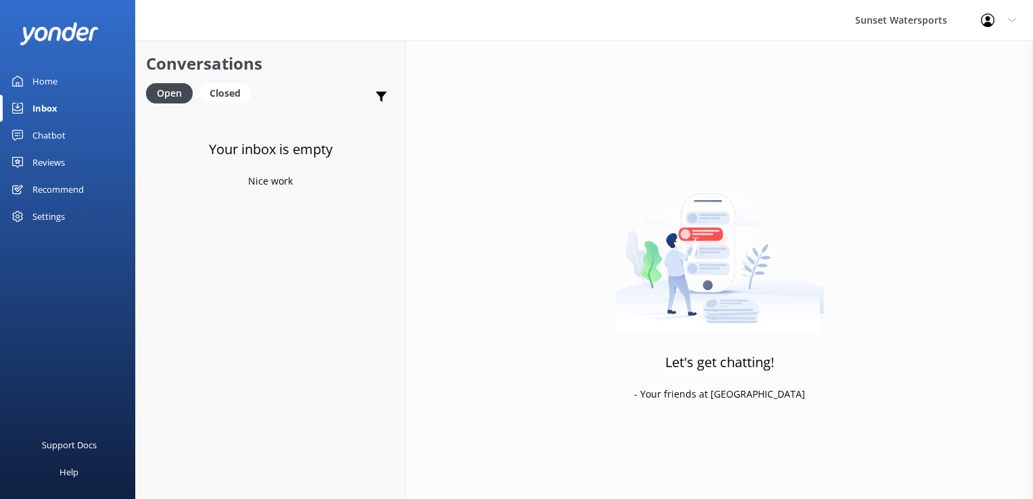
click at [989, 10] on div "Profile Settings Logout" at bounding box center [998, 20] width 69 height 41
click at [957, 83] on link "Logout" at bounding box center [966, 91] width 135 height 34
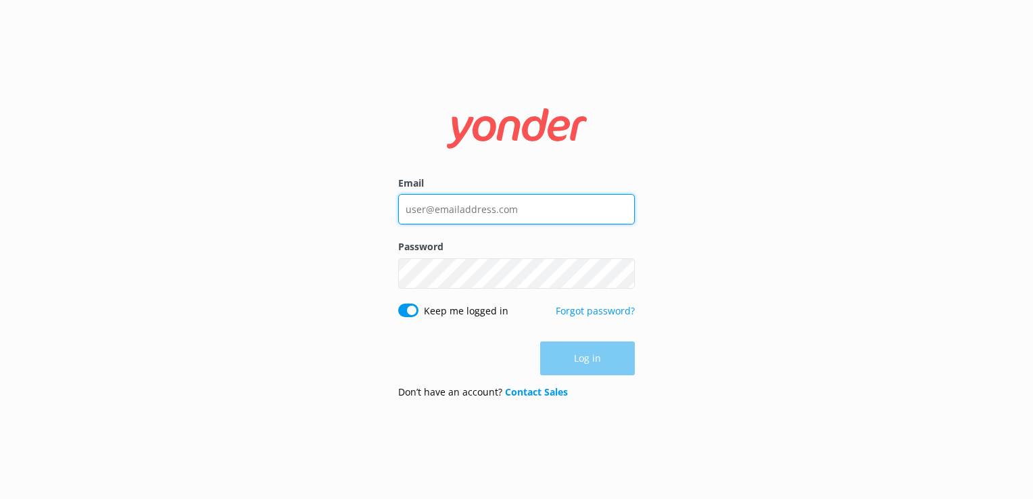
type input "[PERSON_NAME][EMAIL_ADDRESS][DOMAIN_NAME]"
